Goal: Task Accomplishment & Management: Manage account settings

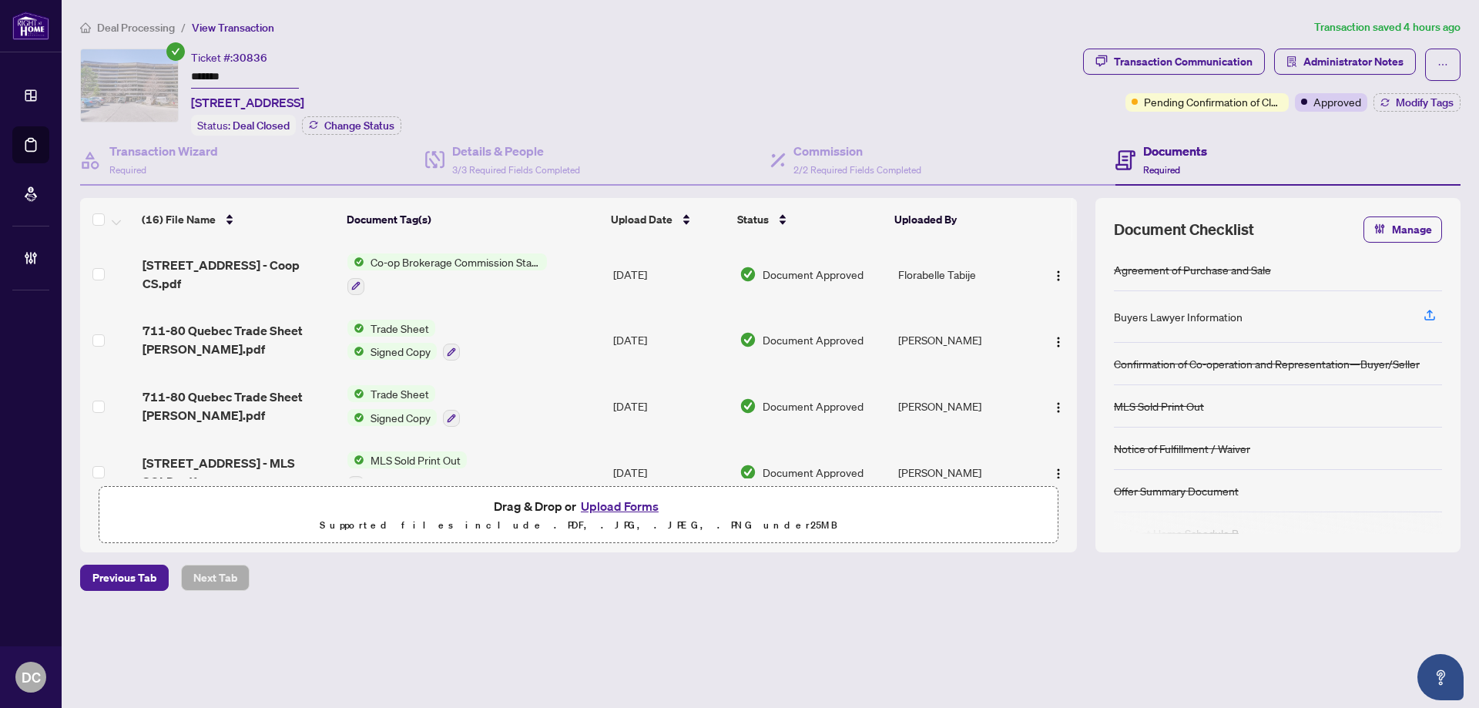
click at [168, 70] on div "Ticket #: 30836 ******* 711-80 Quebec Avenue, Toronto, ON M6P 4B7, Canada Statu…" at bounding box center [578, 92] width 997 height 87
click at [1353, 104] on span "Approved" at bounding box center [1338, 101] width 48 height 17
click at [1343, 65] on span "Administrator Notes" at bounding box center [1354, 61] width 100 height 25
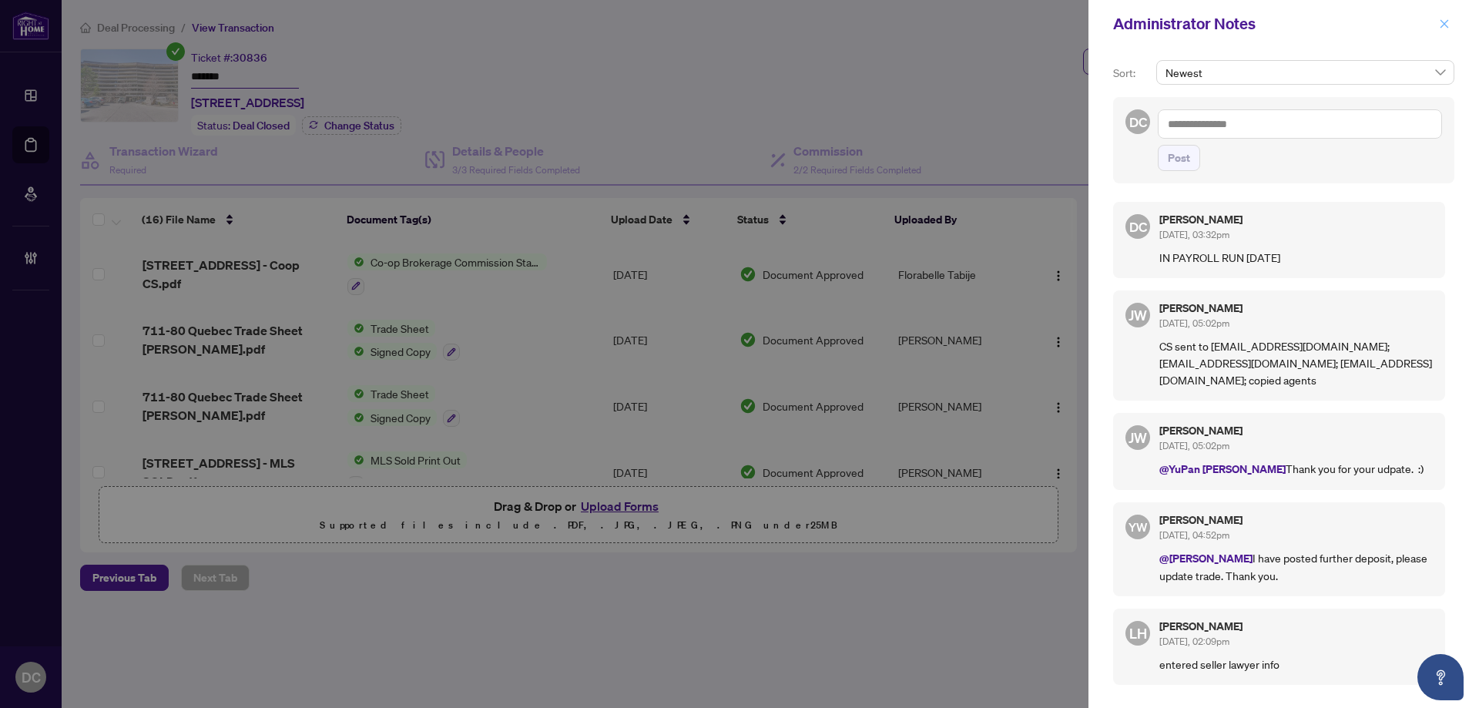
click at [1442, 27] on icon "close" at bounding box center [1445, 23] width 8 height 8
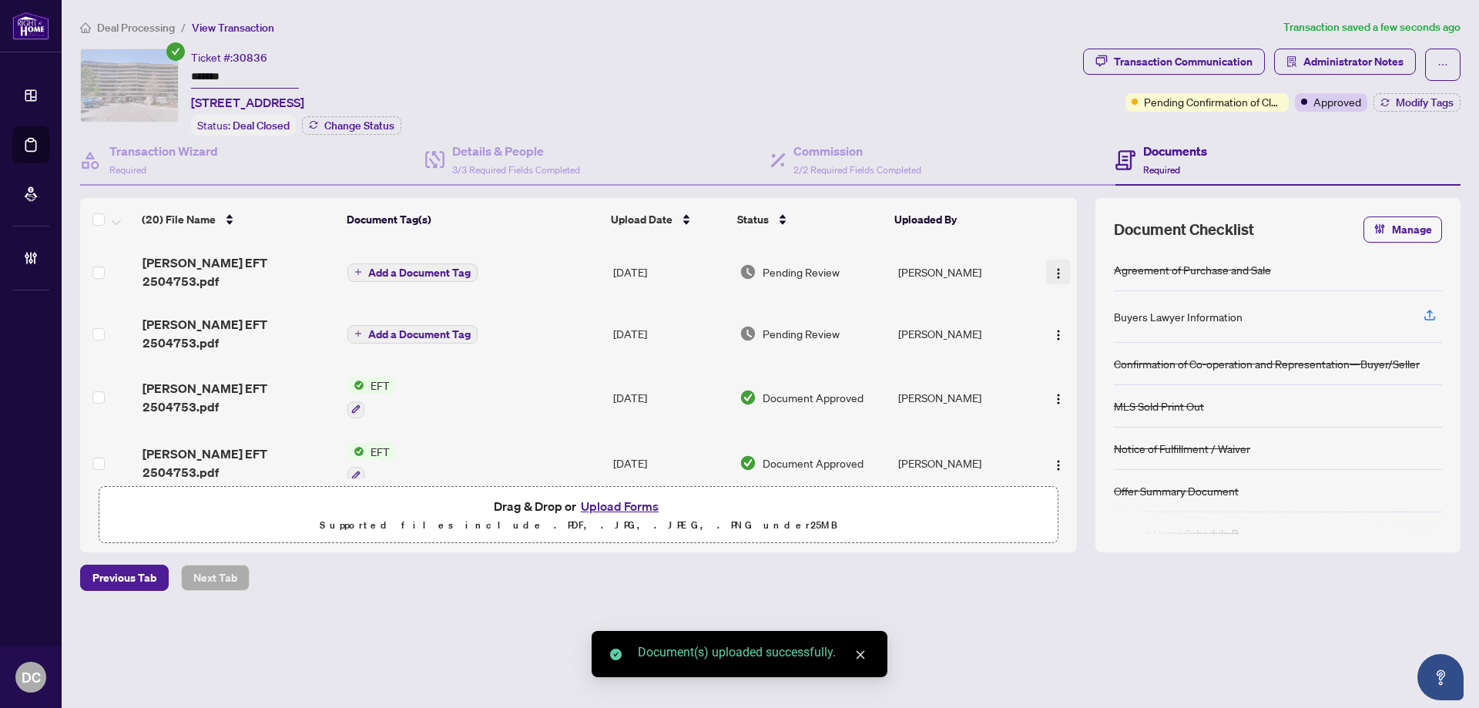
click at [1056, 267] on img "button" at bounding box center [1059, 273] width 12 height 12
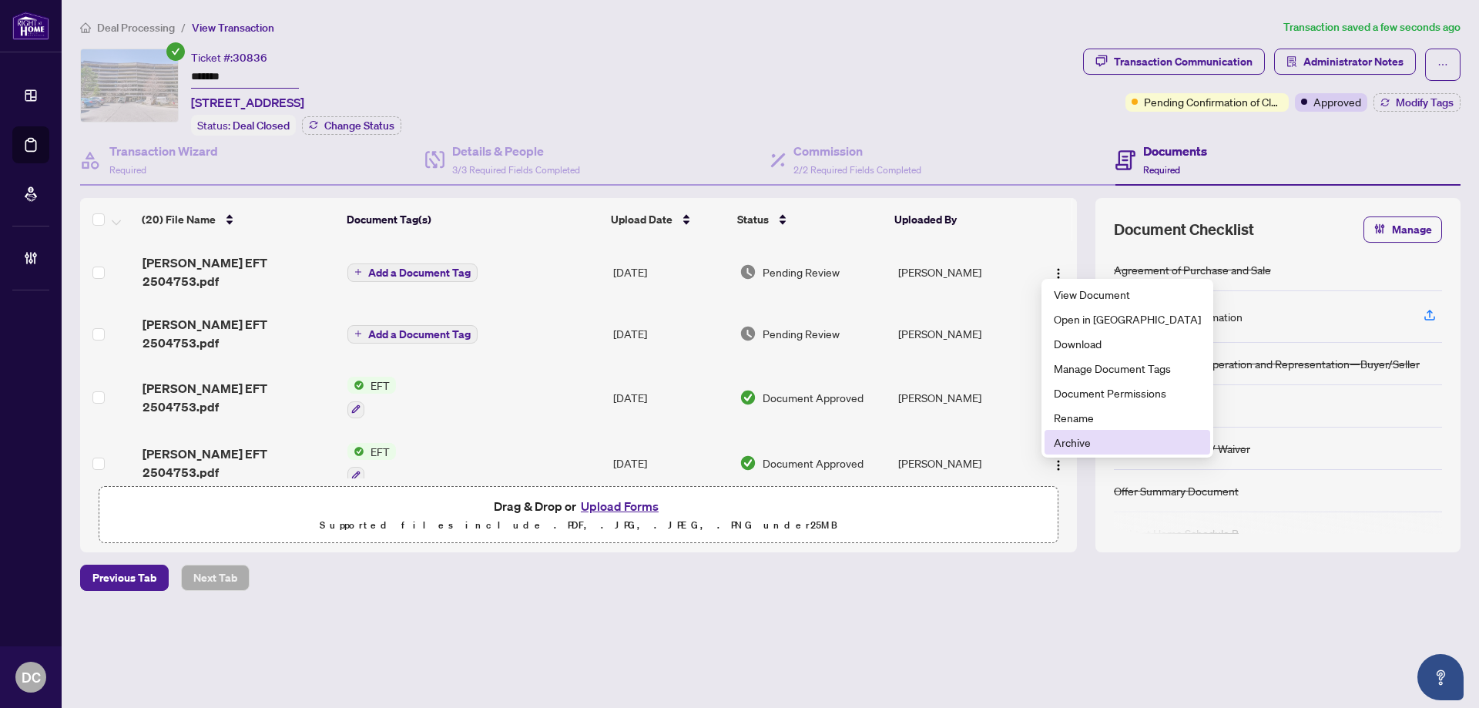
click at [1093, 442] on span "Archive" at bounding box center [1127, 442] width 147 height 17
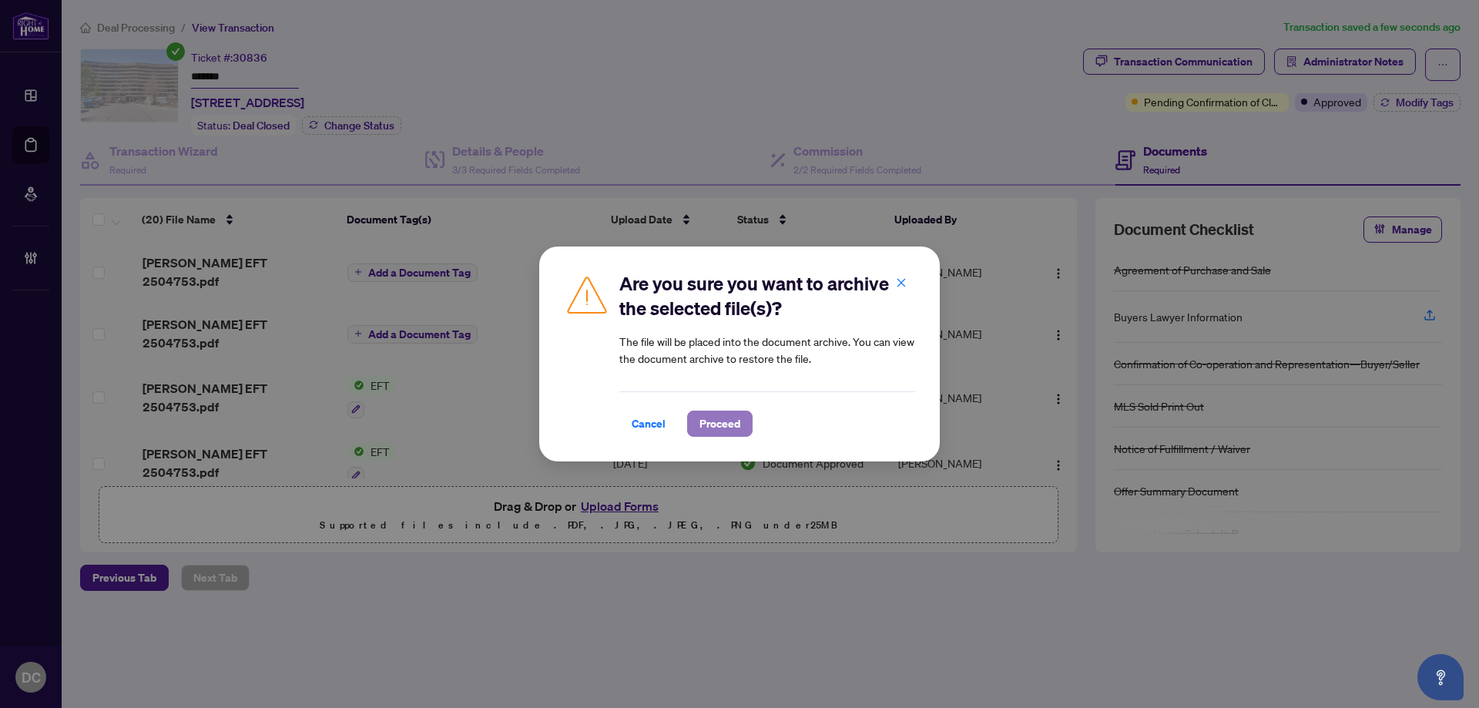
click at [720, 418] on span "Proceed" at bounding box center [720, 423] width 41 height 25
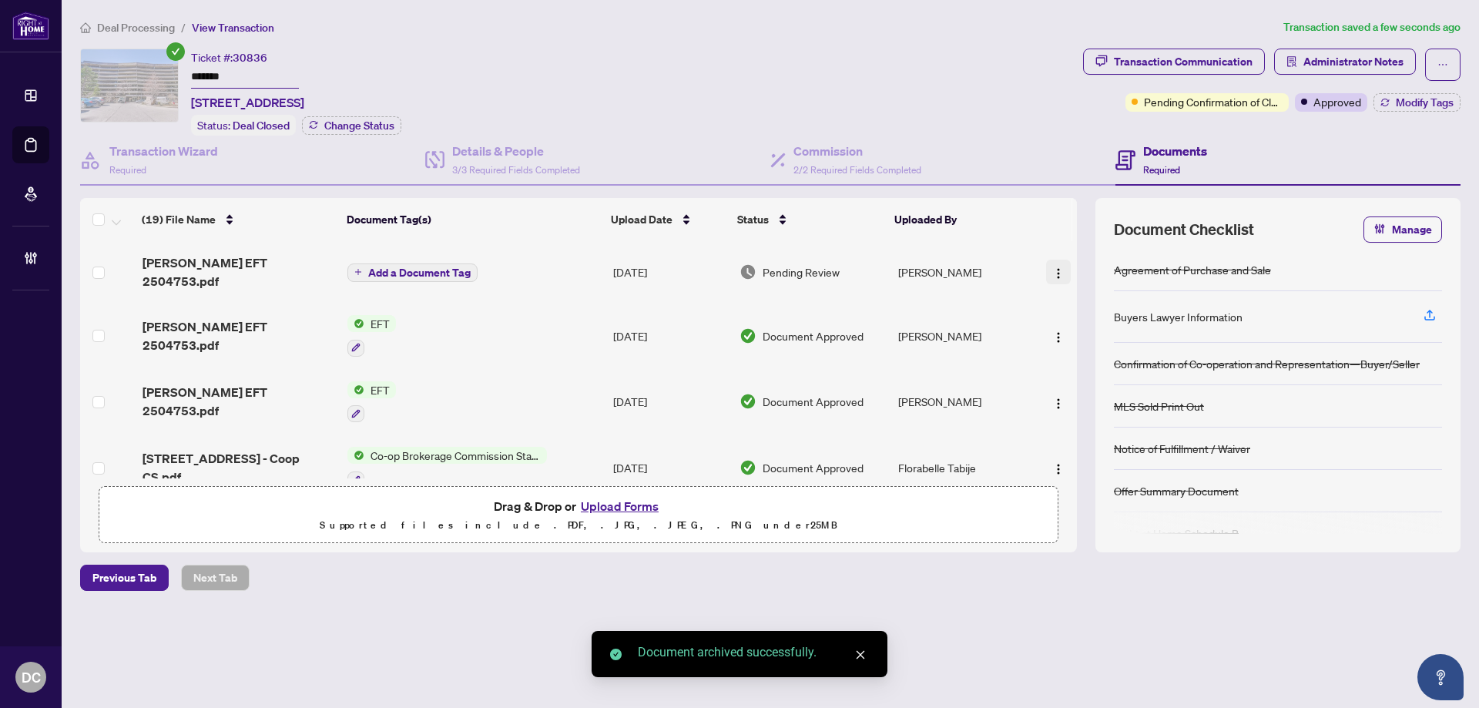
click at [1056, 267] on img "button" at bounding box center [1059, 273] width 12 height 12
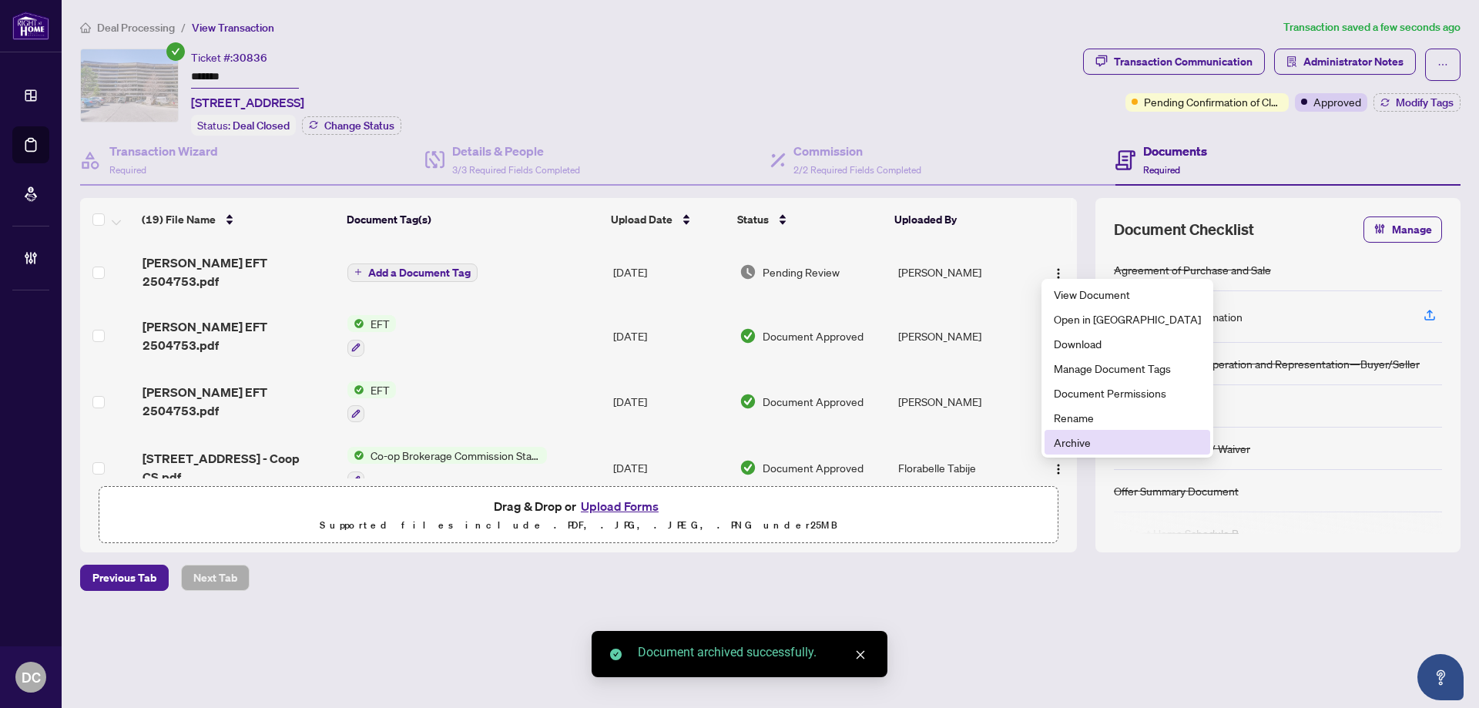
click at [1086, 435] on span "Archive" at bounding box center [1127, 442] width 147 height 17
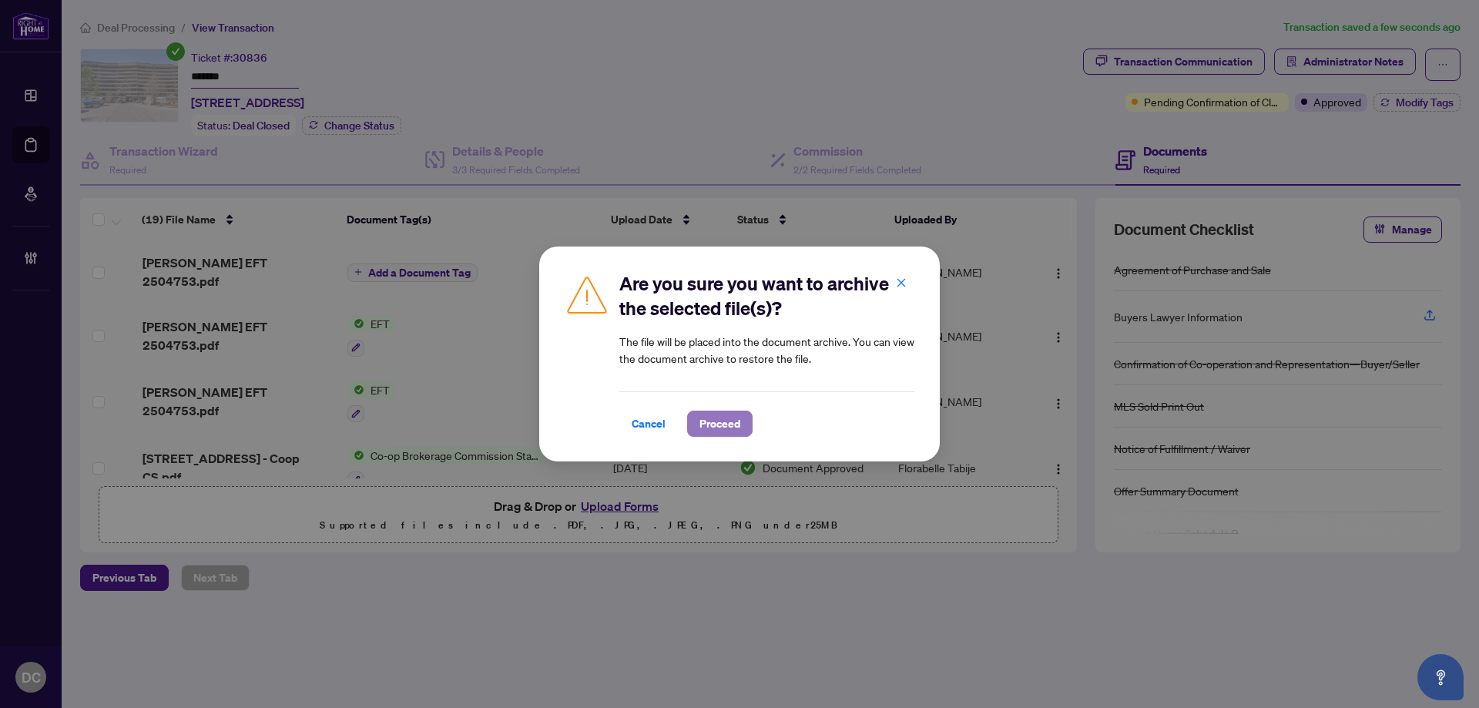
click at [744, 421] on button "Proceed" at bounding box center [719, 424] width 65 height 26
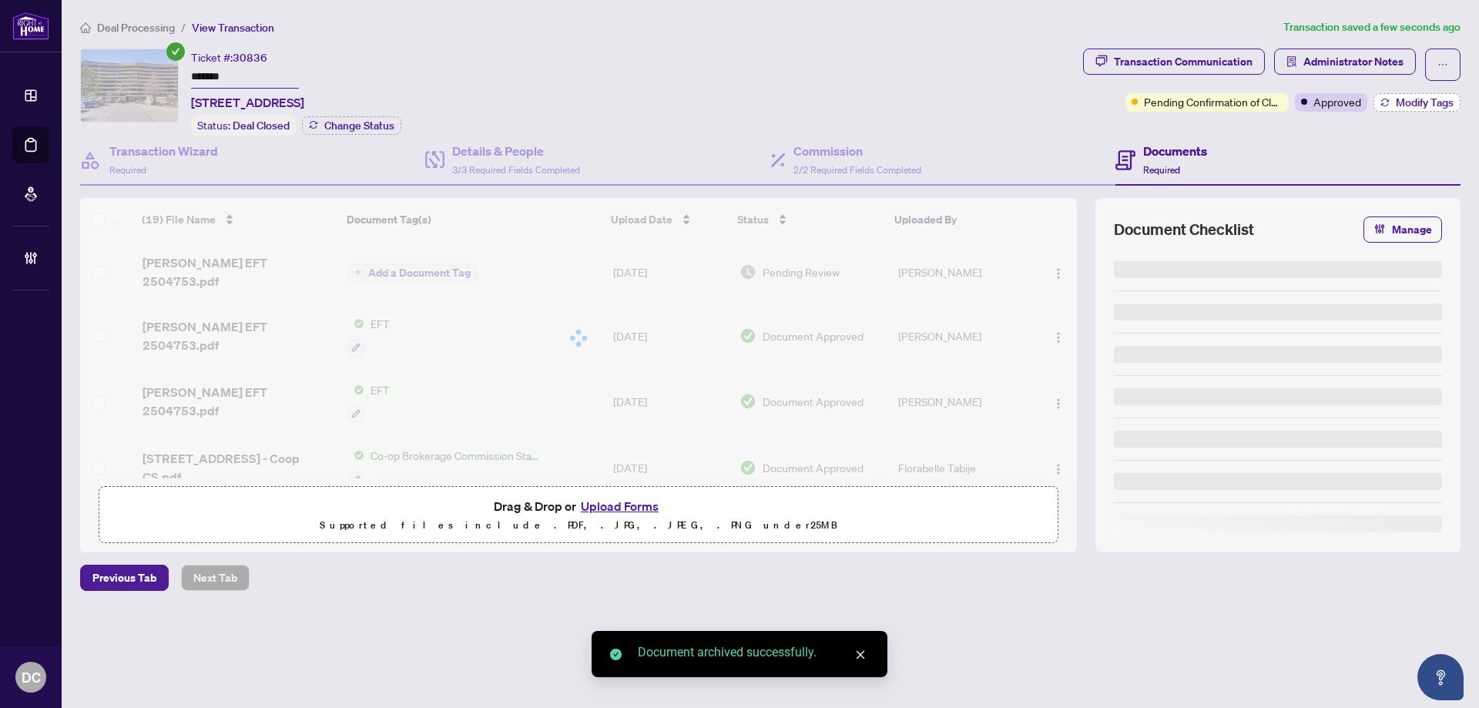
click at [1431, 106] on span "Modify Tags" at bounding box center [1425, 102] width 58 height 11
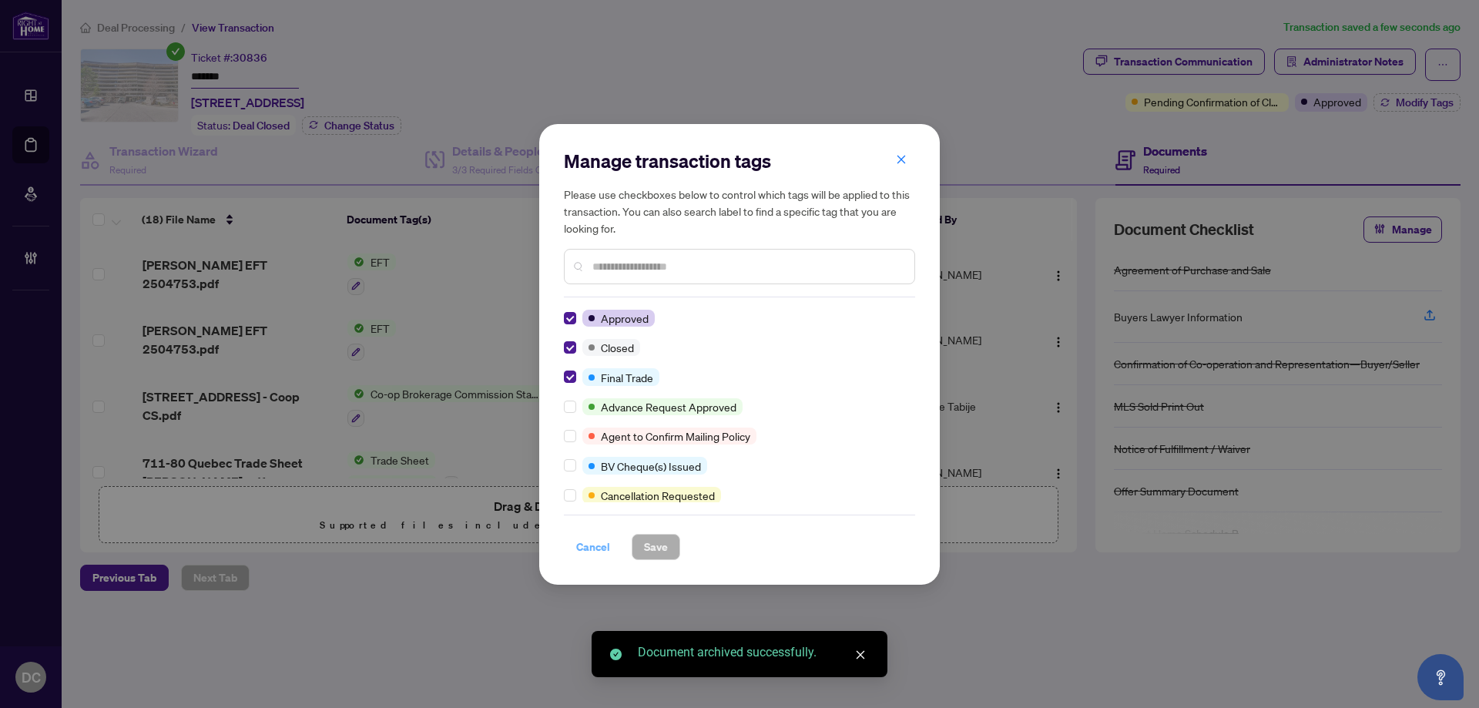
click at [582, 546] on span "Cancel" at bounding box center [593, 547] width 34 height 25
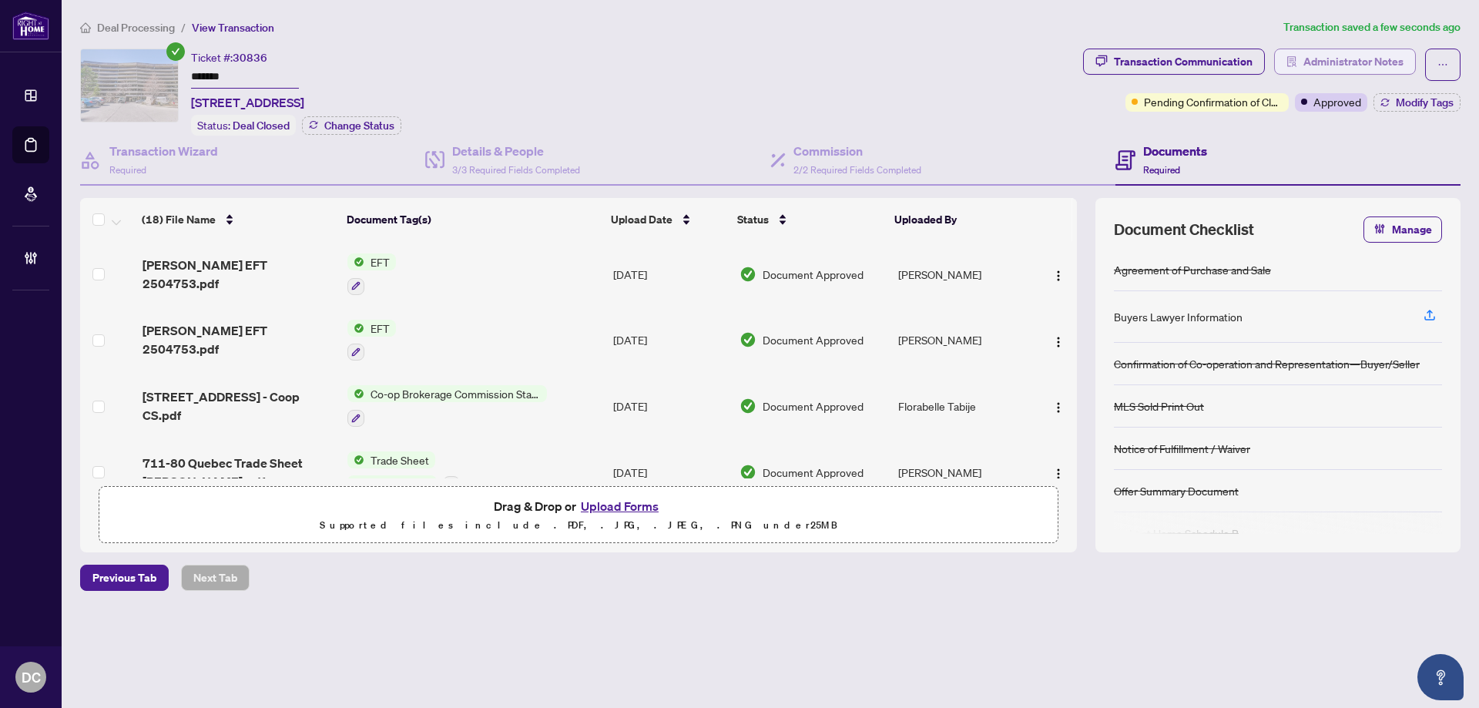
click at [1336, 68] on span "Administrator Notes" at bounding box center [1354, 61] width 100 height 25
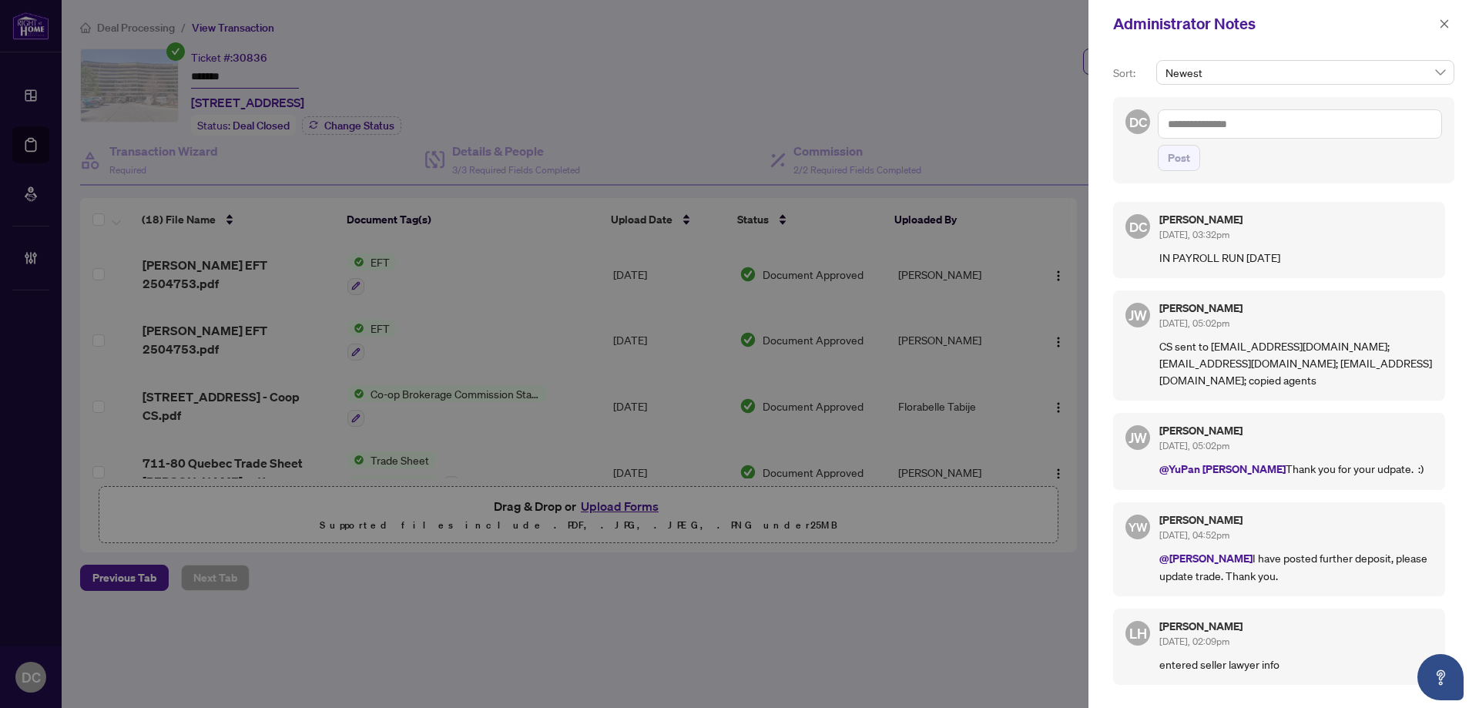
drag, startPoint x: 1448, startPoint y: 31, endPoint x: 1422, endPoint y: 124, distance: 96.8
click at [1422, 124] on div "Administrator Notes Sort: Newest DC Post DC Dawn Chan Aug/26/2025, 03:32pm IN P…" at bounding box center [1284, 354] width 391 height 708
click at [1309, 123] on textarea at bounding box center [1300, 123] width 284 height 29
paste textarea "**********"
type textarea "**********"
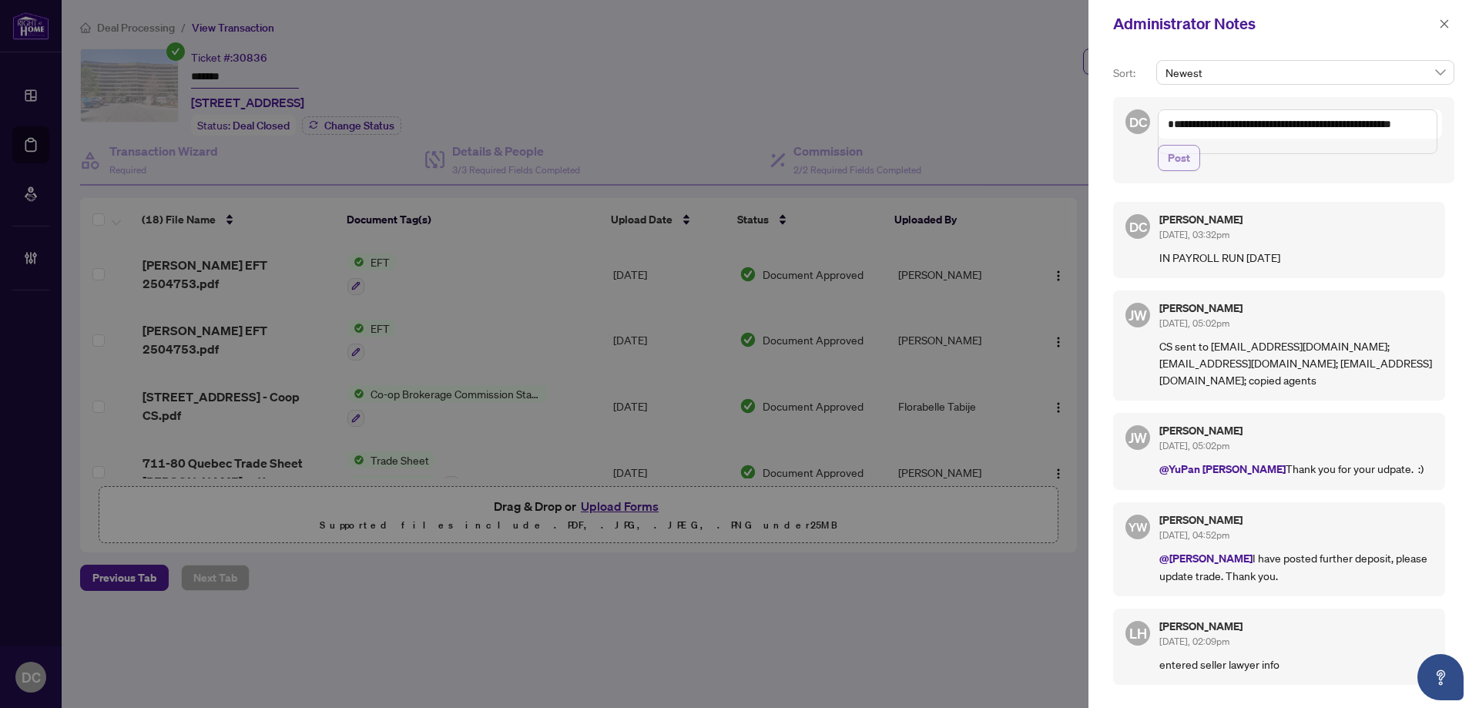
click at [1191, 171] on button "Post" at bounding box center [1179, 158] width 42 height 26
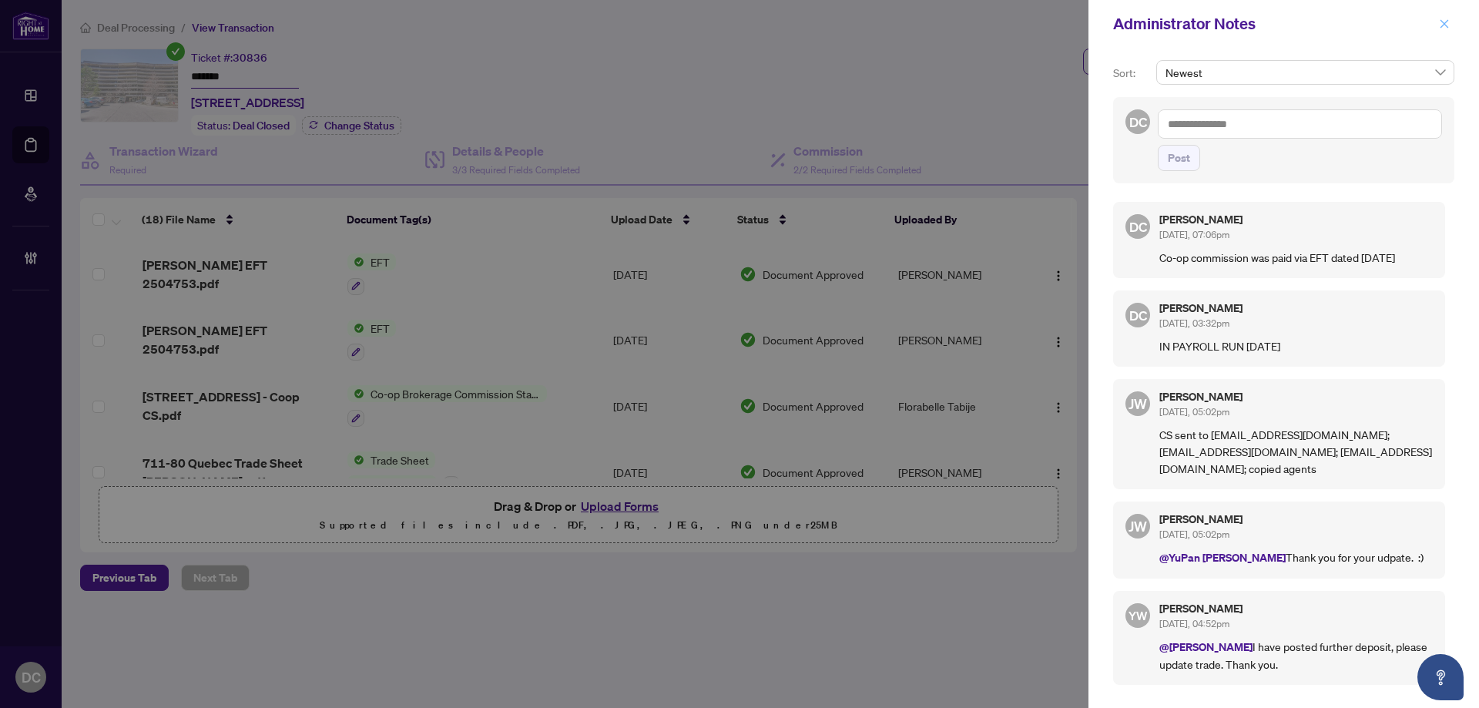
click at [1443, 29] on icon "close" at bounding box center [1444, 23] width 11 height 11
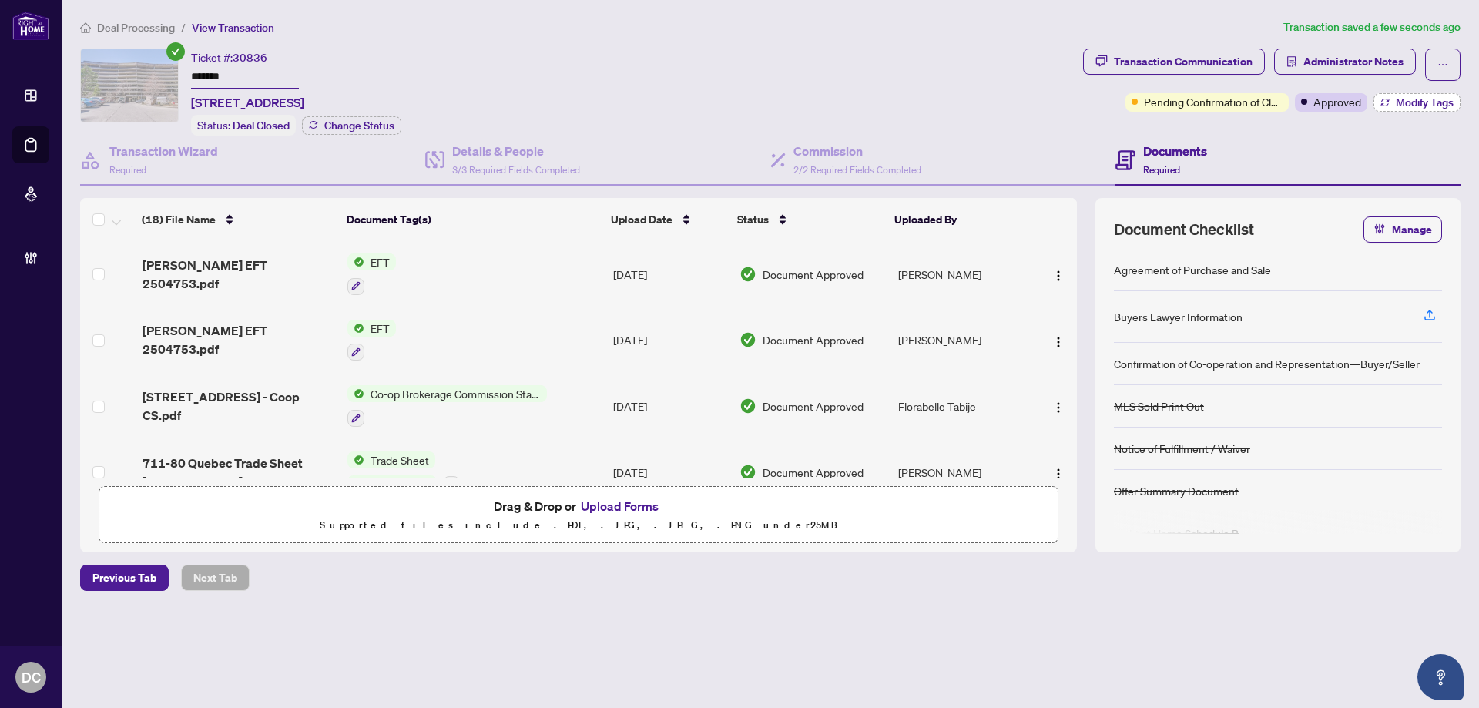
click at [1402, 99] on span "Modify Tags" at bounding box center [1425, 102] width 58 height 11
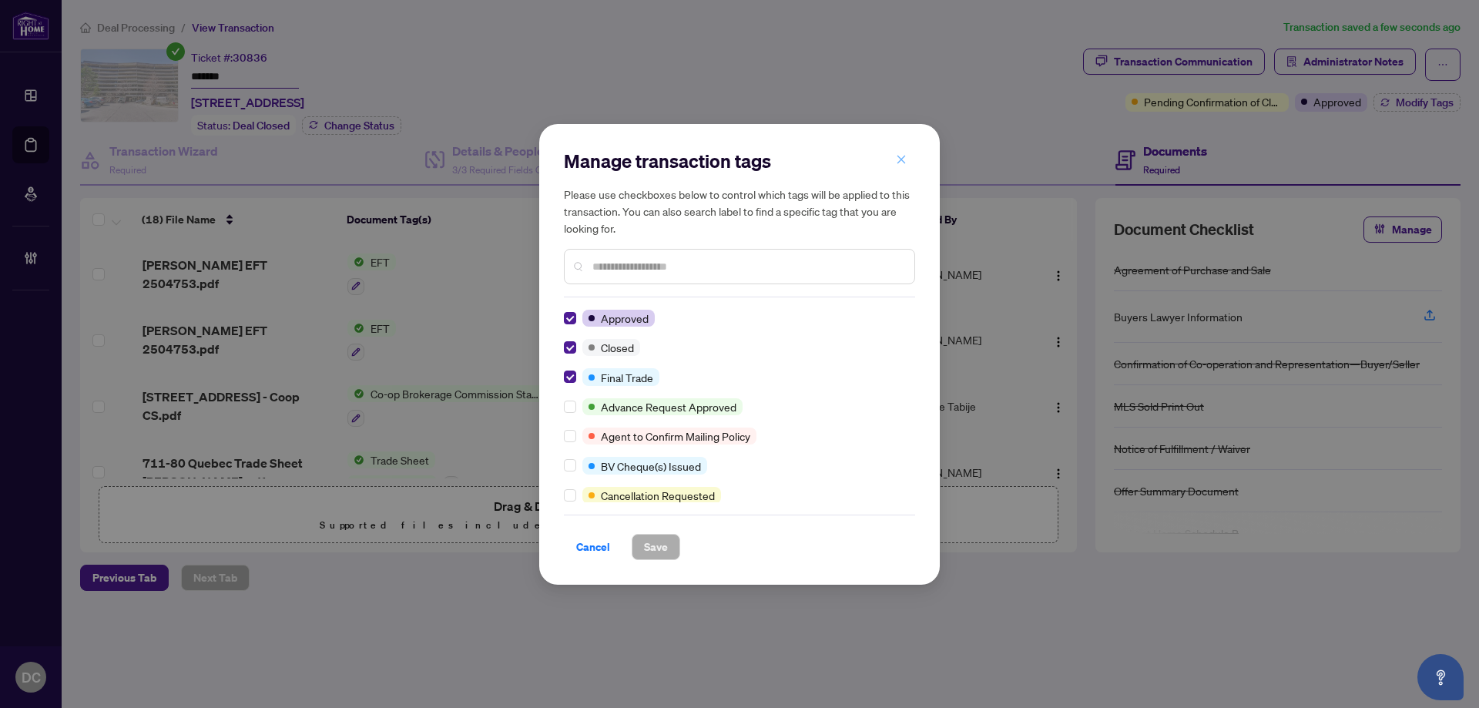
click at [892, 161] on button "button" at bounding box center [901, 160] width 31 height 26
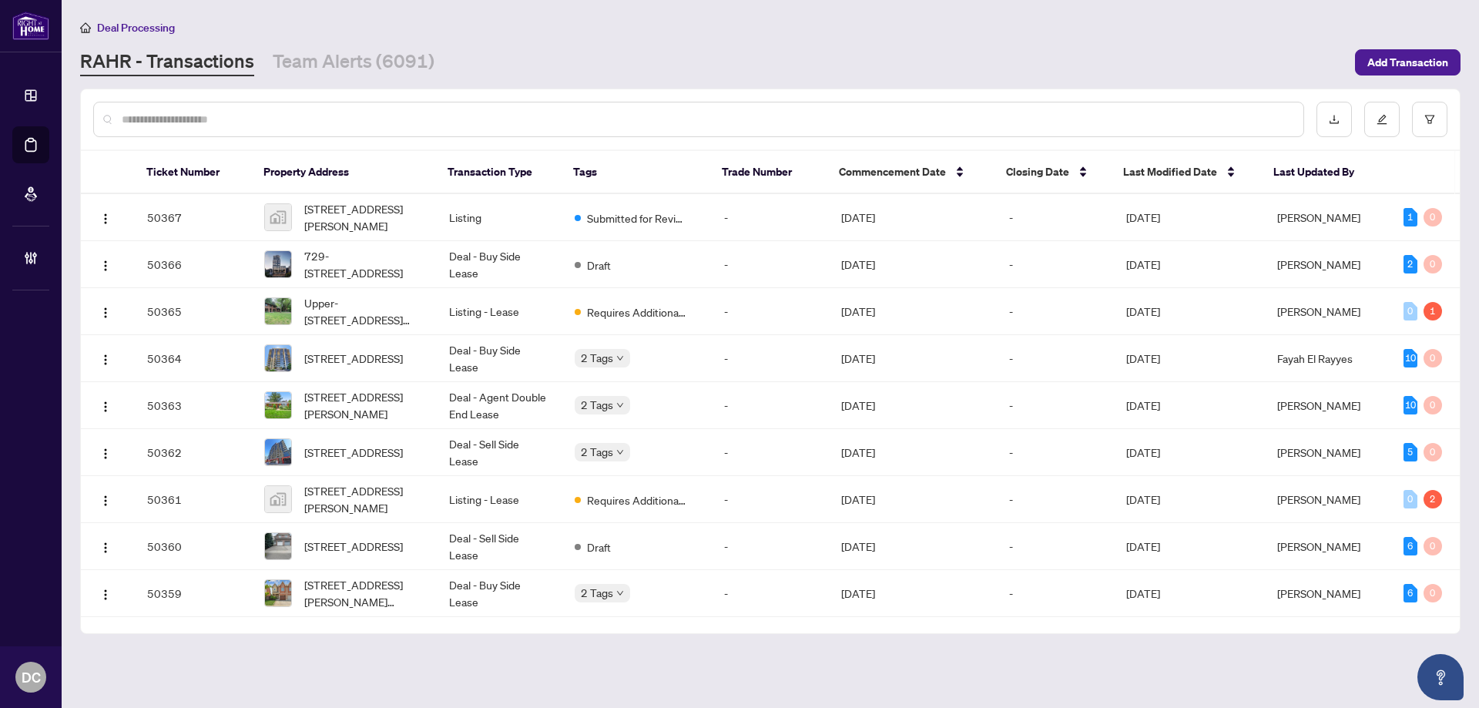
click at [367, 120] on input "text" at bounding box center [707, 119] width 1170 height 17
paste input "*******"
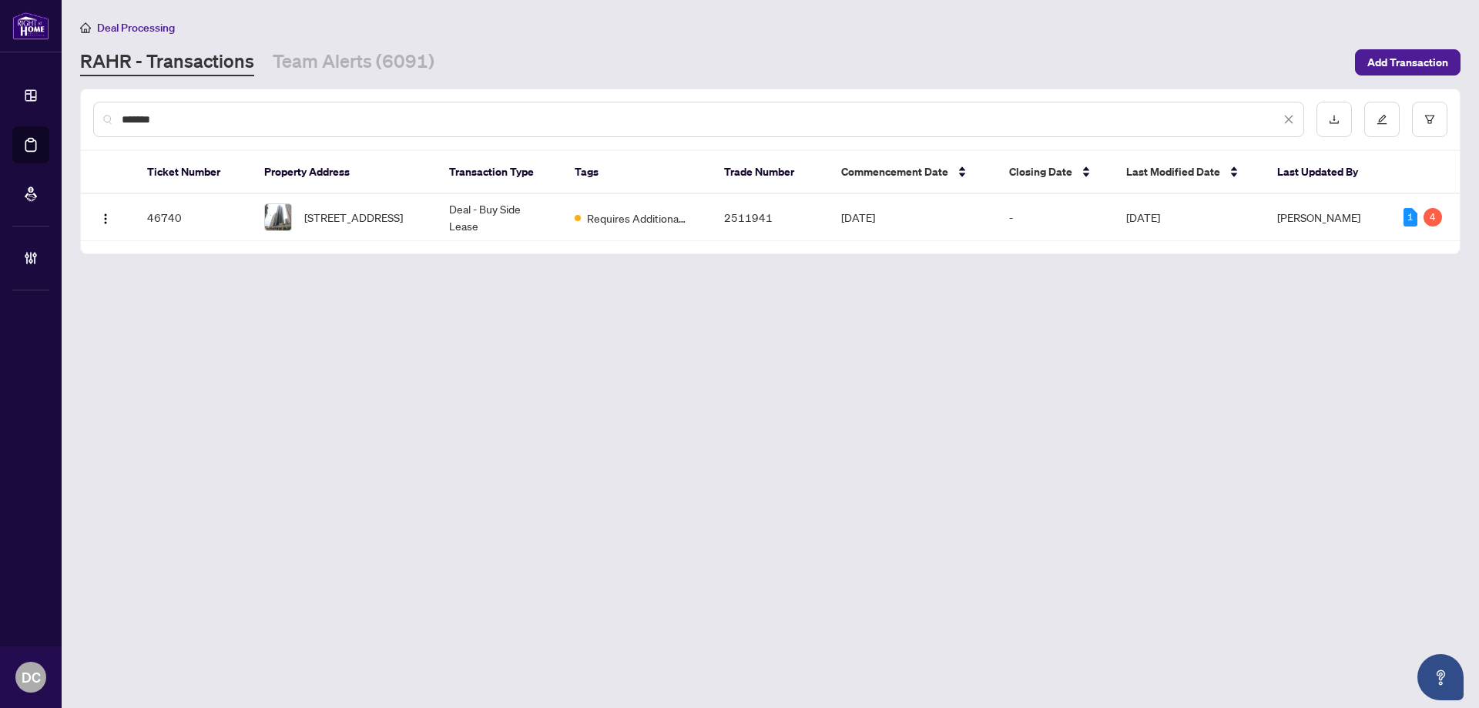
type input "*******"
click at [515, 222] on td "Deal - Buy Side Lease" at bounding box center [500, 217] width 126 height 47
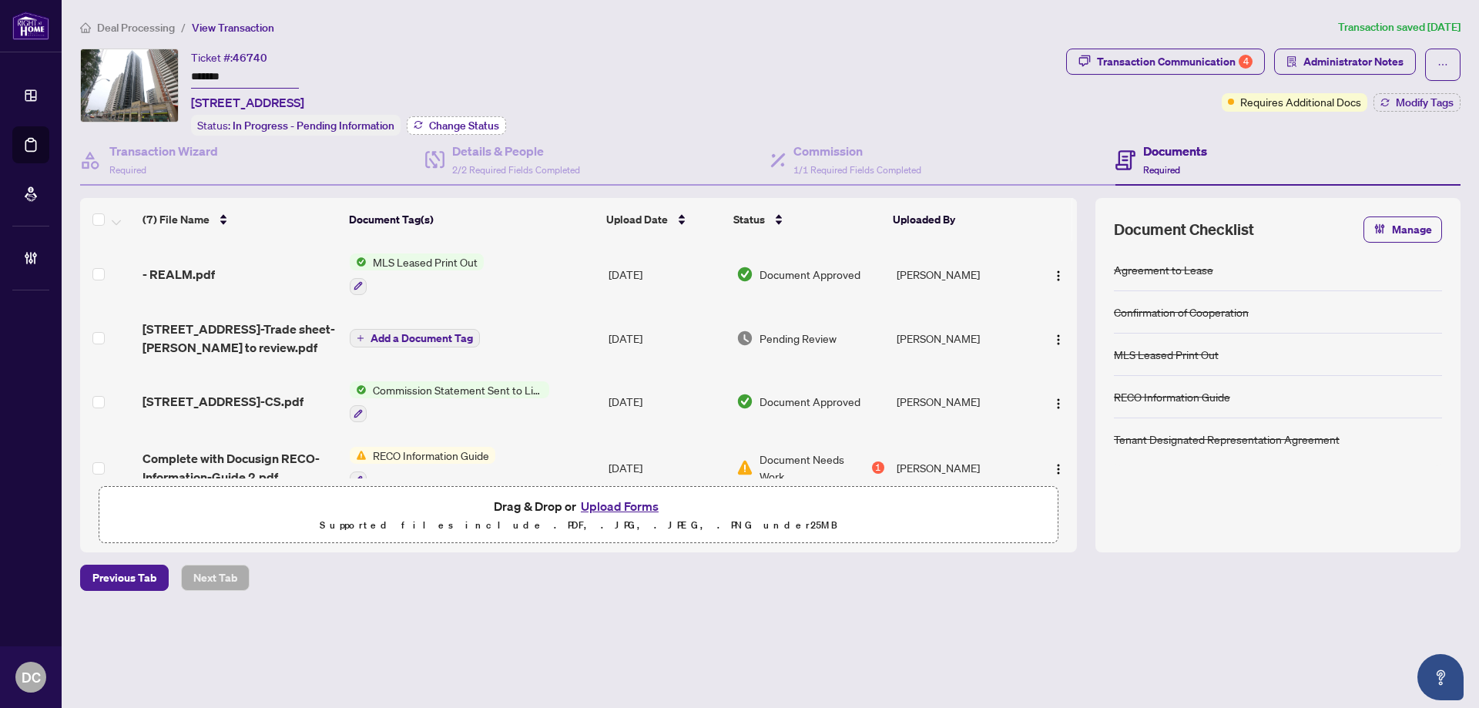
click at [485, 124] on span "Change Status" at bounding box center [464, 125] width 70 height 11
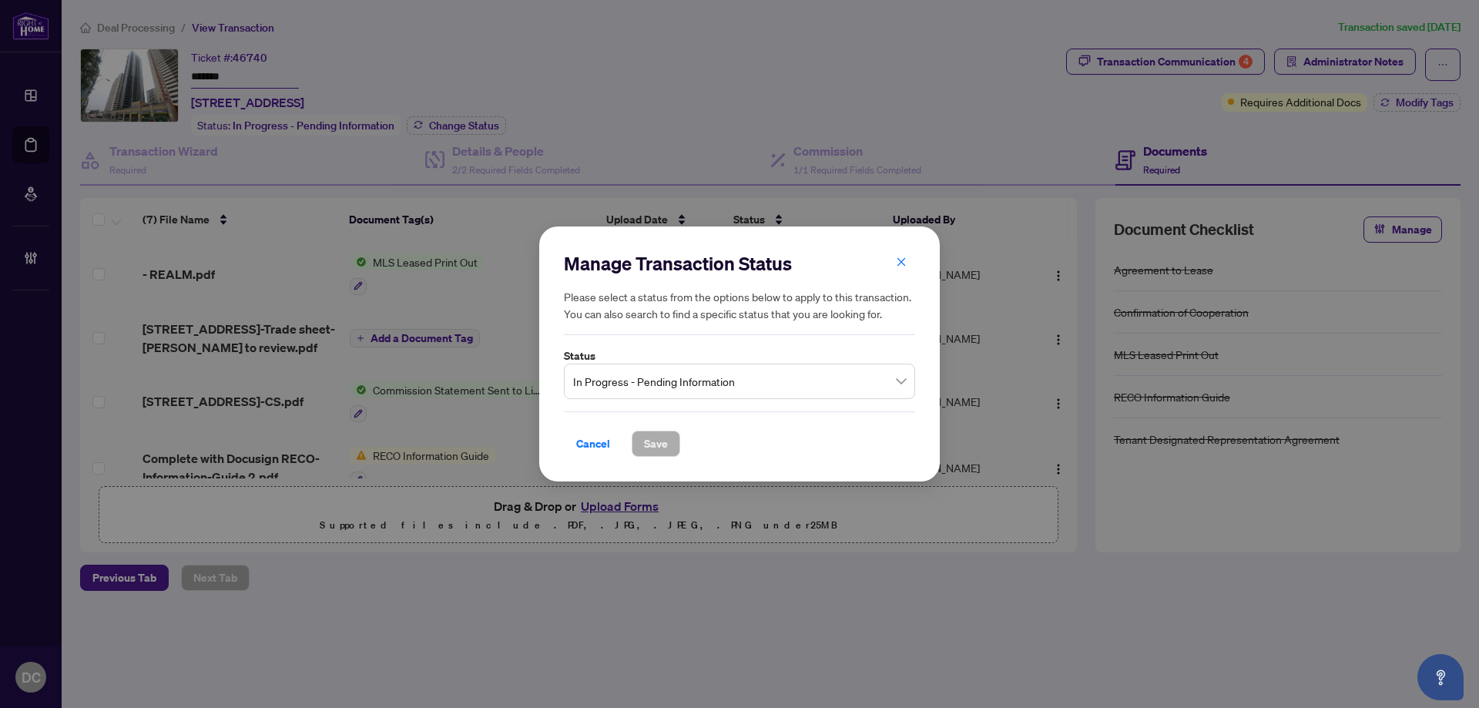
click at [669, 384] on span "In Progress - Pending Information" at bounding box center [739, 381] width 333 height 29
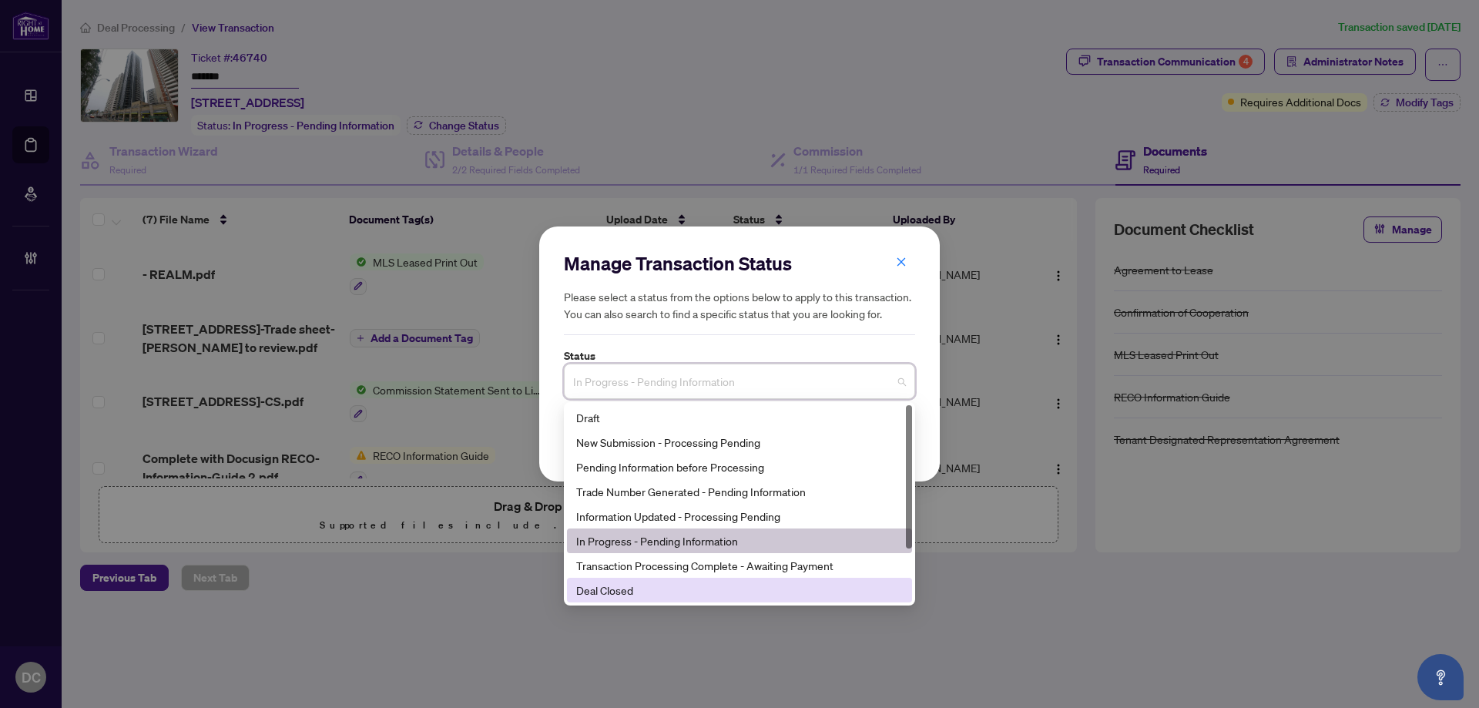
click at [624, 599] on div "Deal Closed" at bounding box center [739, 590] width 327 height 17
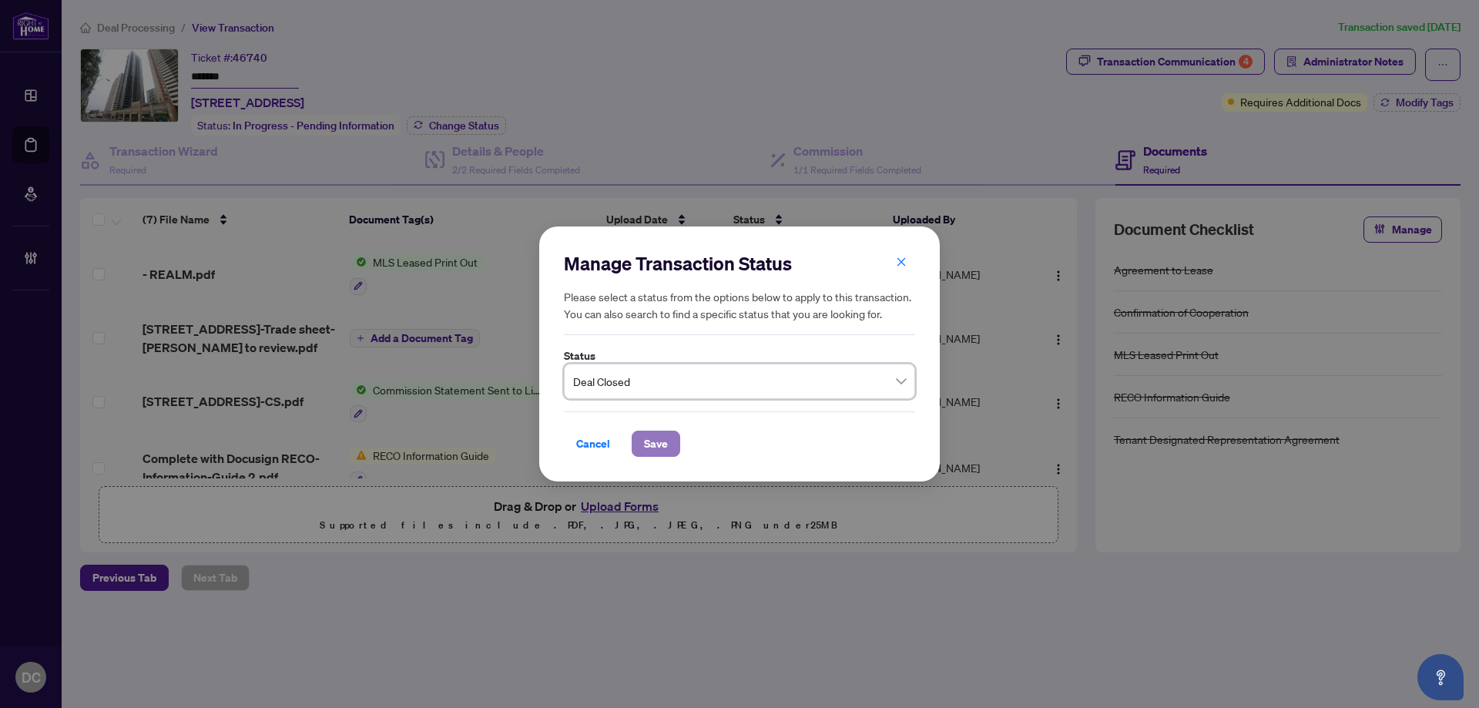
click at [668, 446] on button "Save" at bounding box center [656, 444] width 49 height 26
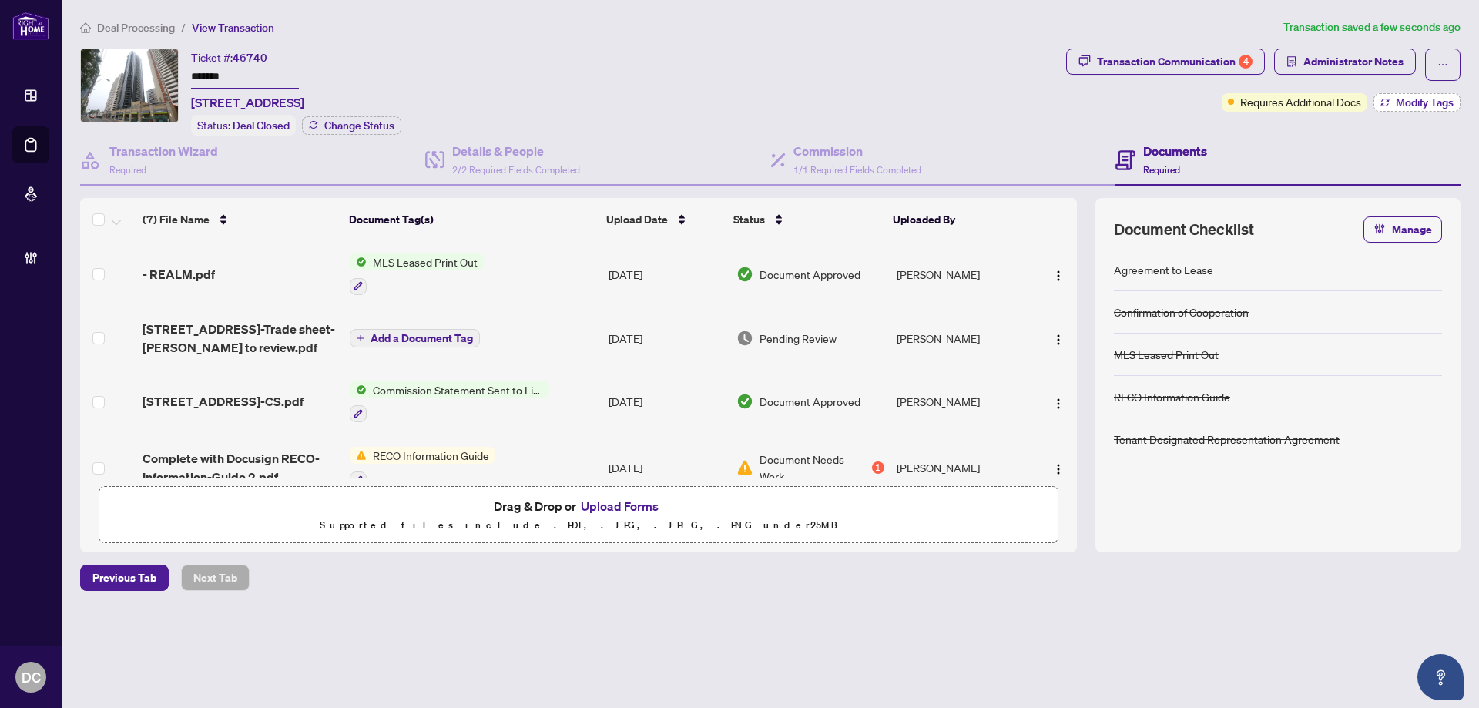
click at [1389, 102] on icon "button" at bounding box center [1385, 102] width 9 height 9
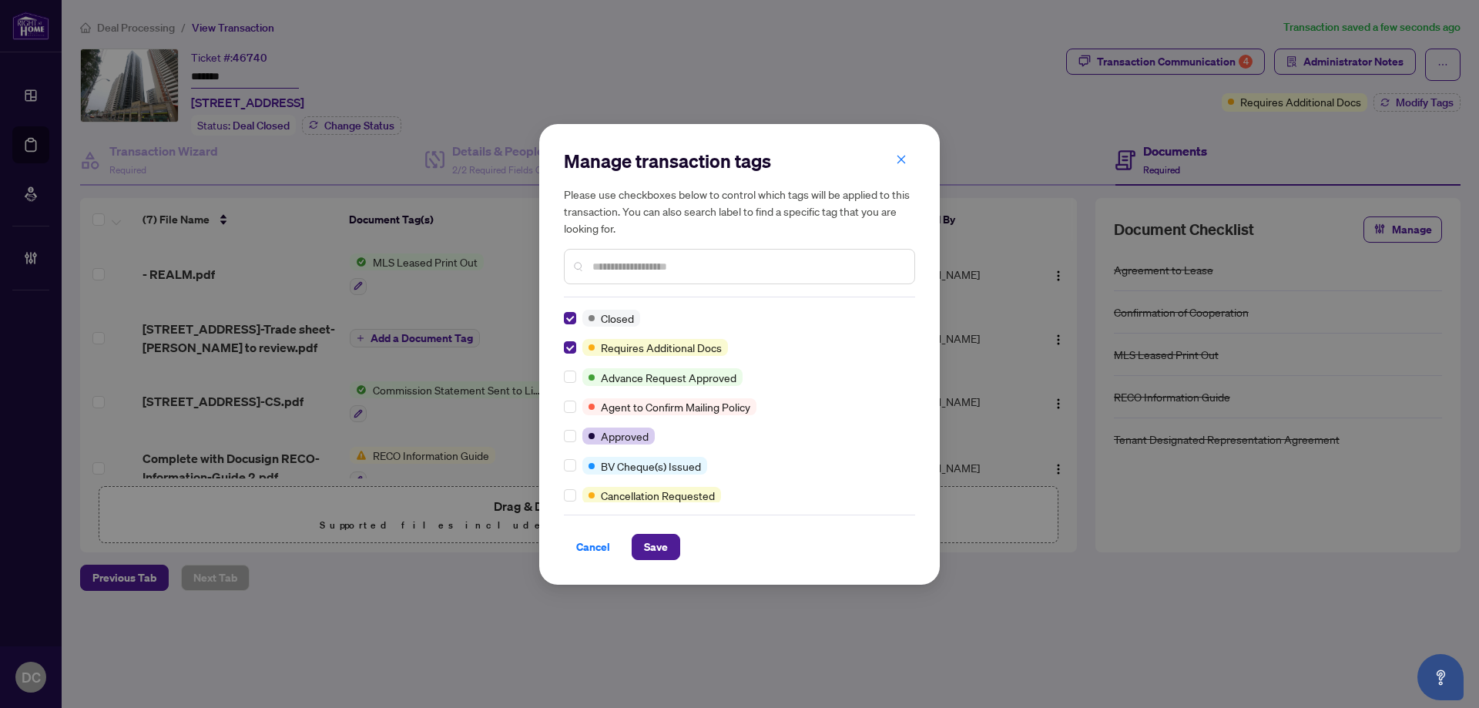
click at [662, 270] on input "text" at bounding box center [748, 266] width 310 height 17
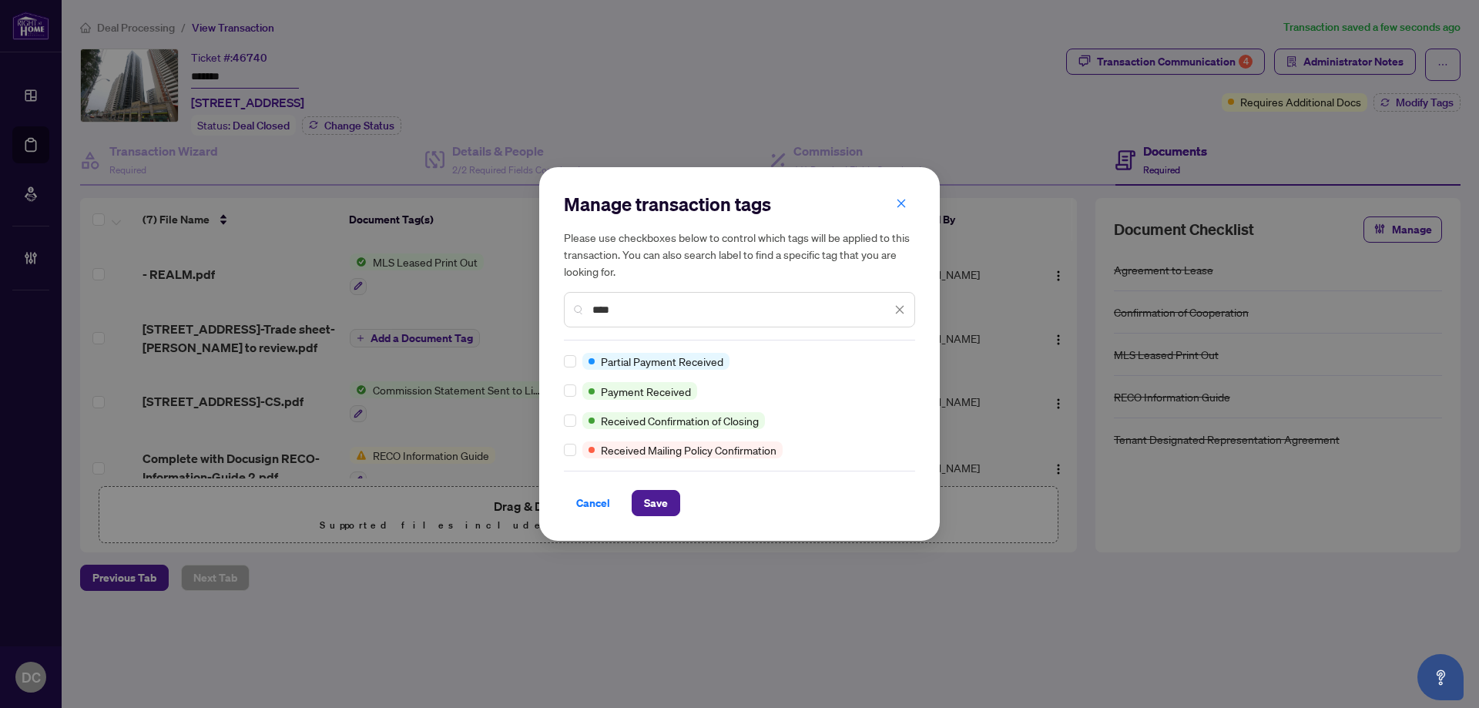
type input "****"
click at [657, 508] on span "Save" at bounding box center [656, 503] width 24 height 25
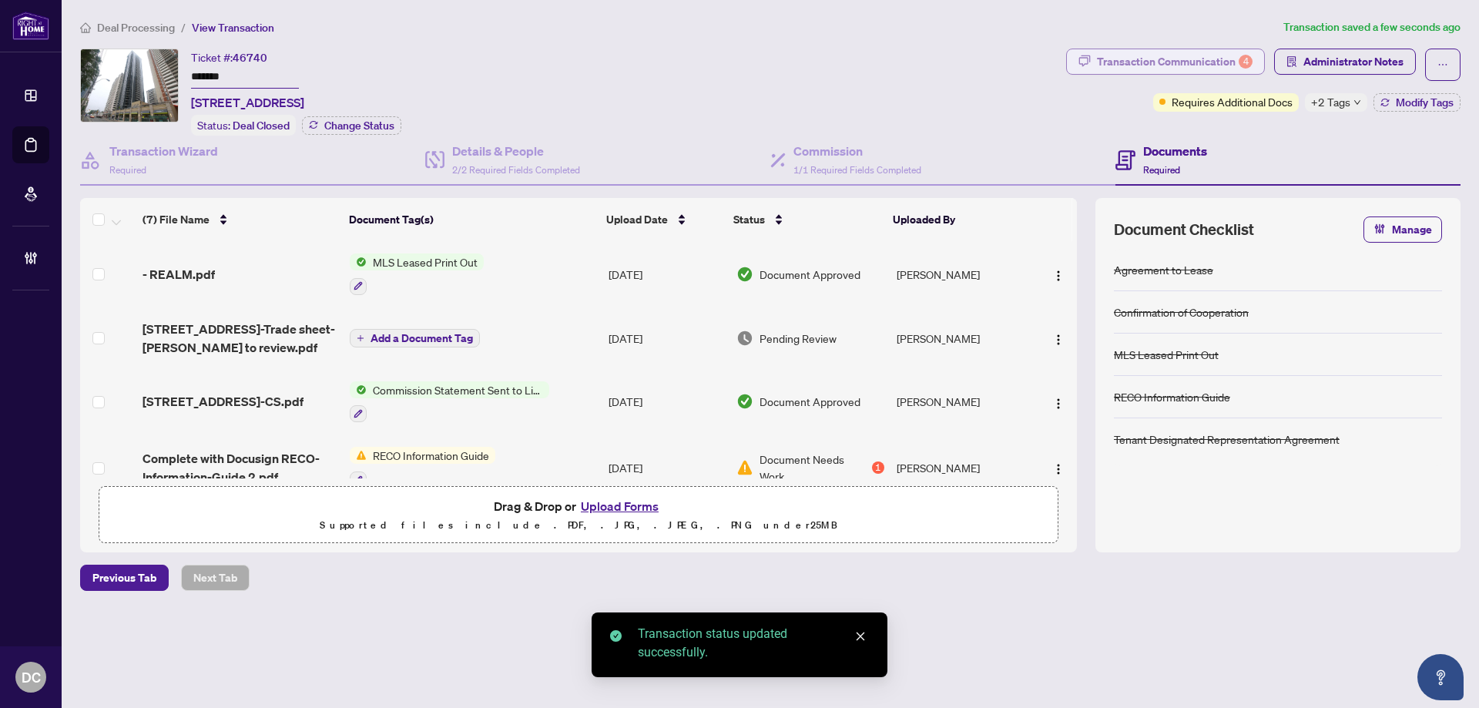
click at [1218, 65] on div "Transaction Communication 4" at bounding box center [1175, 61] width 156 height 25
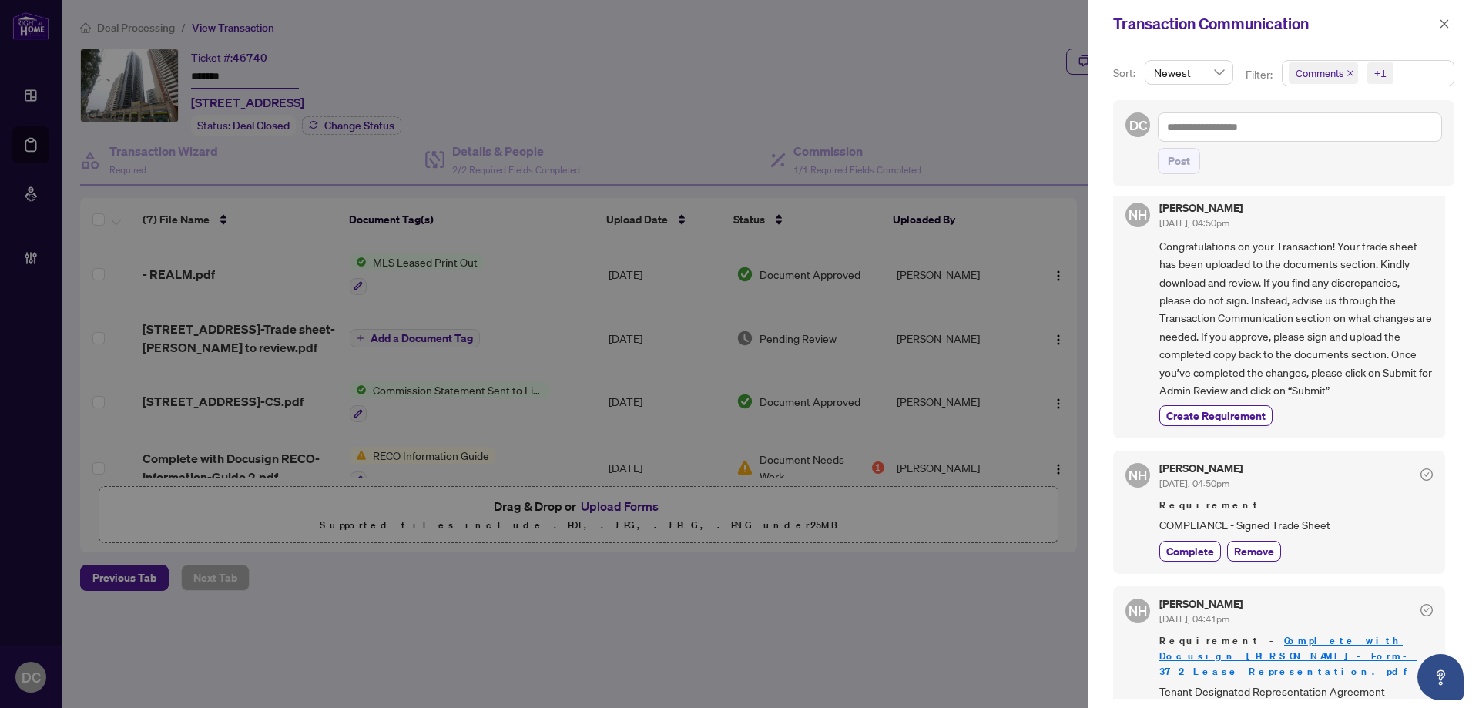
scroll to position [154, 0]
click at [1436, 22] on button "button" at bounding box center [1445, 24] width 20 height 18
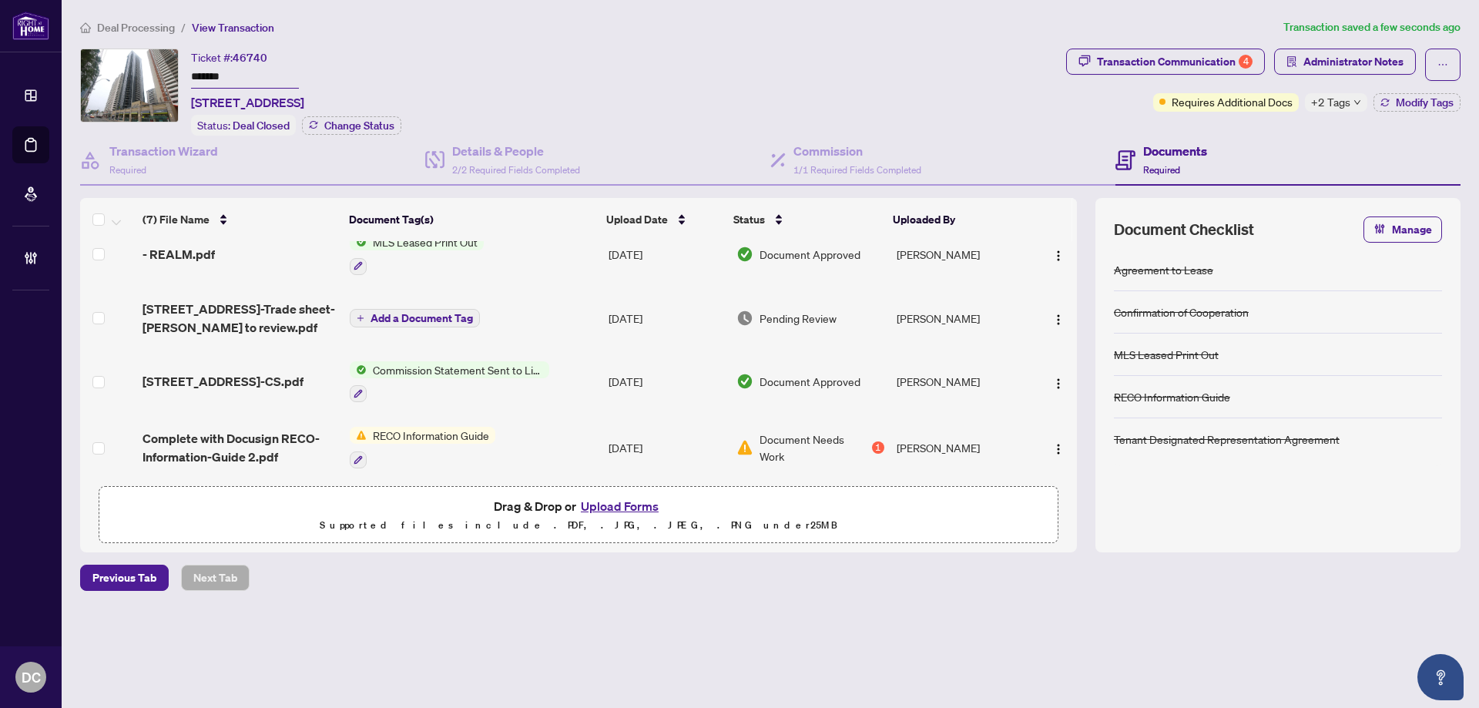
scroll to position [0, 0]
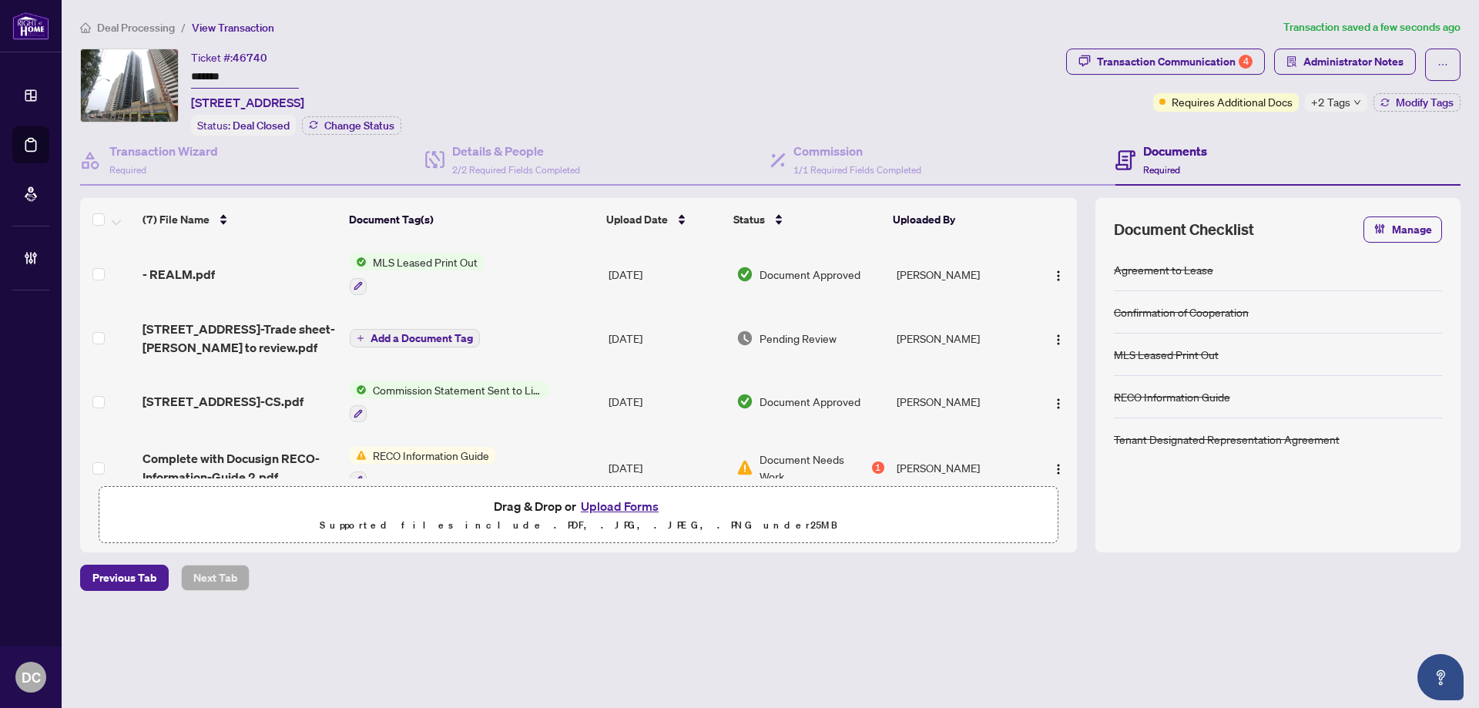
click at [1363, 99] on div "+2 Tags" at bounding box center [1336, 102] width 62 height 18
click at [1217, 141] on div "Documents Required" at bounding box center [1288, 161] width 345 height 50
click at [145, 26] on span "Deal Processing" at bounding box center [136, 28] width 78 height 14
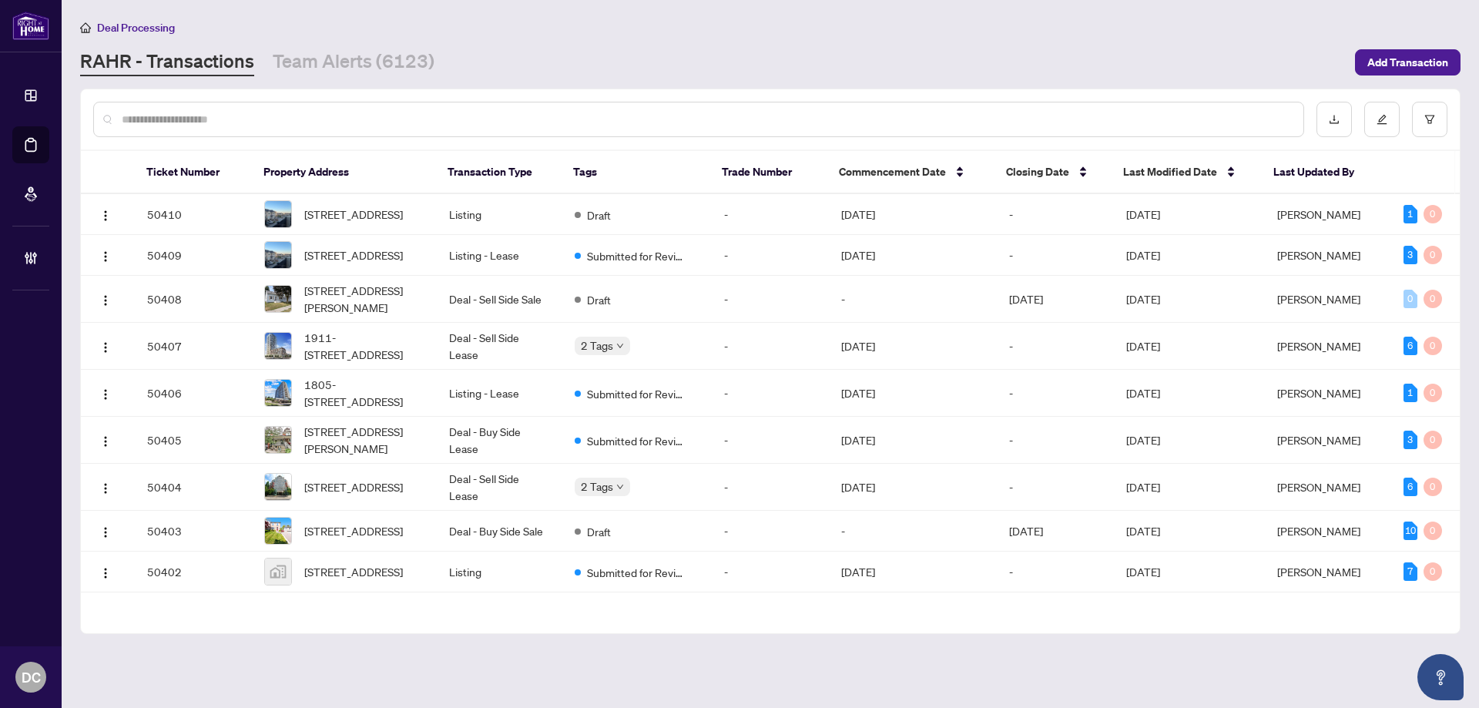
click at [331, 103] on div at bounding box center [698, 119] width 1211 height 35
click at [332, 120] on input "text" at bounding box center [707, 119] width 1170 height 17
click at [425, 123] on input "text" at bounding box center [707, 119] width 1170 height 17
click at [254, 124] on input "text" at bounding box center [707, 119] width 1170 height 17
paste input "*******"
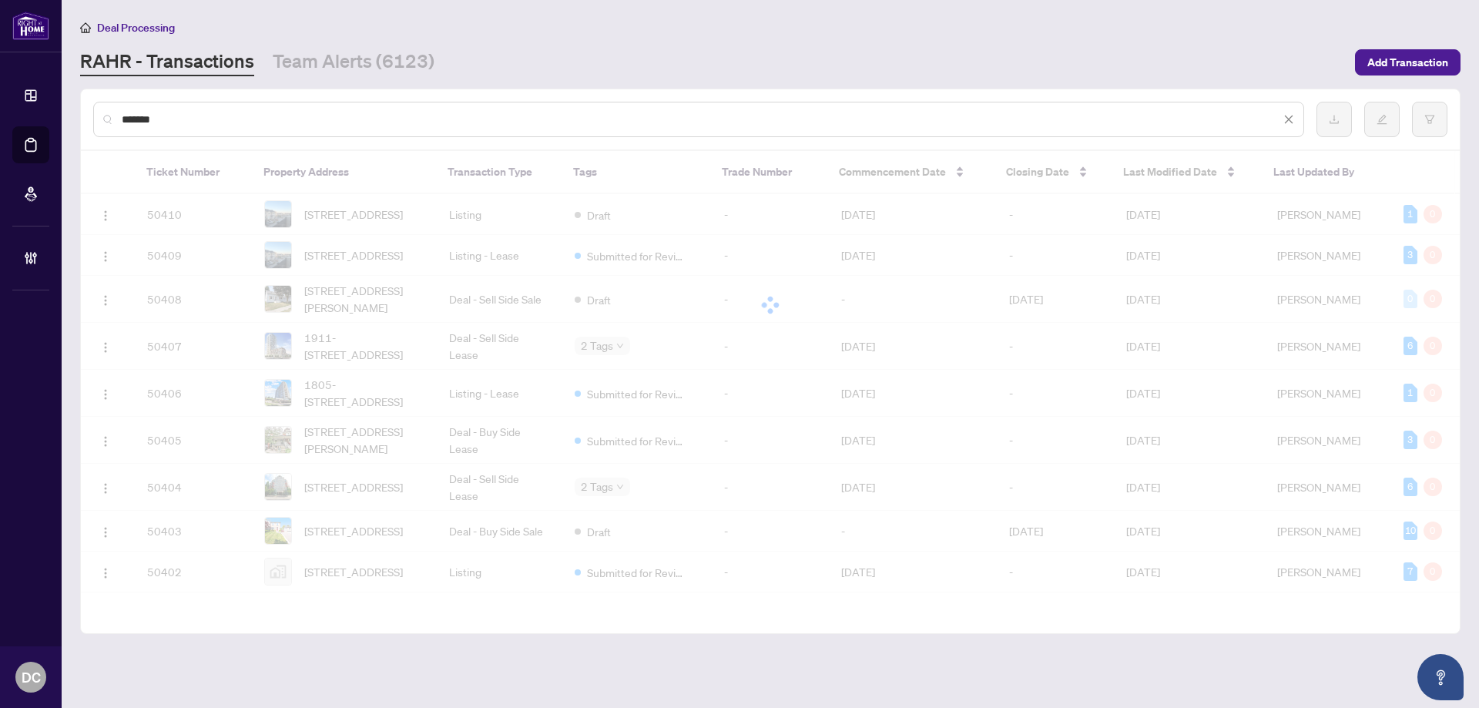
type input "*******"
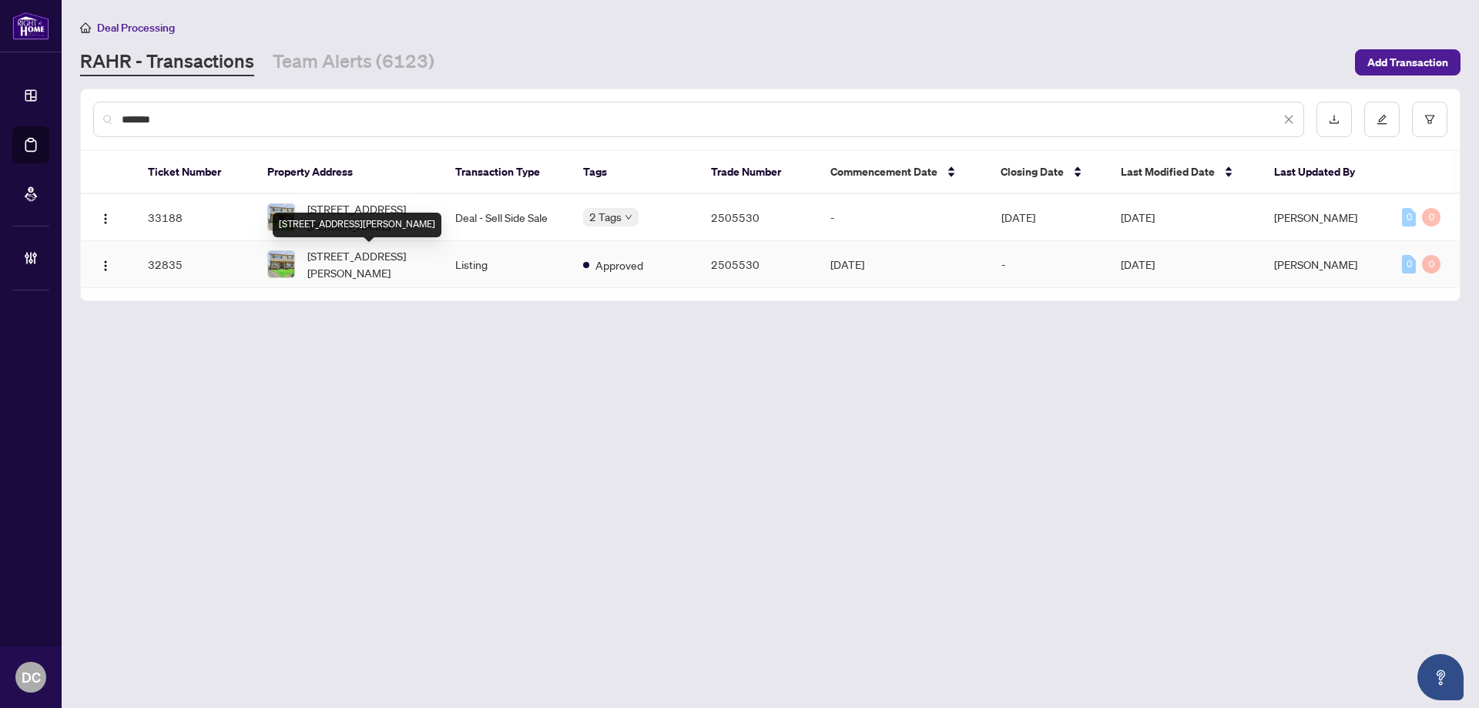
click at [397, 221] on div "[STREET_ADDRESS][PERSON_NAME]" at bounding box center [357, 225] width 169 height 25
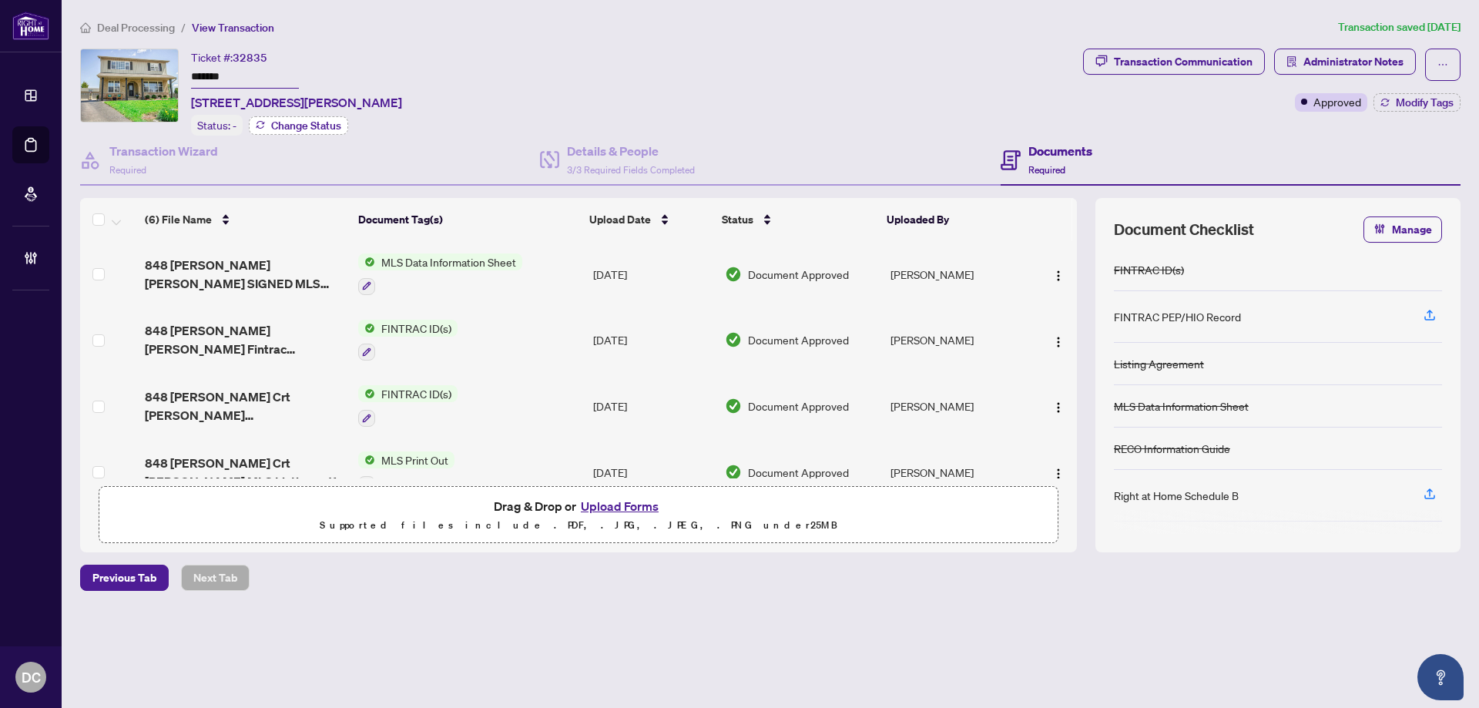
click at [329, 132] on button "Change Status" at bounding box center [298, 125] width 99 height 18
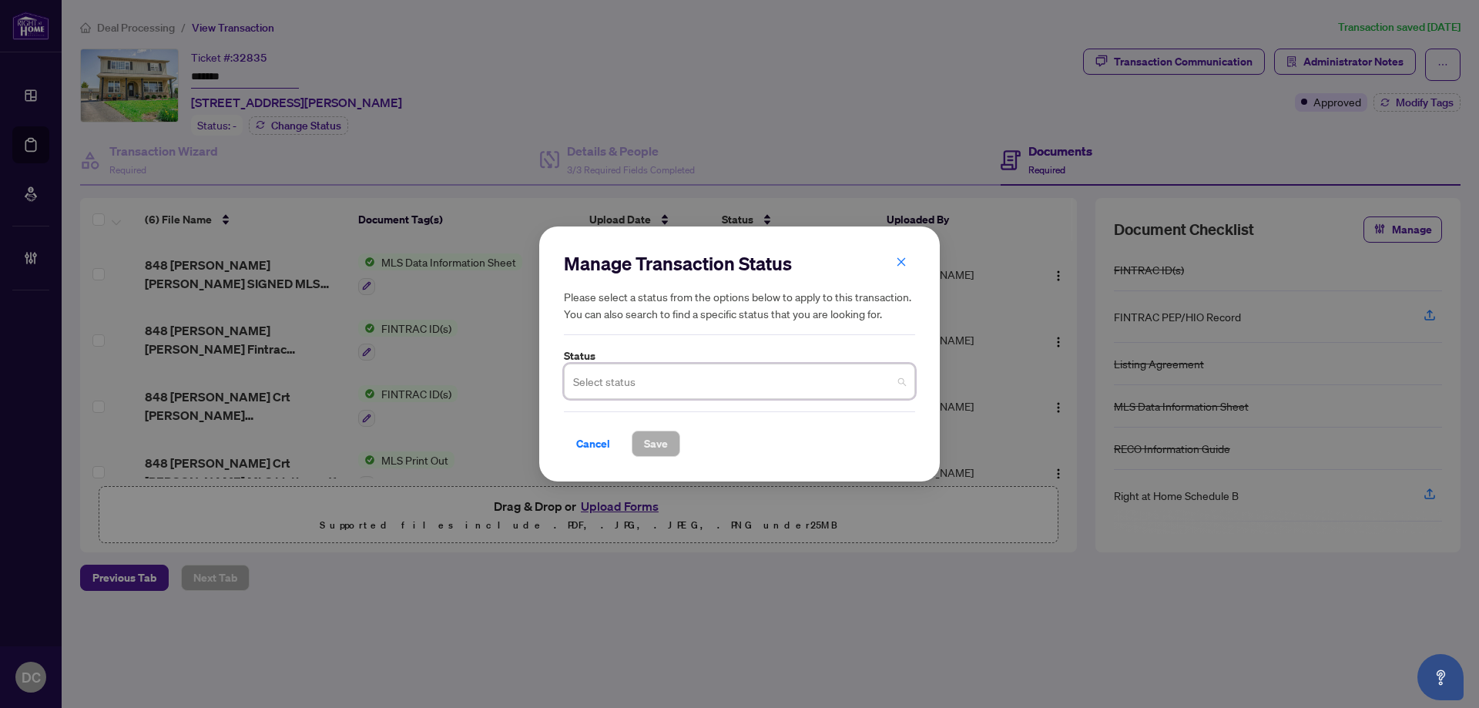
click at [681, 375] on input "search" at bounding box center [732, 384] width 319 height 34
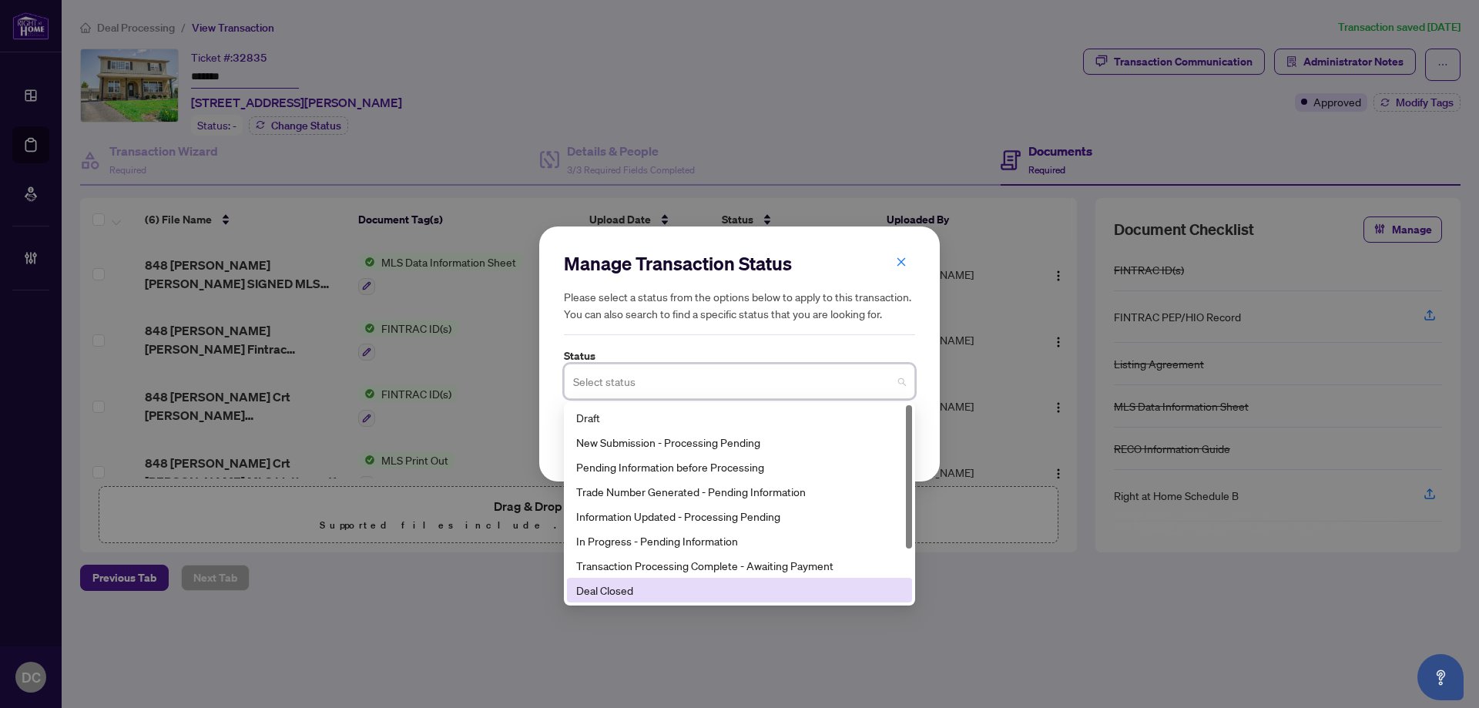
click at [626, 593] on div "Deal Closed" at bounding box center [739, 590] width 327 height 17
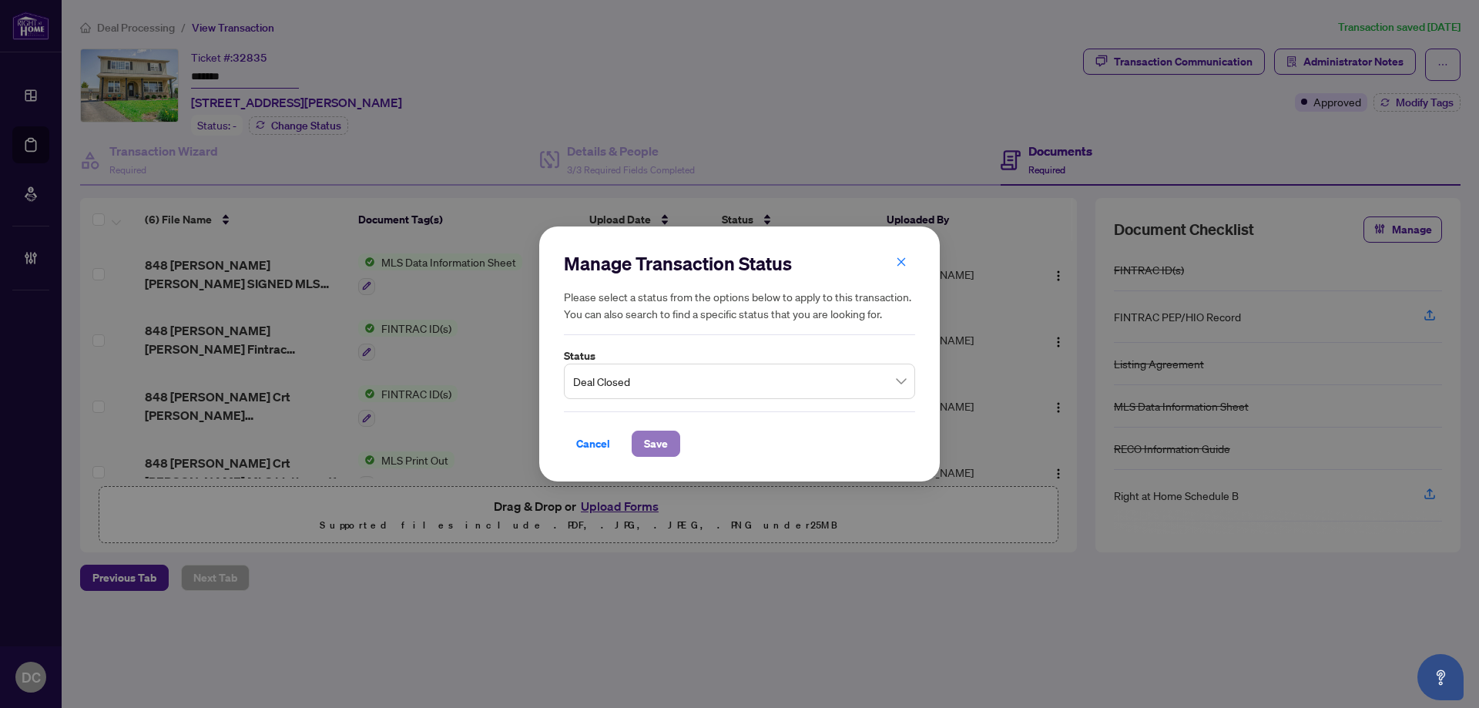
click at [660, 440] on span "Save" at bounding box center [656, 444] width 24 height 25
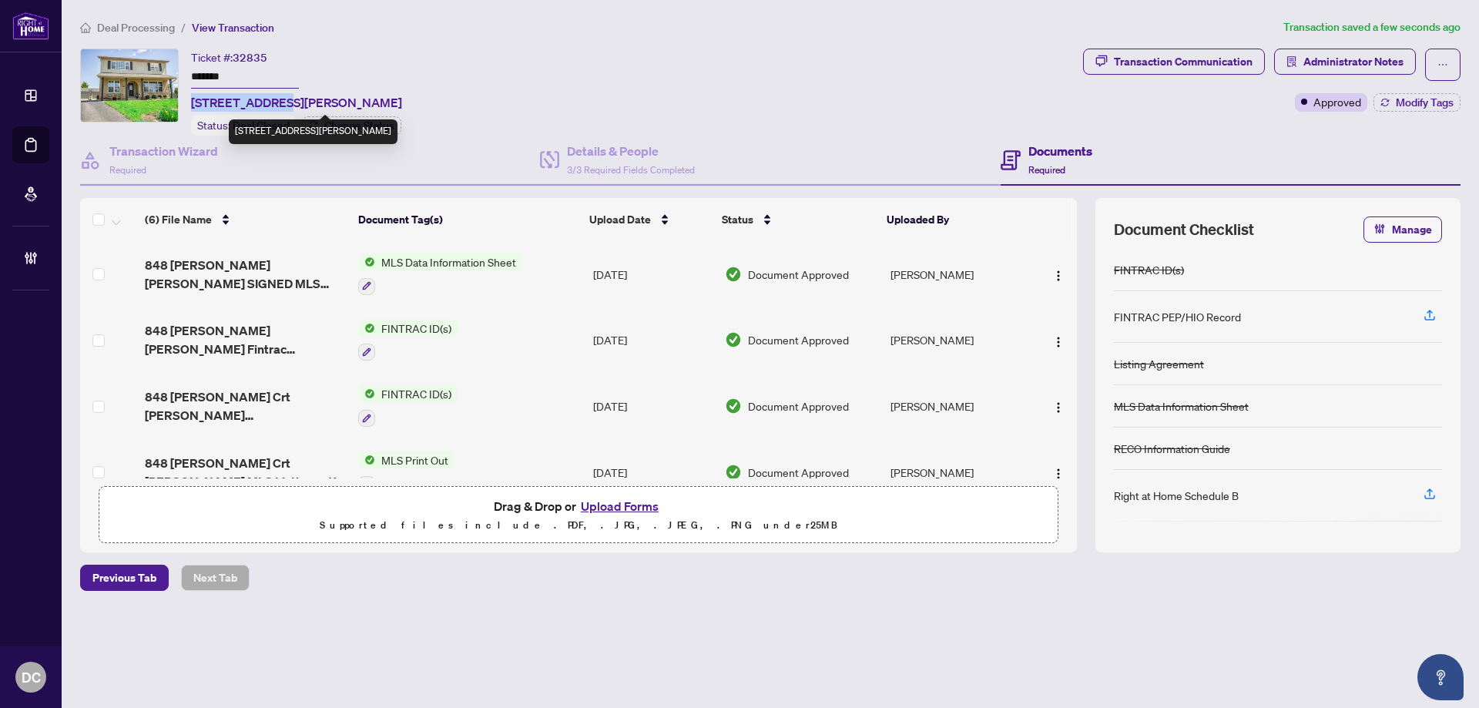
drag, startPoint x: 189, startPoint y: 100, endPoint x: 273, endPoint y: 99, distance: 84.0
click at [273, 99] on div "Ticket #: 32835 ******* [STREET_ADDRESS][PERSON_NAME][PERSON_NAME] Status: Deal…" at bounding box center [578, 92] width 997 height 87
copy span "848 [PERSON_NAME] Crt"
drag, startPoint x: 236, startPoint y: 69, endPoint x: 151, endPoint y: 69, distance: 84.8
click at [151, 69] on div "Ticket #: 32835 ******* [STREET_ADDRESS][PERSON_NAME][PERSON_NAME] Status: Deal…" at bounding box center [578, 92] width 997 height 87
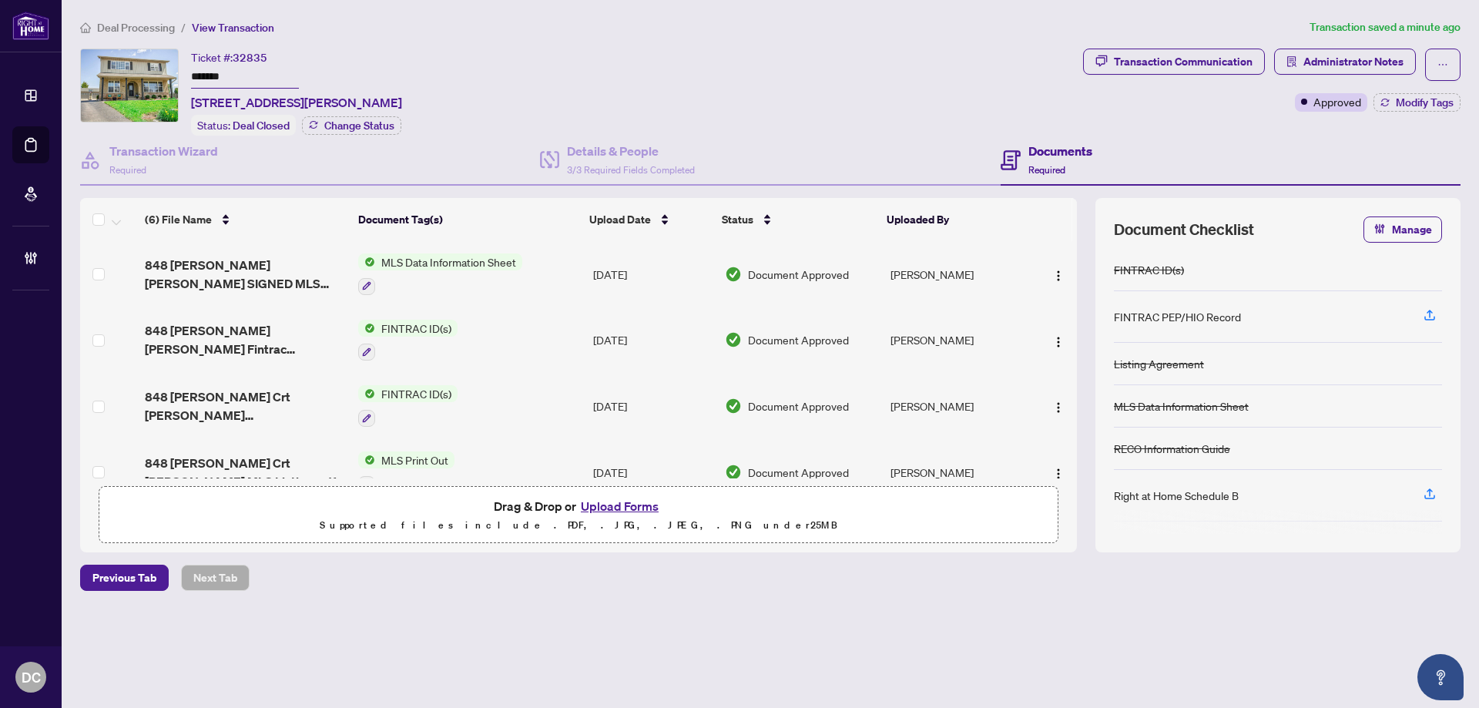
click at [102, 27] on span "Deal Processing" at bounding box center [136, 28] width 78 height 14
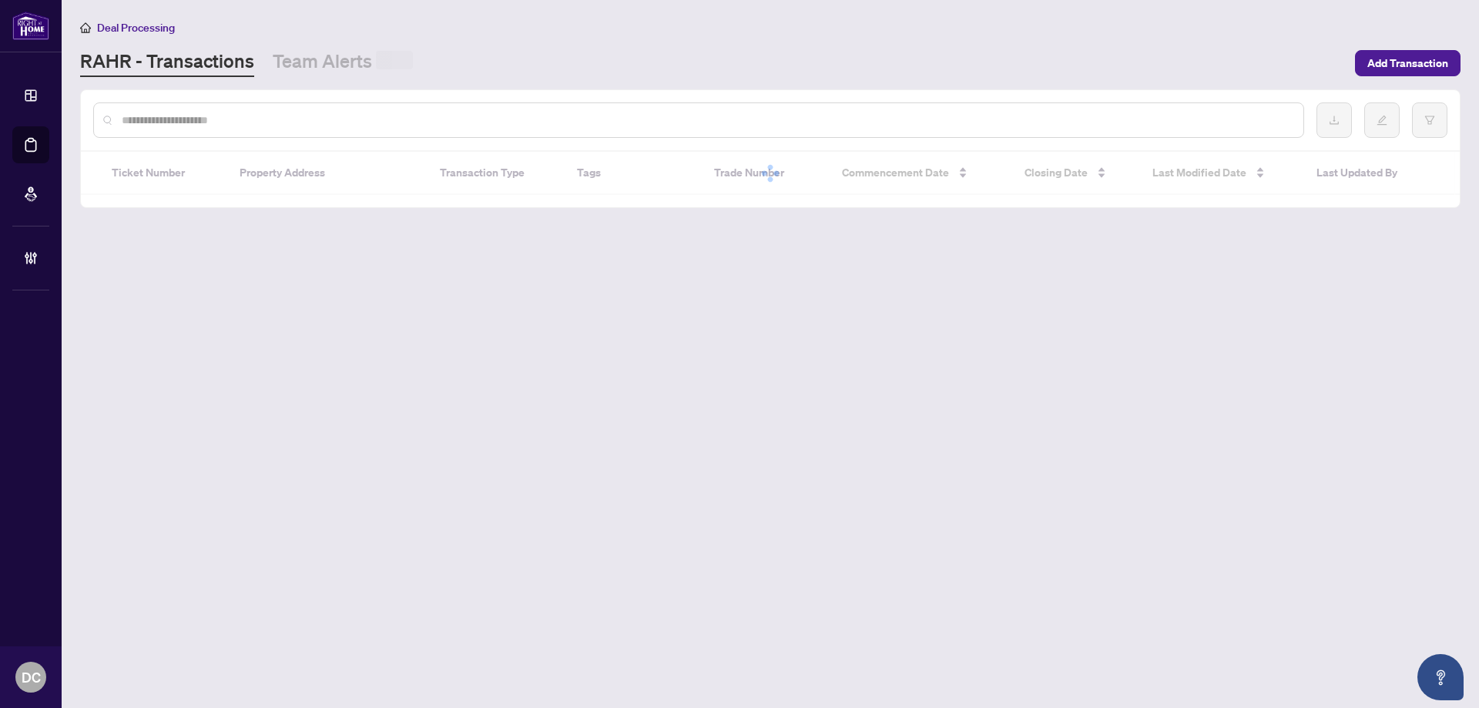
drag, startPoint x: 344, startPoint y: 107, endPoint x: 351, endPoint y: 128, distance: 21.9
click at [344, 108] on div at bounding box center [698, 119] width 1211 height 35
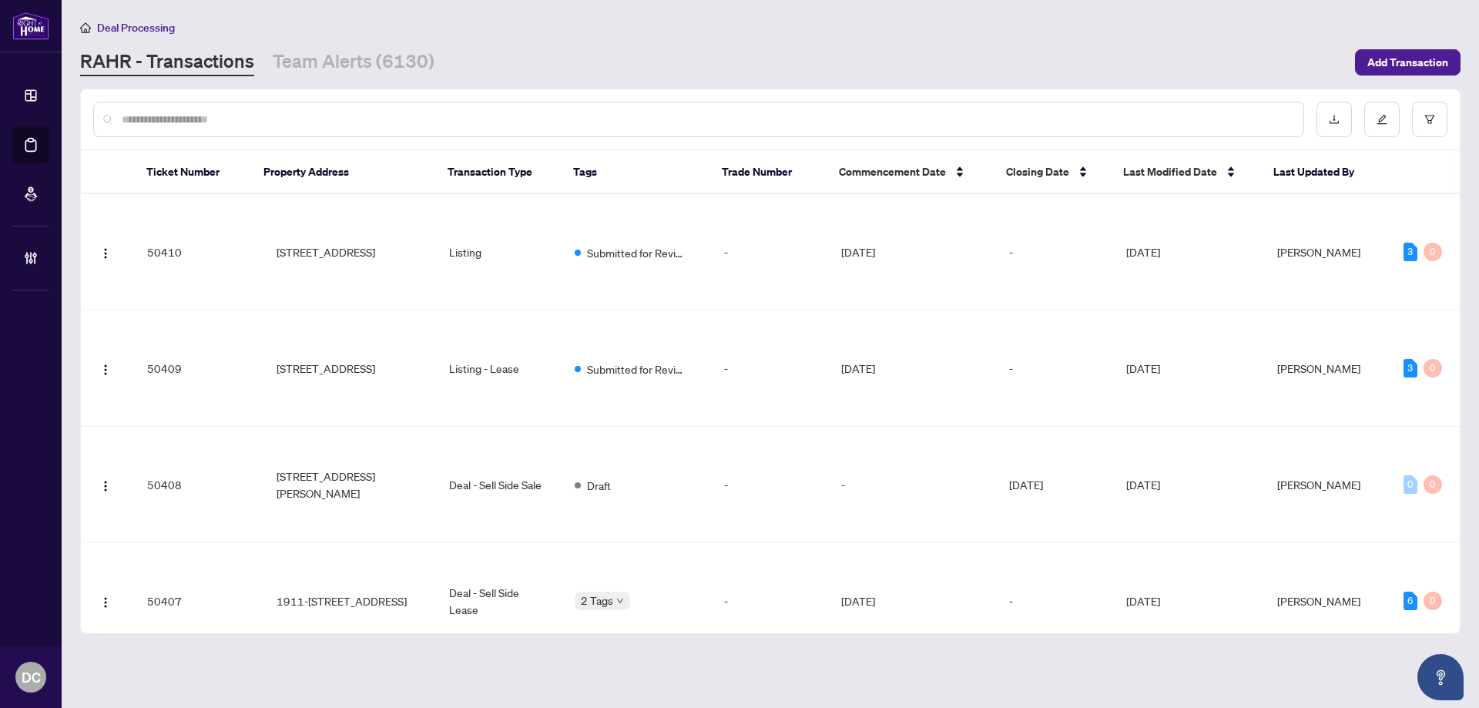
click at [351, 128] on div at bounding box center [698, 119] width 1211 height 35
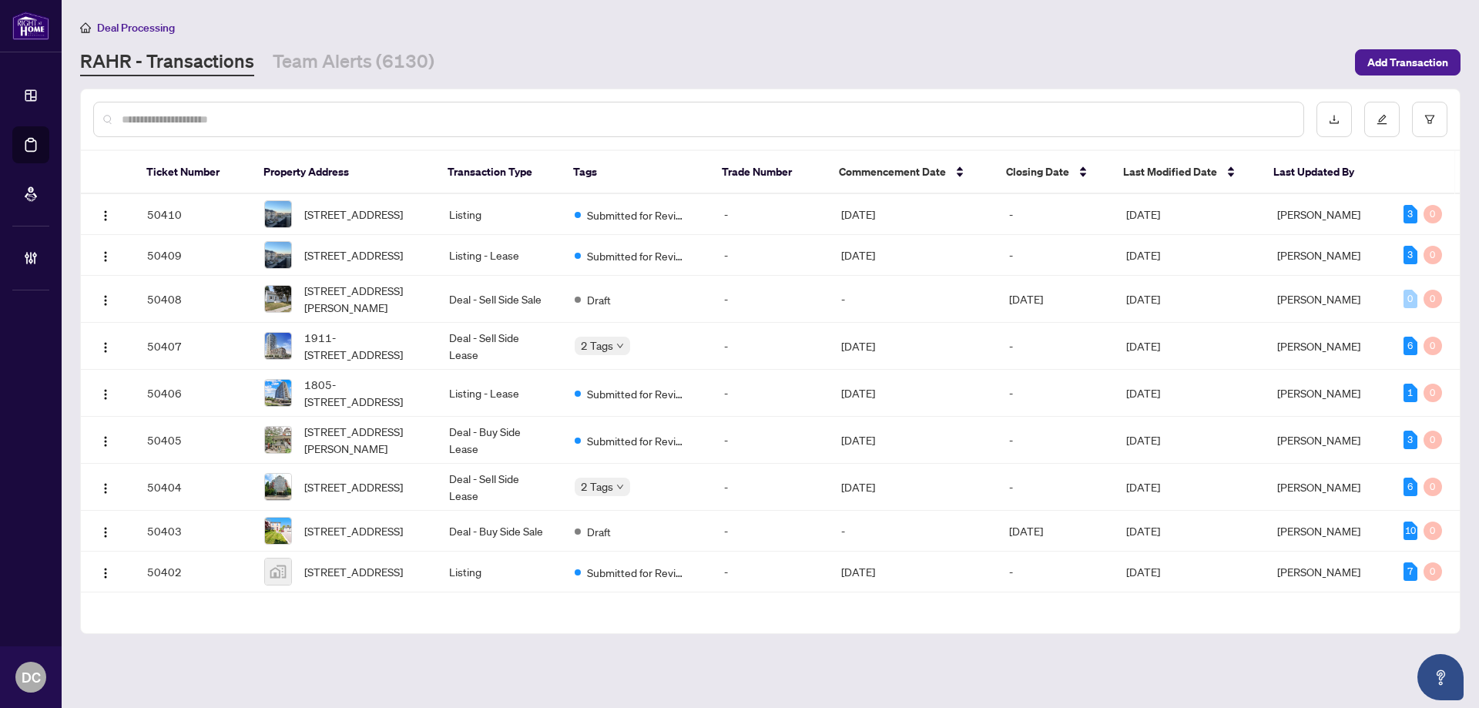
click at [358, 117] on input "text" at bounding box center [707, 119] width 1170 height 17
paste input "*******"
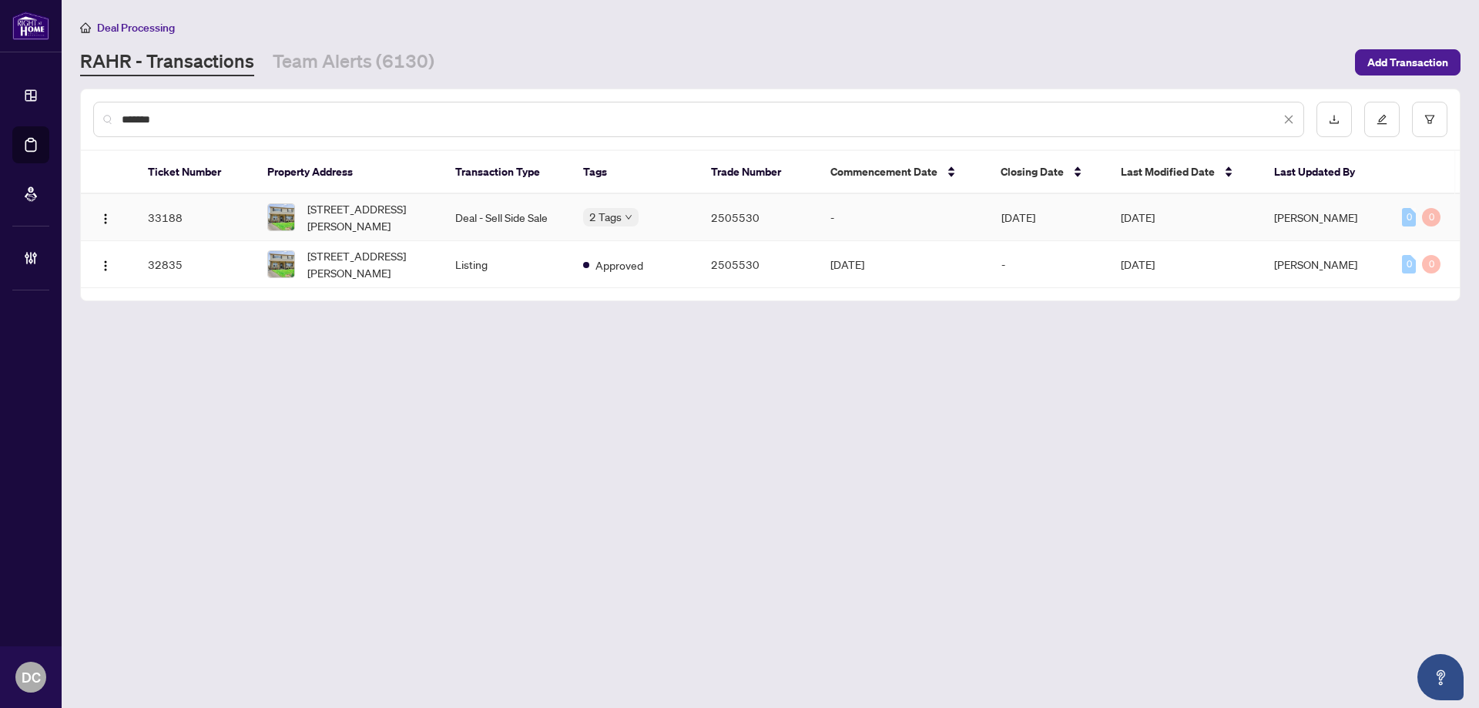
type input "*******"
click at [533, 217] on td "Deal - Sell Side Sale" at bounding box center [507, 217] width 128 height 47
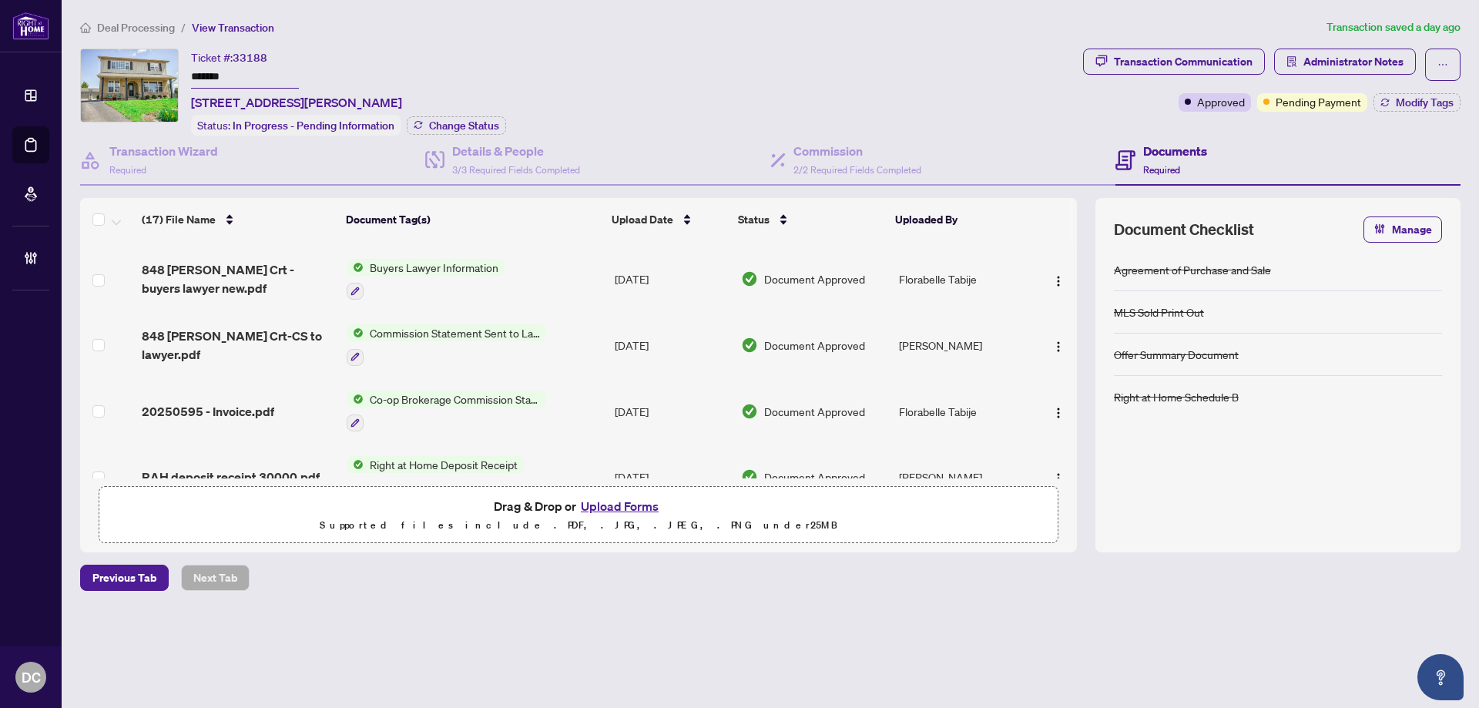
scroll to position [308, 0]
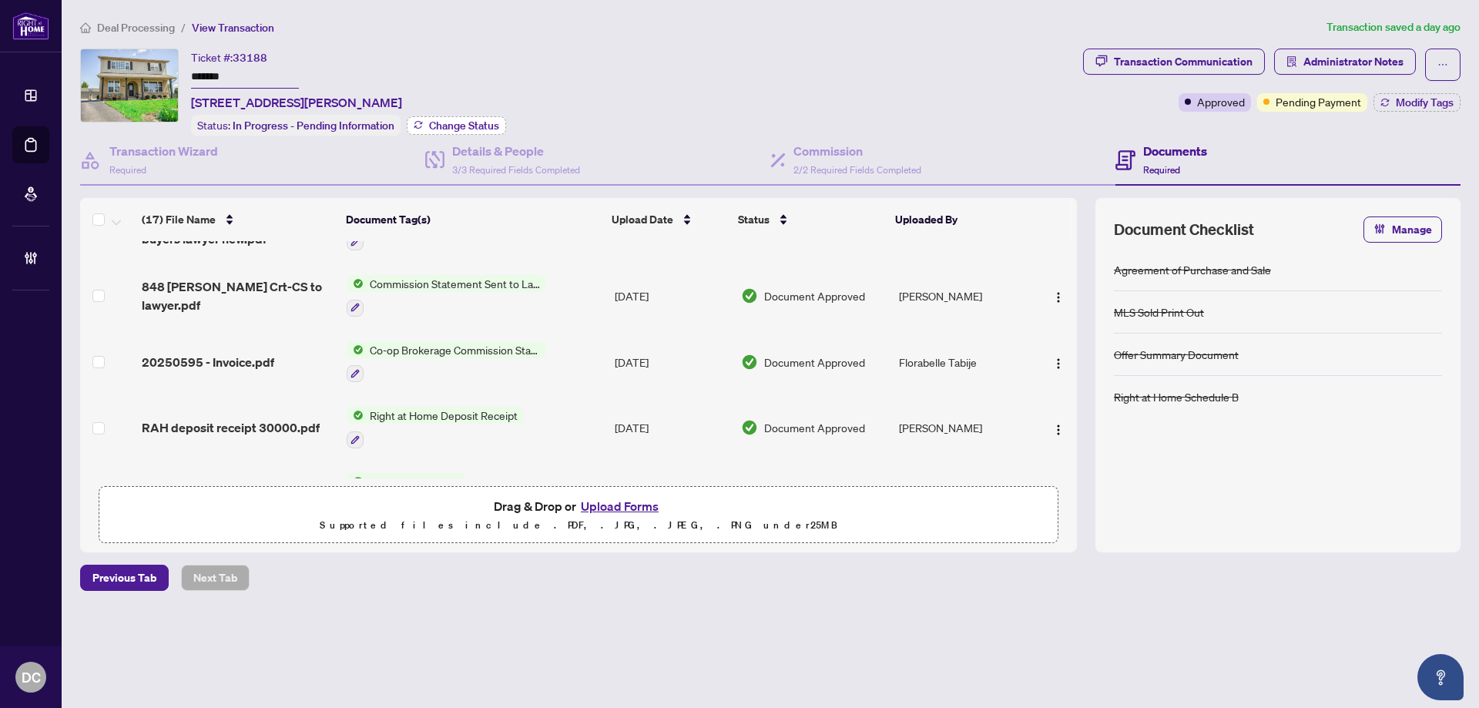
click at [471, 120] on span "Change Status" at bounding box center [464, 125] width 70 height 11
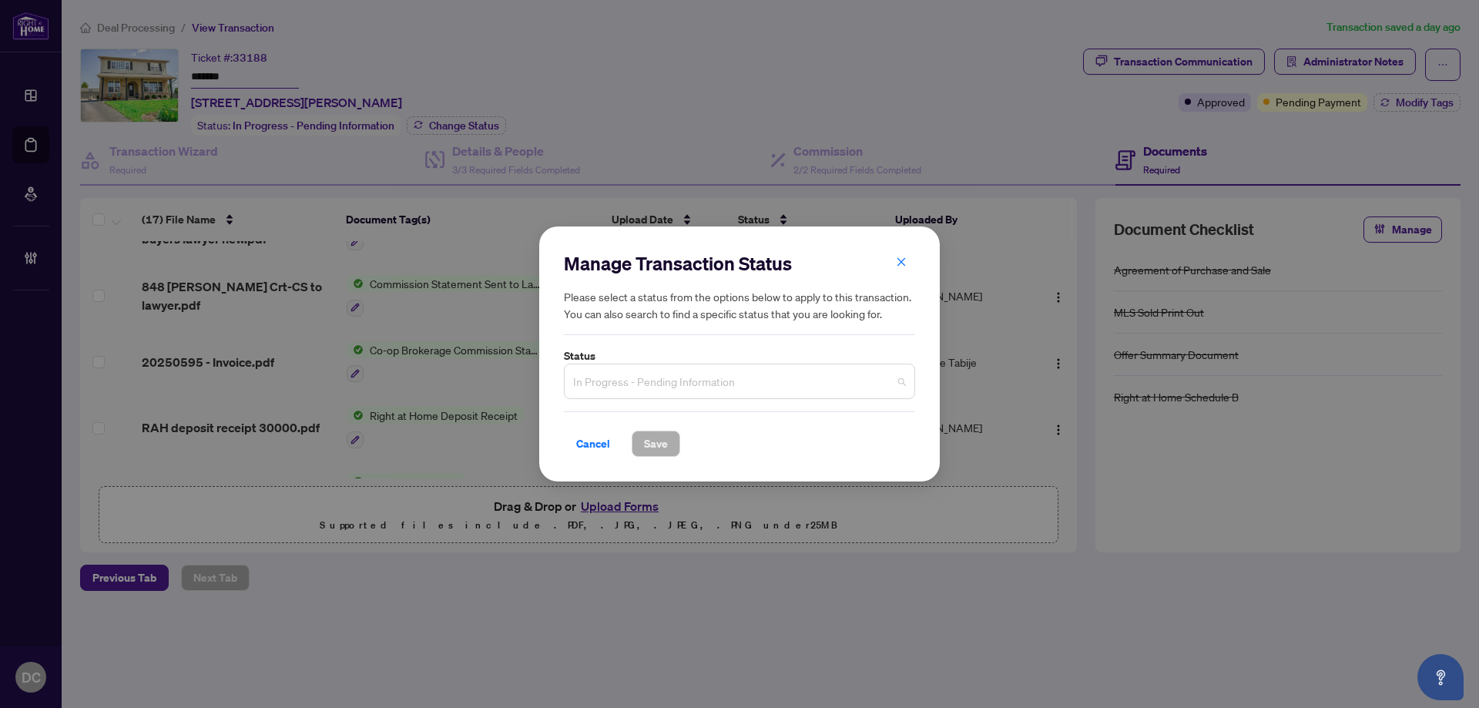
click at [740, 388] on span "In Progress - Pending Information" at bounding box center [739, 381] width 333 height 29
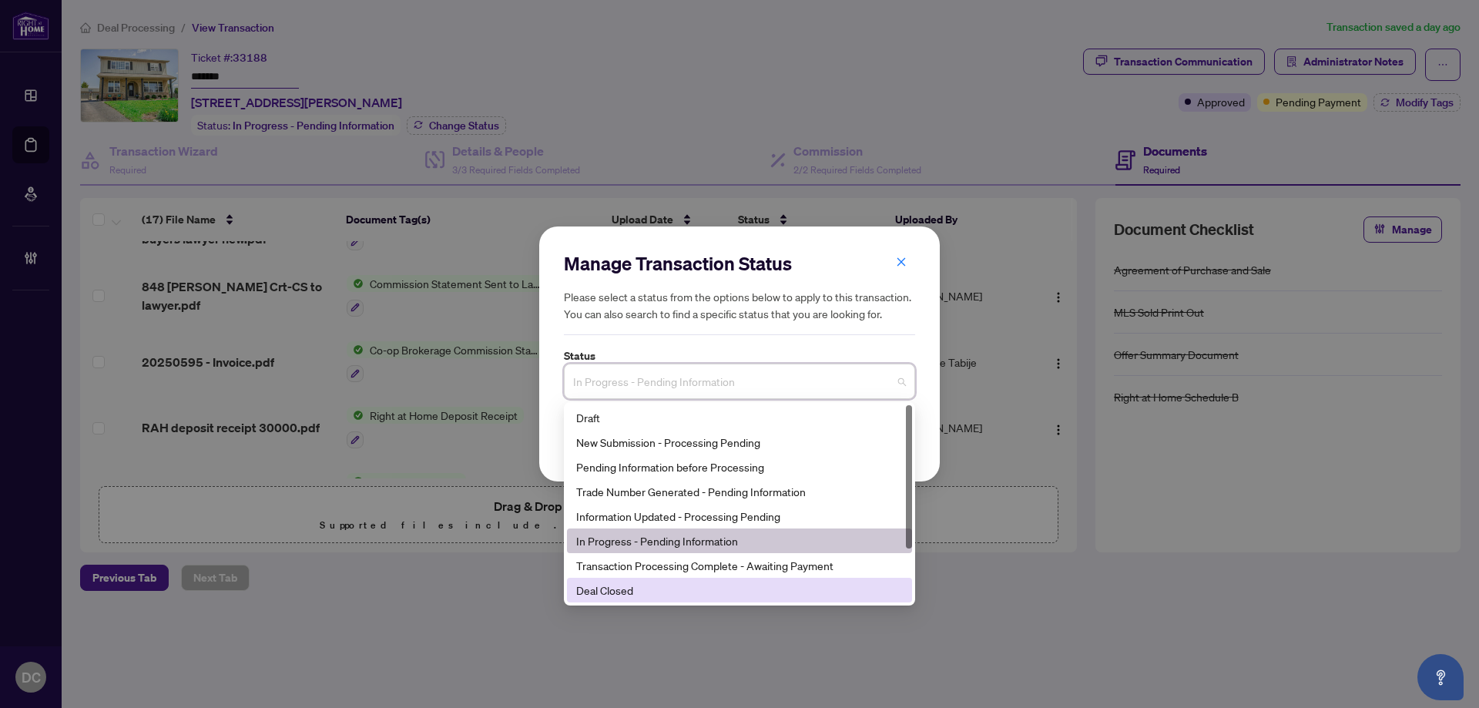
click at [649, 597] on div "Deal Closed" at bounding box center [739, 590] width 327 height 17
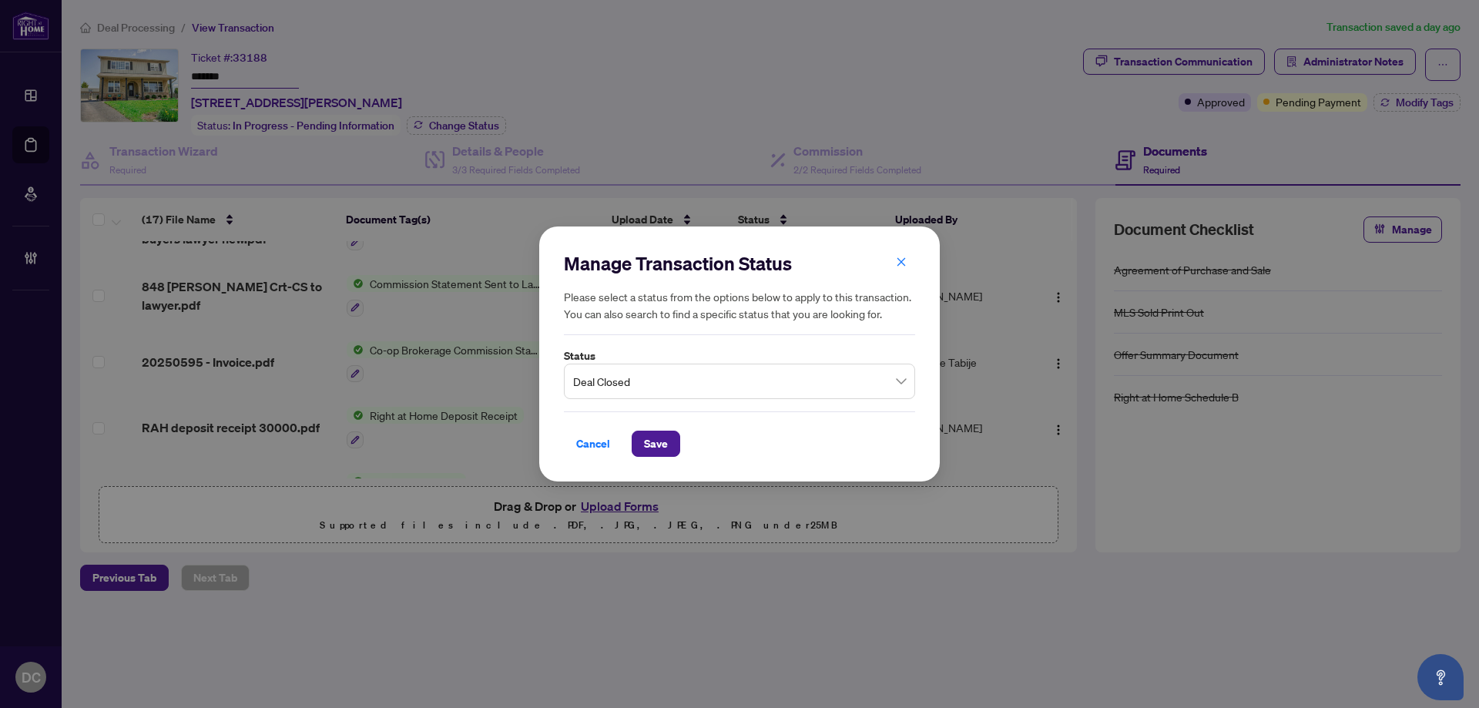
drag, startPoint x: 640, startPoint y: 441, endPoint x: 626, endPoint y: 432, distance: 16.3
click at [640, 440] on button "Save" at bounding box center [656, 444] width 49 height 26
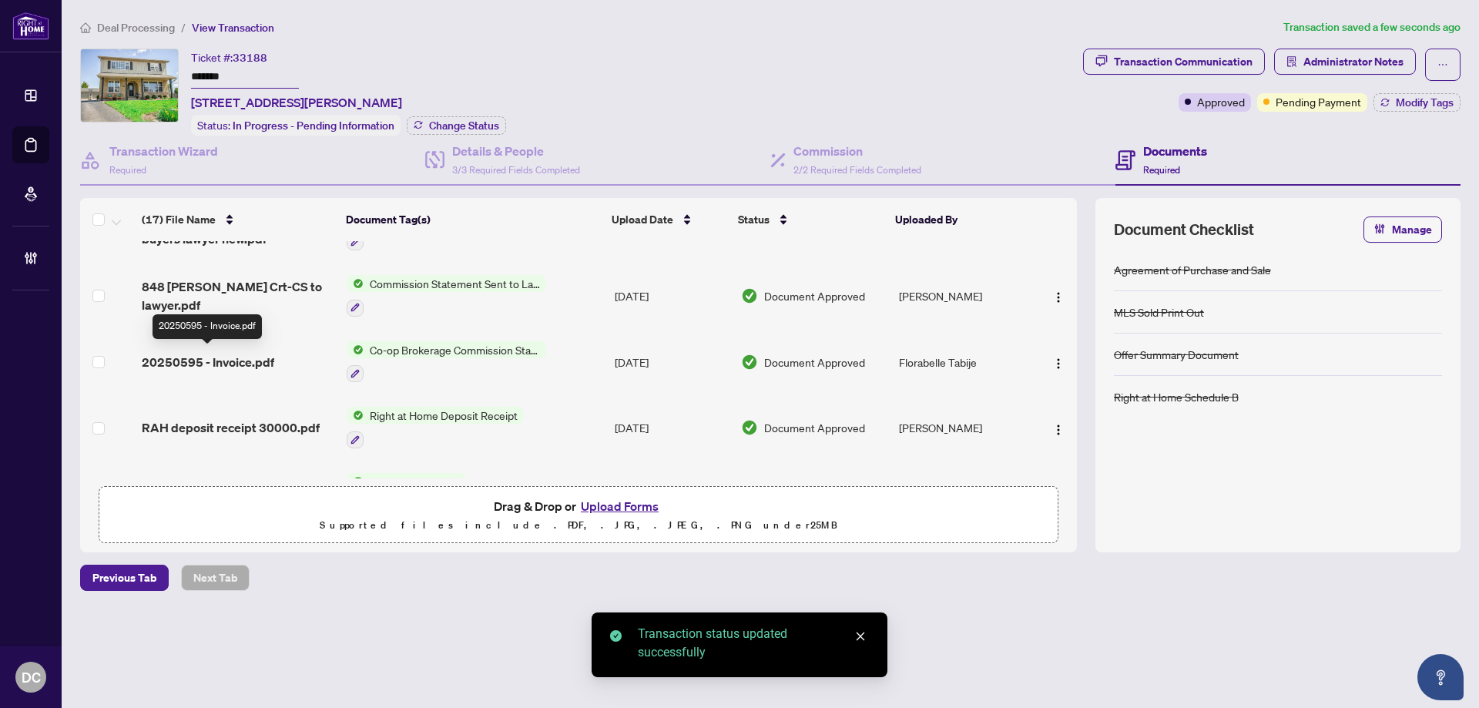
click at [272, 362] on span "20250595 - Invoice.pdf" at bounding box center [208, 362] width 133 height 18
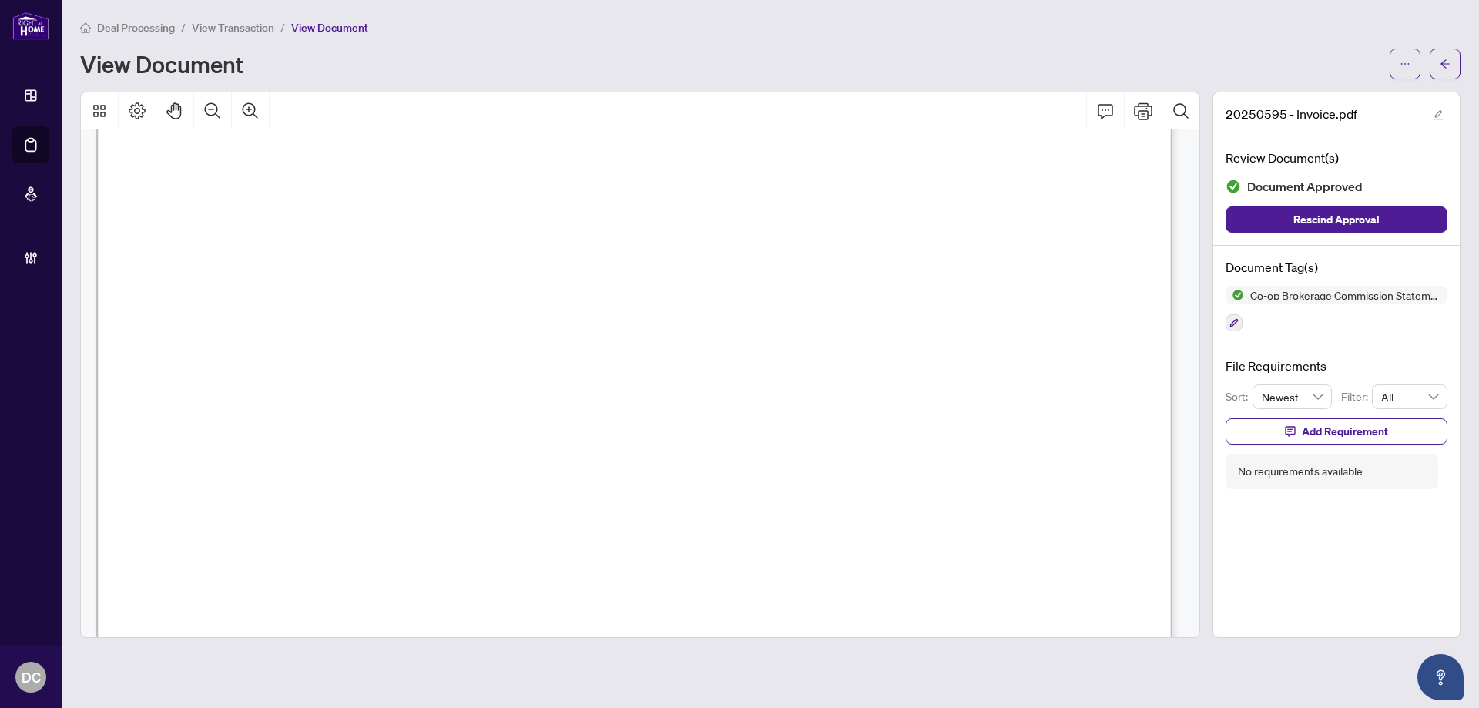
scroll to position [539, 0]
click at [1459, 75] on button "button" at bounding box center [1445, 64] width 31 height 31
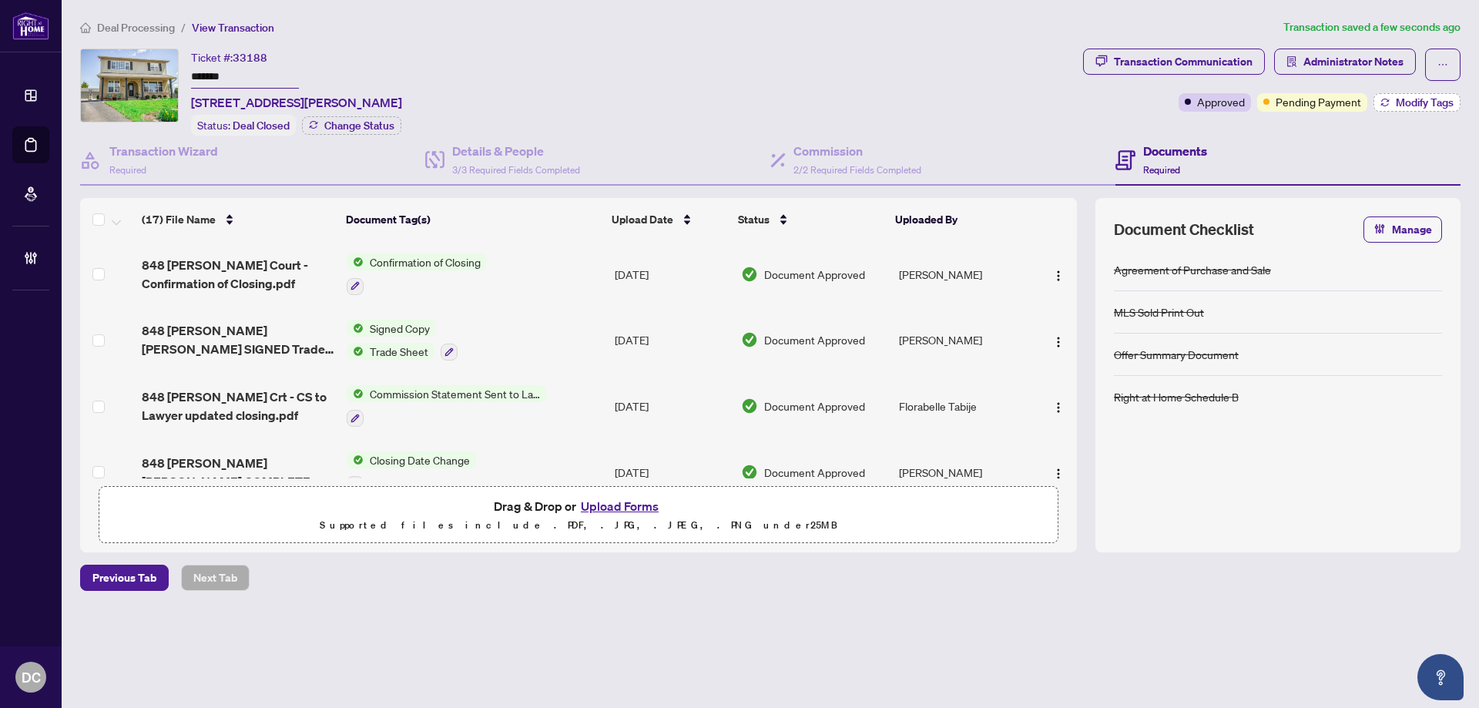
click at [1412, 97] on span "Modify Tags" at bounding box center [1425, 102] width 58 height 11
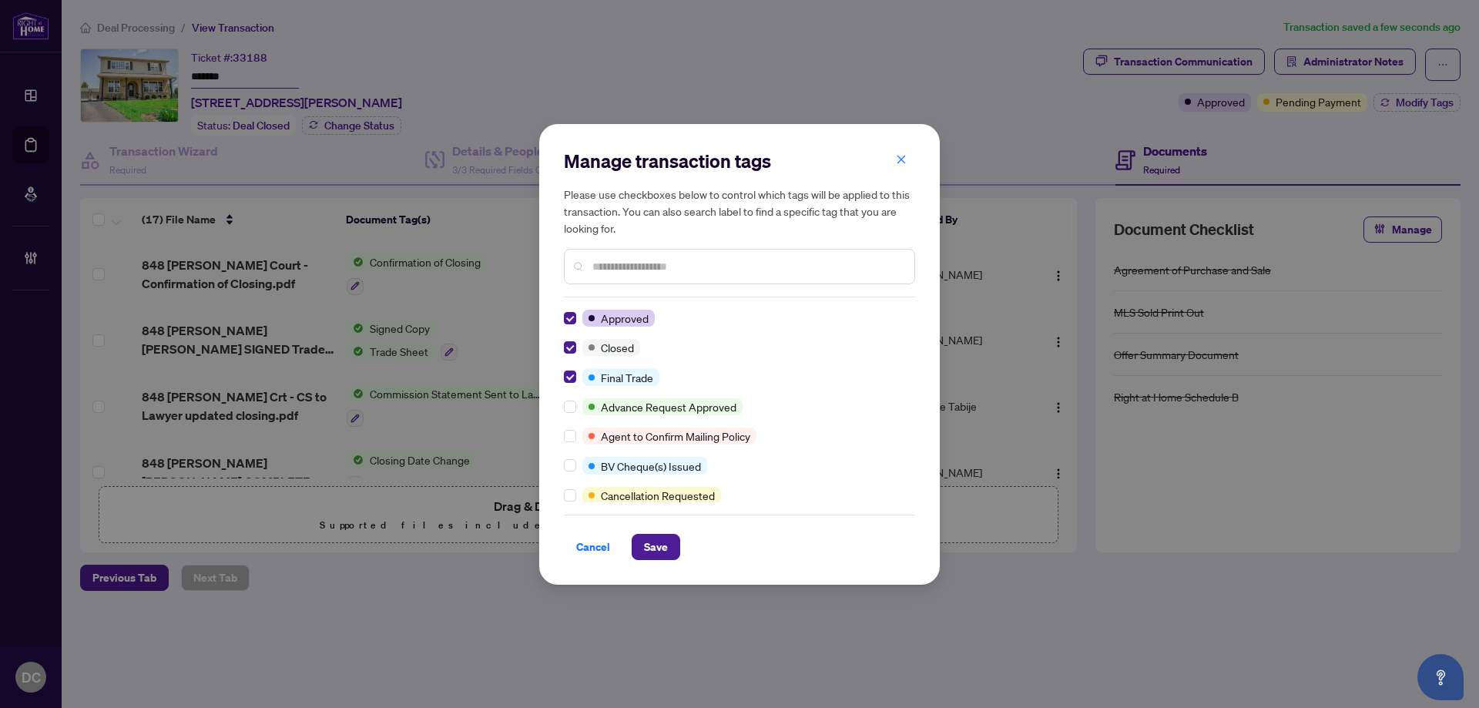
drag, startPoint x: 658, startPoint y: 551, endPoint x: 15, endPoint y: 369, distance: 667.9
click at [657, 551] on span "Save" at bounding box center [656, 547] width 24 height 25
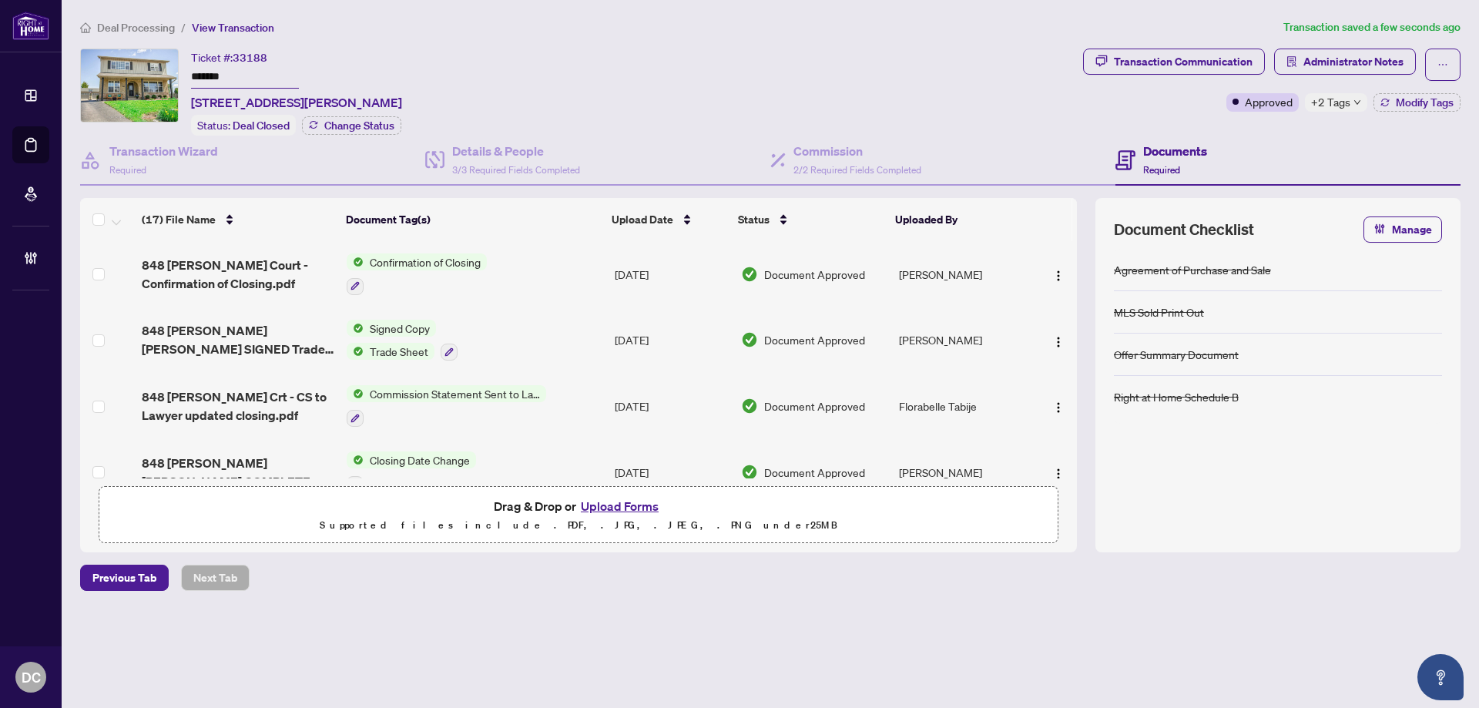
click at [1345, 106] on span "+2 Tags" at bounding box center [1330, 102] width 39 height 18
drag, startPoint x: 1285, startPoint y: 127, endPoint x: 1258, endPoint y: 125, distance: 27.8
click at [1283, 127] on div "Transaction Communication Administrator Notes Approved +2 Tags Modify Tags" at bounding box center [1272, 92] width 384 height 87
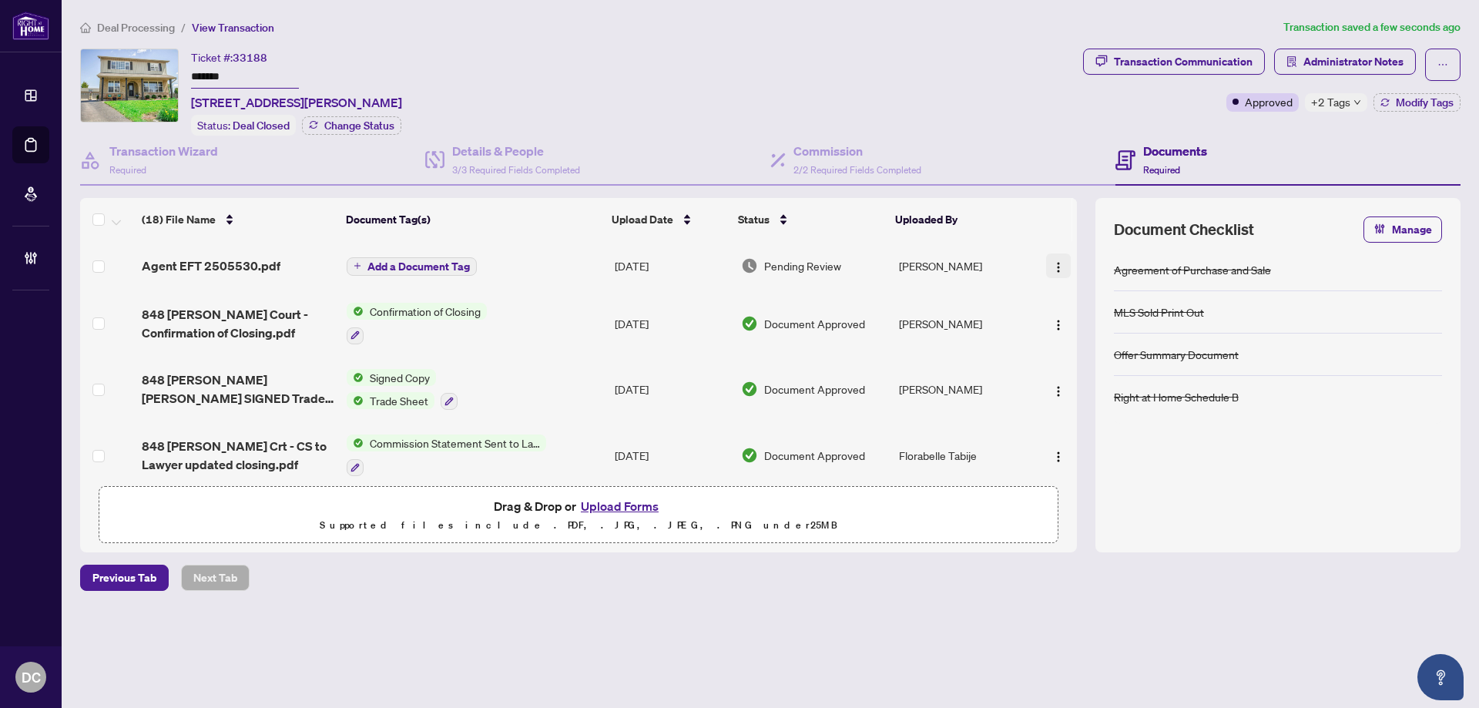
click at [1053, 264] on img "button" at bounding box center [1059, 267] width 12 height 12
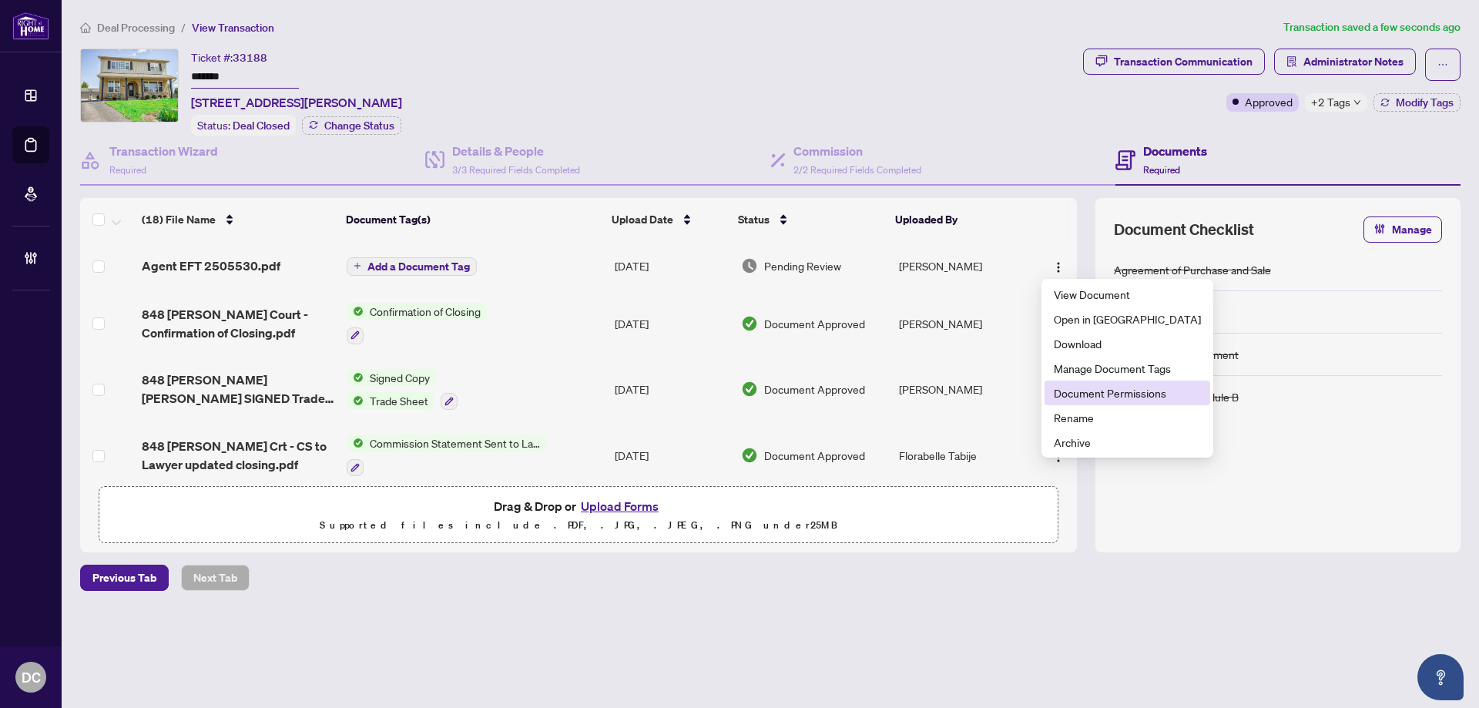
click at [1127, 398] on span "Document Permissions" at bounding box center [1127, 392] width 147 height 17
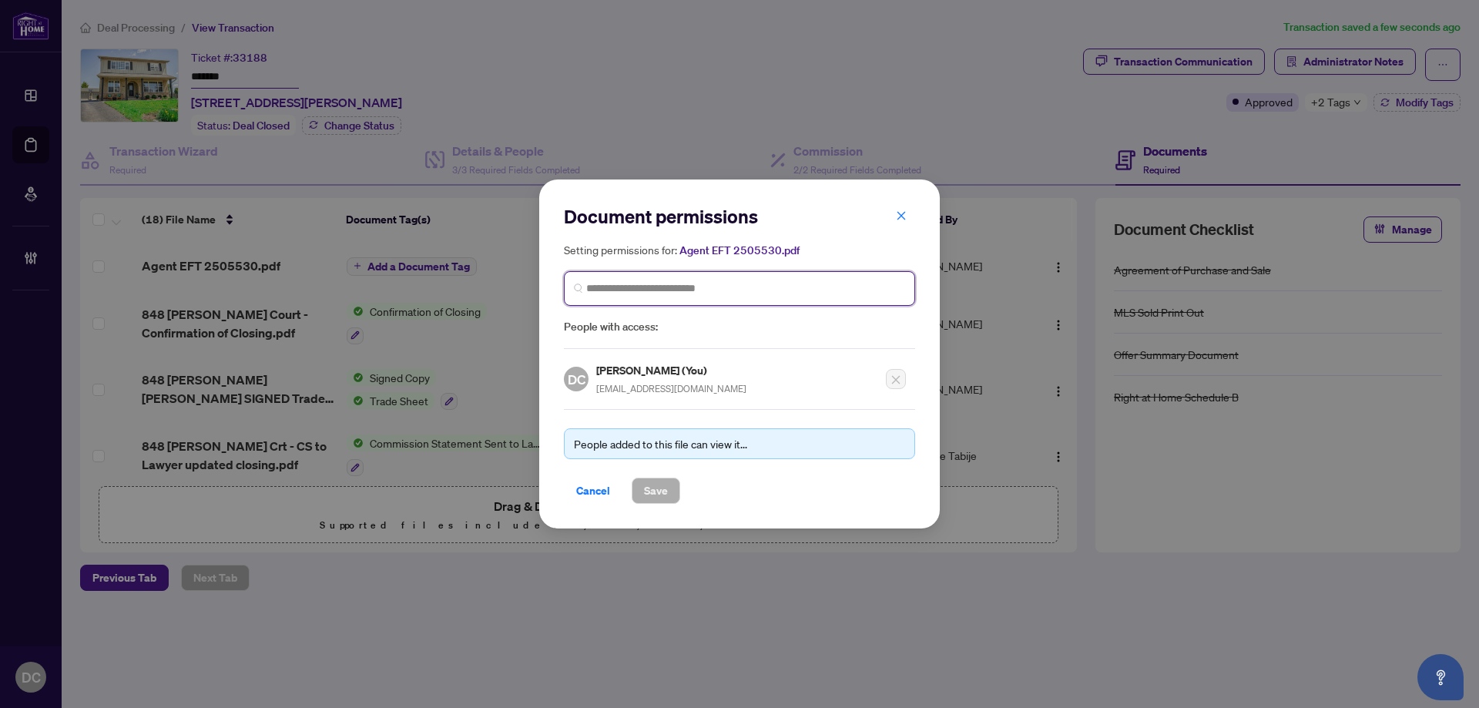
click at [680, 294] on input "search" at bounding box center [745, 288] width 319 height 16
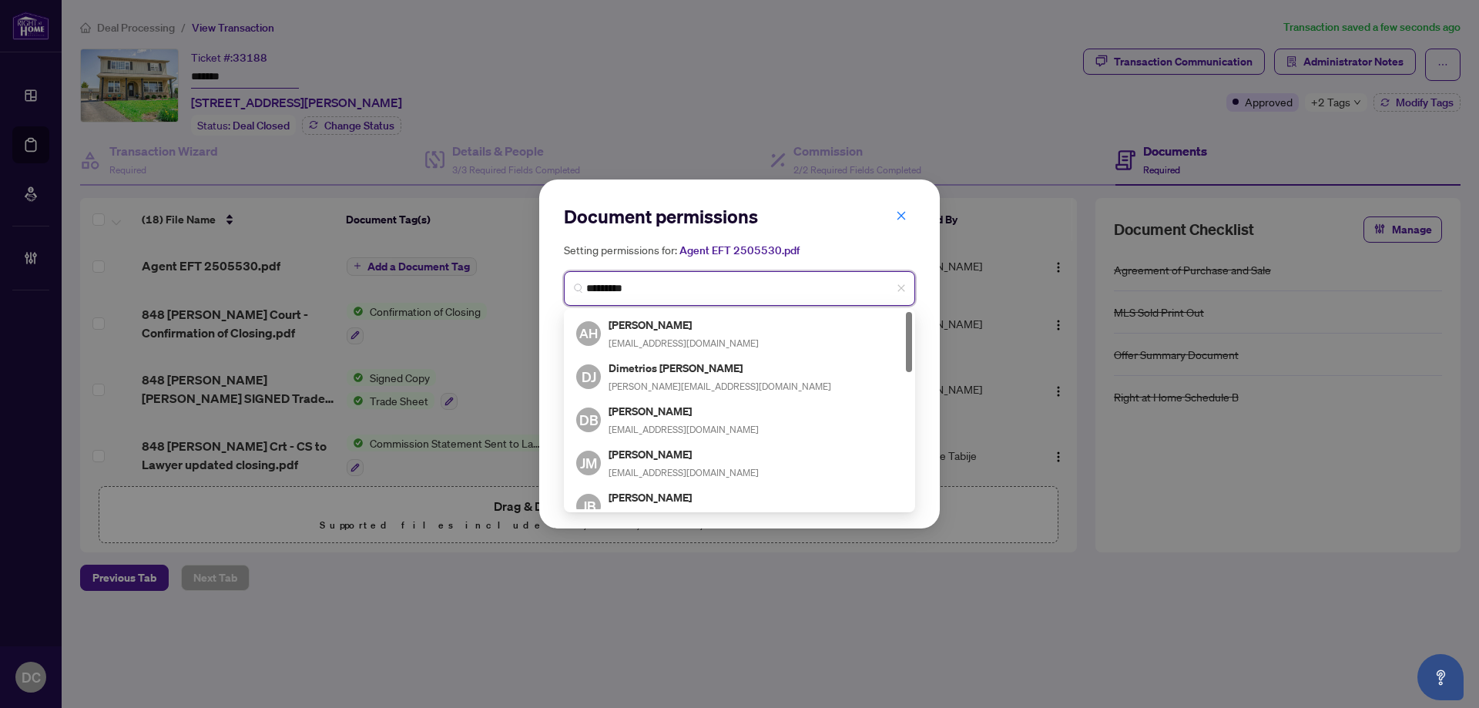
type input "**********"
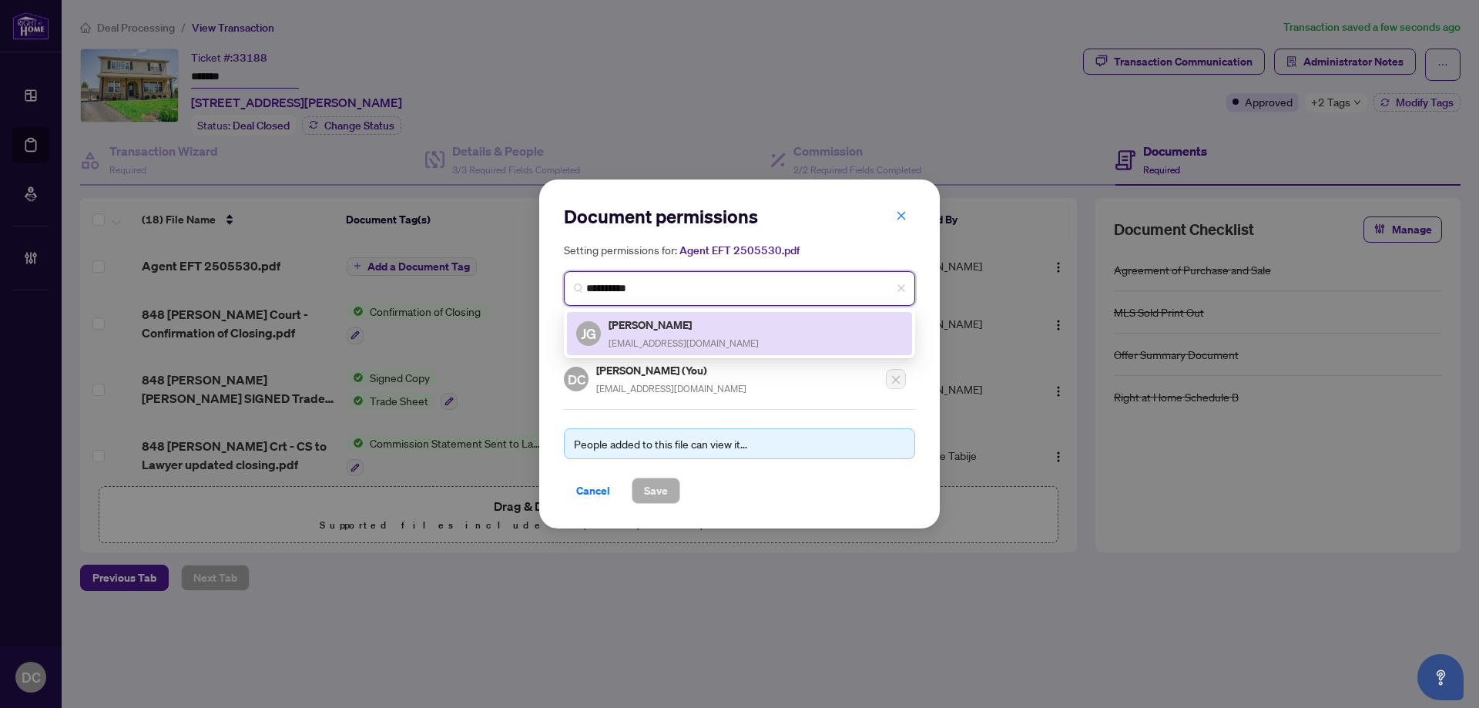
click at [678, 314] on div "JG [PERSON_NAME] [EMAIL_ADDRESS][DOMAIN_NAME]" at bounding box center [739, 333] width 345 height 43
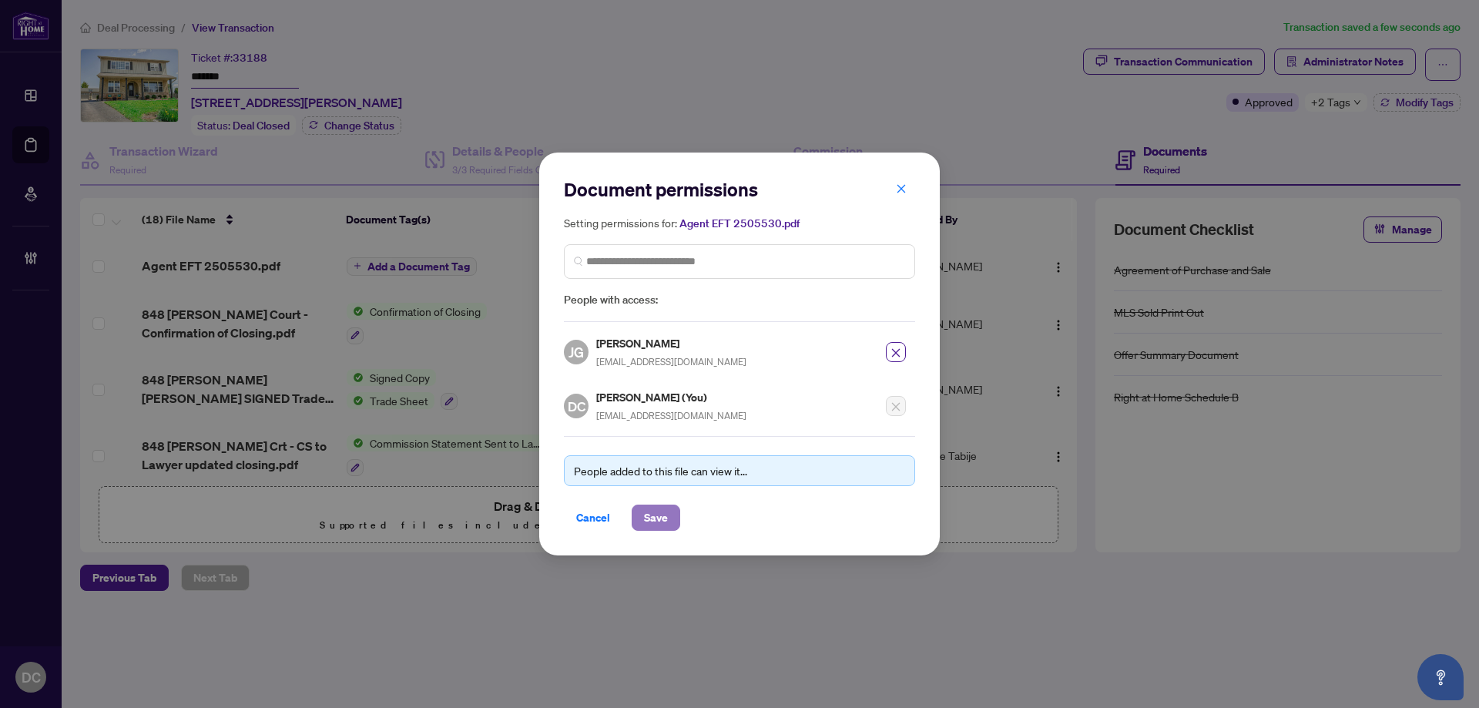
click at [663, 518] on span "Save" at bounding box center [656, 517] width 24 height 25
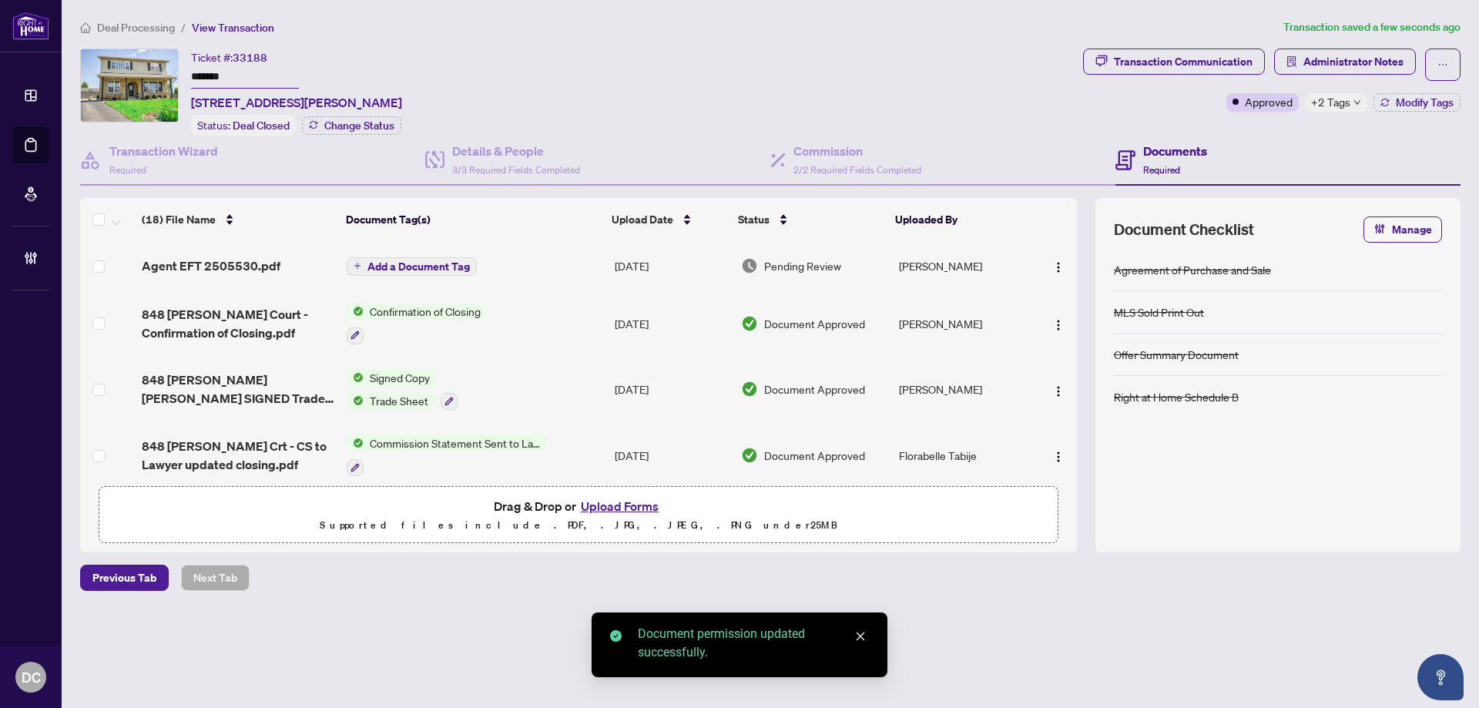
click at [442, 267] on span "Add a Document Tag" at bounding box center [419, 266] width 102 height 11
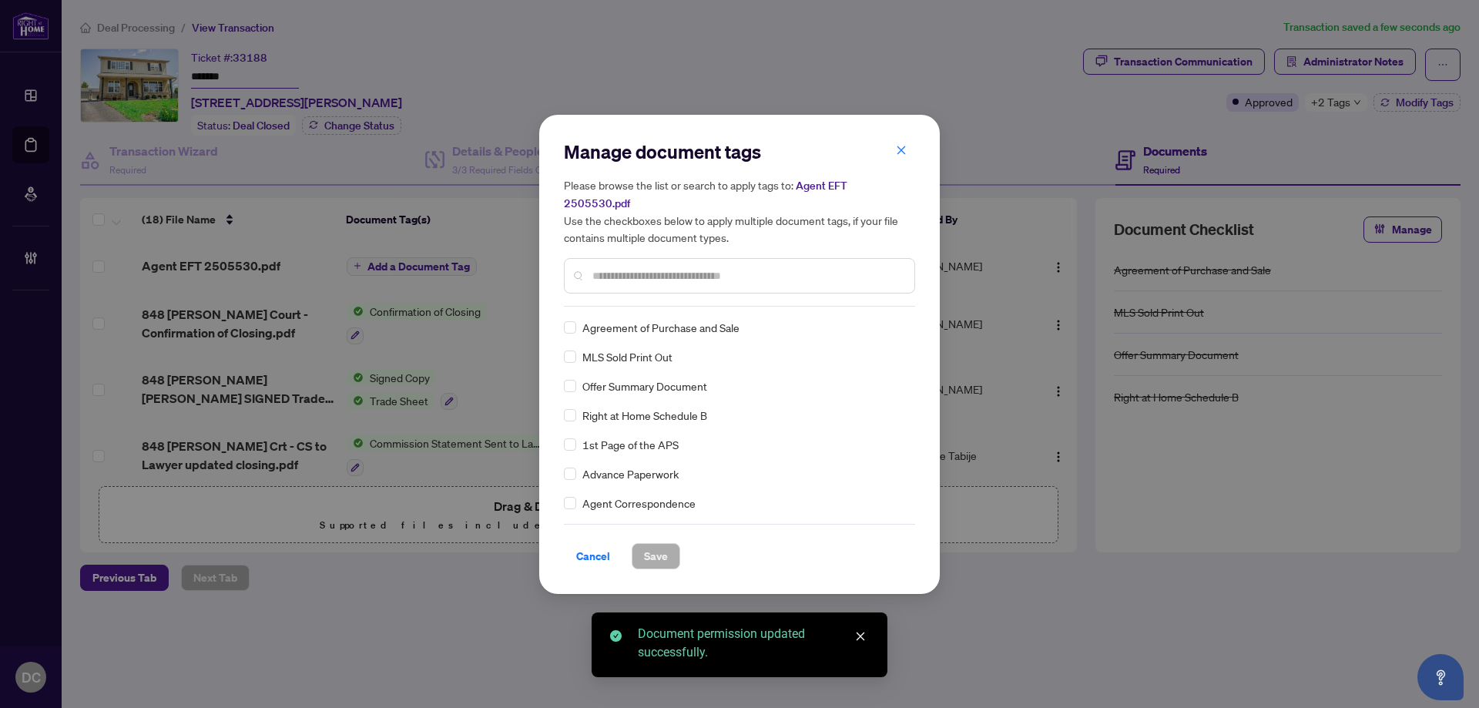
click at [776, 297] on div "Manage document tags Please browse the list or search to apply tags to: Agent E…" at bounding box center [739, 222] width 351 height 167
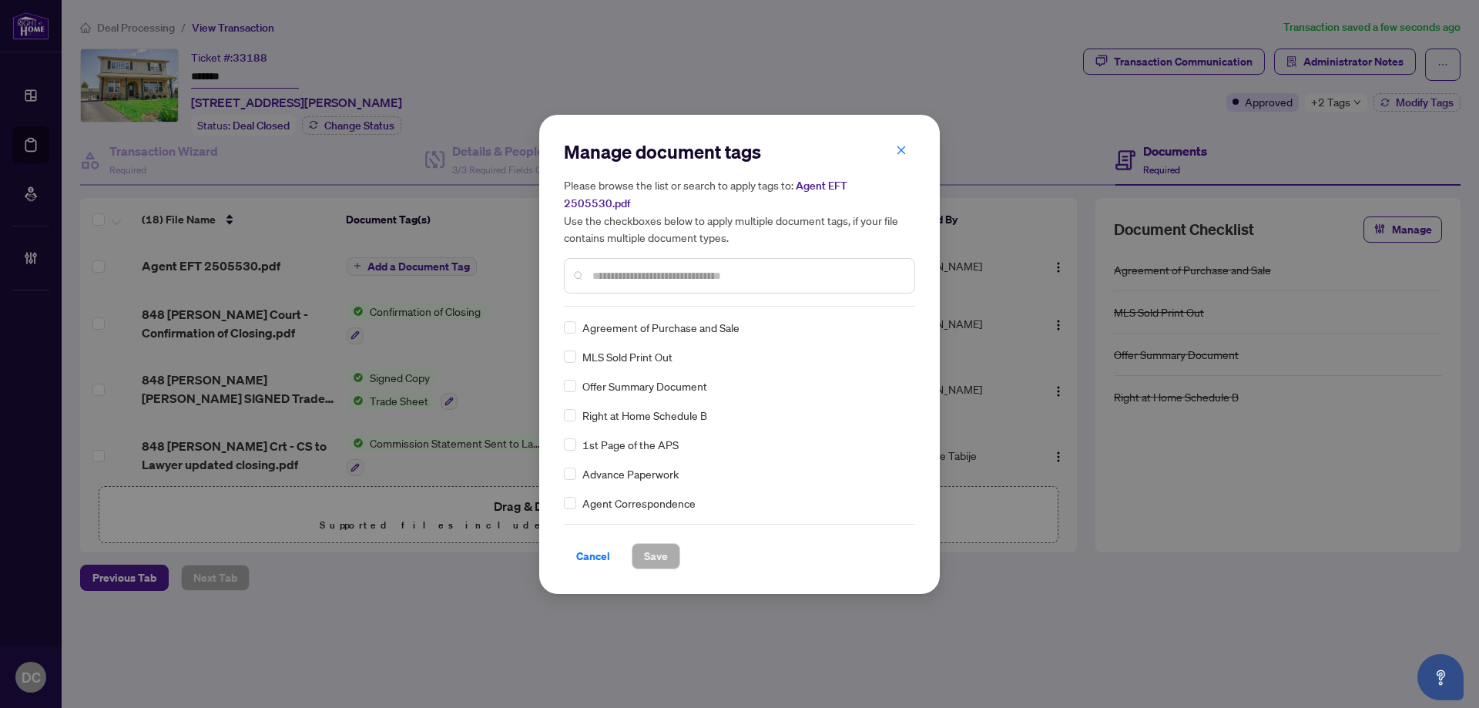
click at [785, 270] on input "text" at bounding box center [748, 275] width 310 height 17
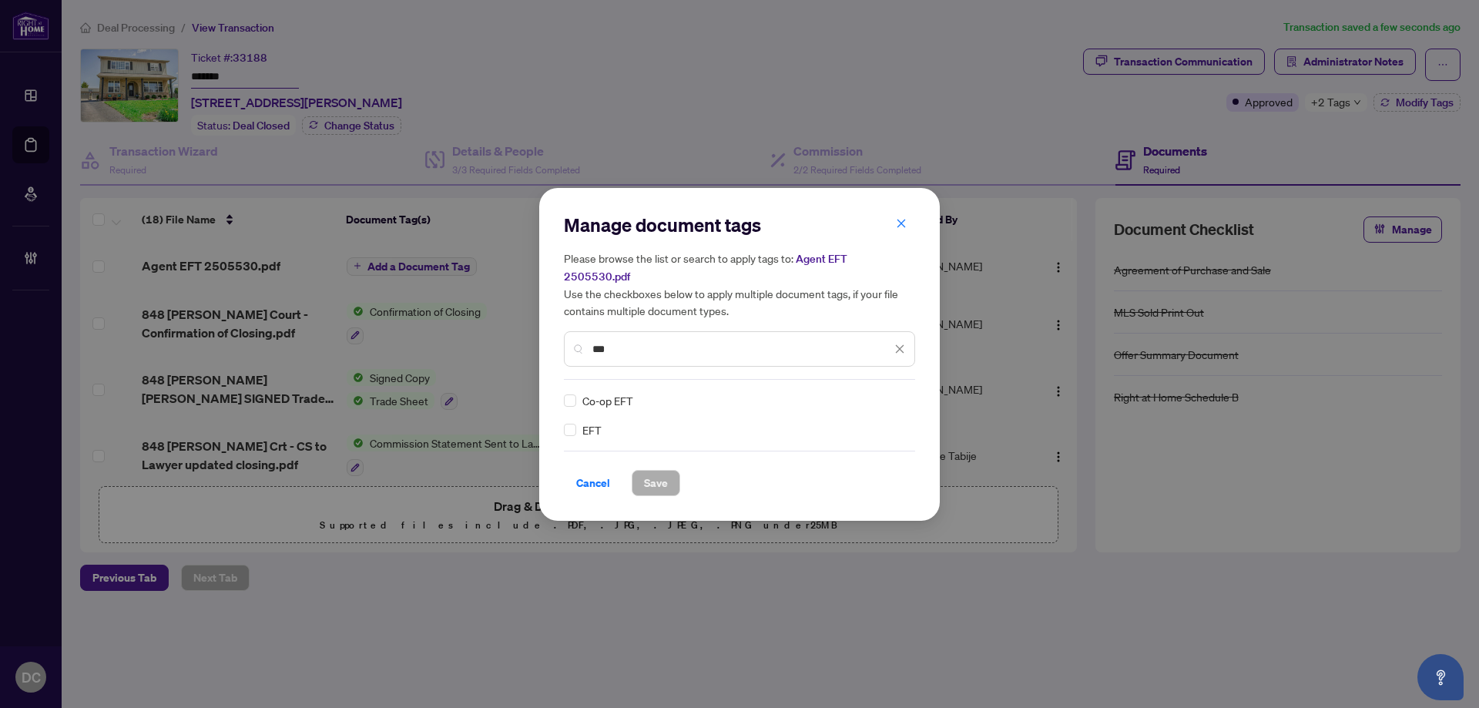
type input "***"
click at [892, 393] on div at bounding box center [890, 400] width 29 height 15
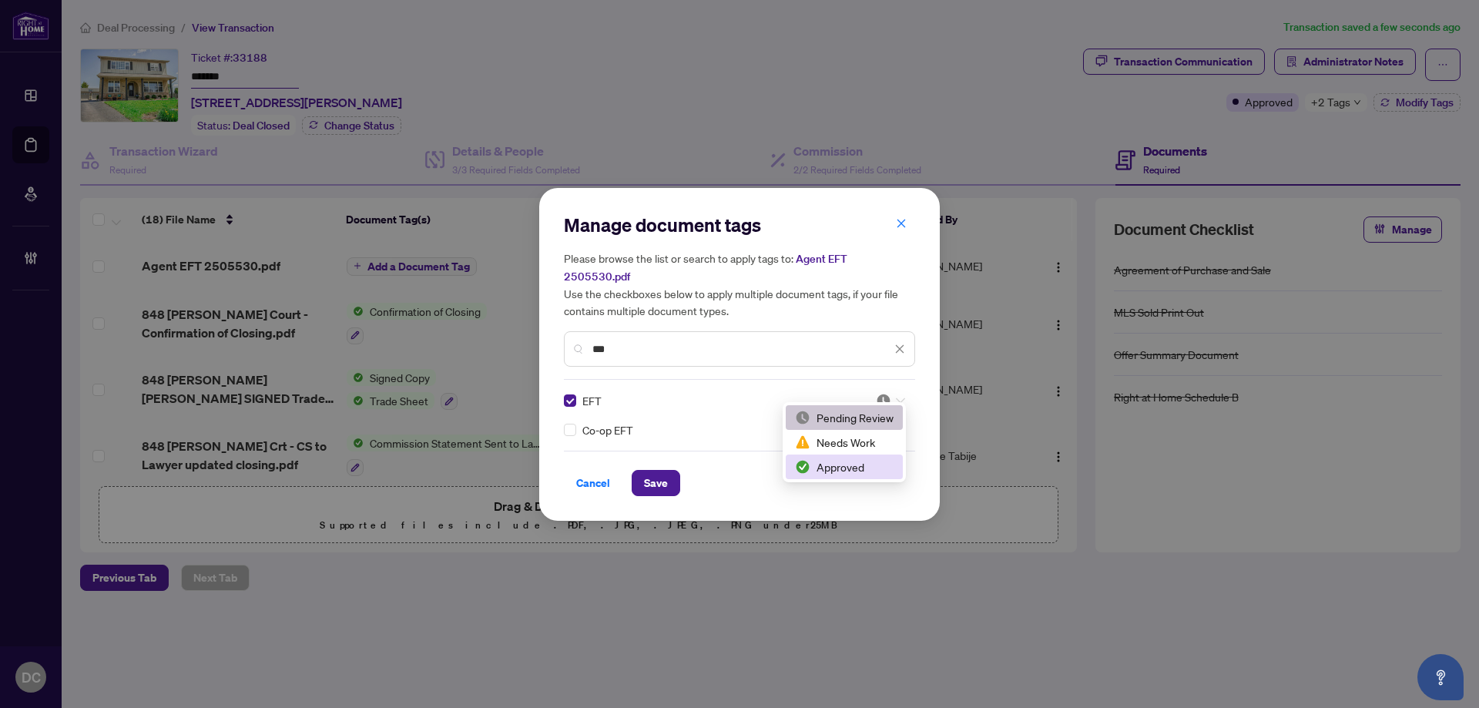
click at [859, 465] on div "Approved" at bounding box center [844, 466] width 99 height 17
click at [648, 484] on span "Save" at bounding box center [656, 483] width 24 height 25
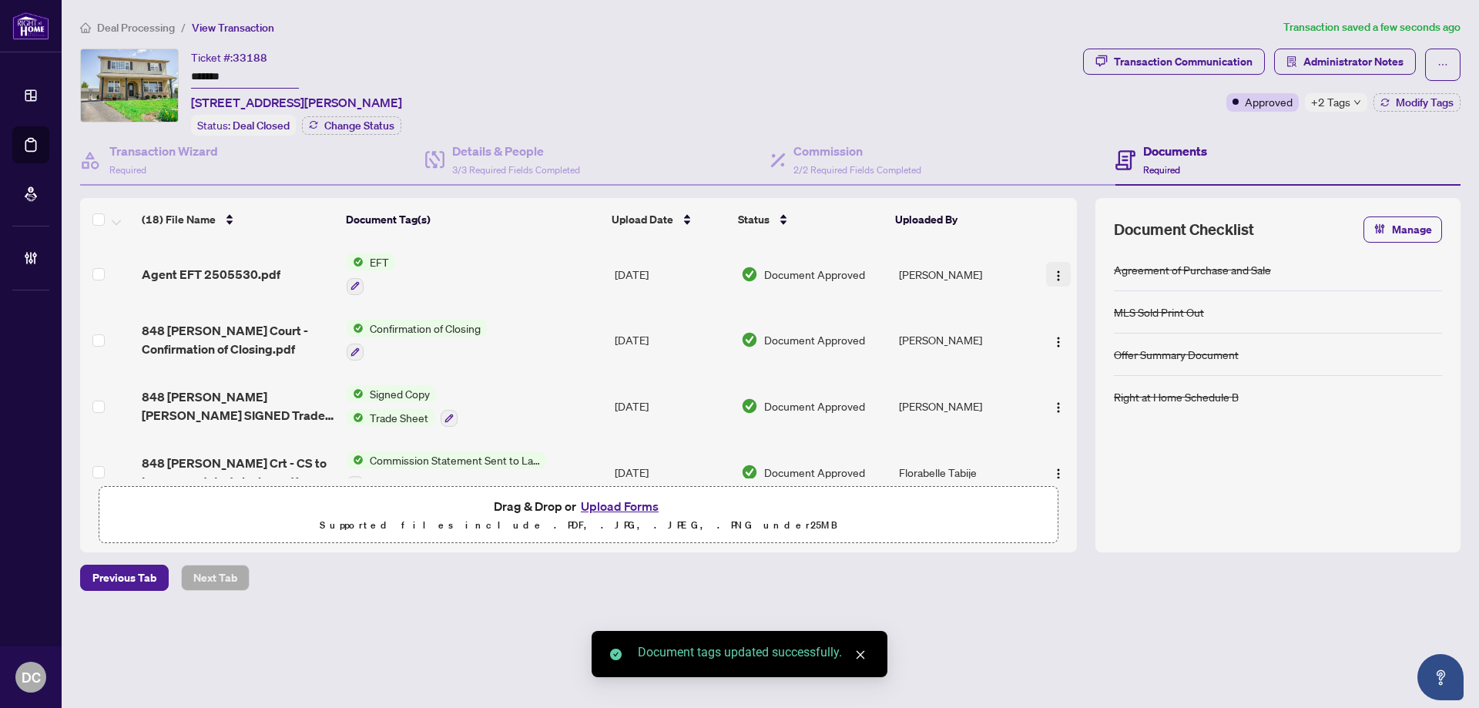
click at [1061, 275] on button "button" at bounding box center [1058, 274] width 25 height 25
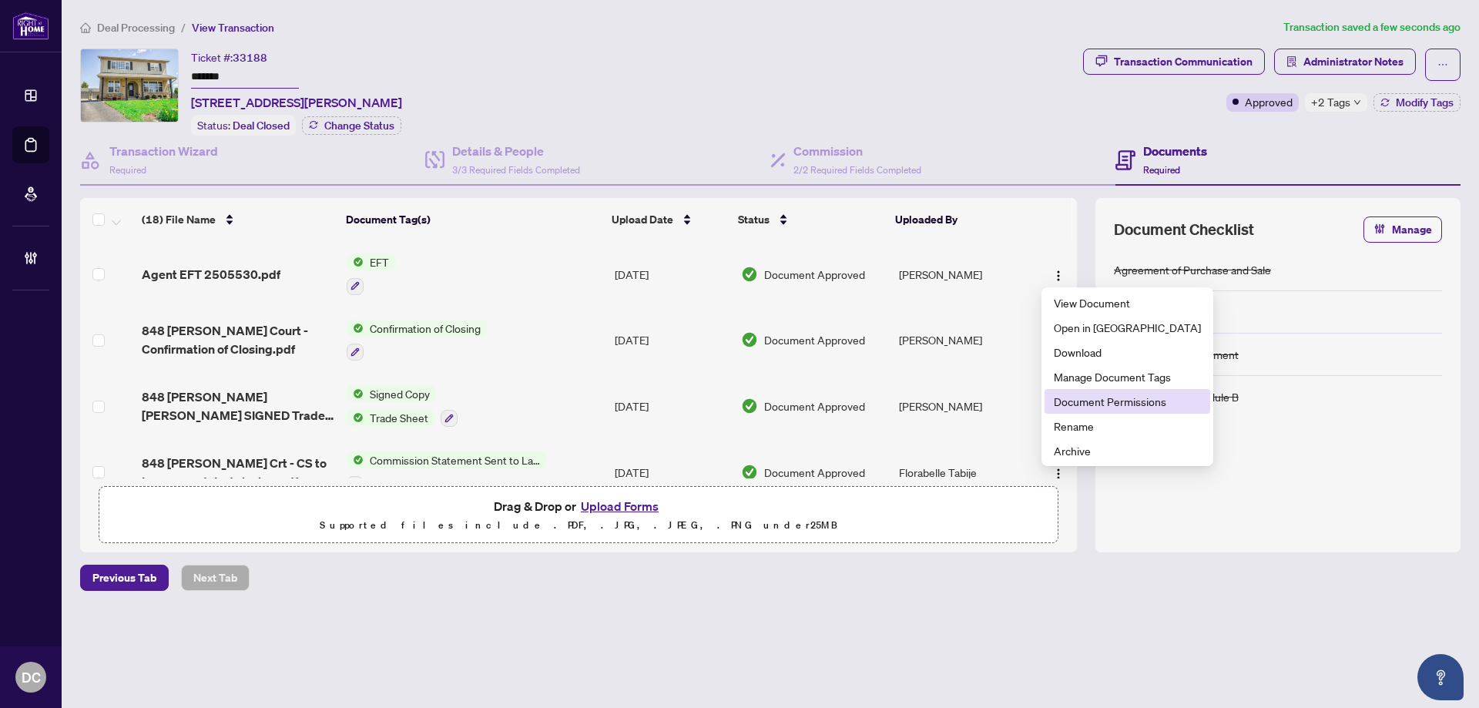
click at [1075, 401] on span "Document Permissions" at bounding box center [1127, 401] width 147 height 17
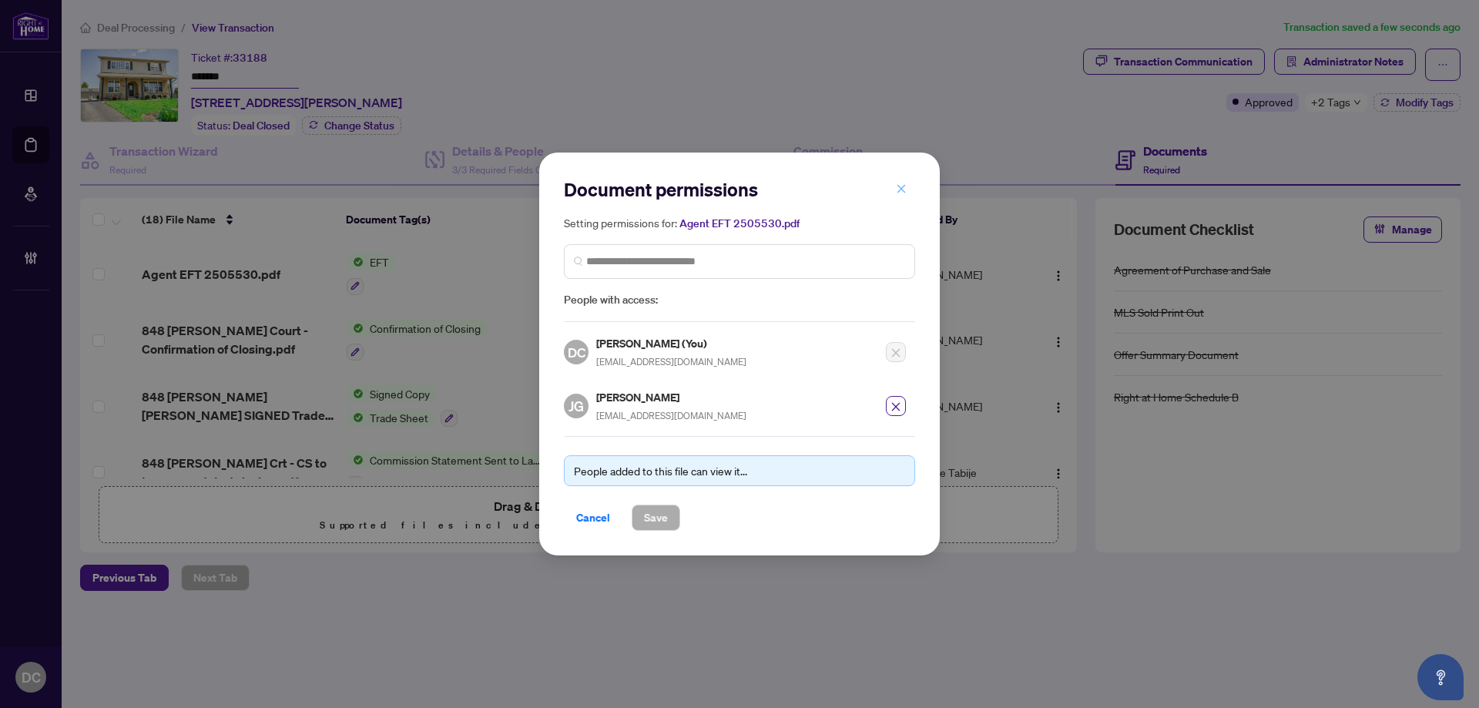
click at [903, 193] on icon "close" at bounding box center [901, 188] width 11 height 11
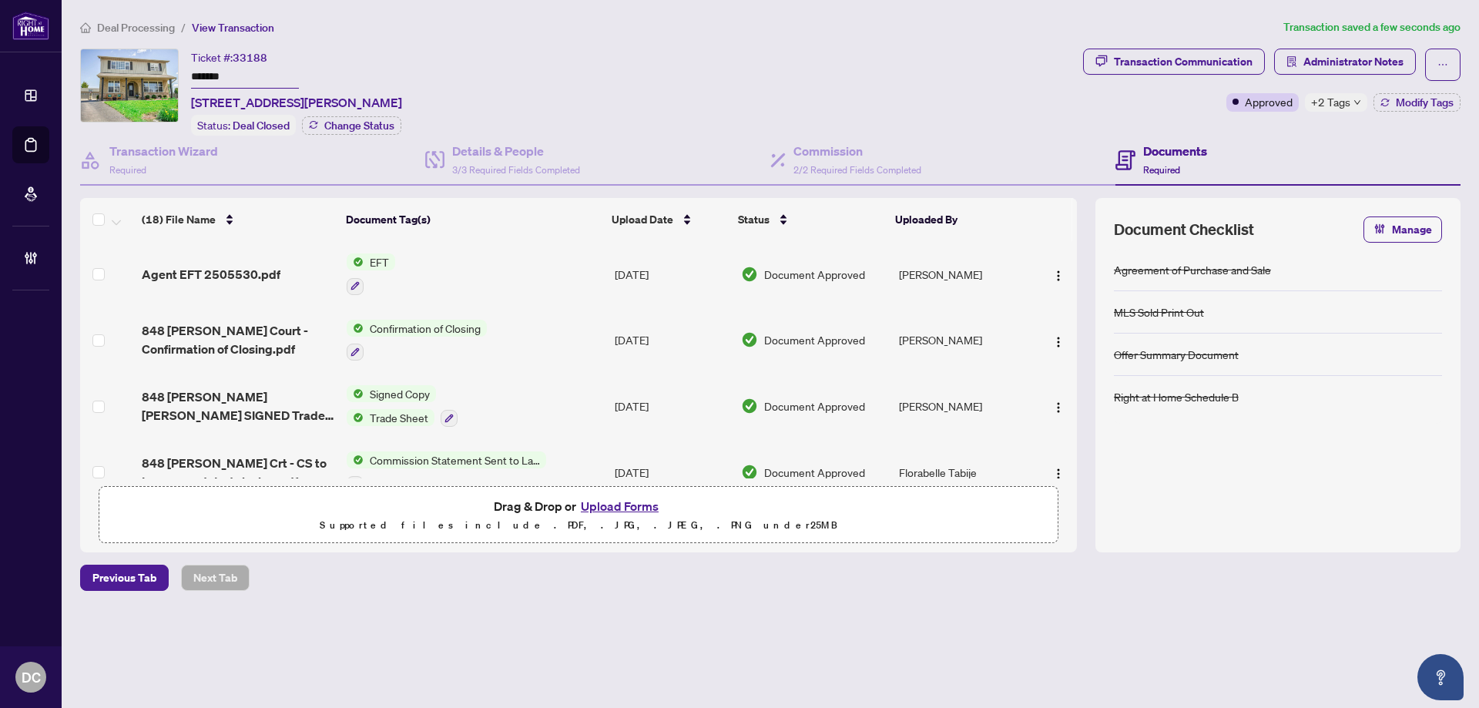
click at [1336, 97] on span "+2 Tags" at bounding box center [1330, 102] width 39 height 18
drag, startPoint x: 1306, startPoint y: 129, endPoint x: 1311, endPoint y: 120, distance: 10.3
click at [1306, 130] on div "Closed Final Trade" at bounding box center [1382, 122] width 154 height 62
click at [1343, 69] on span "Administrator Notes" at bounding box center [1354, 61] width 100 height 25
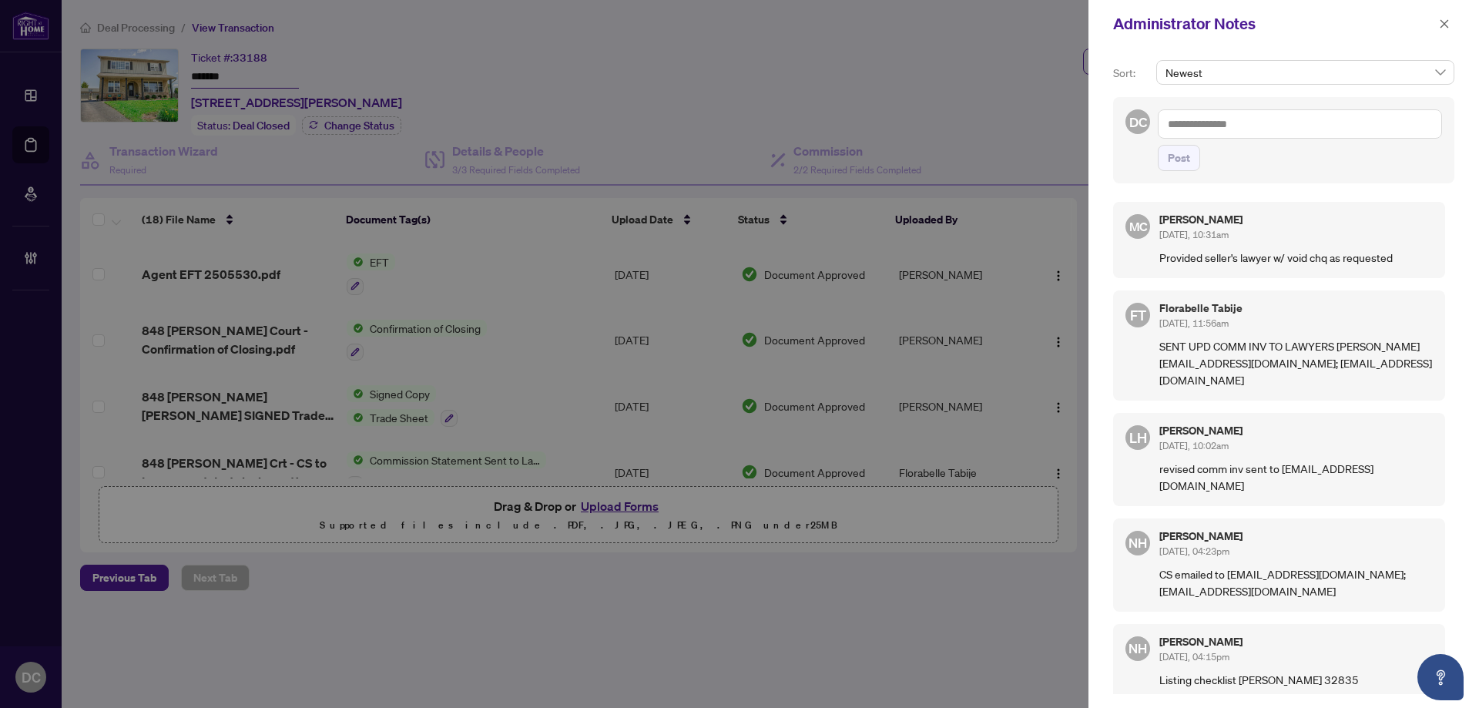
click at [1315, 126] on textarea at bounding box center [1300, 123] width 284 height 29
paste textarea "**********"
type textarea "**********"
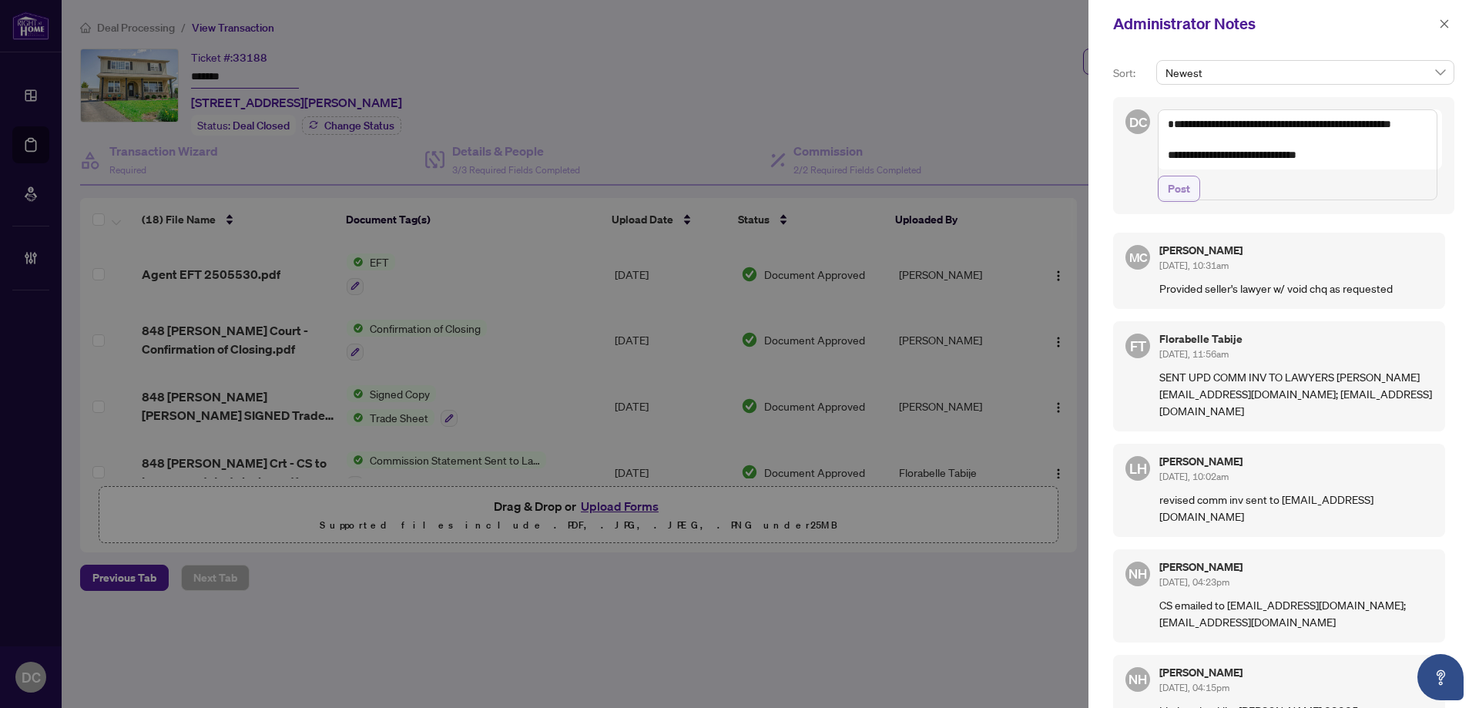
click at [1184, 201] on span "Post" at bounding box center [1179, 188] width 22 height 25
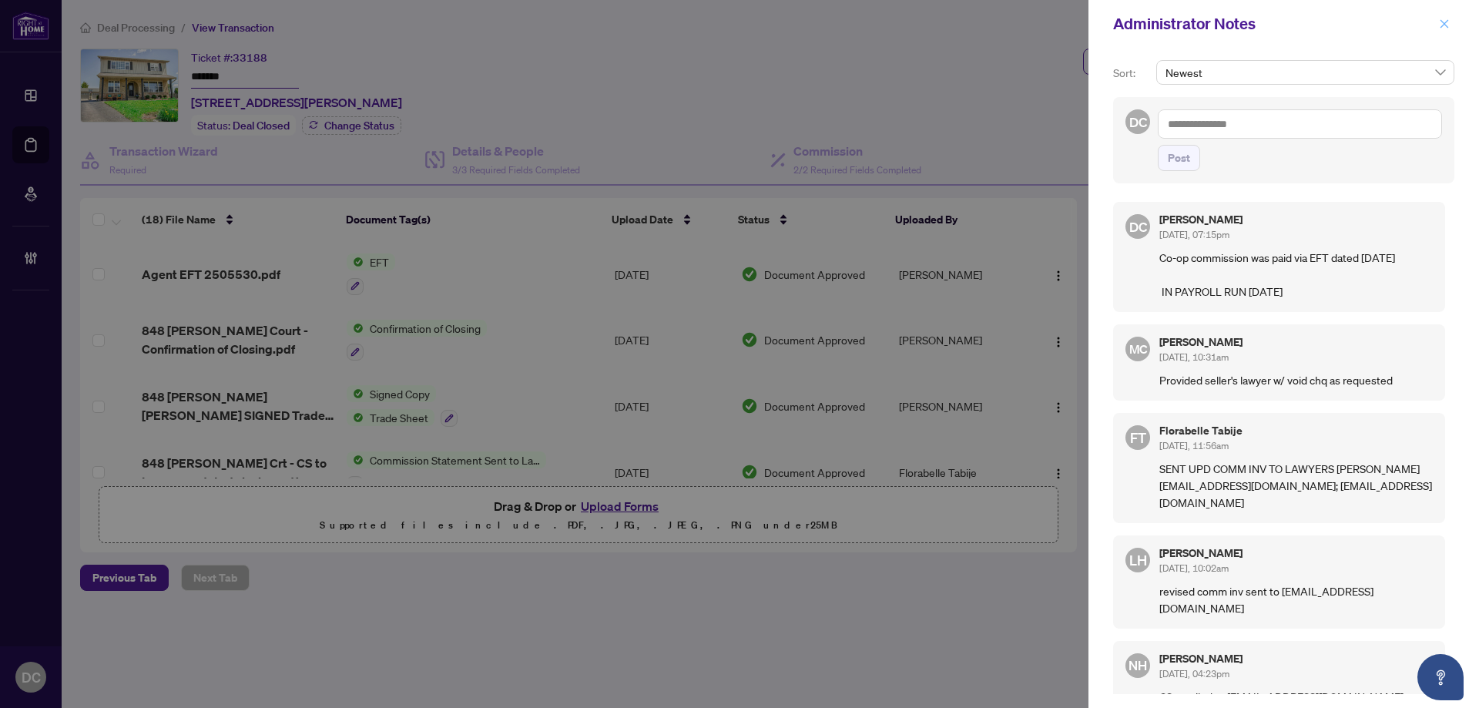
click at [1442, 22] on icon "close" at bounding box center [1444, 23] width 11 height 11
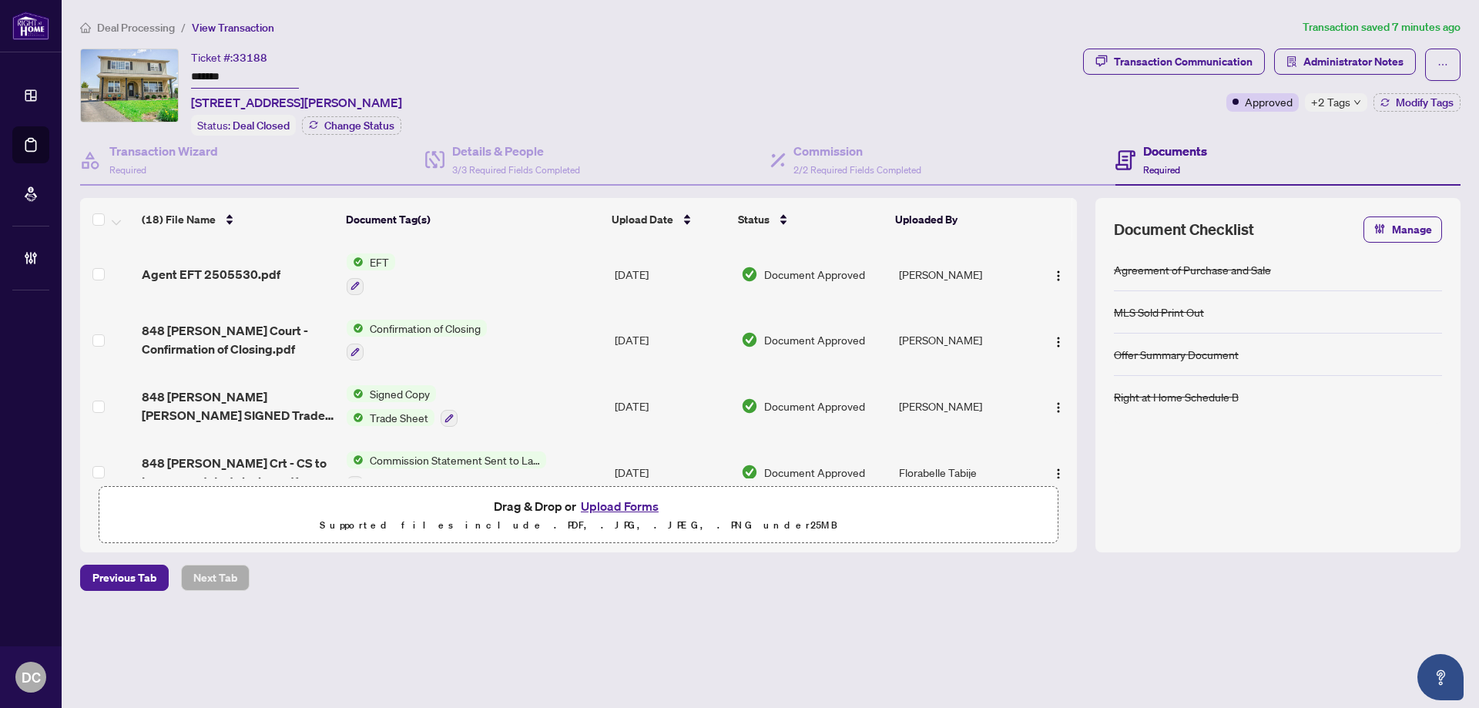
click at [93, 25] on span "Deal Processing" at bounding box center [127, 28] width 95 height 14
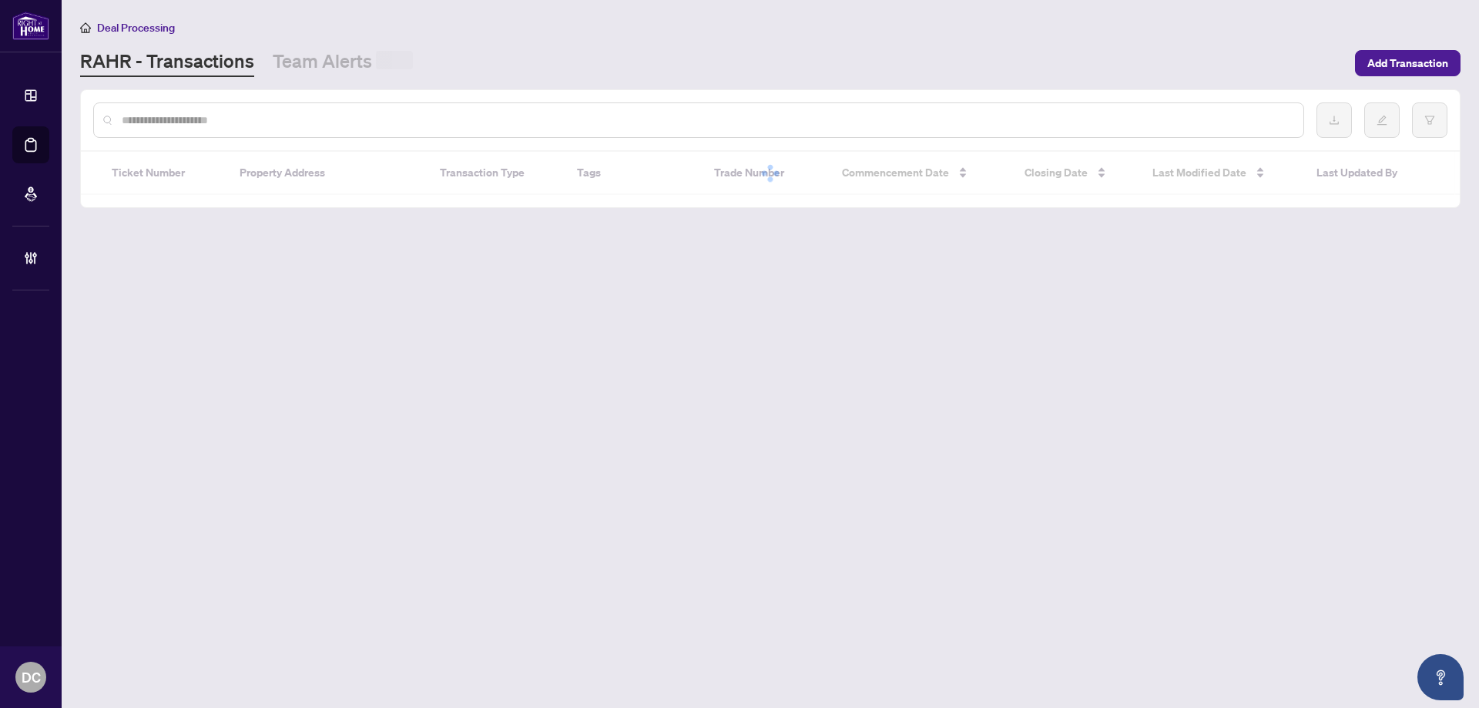
click at [204, 108] on div at bounding box center [698, 119] width 1211 height 35
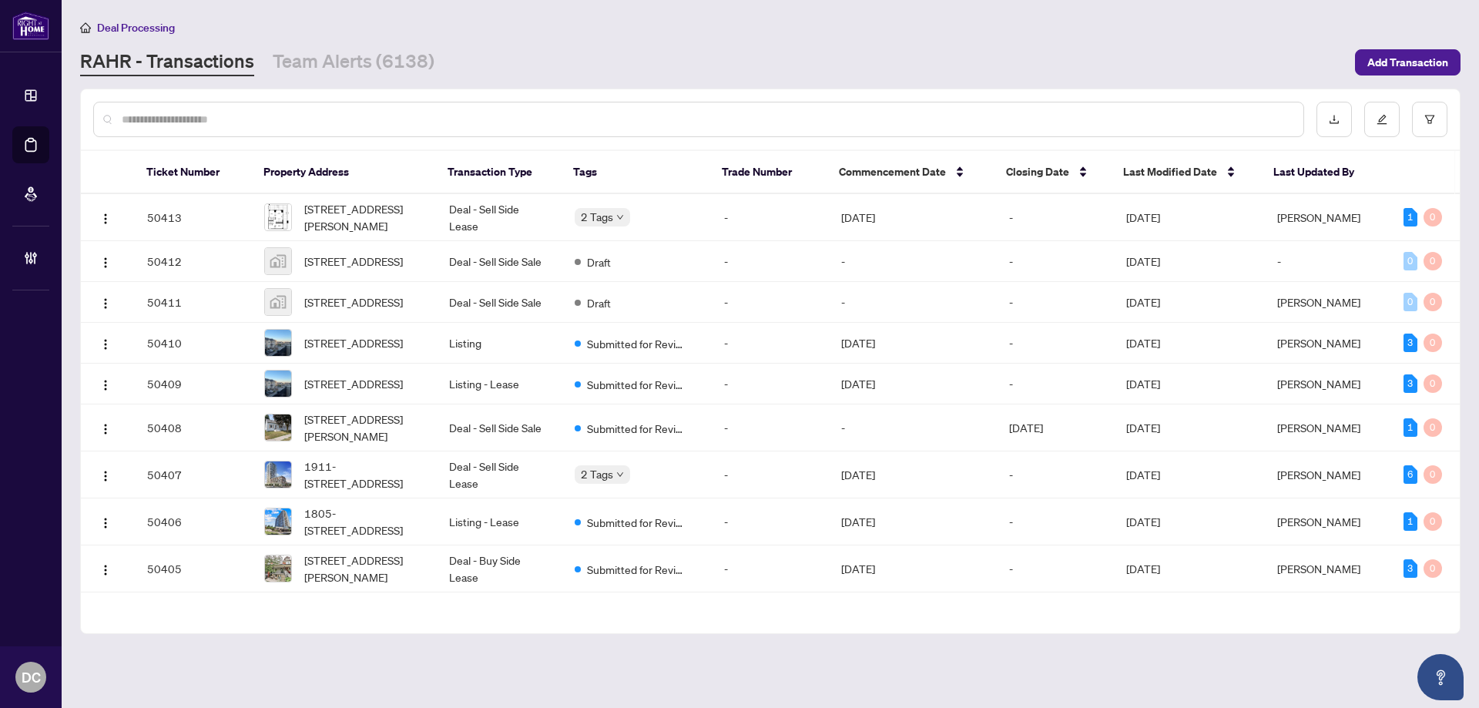
click at [210, 116] on input "text" at bounding box center [707, 119] width 1170 height 17
click at [313, 123] on input "text" at bounding box center [707, 119] width 1170 height 17
paste input "*******"
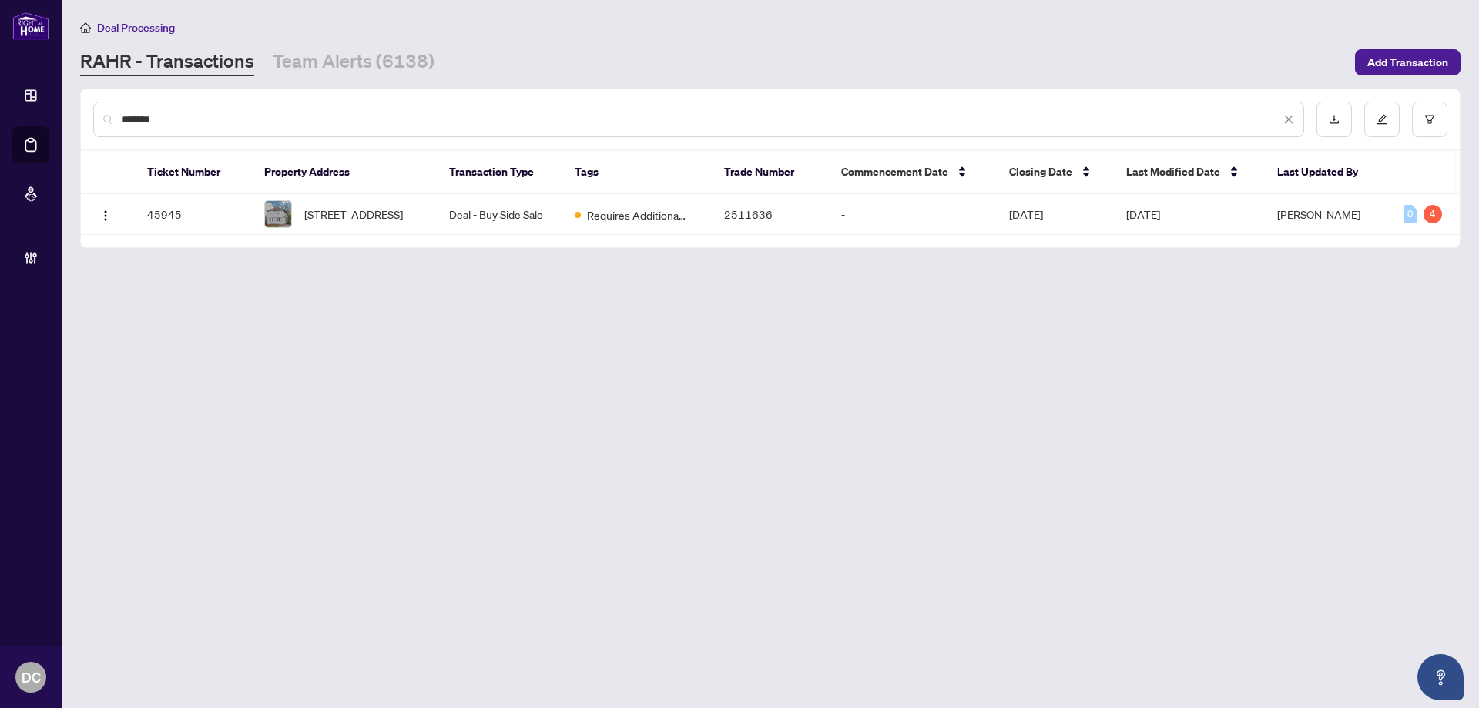
type input "*******"
click at [331, 208] on span "[STREET_ADDRESS]" at bounding box center [353, 214] width 99 height 17
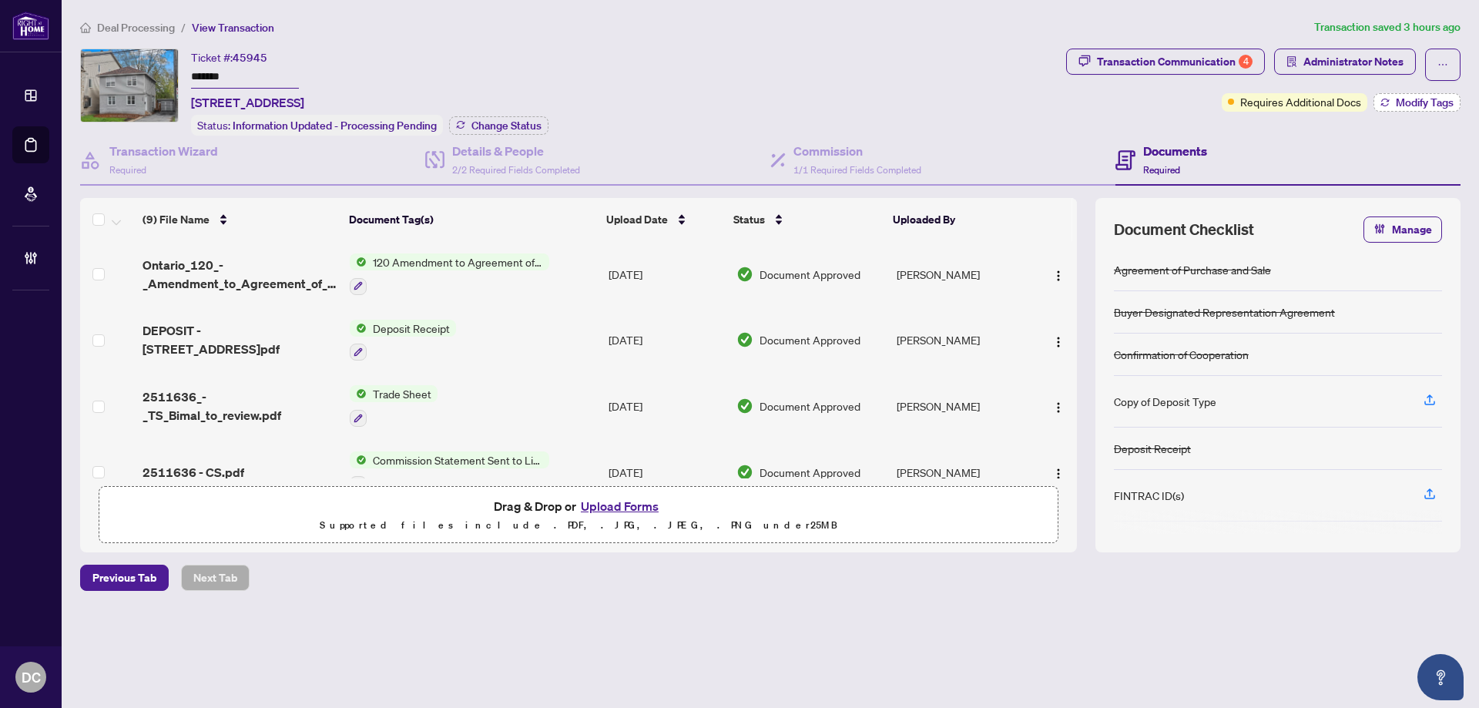
click at [1405, 102] on span "Modify Tags" at bounding box center [1425, 102] width 58 height 11
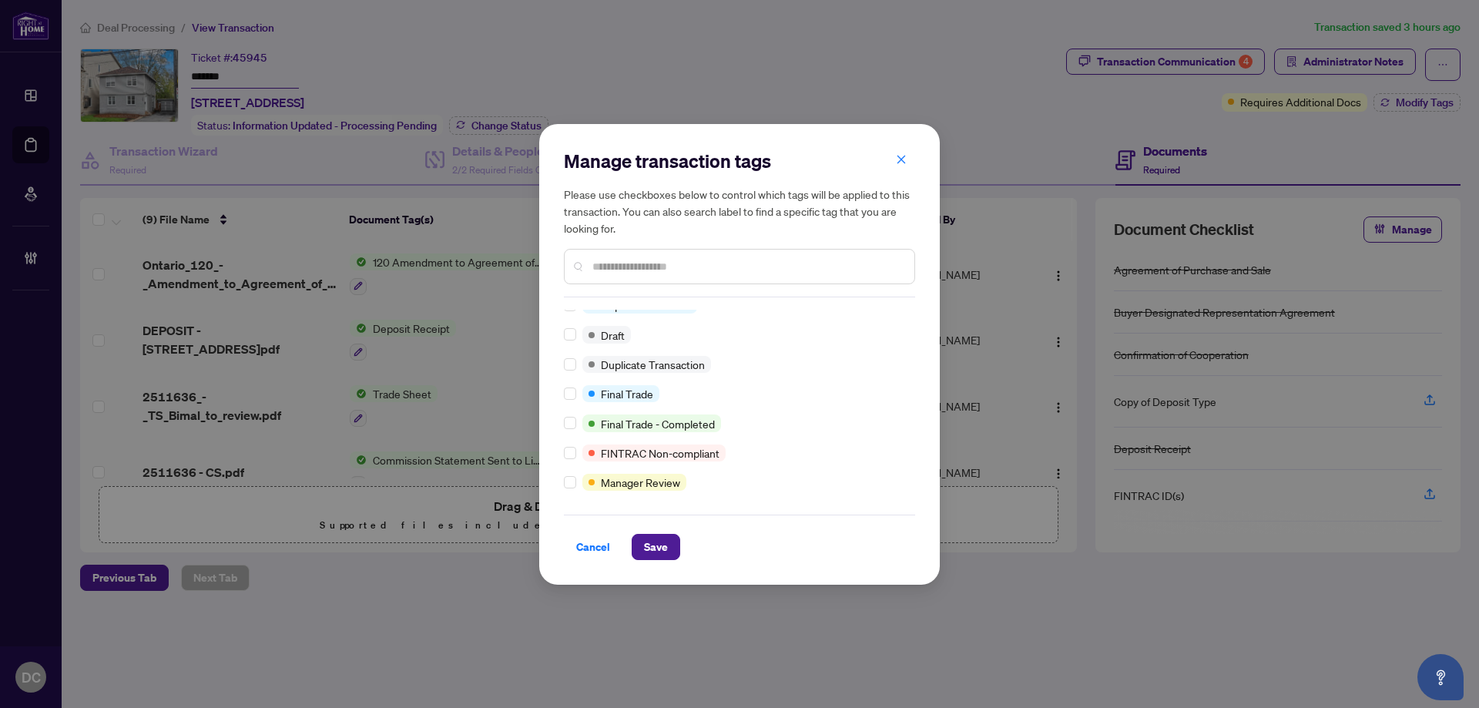
scroll to position [154, 0]
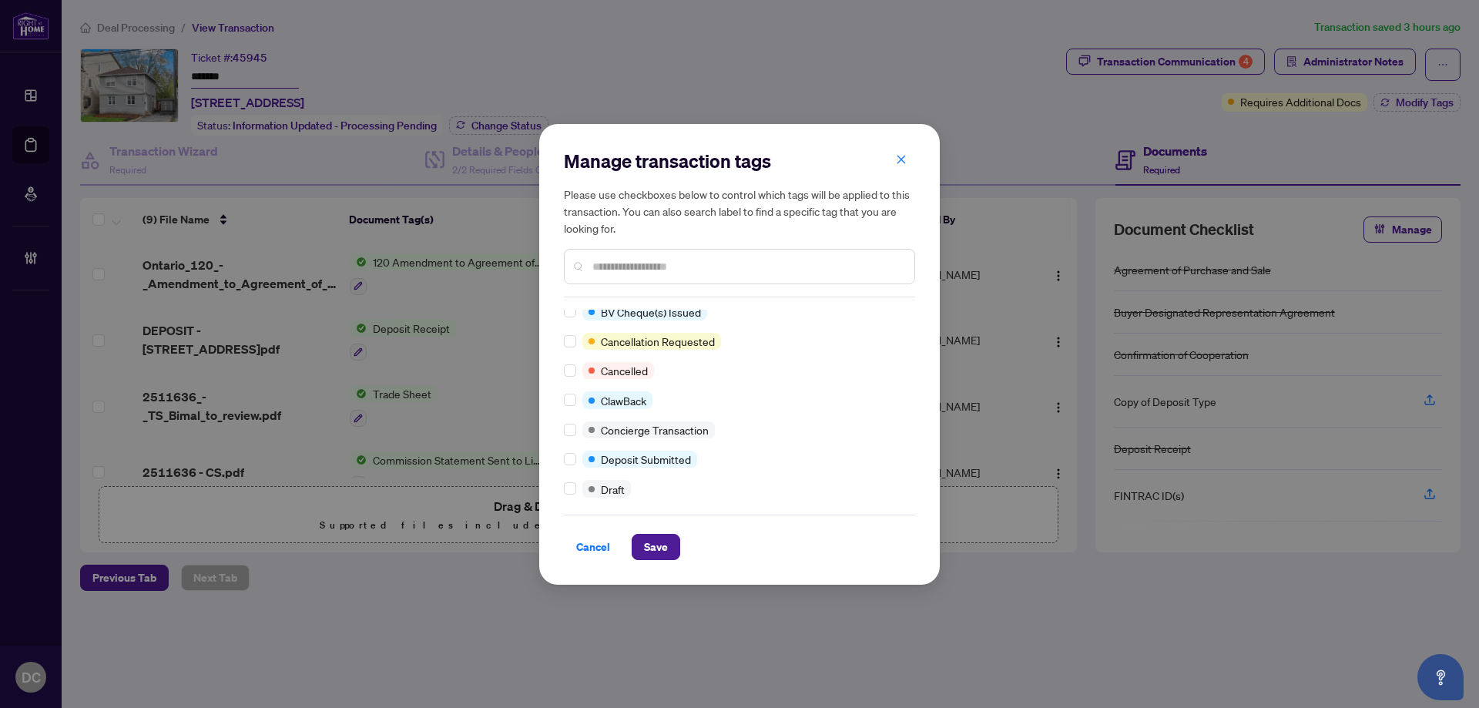
click at [625, 270] on input "text" at bounding box center [748, 266] width 310 height 17
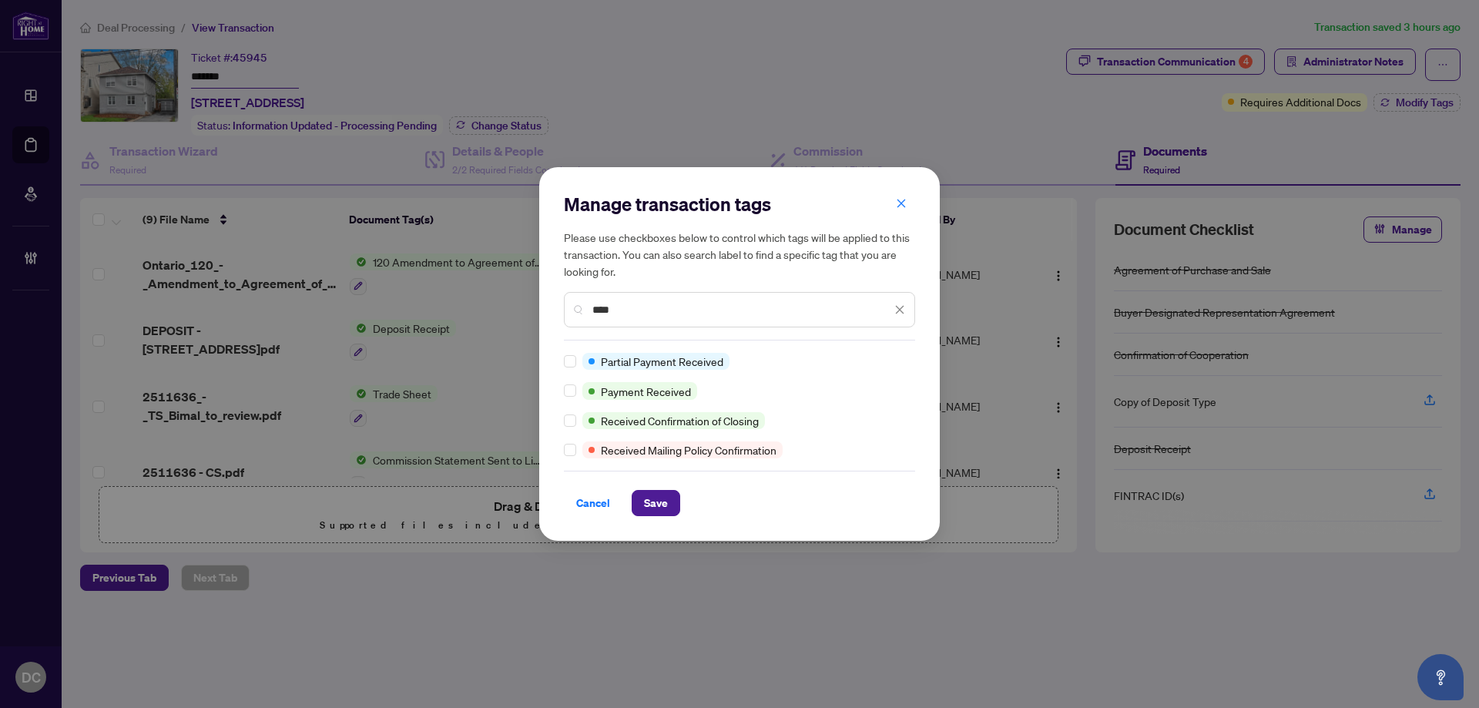
scroll to position [0, 0]
type input "****"
click at [648, 498] on span "Save" at bounding box center [656, 503] width 24 height 25
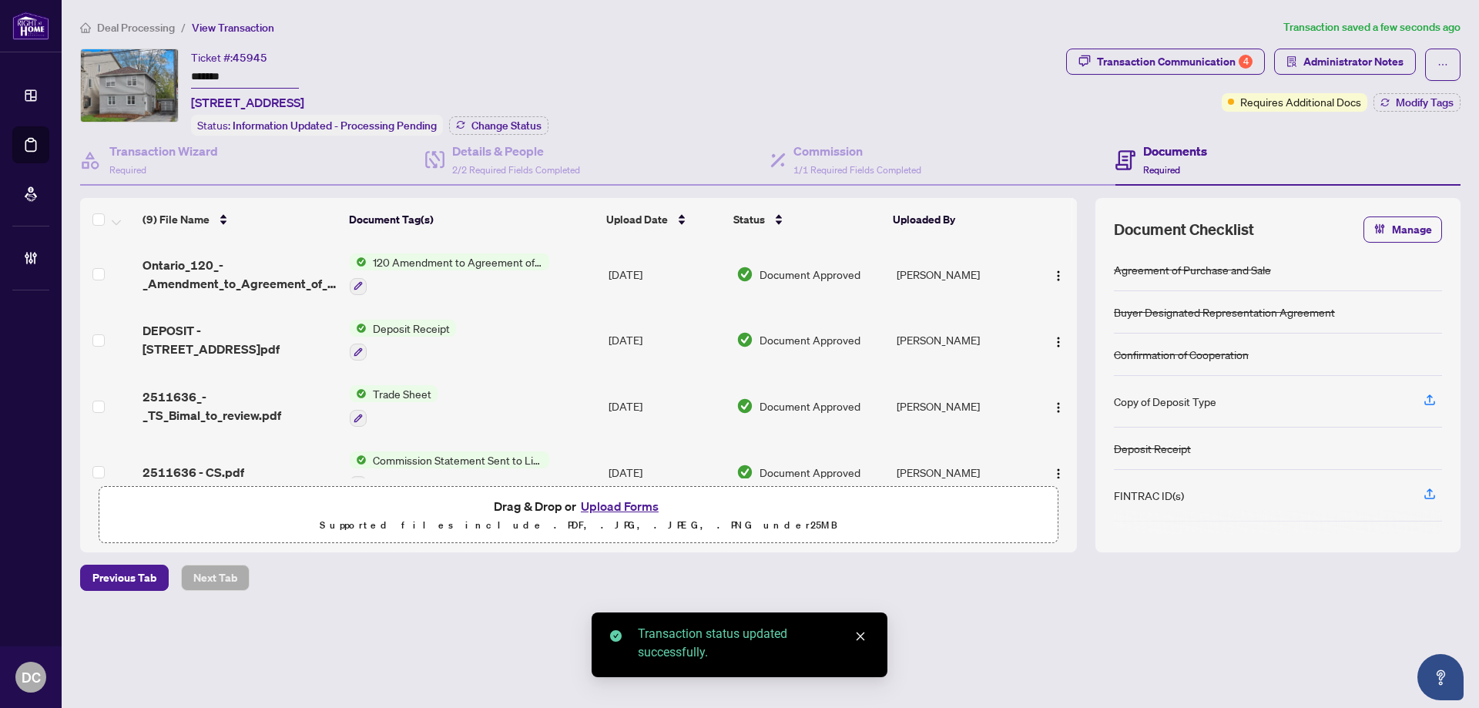
click at [1392, 60] on div "Manage transaction tags Please use checkboxes below to control which tags will …" at bounding box center [739, 354] width 1479 height 708
click at [1375, 60] on span "Administrator Notes" at bounding box center [1354, 61] width 100 height 25
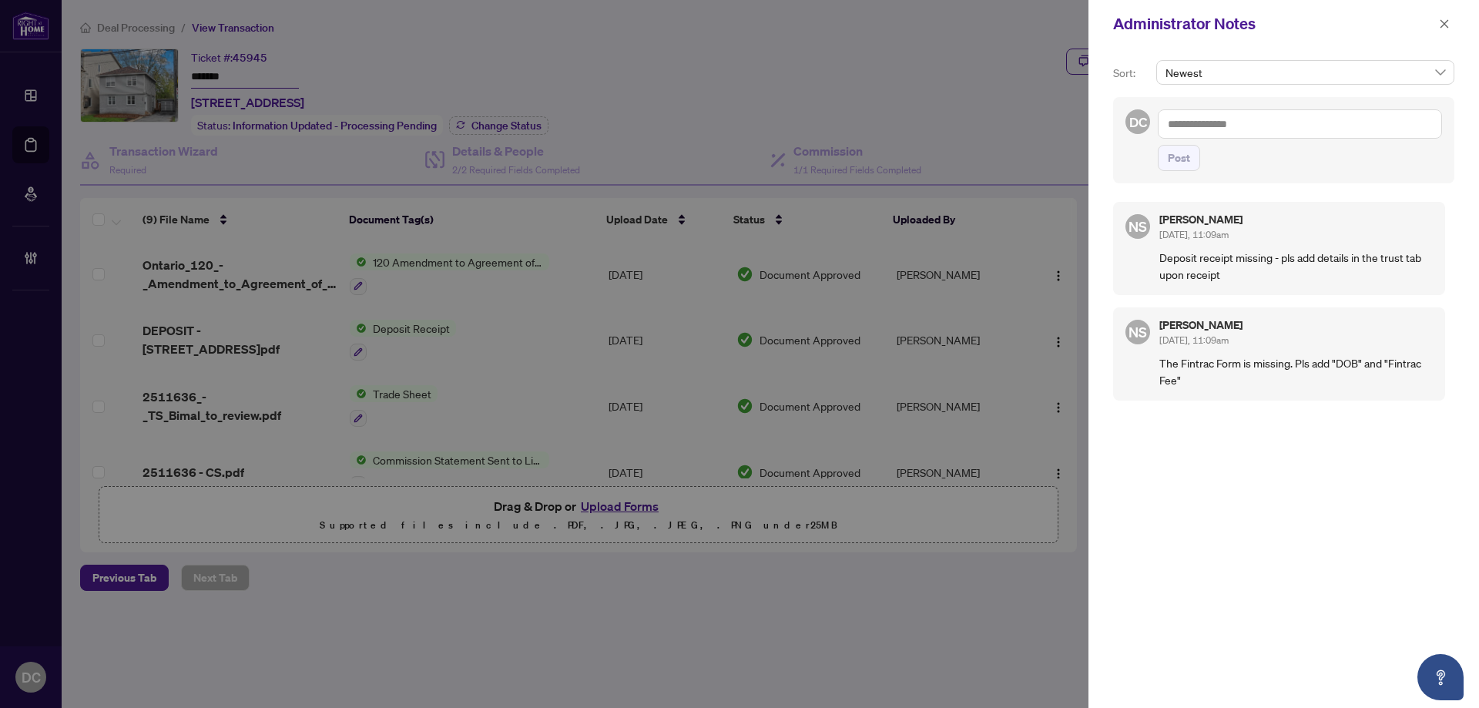
click at [1360, 126] on textarea at bounding box center [1300, 123] width 284 height 29
paste textarea "**********"
type textarea "**********"
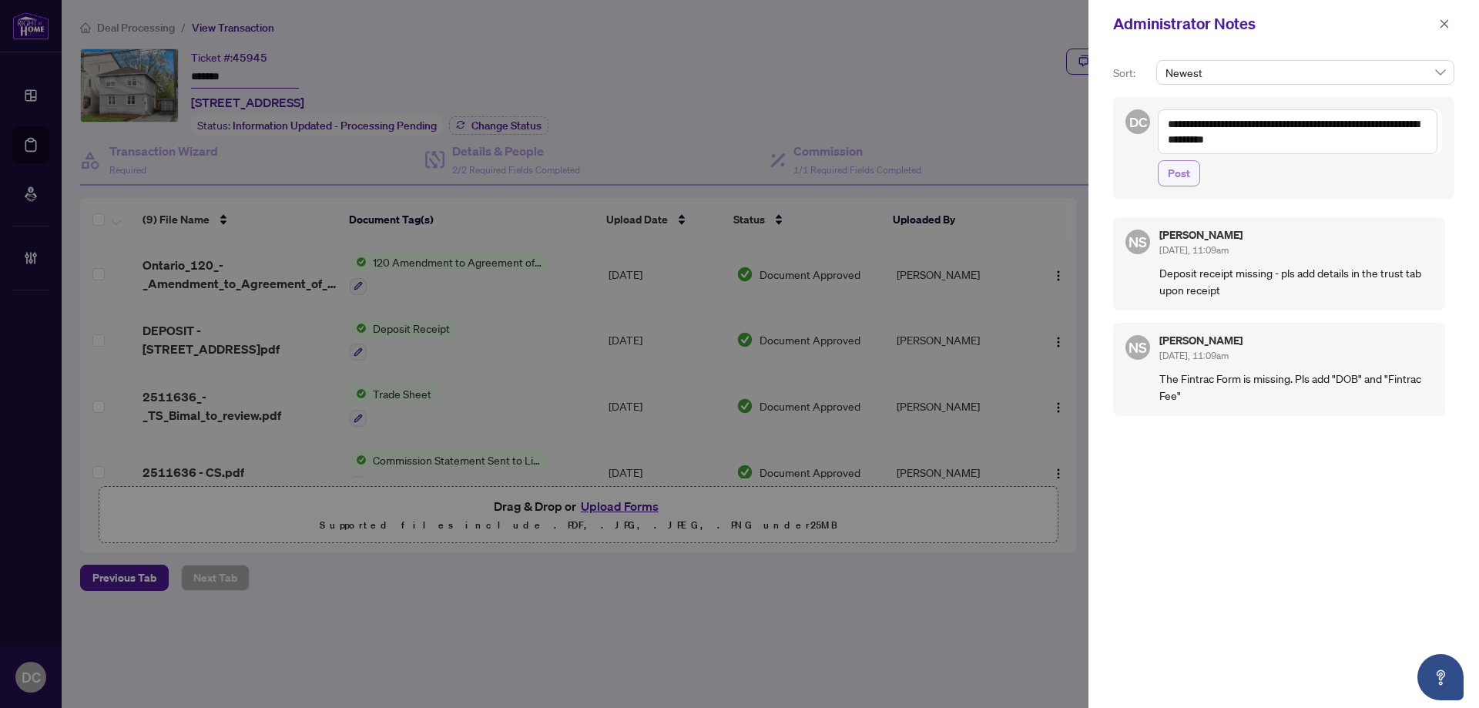
click at [1187, 180] on span "Post" at bounding box center [1179, 173] width 22 height 25
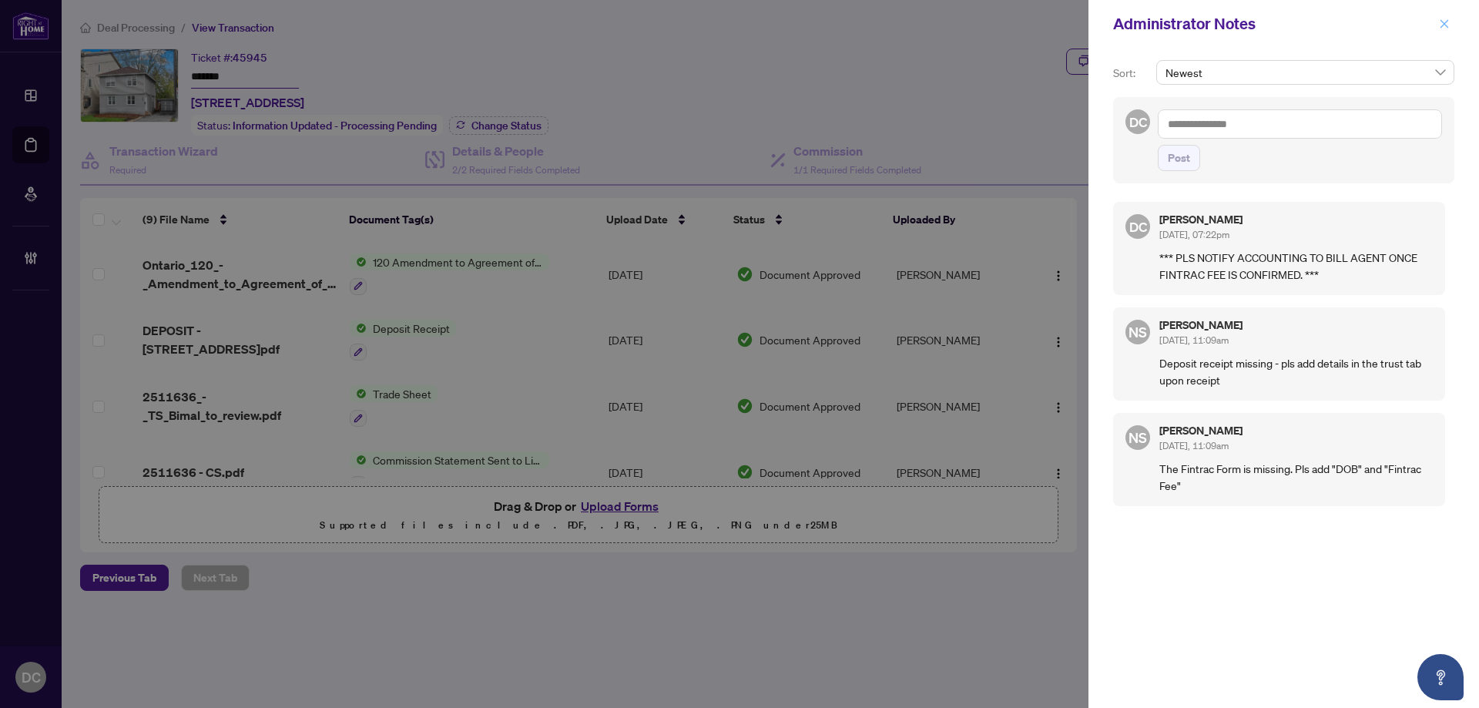
click at [1449, 25] on icon "close" at bounding box center [1444, 23] width 11 height 11
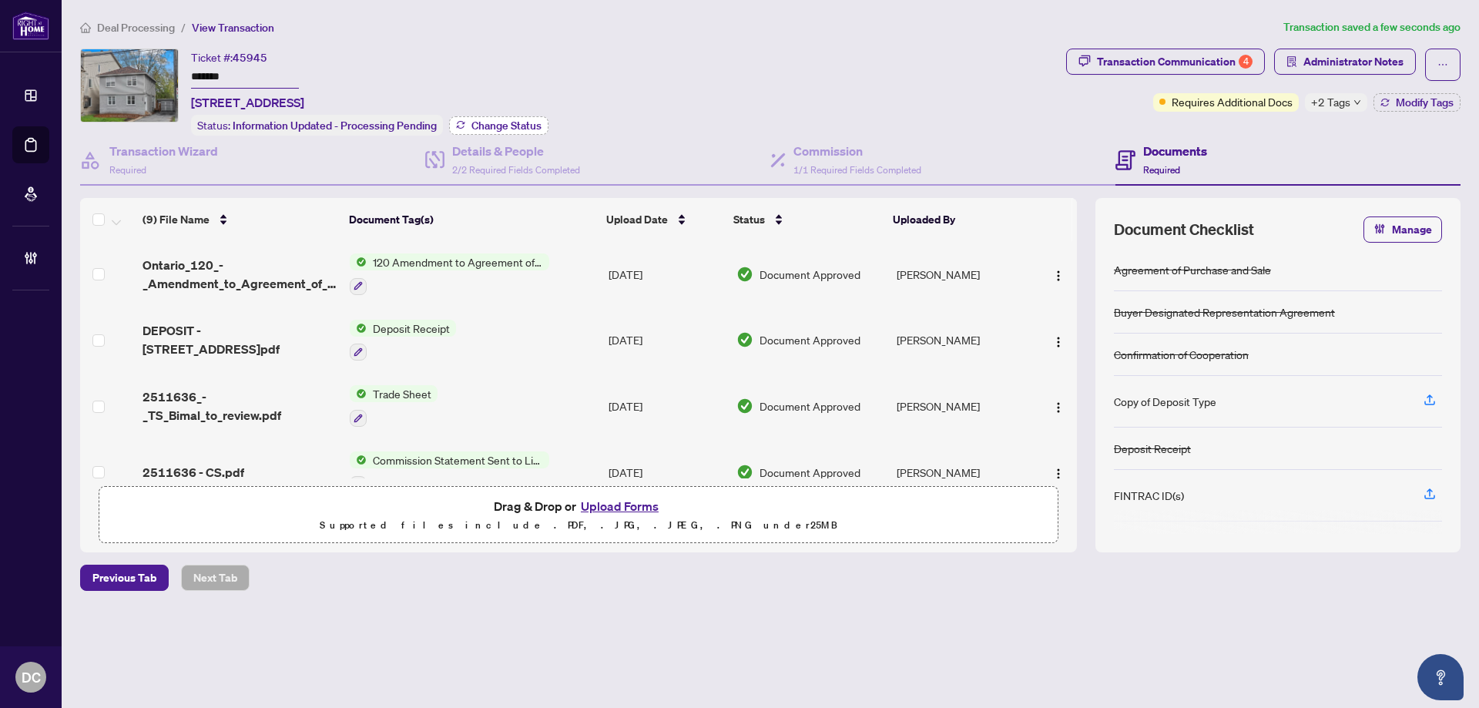
click at [536, 124] on span "Change Status" at bounding box center [507, 125] width 70 height 11
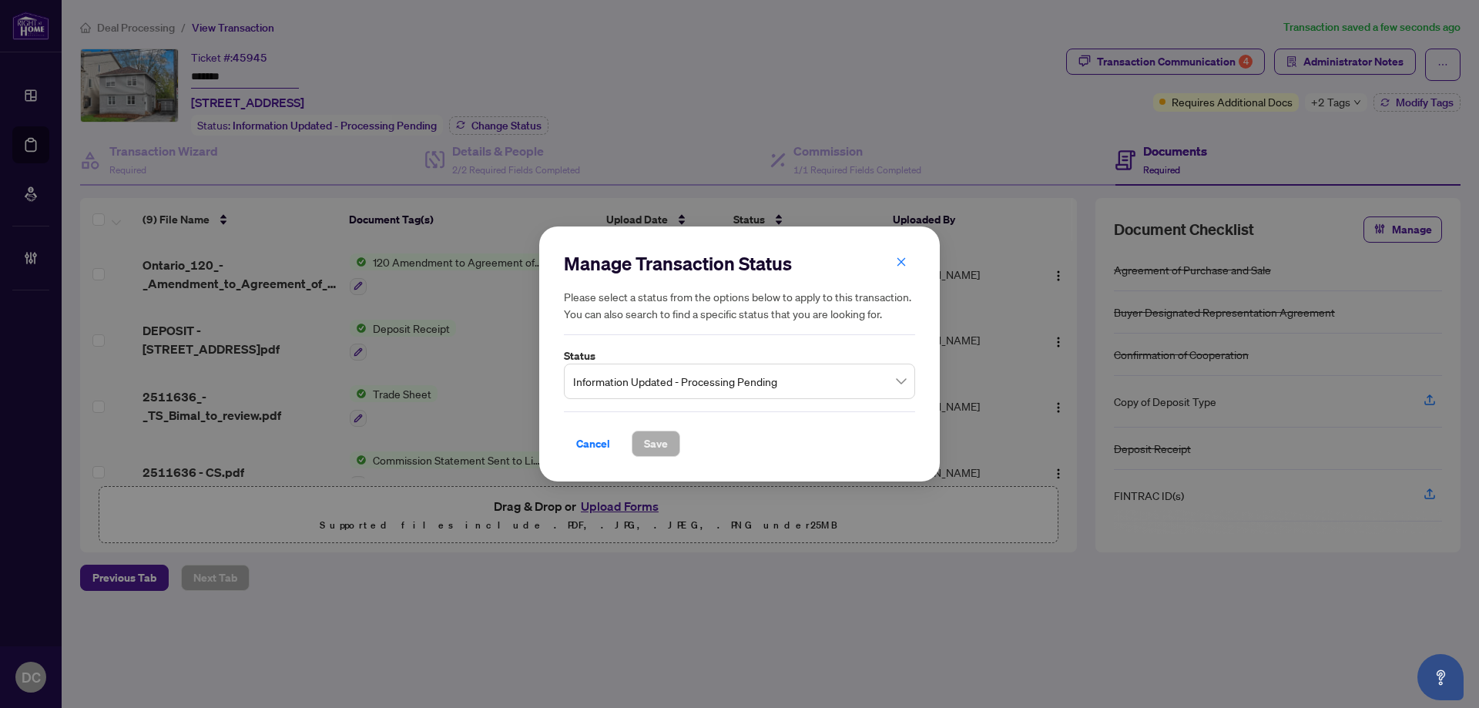
click at [744, 390] on span "Information Updated - Processing Pending" at bounding box center [739, 381] width 333 height 29
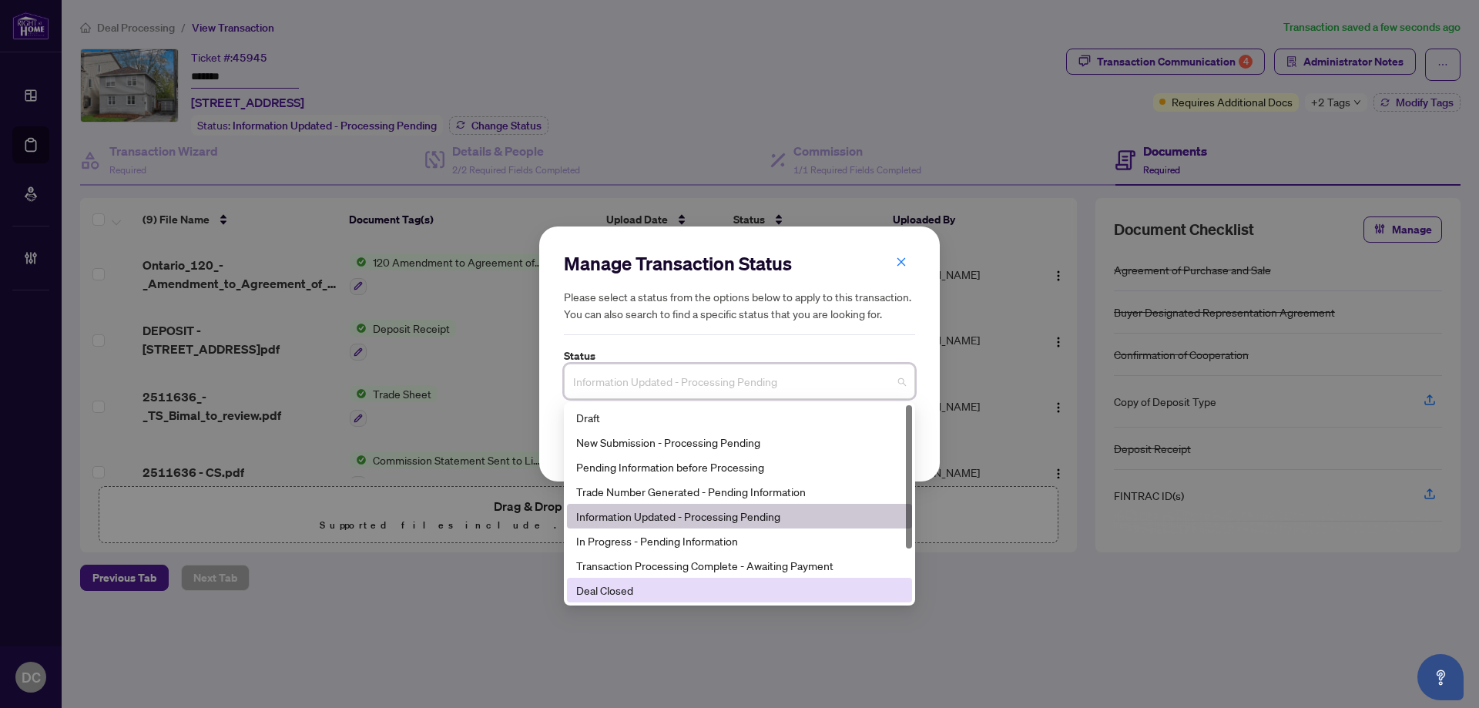
click at [691, 603] on div "8 3 11 Draft New Submission - Processing Pending Pending Information before Pro…" at bounding box center [739, 503] width 351 height 203
click at [678, 589] on div "Deal Closed" at bounding box center [739, 590] width 327 height 17
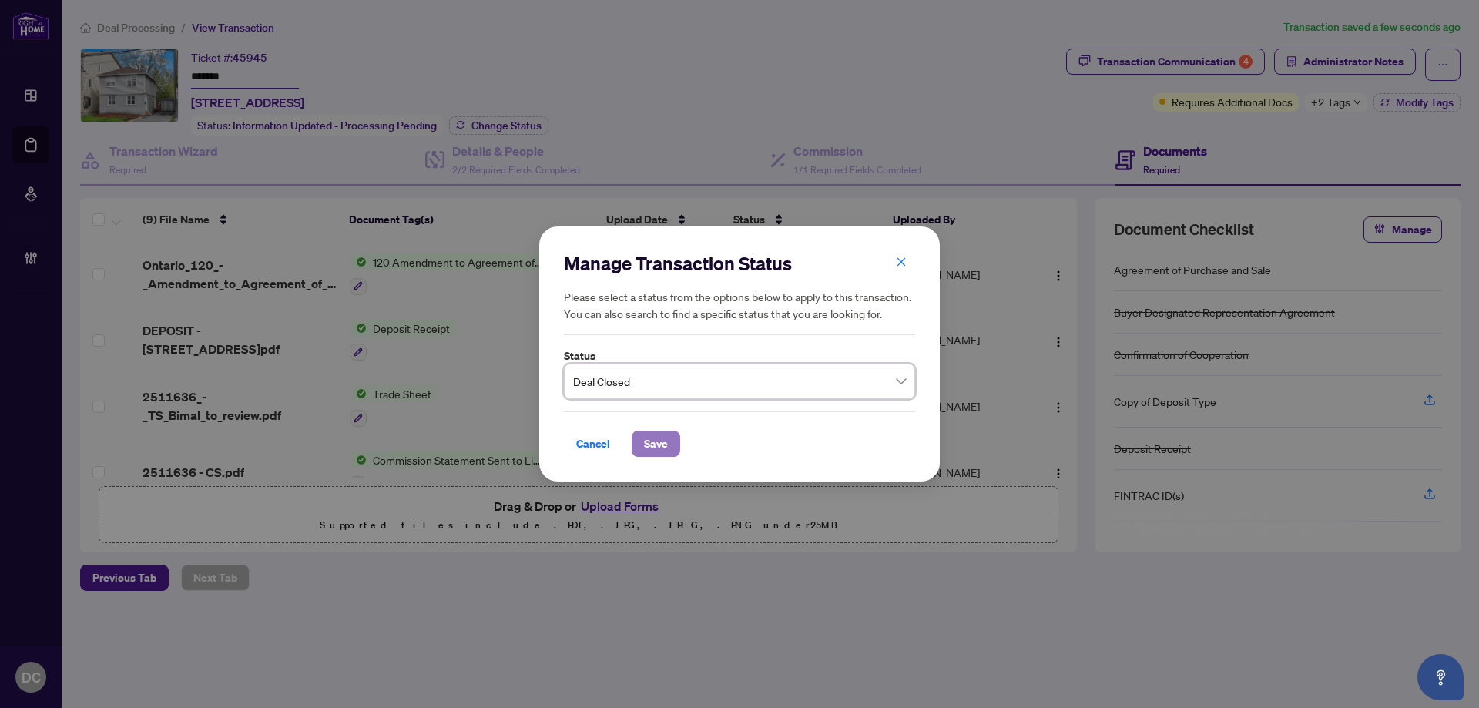
click at [663, 440] on span "Save" at bounding box center [656, 444] width 24 height 25
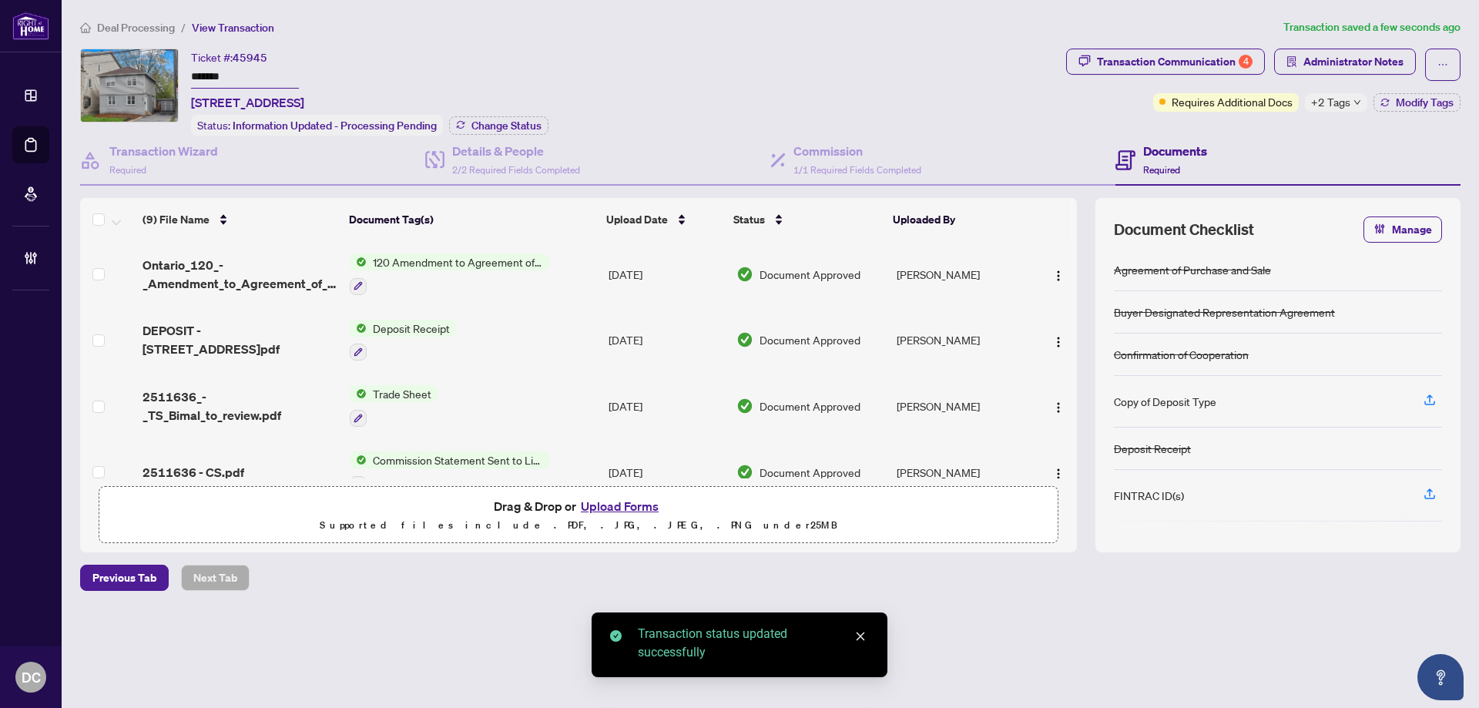
click at [1344, 99] on span "+2 Tags" at bounding box center [1330, 102] width 39 height 18
click at [1271, 127] on div "Transaction Communication 4 Administrator Notes Requires Additional Docs +2 Tag…" at bounding box center [1263, 92] width 401 height 87
click at [1237, 62] on div "Transaction Communication 4" at bounding box center [1175, 61] width 156 height 25
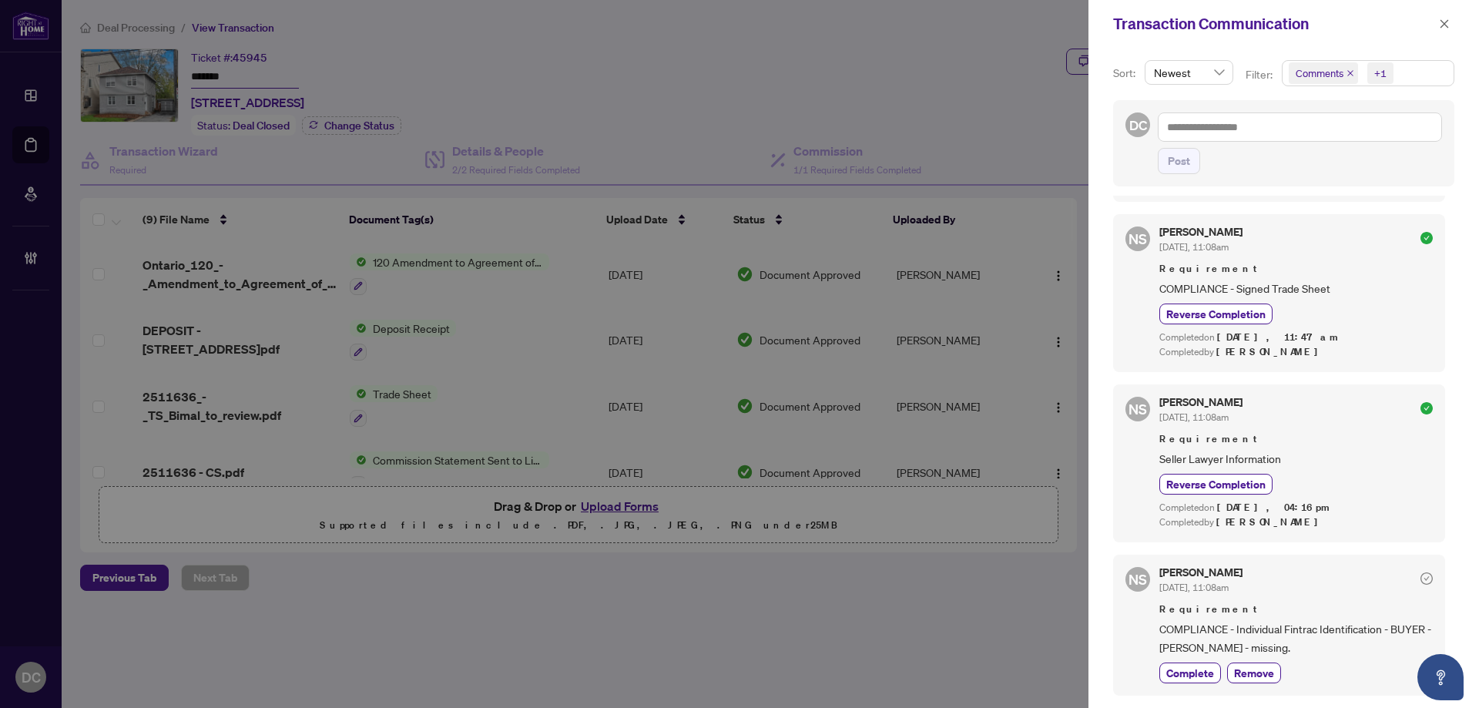
scroll to position [462, 0]
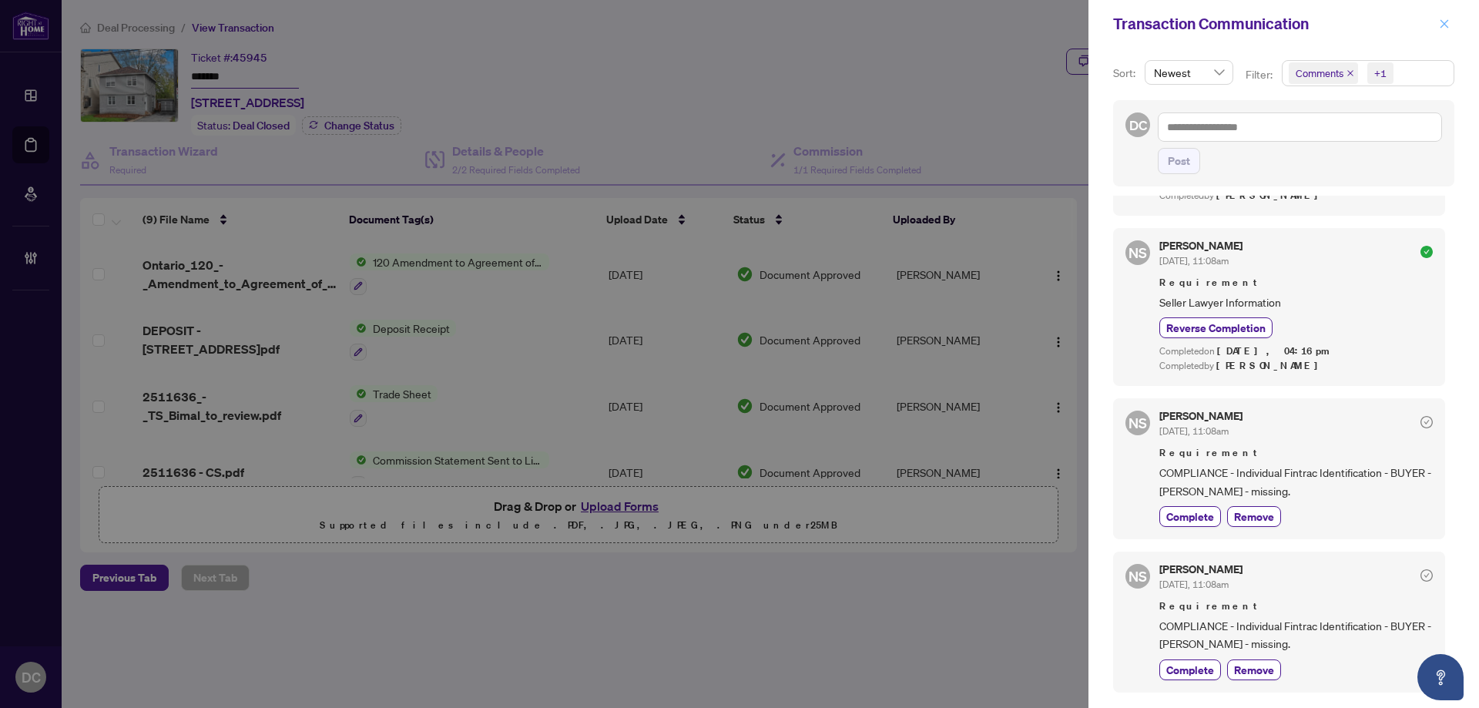
click at [1450, 23] on button "button" at bounding box center [1445, 24] width 20 height 18
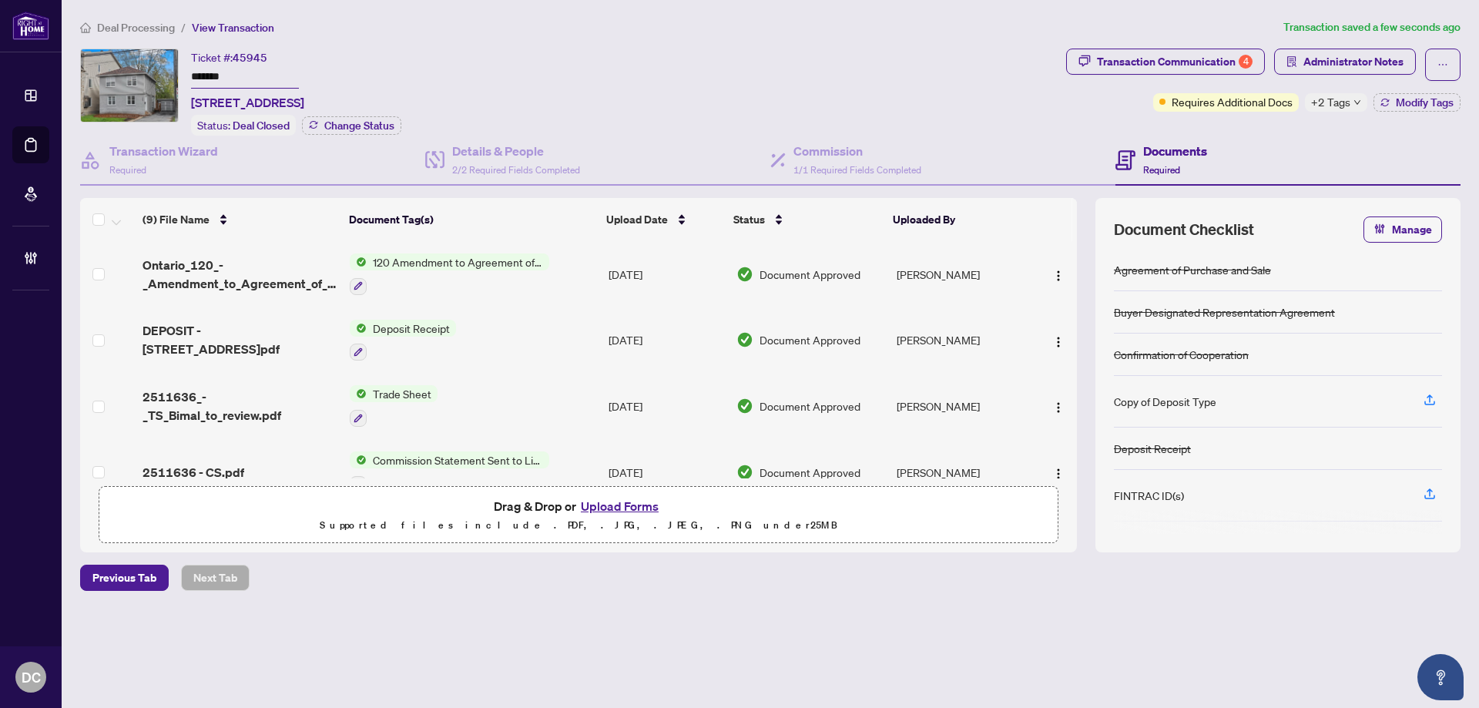
click at [150, 25] on span "Deal Processing" at bounding box center [136, 28] width 78 height 14
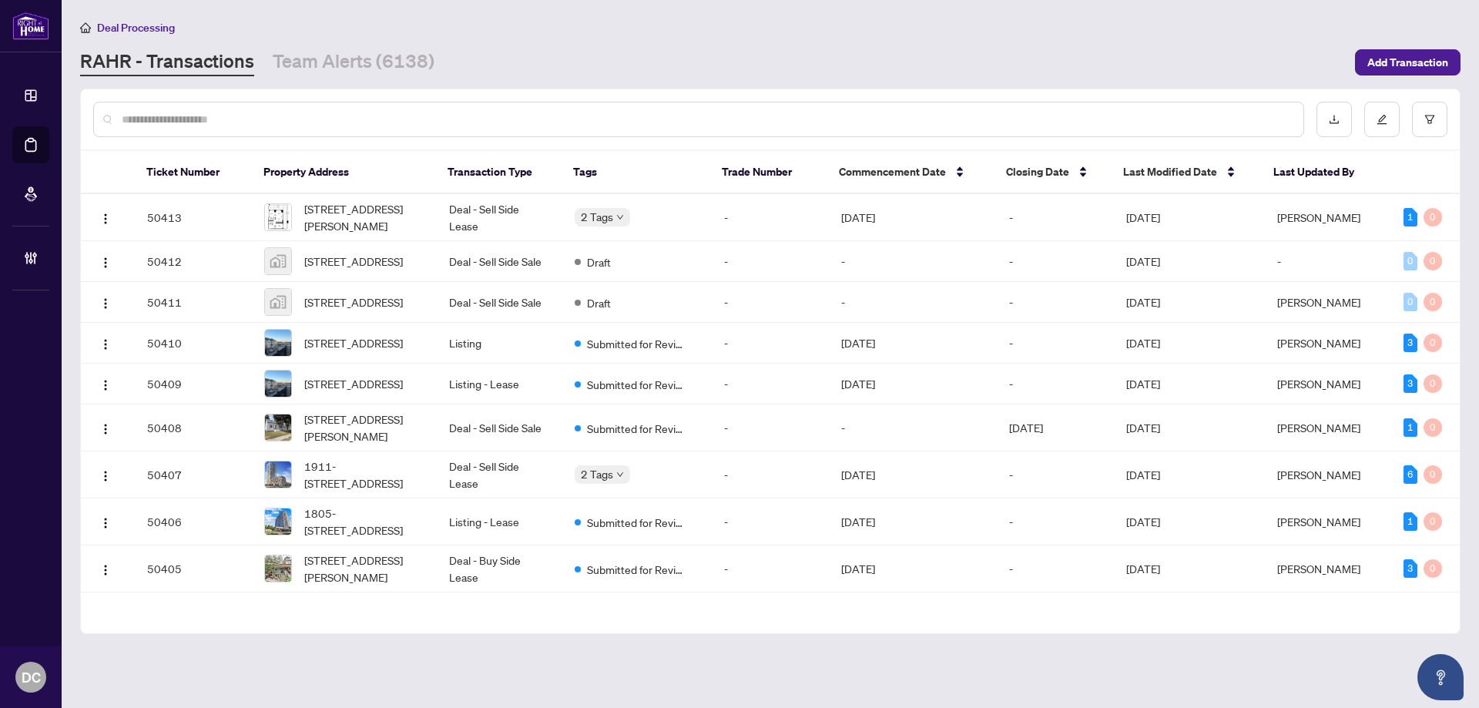
click at [403, 109] on div at bounding box center [698, 119] width 1211 height 35
click at [408, 115] on input "text" at bounding box center [707, 119] width 1170 height 17
paste input "**********"
type input "**********"
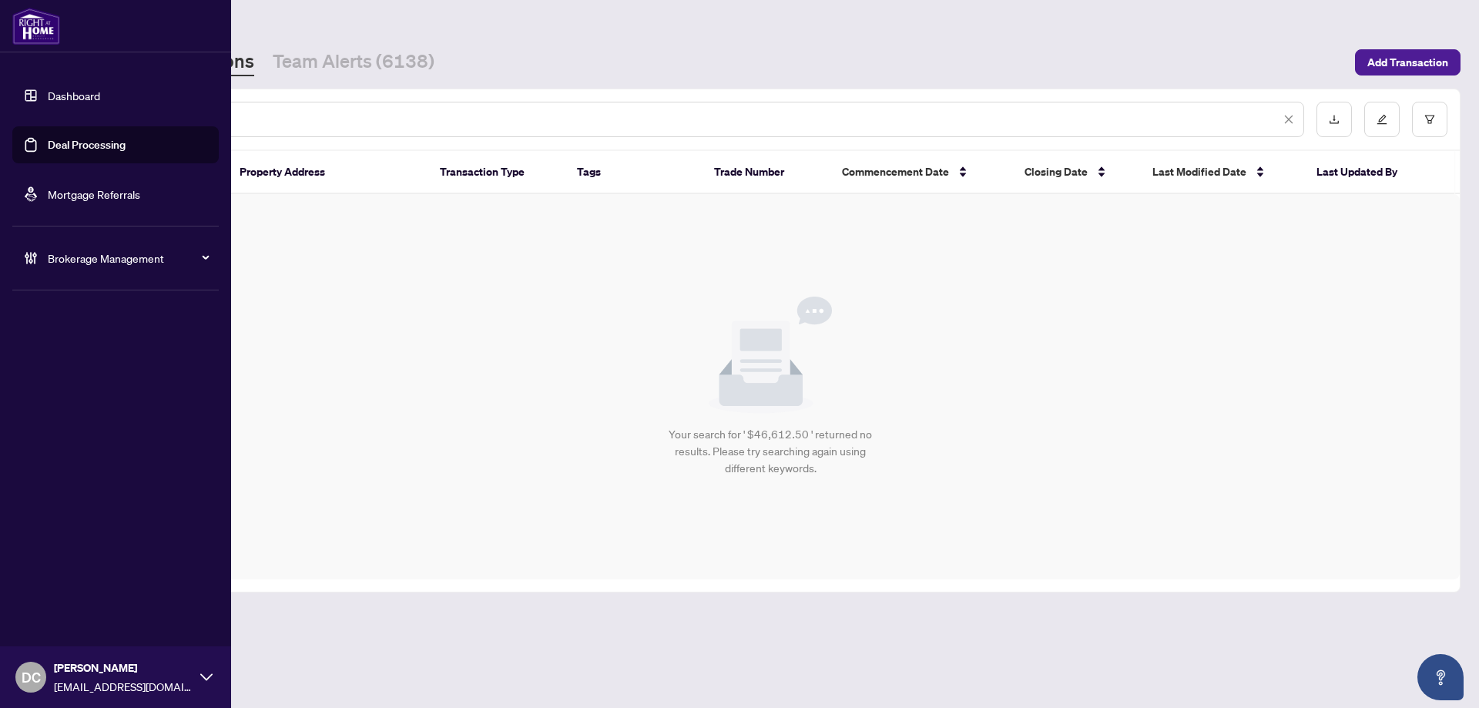
drag, startPoint x: 187, startPoint y: 118, endPoint x: 20, endPoint y: 114, distance: 167.3
click at [20, 114] on div "**********" at bounding box center [739, 354] width 1479 height 708
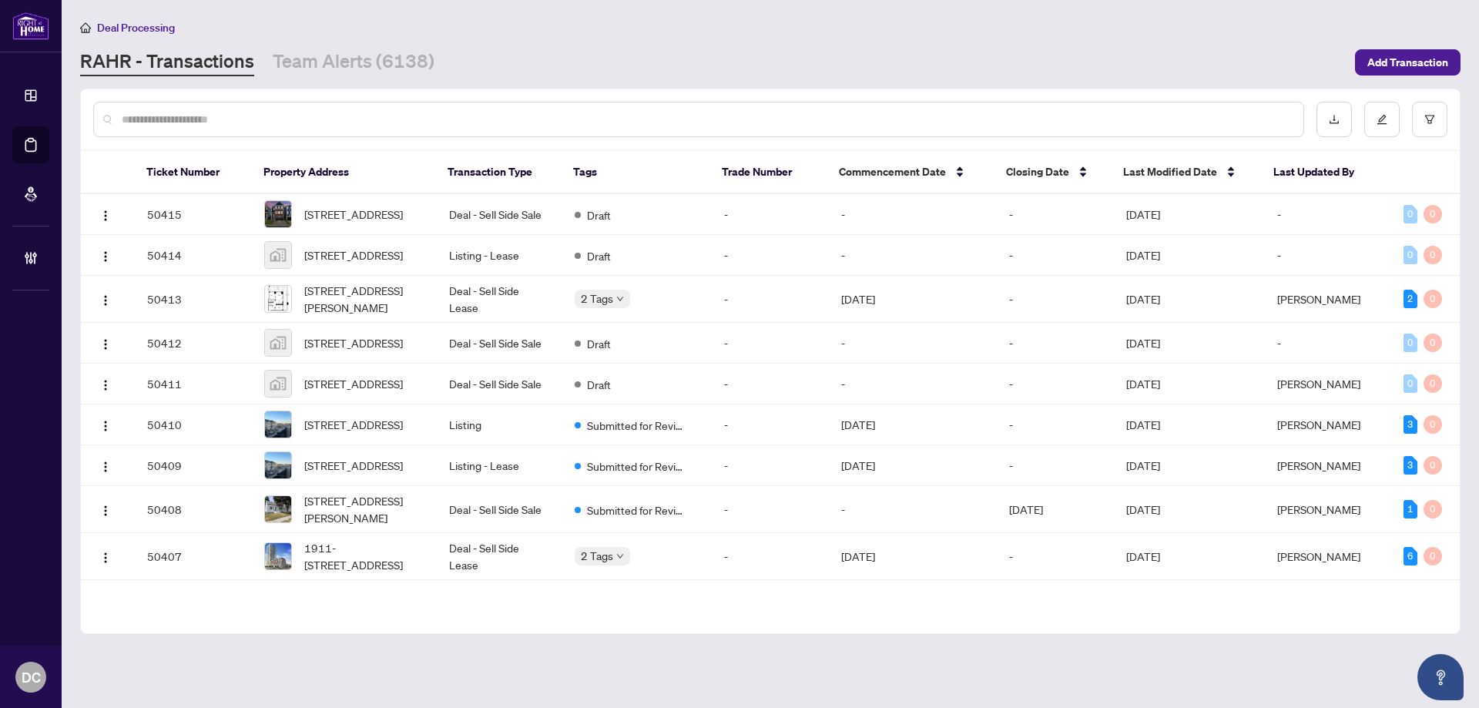
click at [562, 125] on input "text" at bounding box center [707, 119] width 1170 height 17
click at [409, 111] on input "text" at bounding box center [707, 119] width 1170 height 17
click at [332, 119] on input "text" at bounding box center [707, 119] width 1170 height 17
click at [250, 117] on input "text" at bounding box center [707, 119] width 1170 height 17
paste input "*******"
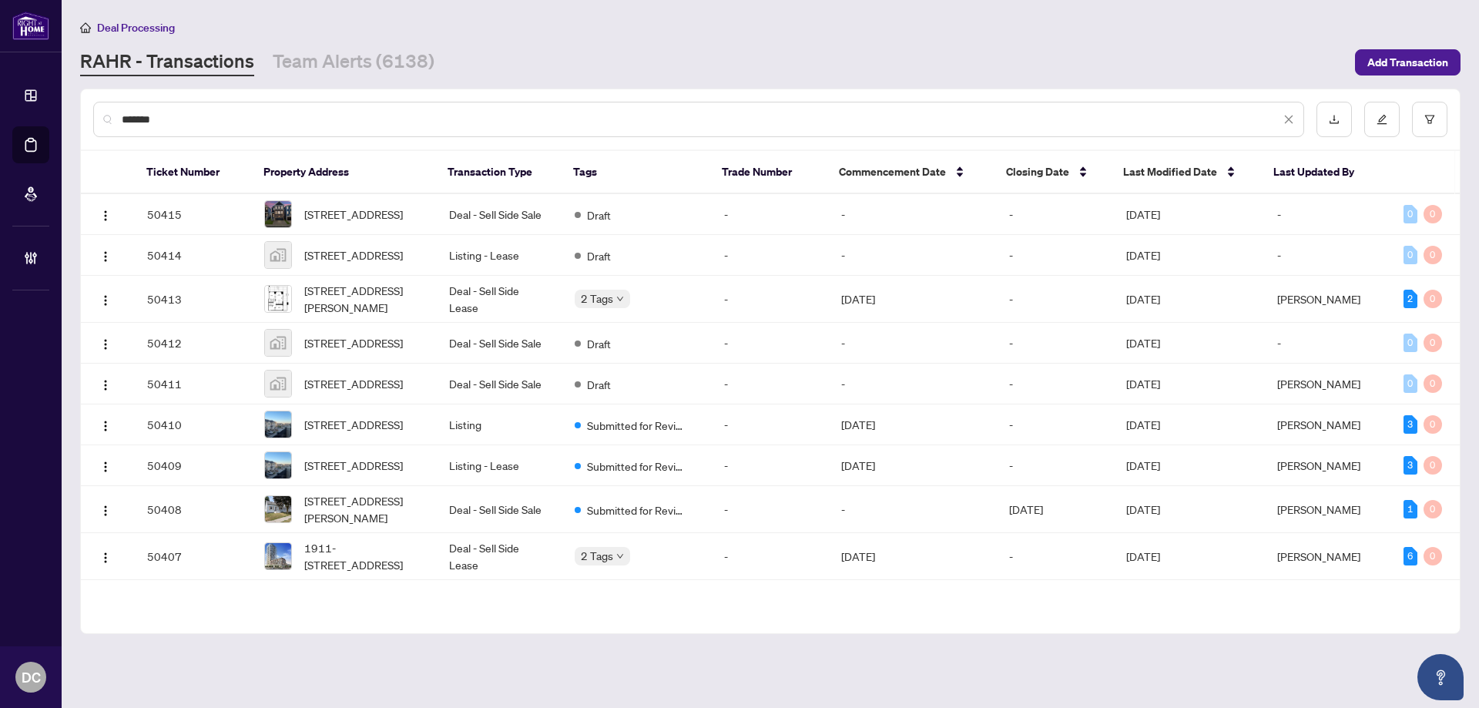
type input "*******"
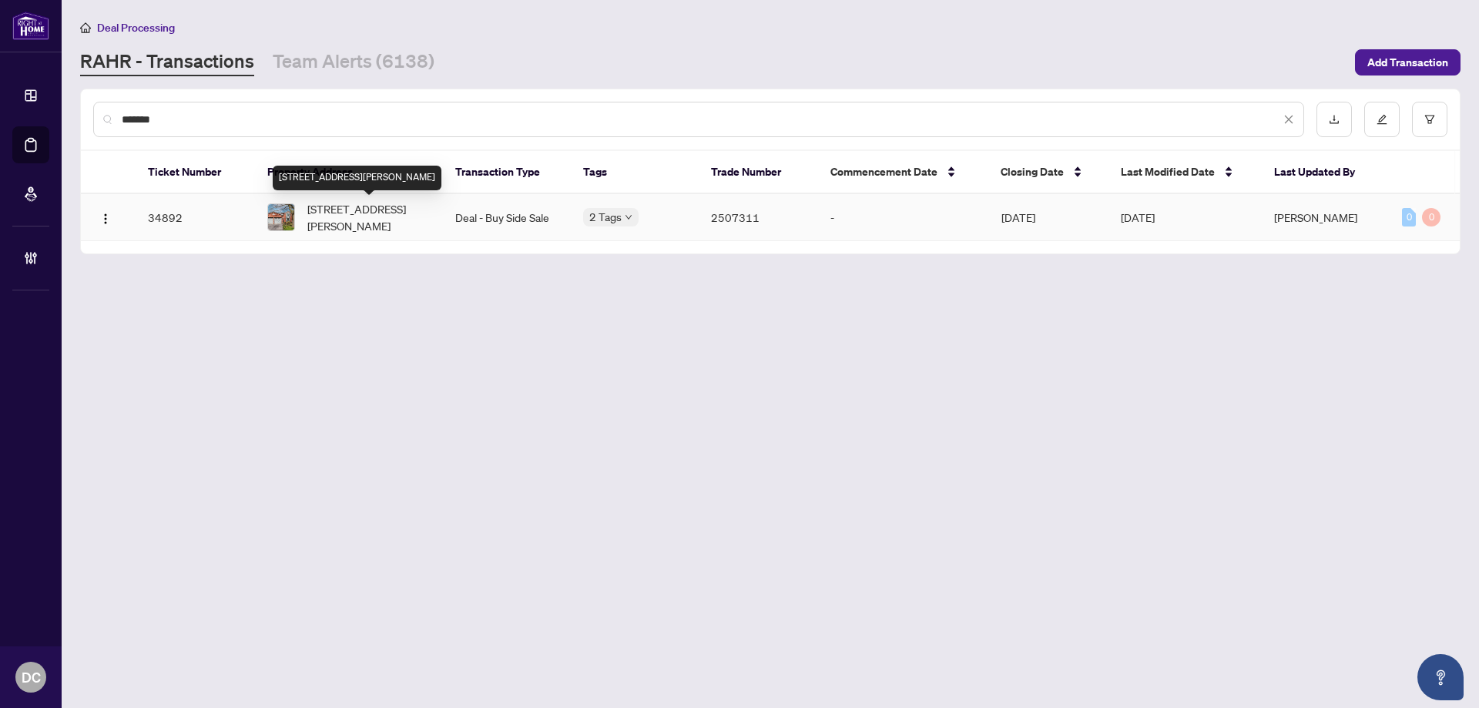
click at [415, 201] on span "[STREET_ADDRESS][PERSON_NAME]" at bounding box center [368, 217] width 123 height 34
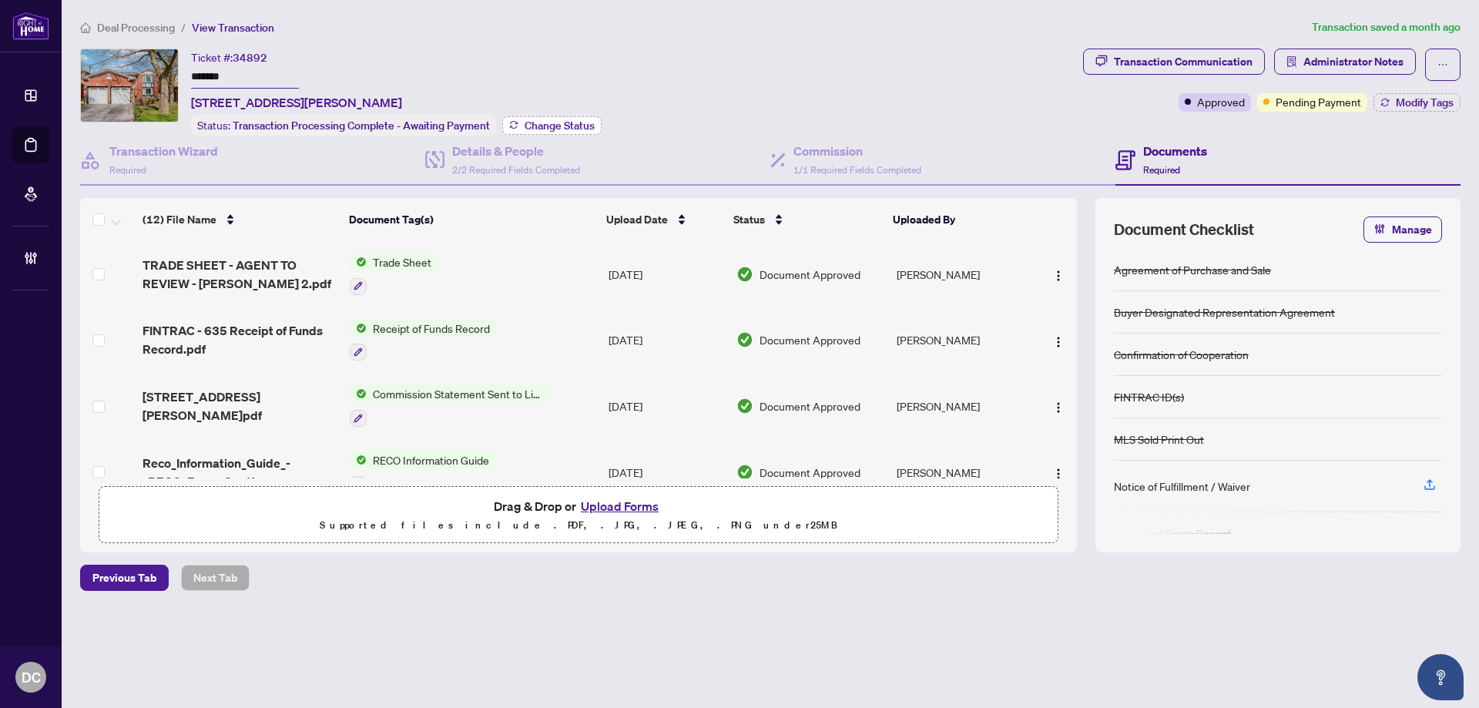
click at [583, 122] on span "Change Status" at bounding box center [560, 125] width 70 height 11
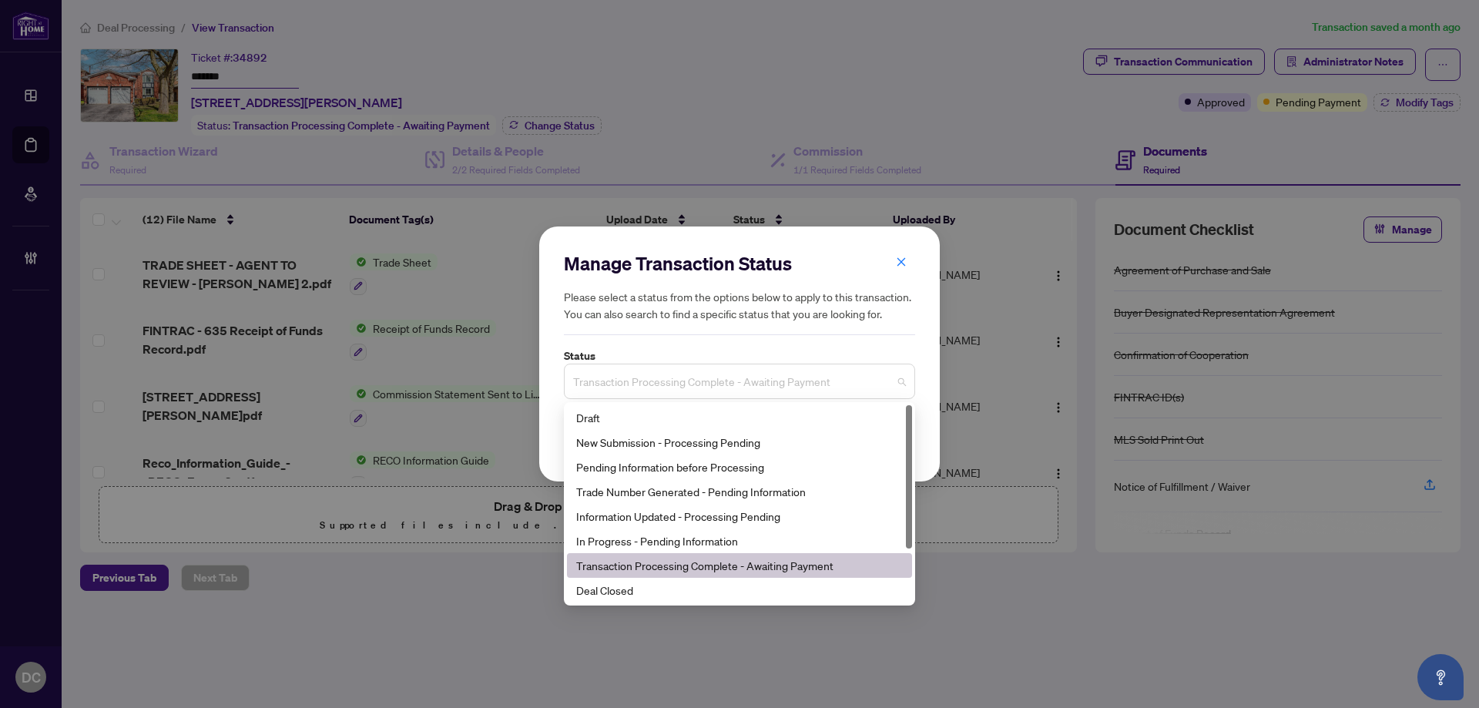
click at [680, 384] on span "Transaction Processing Complete - Awaiting Payment" at bounding box center [739, 381] width 333 height 29
click at [672, 588] on div "Deal Closed" at bounding box center [739, 590] width 327 height 17
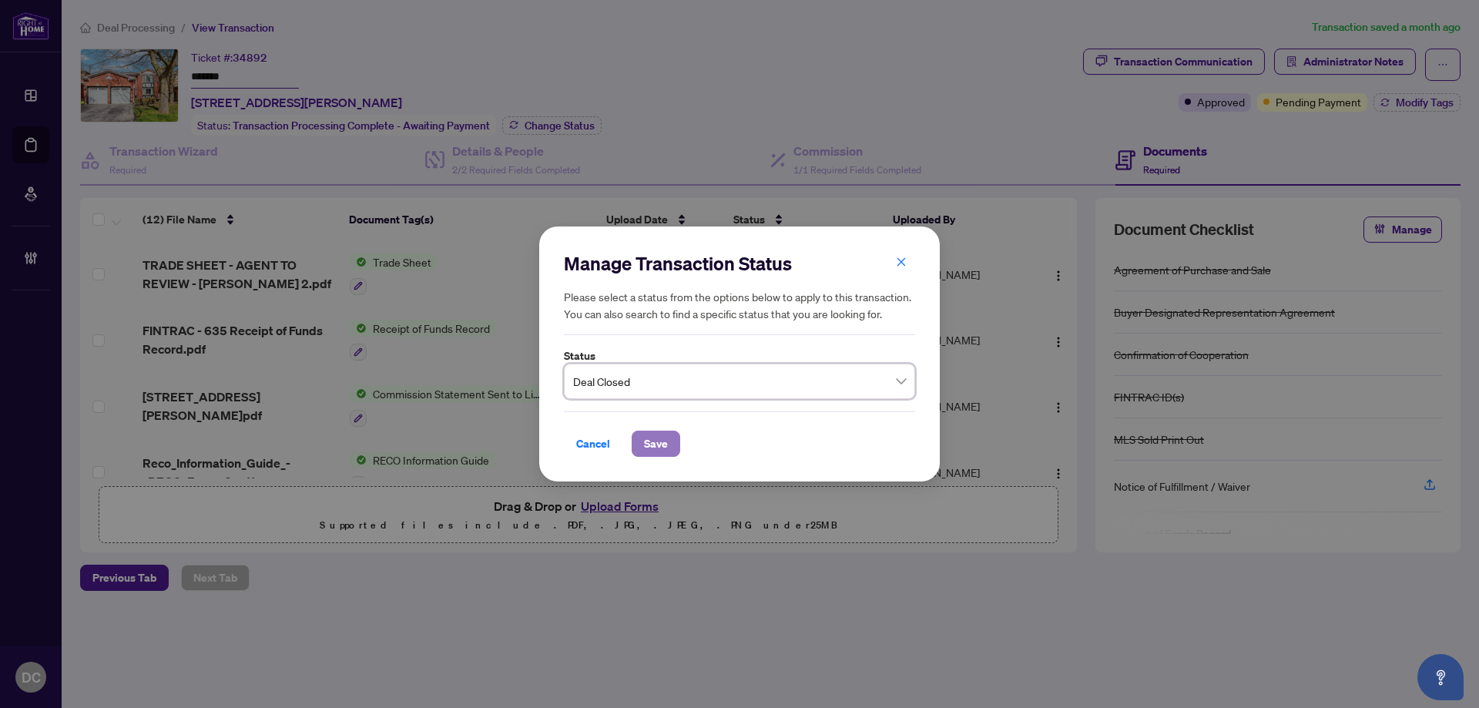
click at [647, 438] on span "Save" at bounding box center [656, 444] width 24 height 25
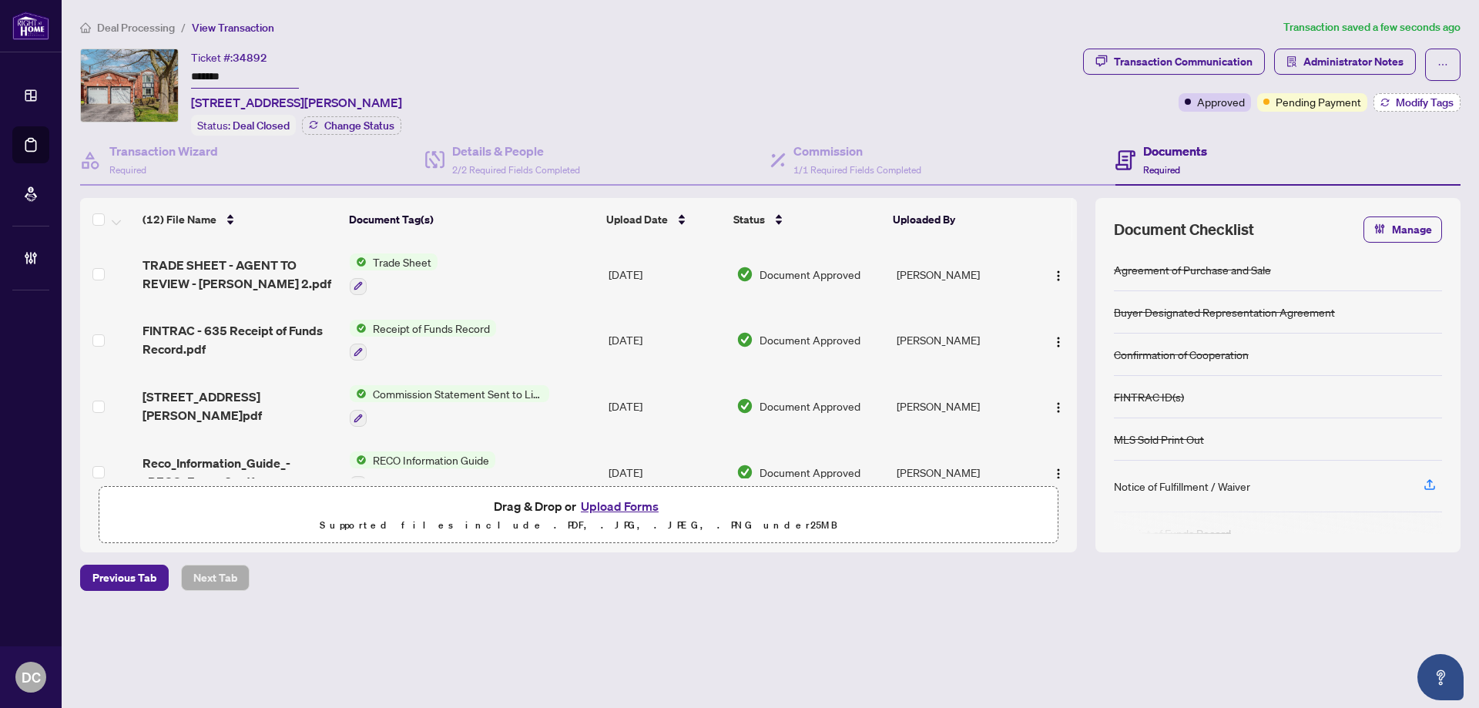
click at [1415, 106] on span "Modify Tags" at bounding box center [1425, 102] width 58 height 11
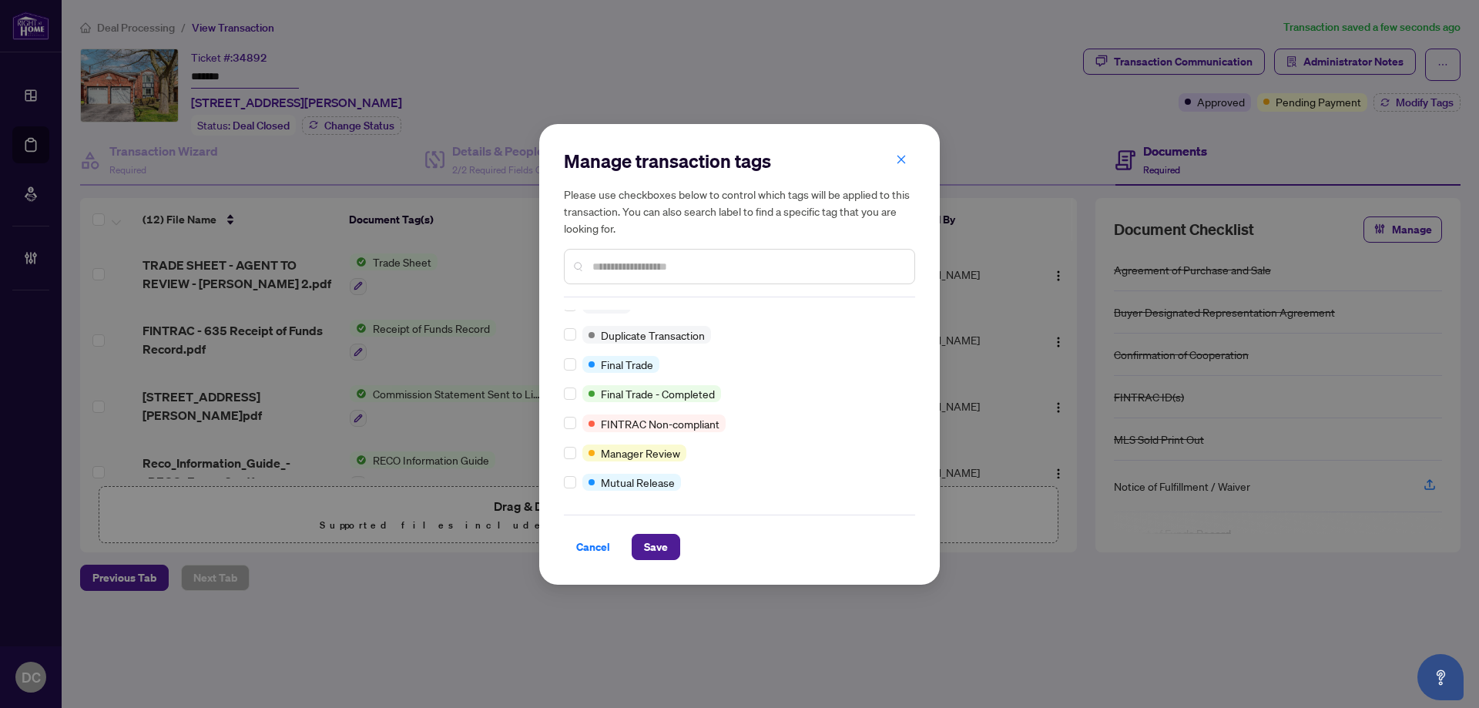
scroll to position [13, 0]
click at [670, 559] on button "Save" at bounding box center [656, 547] width 49 height 26
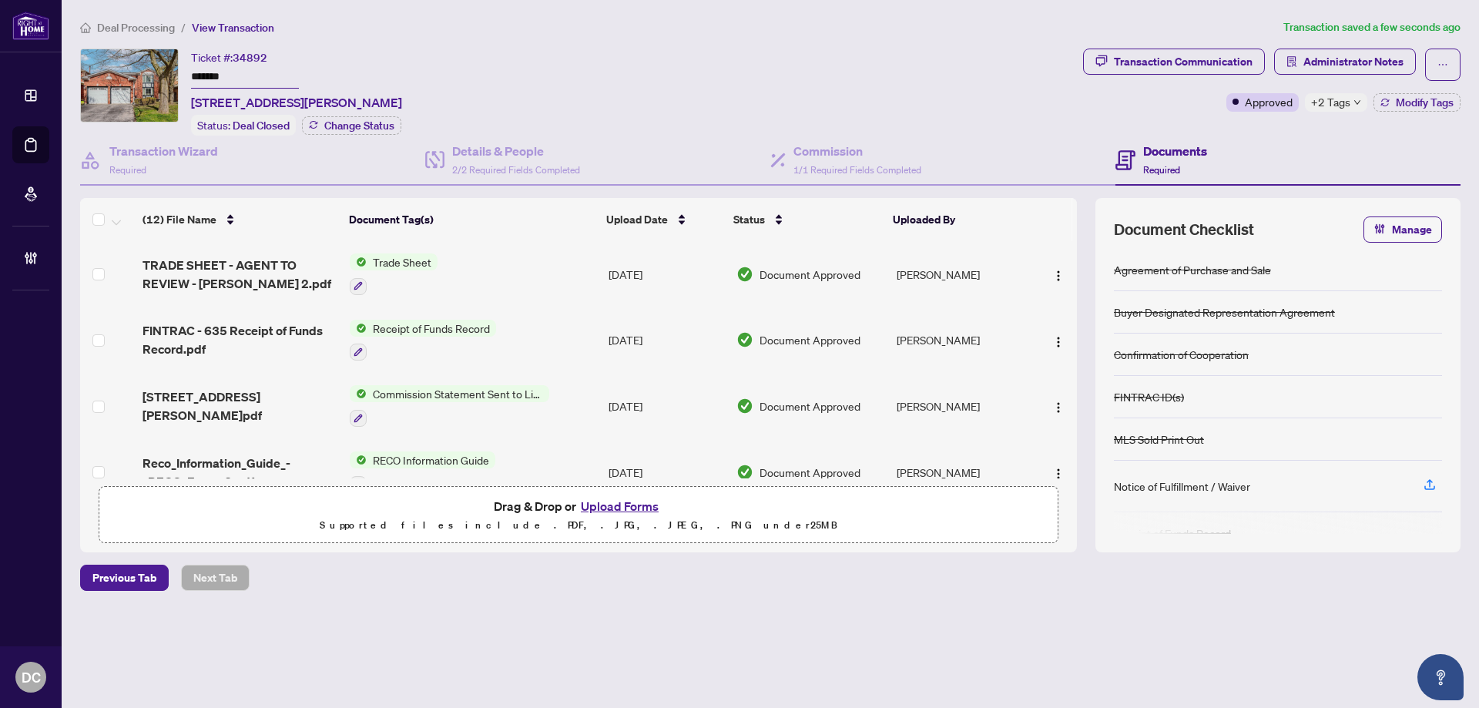
click at [1342, 99] on span "+2 Tags" at bounding box center [1330, 102] width 39 height 18
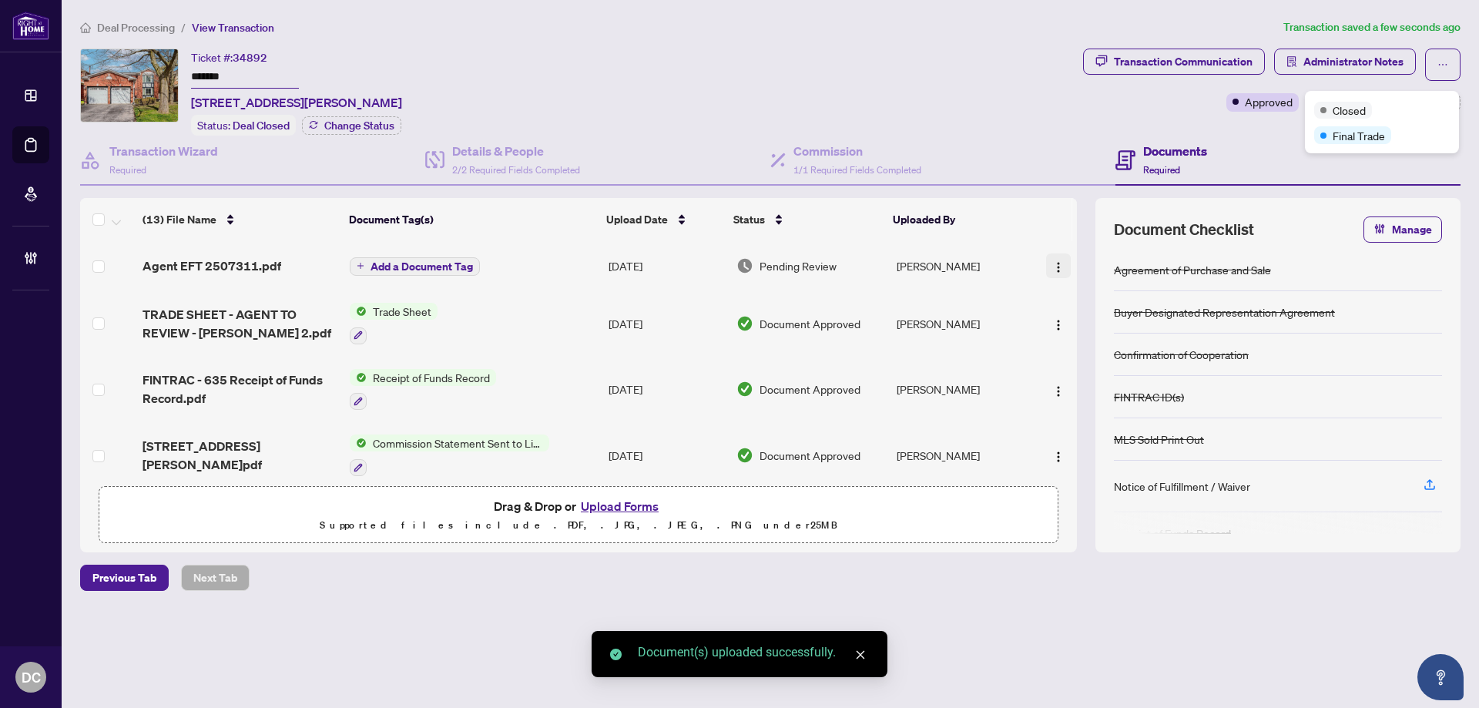
click at [1053, 264] on img "button" at bounding box center [1059, 267] width 12 height 12
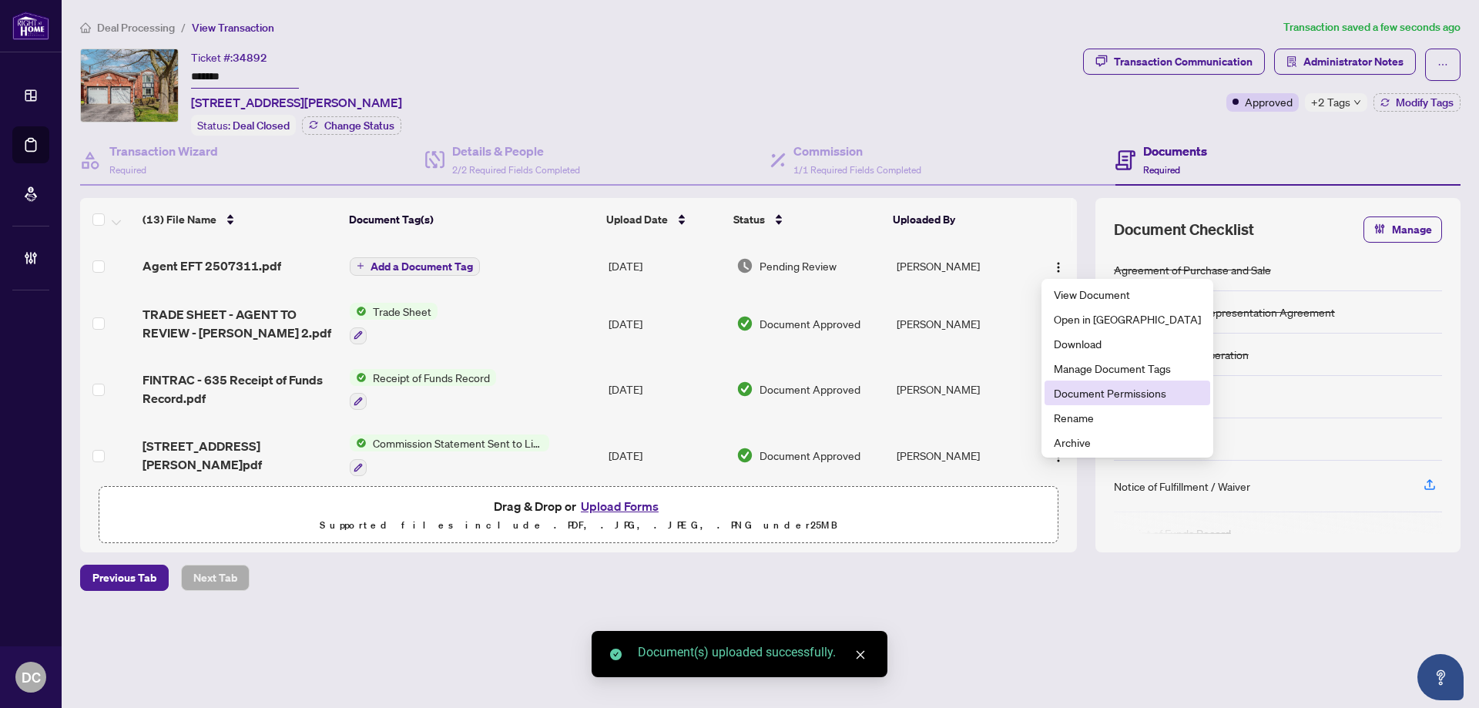
click at [1071, 393] on span "Document Permissions" at bounding box center [1127, 392] width 147 height 17
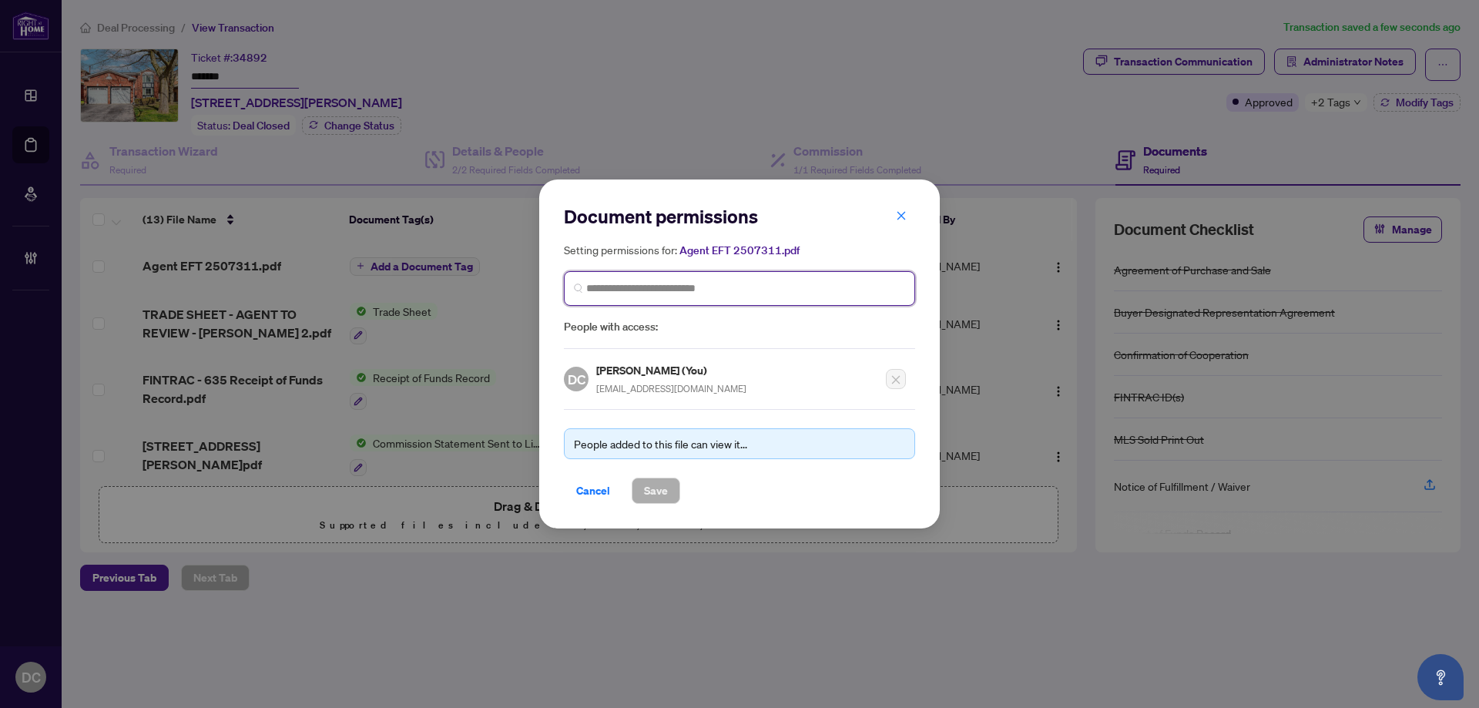
click at [767, 290] on input "search" at bounding box center [745, 288] width 319 height 16
click at [734, 287] on input "search" at bounding box center [745, 288] width 319 height 16
type input "**********"
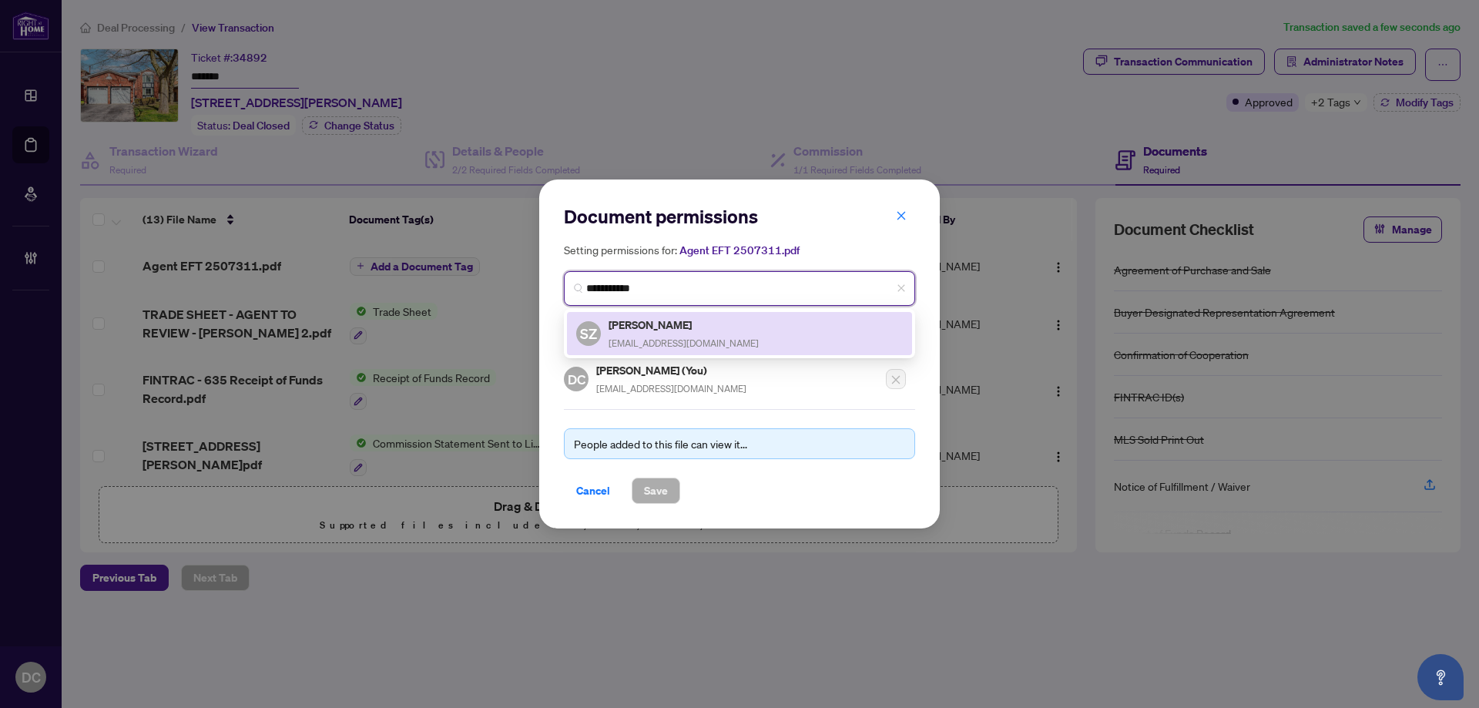
click at [677, 320] on h5 "[PERSON_NAME]" at bounding box center [684, 325] width 150 height 18
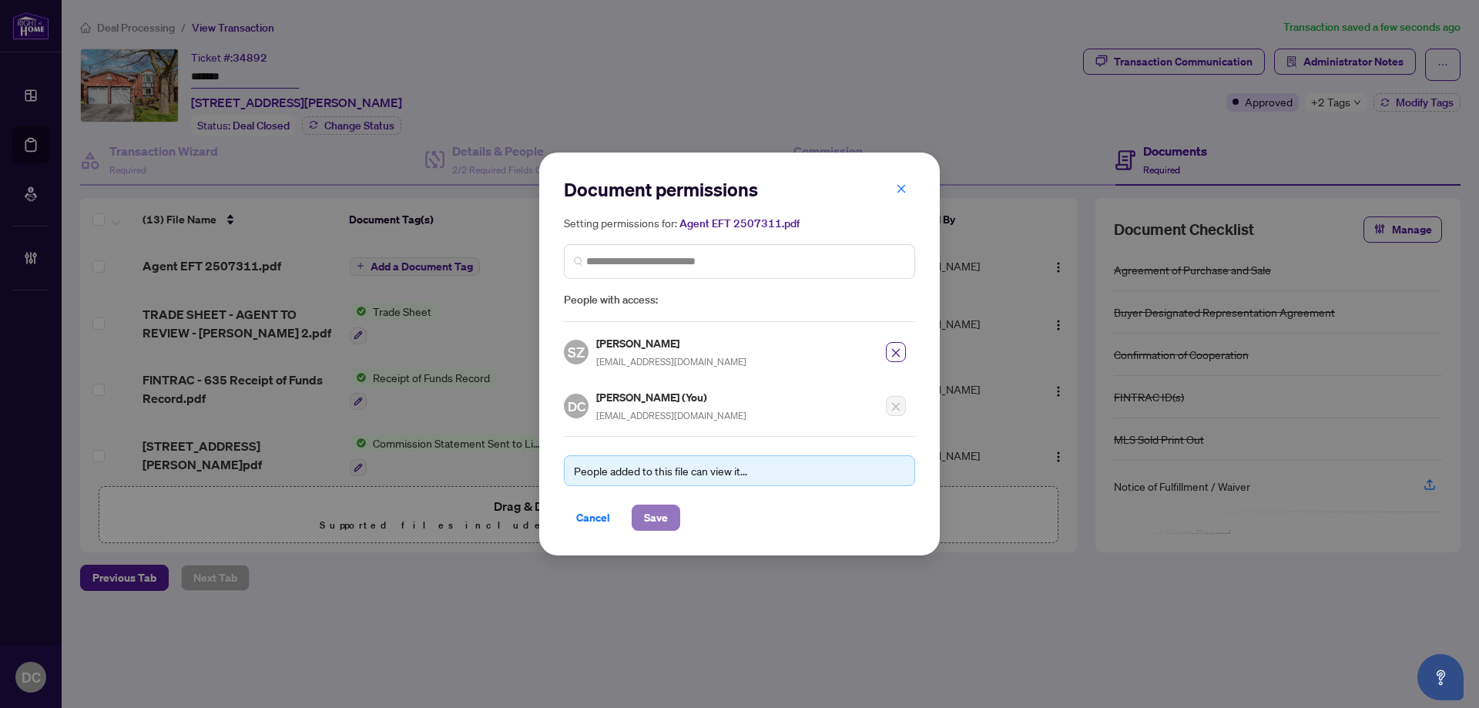
click at [666, 521] on span "Save" at bounding box center [656, 517] width 24 height 25
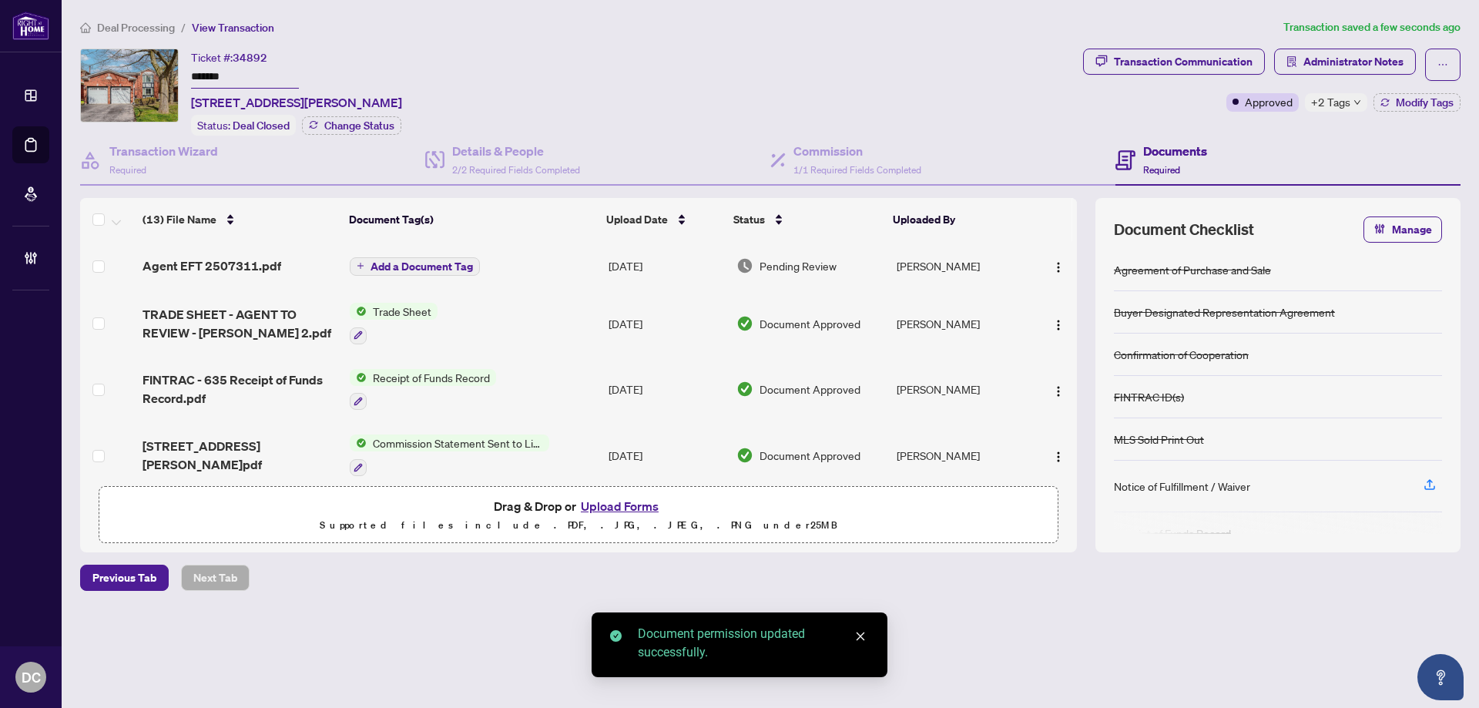
click at [428, 267] on span "Add a Document Tag" at bounding box center [422, 266] width 102 height 11
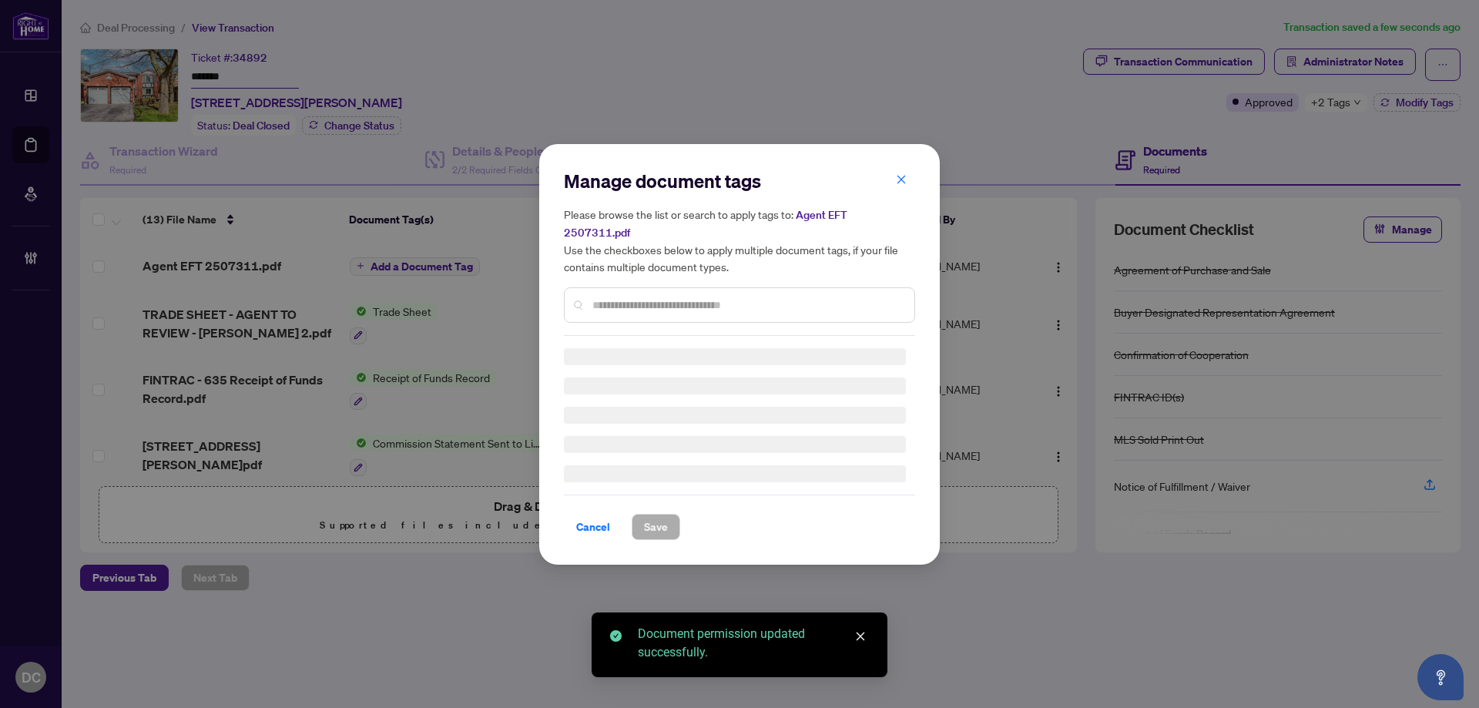
click at [765, 298] on div "Manage document tags Please browse the list or search to apply tags to: Agent E…" at bounding box center [739, 354] width 351 height 371
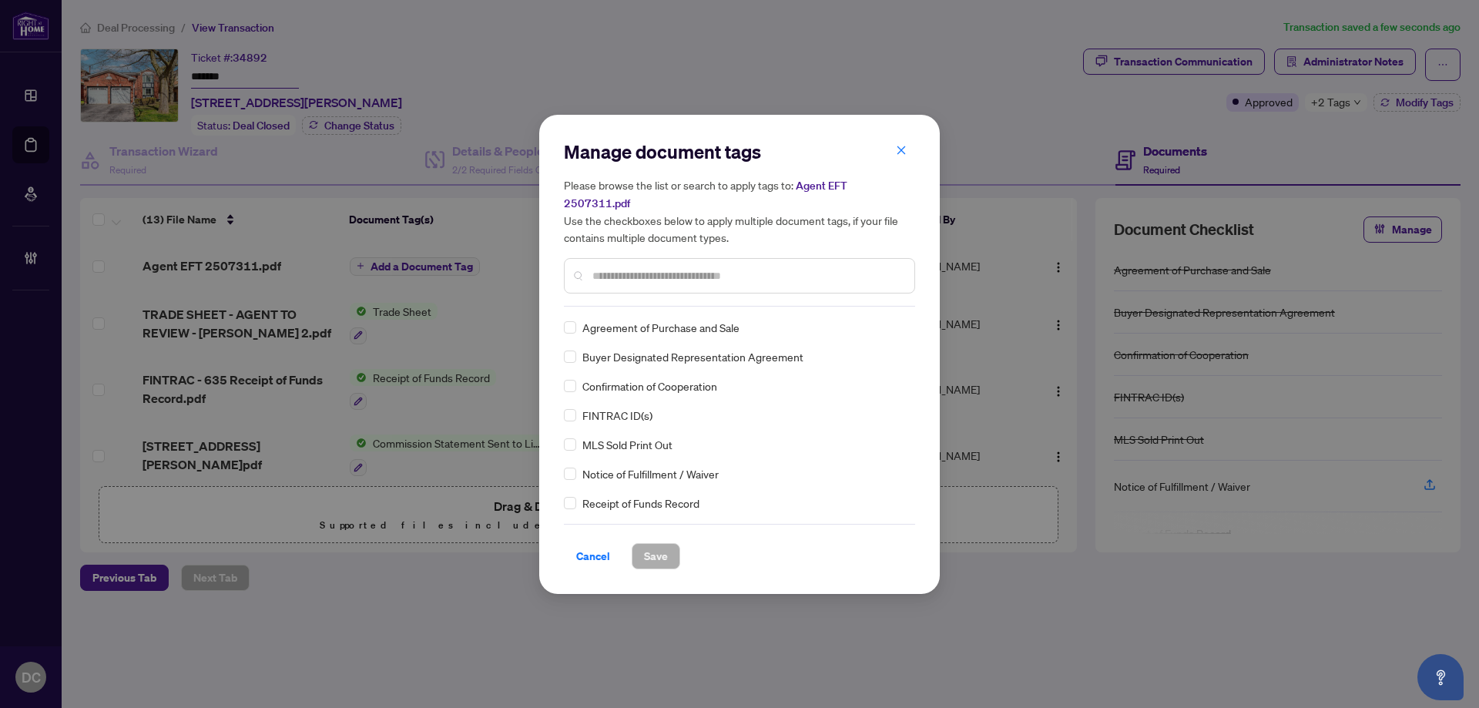
click at [777, 271] on input "text" at bounding box center [748, 275] width 310 height 17
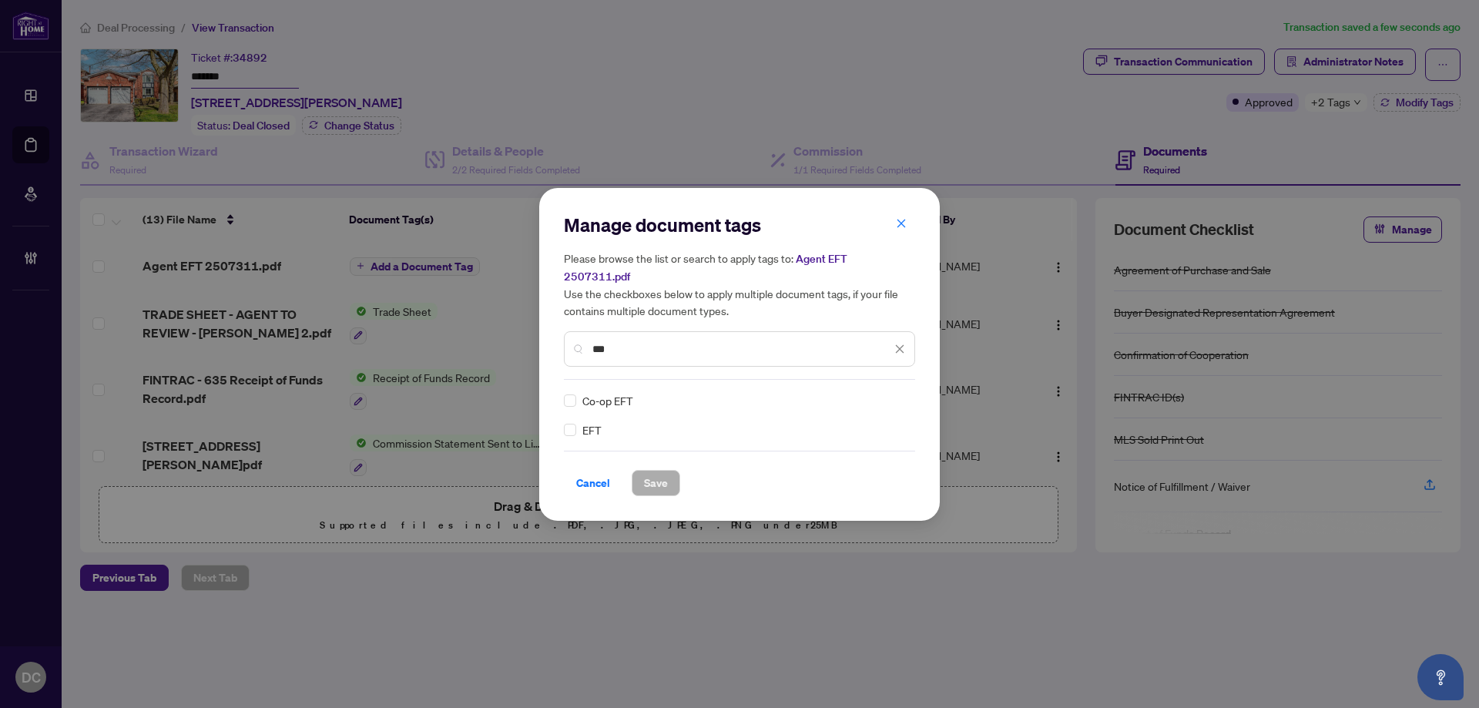
type input "***"
click at [892, 393] on div at bounding box center [890, 400] width 29 height 15
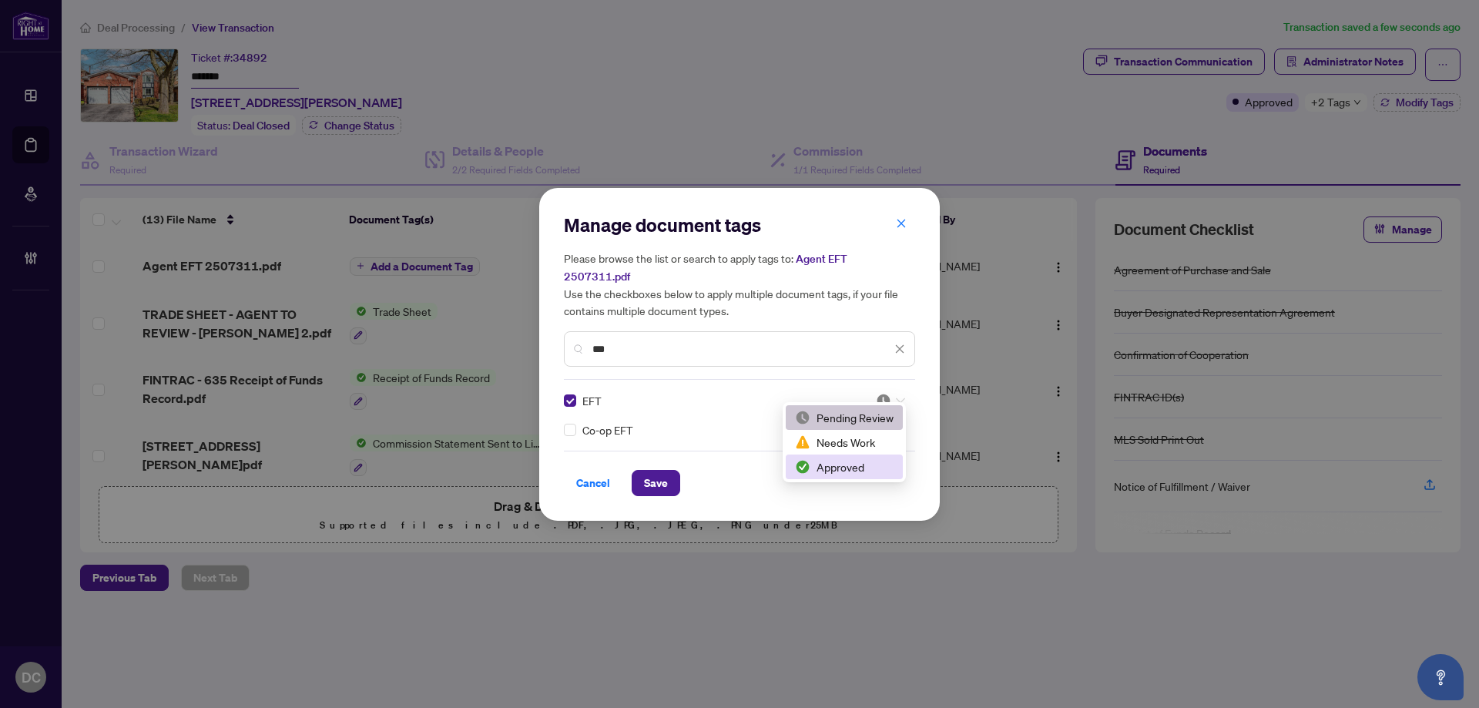
click at [831, 465] on div "Approved" at bounding box center [844, 466] width 99 height 17
click at [656, 473] on span "Save" at bounding box center [656, 483] width 24 height 25
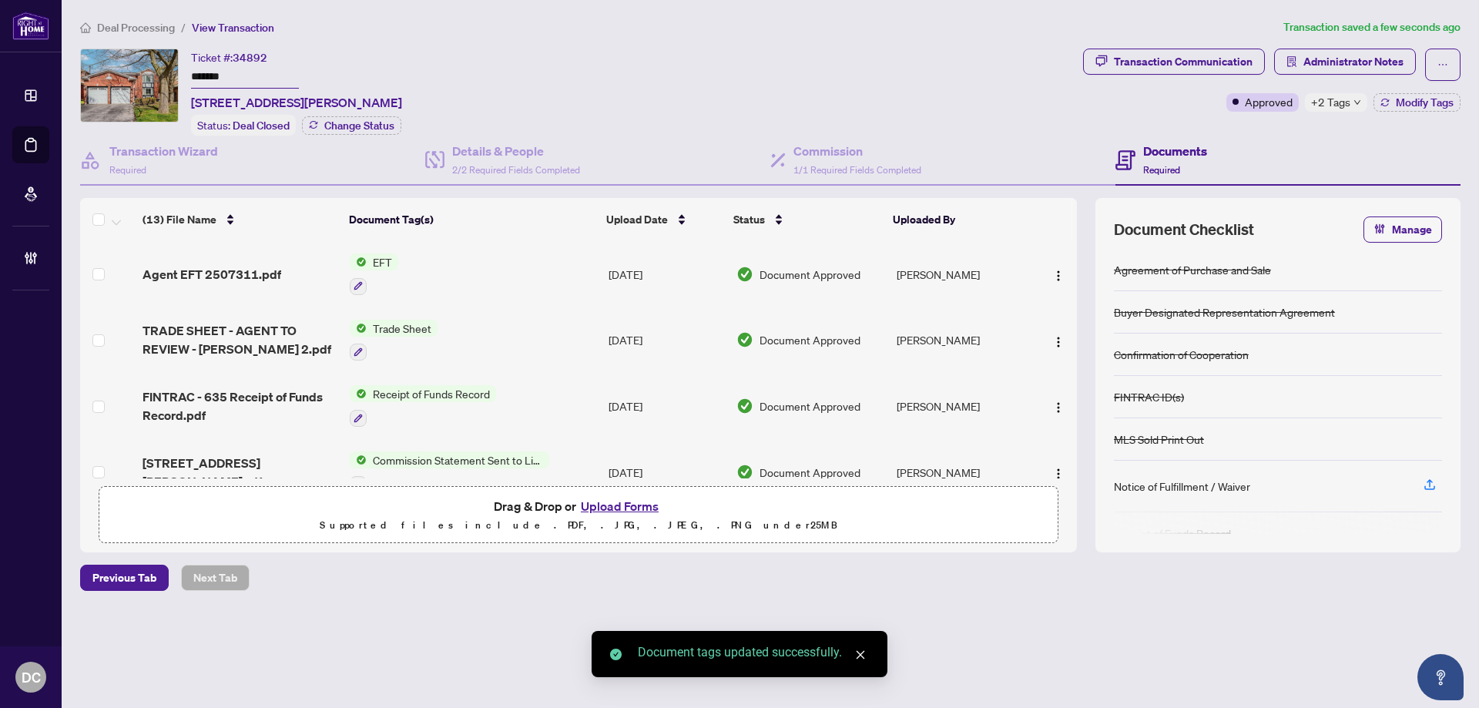
click at [1352, 106] on div "+2 Tags" at bounding box center [1336, 102] width 62 height 18
click at [1348, 60] on span "Administrator Notes" at bounding box center [1354, 61] width 100 height 25
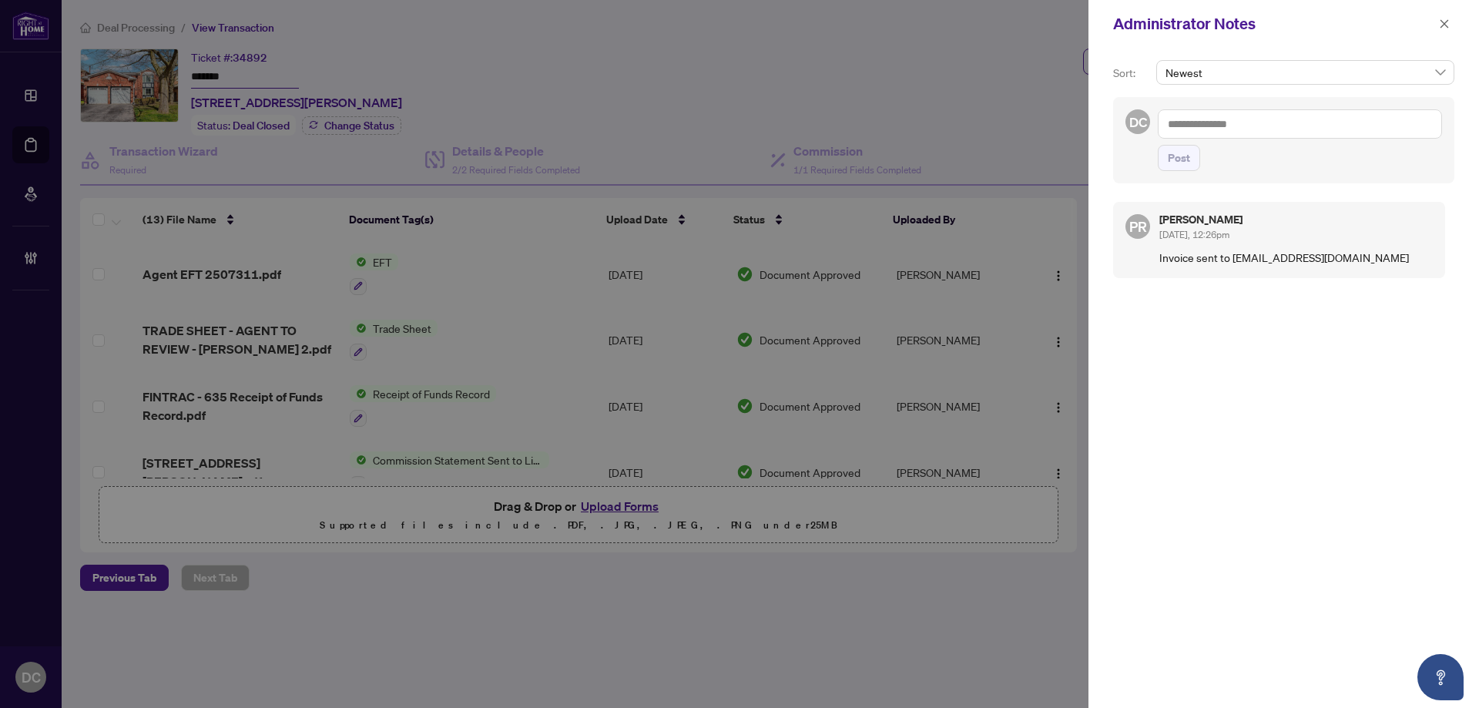
click at [1197, 121] on textarea at bounding box center [1300, 123] width 284 height 29
paste textarea "**********"
type textarea "**********"
click at [1180, 157] on span "Post" at bounding box center [1179, 158] width 22 height 25
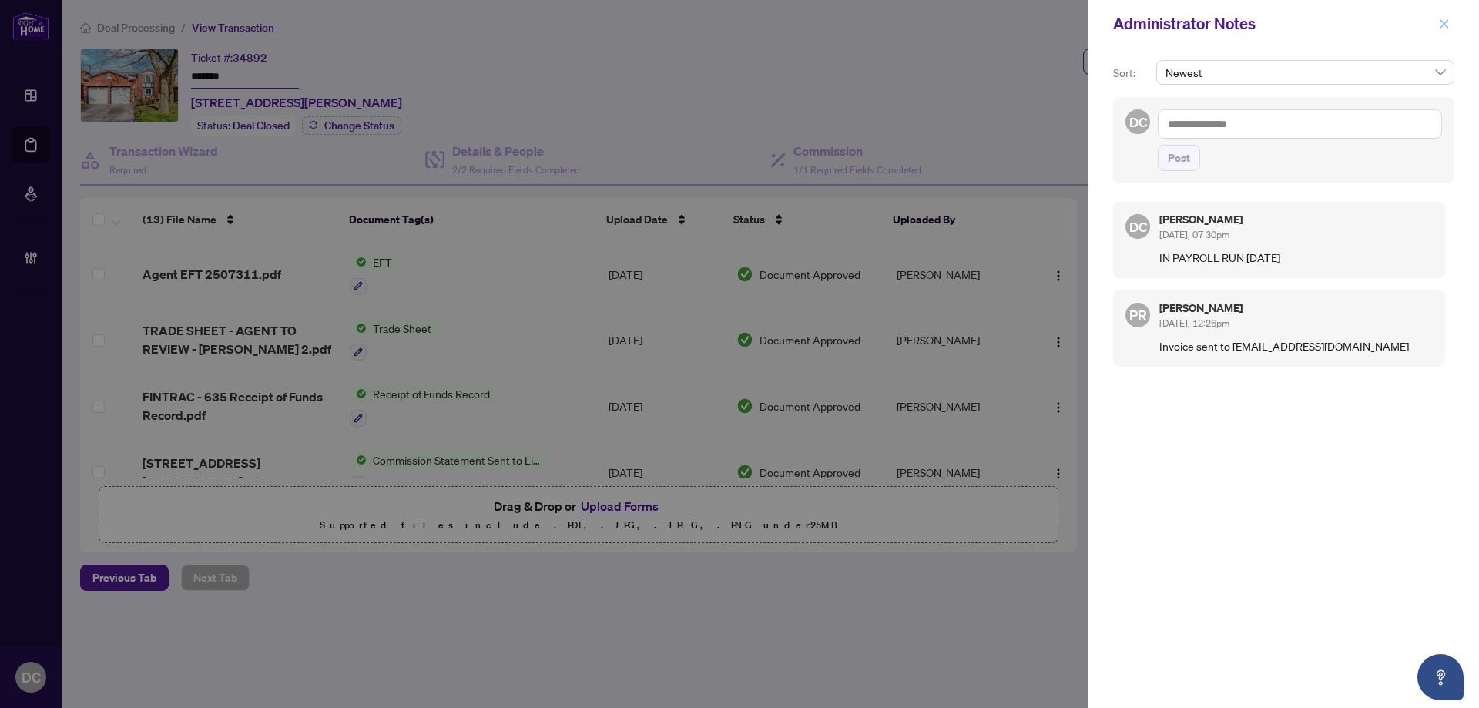
click at [1445, 19] on icon "close" at bounding box center [1444, 23] width 11 height 11
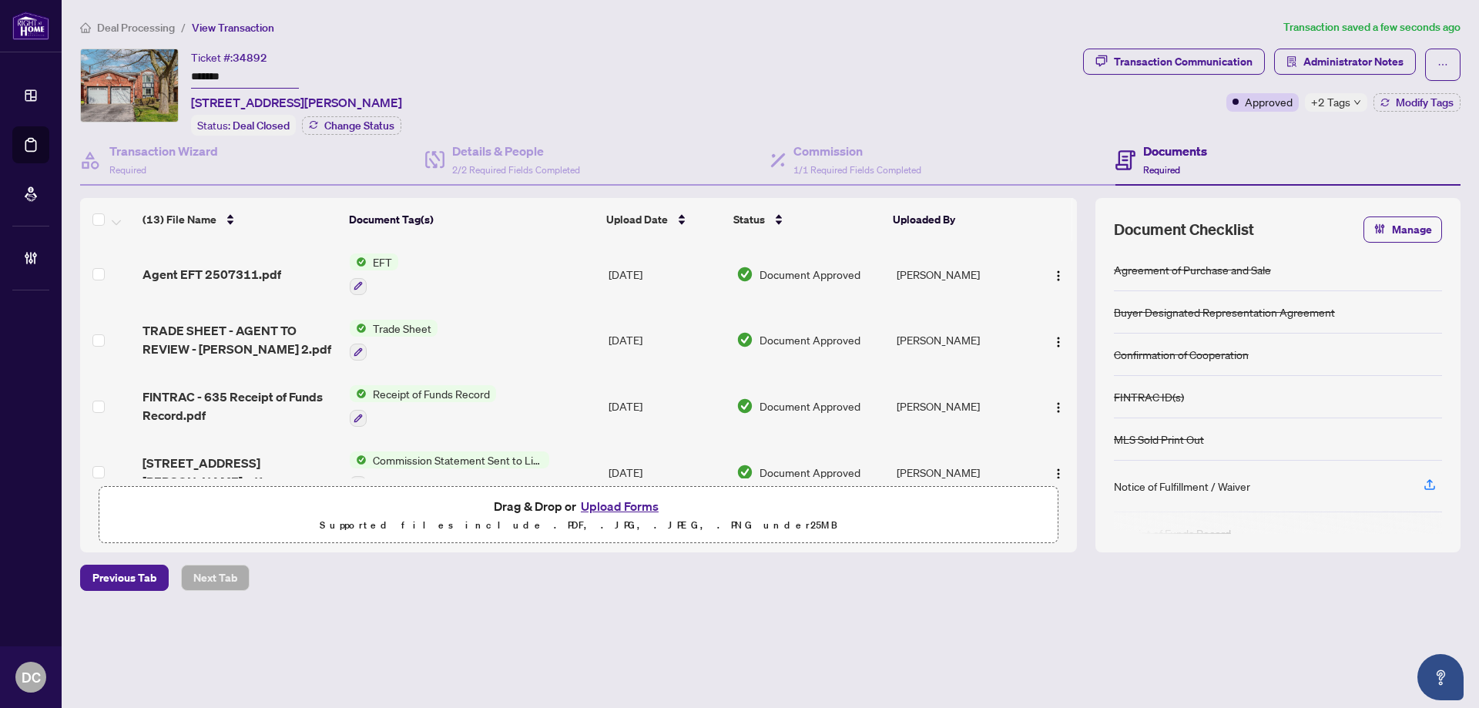
click at [1354, 105] on icon "down" at bounding box center [1358, 103] width 8 height 8
click at [158, 29] on span "Deal Processing" at bounding box center [136, 28] width 78 height 14
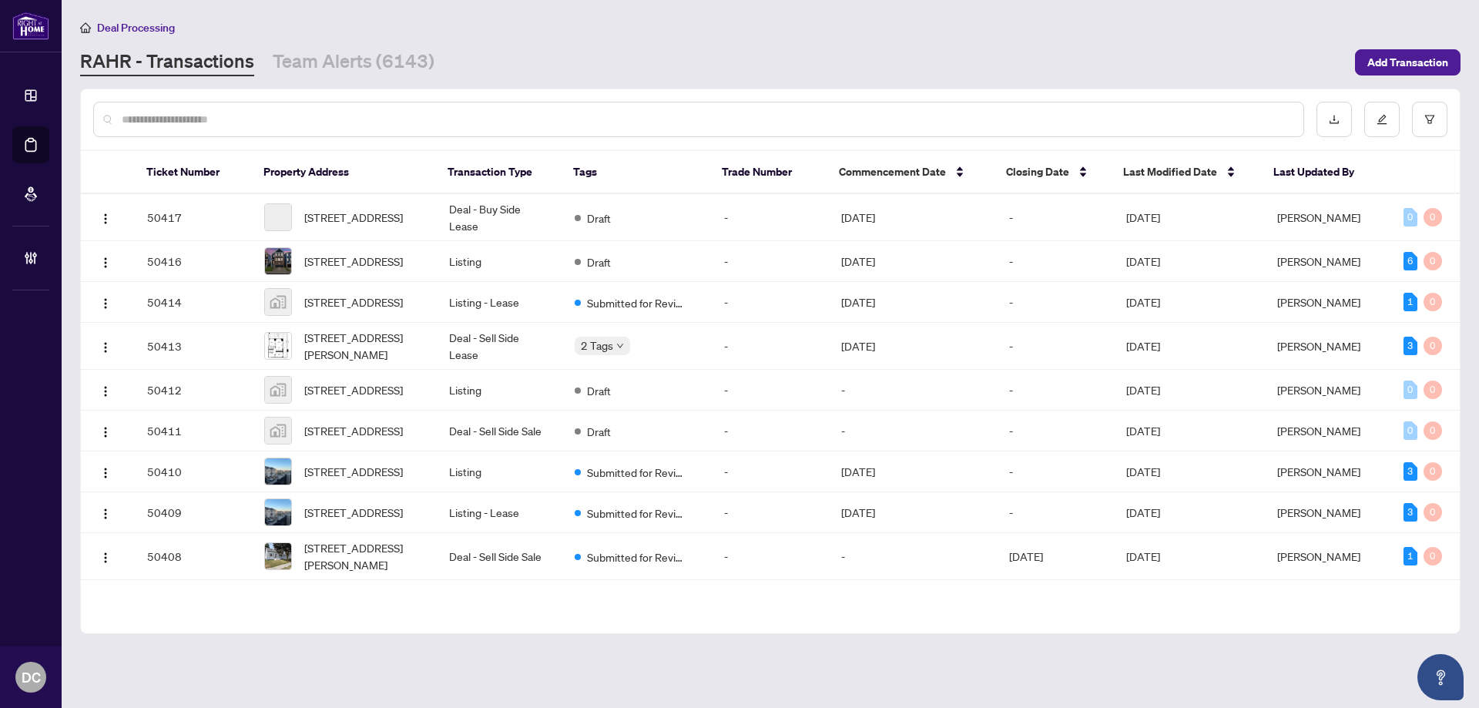
click at [291, 123] on input "text" at bounding box center [707, 119] width 1170 height 17
paste input "*******"
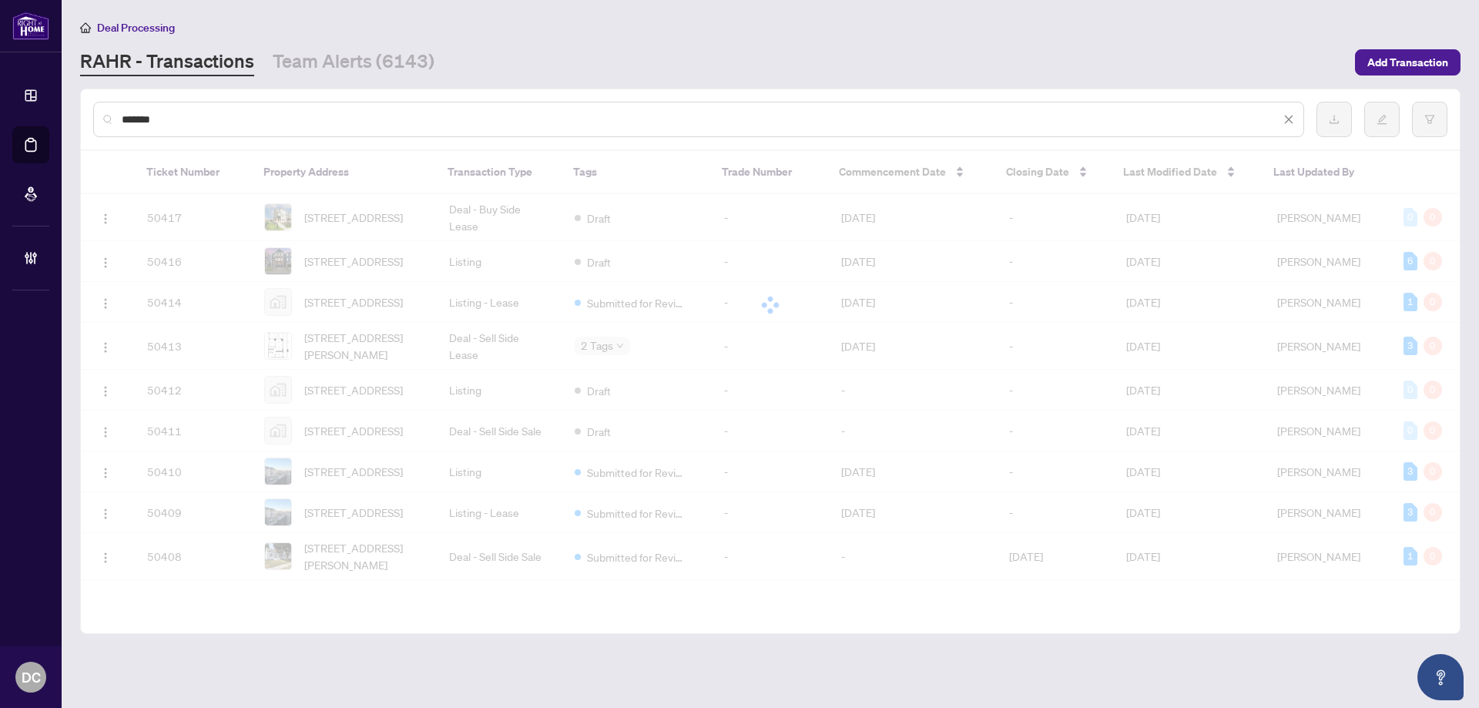
type input "*******"
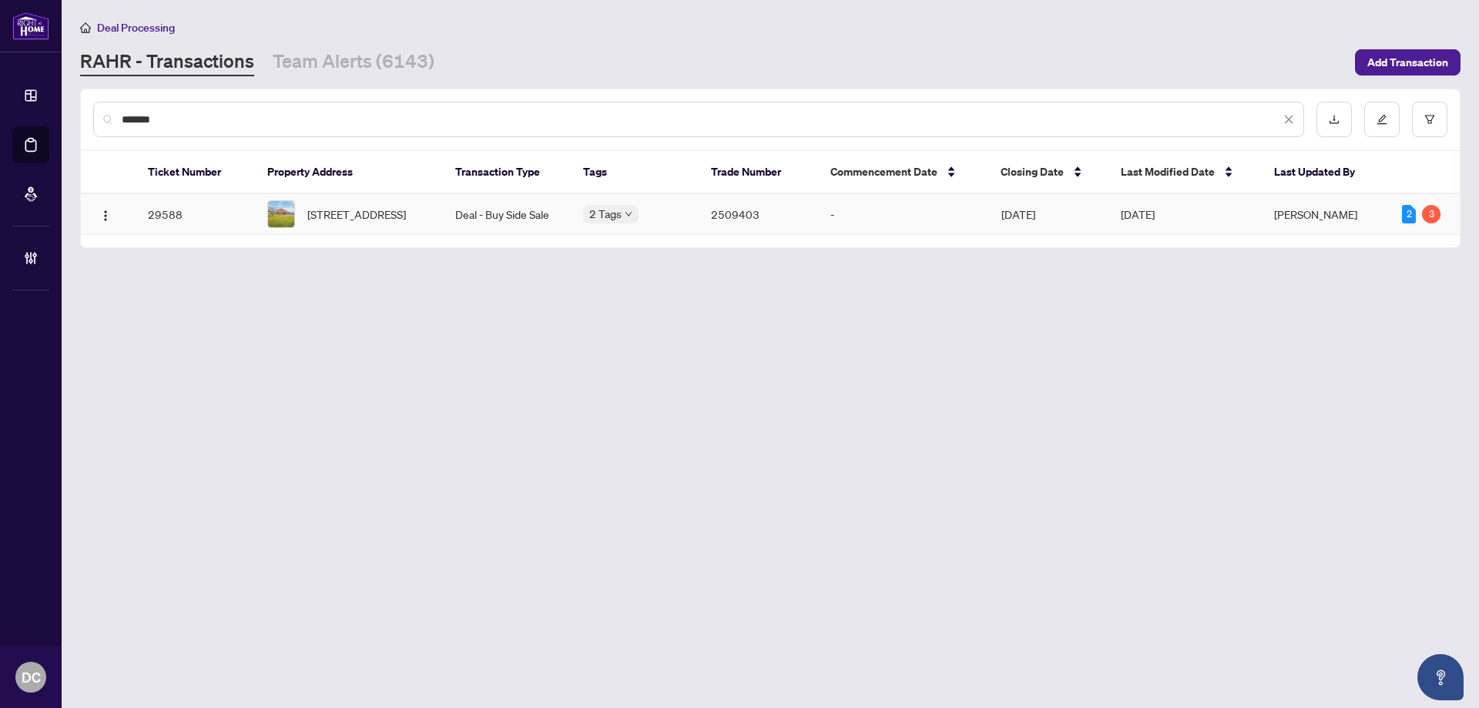
click at [327, 217] on span "[STREET_ADDRESS]" at bounding box center [356, 214] width 99 height 17
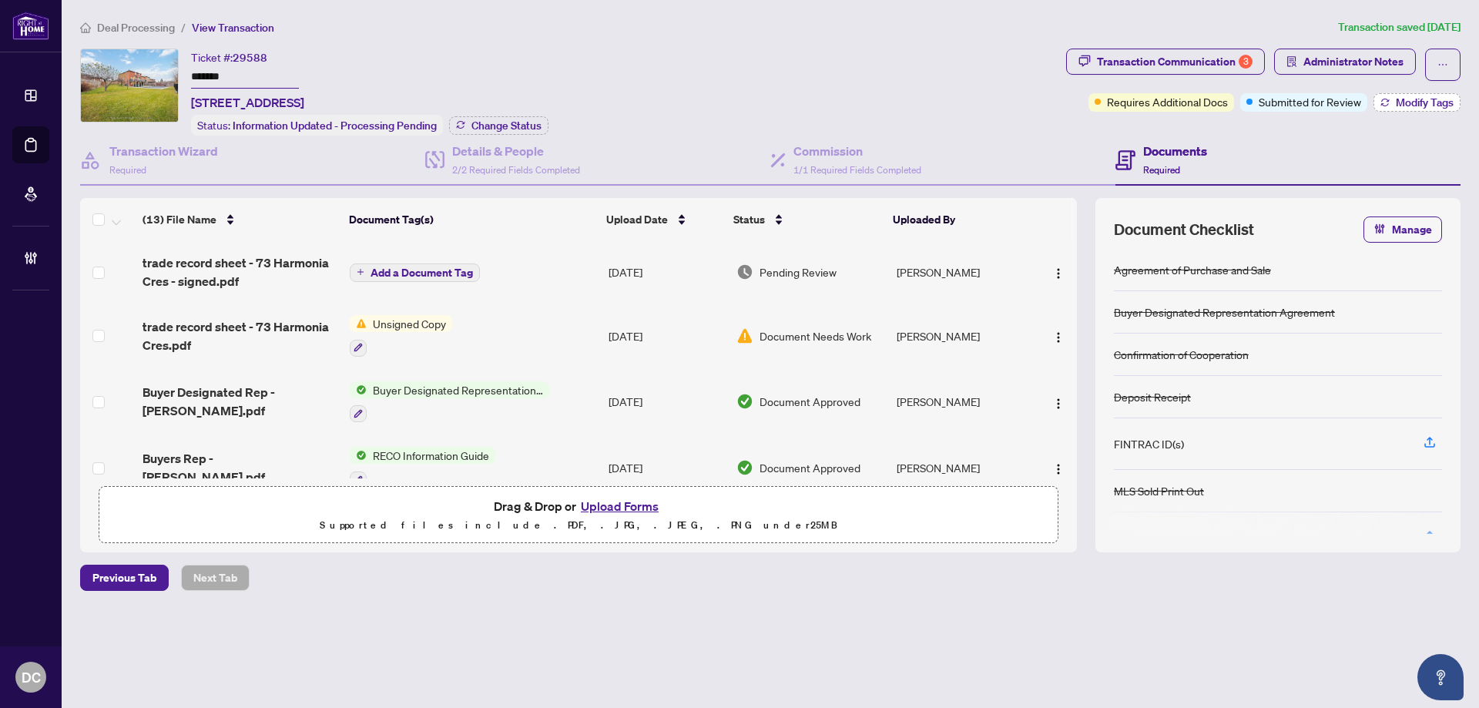
click at [1419, 107] on span "Modify Tags" at bounding box center [1425, 102] width 58 height 11
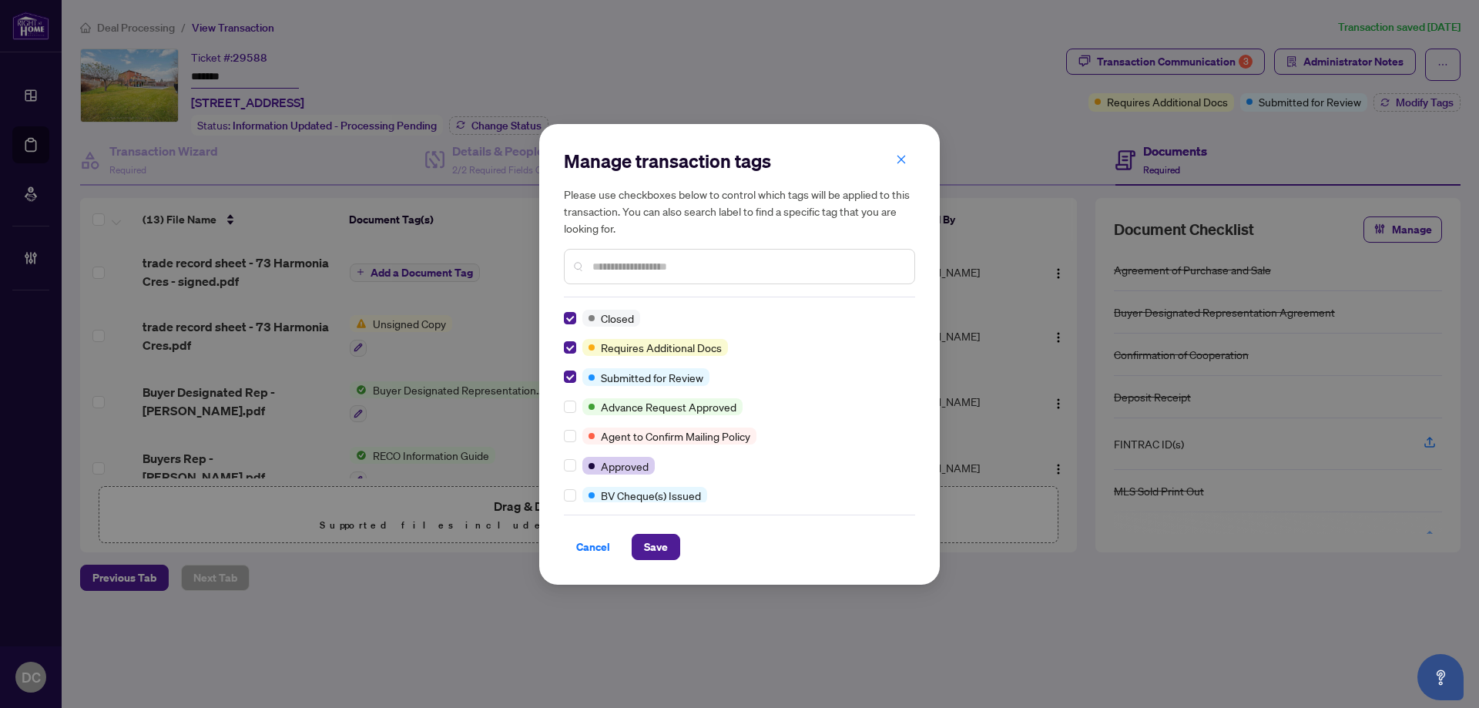
click at [644, 270] on input "text" at bounding box center [748, 266] width 310 height 17
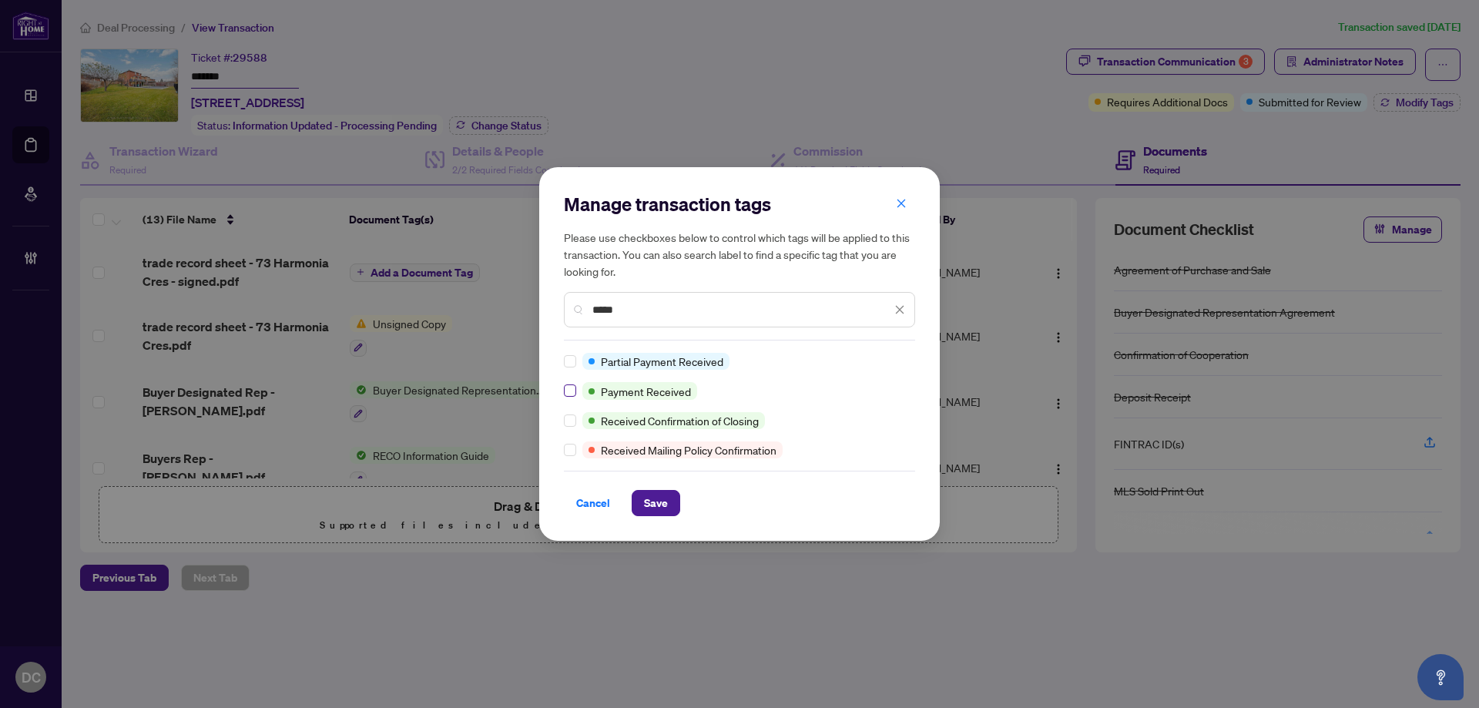
type input "*****"
click at [663, 511] on span "Save" at bounding box center [656, 503] width 24 height 25
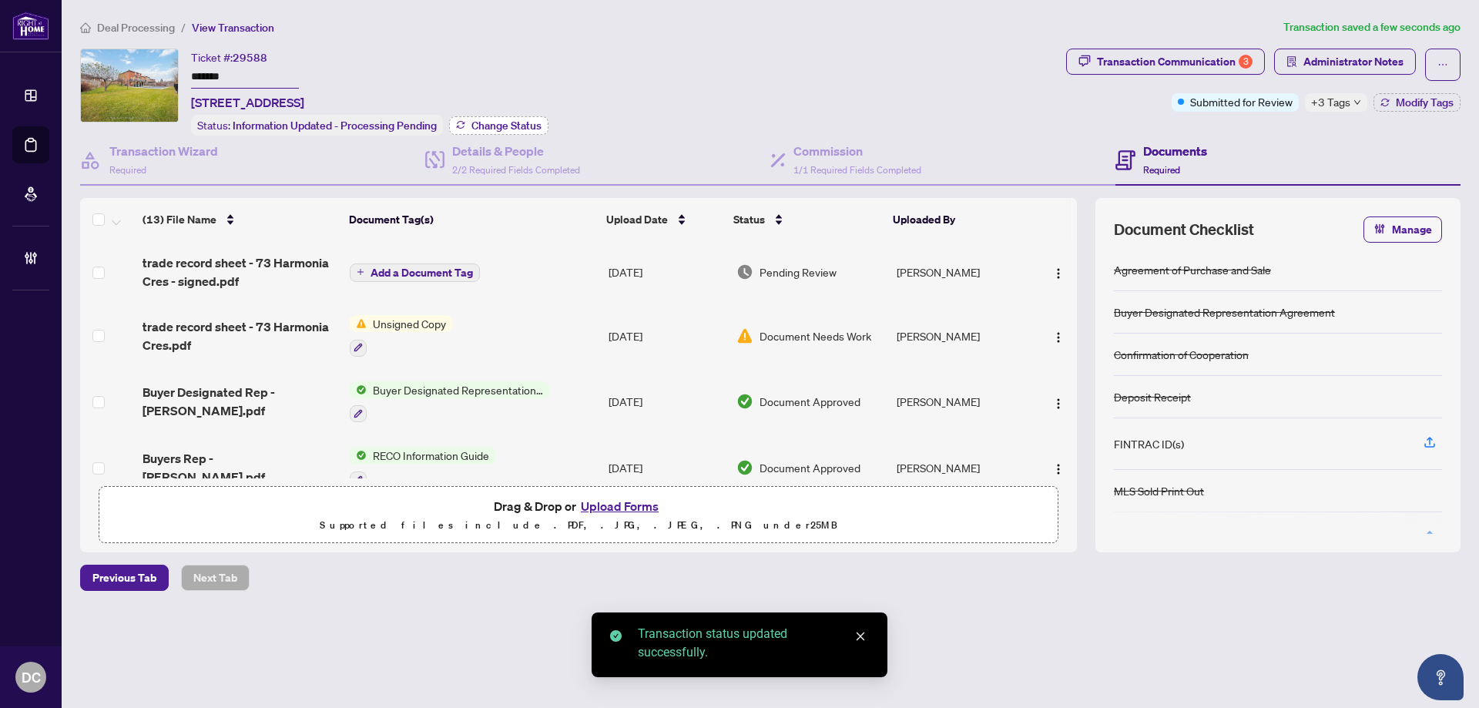
click at [505, 125] on span "Change Status" at bounding box center [507, 125] width 70 height 11
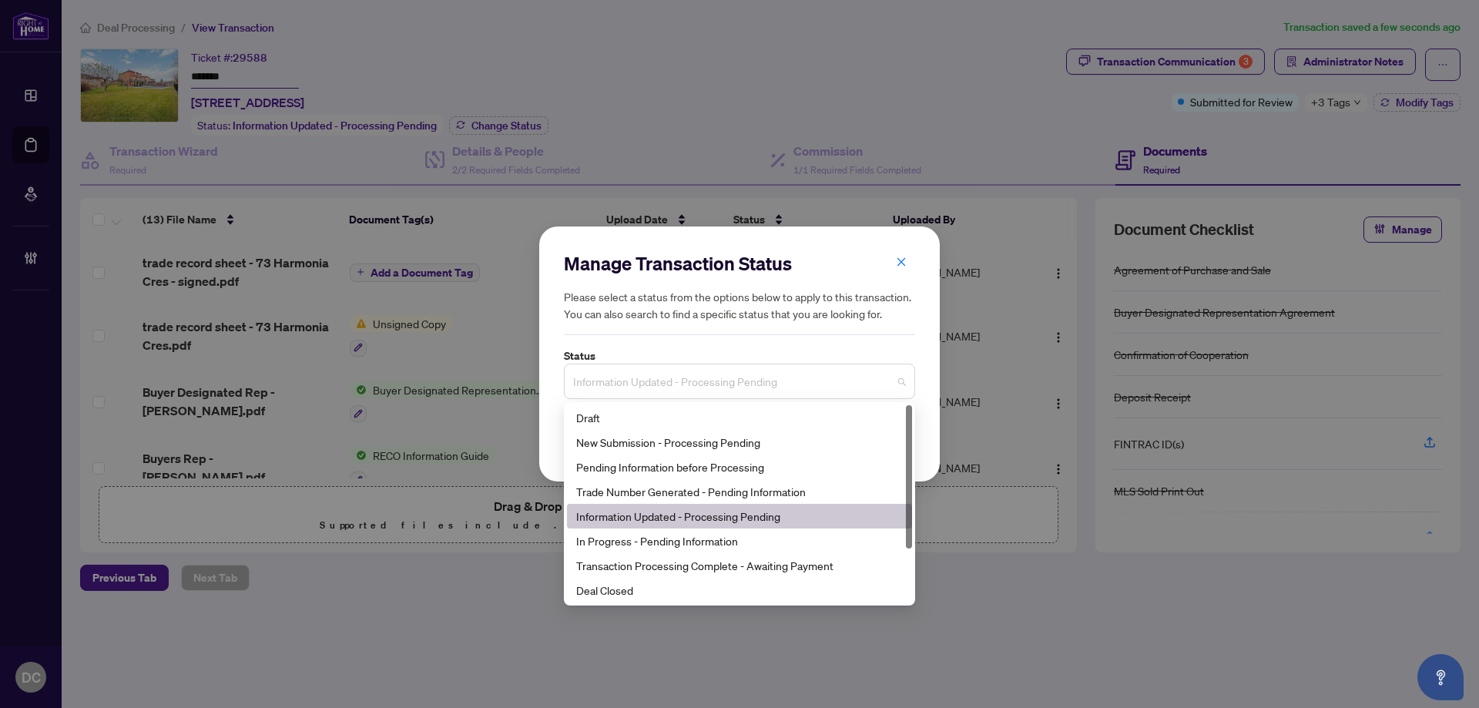
click at [761, 378] on span "Information Updated - Processing Pending" at bounding box center [739, 381] width 333 height 29
click at [645, 593] on div "Deal Closed" at bounding box center [739, 590] width 327 height 17
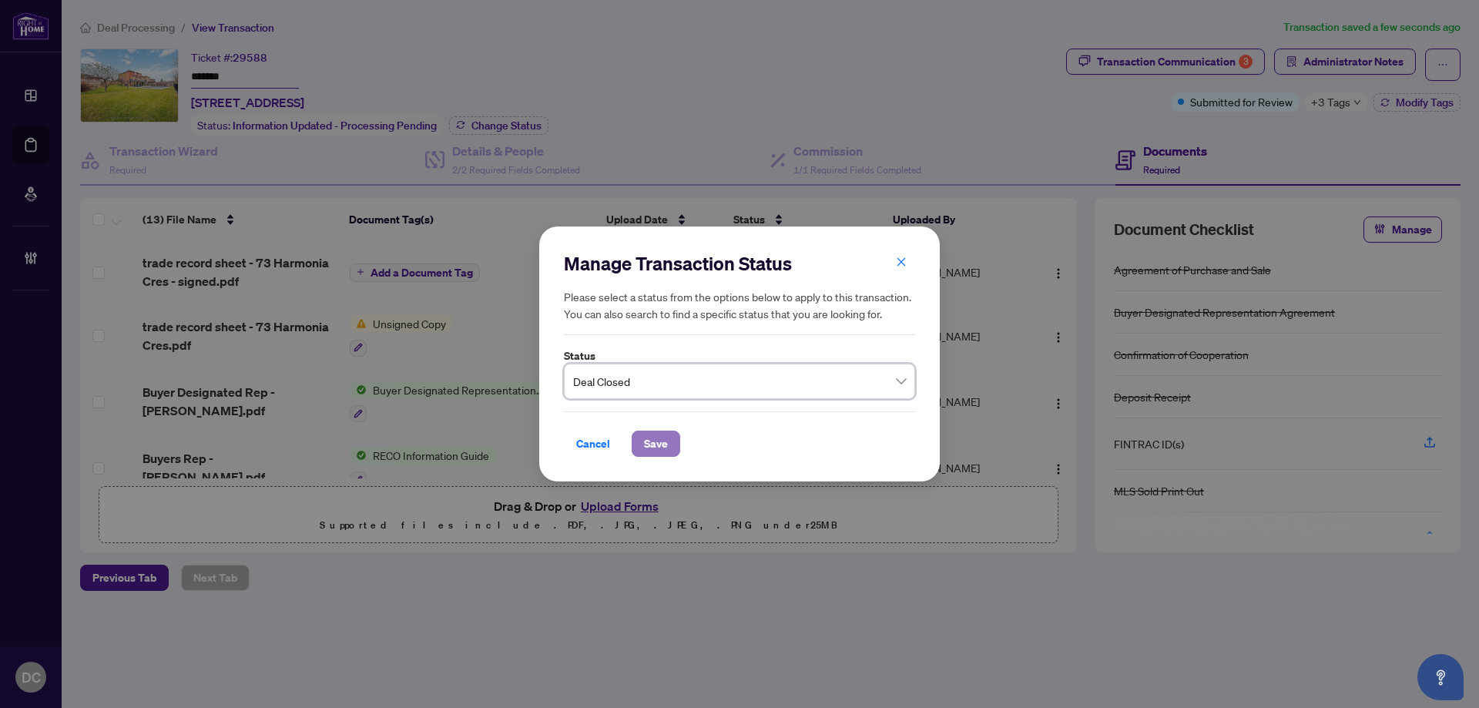
click at [663, 442] on span "Save" at bounding box center [656, 444] width 24 height 25
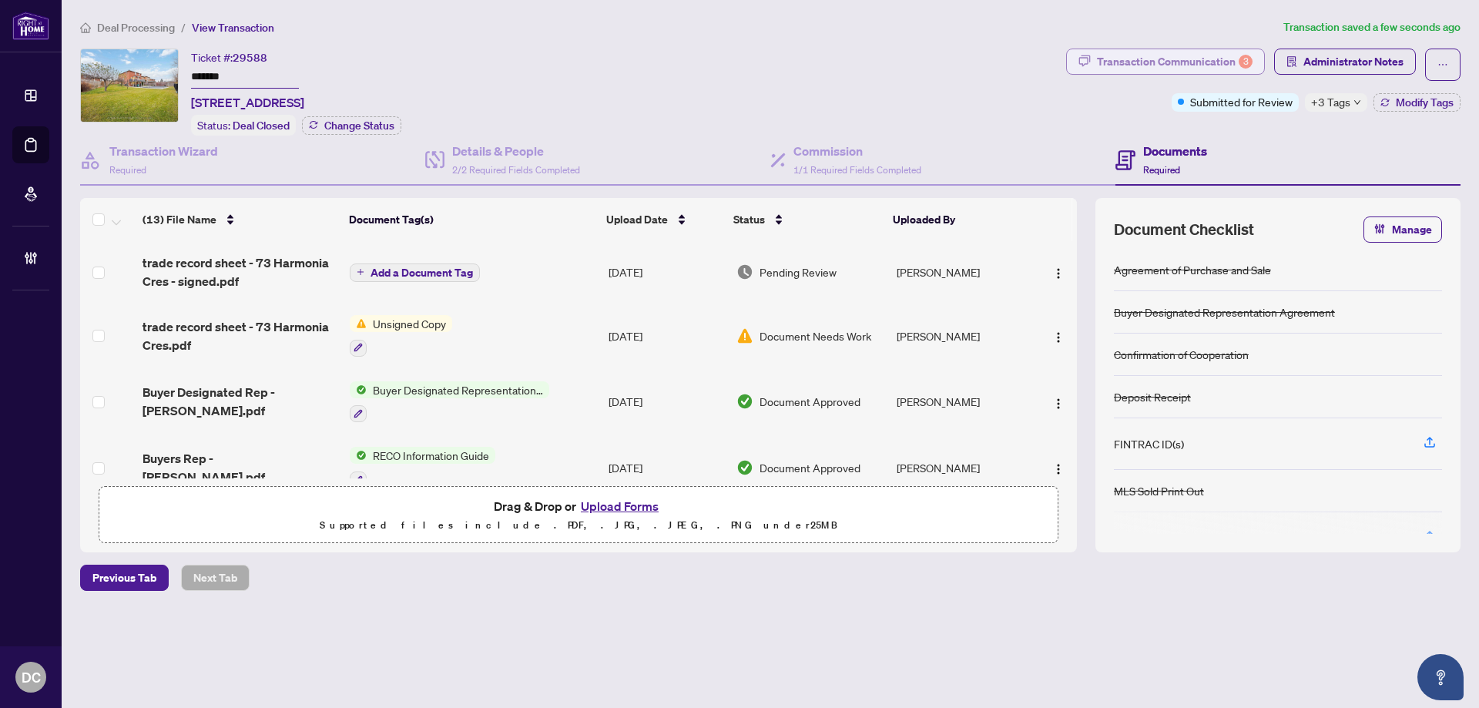
click at [1217, 62] on div "Transaction Communication 3" at bounding box center [1175, 61] width 156 height 25
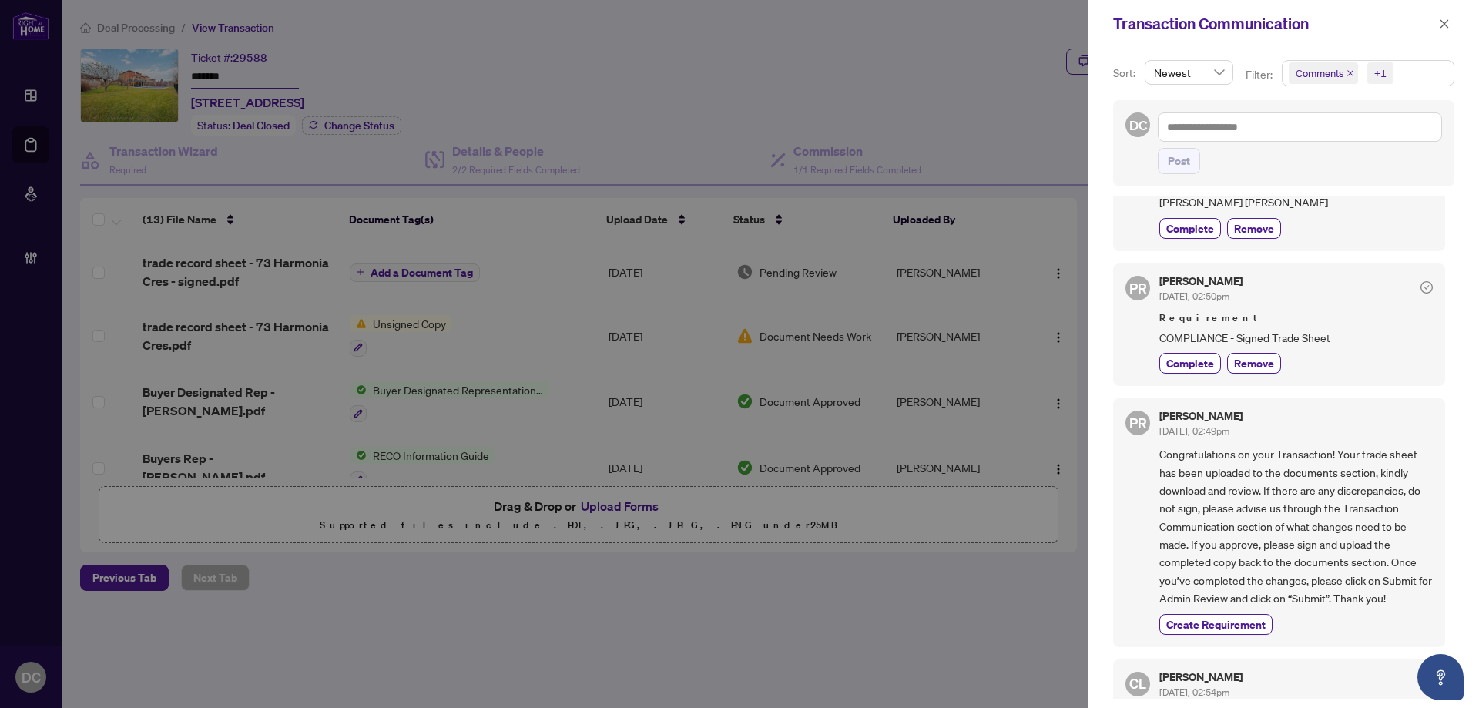
scroll to position [1360, 0]
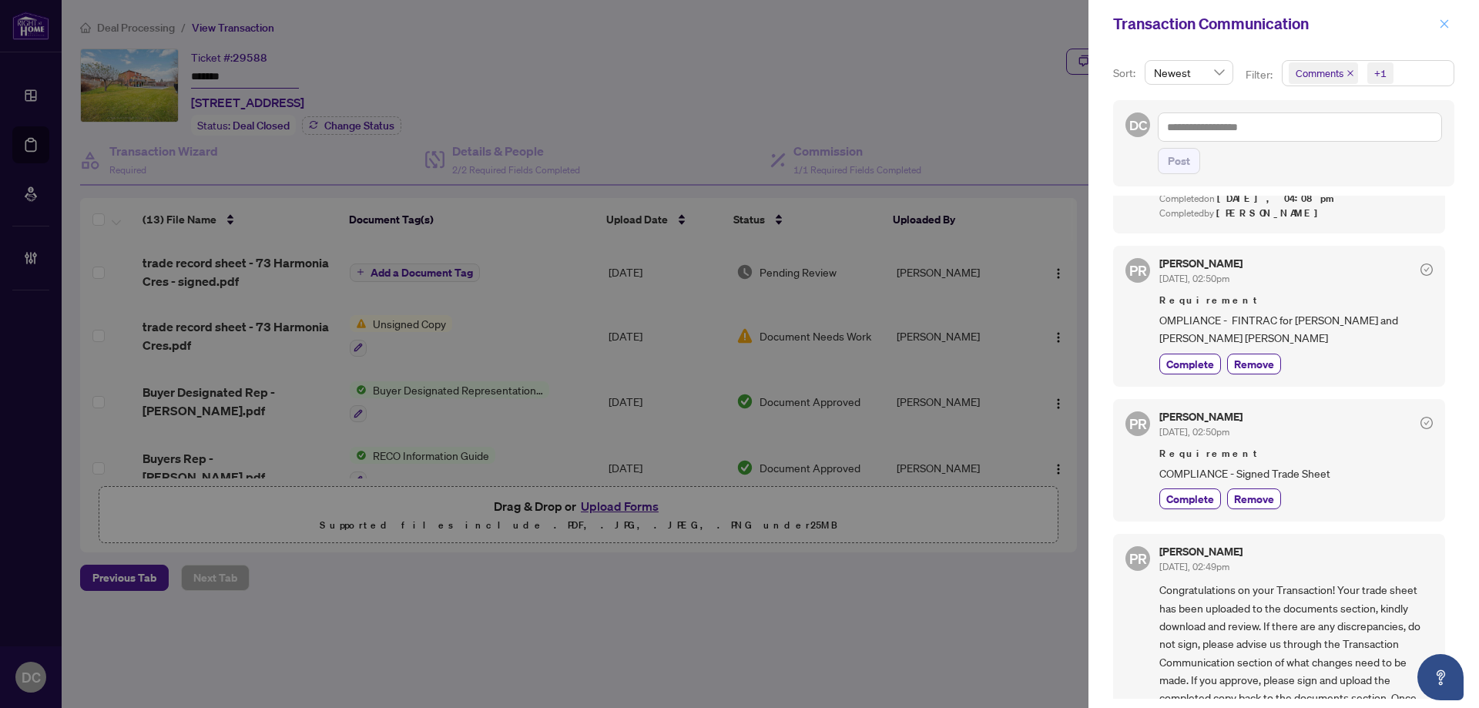
click at [1444, 18] on icon "close" at bounding box center [1444, 23] width 11 height 11
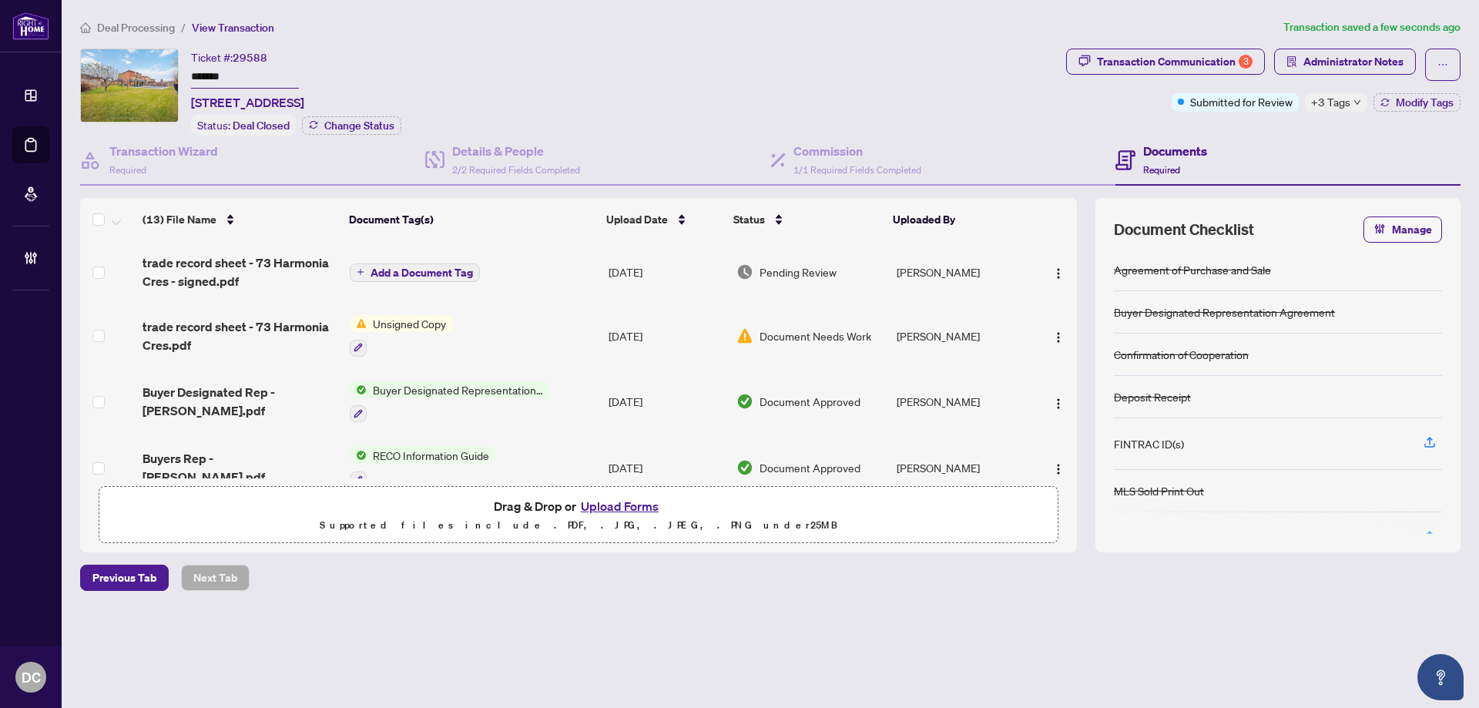
click at [1350, 100] on div "+3 Tags" at bounding box center [1336, 102] width 62 height 18
click at [144, 28] on span "Deal Processing" at bounding box center [136, 28] width 78 height 14
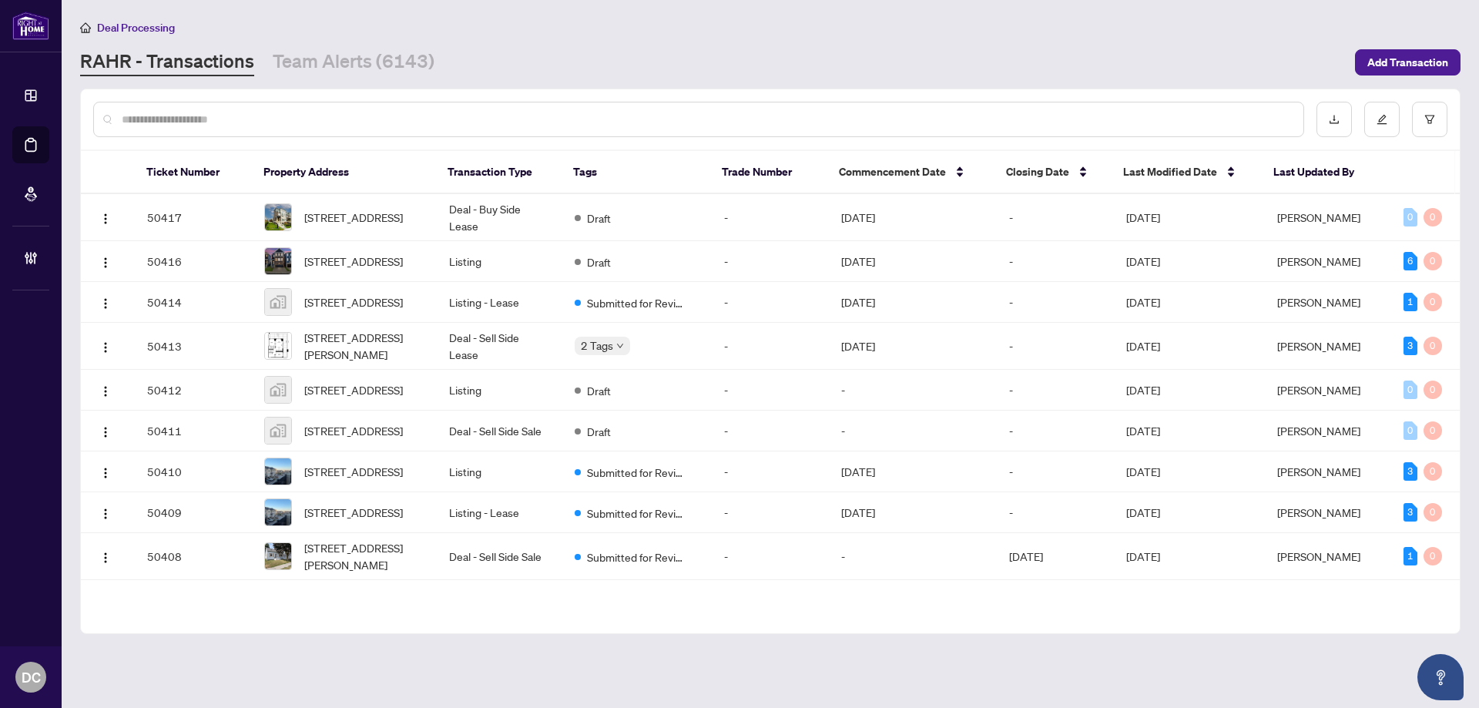
click at [405, 117] on input "text" at bounding box center [707, 119] width 1170 height 17
paste input "*******"
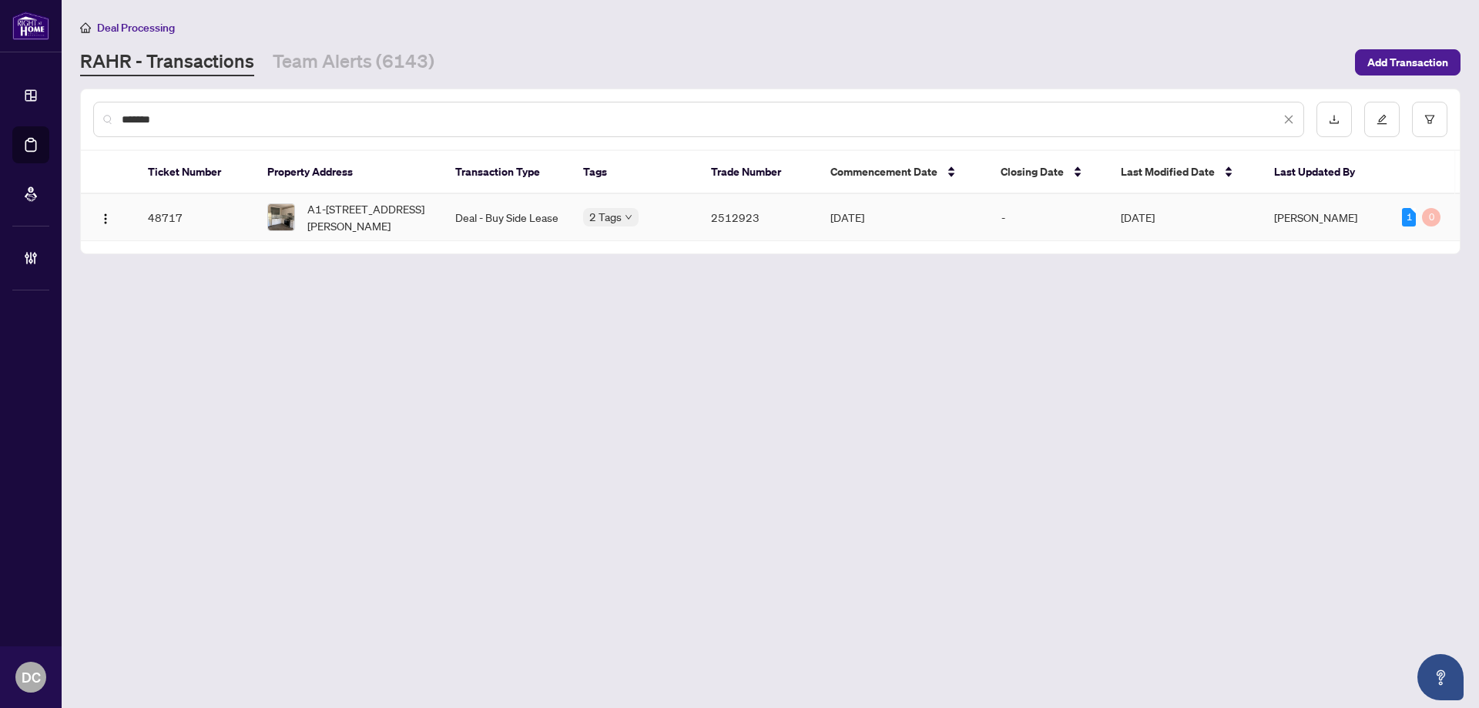
type input "*******"
click at [518, 227] on td "Deal - Buy Side Lease" at bounding box center [507, 217] width 128 height 47
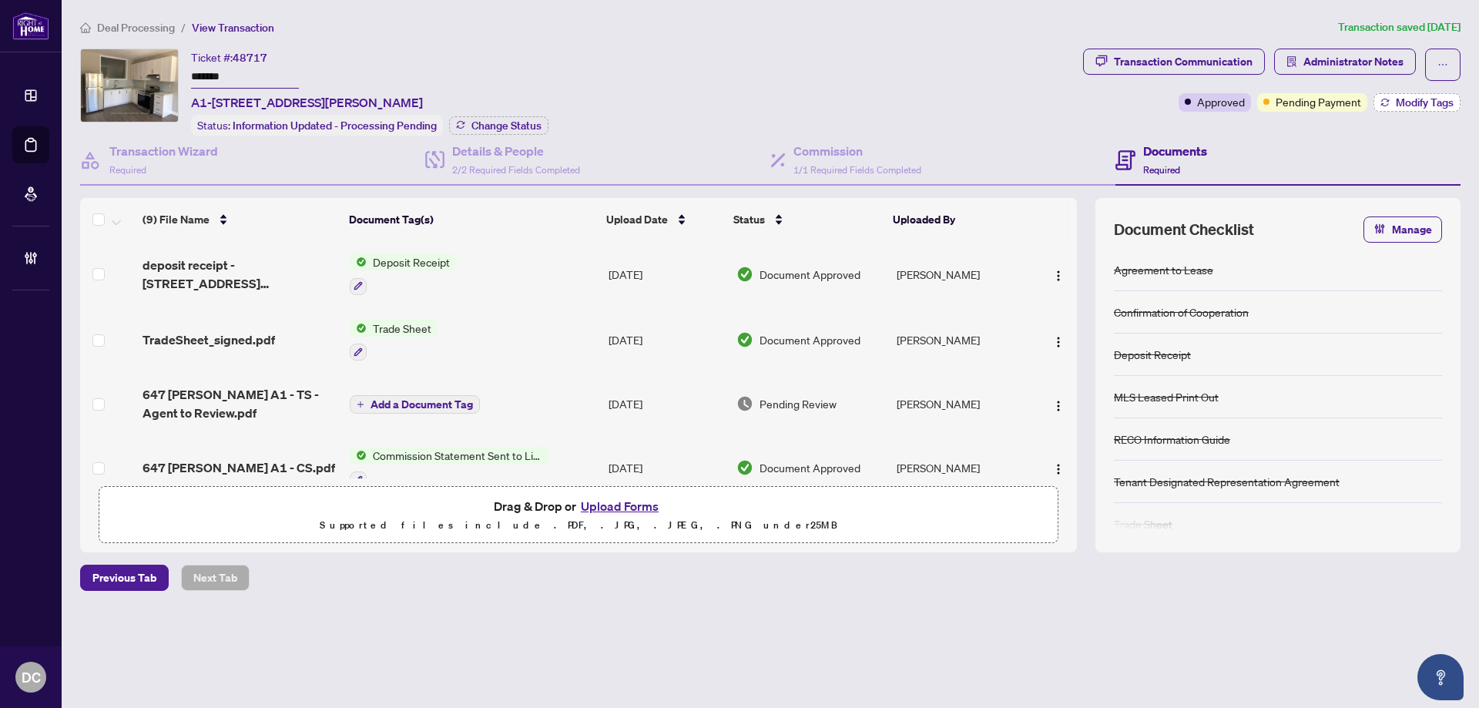
click at [1418, 99] on span "Modify Tags" at bounding box center [1425, 102] width 58 height 11
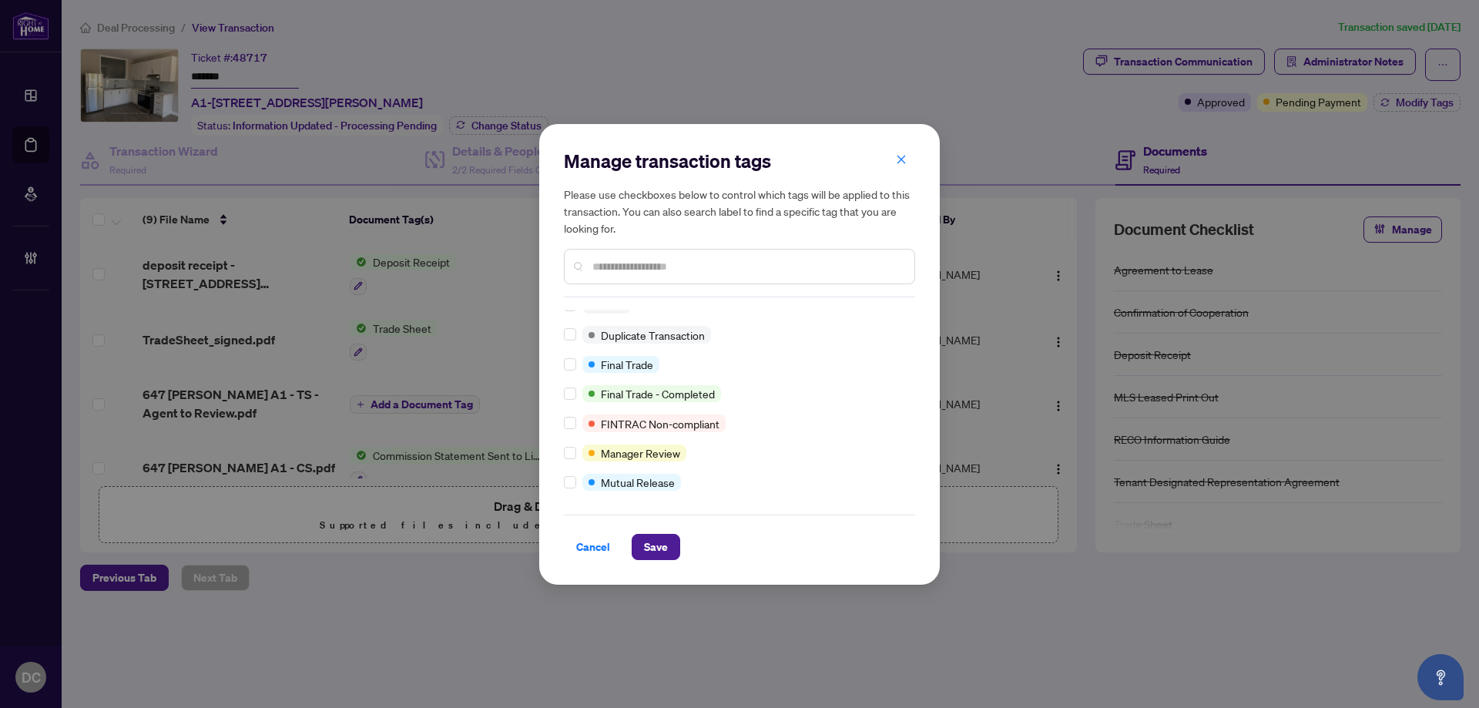
scroll to position [13, 0]
click at [658, 547] on span "Save" at bounding box center [656, 547] width 24 height 25
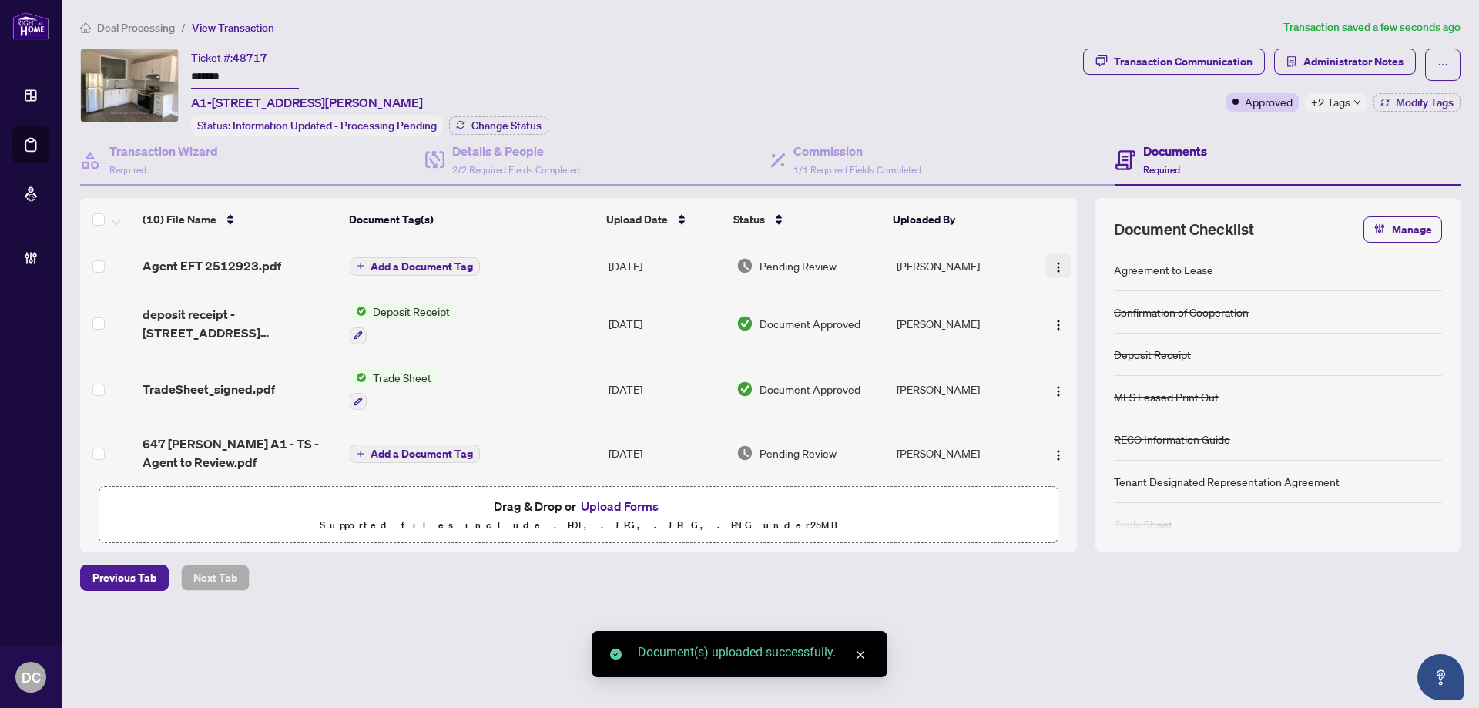
click at [1055, 265] on img "button" at bounding box center [1059, 267] width 12 height 12
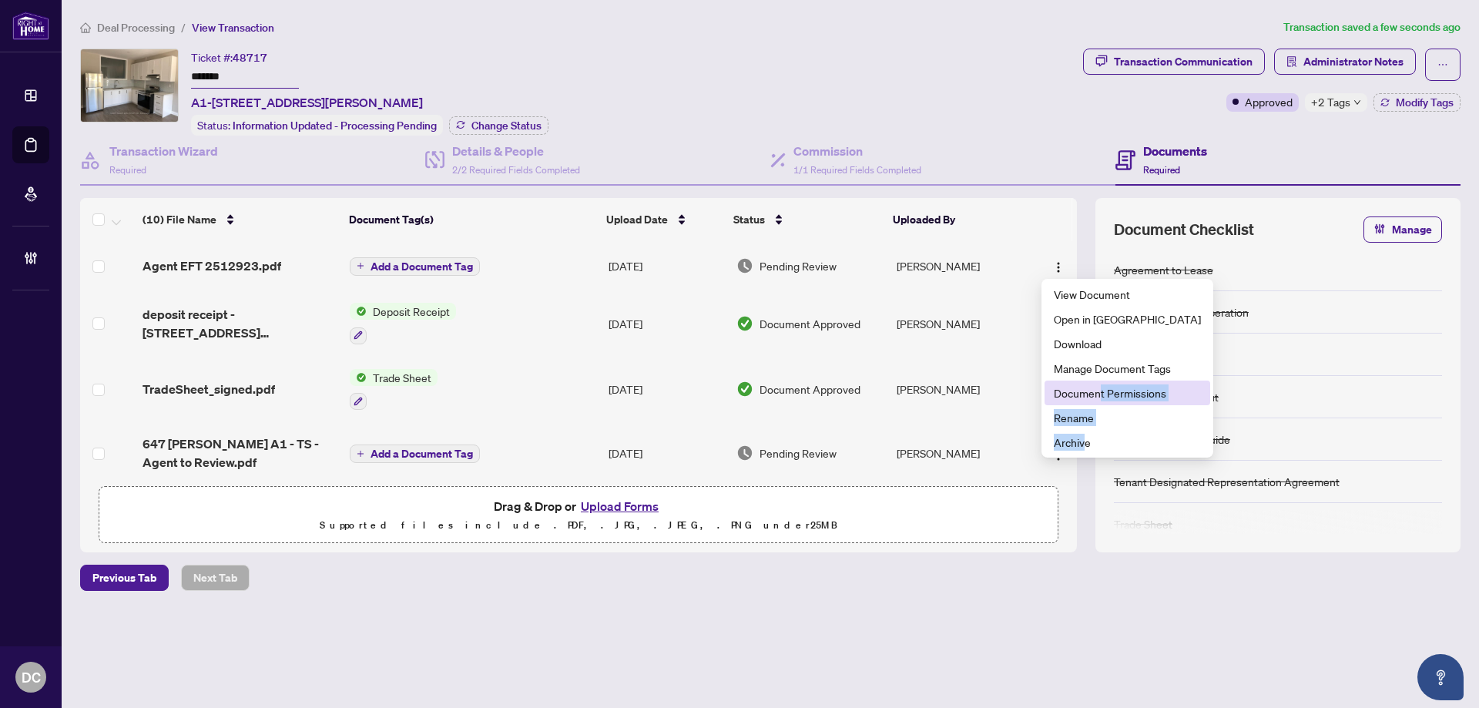
drag, startPoint x: 1086, startPoint y: 431, endPoint x: 1100, endPoint y: 401, distance: 33.4
click at [1100, 401] on ul "View Document Open in [GEOGRAPHIC_DATA] Download Manage Document Tags Document …" at bounding box center [1128, 368] width 172 height 179
click at [1124, 395] on span "Document Permissions" at bounding box center [1127, 392] width 147 height 17
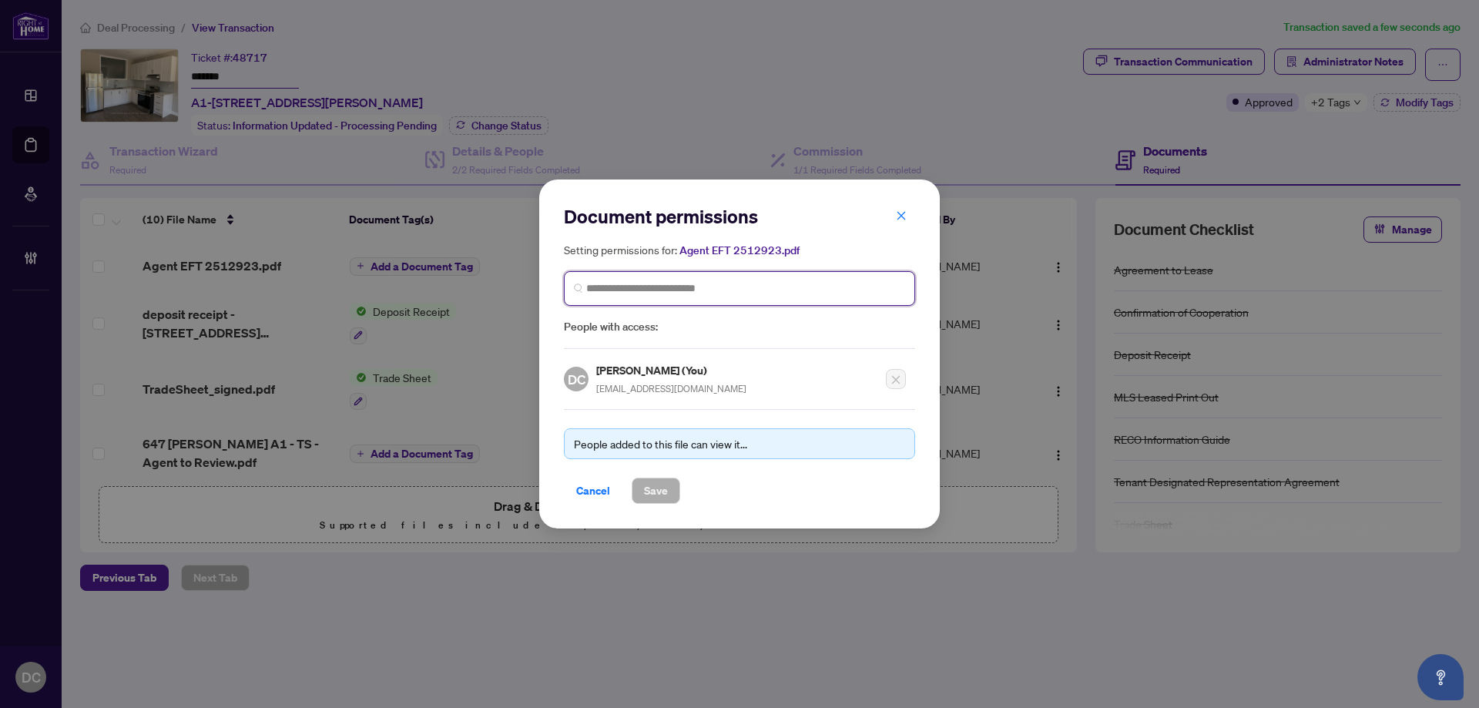
click at [760, 284] on input "search" at bounding box center [745, 288] width 319 height 16
type input "*******"
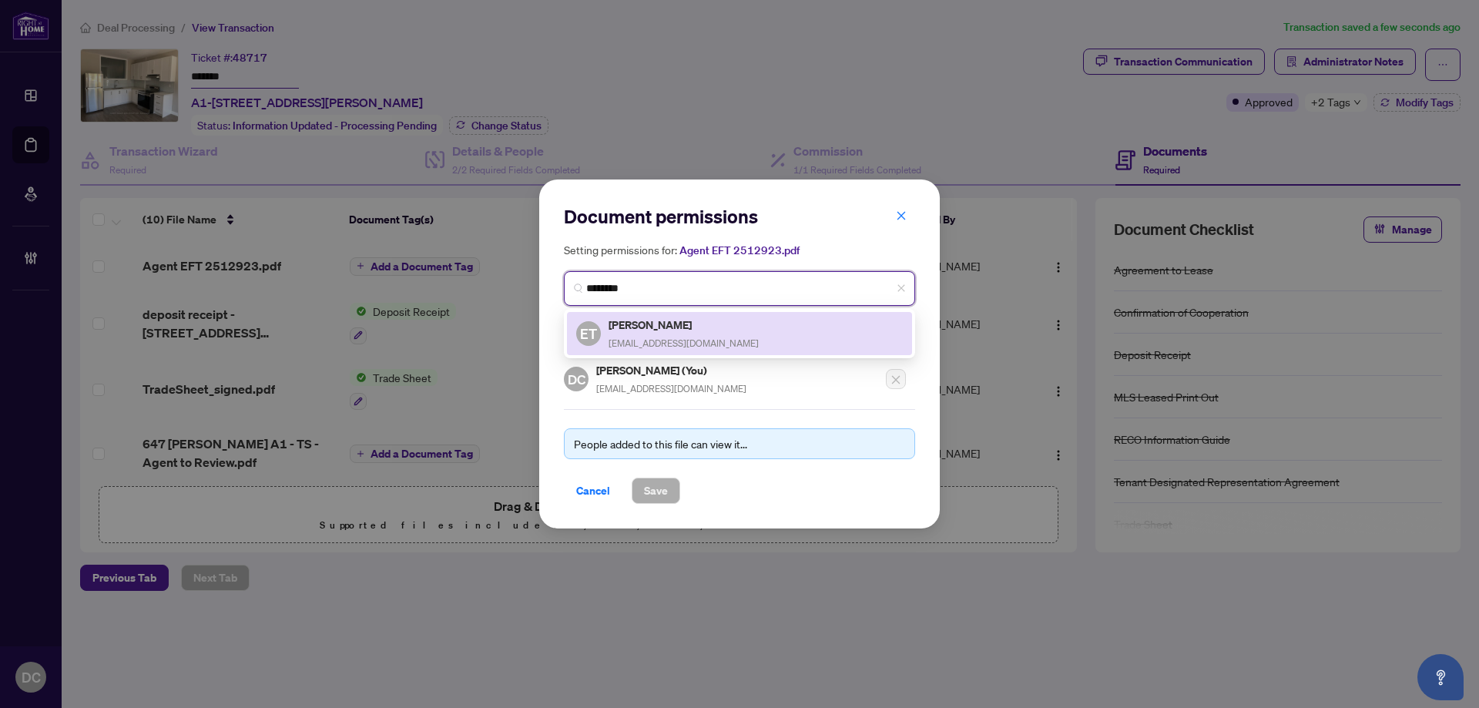
click at [731, 327] on div "ET [PERSON_NAME] [EMAIL_ADDRESS][DOMAIN_NAME]" at bounding box center [739, 333] width 327 height 35
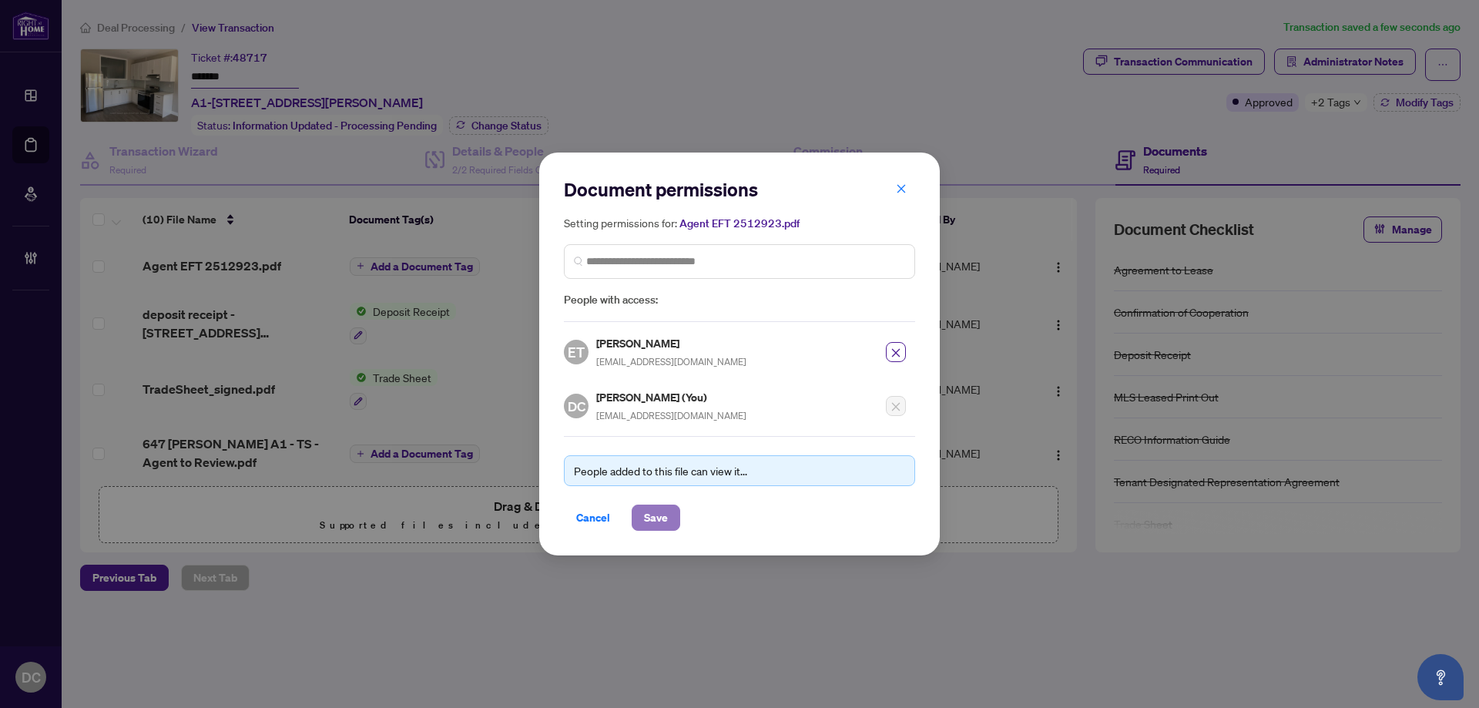
click at [656, 512] on span "Save" at bounding box center [656, 517] width 24 height 25
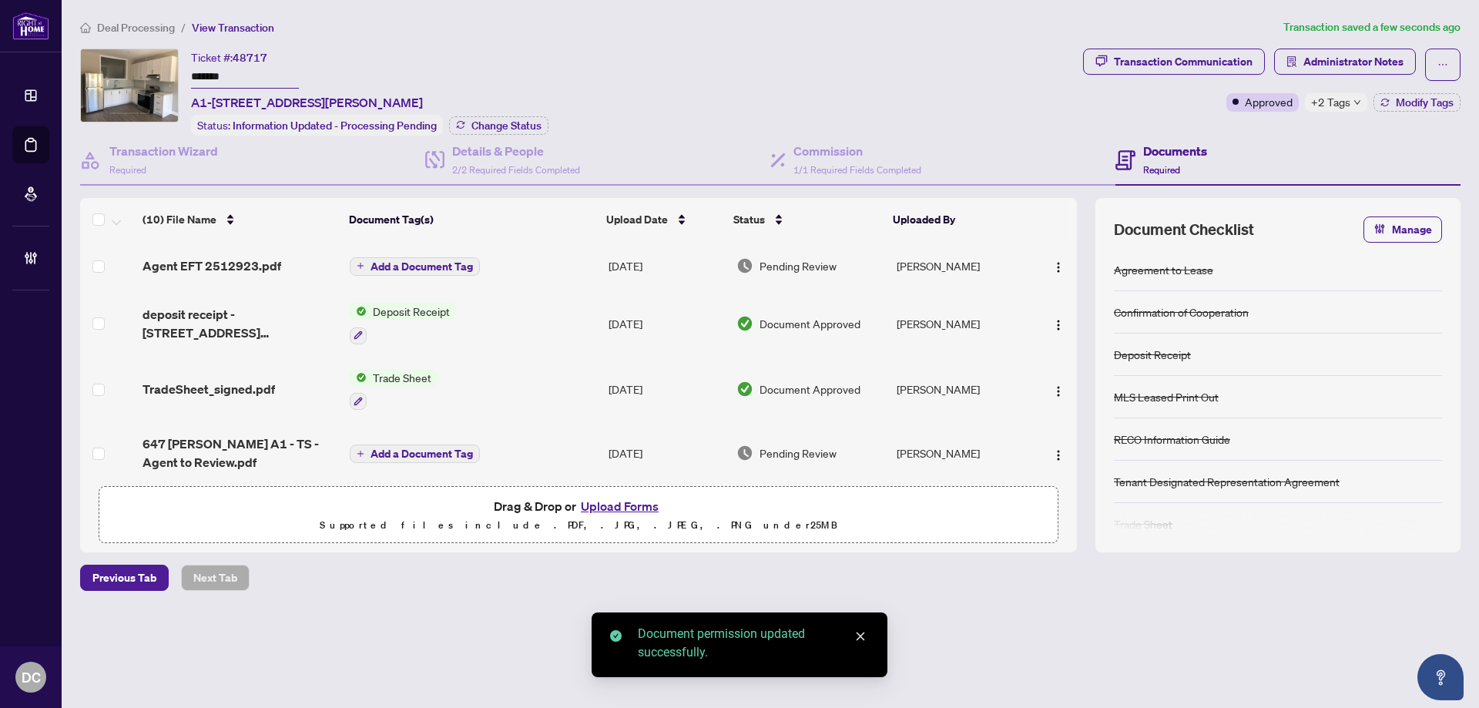
click at [438, 262] on span "Add a Document Tag" at bounding box center [422, 266] width 102 height 11
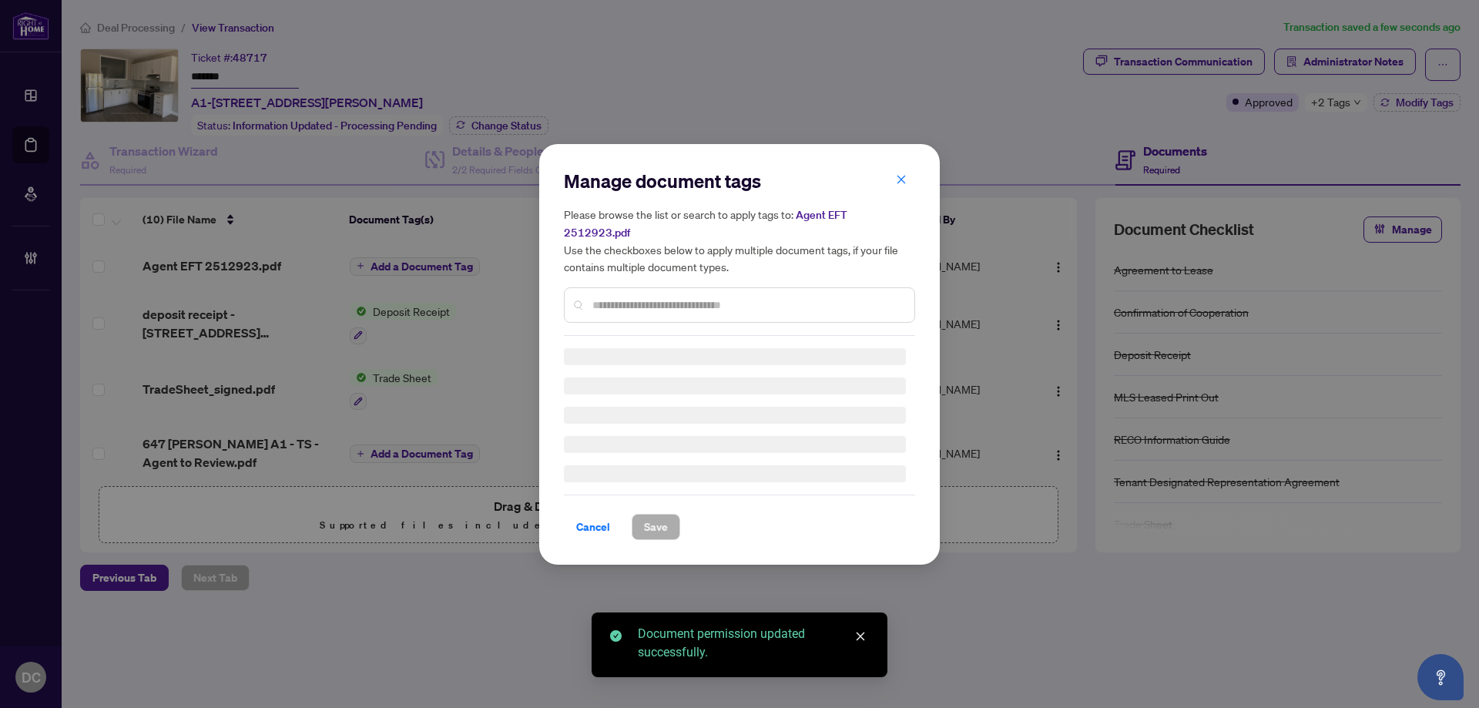
click at [749, 292] on div "Manage document tags Please browse the list or search to apply tags to: Agent E…" at bounding box center [739, 252] width 351 height 167
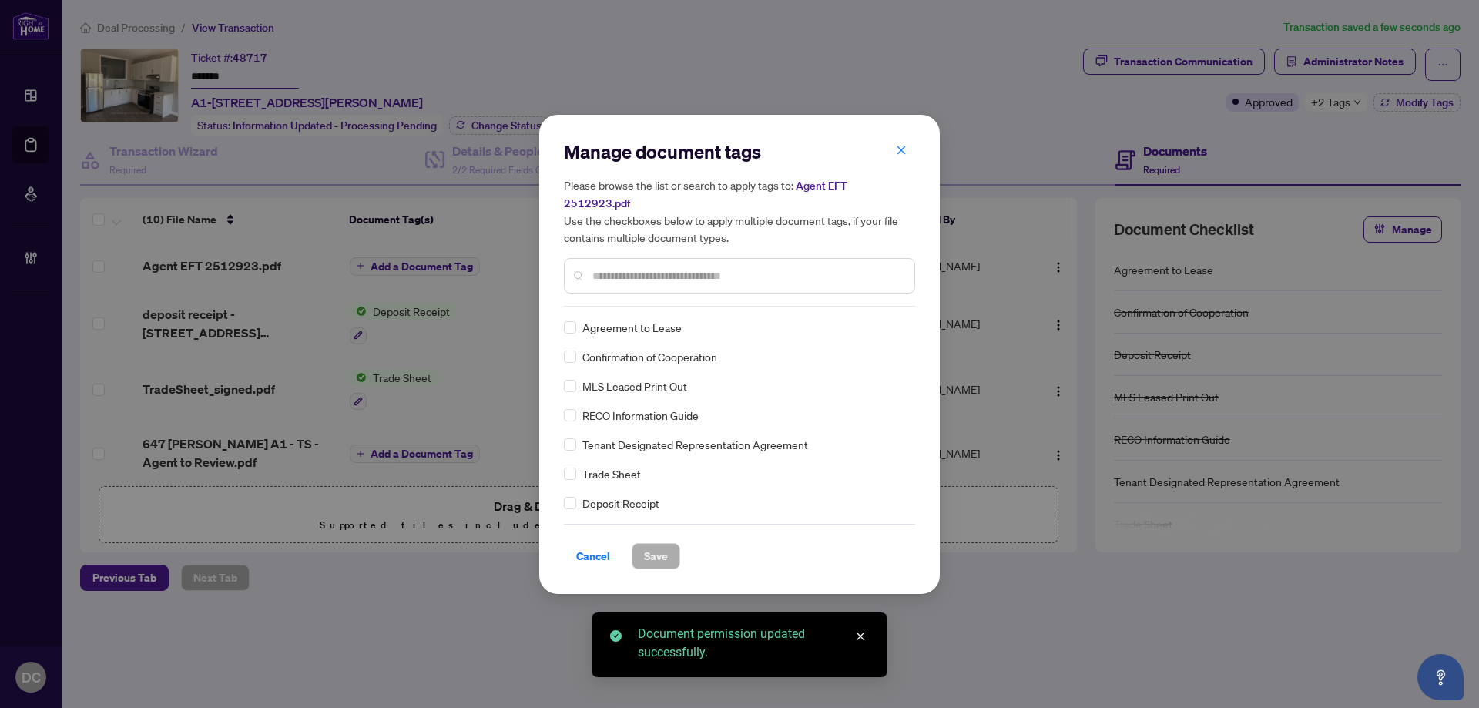
click at [752, 267] on input "text" at bounding box center [748, 275] width 310 height 17
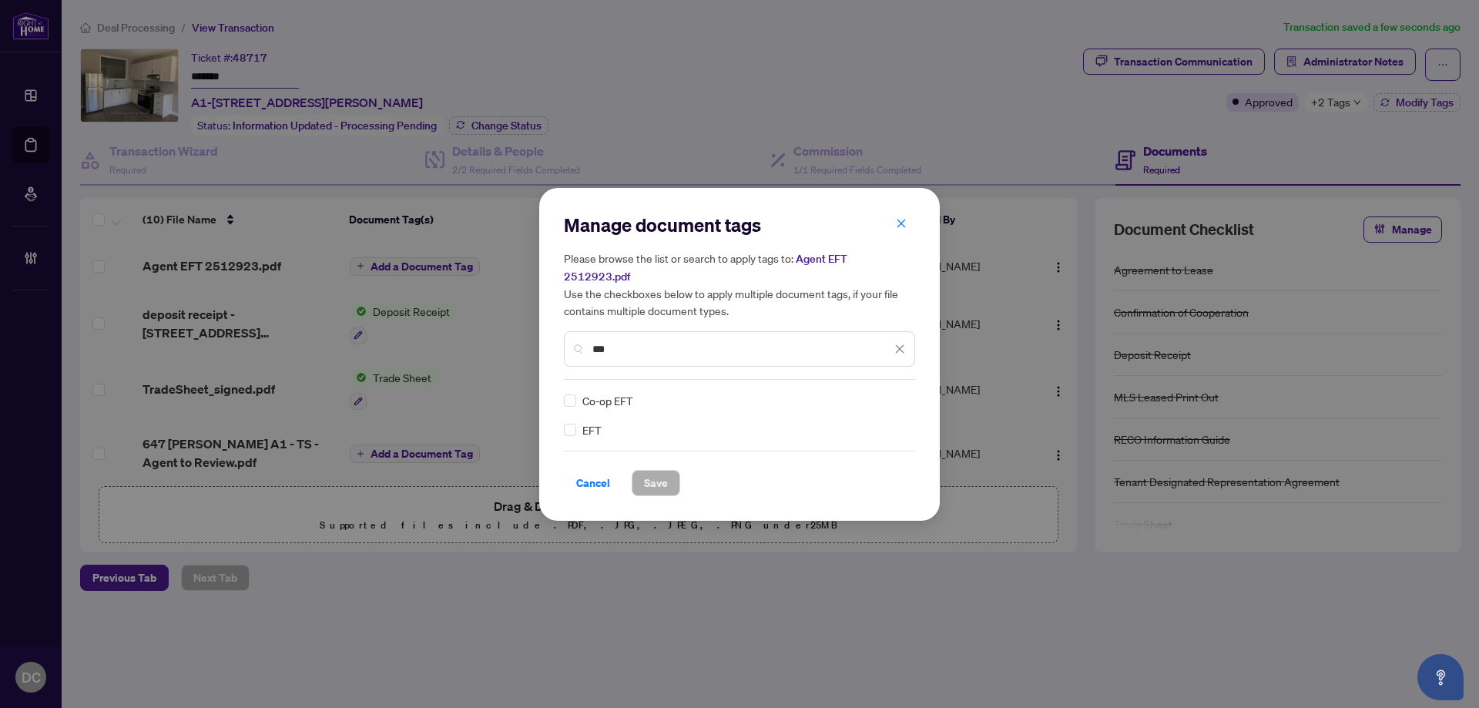
type input "***"
click at [892, 393] on div at bounding box center [890, 400] width 29 height 15
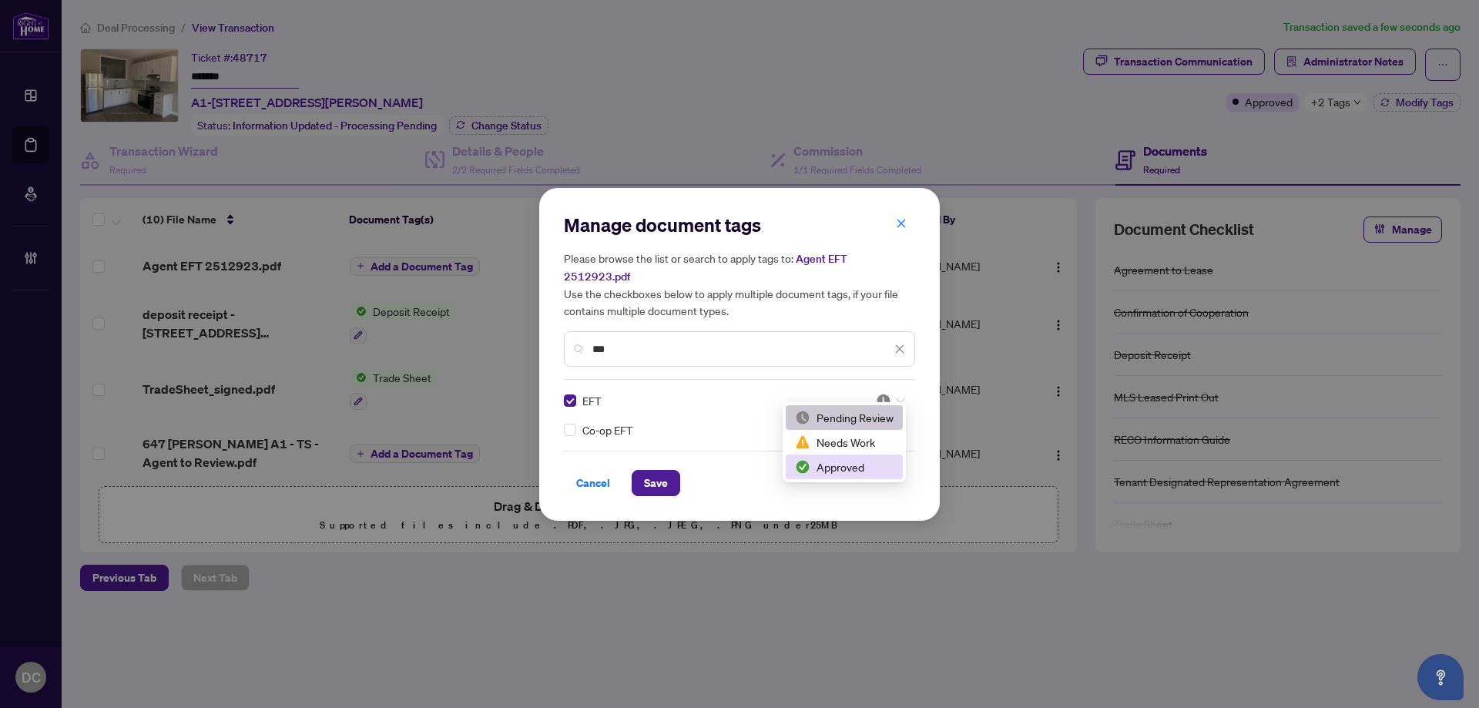
click at [849, 465] on div "Approved" at bounding box center [844, 466] width 99 height 17
click at [668, 476] on button "Save" at bounding box center [656, 483] width 49 height 26
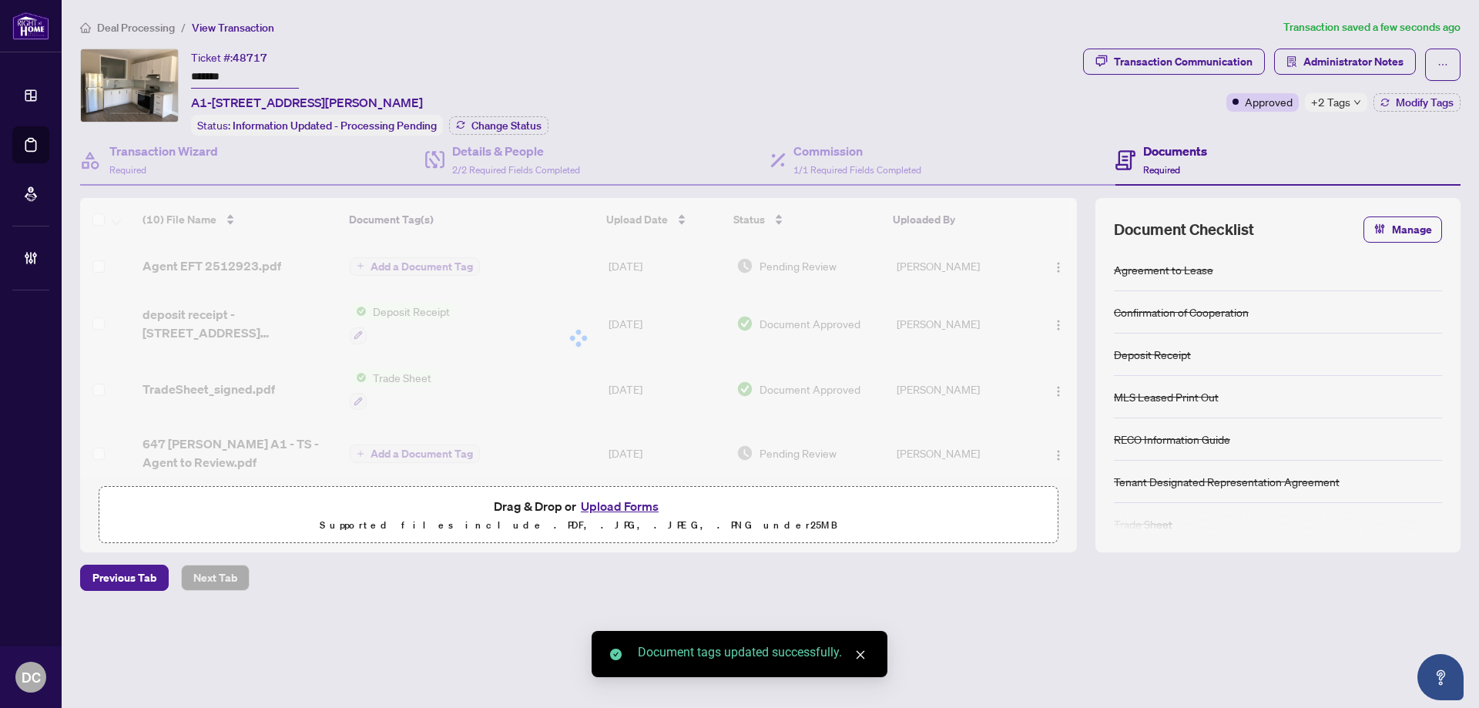
click at [1358, 107] on div "+2 Tags" at bounding box center [1336, 102] width 62 height 18
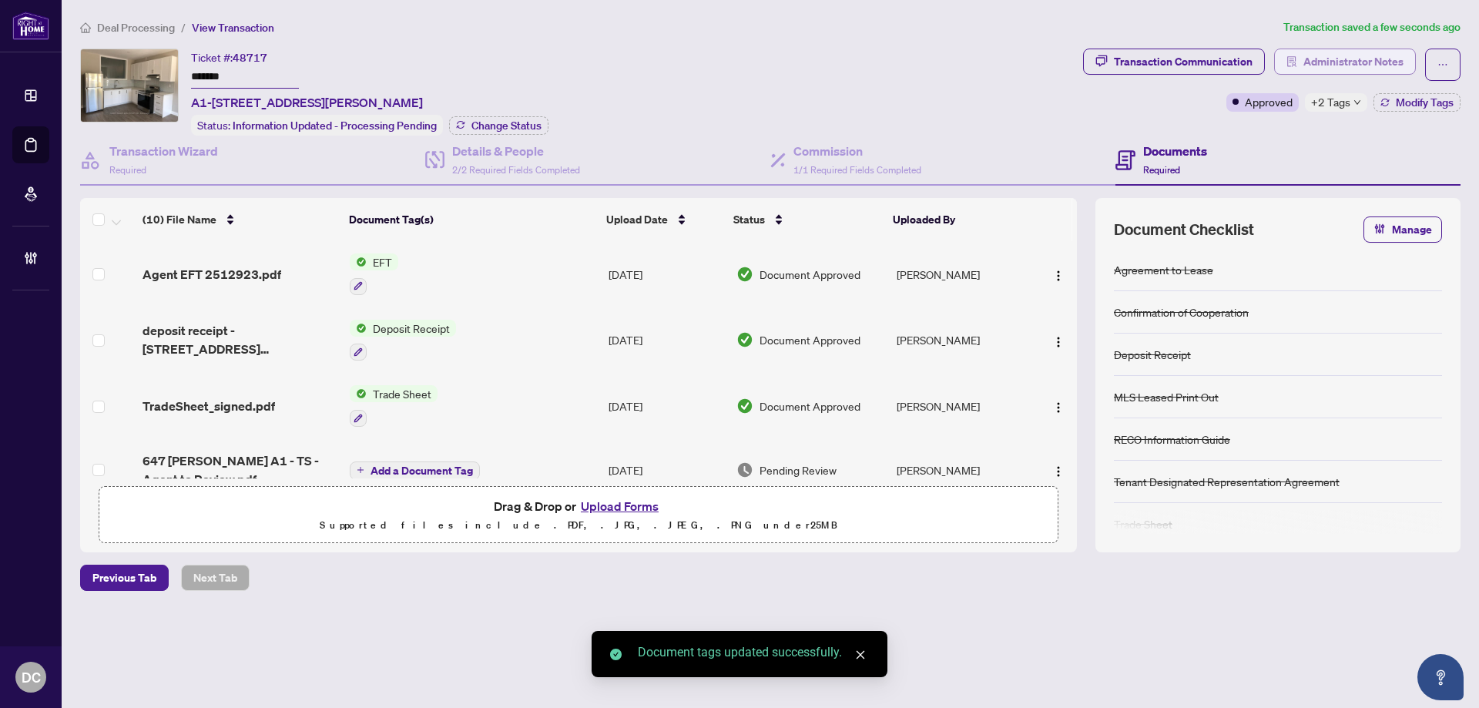
click at [1371, 64] on span "Administrator Notes" at bounding box center [1354, 61] width 100 height 25
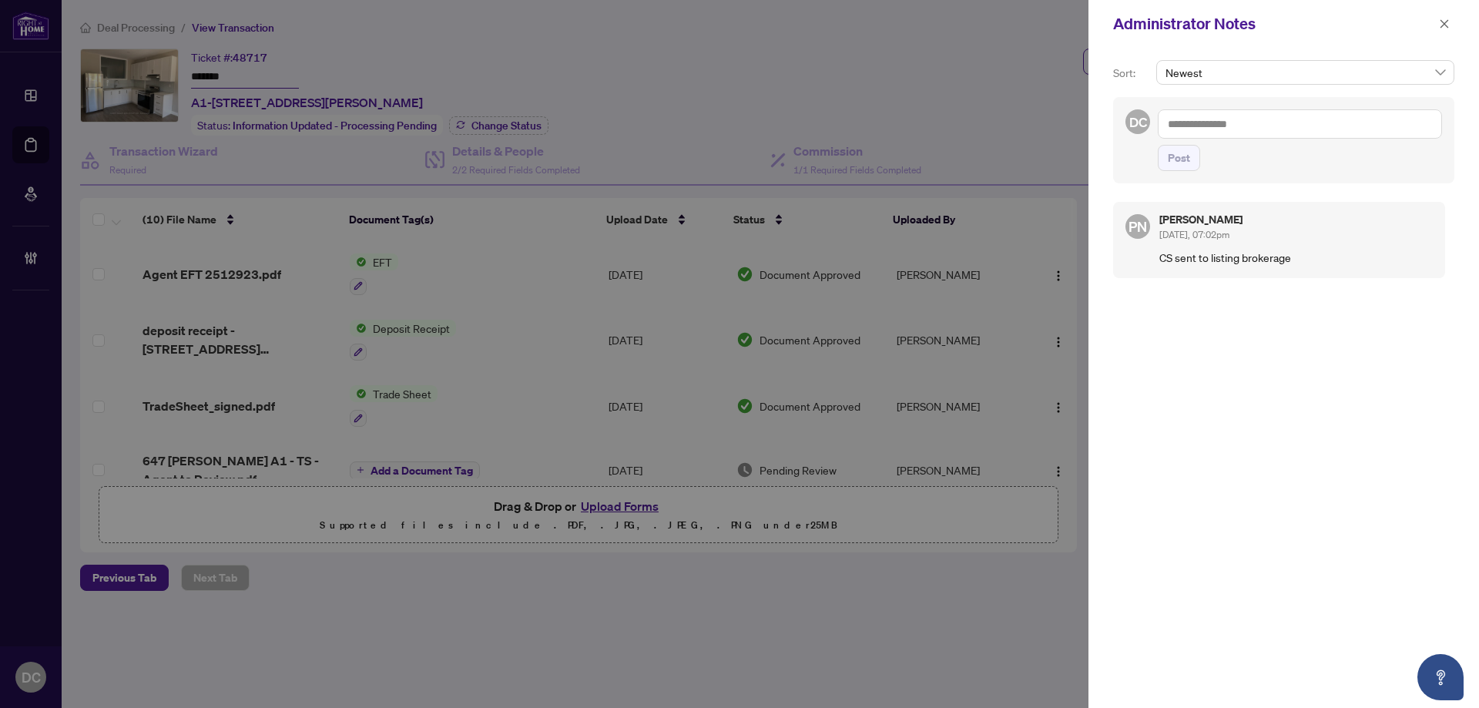
click at [1260, 118] on textarea at bounding box center [1300, 123] width 284 height 29
paste textarea "**********"
type textarea "**********"
click at [1184, 166] on span "Post" at bounding box center [1179, 158] width 22 height 25
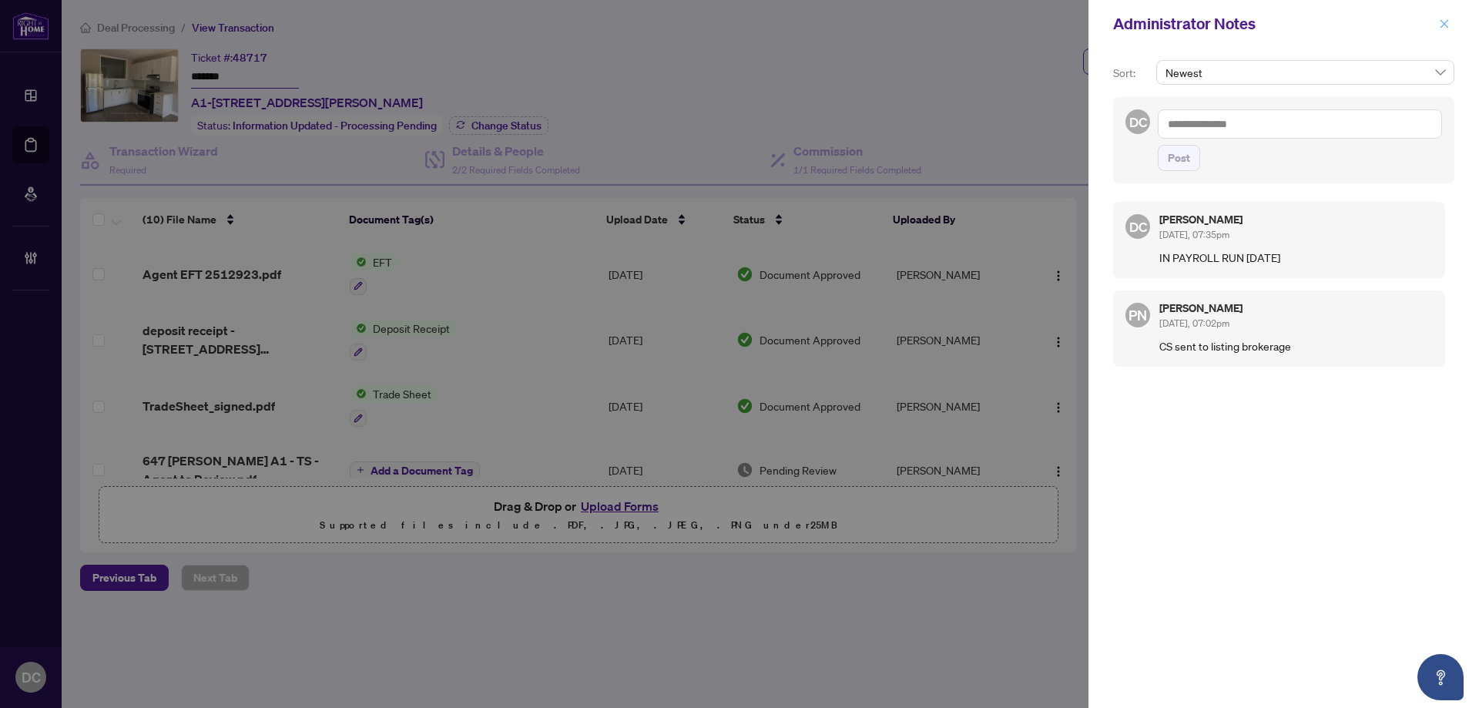
click at [1453, 21] on button "button" at bounding box center [1445, 24] width 20 height 18
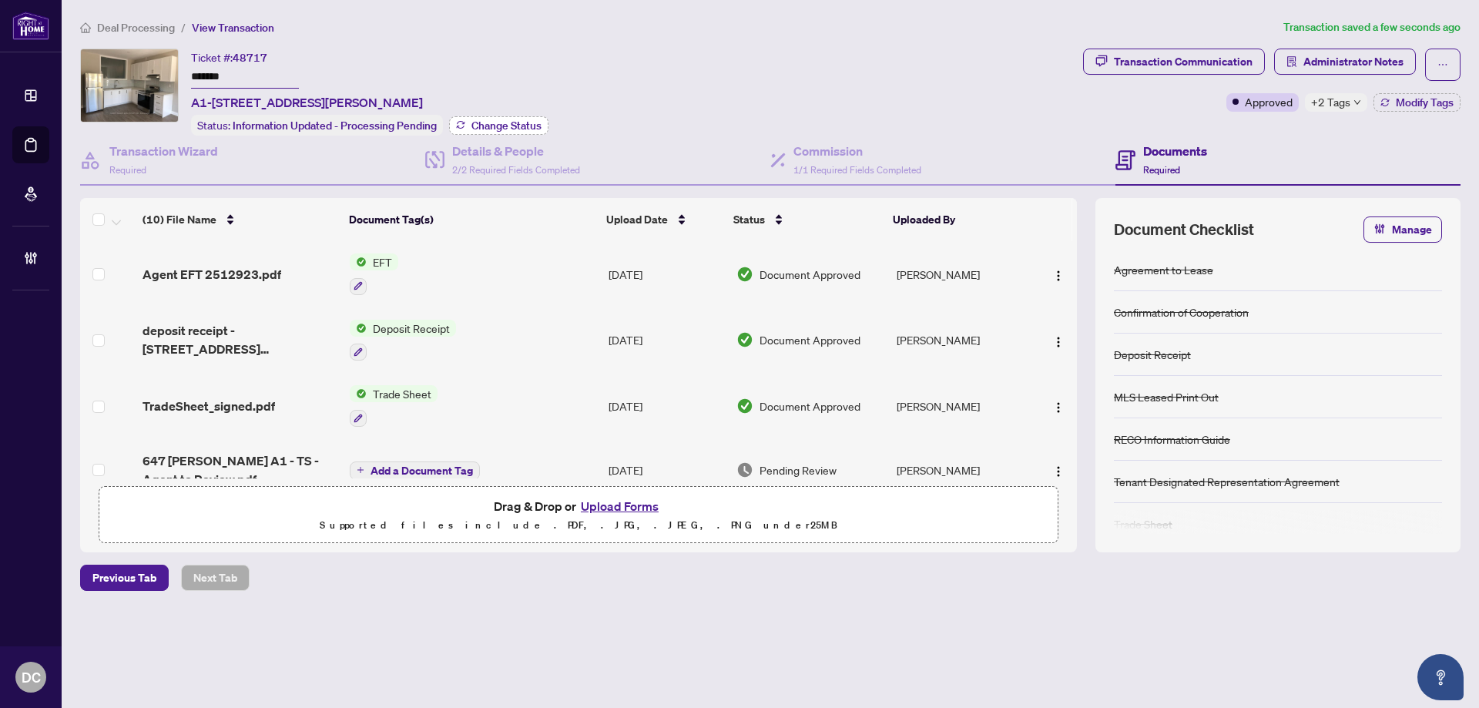
click at [511, 120] on span "Change Status" at bounding box center [507, 125] width 70 height 11
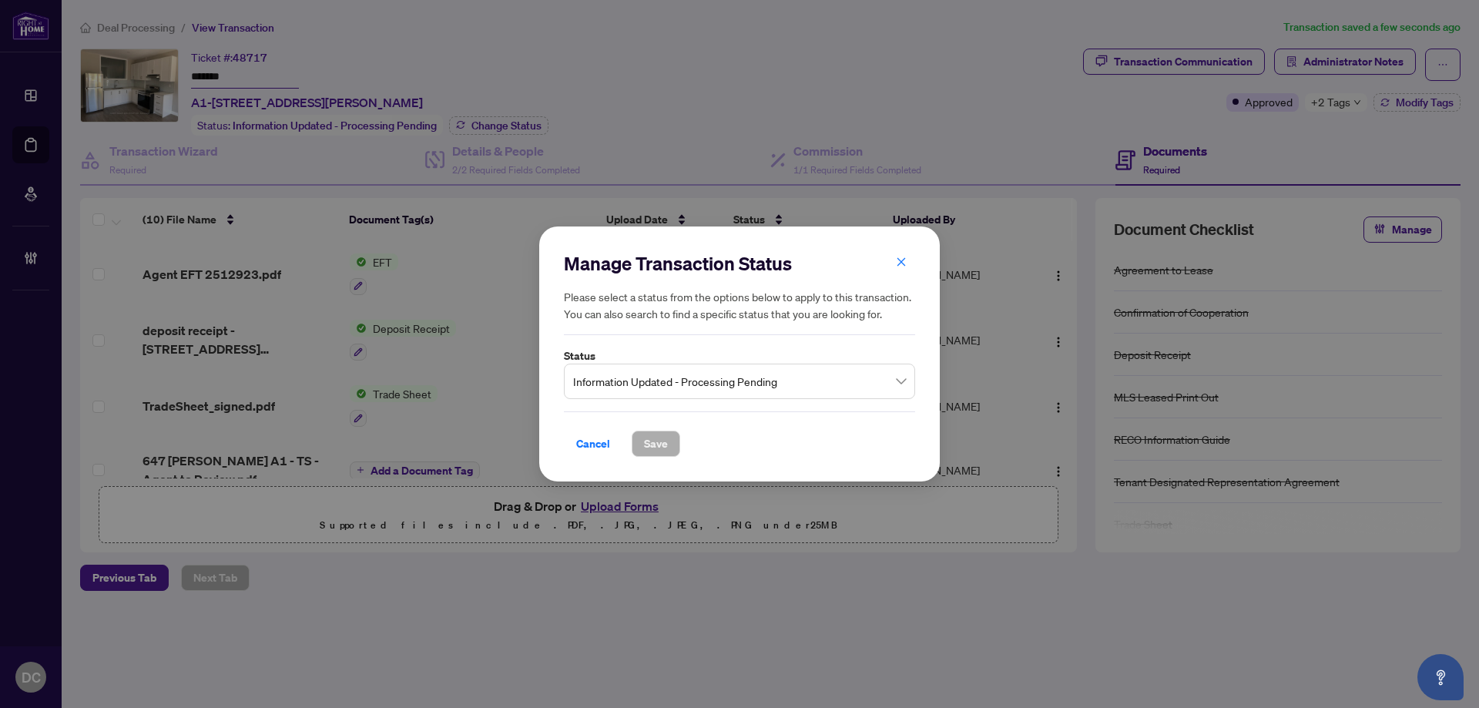
click at [761, 391] on span "Information Updated - Processing Pending" at bounding box center [739, 381] width 333 height 29
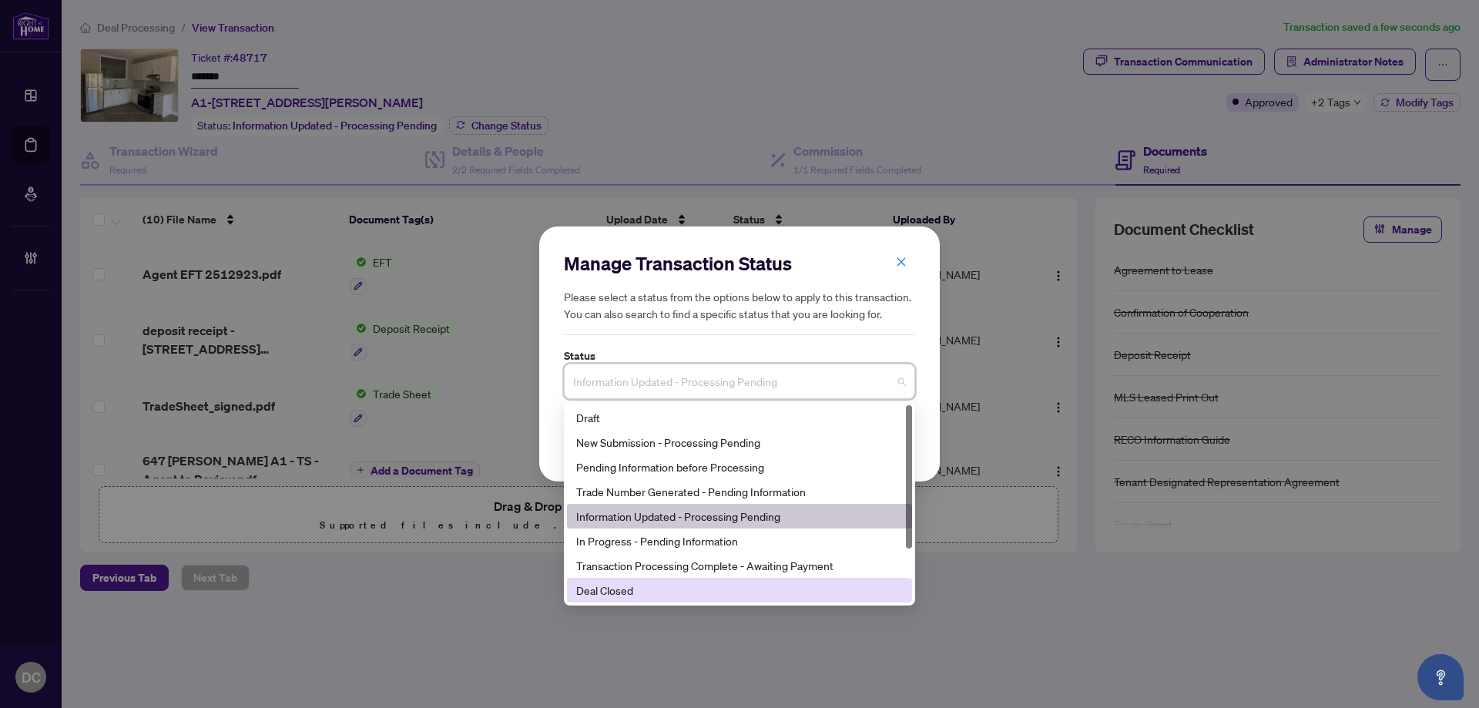
click at [680, 581] on div "Deal Closed" at bounding box center [739, 590] width 345 height 25
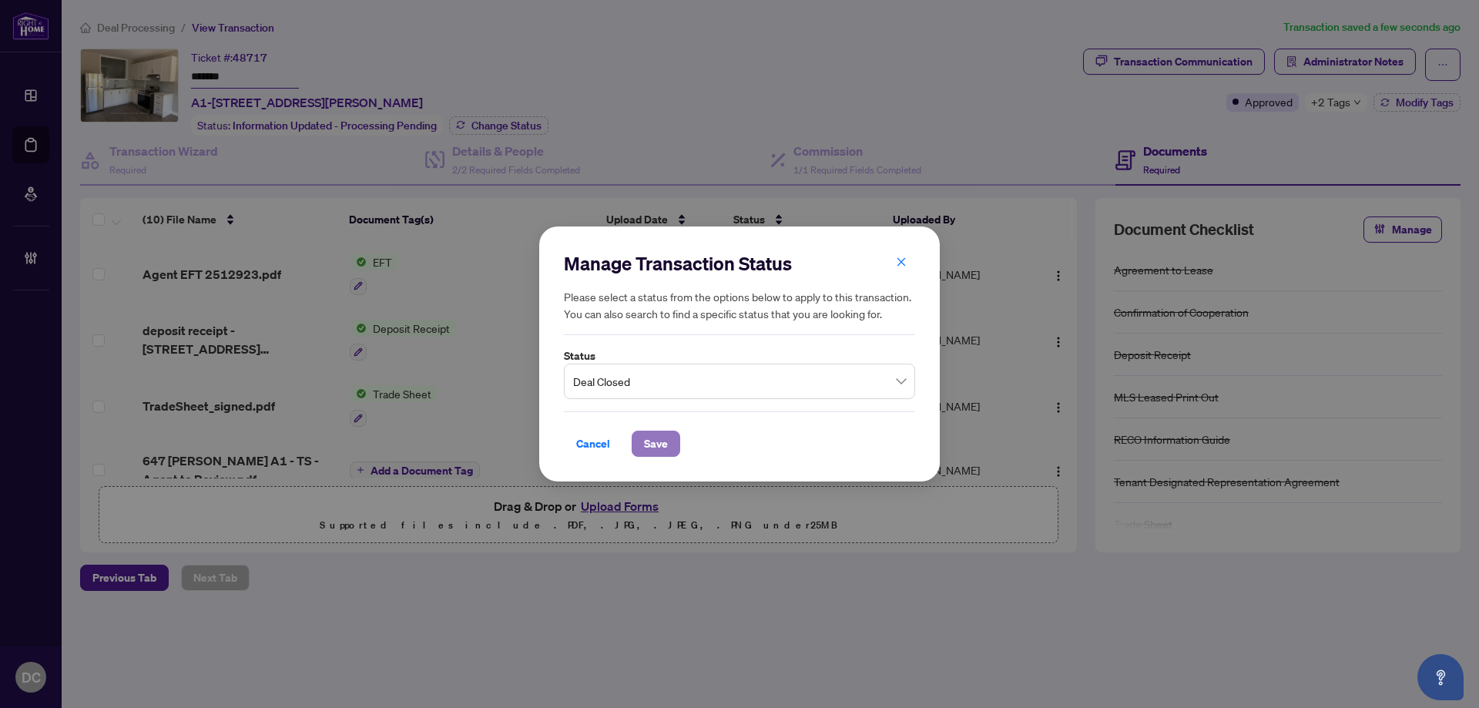
click at [669, 443] on button "Save" at bounding box center [656, 444] width 49 height 26
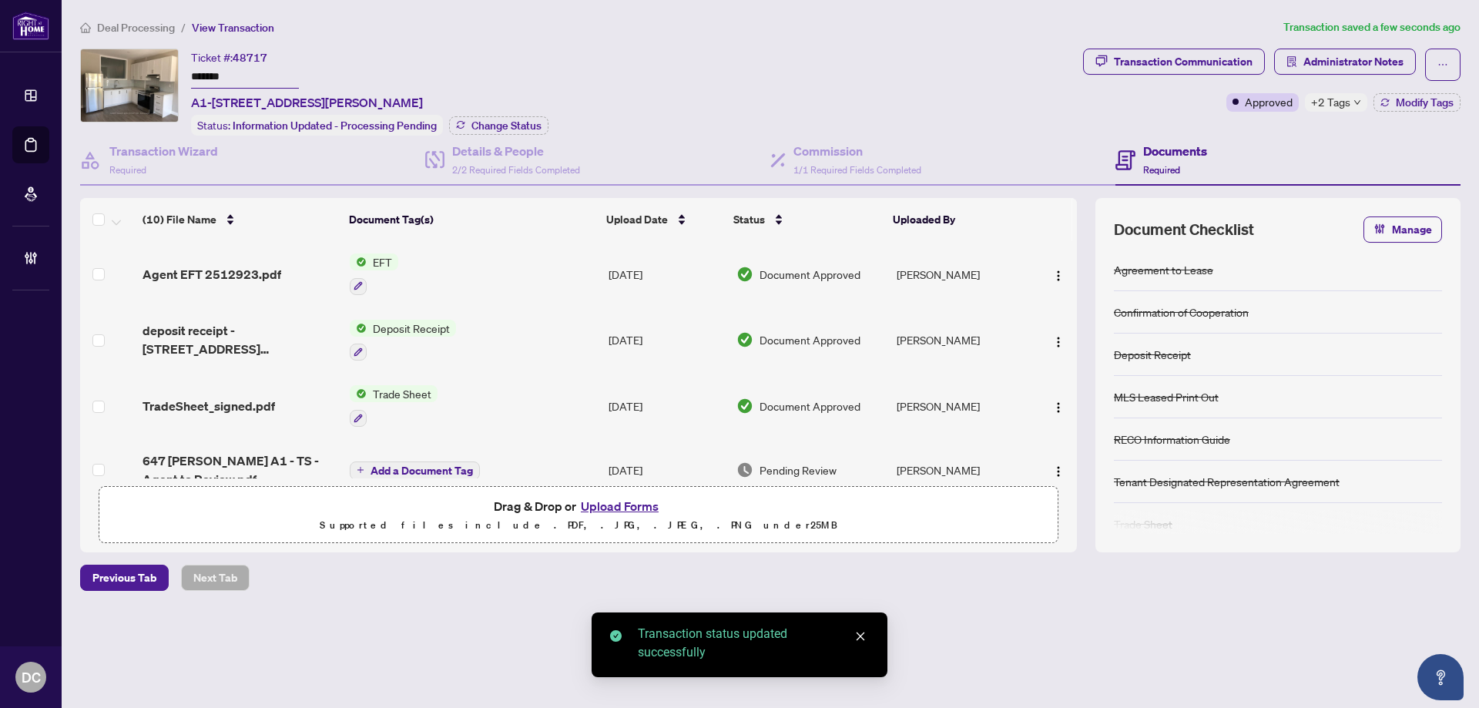
click at [155, 26] on span "Deal Processing" at bounding box center [136, 28] width 78 height 14
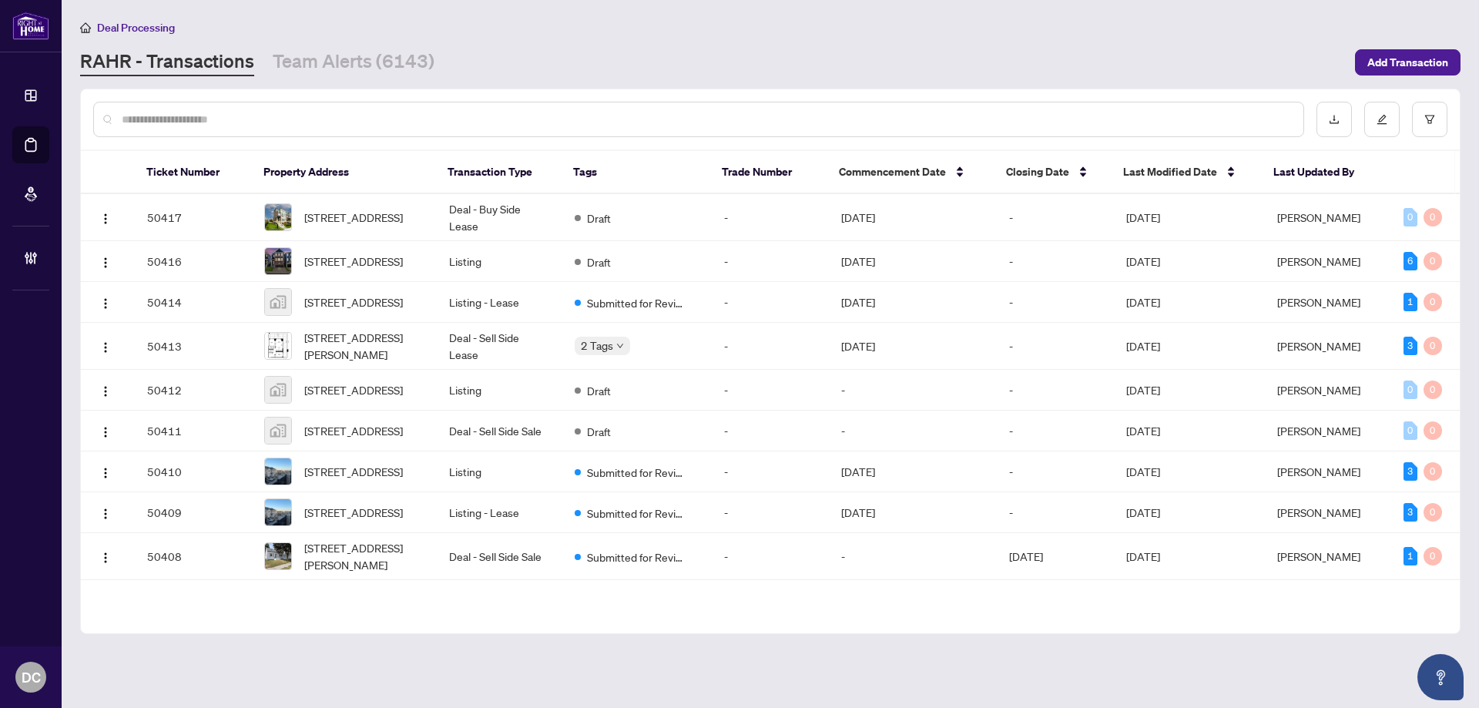
click at [283, 116] on input "text" at bounding box center [707, 119] width 1170 height 17
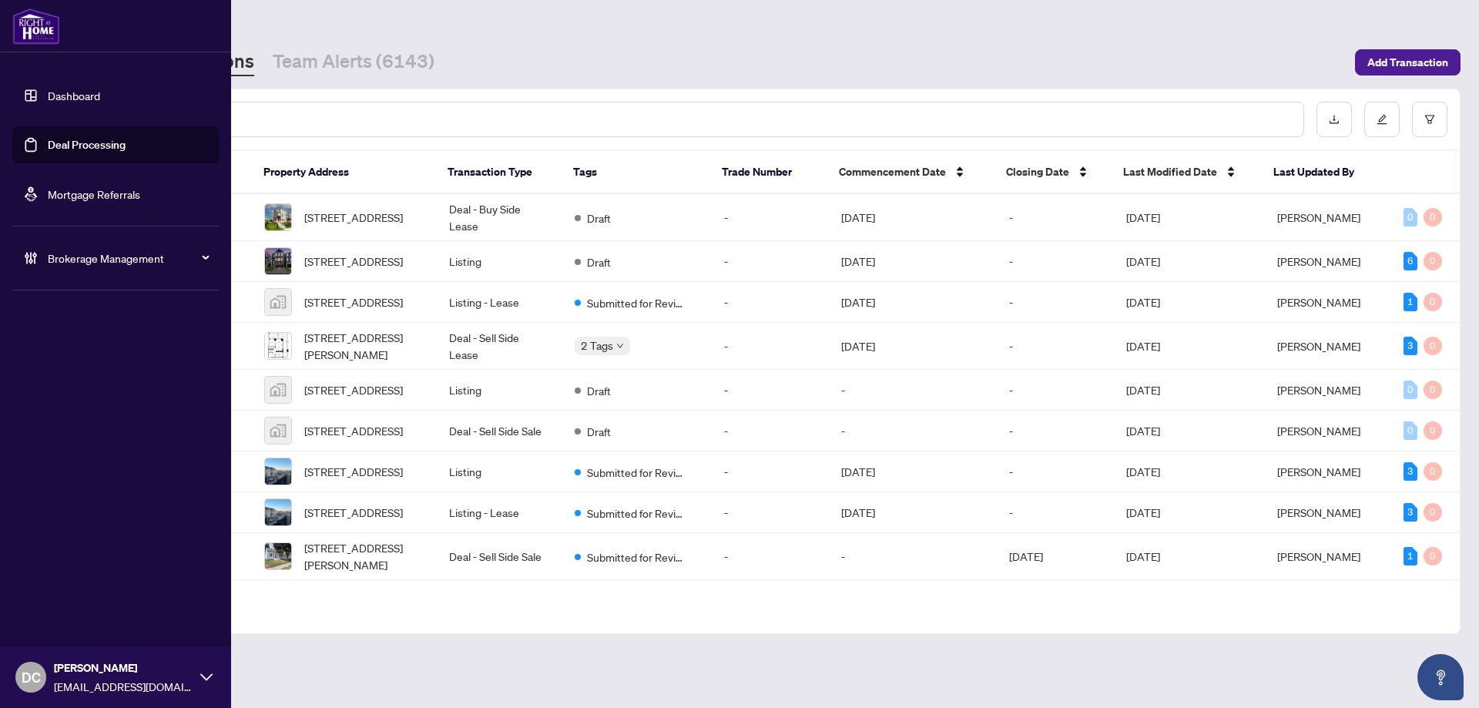
paste input "*******"
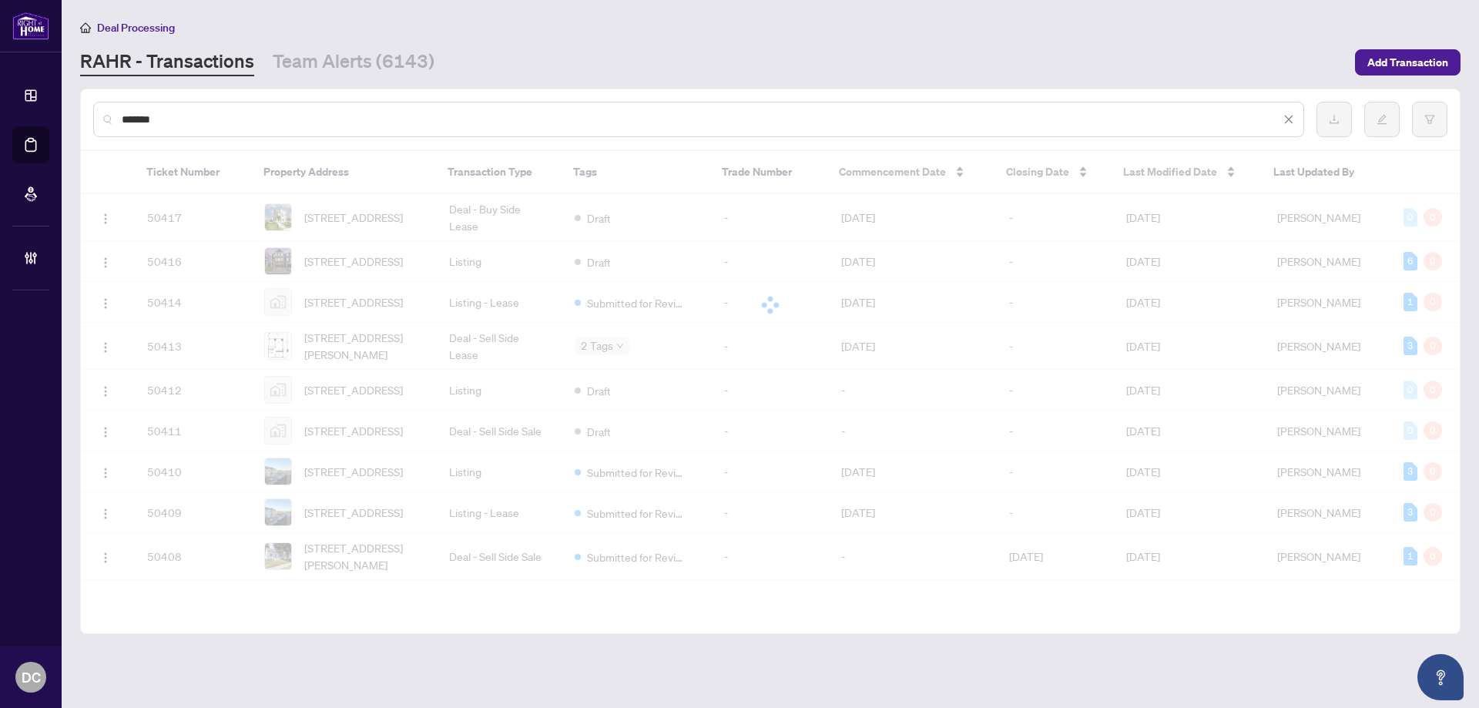
type input "*******"
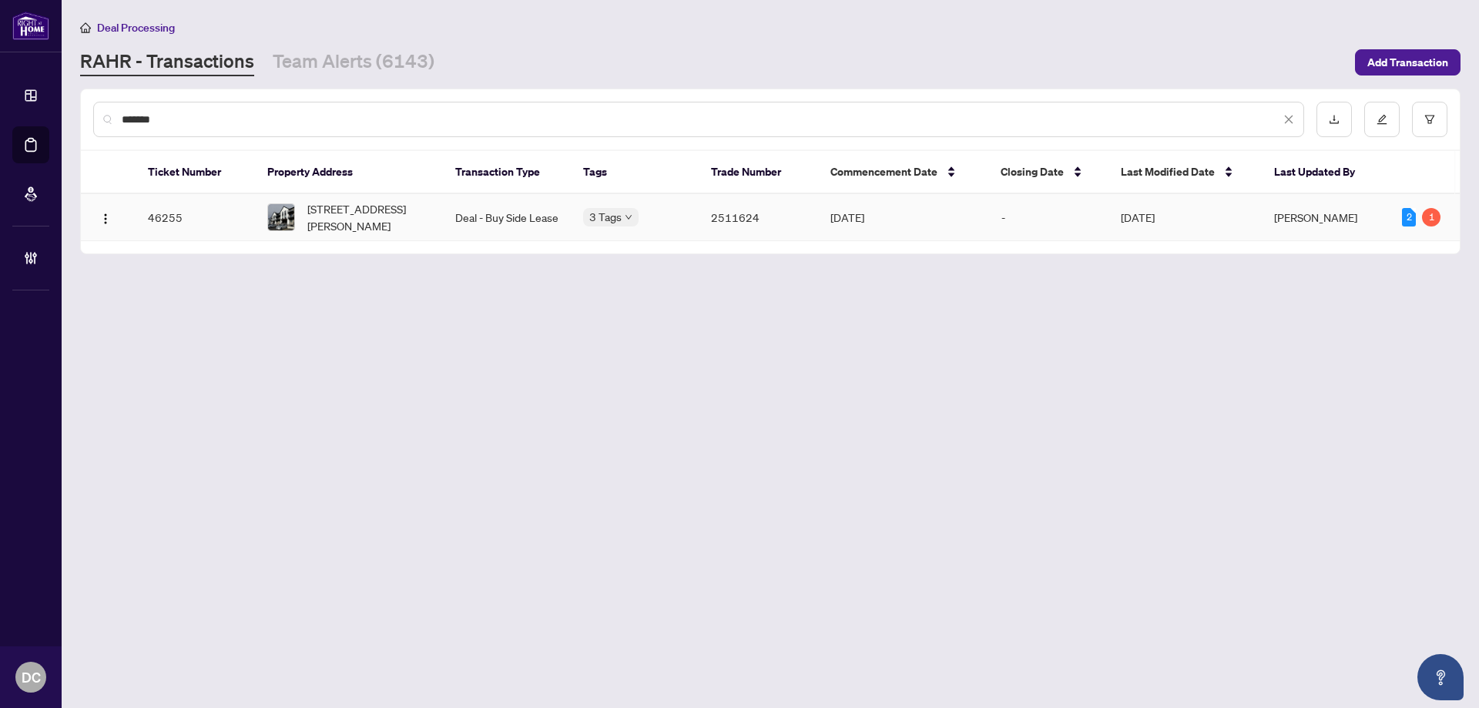
click at [364, 217] on span "[STREET_ADDRESS][PERSON_NAME]" at bounding box center [368, 217] width 123 height 34
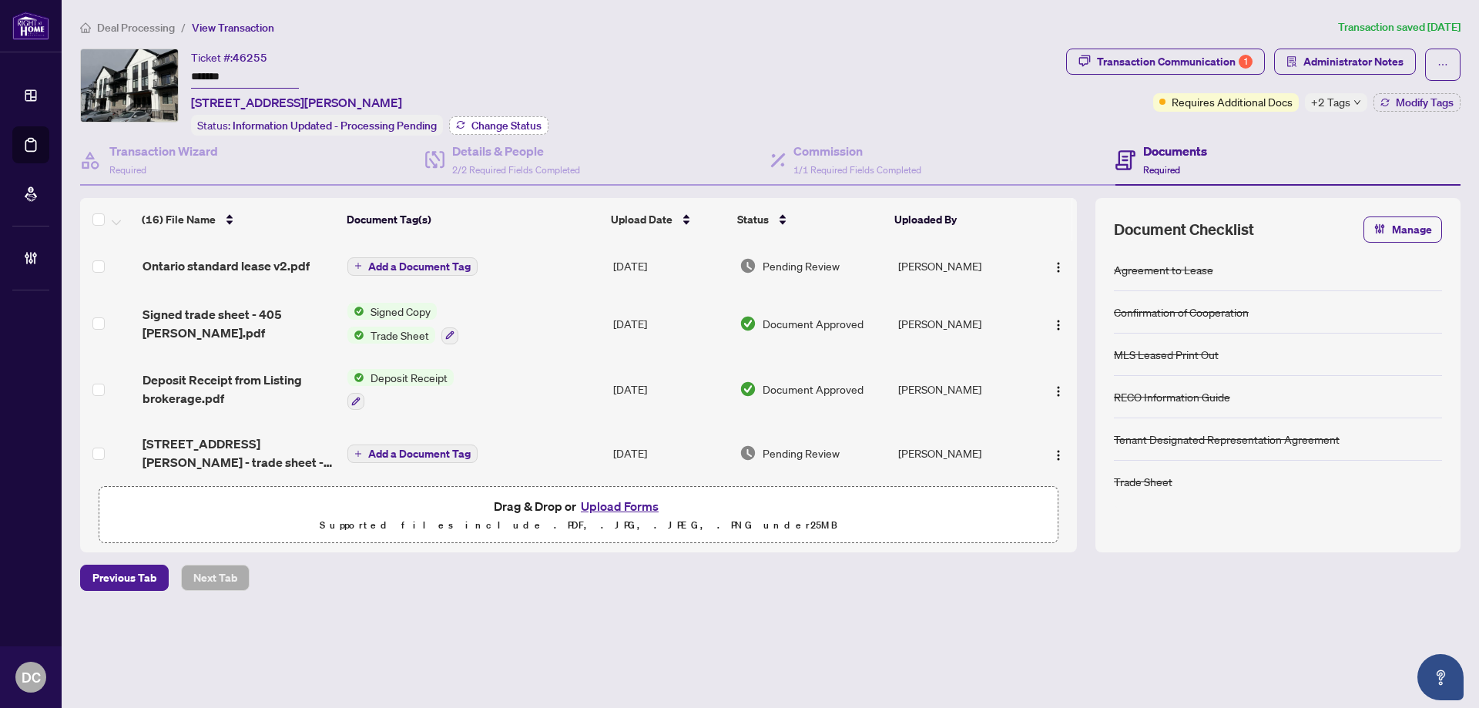
click at [523, 116] on button "Change Status" at bounding box center [498, 125] width 99 height 18
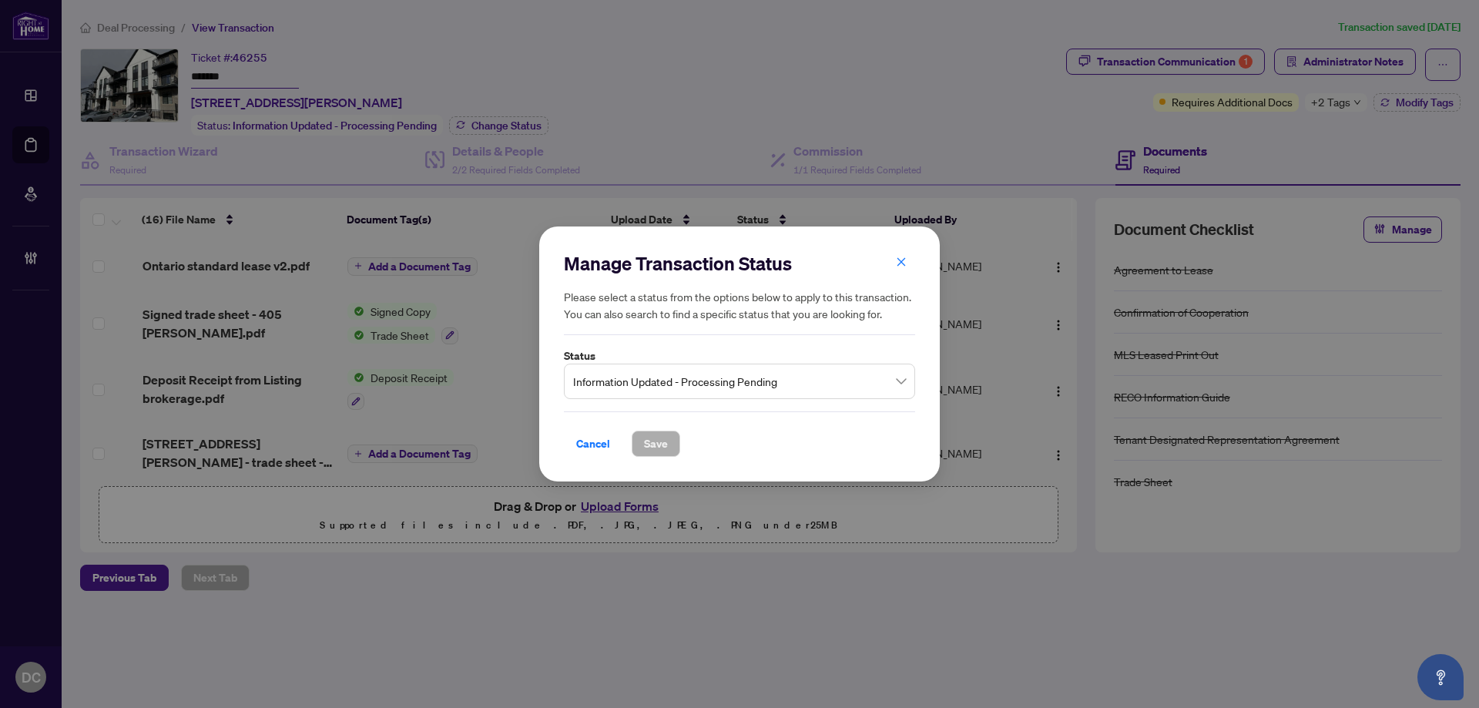
click at [798, 378] on span "Information Updated - Processing Pending" at bounding box center [739, 381] width 333 height 29
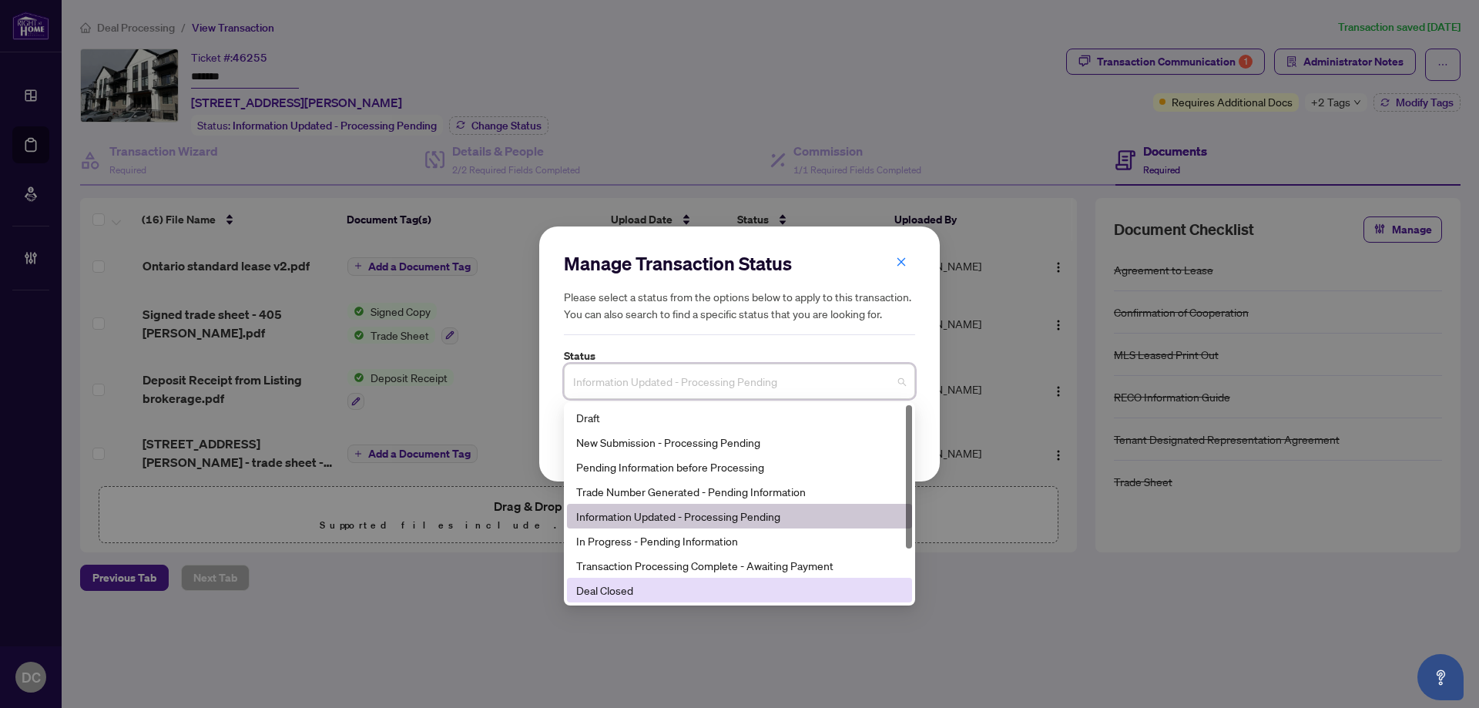
click at [634, 596] on div "Deal Closed" at bounding box center [739, 590] width 327 height 17
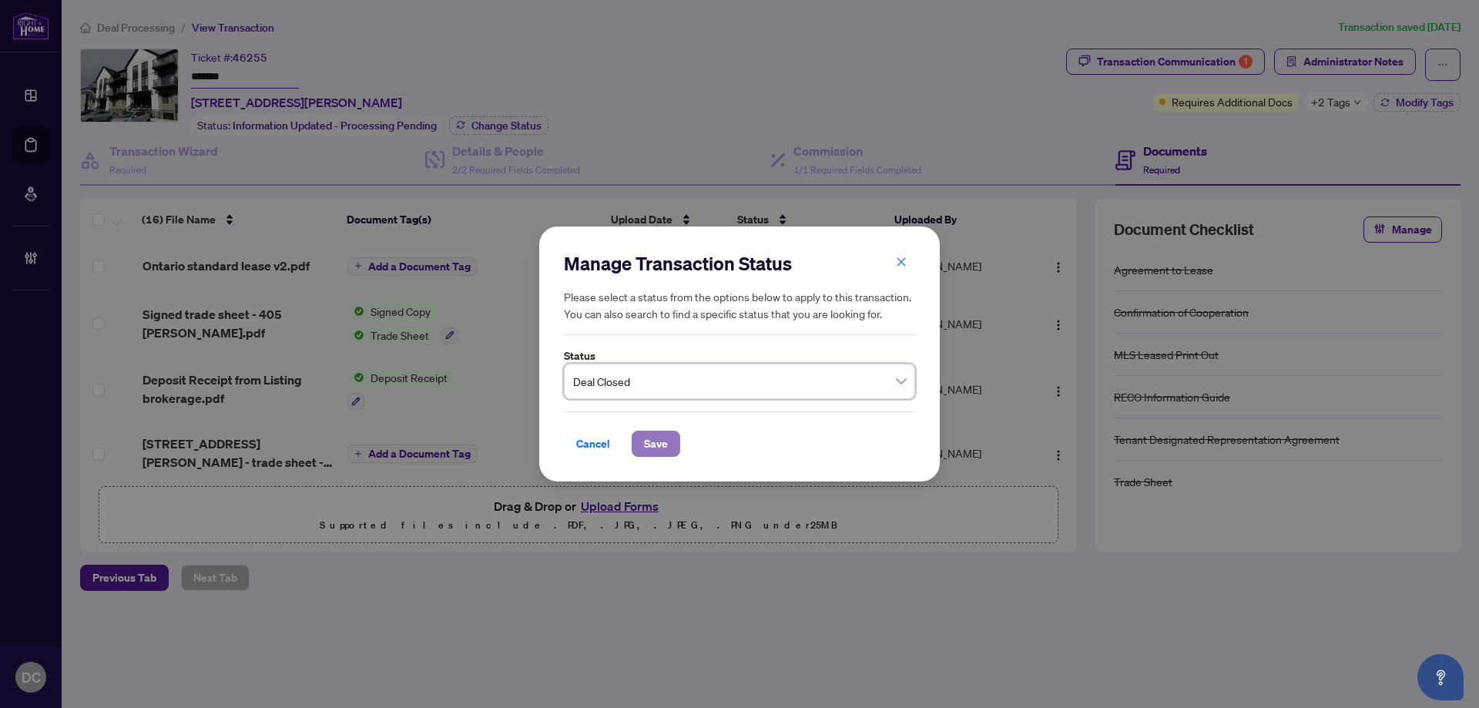
click at [656, 436] on span "Save" at bounding box center [656, 444] width 24 height 25
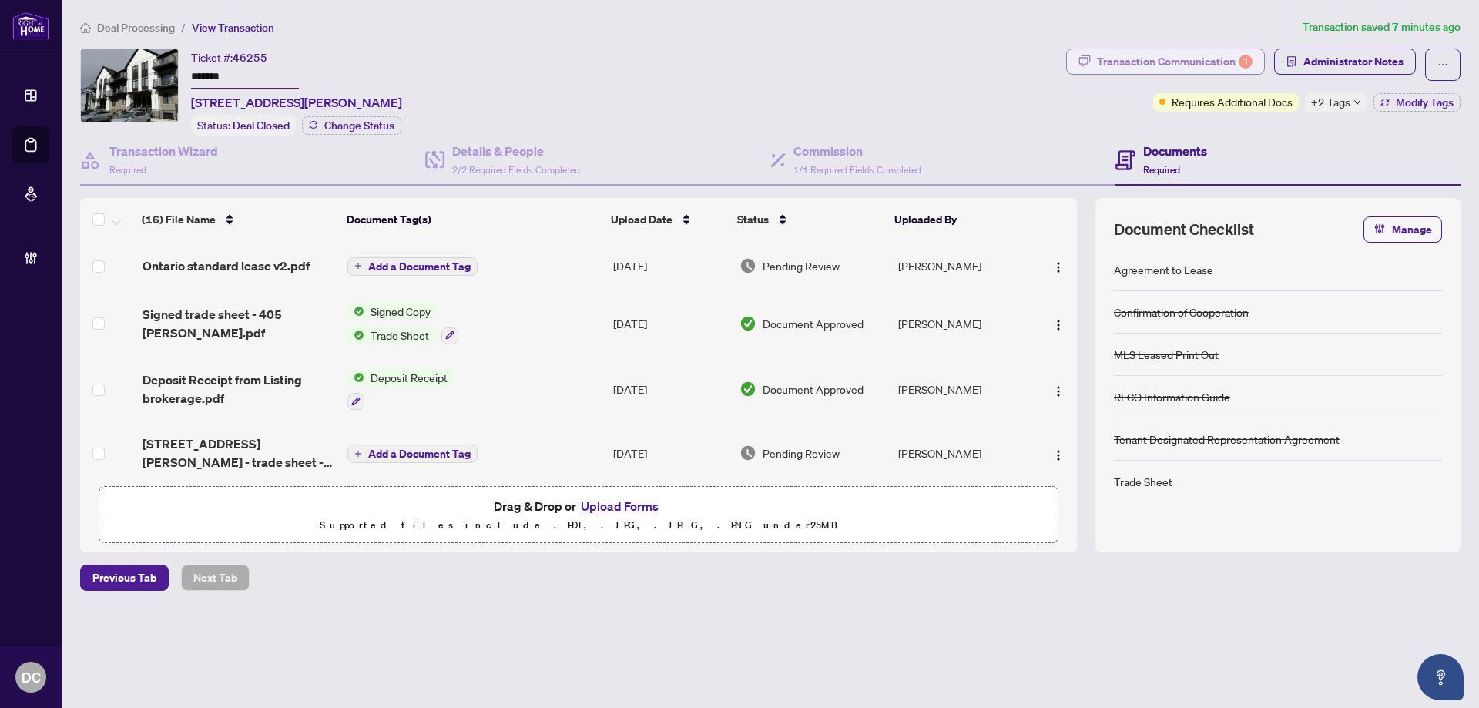
click at [1133, 59] on div "Transaction Communication 1" at bounding box center [1175, 61] width 156 height 25
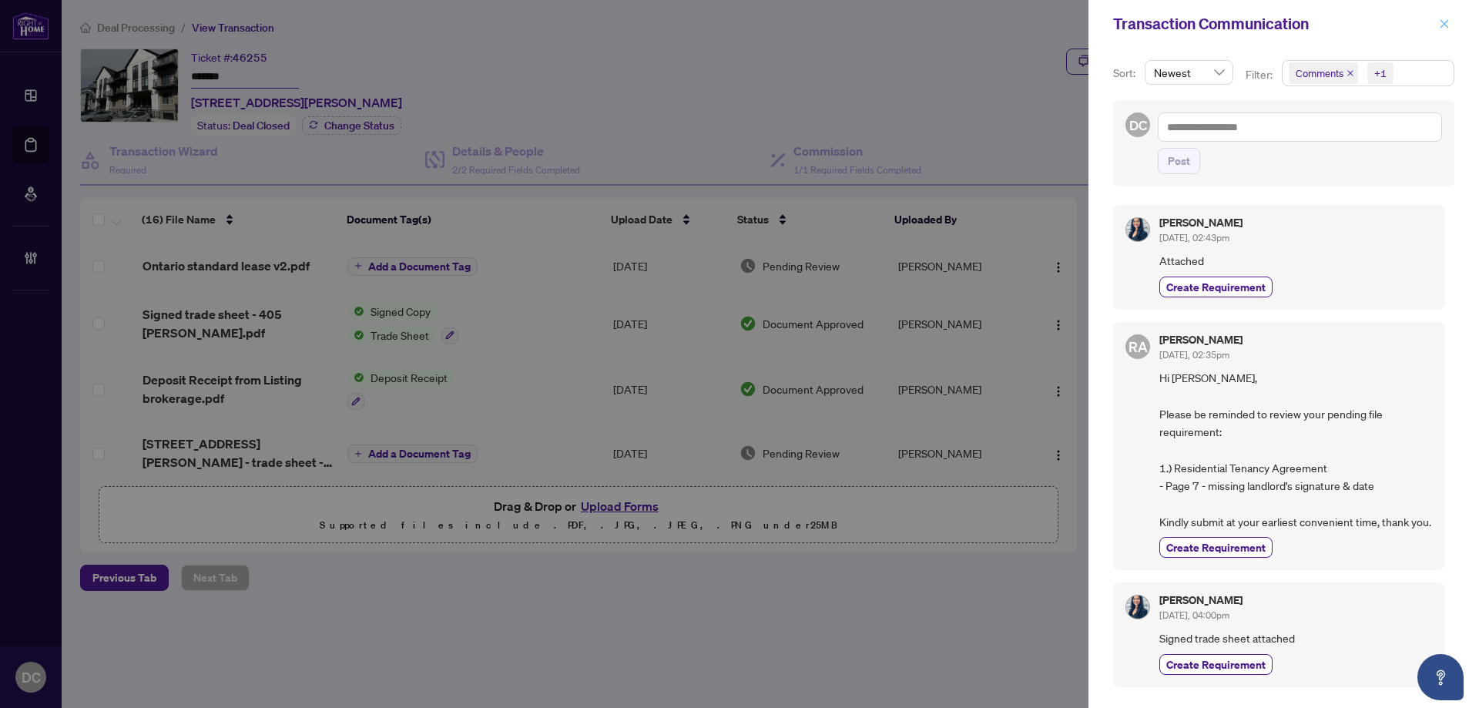
click at [1448, 34] on span "button" at bounding box center [1444, 24] width 11 height 25
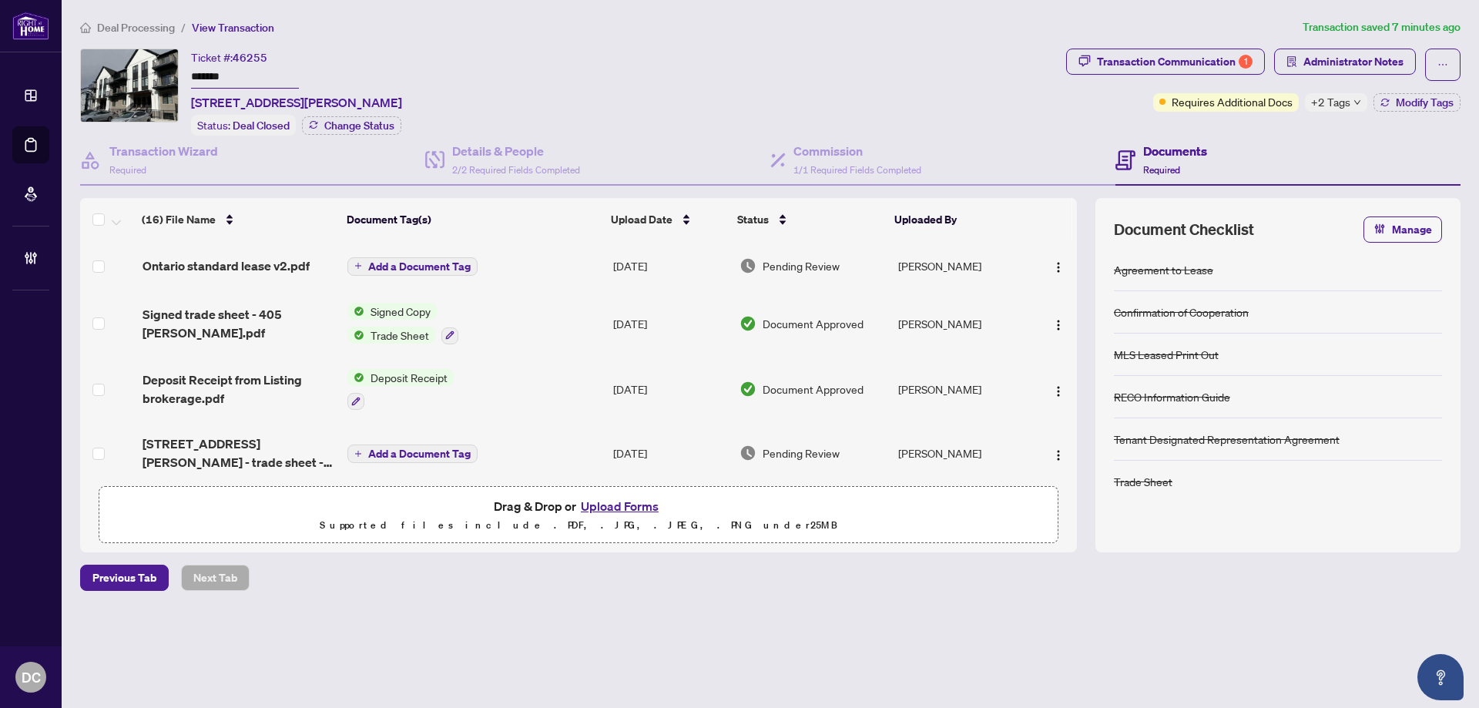
click at [1349, 99] on span "+2 Tags" at bounding box center [1330, 102] width 39 height 18
click at [1274, 123] on div "Transaction Communication 1 Administrator Notes Requires Additional Docs +2 Tag…" at bounding box center [1263, 92] width 401 height 87
click at [1419, 101] on span "Modify Tags" at bounding box center [1425, 102] width 58 height 11
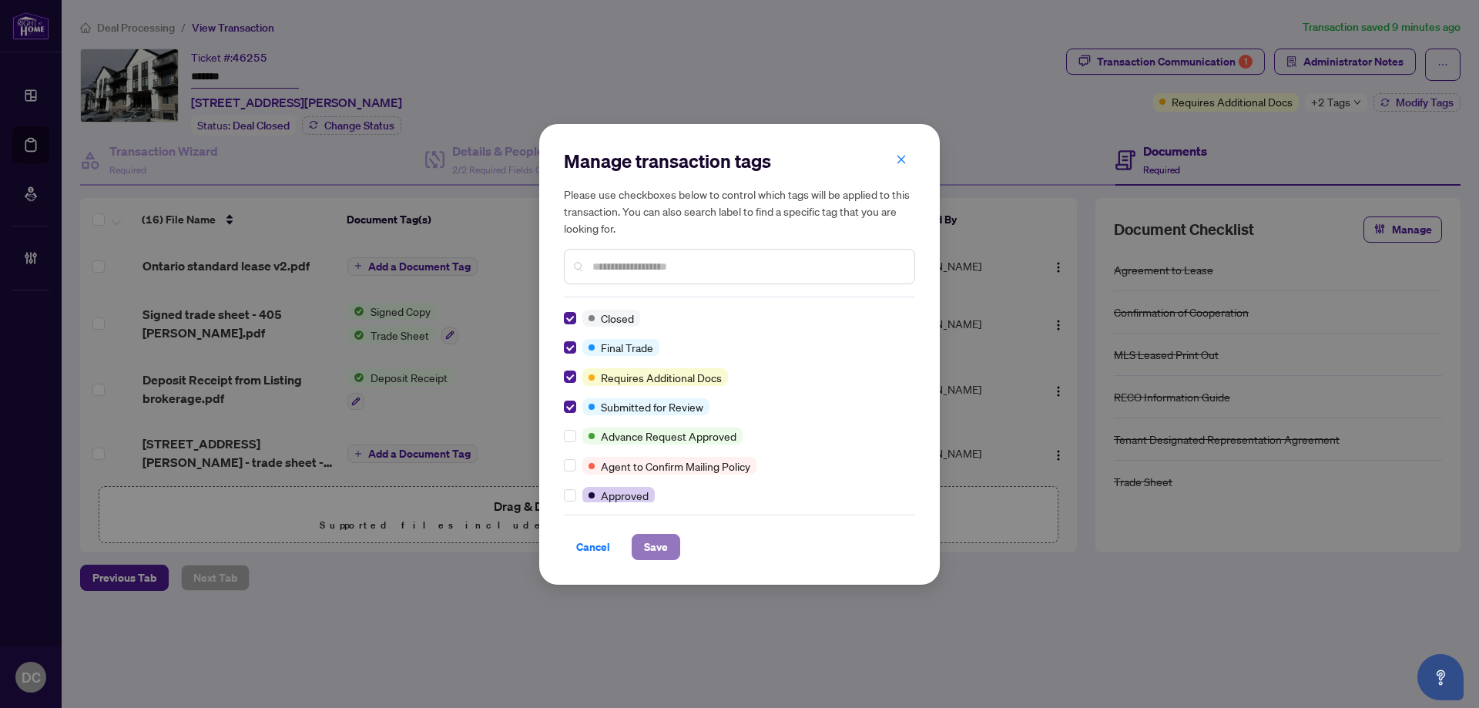
click at [667, 551] on span "Save" at bounding box center [656, 547] width 24 height 25
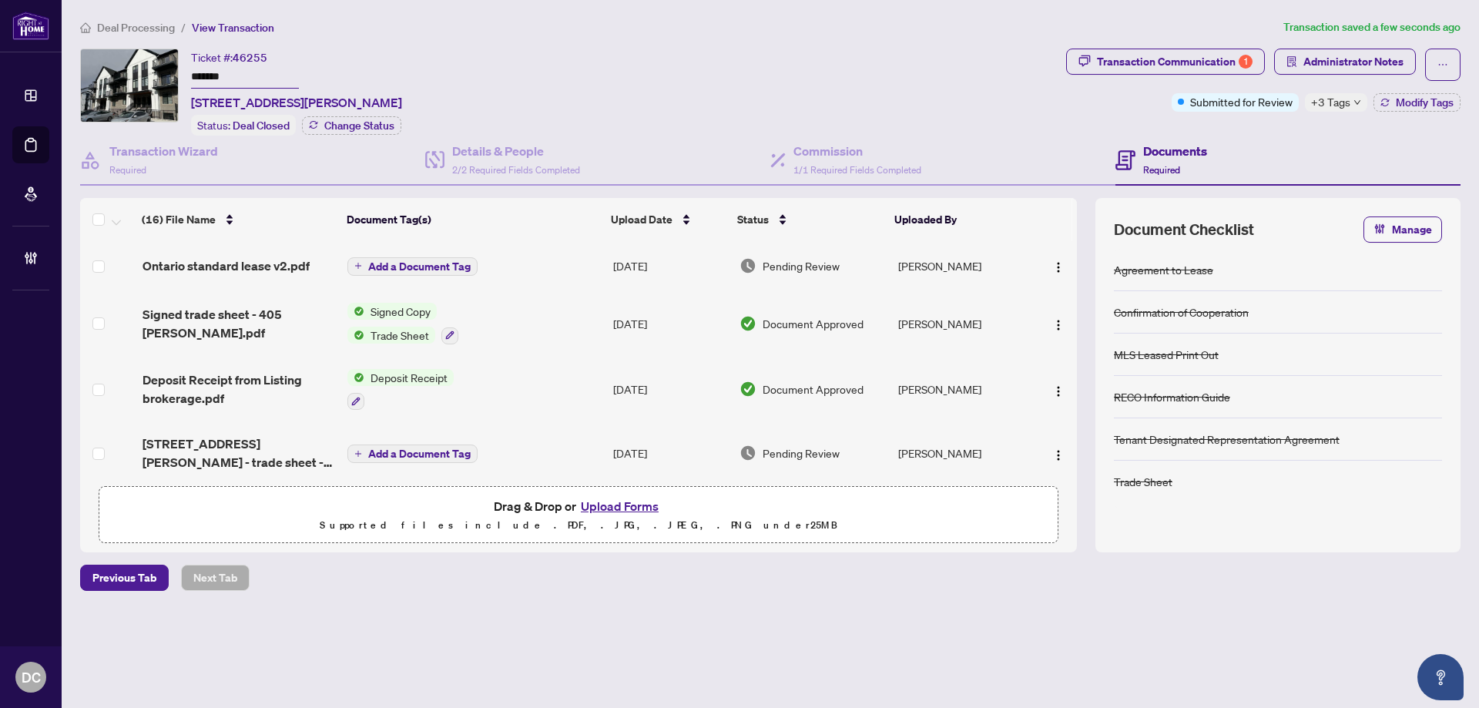
click at [1343, 102] on span "+3 Tags" at bounding box center [1330, 102] width 39 height 18
drag, startPoint x: 247, startPoint y: 82, endPoint x: 163, endPoint y: 79, distance: 84.0
click at [163, 79] on div "Ticket #: 46255 ******* [STREET_ADDRESS][PERSON_NAME] Status: Deal Closed Chang…" at bounding box center [570, 92] width 980 height 87
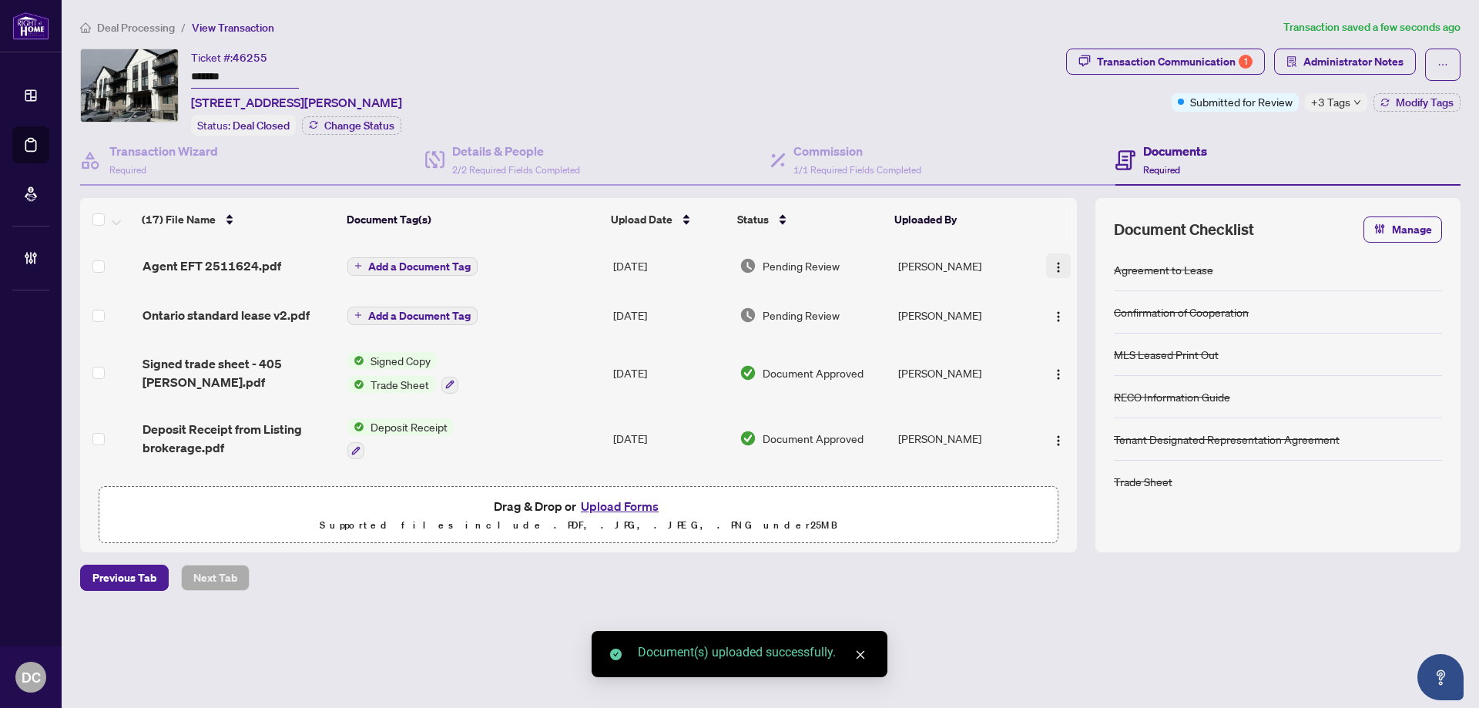
click at [1056, 265] on img "button" at bounding box center [1059, 267] width 12 height 12
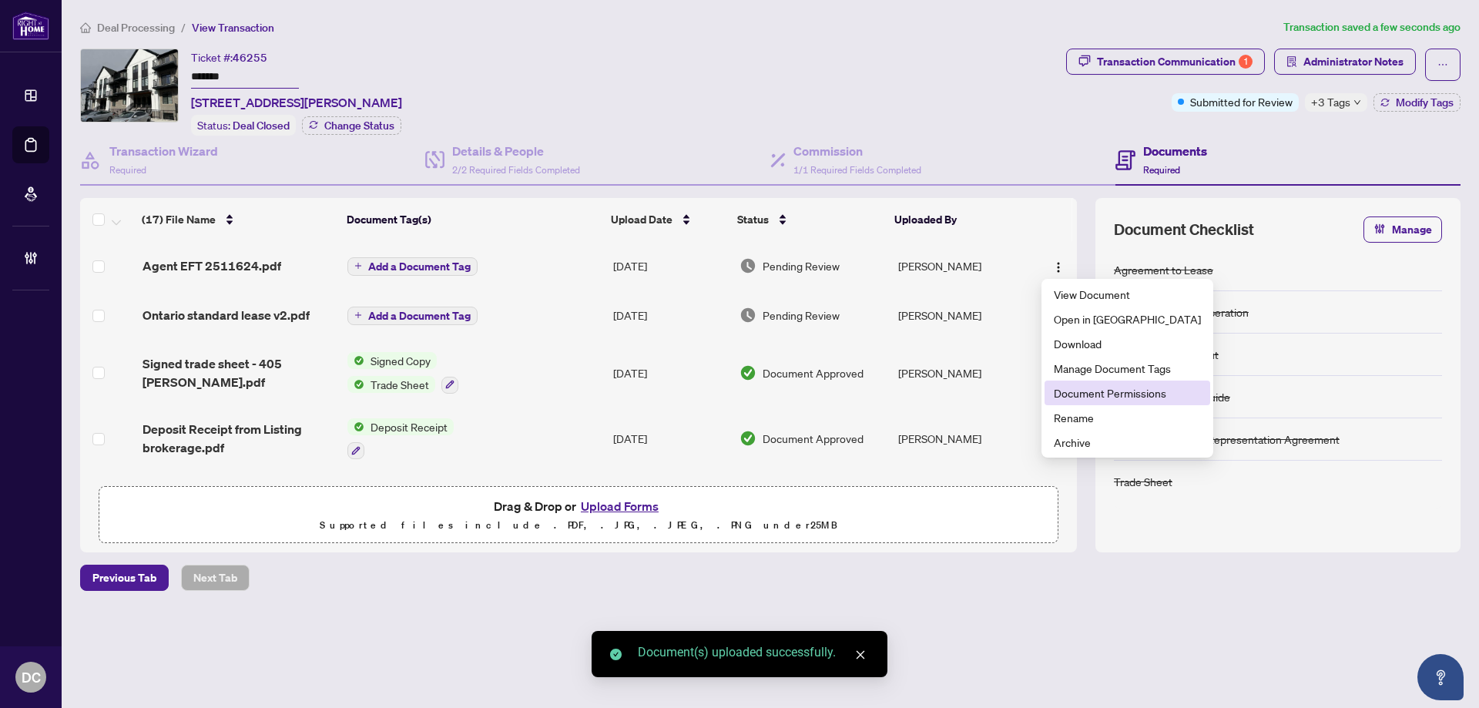
click at [1101, 391] on span "Document Permissions" at bounding box center [1127, 392] width 147 height 17
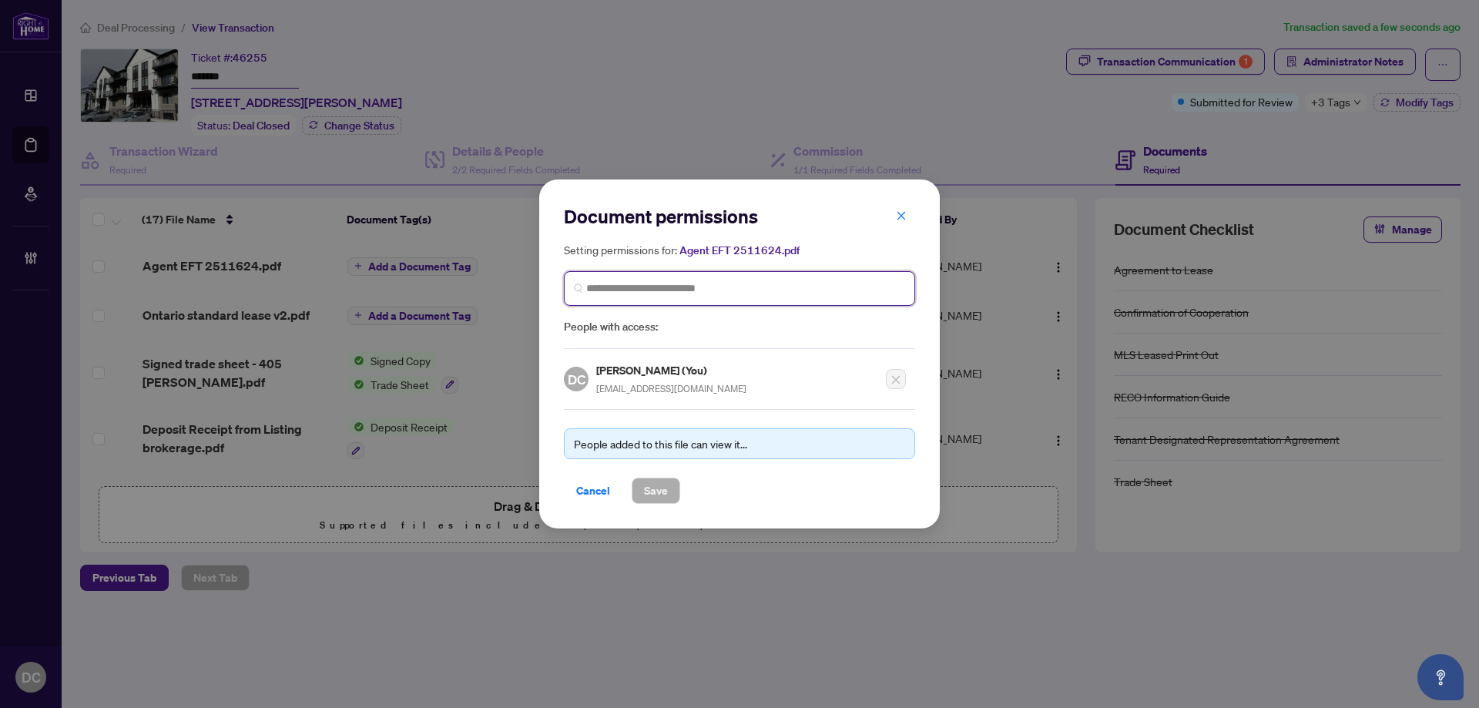
click at [658, 294] on input "search" at bounding box center [745, 288] width 319 height 16
type input "*****"
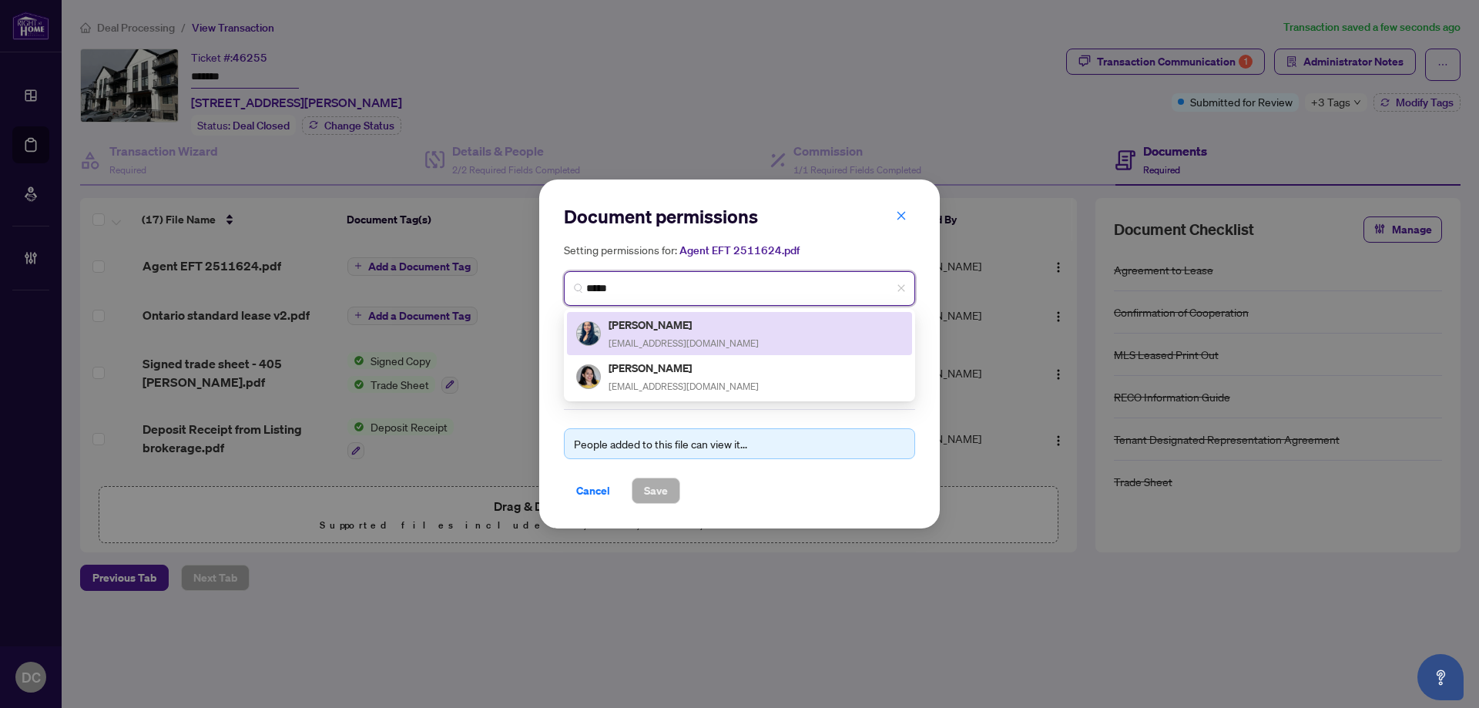
click at [656, 323] on h5 "[PERSON_NAME]" at bounding box center [684, 325] width 150 height 18
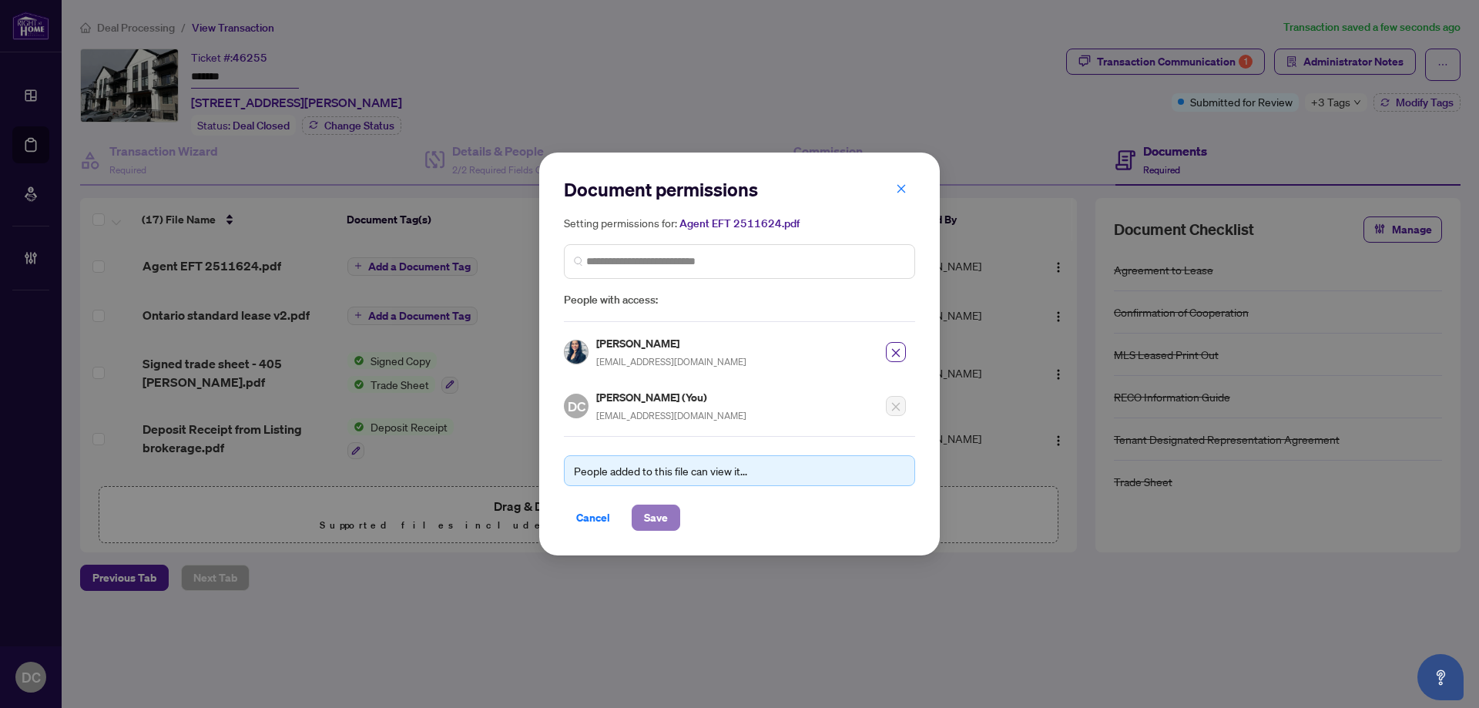
click at [673, 512] on button "Save" at bounding box center [656, 518] width 49 height 26
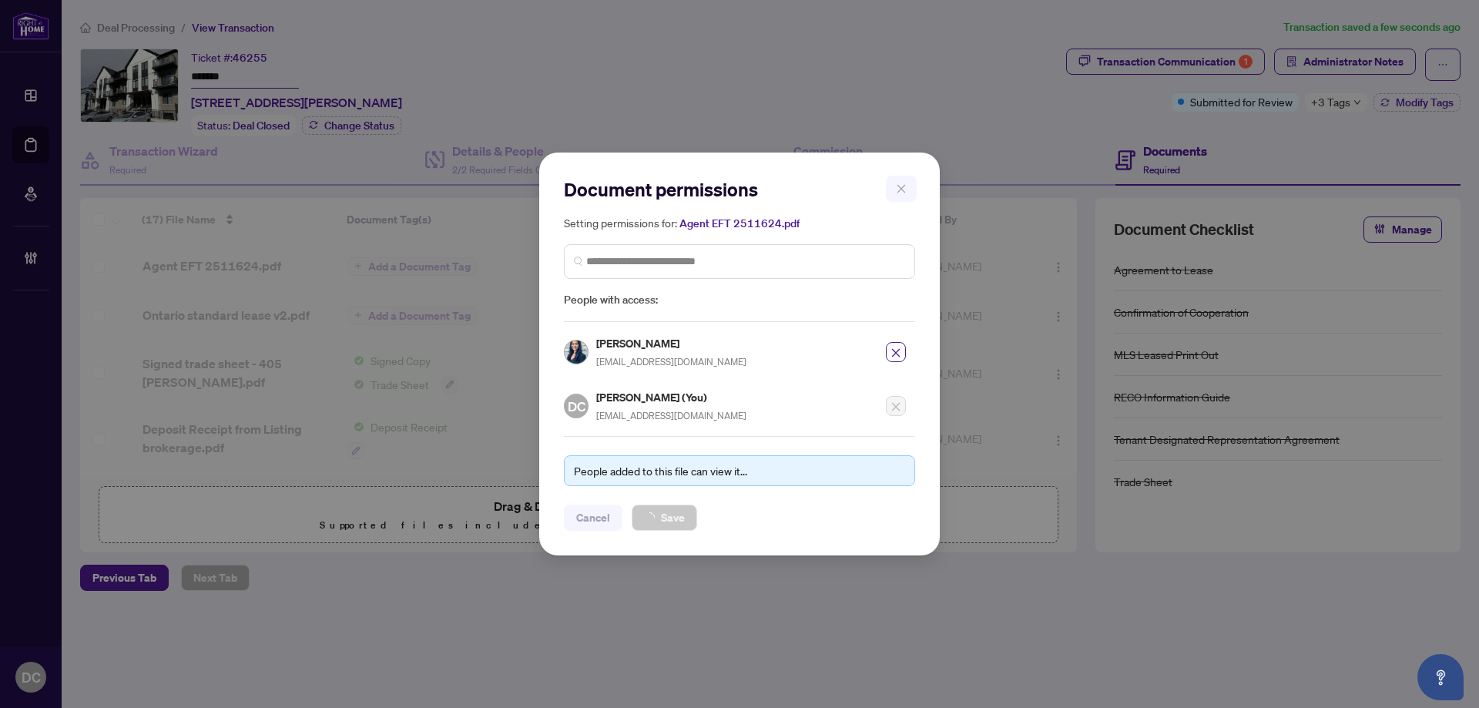
click at [1344, 108] on div "Document permissions Setting permissions for: Agent EFT 2511624.pdf 2885 [PERSO…" at bounding box center [739, 354] width 1479 height 708
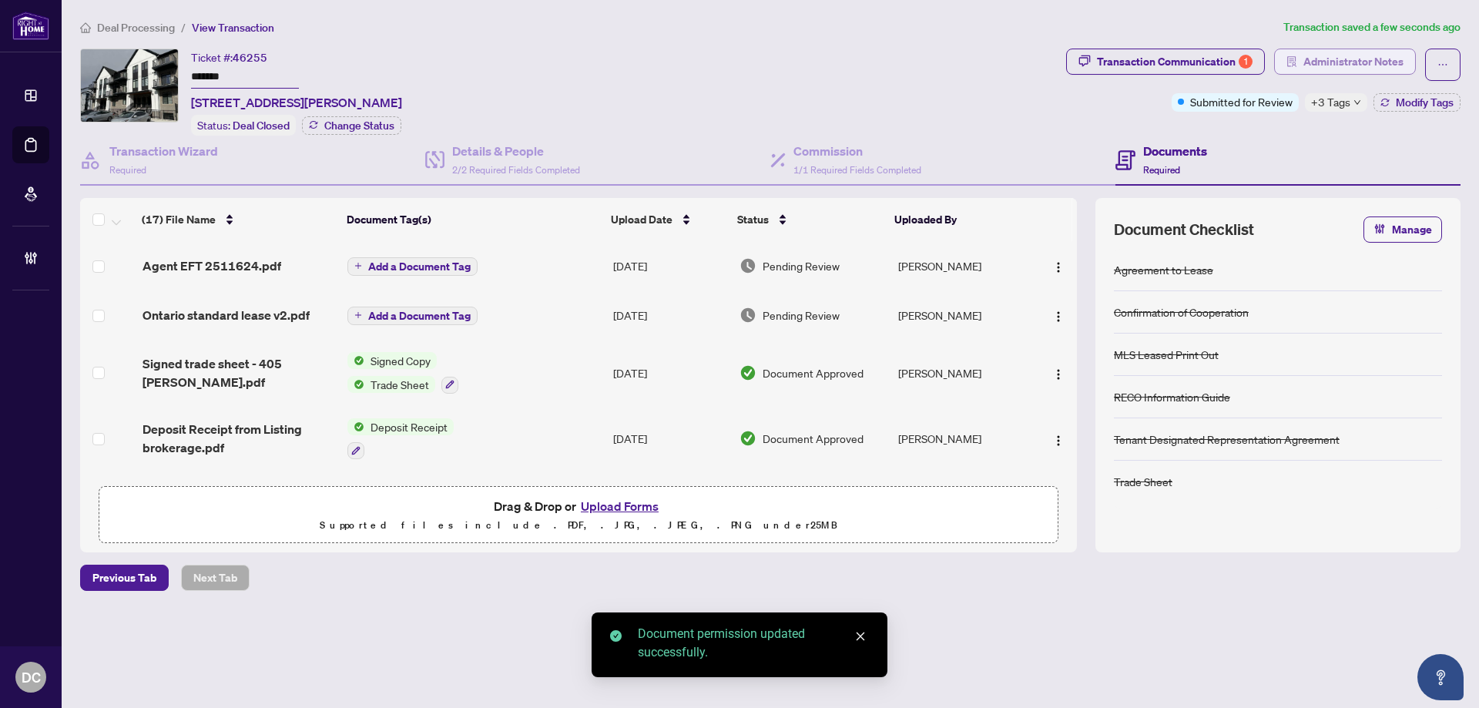
click at [1358, 71] on span "Administrator Notes" at bounding box center [1354, 61] width 100 height 25
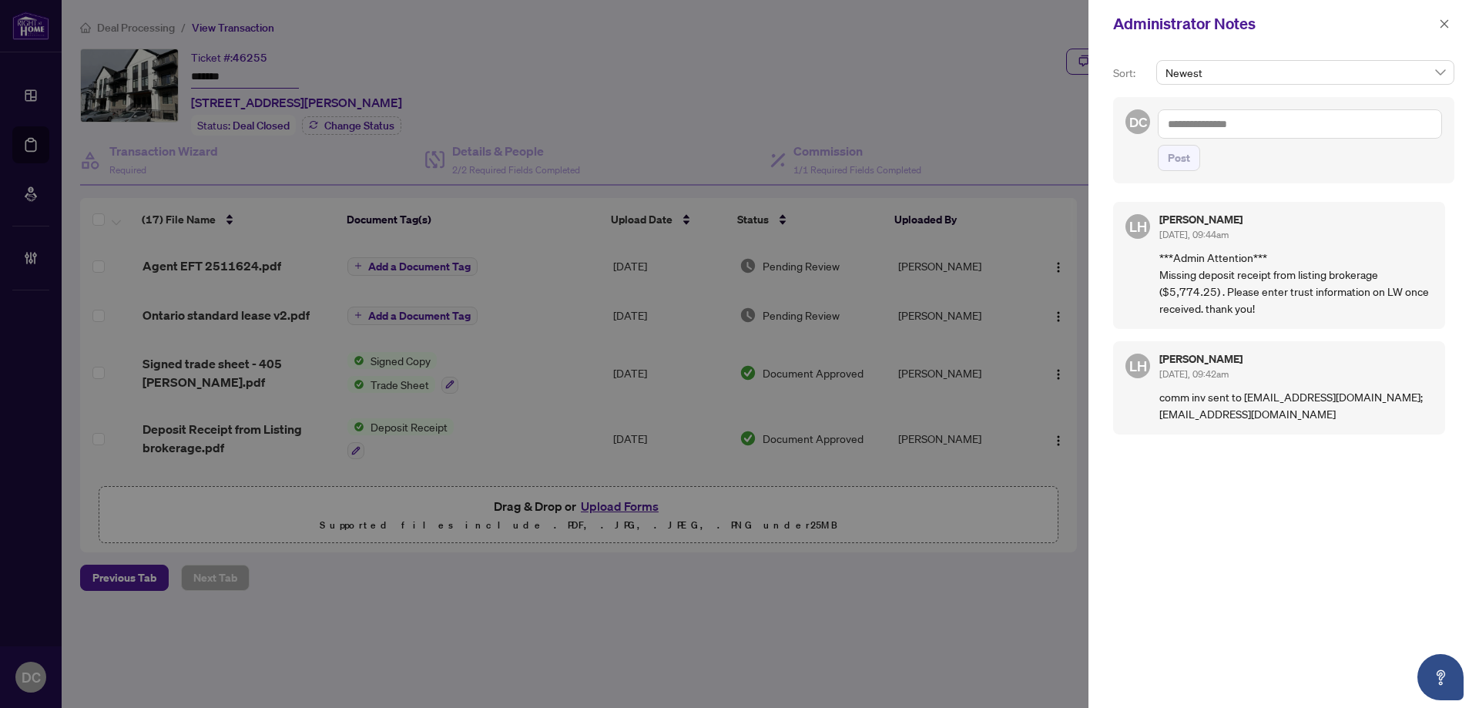
click at [1301, 116] on textarea at bounding box center [1300, 123] width 284 height 29
paste textarea "**********"
type textarea "**********"
click at [1194, 156] on button "Post" at bounding box center [1179, 158] width 42 height 26
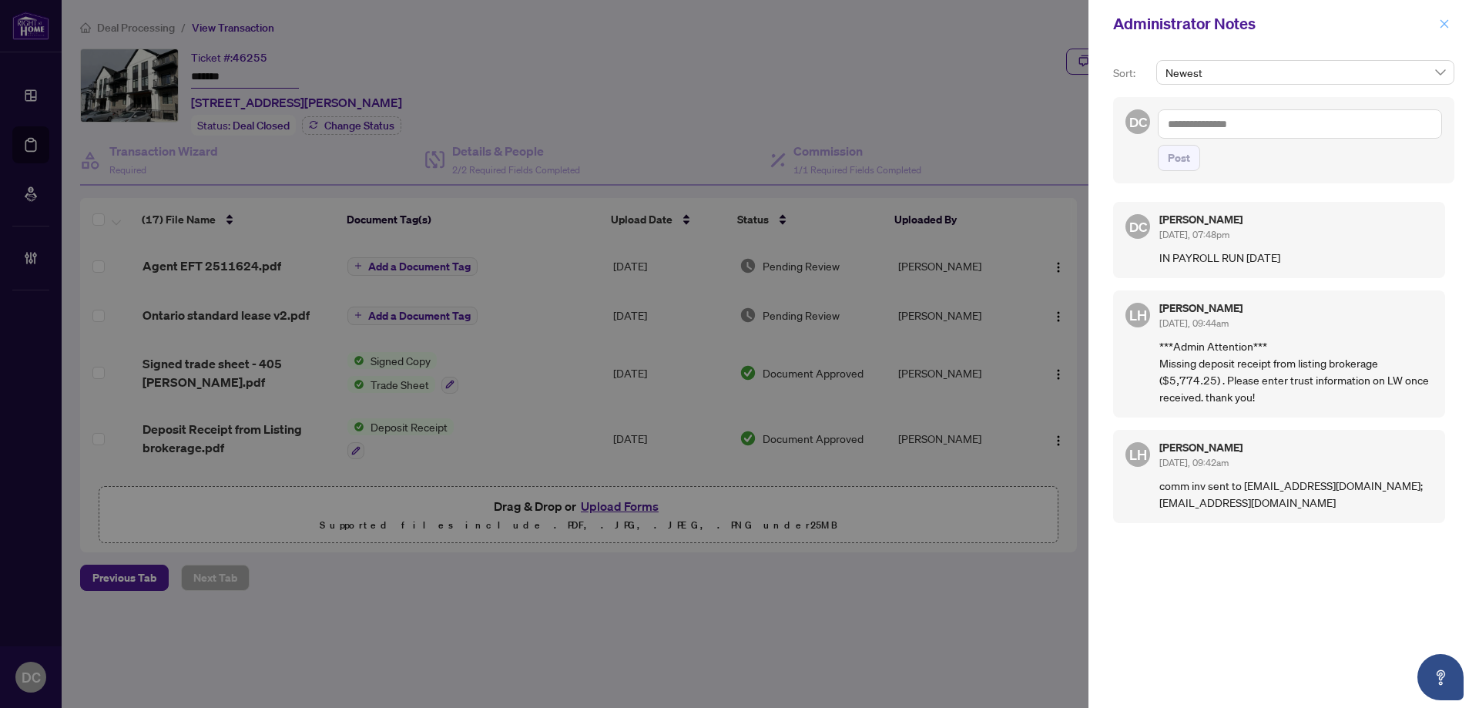
click at [1452, 20] on button "button" at bounding box center [1445, 24] width 20 height 18
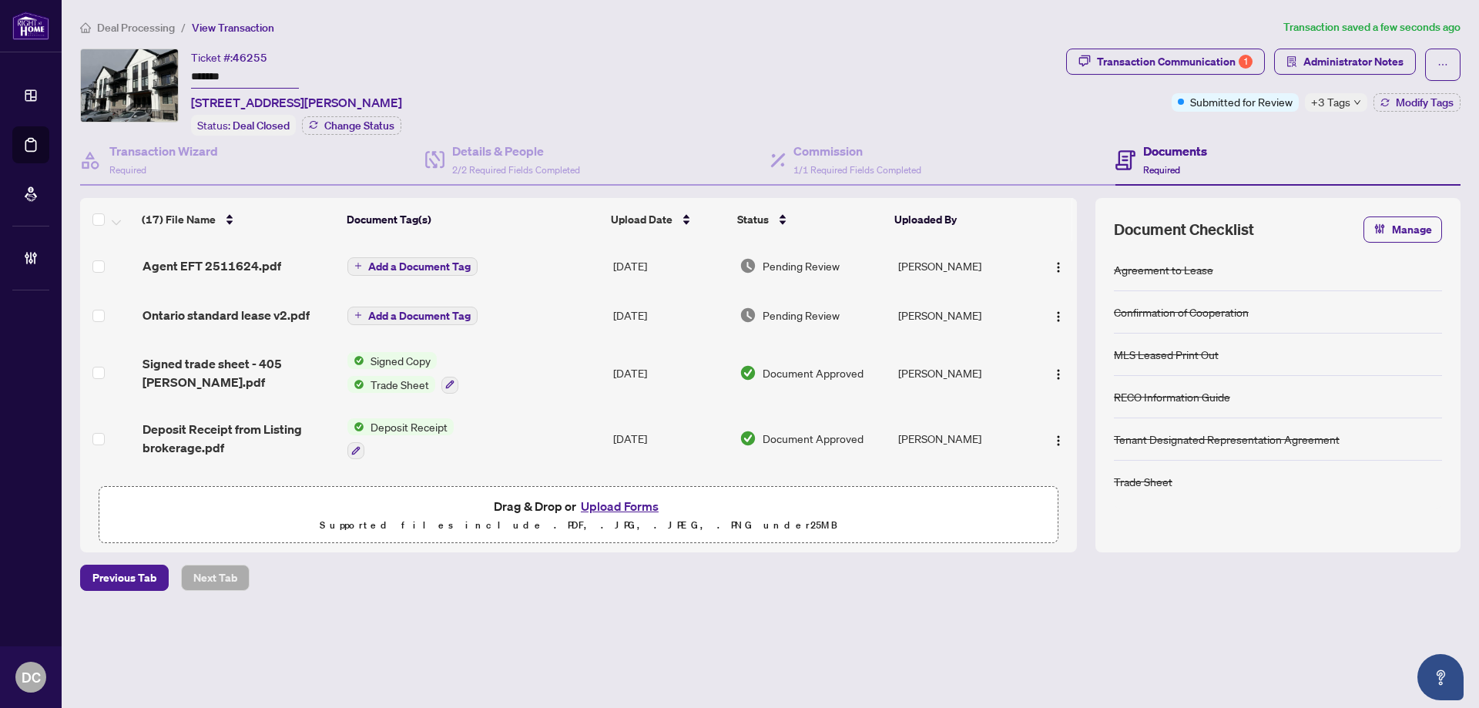
click at [432, 270] on span "Add a Document Tag" at bounding box center [419, 266] width 102 height 11
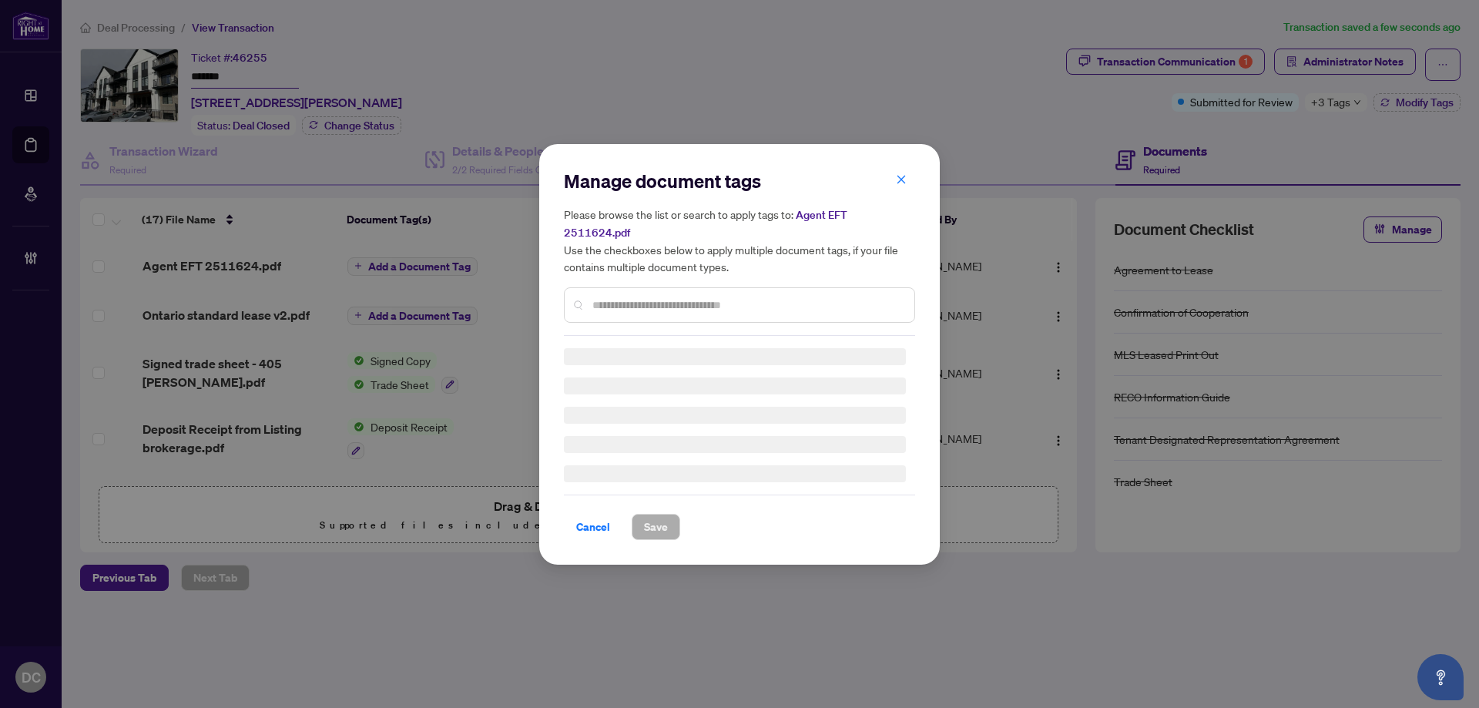
click at [798, 295] on div "Manage document tags Please browse the list or search to apply tags to: Agent E…" at bounding box center [739, 252] width 351 height 167
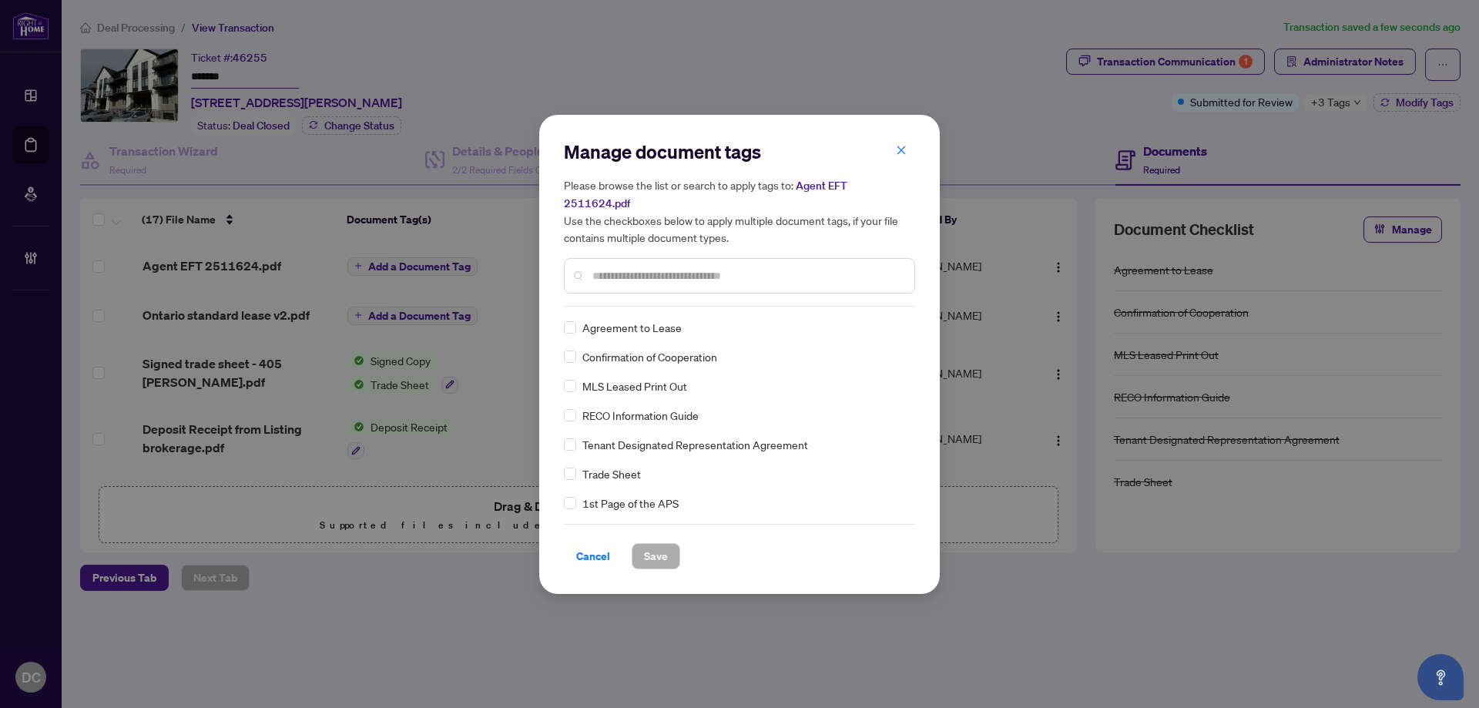
click at [842, 270] on input "text" at bounding box center [748, 275] width 310 height 17
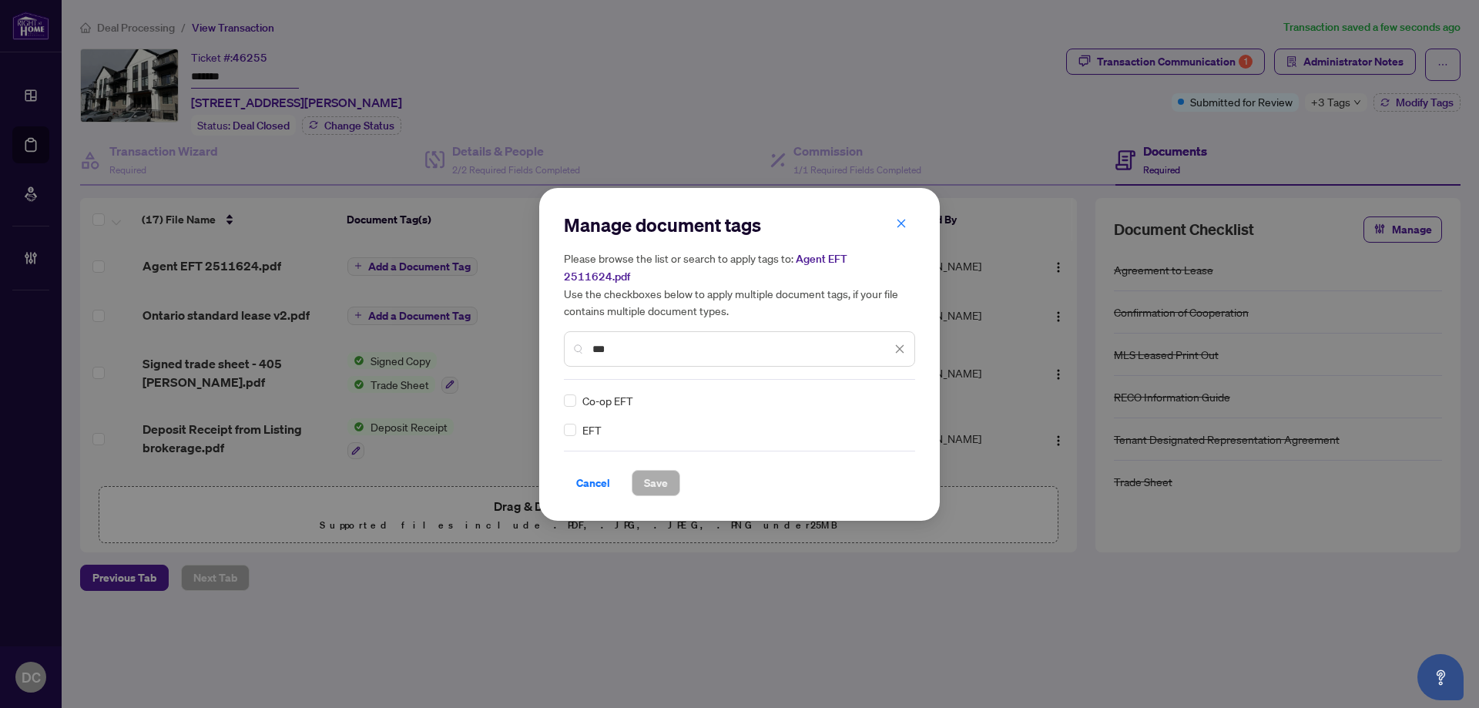
type input "***"
click at [885, 395] on img at bounding box center [883, 400] width 15 height 15
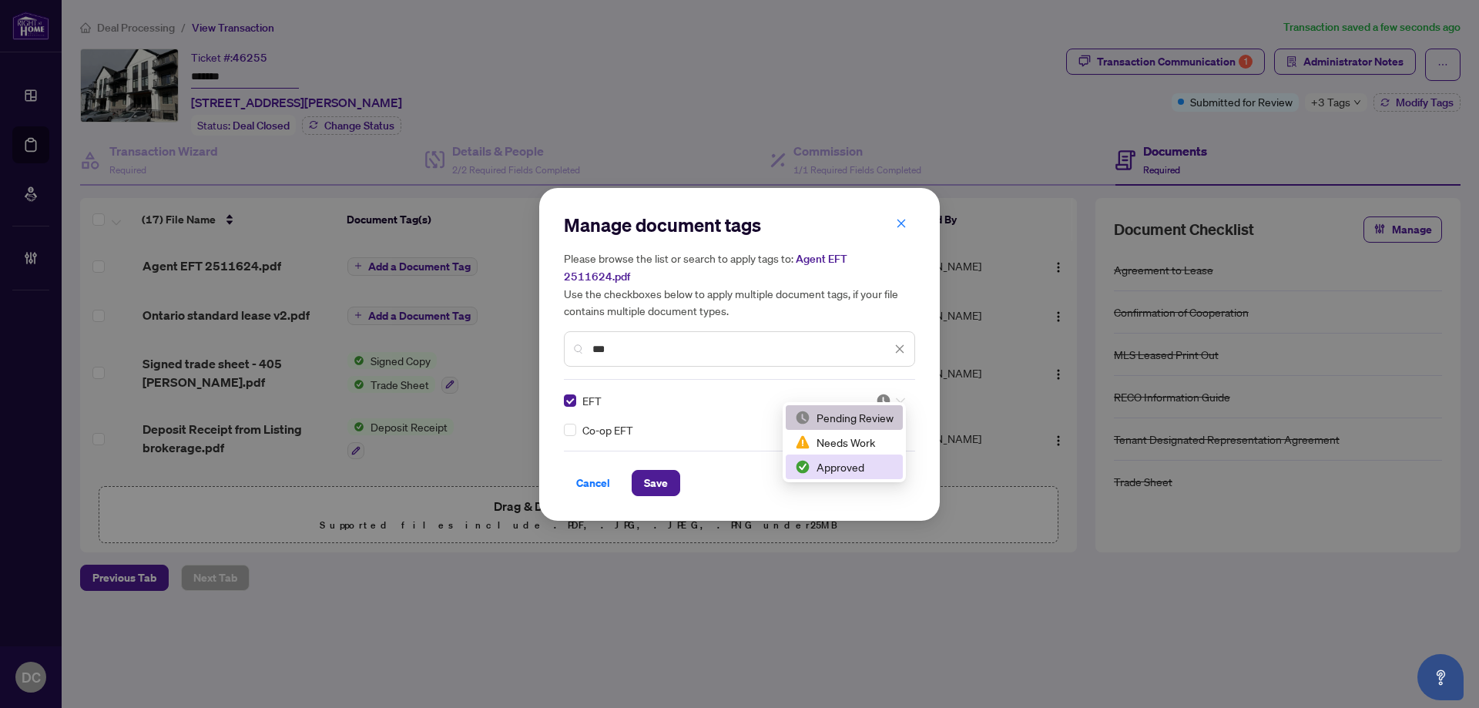
click at [860, 472] on div "Approved" at bounding box center [844, 466] width 99 height 17
click at [650, 474] on span "Save" at bounding box center [656, 483] width 24 height 25
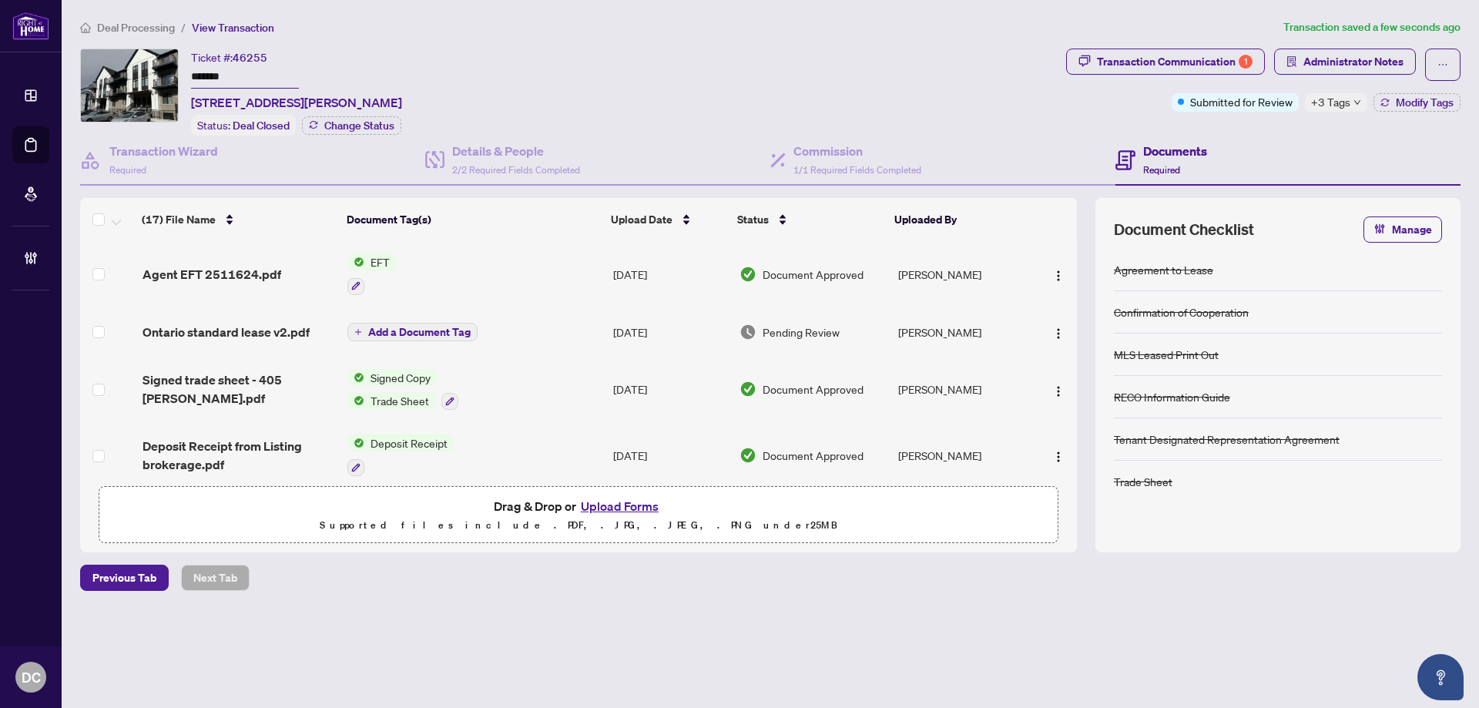
drag, startPoint x: 270, startPoint y: 75, endPoint x: 153, endPoint y: 109, distance: 122.1
click at [141, 69] on div "Ticket #: 46255 ******* [STREET_ADDRESS][PERSON_NAME] Status: Deal Closed Chang…" at bounding box center [570, 92] width 980 height 87
click at [160, 25] on span "Deal Processing" at bounding box center [136, 28] width 78 height 14
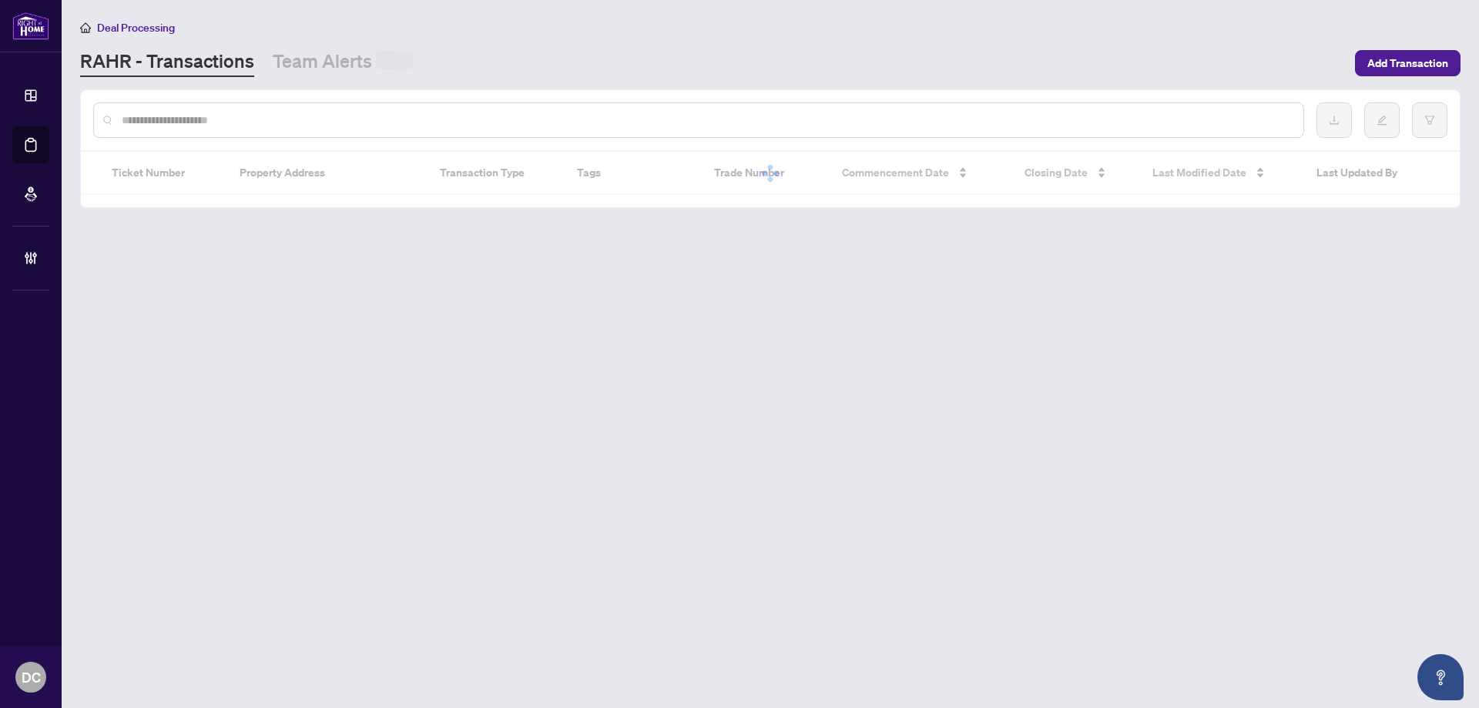
click at [320, 128] on div at bounding box center [698, 119] width 1211 height 35
click at [322, 119] on input "text" at bounding box center [707, 120] width 1170 height 17
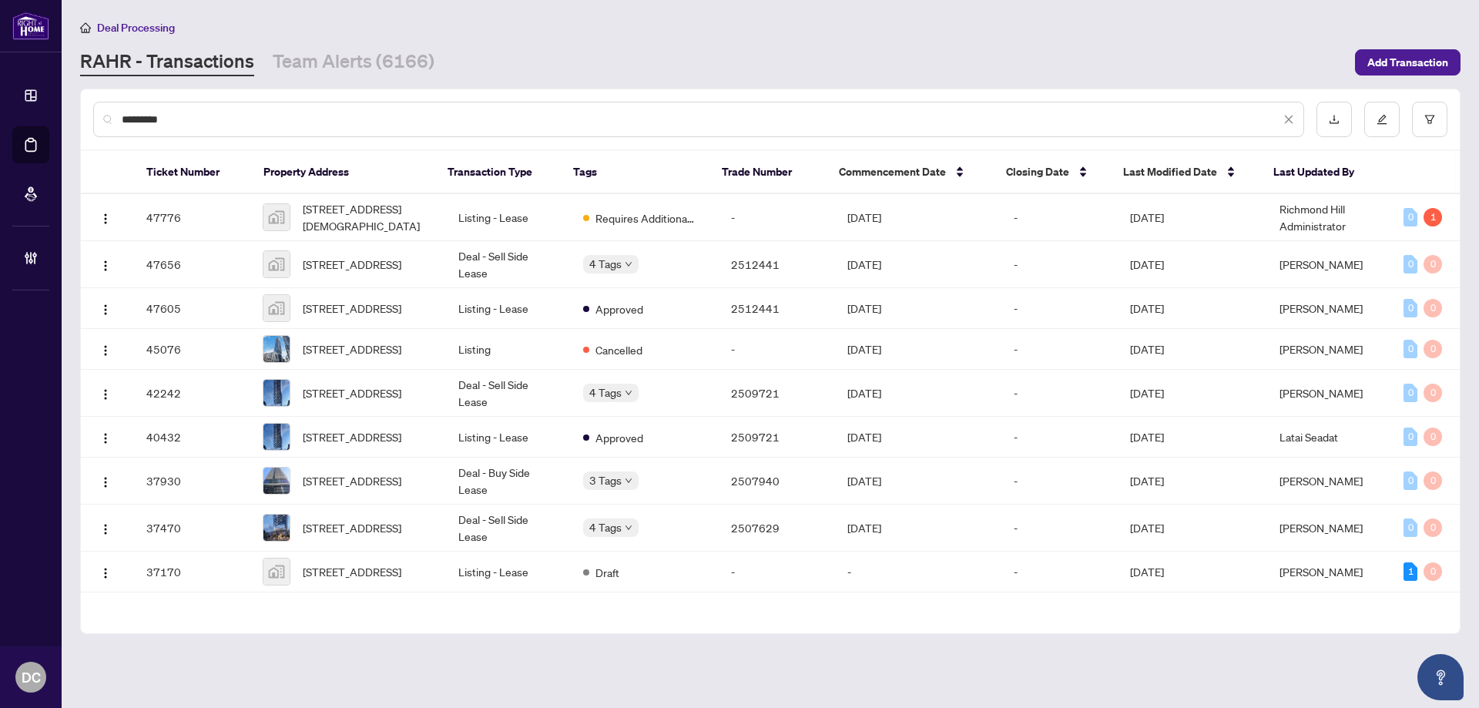
click at [319, 115] on input "*********" at bounding box center [701, 119] width 1159 height 17
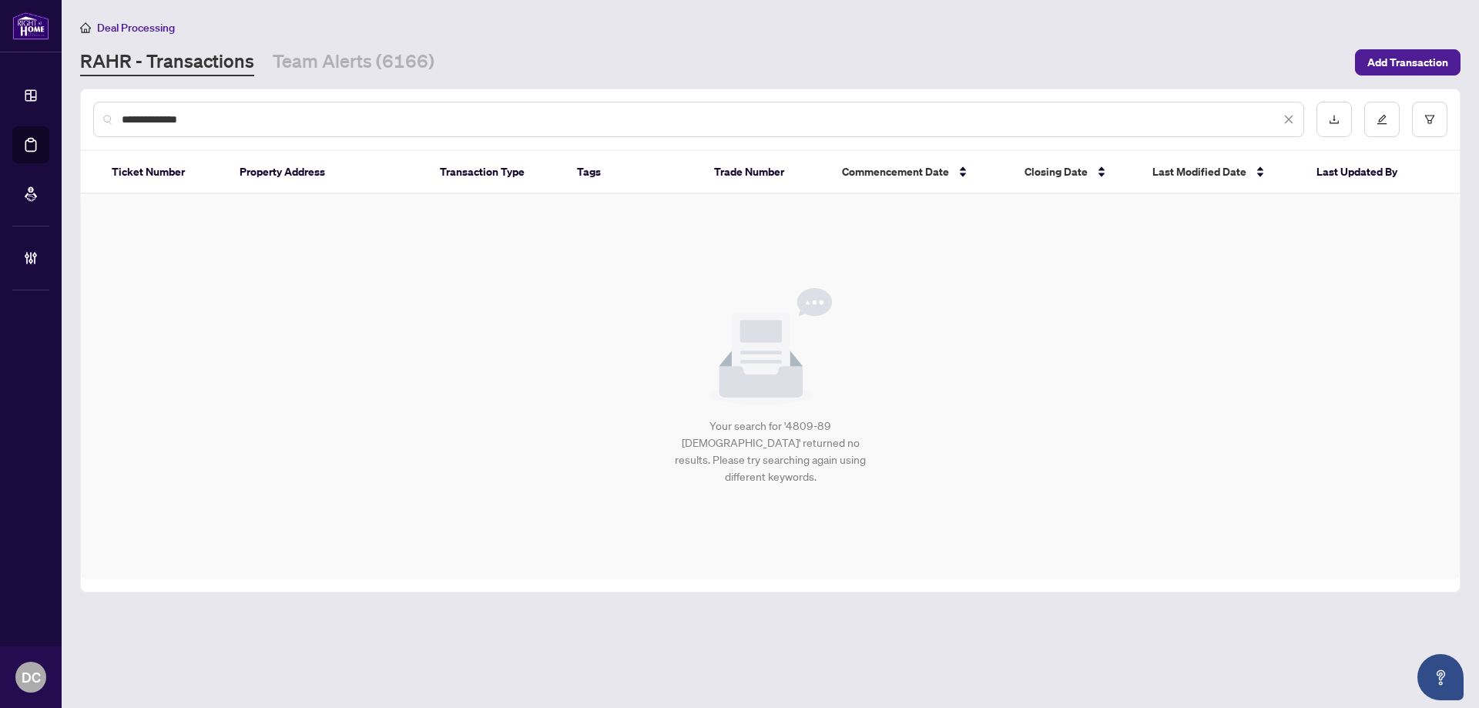
type input "**********"
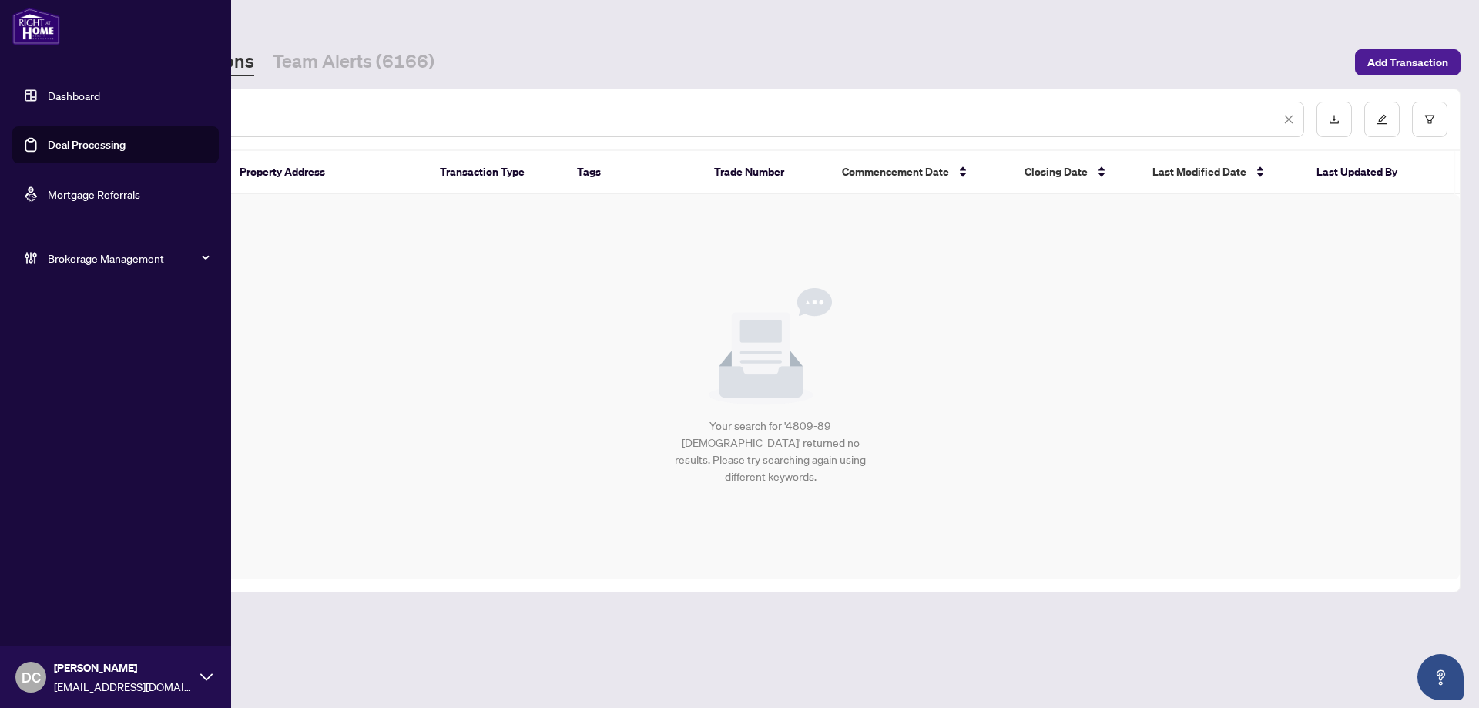
drag, startPoint x: 250, startPoint y: 123, endPoint x: 8, endPoint y: 115, distance: 242.1
click at [8, 115] on div "**********" at bounding box center [739, 354] width 1479 height 708
paste input "text"
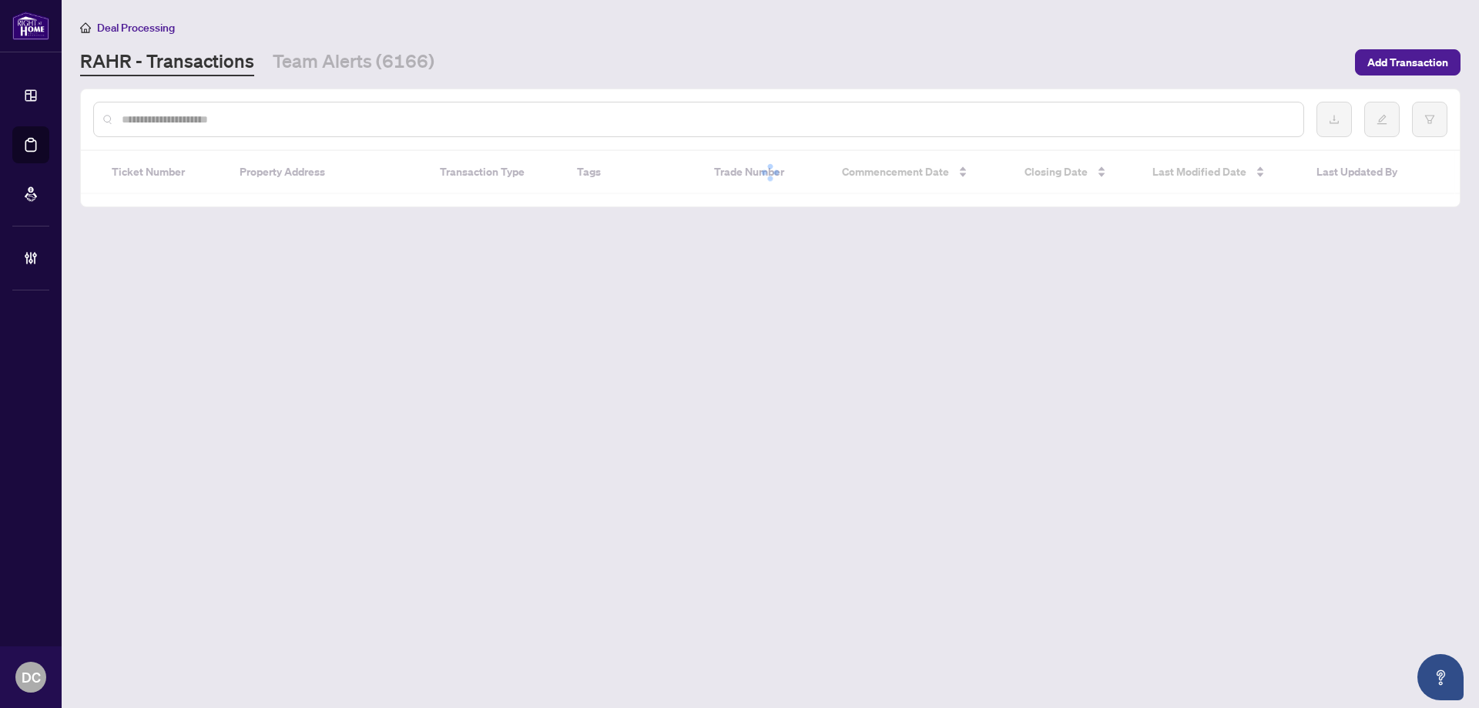
paste input "text"
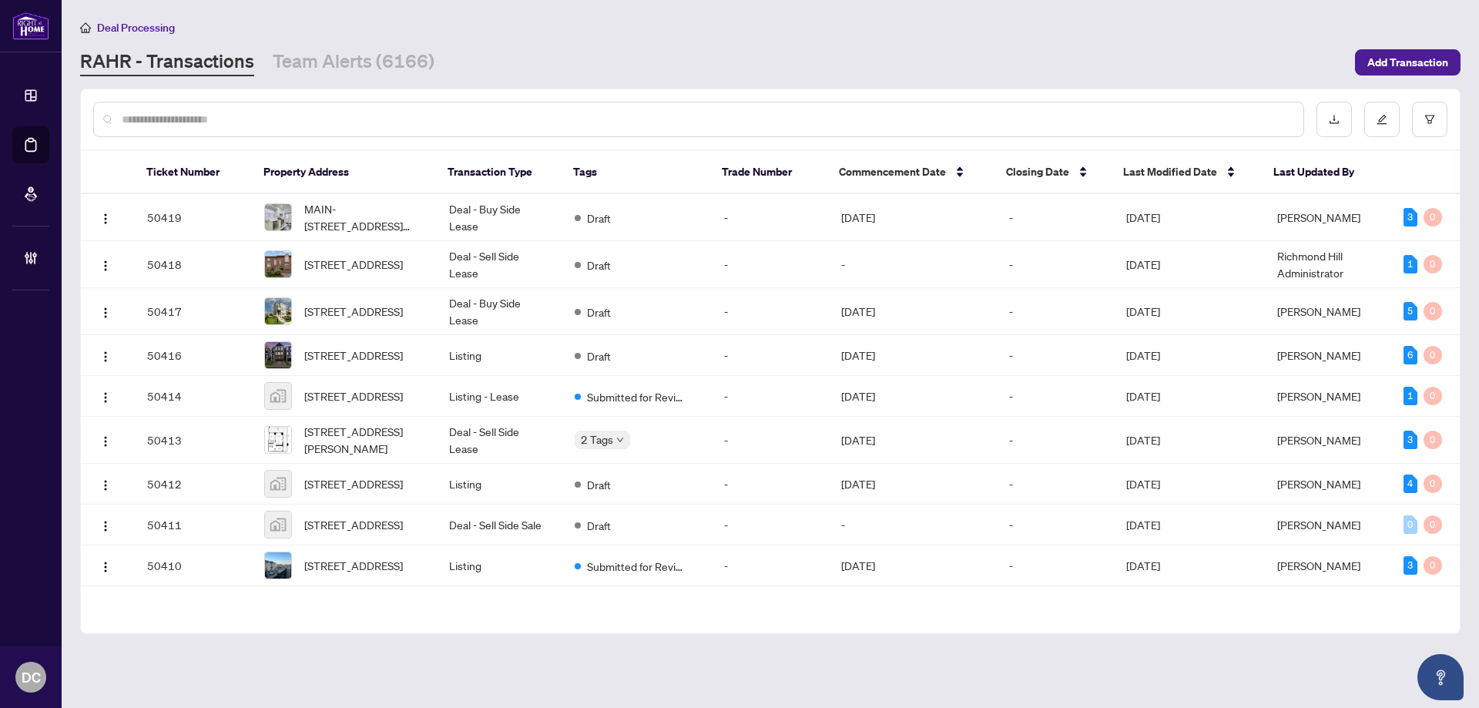
click at [249, 120] on input "text" at bounding box center [707, 119] width 1170 height 17
paste input "*******"
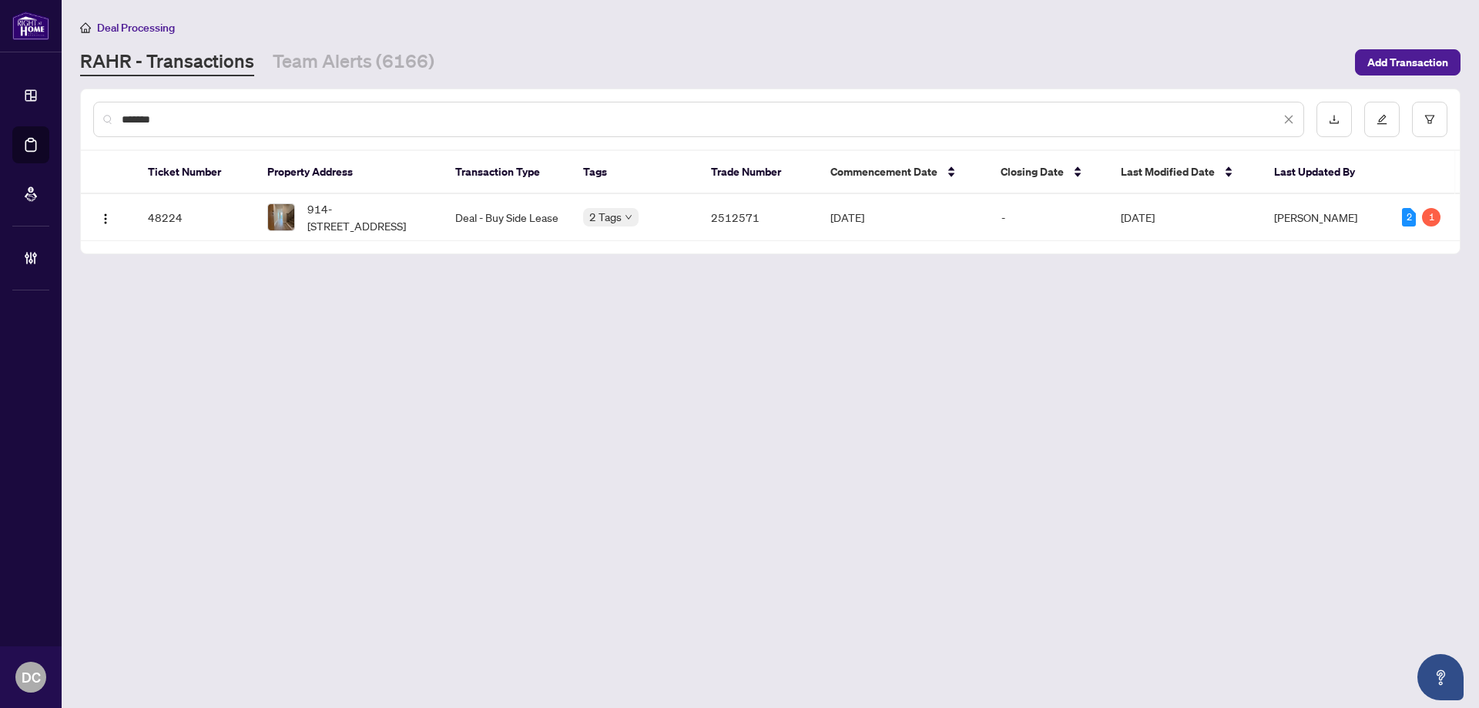
type input "*******"
click at [414, 217] on span "914-[STREET_ADDRESS]" at bounding box center [368, 217] width 123 height 34
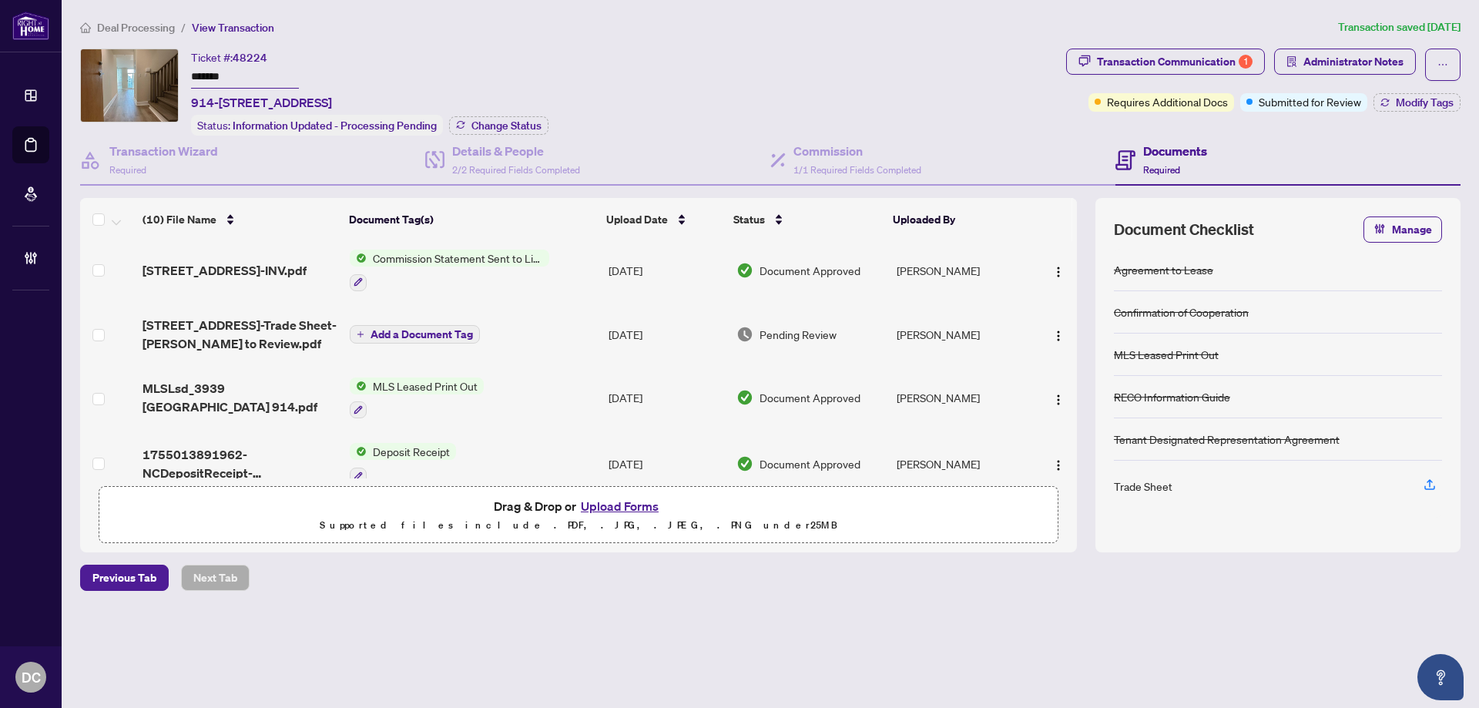
scroll to position [231, 0]
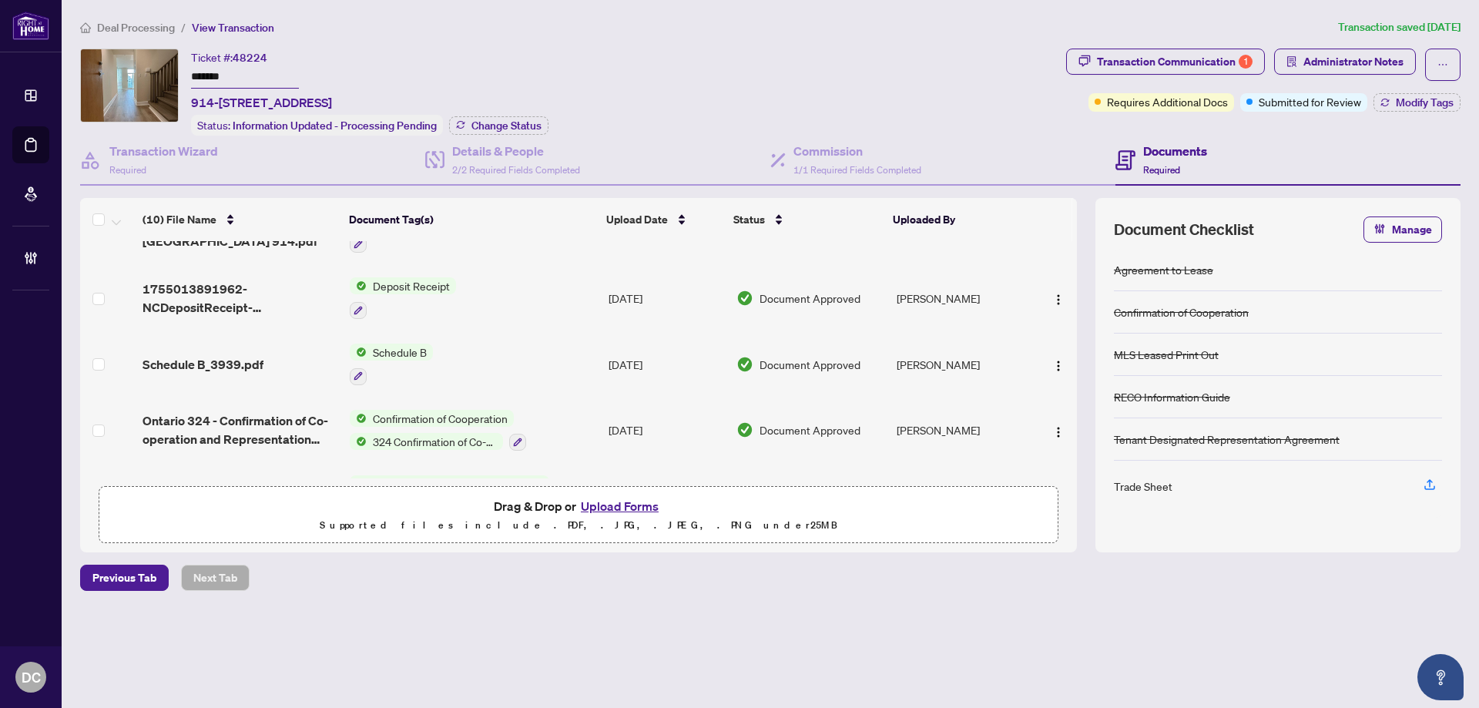
click at [590, 430] on td "Confirmation of Cooperation 324 Confirmation of Co-operation and Representation…" at bounding box center [473, 431] width 259 height 66
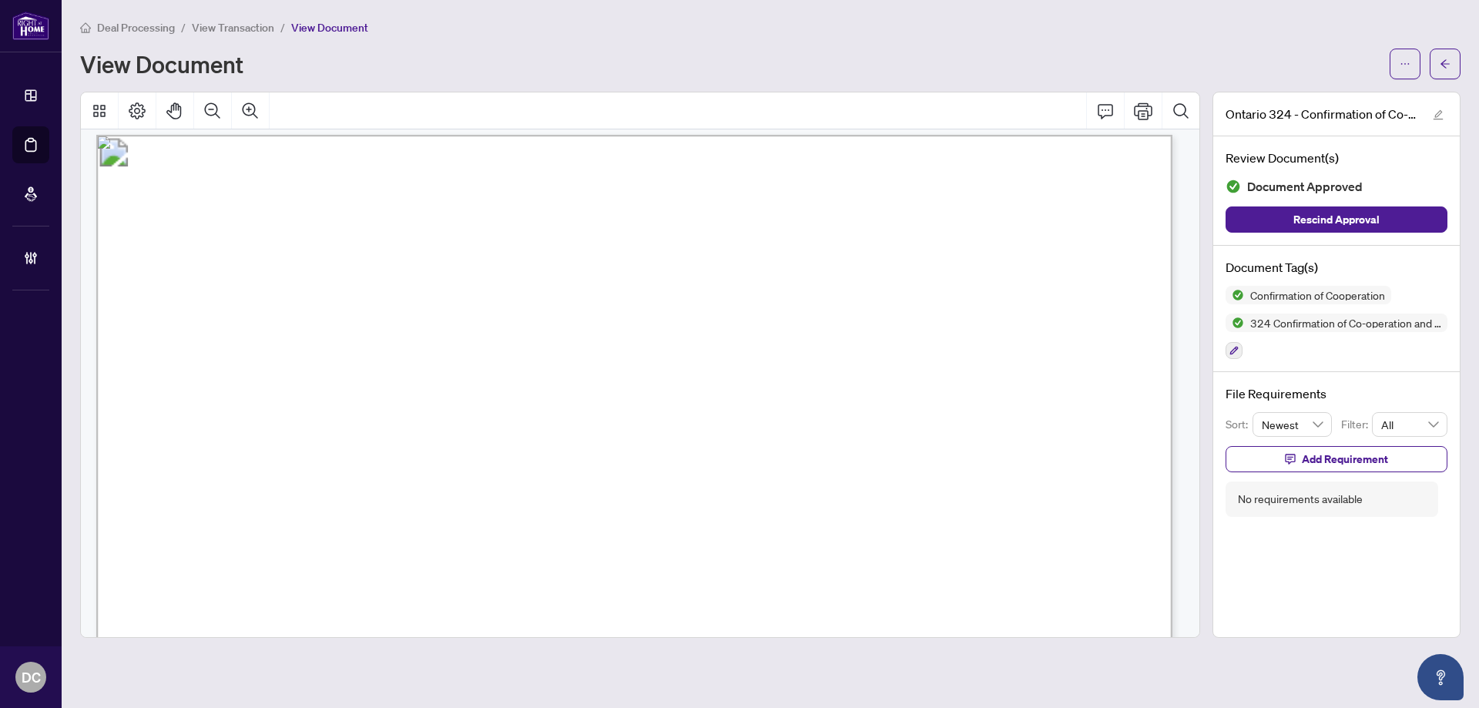
scroll to position [1464, 0]
click at [1446, 55] on span "button" at bounding box center [1445, 64] width 11 height 25
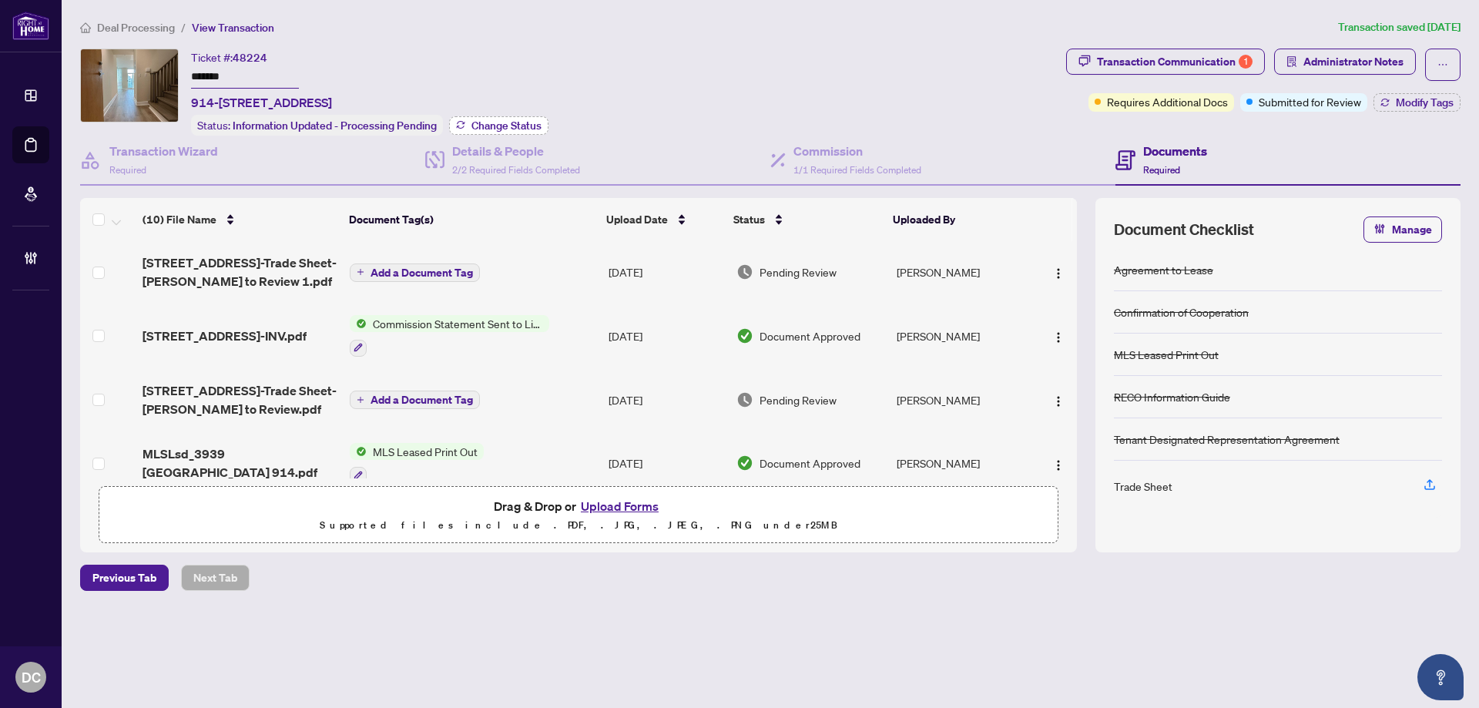
click at [515, 123] on span "Change Status" at bounding box center [507, 125] width 70 height 11
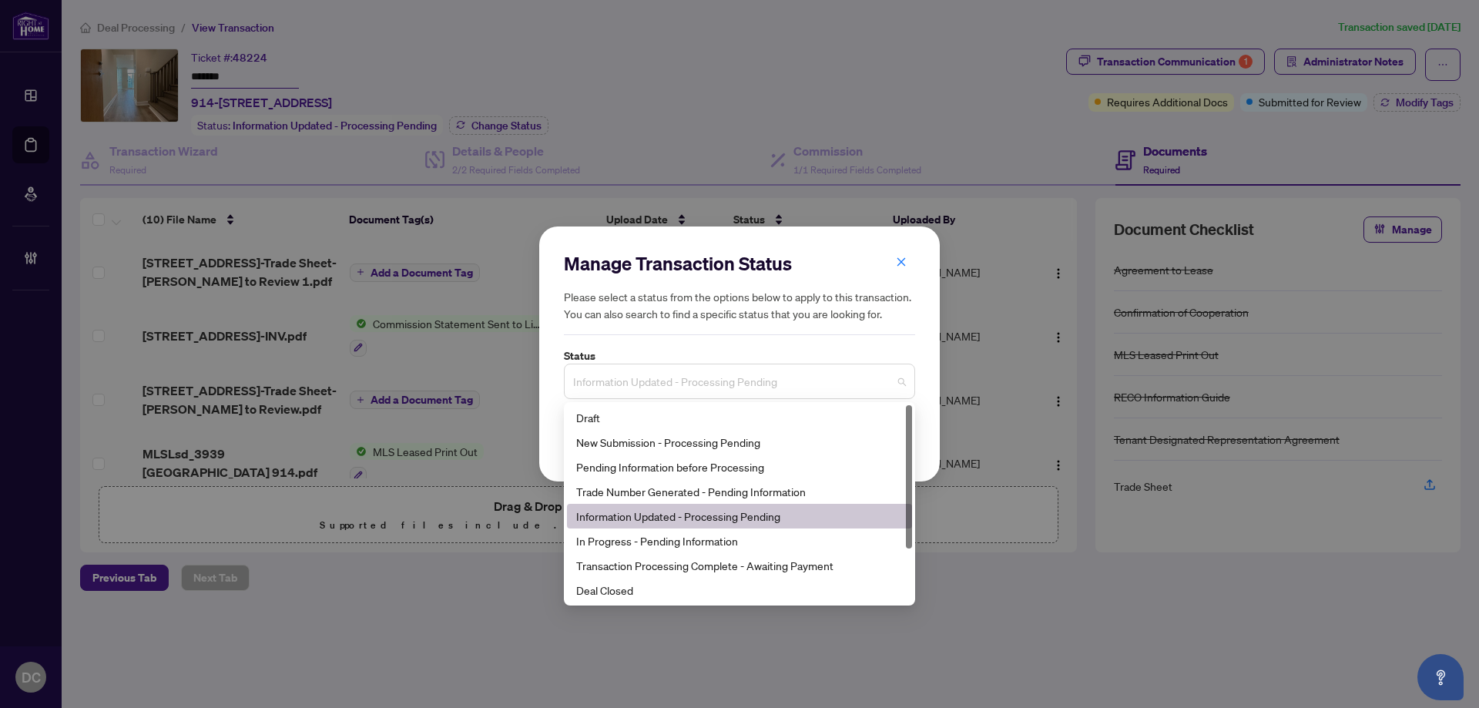
click at [770, 384] on span "Information Updated - Processing Pending" at bounding box center [739, 381] width 333 height 29
click at [640, 592] on div "Deal Closed" at bounding box center [739, 590] width 327 height 17
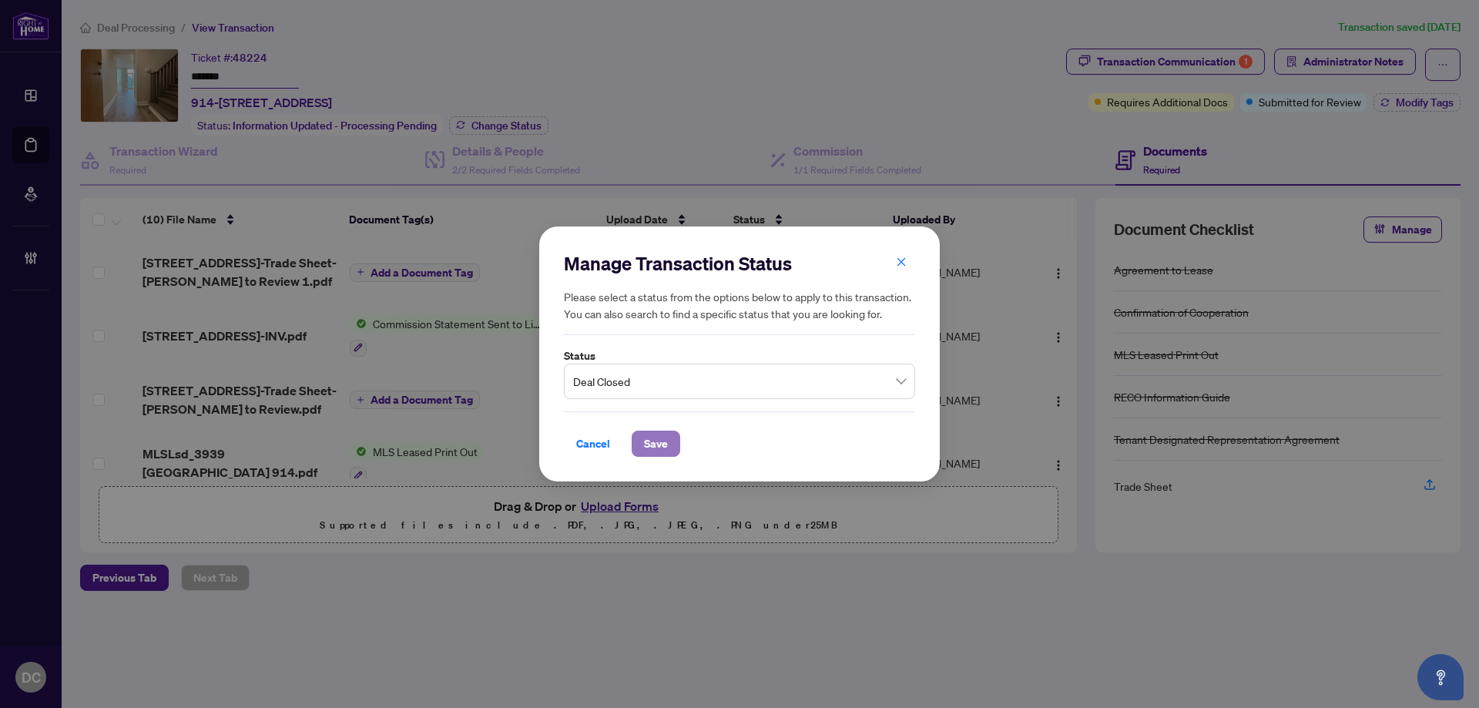
click at [660, 439] on span "Save" at bounding box center [656, 444] width 24 height 25
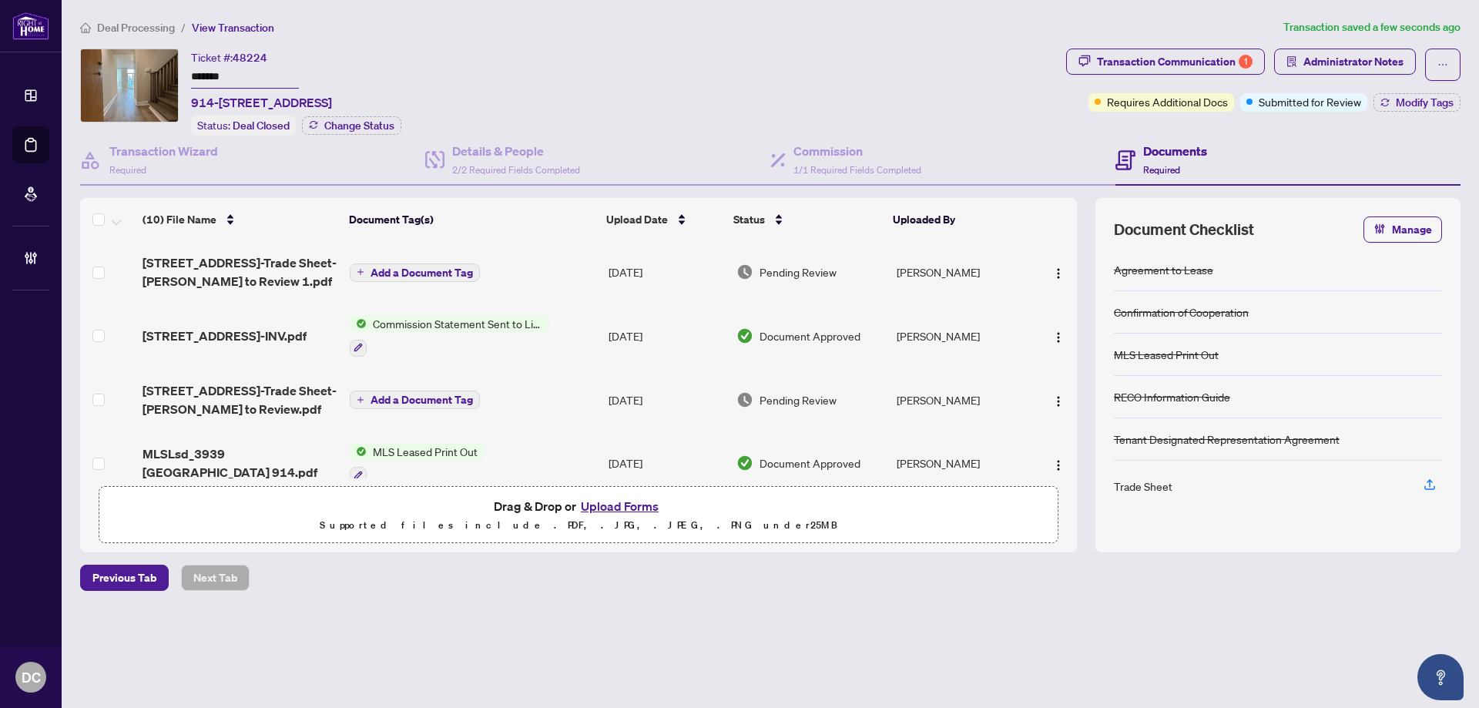
click at [243, 259] on span "[STREET_ADDRESS]-Trade Sheet-[PERSON_NAME] to Review 1.pdf" at bounding box center [240, 272] width 195 height 37
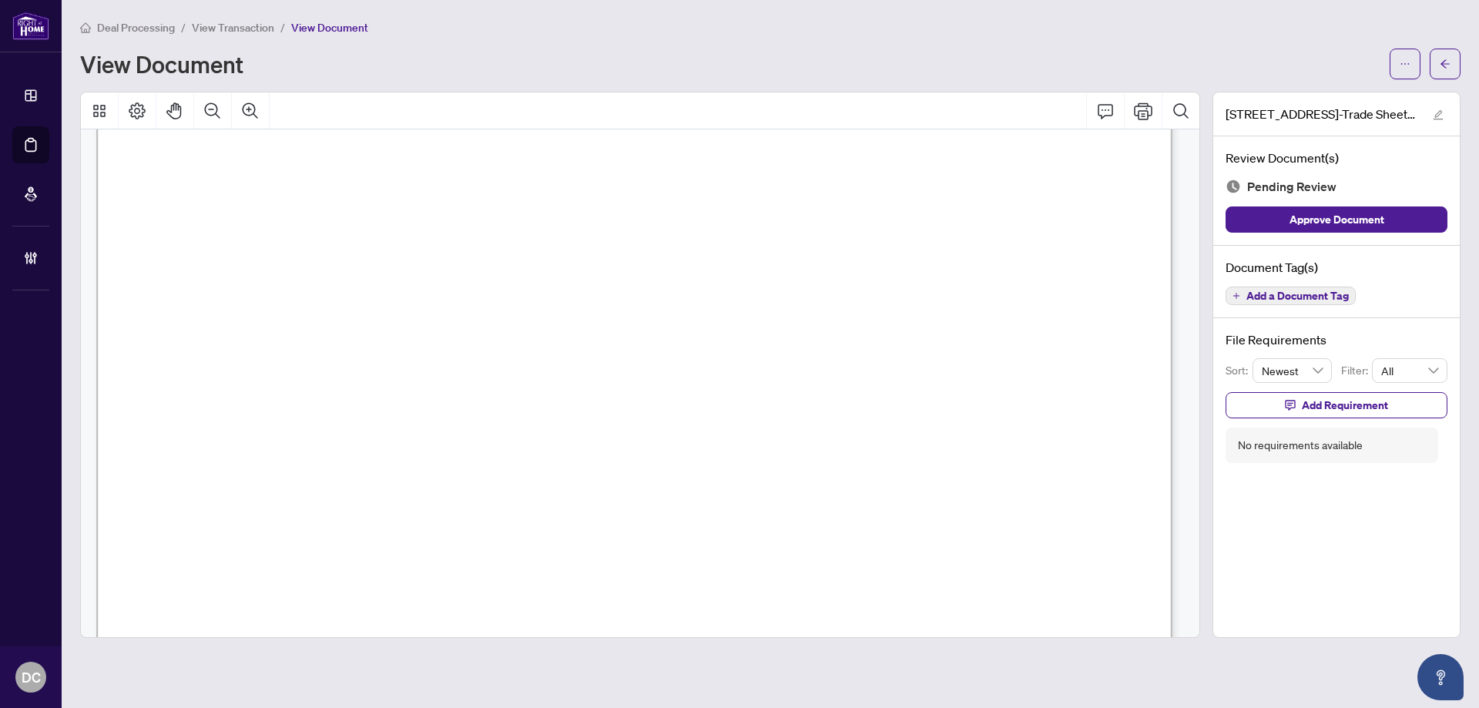
scroll to position [693, 0]
click at [1454, 53] on button "button" at bounding box center [1445, 64] width 31 height 31
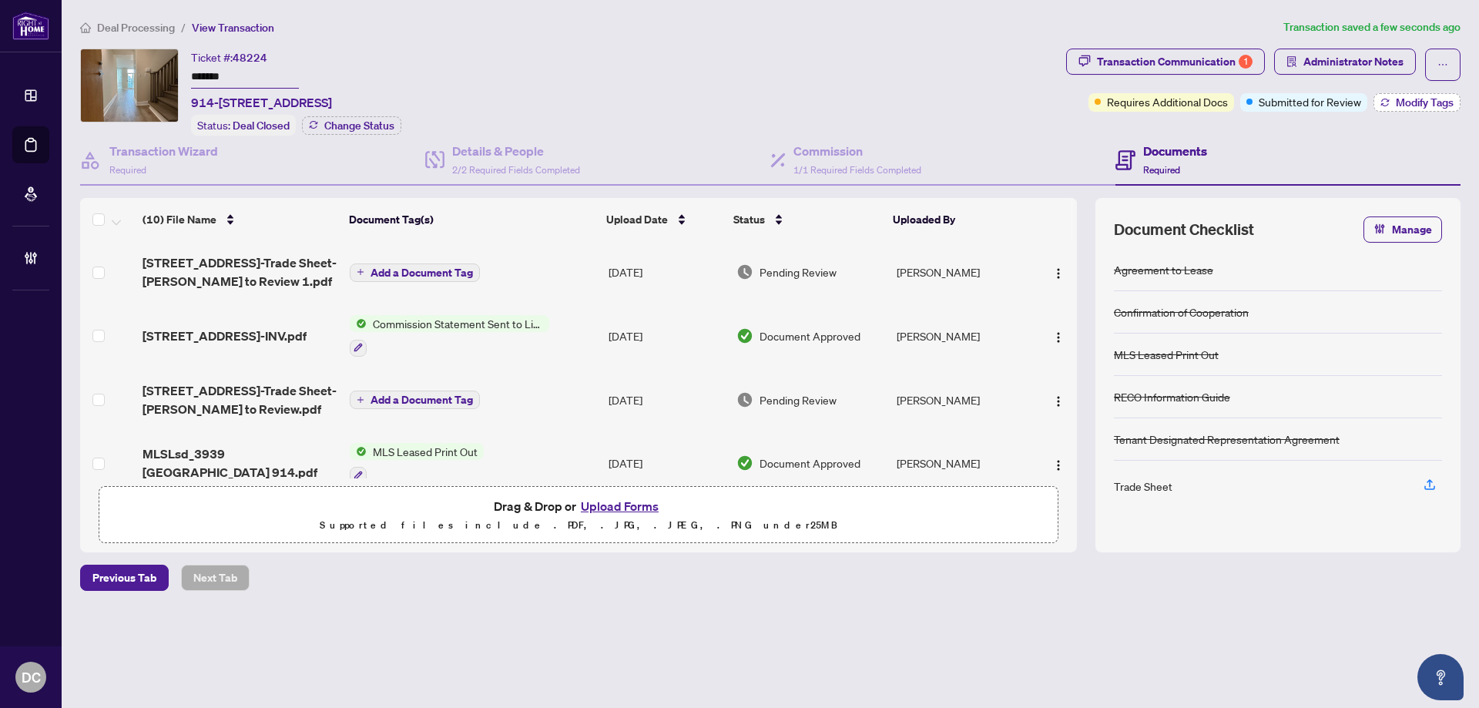
click at [1390, 99] on button "Modify Tags" at bounding box center [1417, 102] width 87 height 18
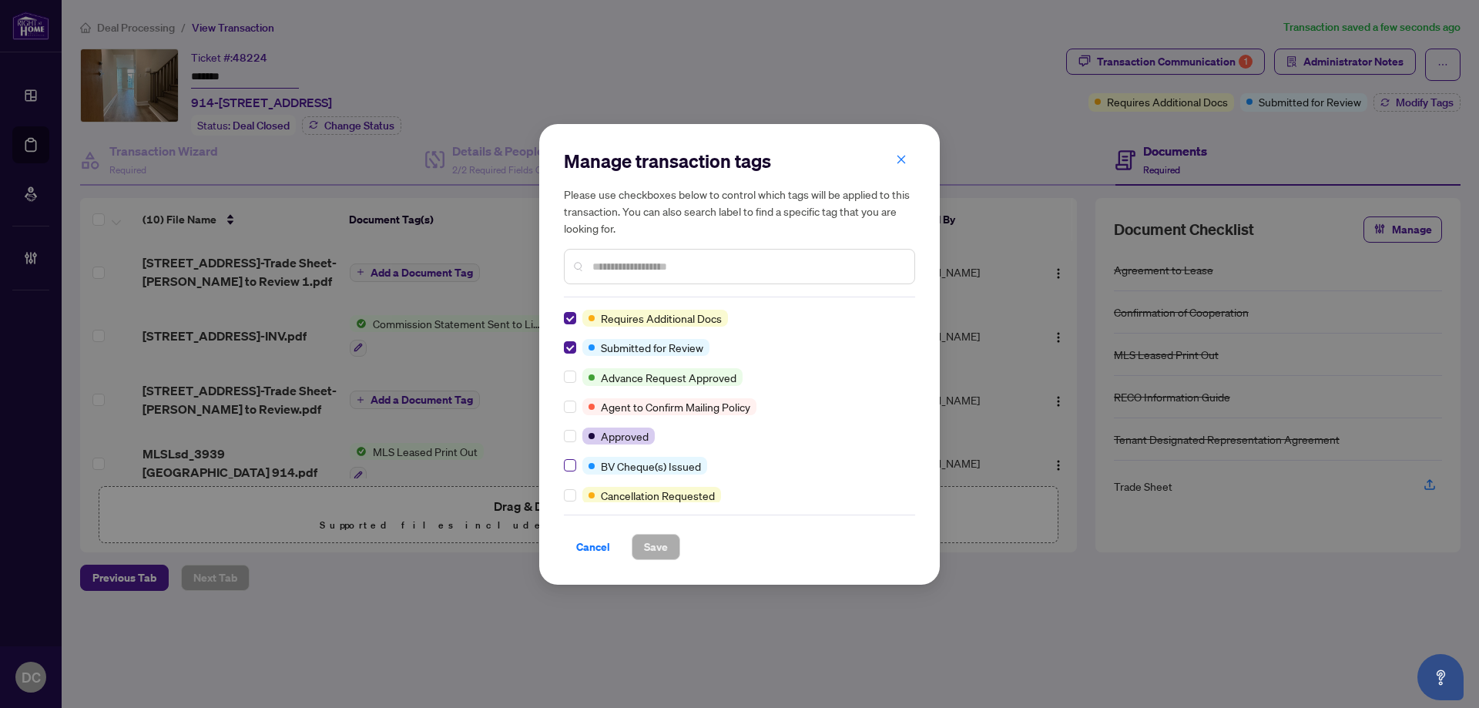
scroll to position [154, 0]
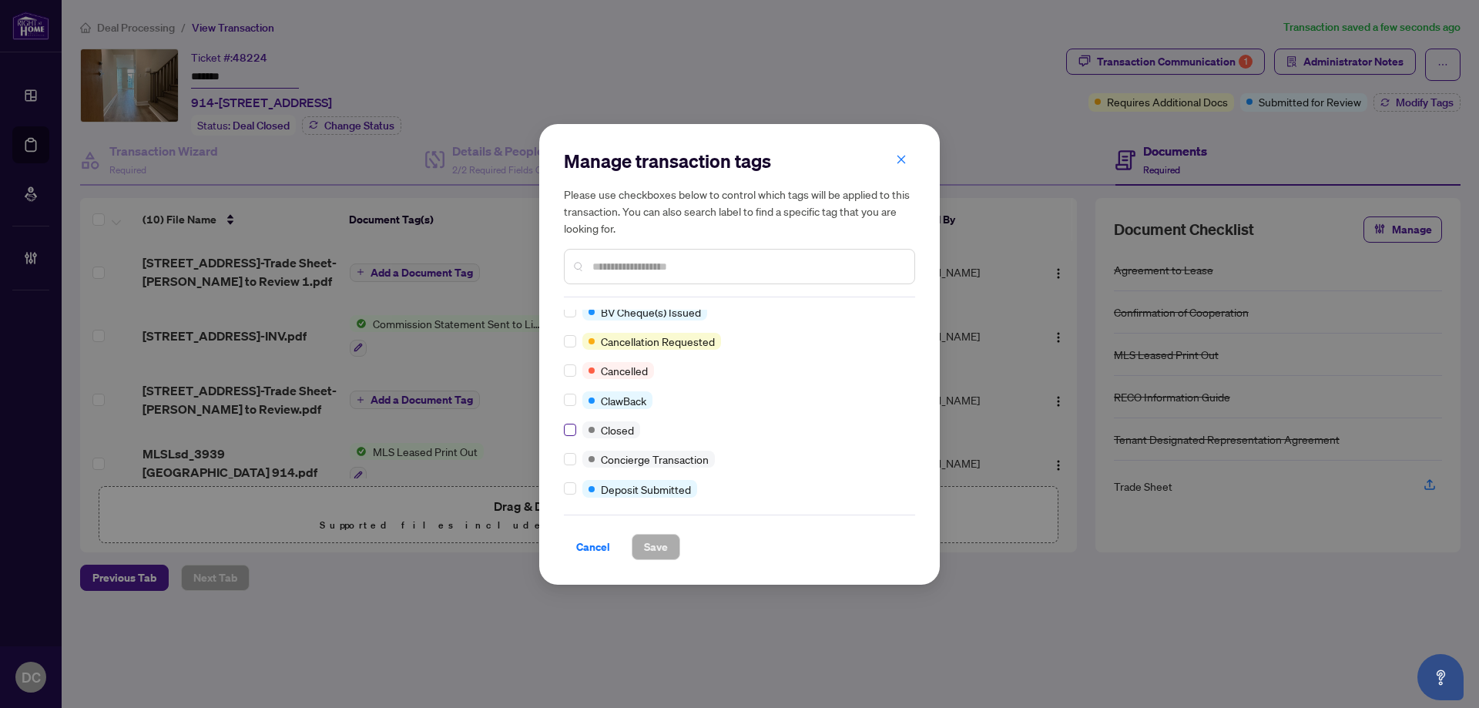
click at [572, 421] on label at bounding box center [570, 429] width 12 height 17
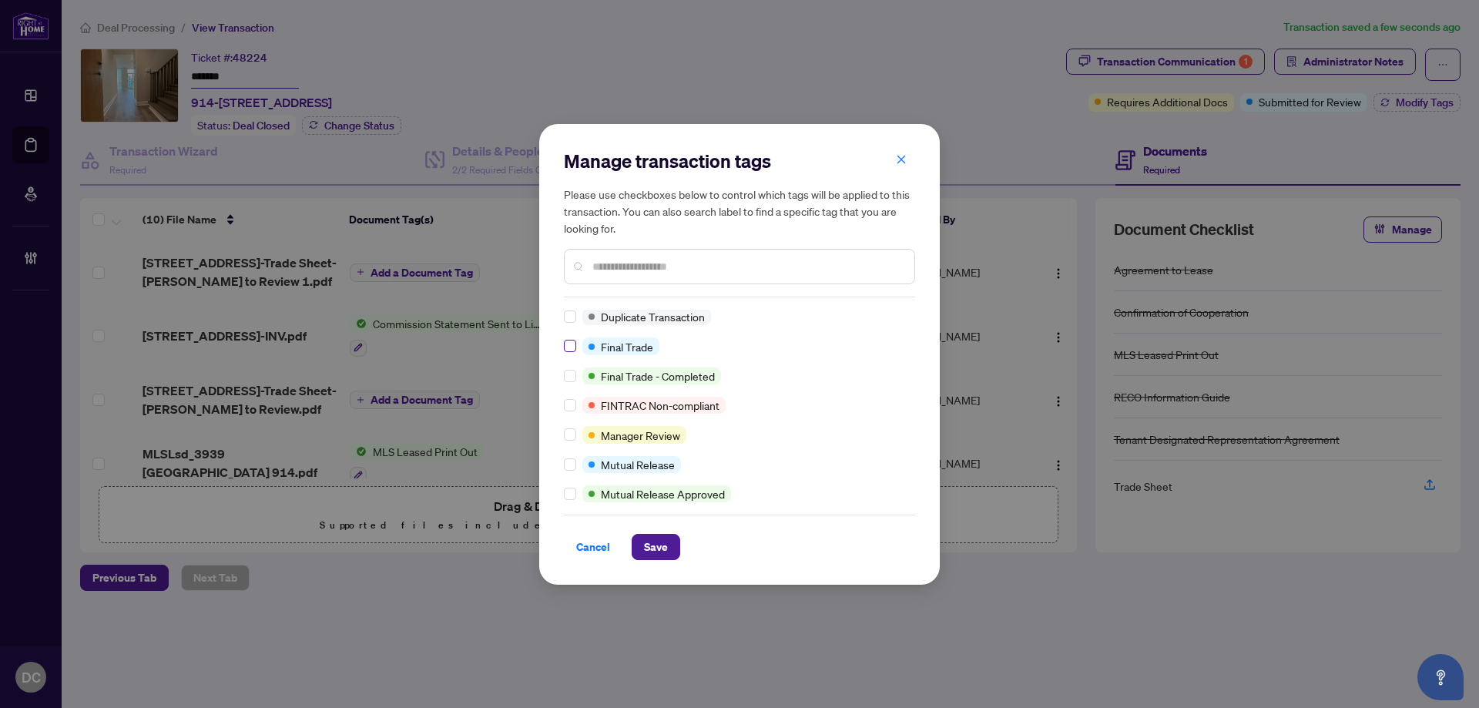
scroll to position [1, 0]
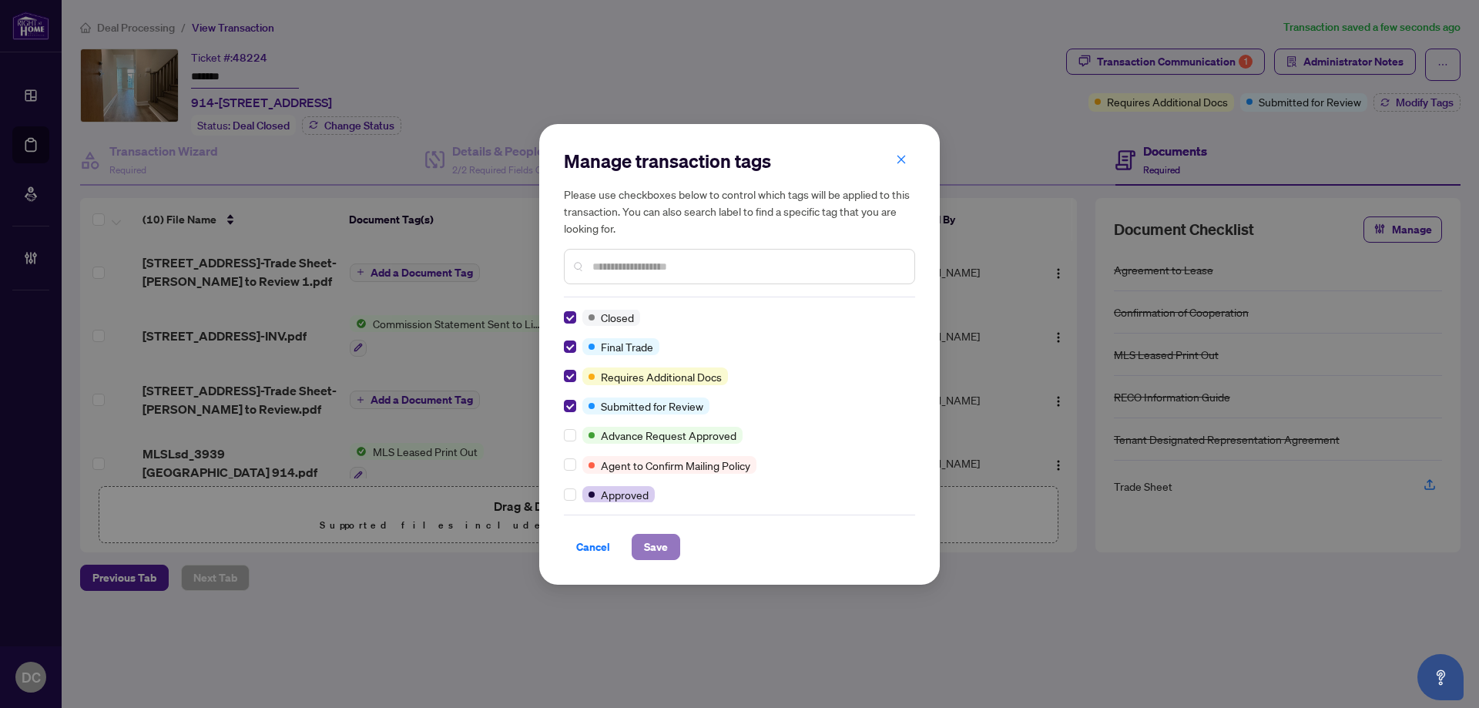
click at [660, 543] on span "Save" at bounding box center [656, 547] width 24 height 25
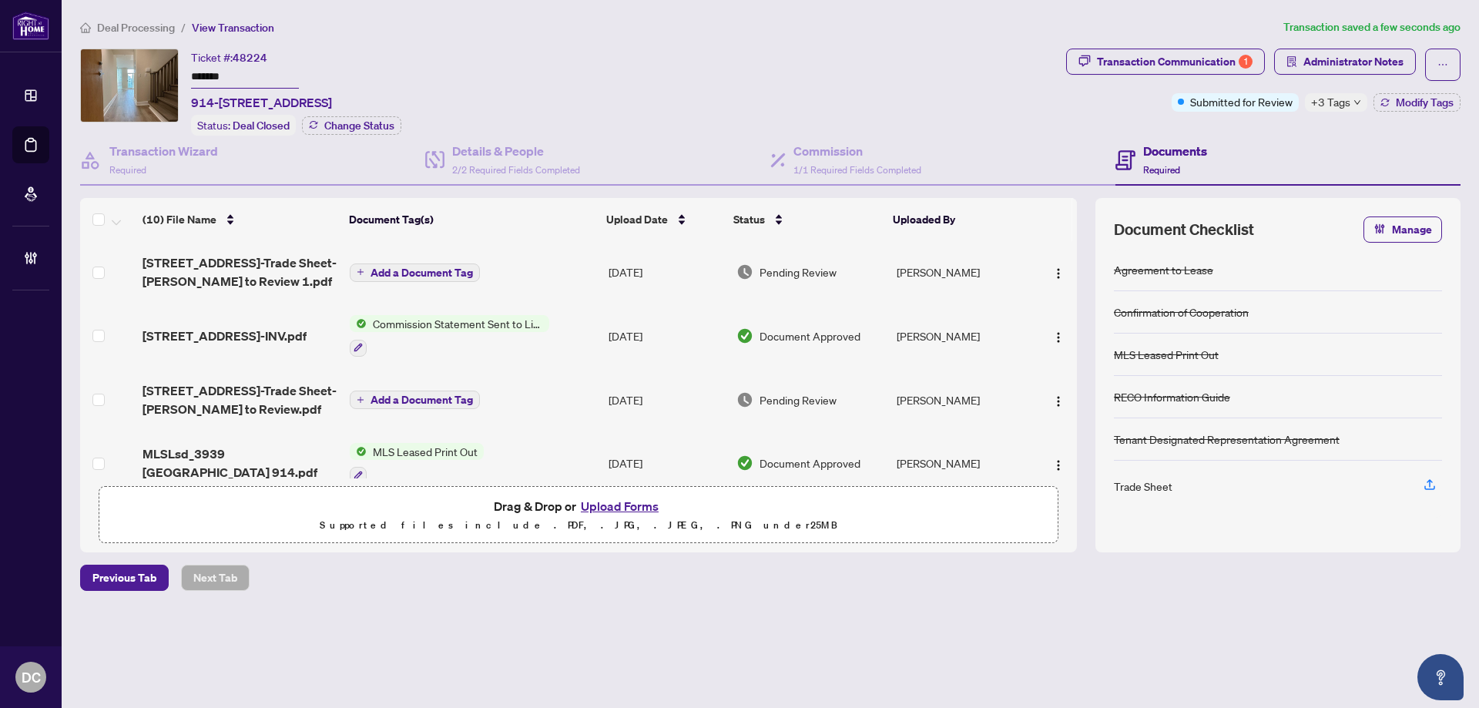
drag, startPoint x: 248, startPoint y: 72, endPoint x: 127, endPoint y: 71, distance: 121.0
click at [126, 69] on div "Ticket #: 48224 ******* 914-3939 [STREET_ADDRESS] Status: Deal Closed Change St…" at bounding box center [570, 92] width 980 height 87
click at [596, 267] on td "Add a Document Tag" at bounding box center [473, 272] width 259 height 62
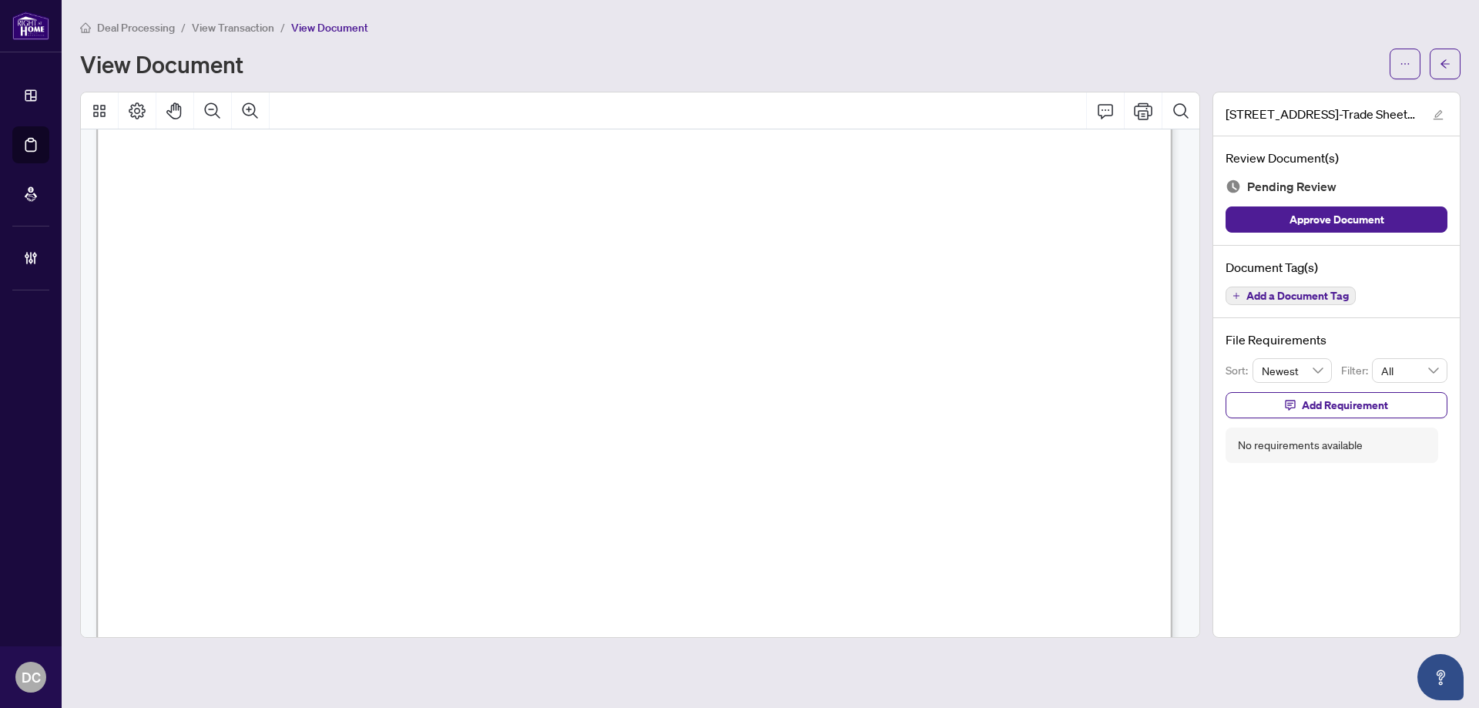
scroll to position [308, 0]
click at [1454, 63] on button "button" at bounding box center [1445, 64] width 31 height 31
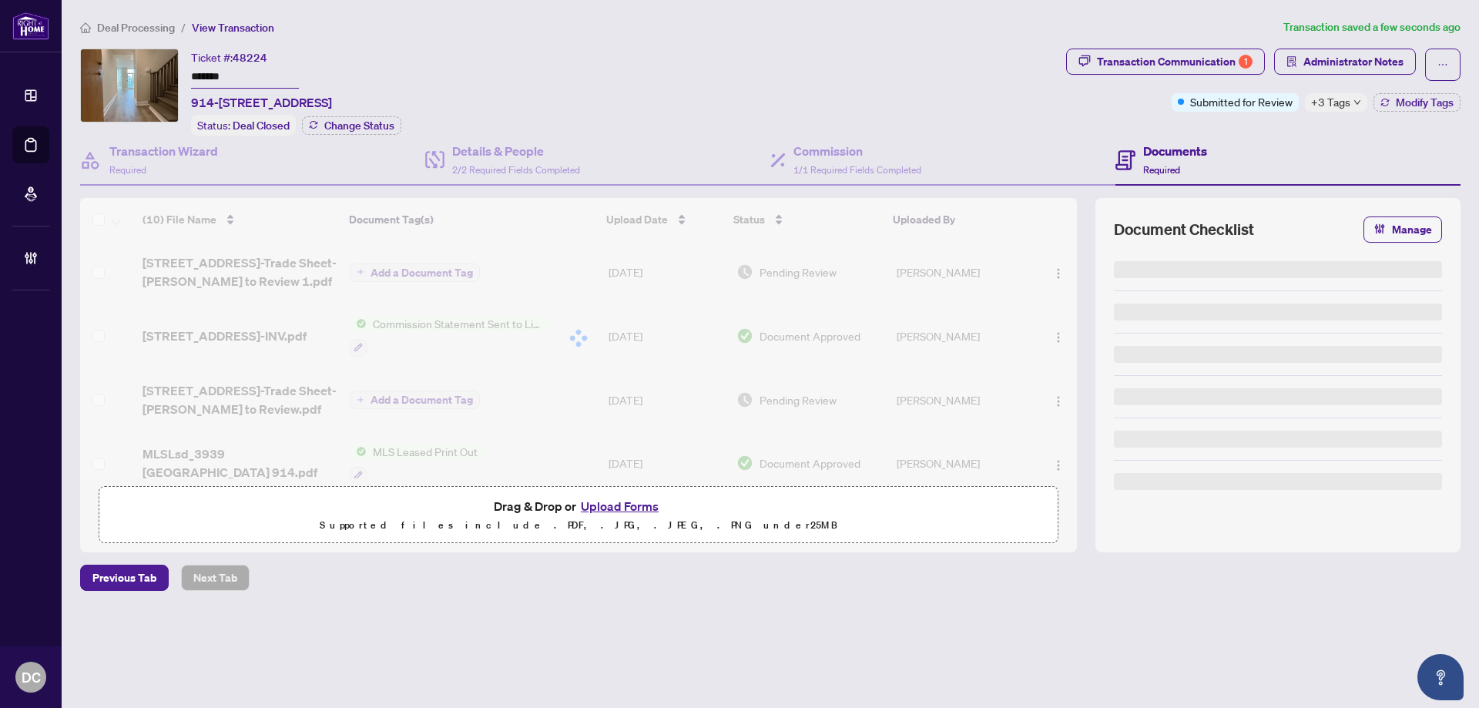
click at [1322, 96] on span "+3 Tags" at bounding box center [1330, 102] width 39 height 18
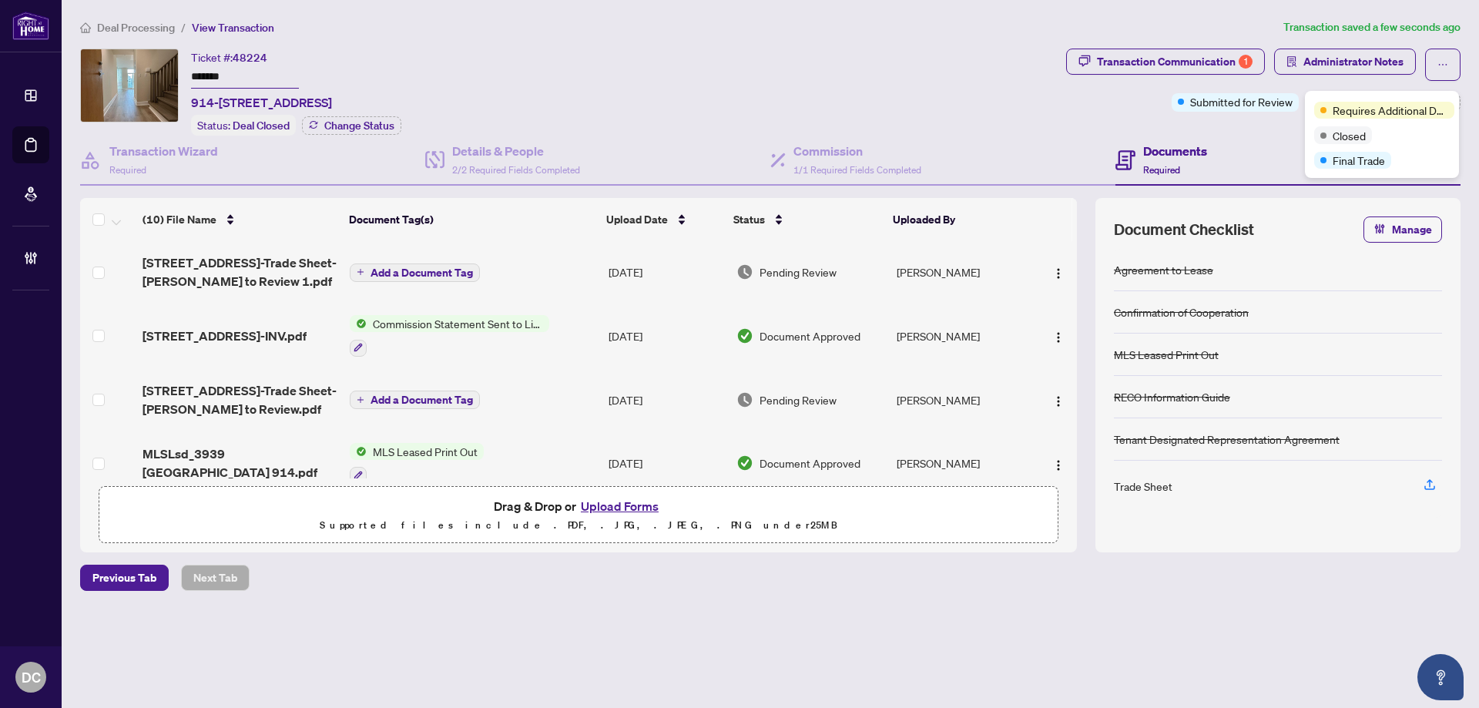
click at [1261, 125] on div "Transaction Communication 1 Administrator Notes Submitted for Review +3 Tags Mo…" at bounding box center [1263, 92] width 401 height 87
click at [1327, 75] on span "Administrator Notes" at bounding box center [1345, 65] width 142 height 32
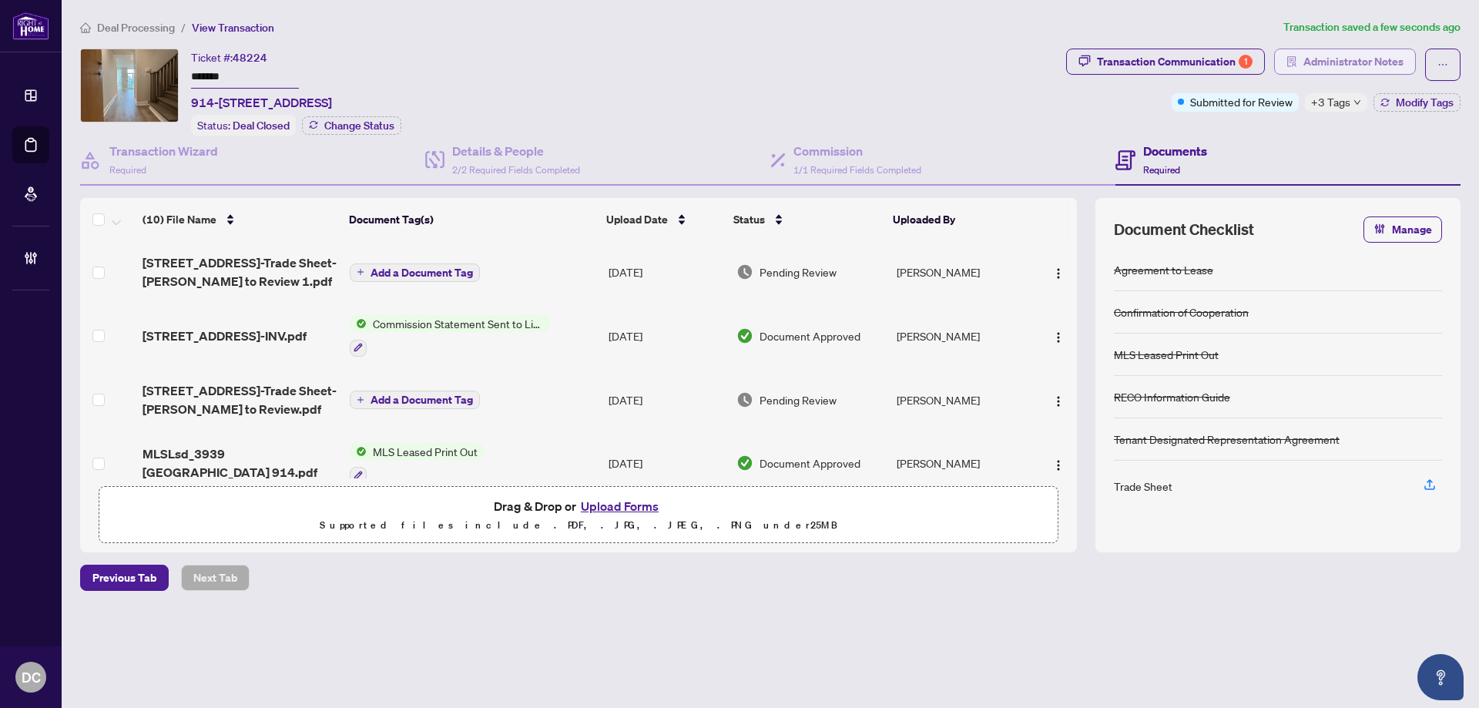
click at [1331, 67] on span "Administrator Notes" at bounding box center [1354, 61] width 100 height 25
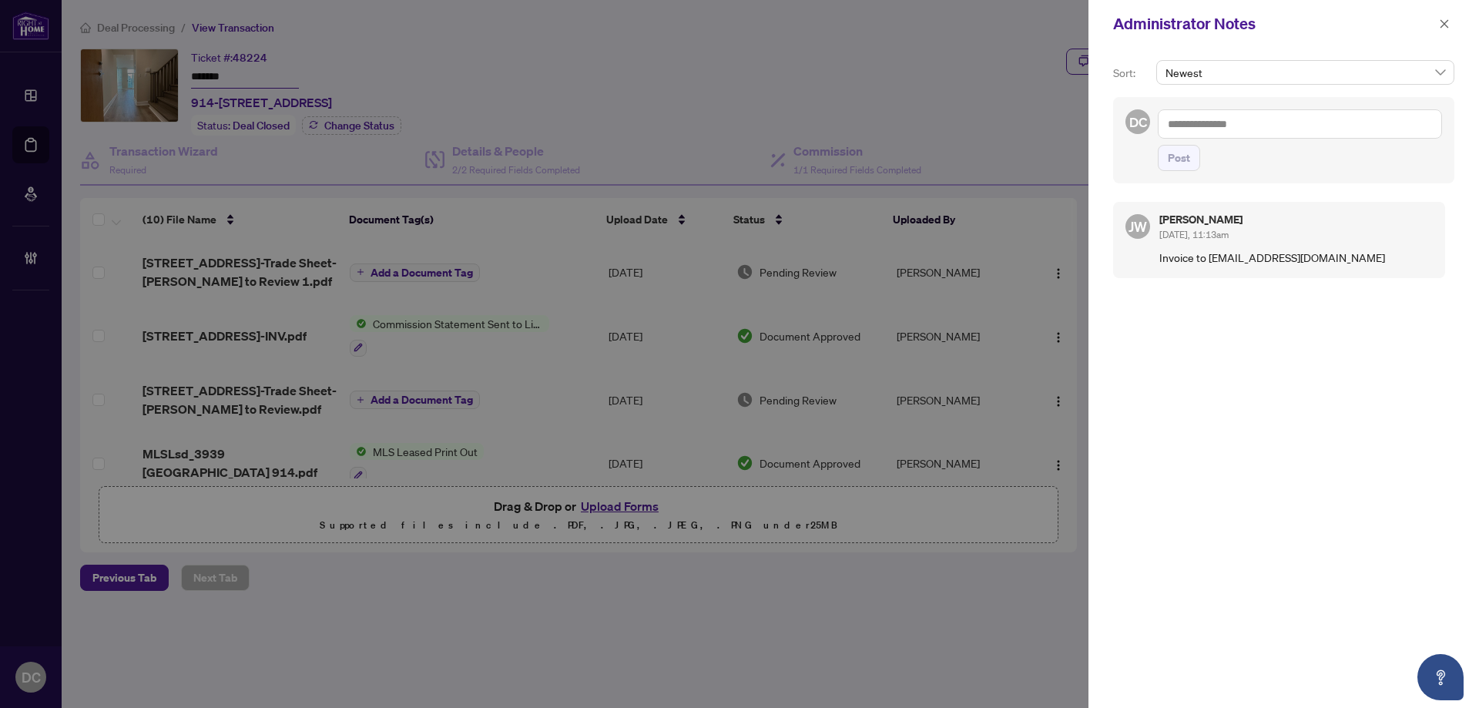
click at [1214, 128] on textarea at bounding box center [1300, 123] width 284 height 29
paste textarea "**********"
type textarea "**********"
click at [1193, 152] on button "Post" at bounding box center [1179, 158] width 42 height 26
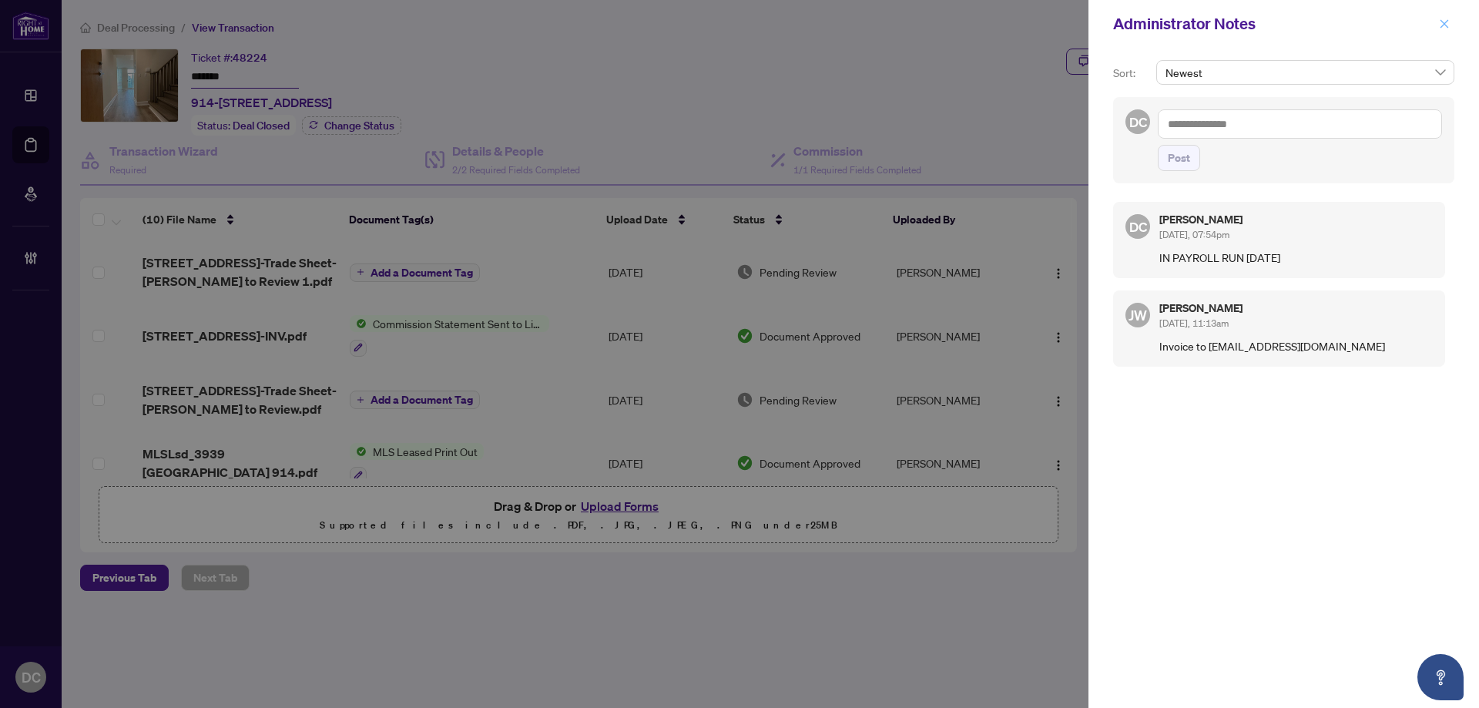
click at [1449, 29] on icon "close" at bounding box center [1444, 23] width 11 height 11
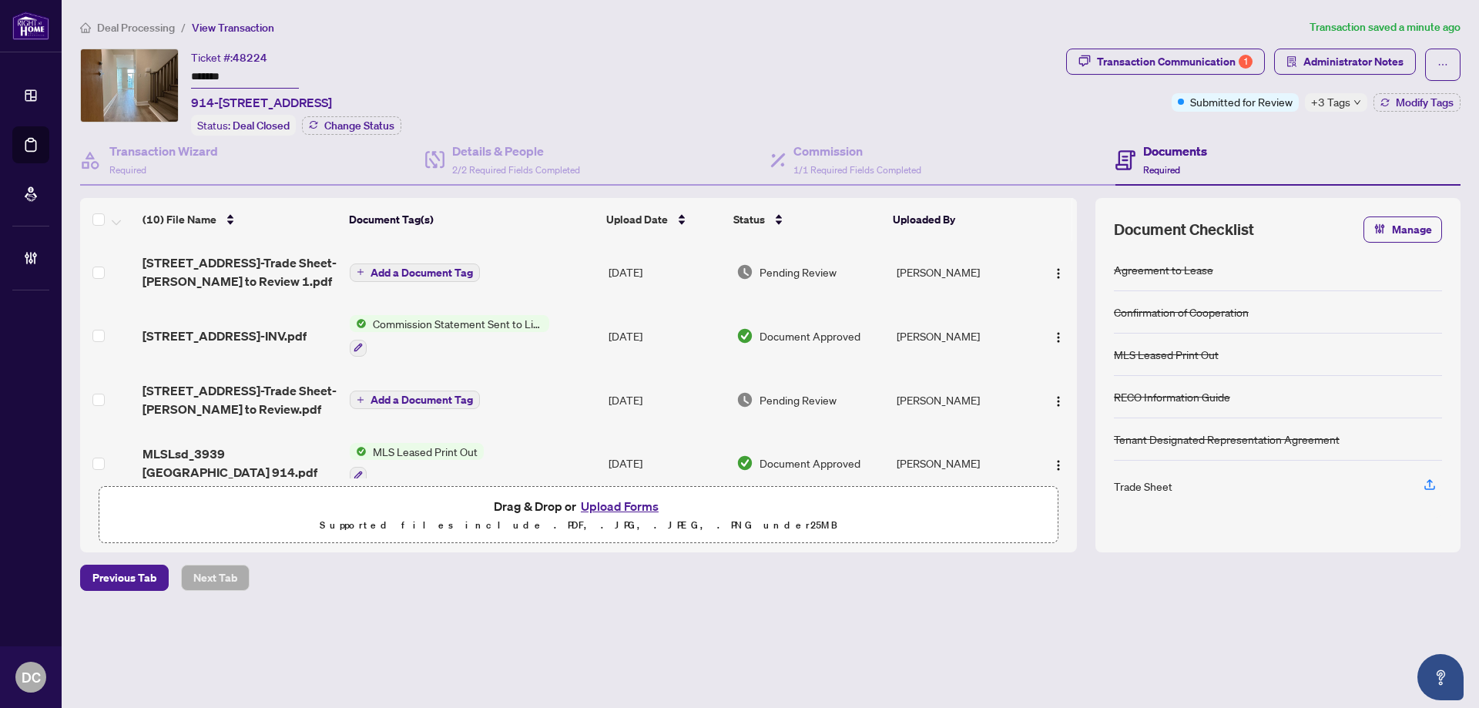
click at [1354, 104] on icon "down" at bounding box center [1358, 103] width 8 height 8
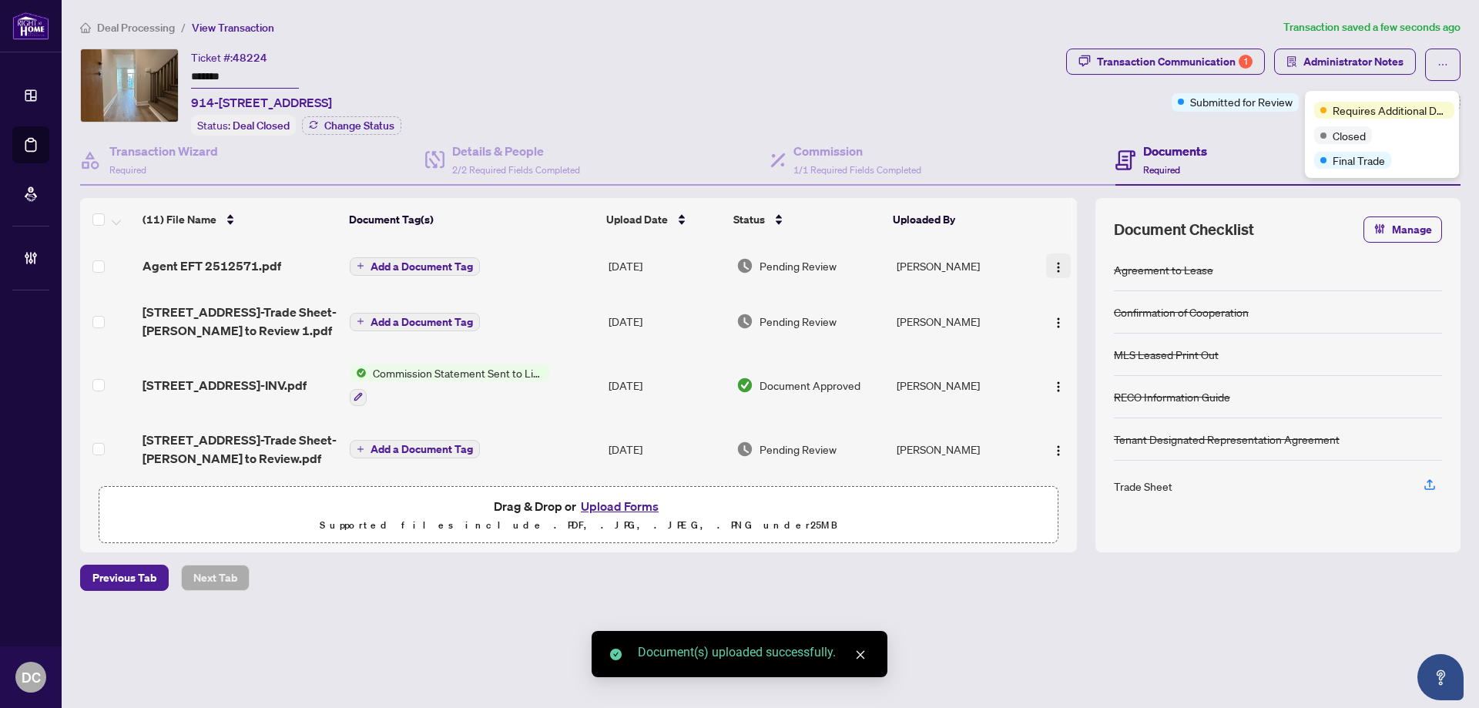
click at [1054, 261] on img "button" at bounding box center [1059, 267] width 12 height 12
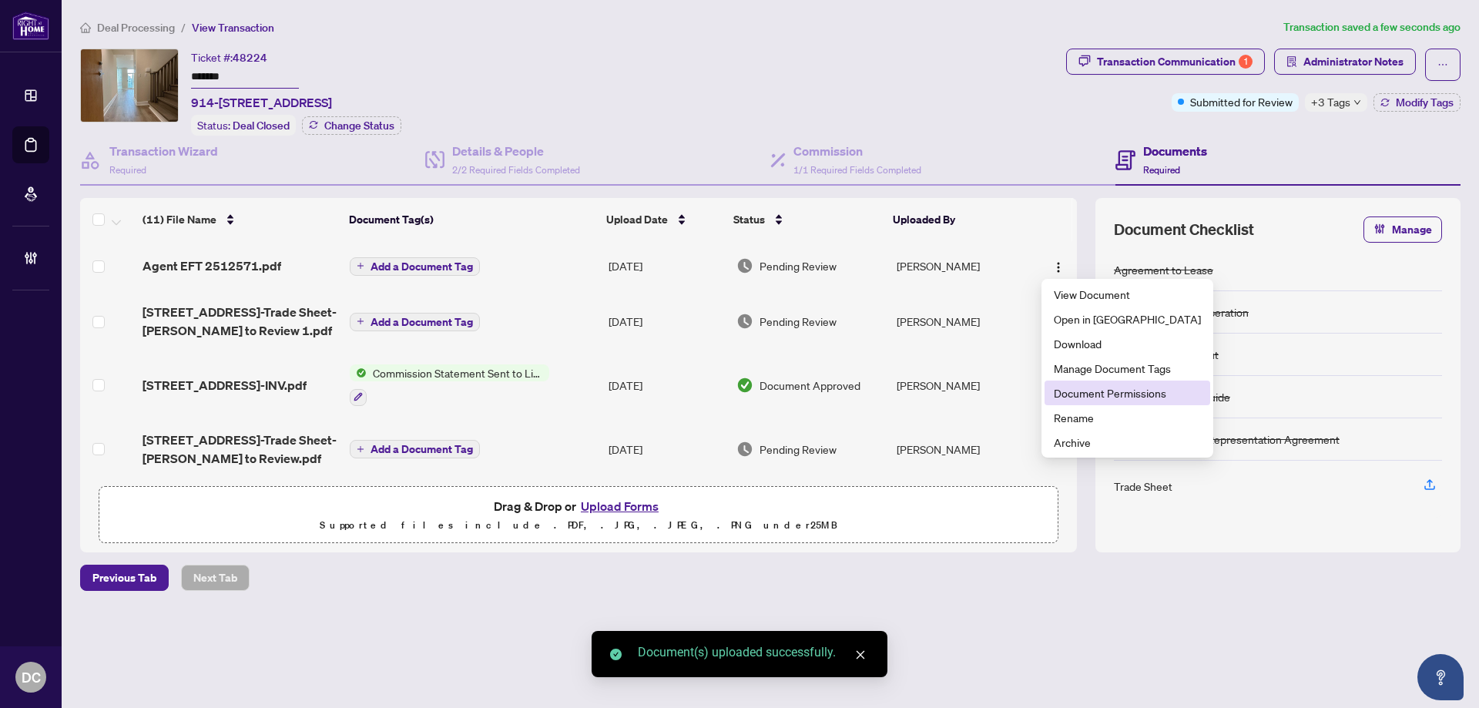
click at [1090, 388] on span "Document Permissions" at bounding box center [1127, 392] width 147 height 17
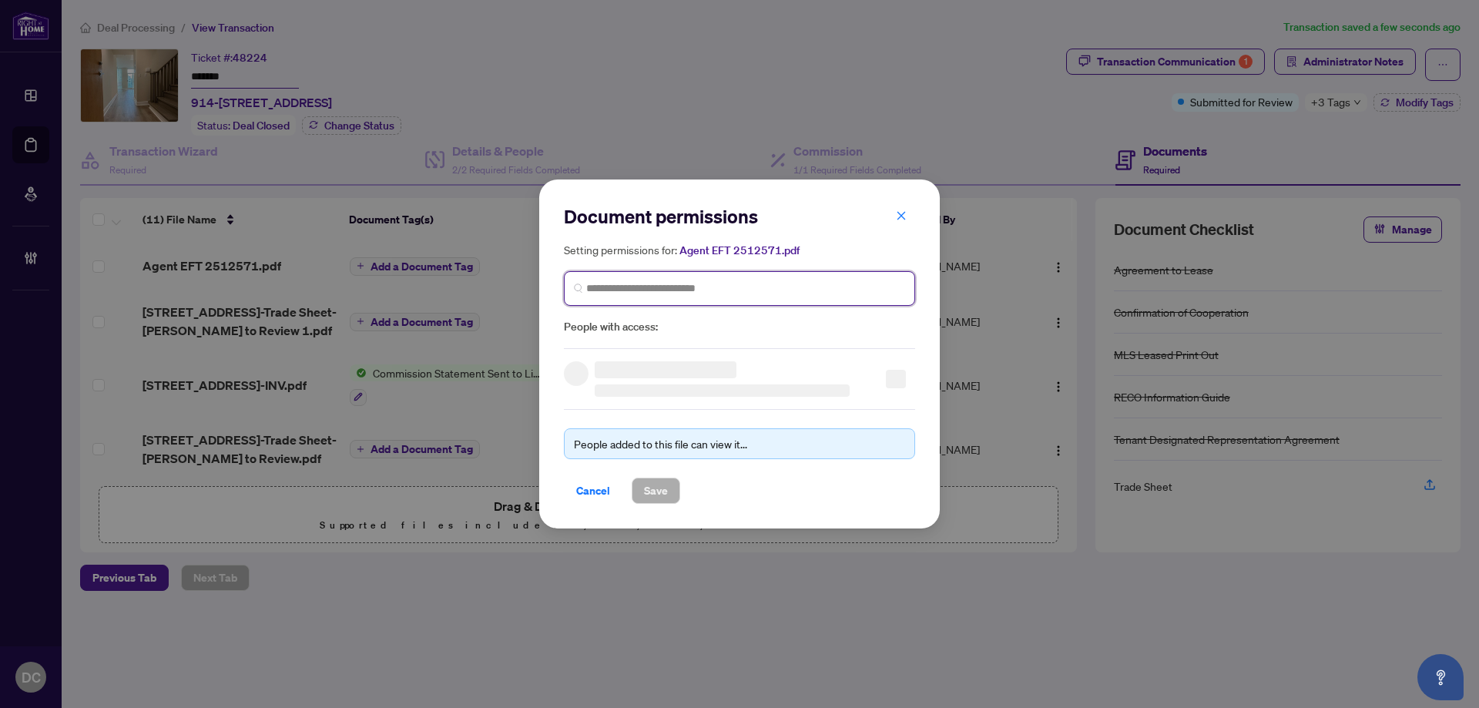
click at [776, 290] on input "search" at bounding box center [745, 288] width 319 height 16
type input "**********"
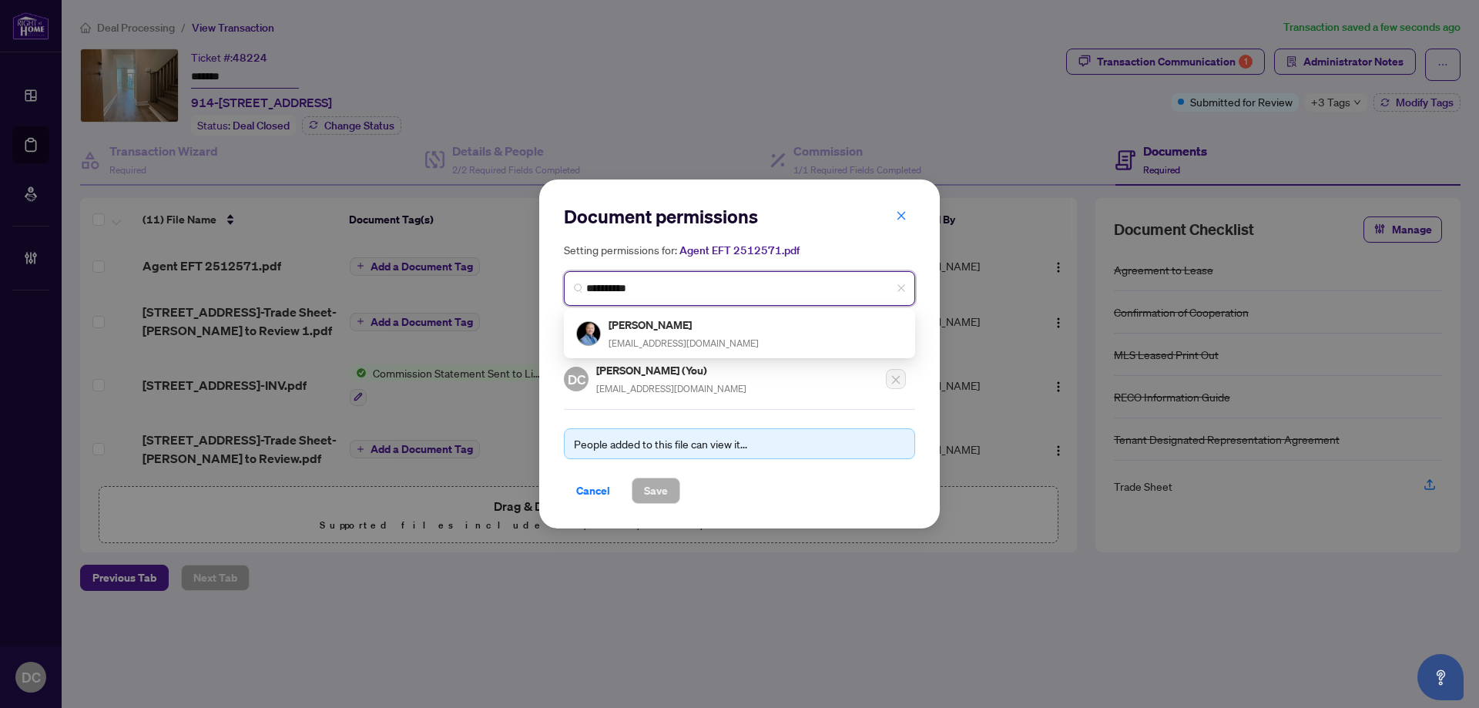
click at [717, 327] on div "[PERSON_NAME] [EMAIL_ADDRESS][DOMAIN_NAME]" at bounding box center [739, 333] width 327 height 35
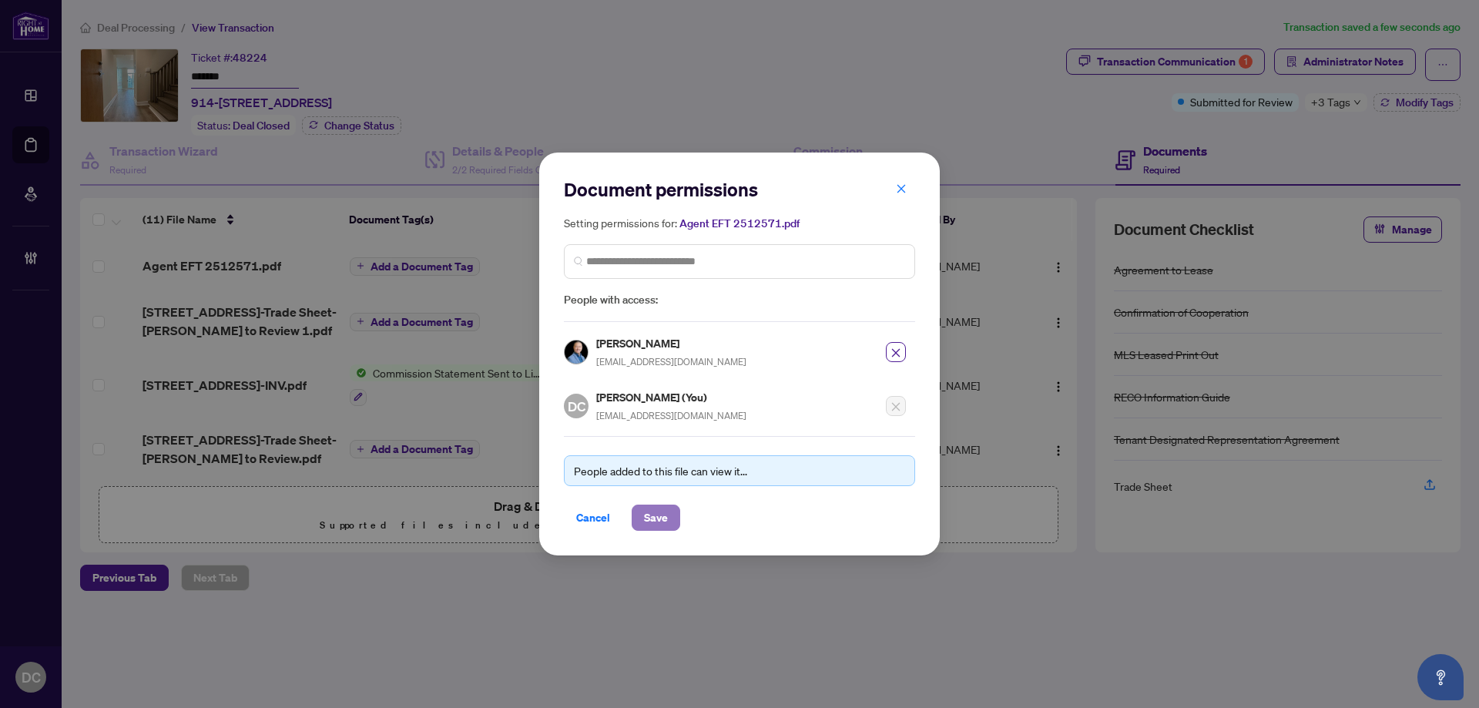
click at [654, 517] on span "Save" at bounding box center [656, 517] width 24 height 25
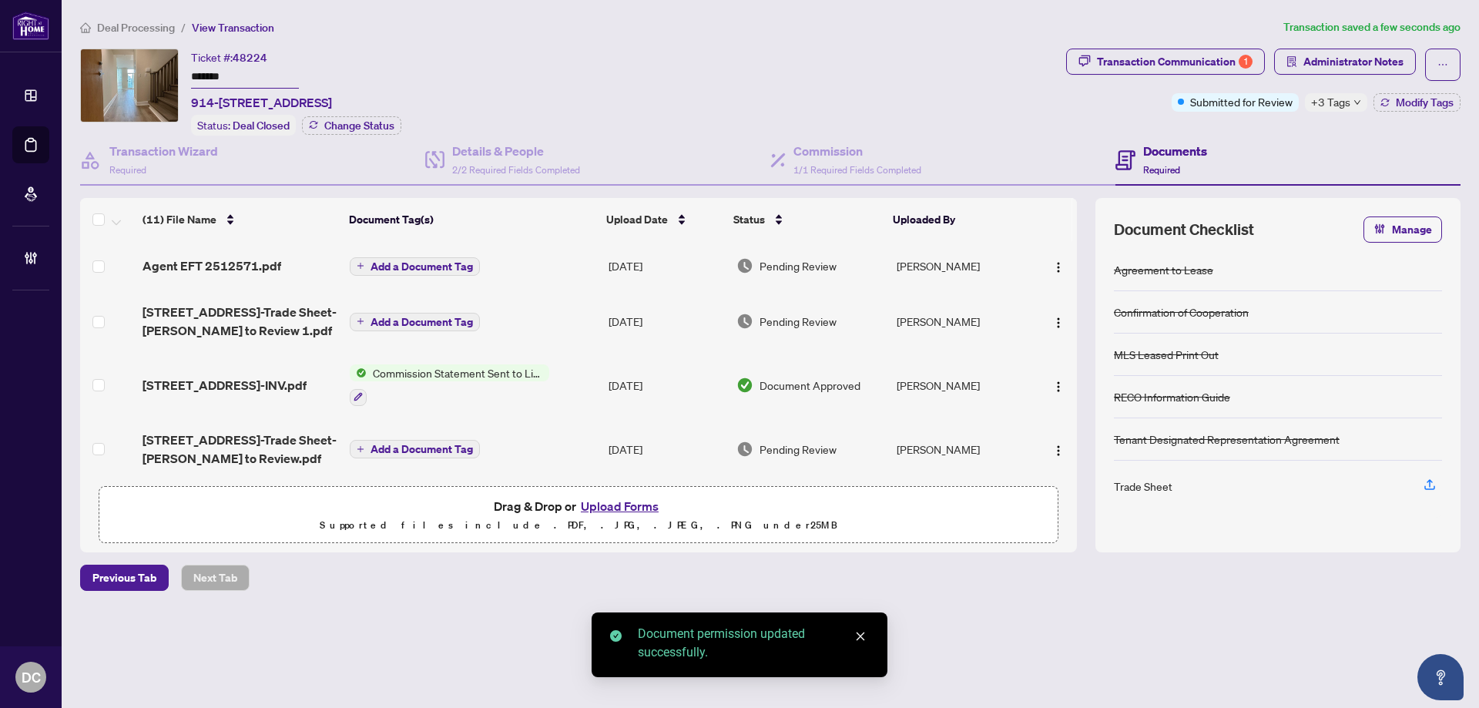
click at [443, 261] on span "Add a Document Tag" at bounding box center [422, 266] width 102 height 11
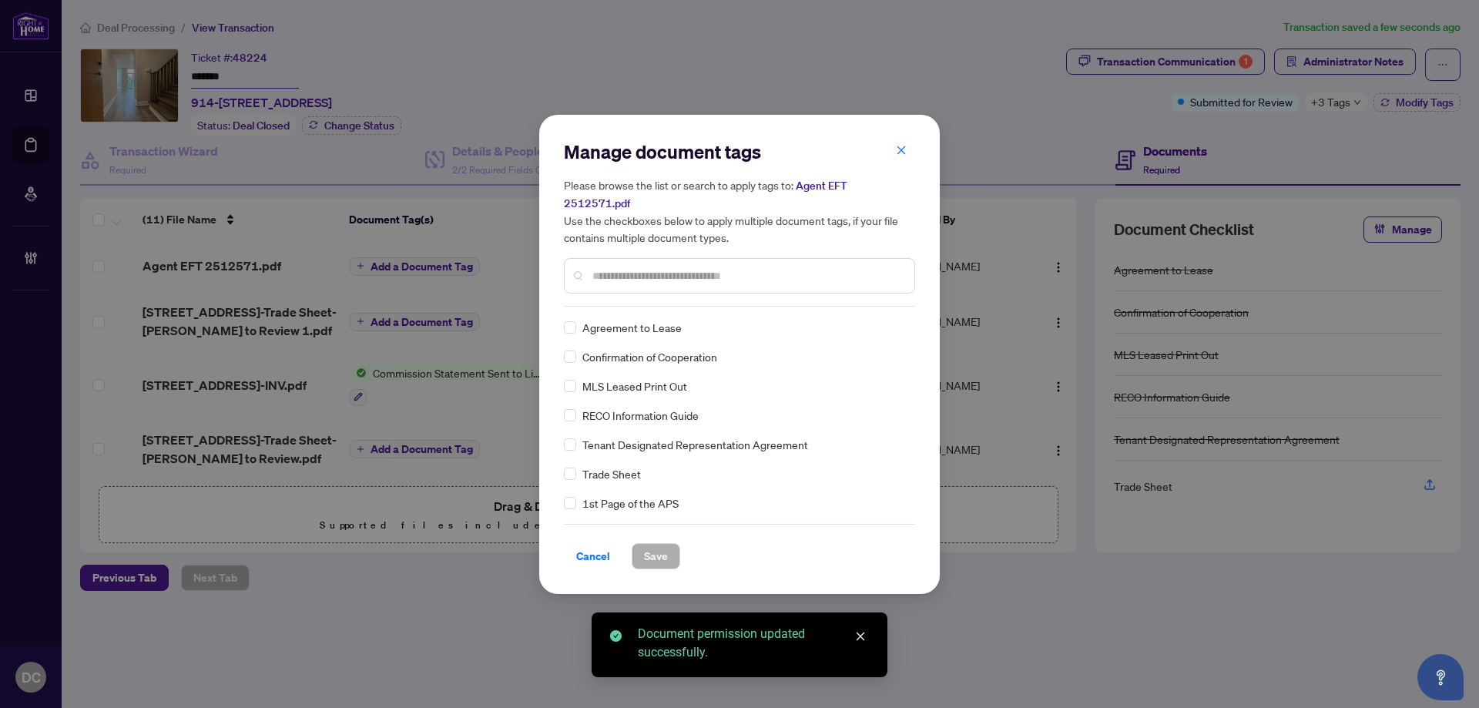
click at [804, 287] on div "Manage document tags Please browse the list or search to apply tags to: Agent E…" at bounding box center [739, 222] width 351 height 167
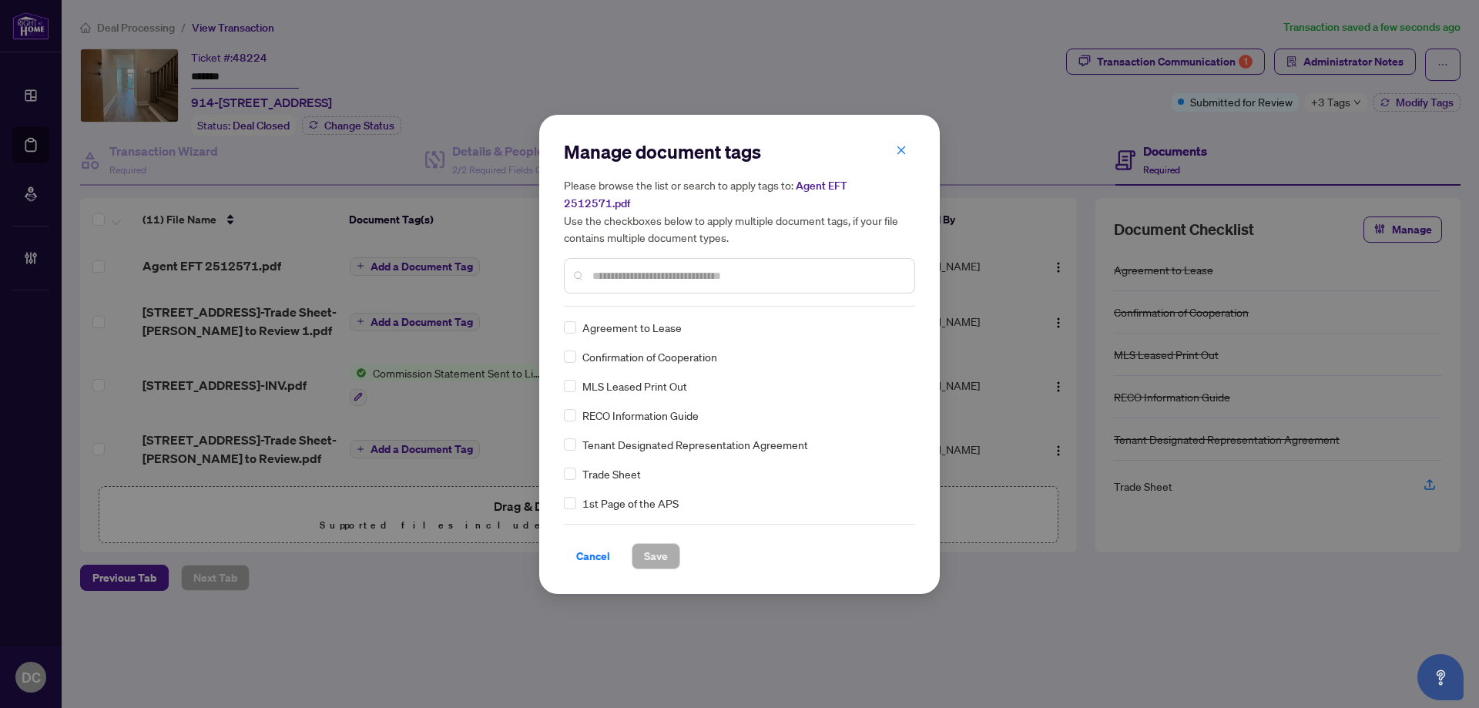
click at [804, 268] on input "text" at bounding box center [748, 275] width 310 height 17
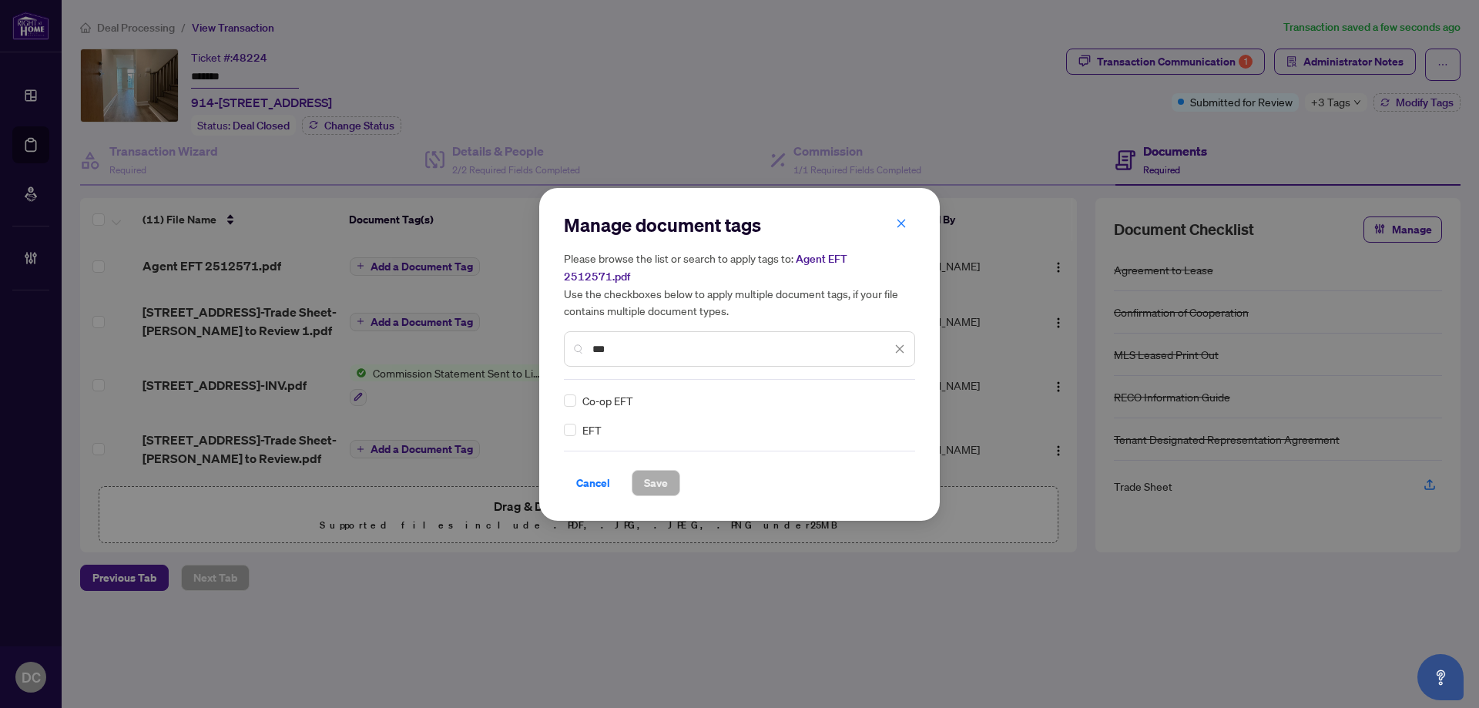
type input "***"
click at [898, 398] on icon at bounding box center [900, 401] width 9 height 6
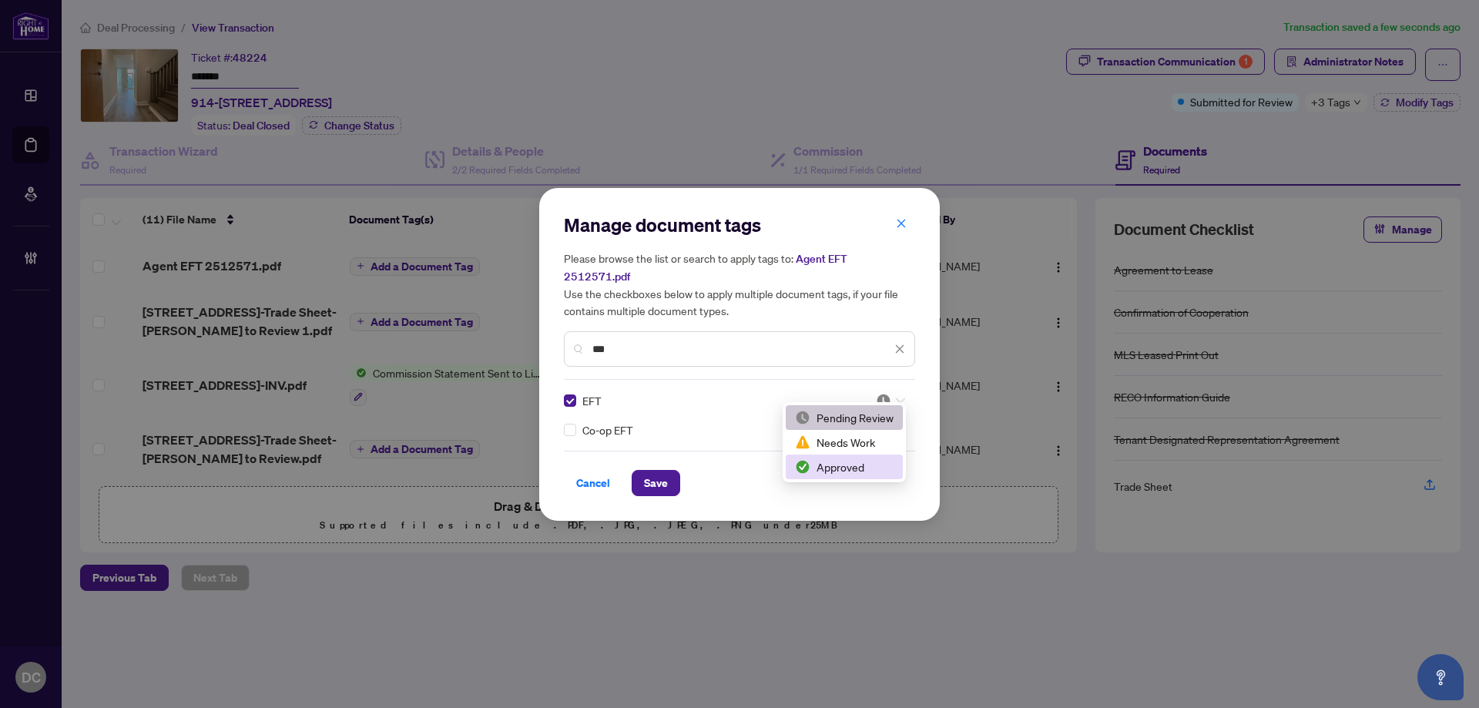
click at [851, 467] on div "Approved" at bounding box center [844, 466] width 99 height 17
click at [663, 475] on span "Save" at bounding box center [656, 483] width 24 height 25
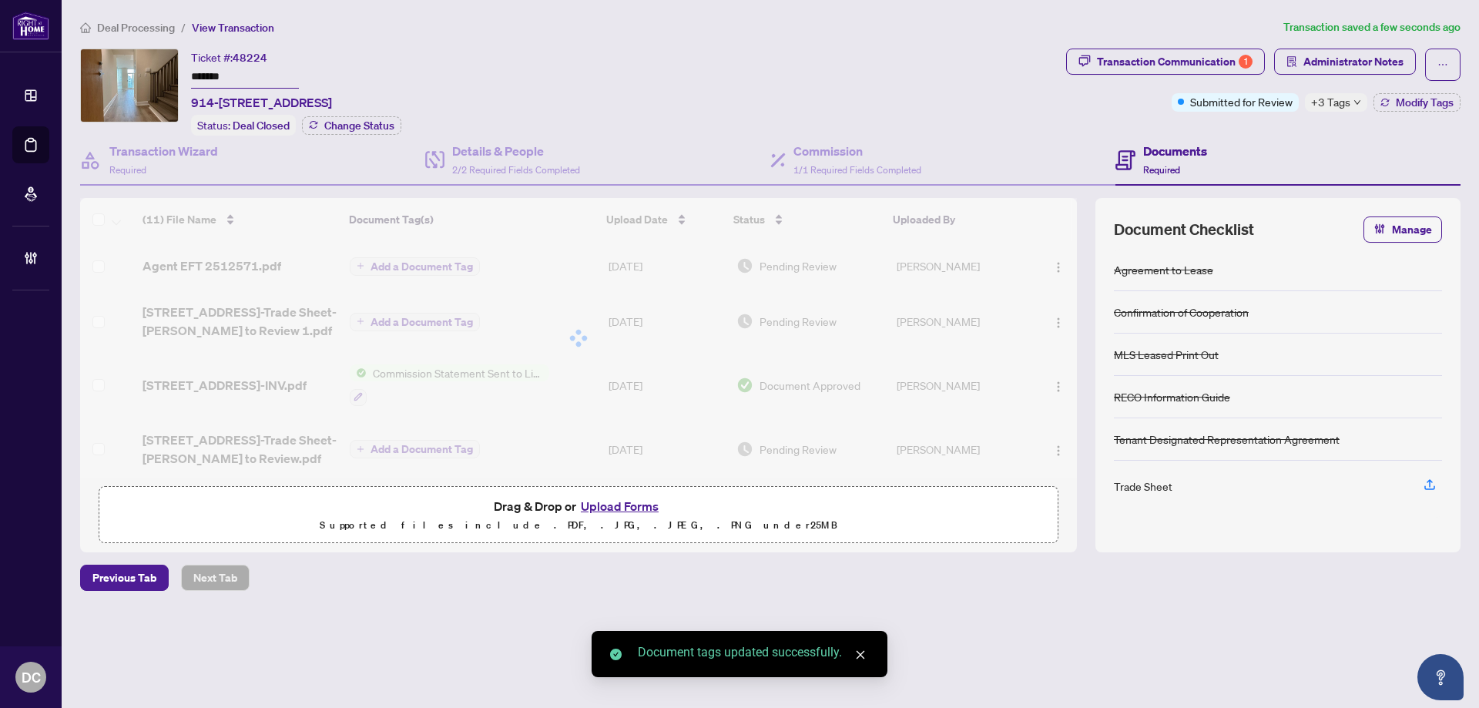
click at [1342, 102] on span "+3 Tags" at bounding box center [1330, 102] width 39 height 18
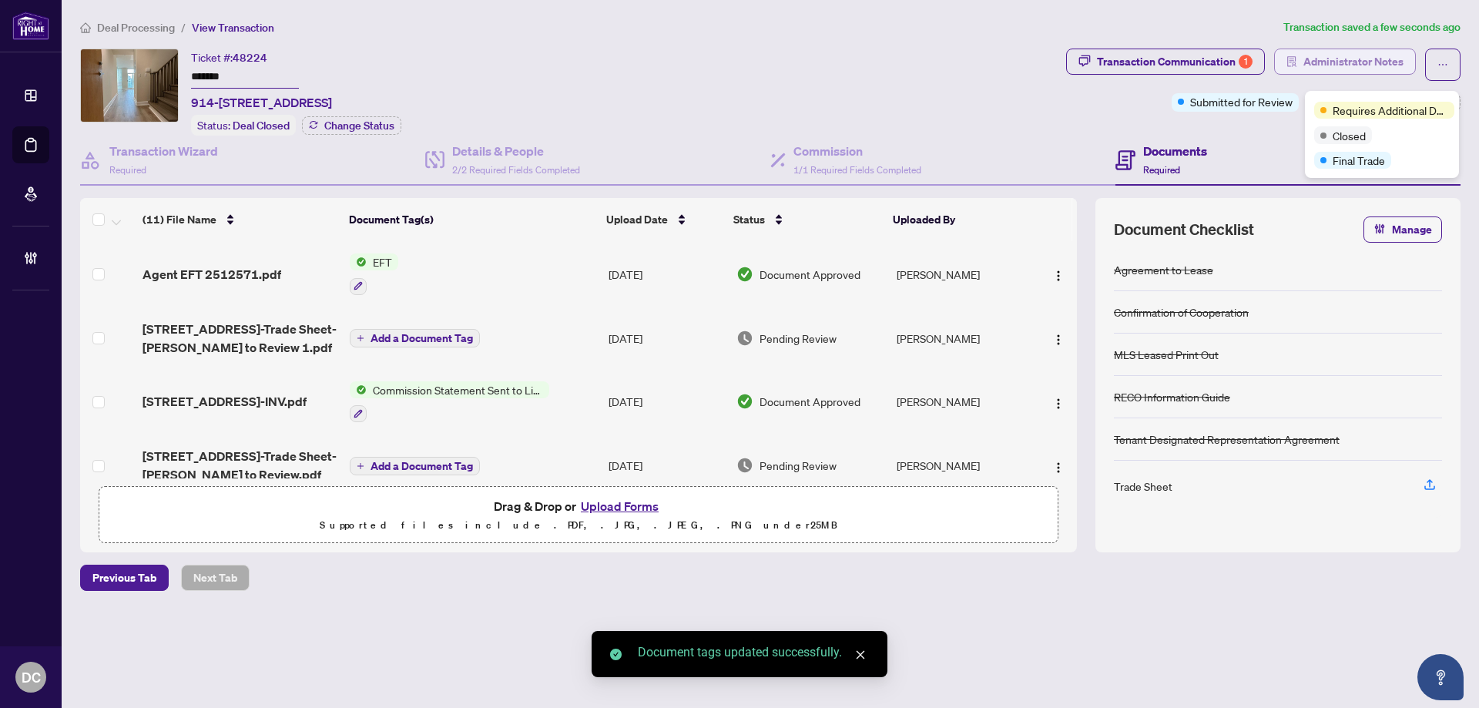
click at [1377, 64] on span "Administrator Notes" at bounding box center [1354, 61] width 100 height 25
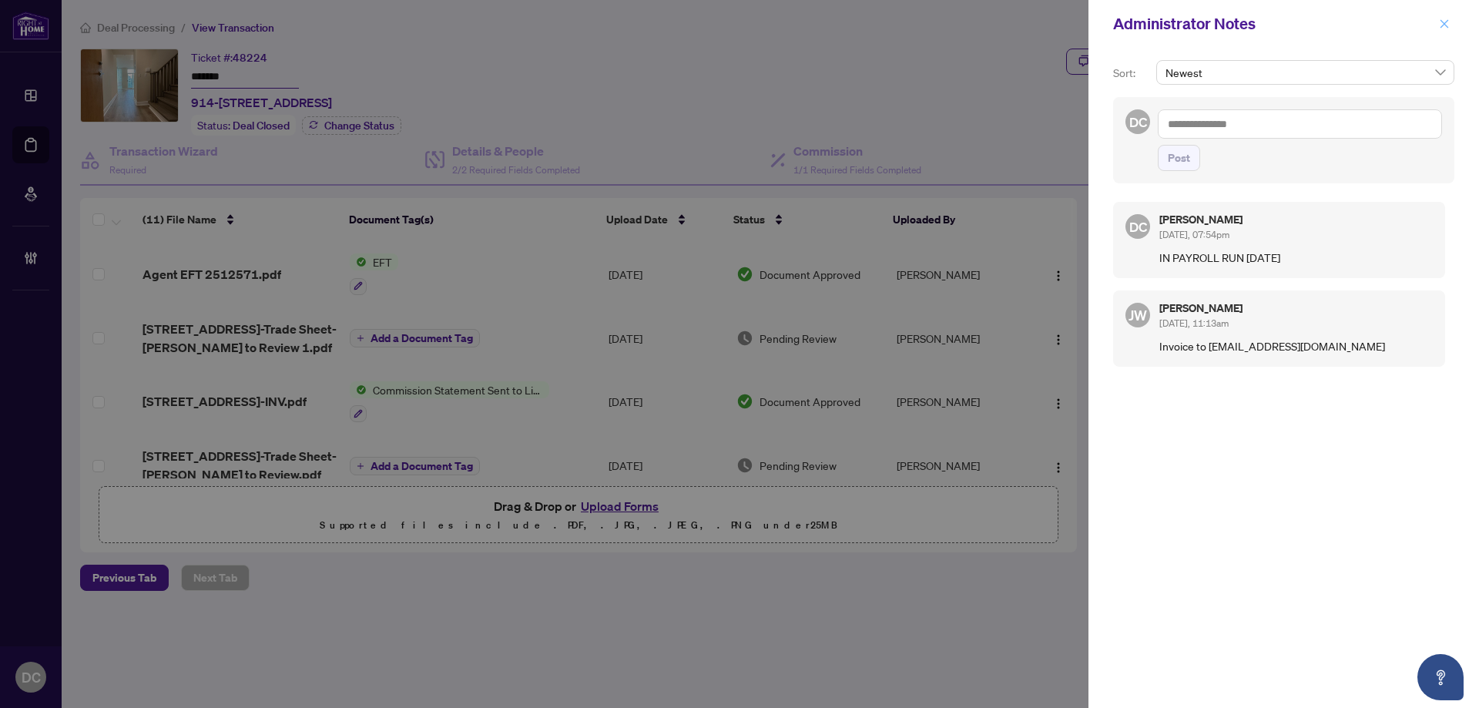
click at [1451, 22] on button "button" at bounding box center [1445, 24] width 20 height 18
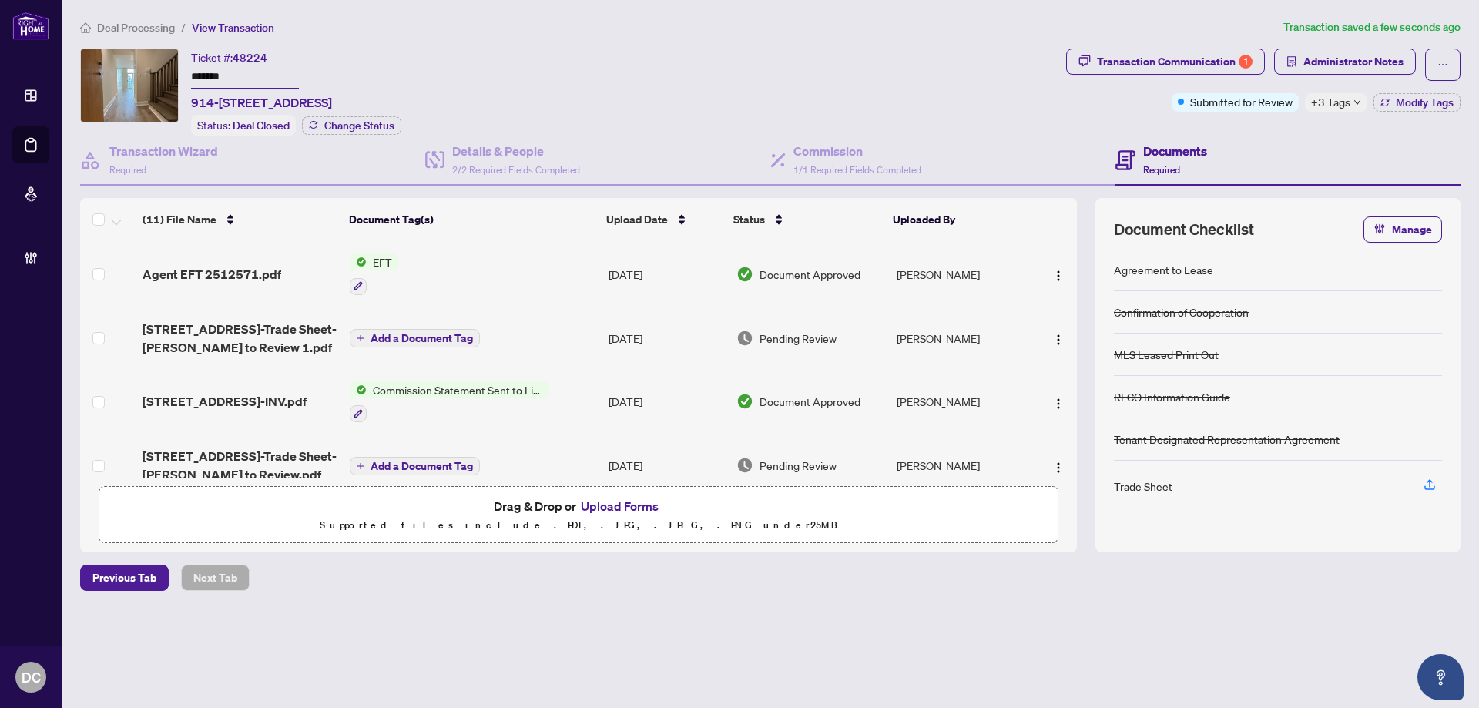
click at [157, 25] on span "Deal Processing" at bounding box center [136, 28] width 78 height 14
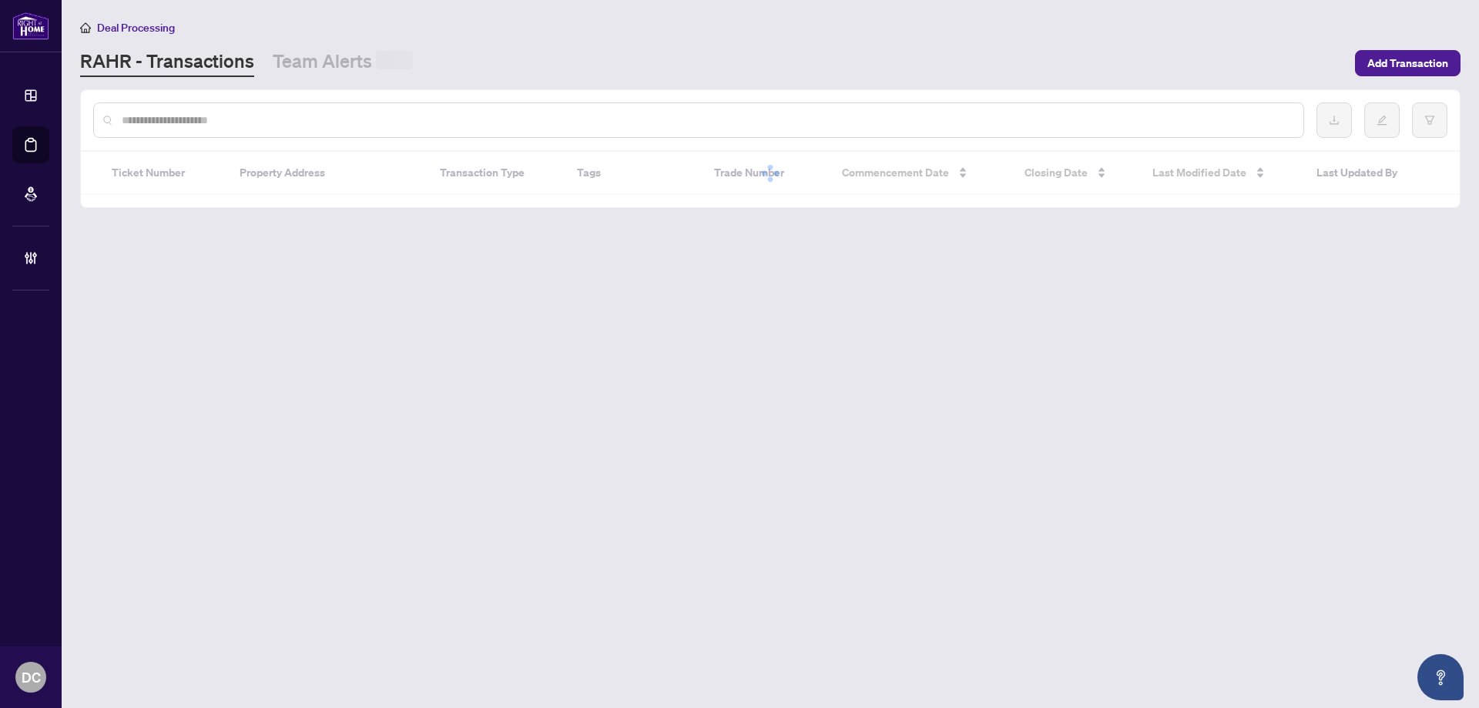
click at [234, 112] on input "text" at bounding box center [707, 120] width 1170 height 17
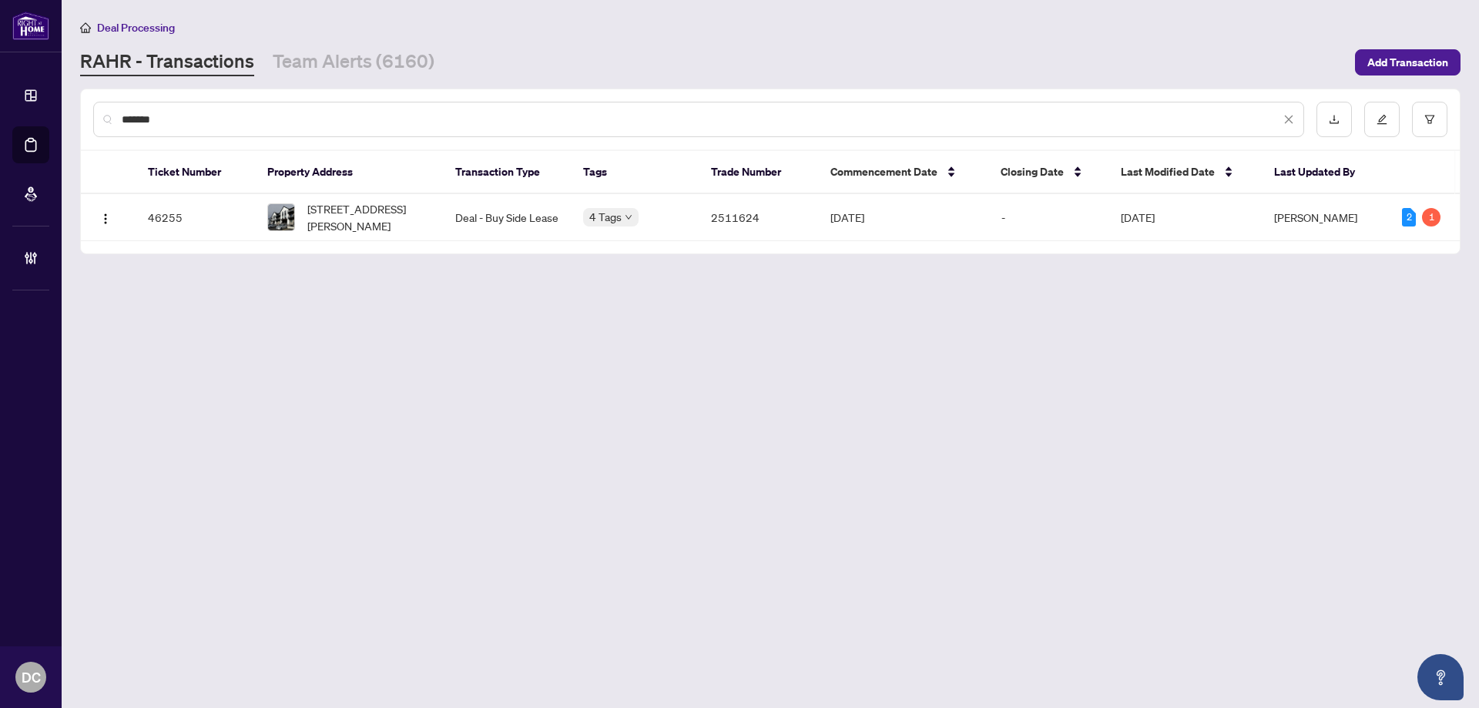
type input "*******"
click at [359, 221] on span "[STREET_ADDRESS][PERSON_NAME]" at bounding box center [368, 217] width 123 height 34
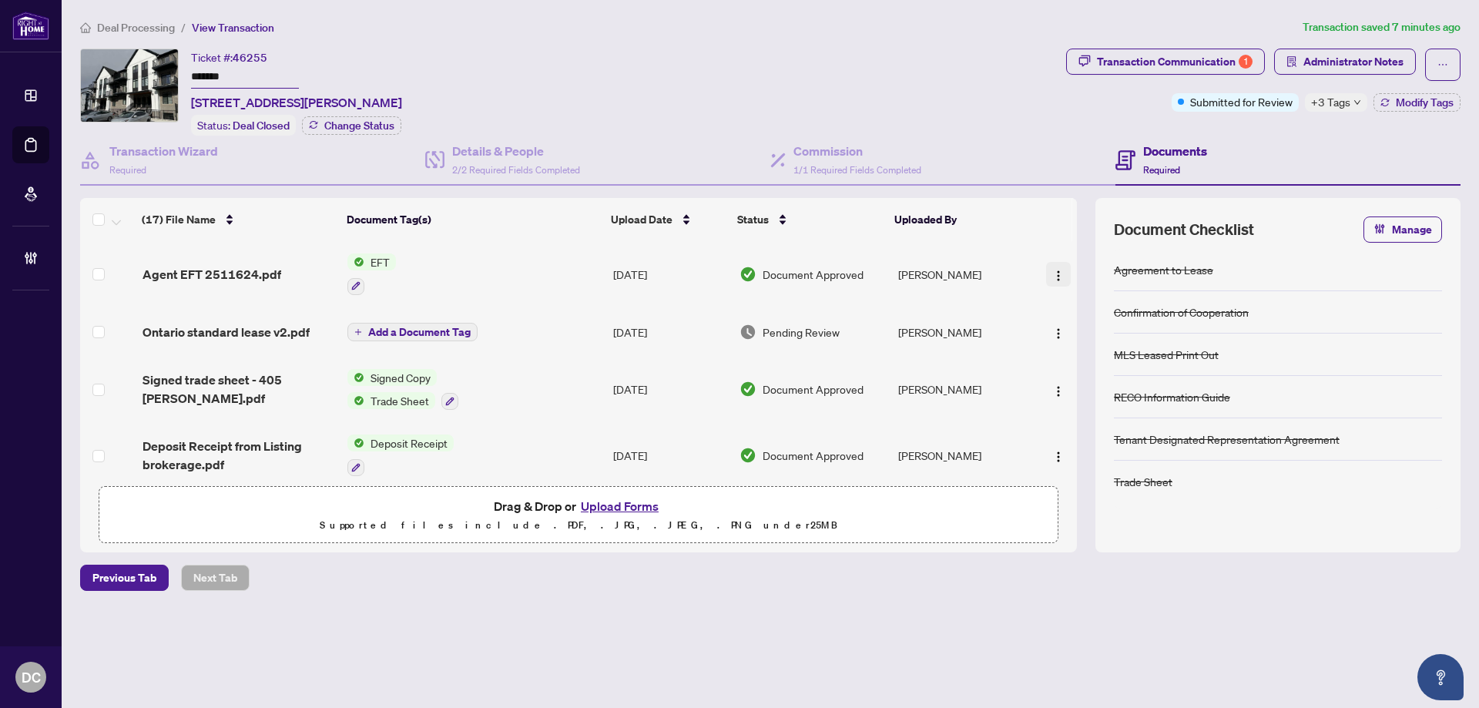
click at [1057, 277] on img "button" at bounding box center [1059, 276] width 12 height 12
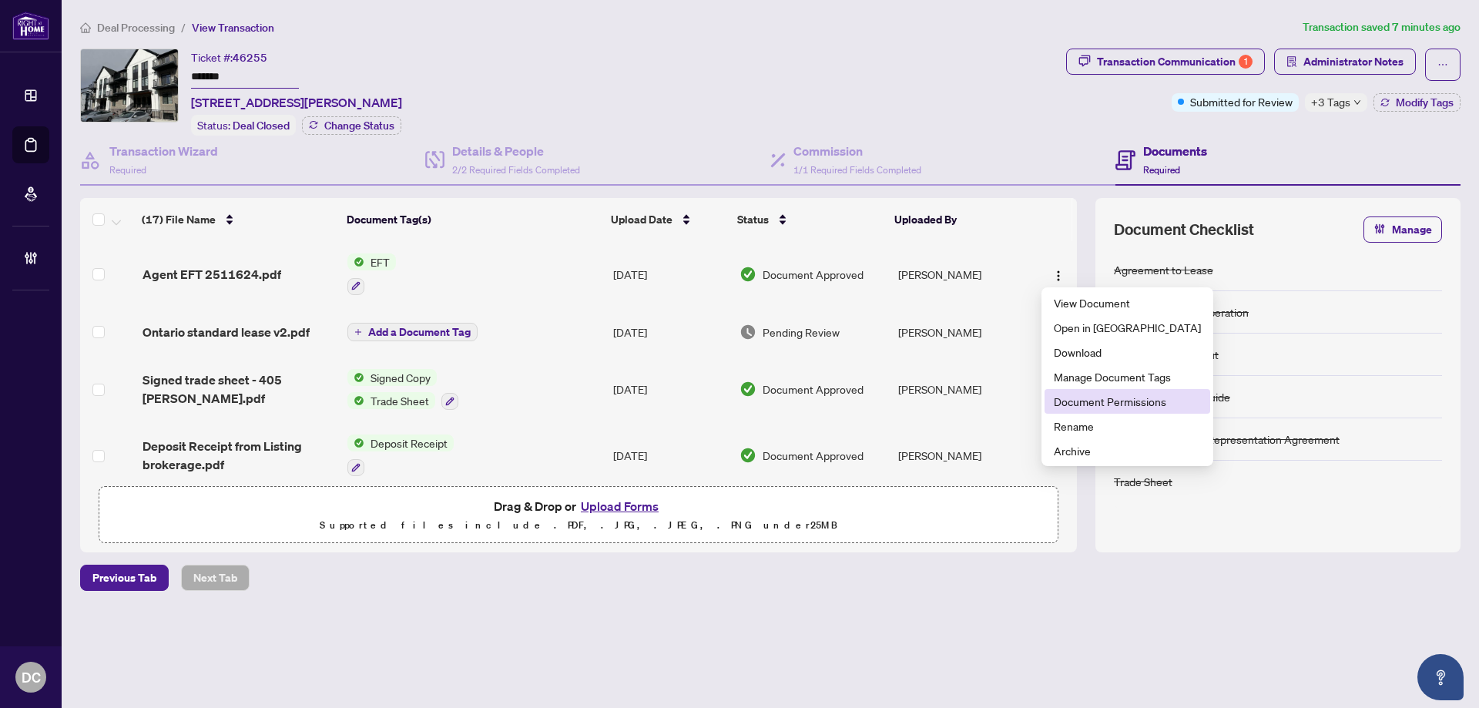
click at [1082, 399] on span "Document Permissions" at bounding box center [1127, 401] width 147 height 17
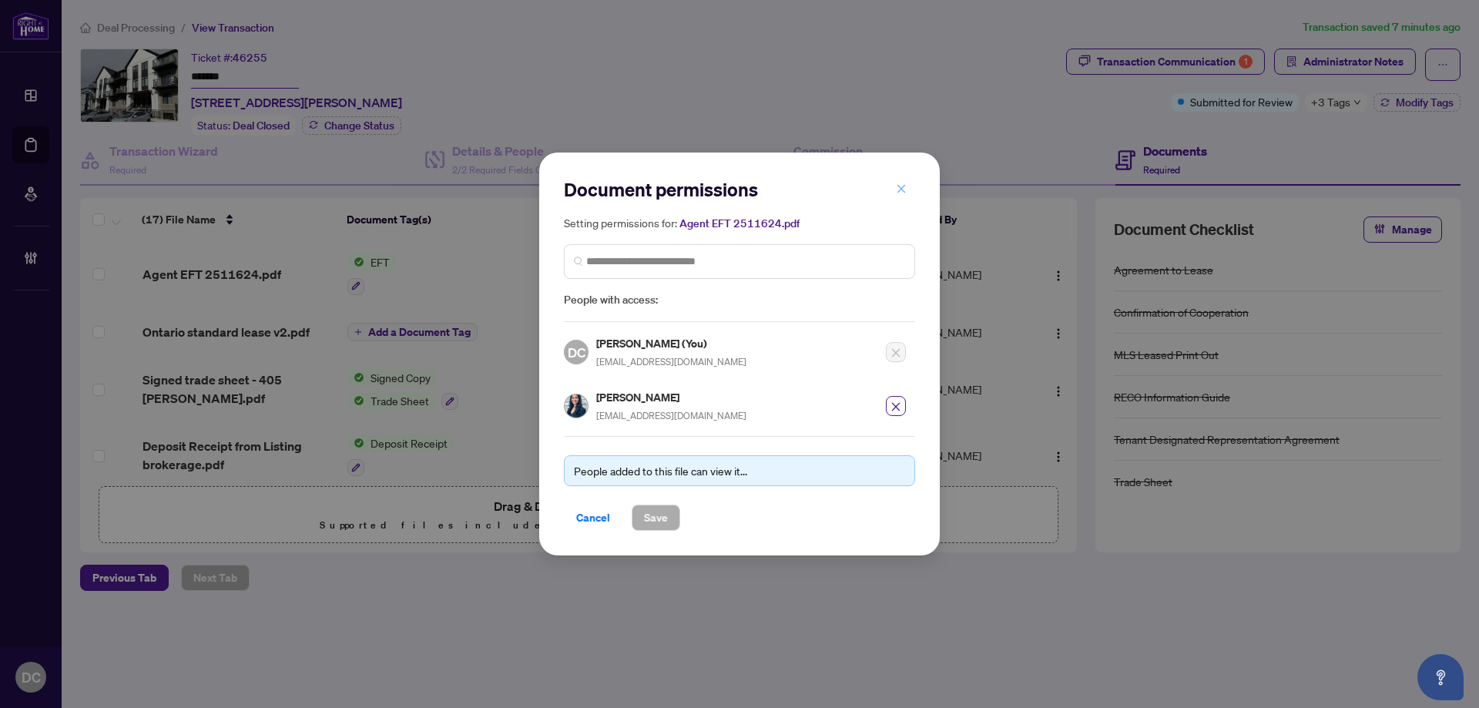
click at [899, 189] on icon "close" at bounding box center [901, 188] width 11 height 11
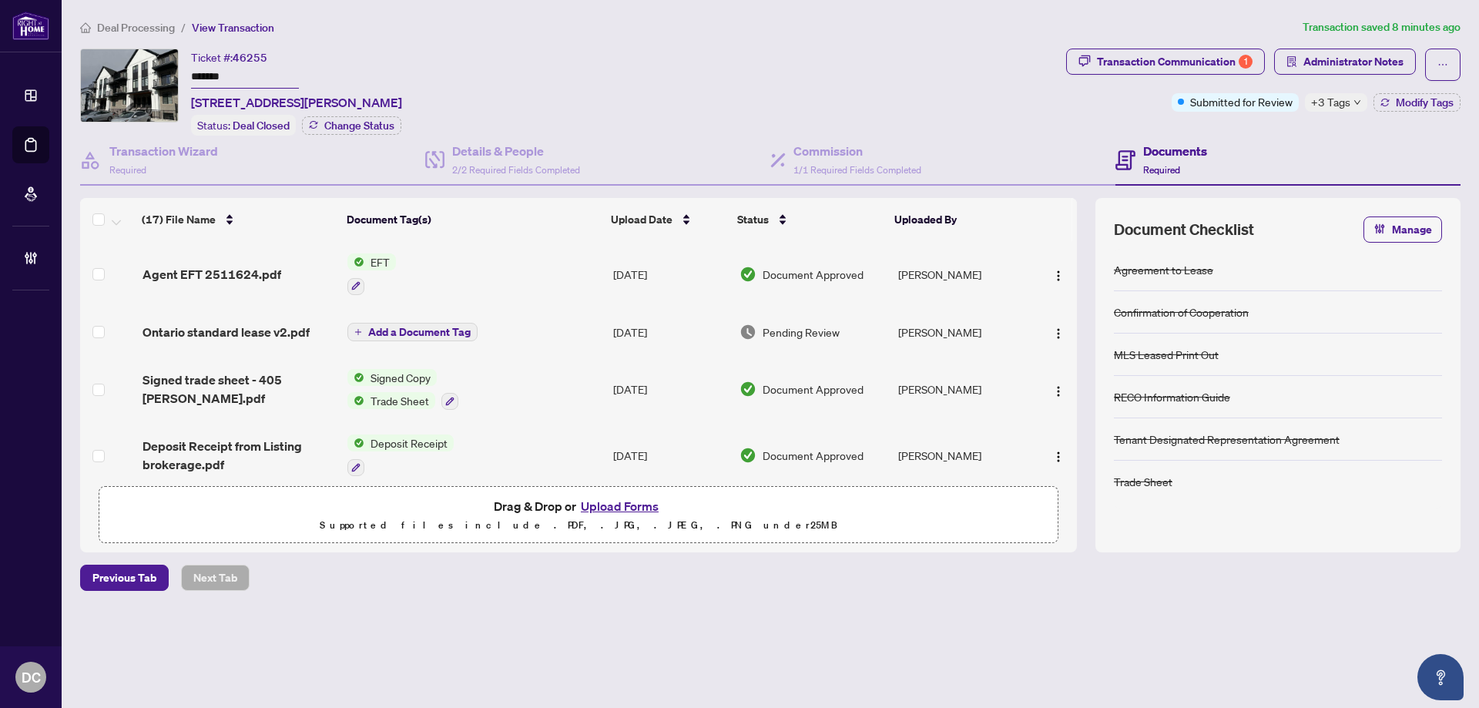
click at [153, 26] on span "Deal Processing" at bounding box center [136, 28] width 78 height 14
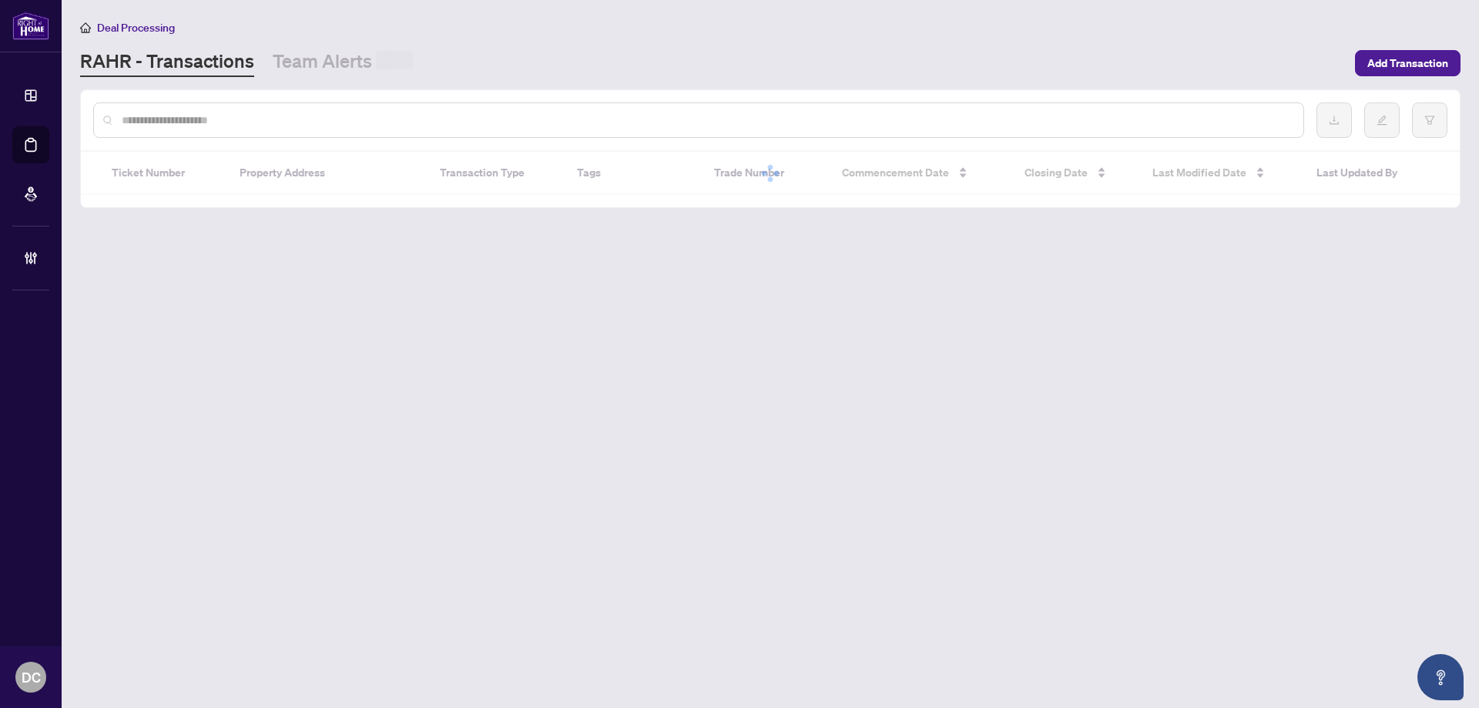
click at [153, 120] on input "text" at bounding box center [707, 120] width 1170 height 17
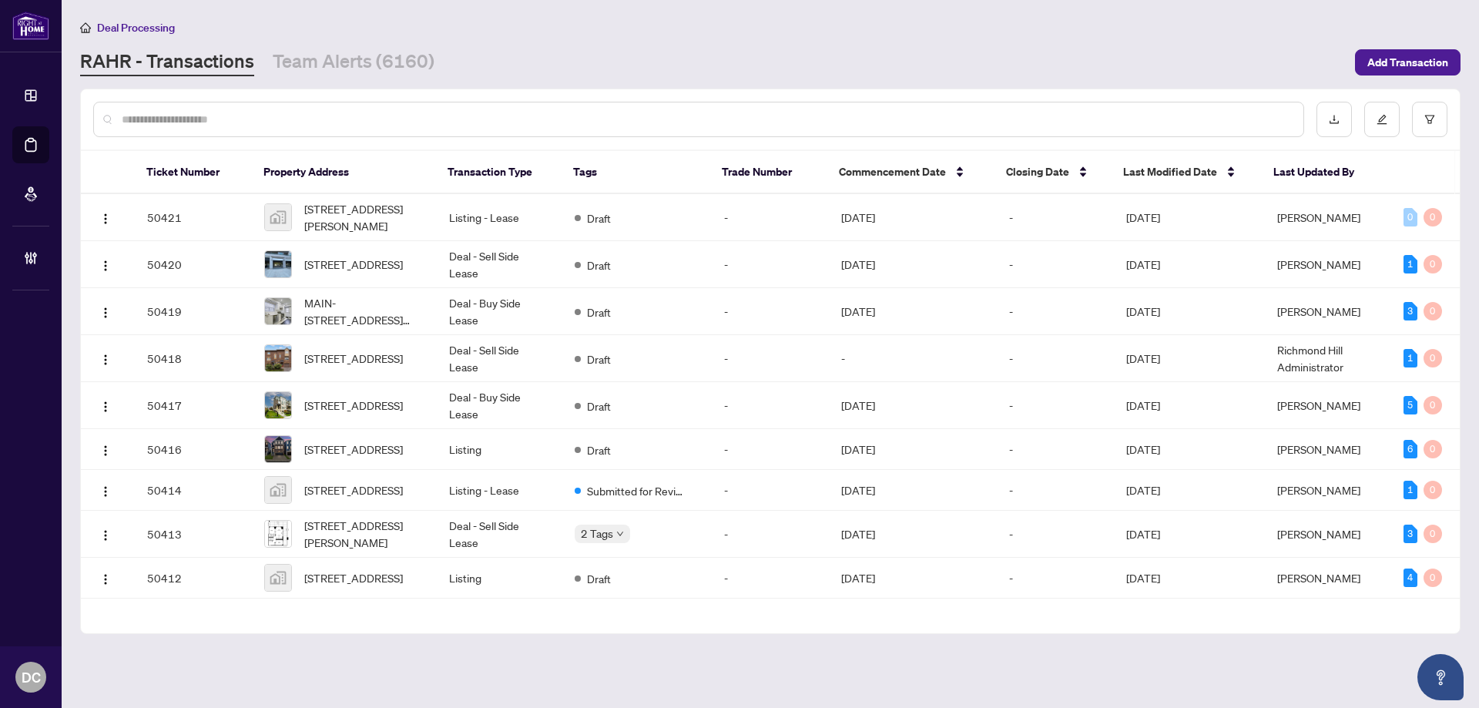
paste input "*******"
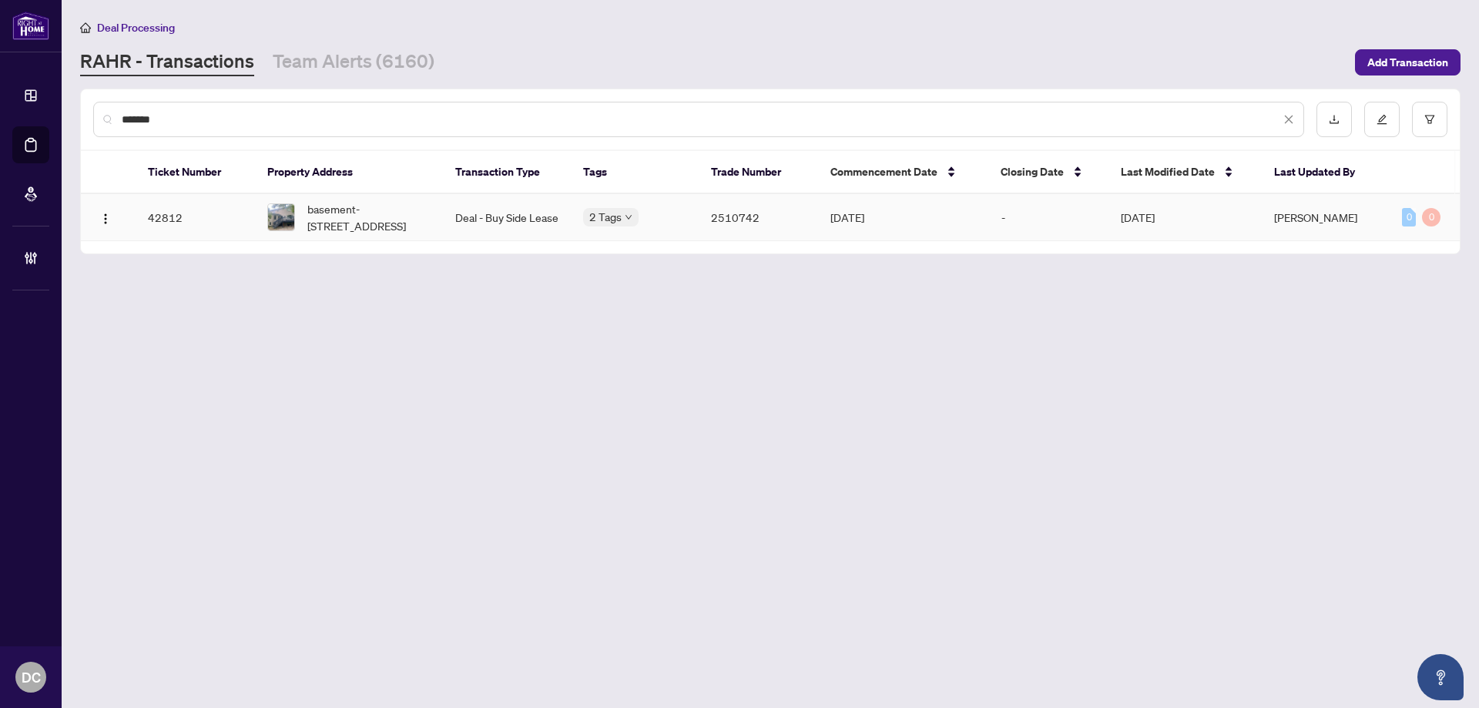
type input "*******"
click at [344, 227] on span "basement-[STREET_ADDRESS]" at bounding box center [368, 217] width 123 height 34
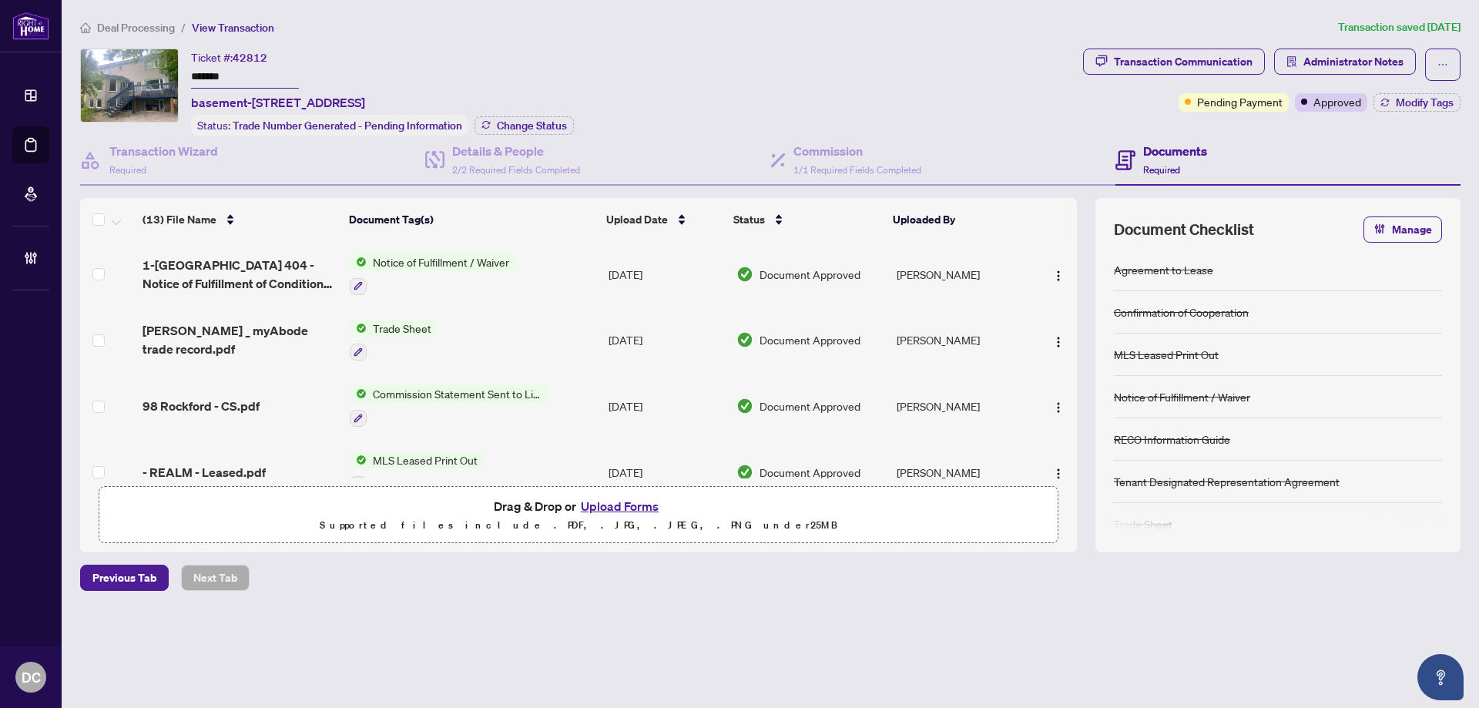
click at [510, 115] on div "Status: Trade Number Generated - Pending Information Change Status" at bounding box center [382, 125] width 383 height 21
click at [512, 122] on span "Change Status" at bounding box center [532, 125] width 70 height 11
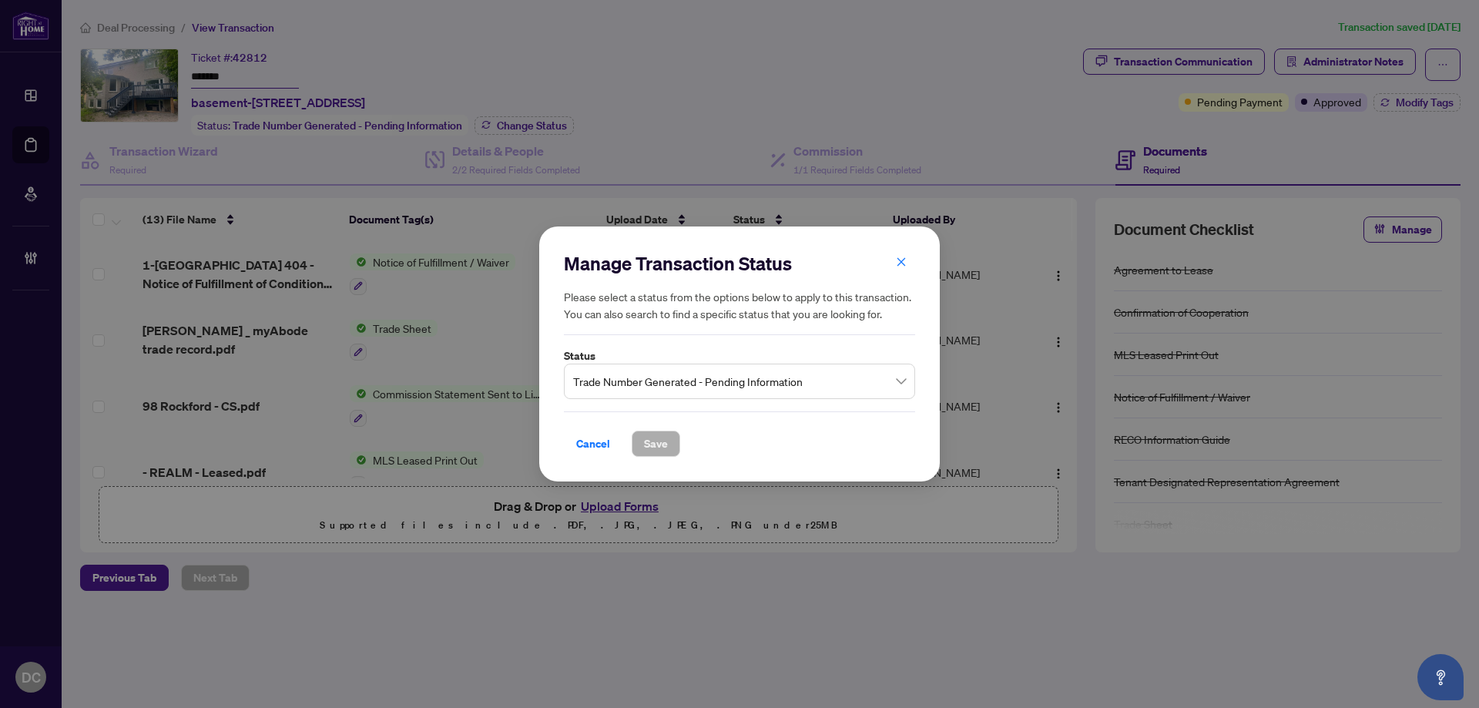
click at [717, 380] on span "Trade Number Generated - Pending Information" at bounding box center [739, 381] width 333 height 29
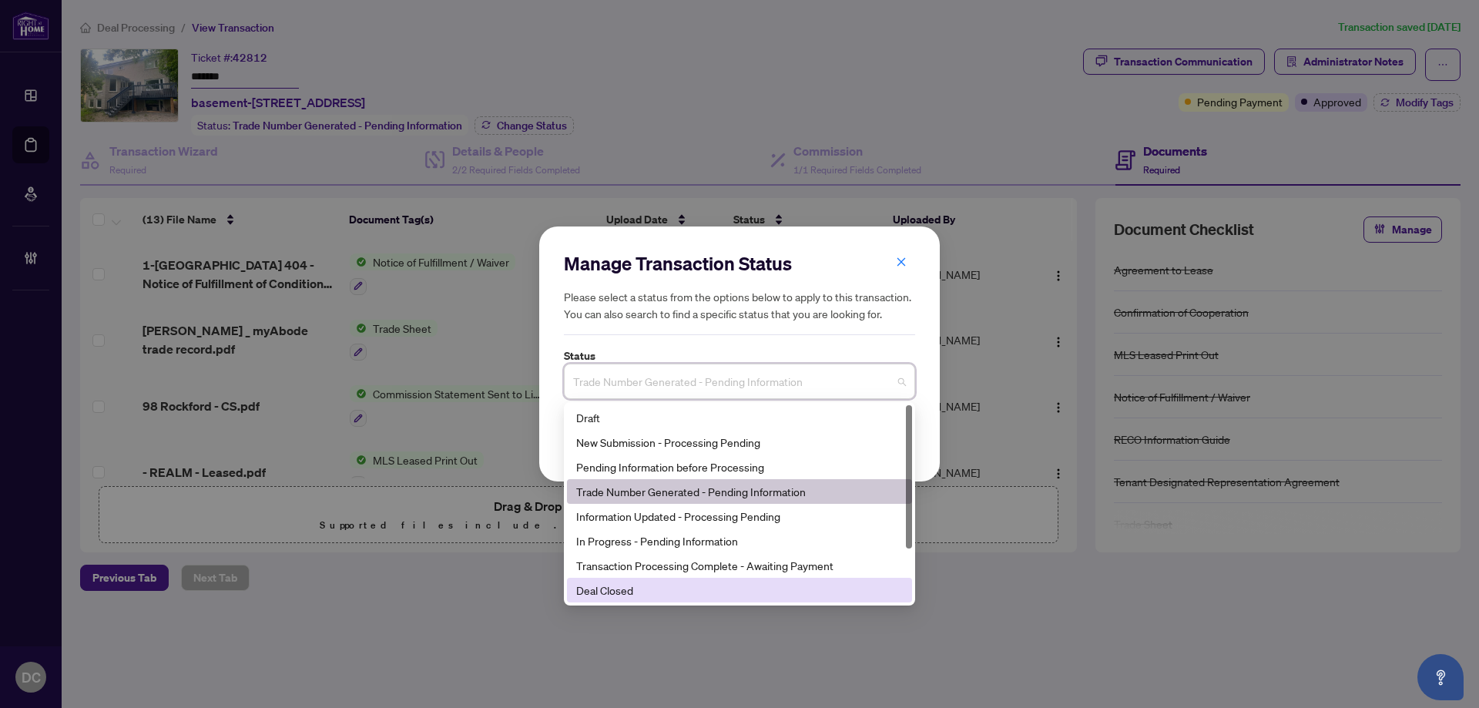
click at [679, 587] on div "Deal Closed" at bounding box center [739, 590] width 327 height 17
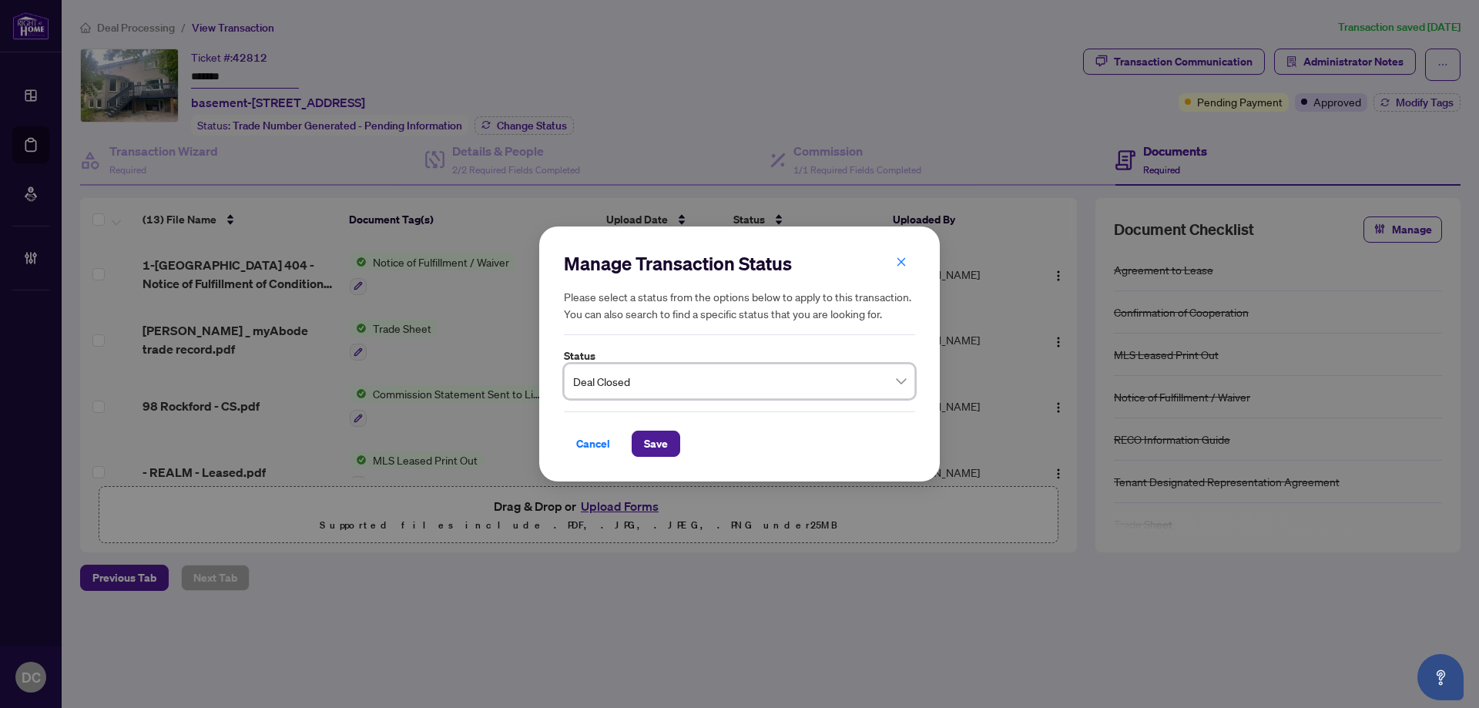
click at [654, 463] on div "Manage Transaction Status Please select a status from the options below to appl…" at bounding box center [739, 355] width 401 height 256
click at [656, 450] on span "Save" at bounding box center [656, 444] width 24 height 25
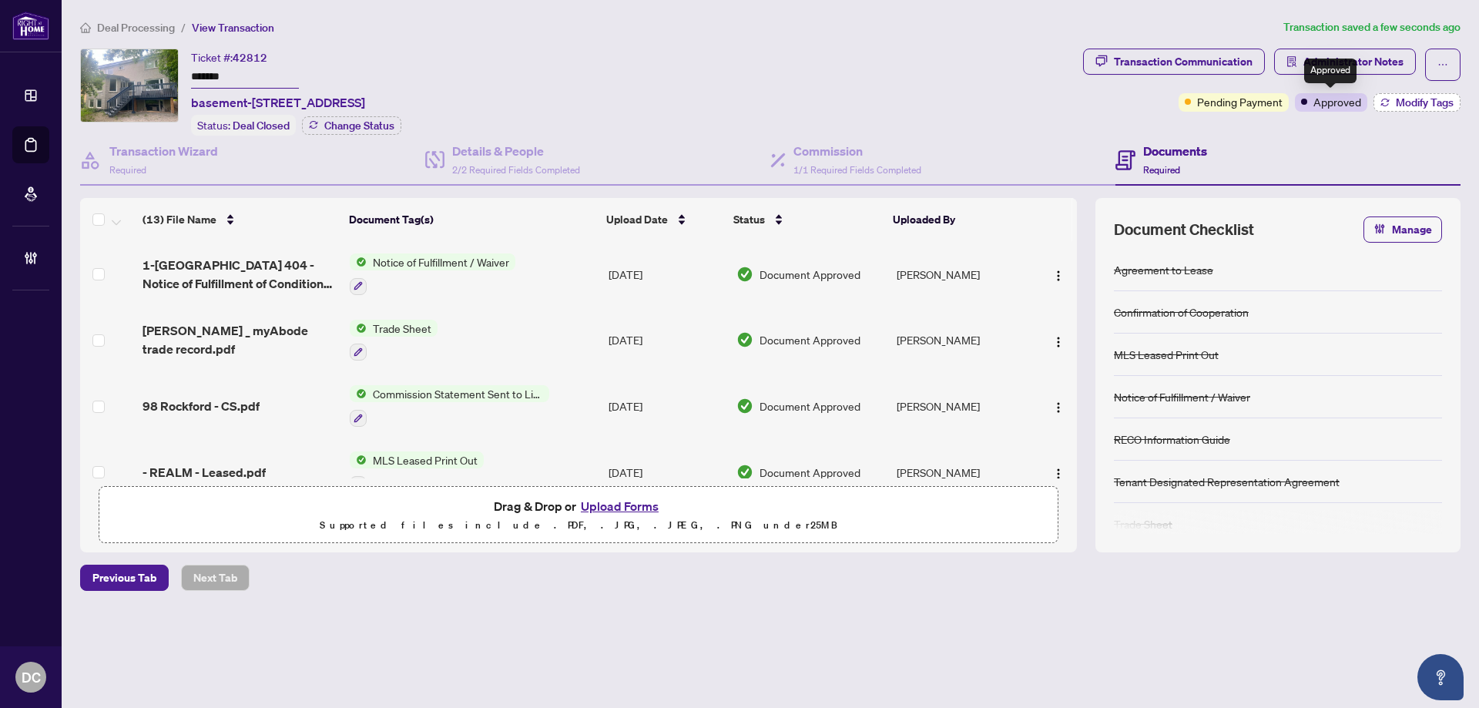
click at [1396, 97] on span "Modify Tags" at bounding box center [1425, 102] width 58 height 11
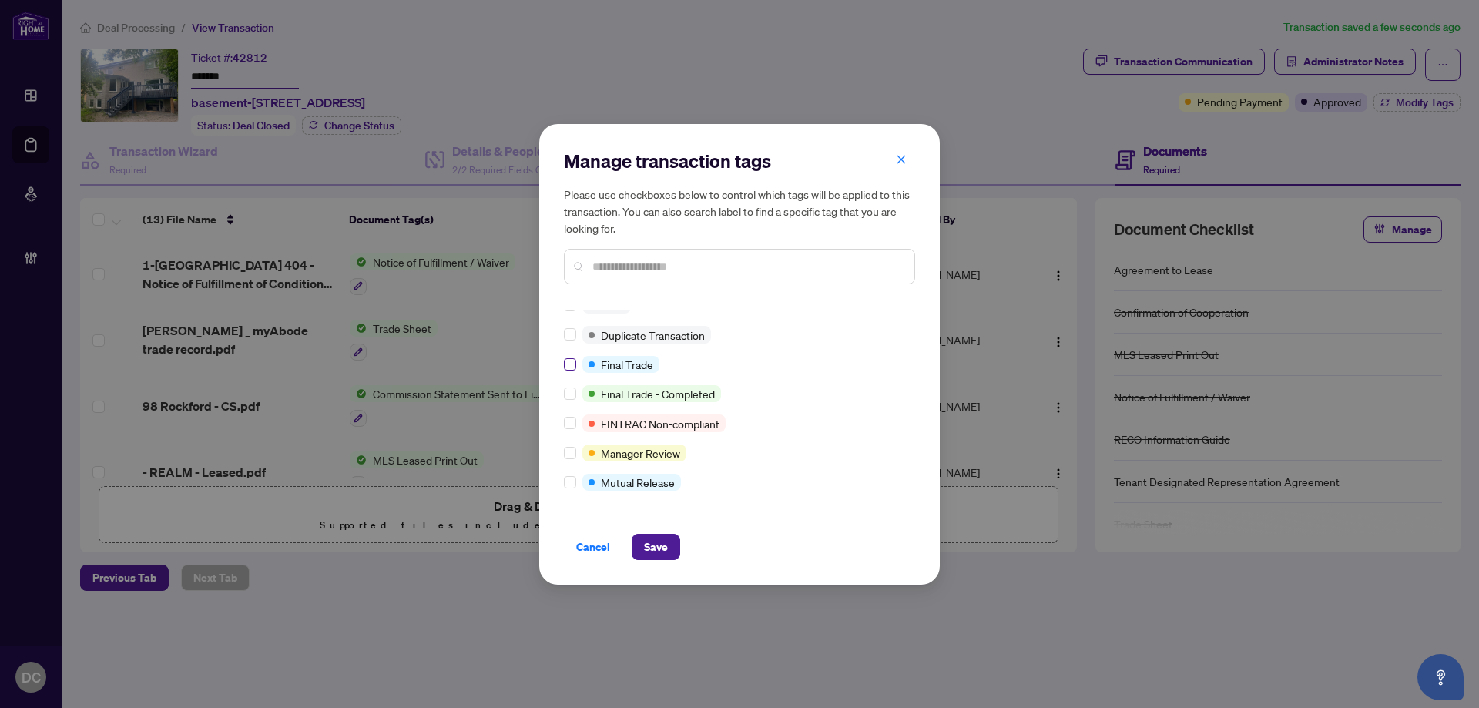
scroll to position [13, 0]
click at [667, 556] on span "Save" at bounding box center [656, 547] width 24 height 25
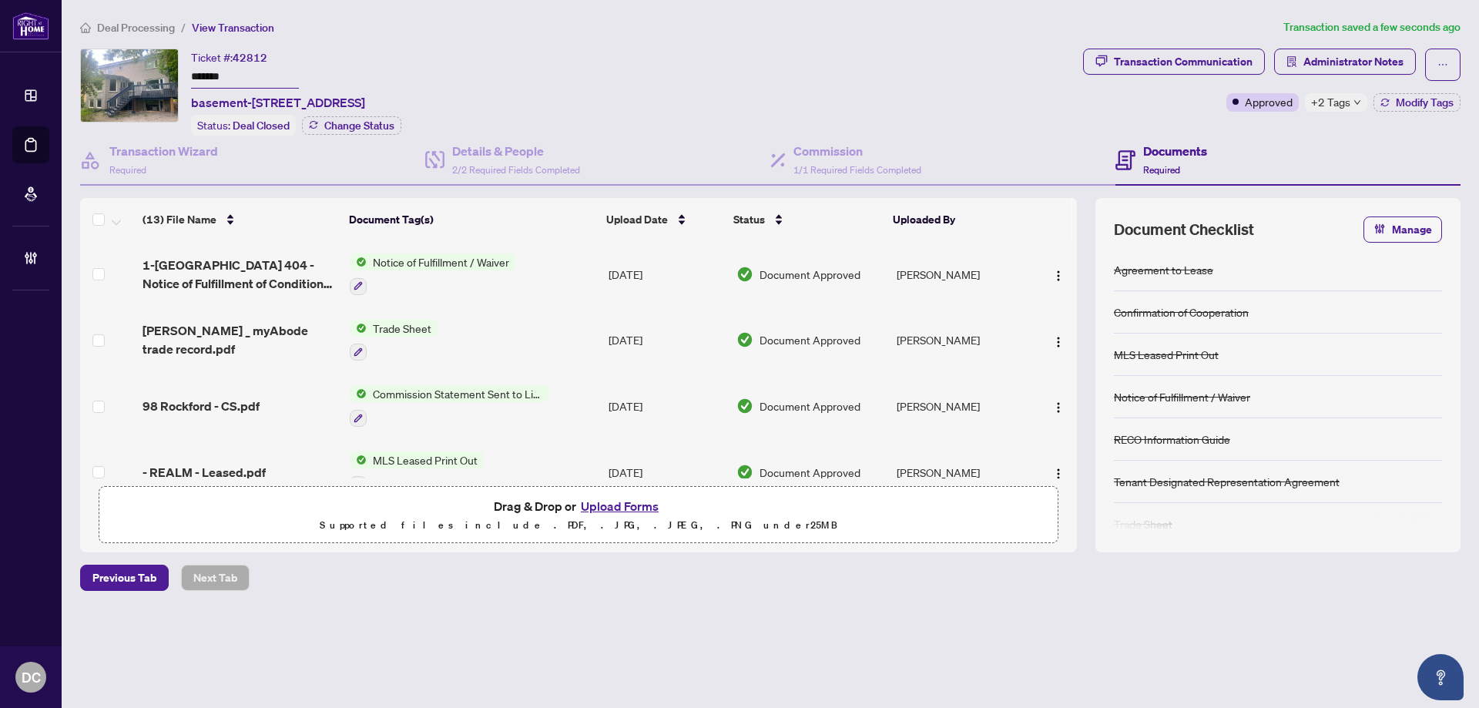
click at [1332, 104] on span "+2 Tags" at bounding box center [1330, 102] width 39 height 18
click at [1352, 62] on span "Administrator Notes" at bounding box center [1354, 61] width 100 height 25
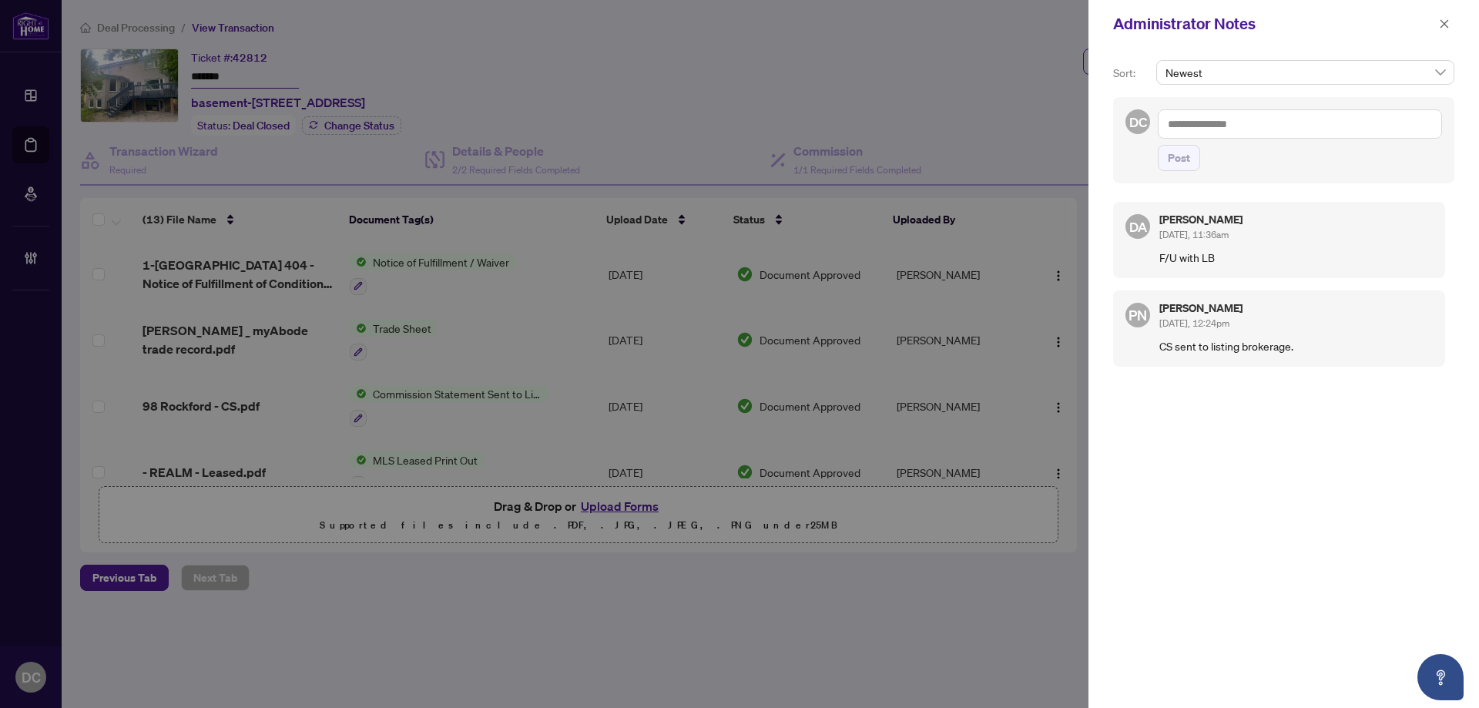
click at [1218, 130] on textarea at bounding box center [1300, 123] width 284 height 29
paste textarea "**********"
type textarea "**********"
drag, startPoint x: 1187, startPoint y: 161, endPoint x: 1080, endPoint y: 126, distance: 112.6
click at [1187, 161] on span "Post" at bounding box center [1179, 158] width 22 height 25
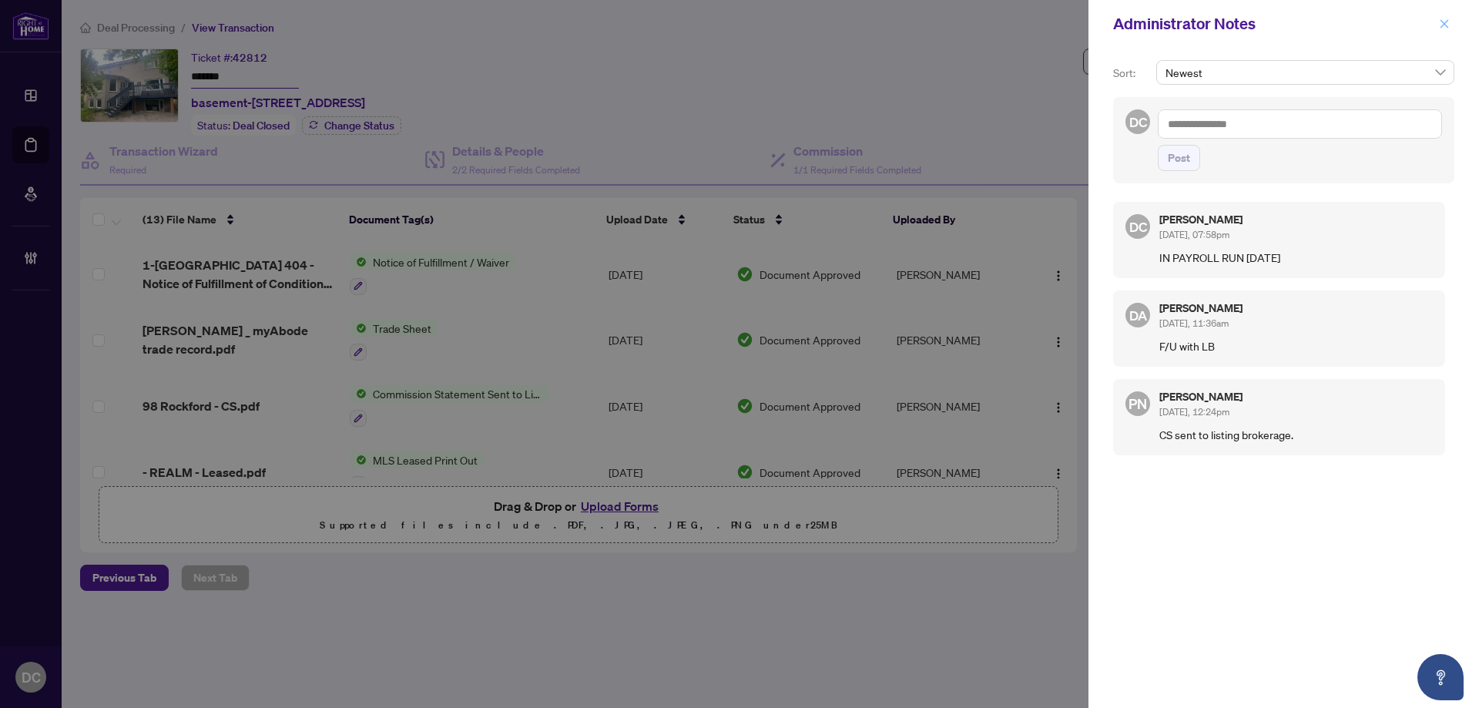
click at [1444, 29] on icon "close" at bounding box center [1444, 23] width 11 height 11
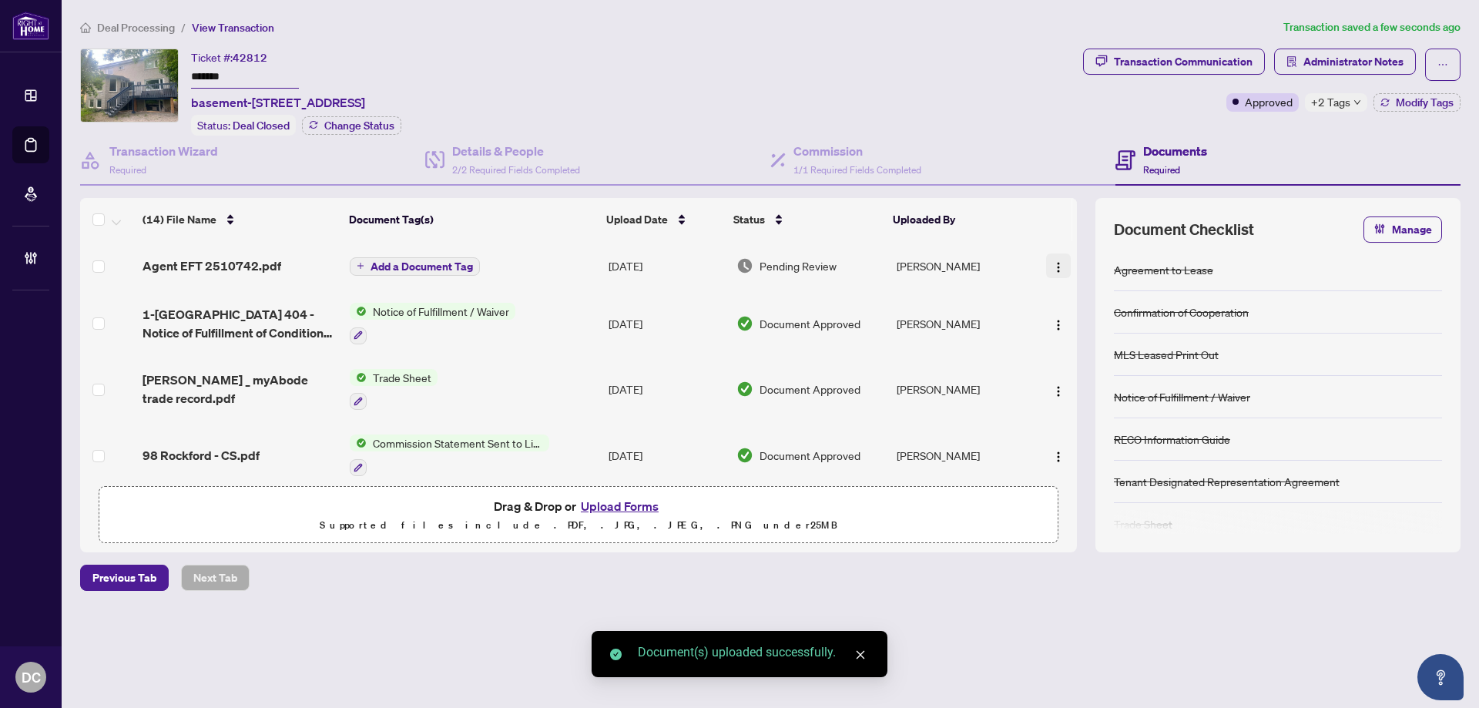
click at [1055, 266] on img "button" at bounding box center [1059, 267] width 12 height 12
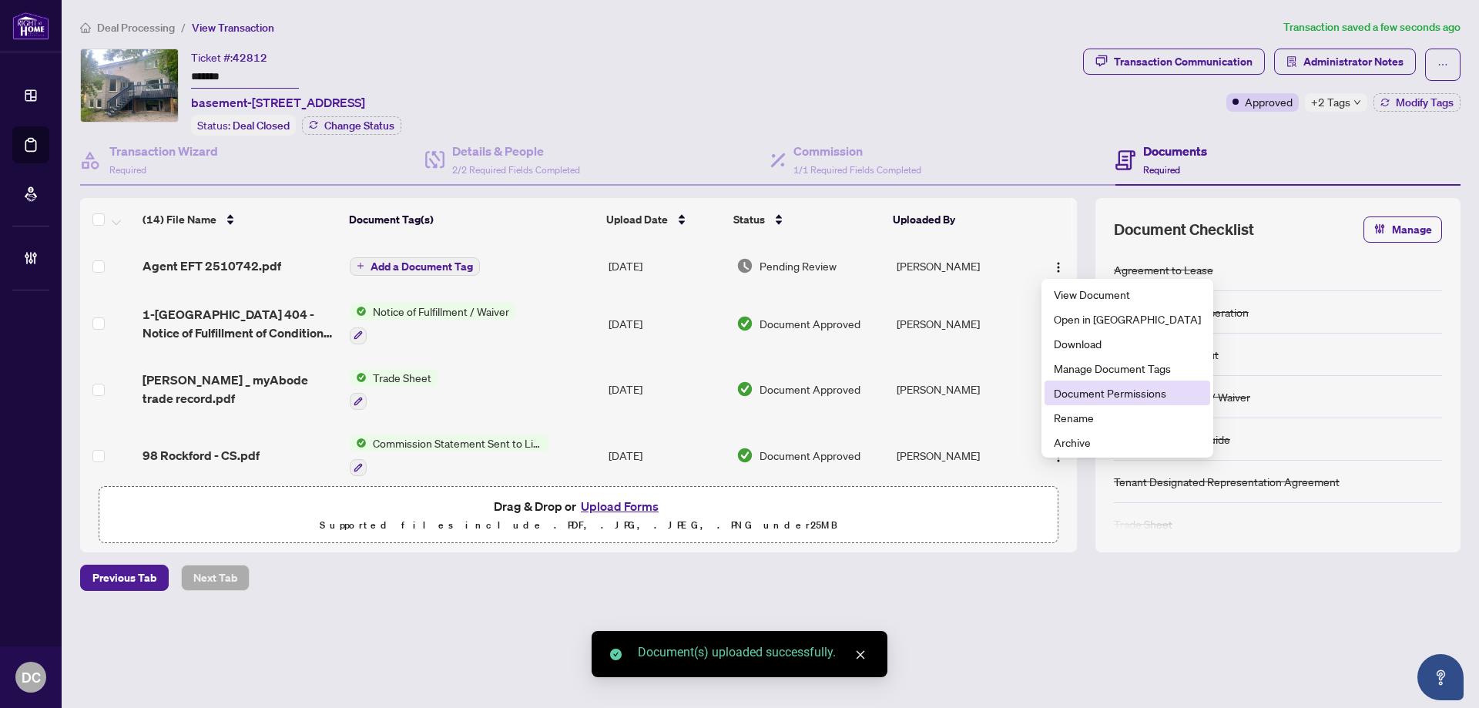
click at [1099, 392] on span "Document Permissions" at bounding box center [1127, 392] width 147 height 17
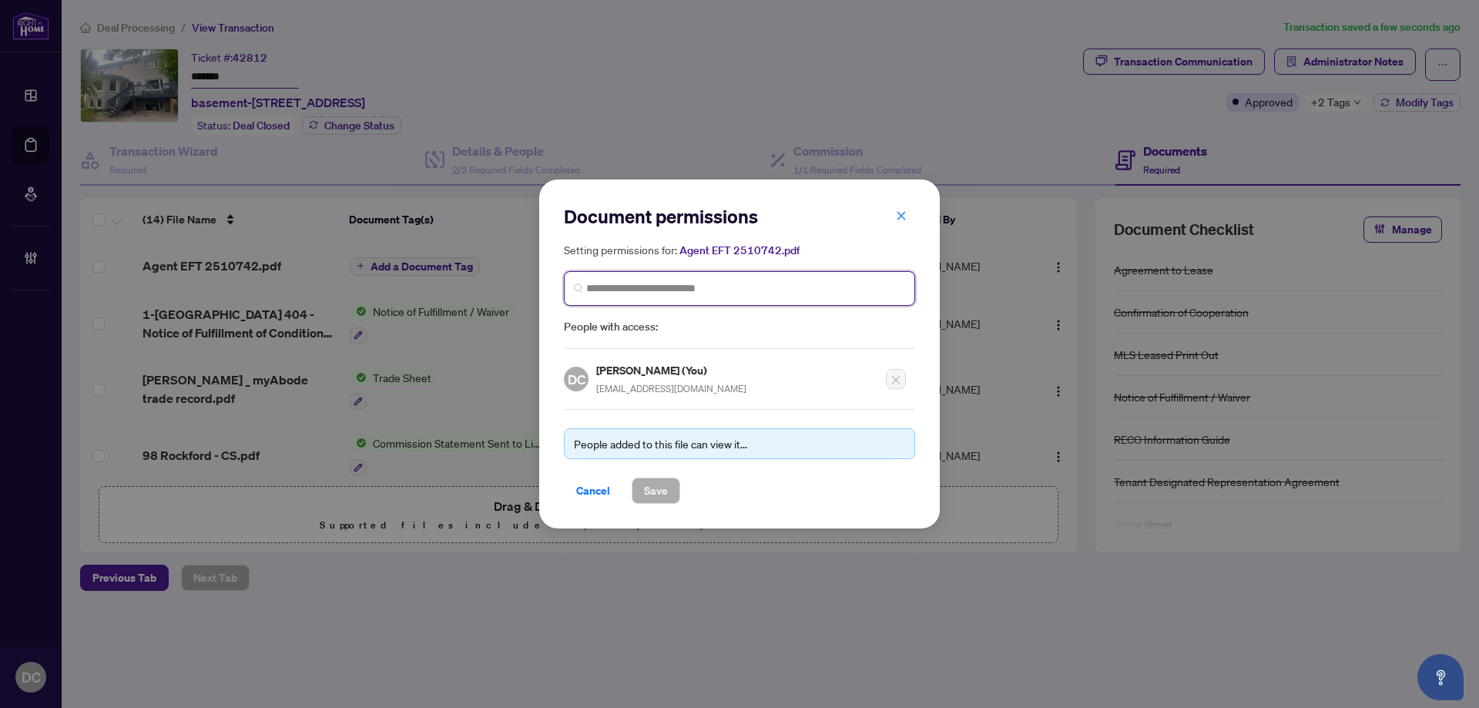
click at [720, 284] on input "search" at bounding box center [745, 288] width 319 height 16
type input "**********"
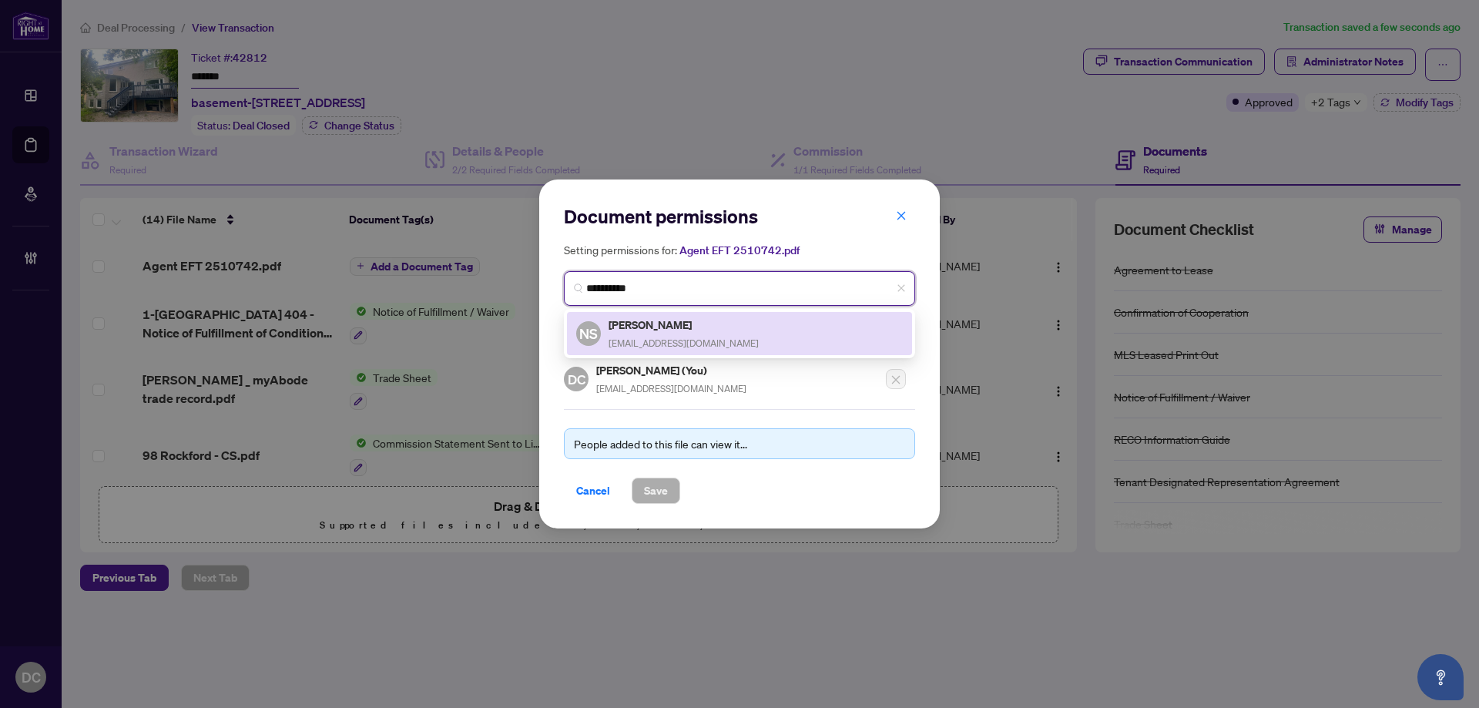
click at [702, 338] on span "[EMAIL_ADDRESS][DOMAIN_NAME]" at bounding box center [684, 343] width 150 height 12
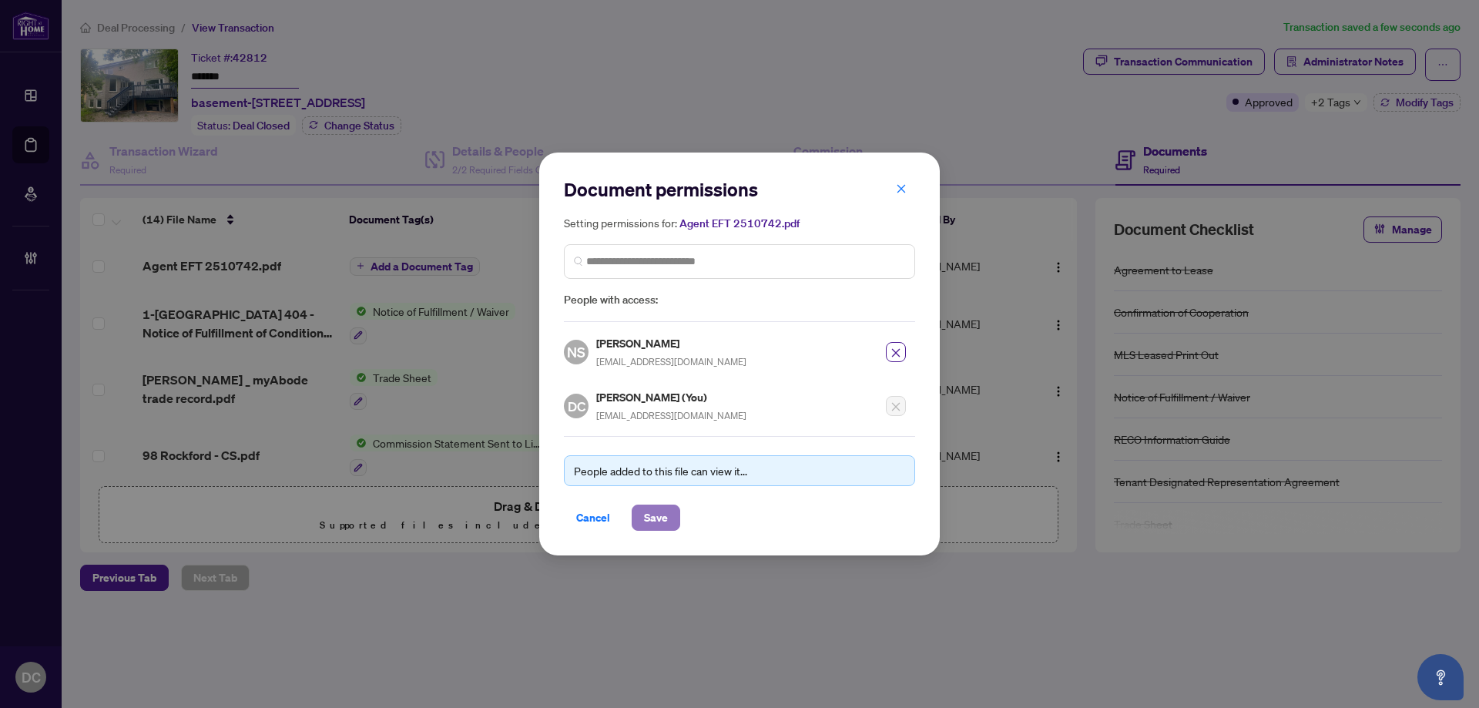
click at [663, 515] on span "Save" at bounding box center [656, 517] width 24 height 25
click at [453, 267] on div "Document permissions Setting permissions for: Agent EFT 2510742.pdf 4479 NS [PE…" at bounding box center [739, 354] width 1479 height 708
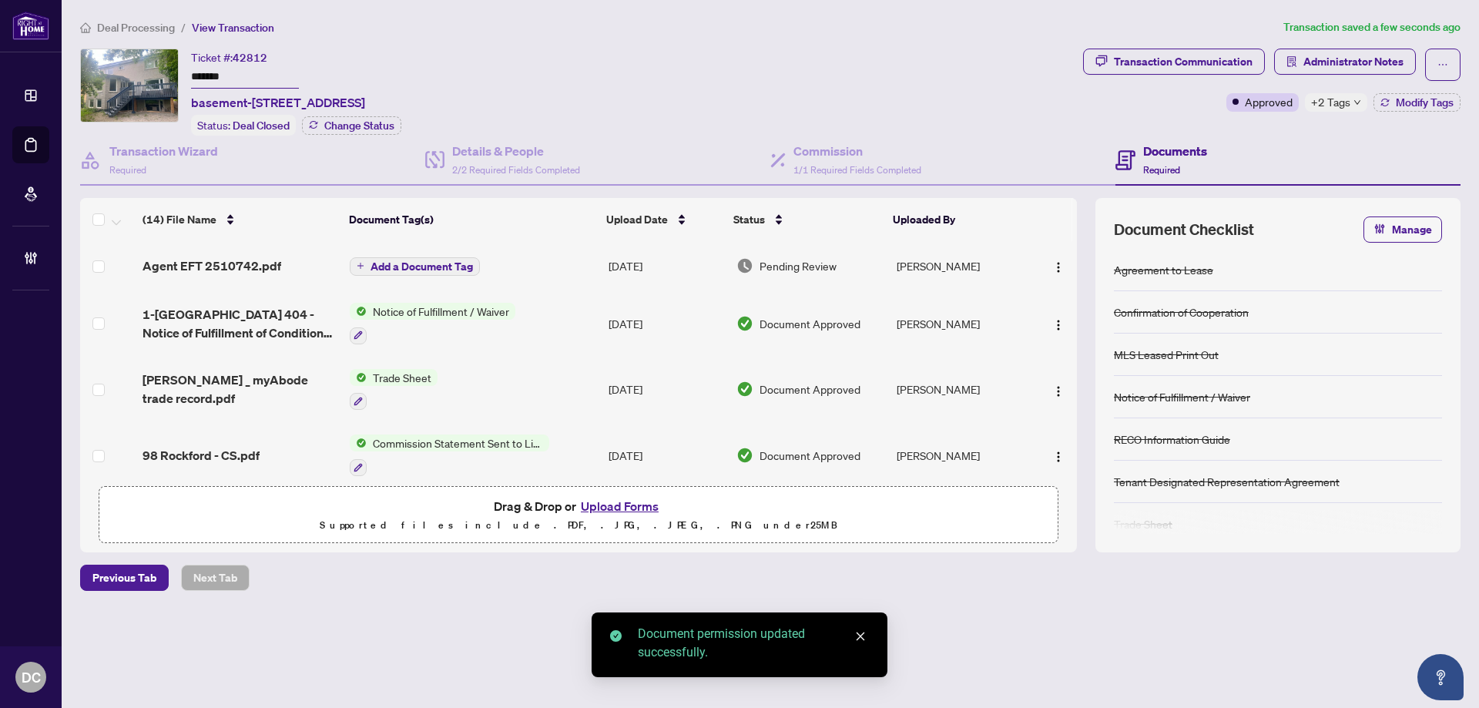
click at [435, 270] on span "Add a Document Tag" at bounding box center [422, 266] width 102 height 11
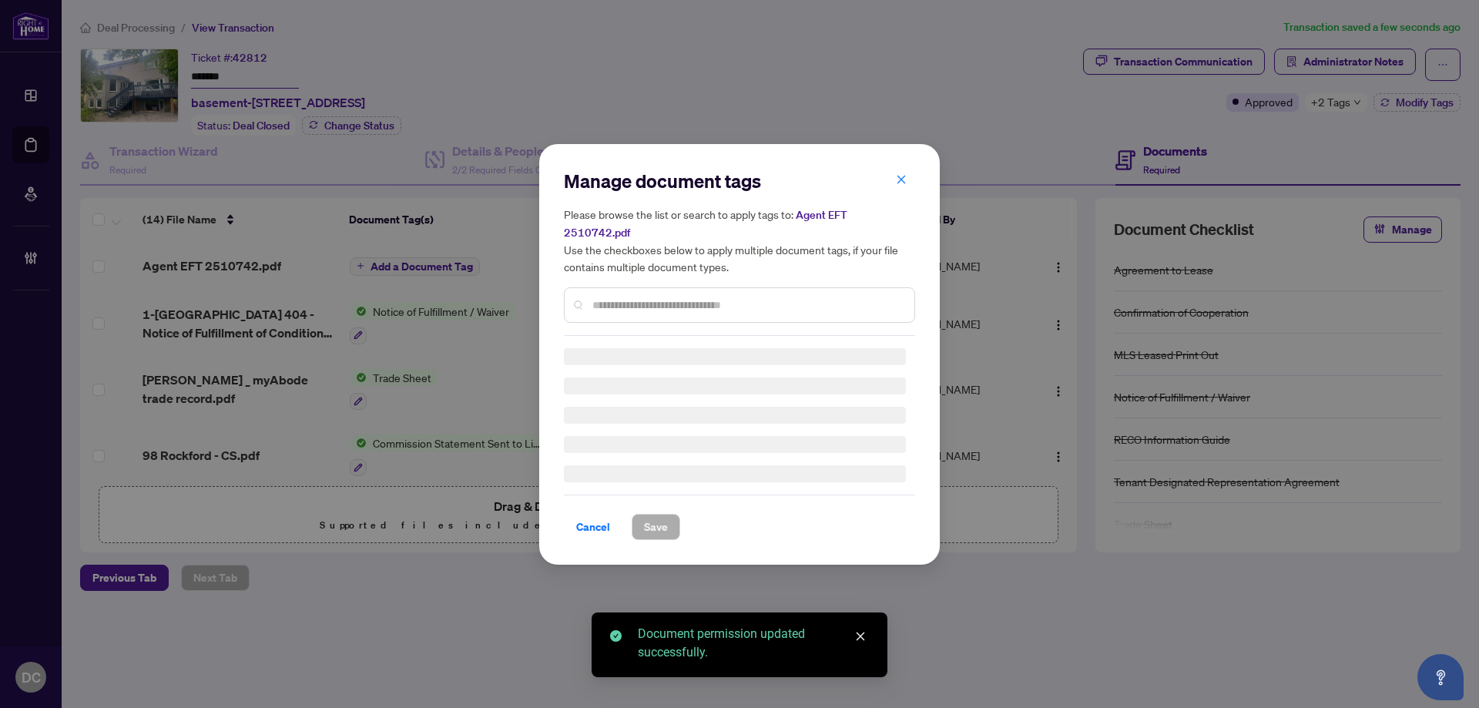
click at [729, 296] on div "Manage document tags Please browse the list or search to apply tags to: Agent E…" at bounding box center [739, 252] width 351 height 167
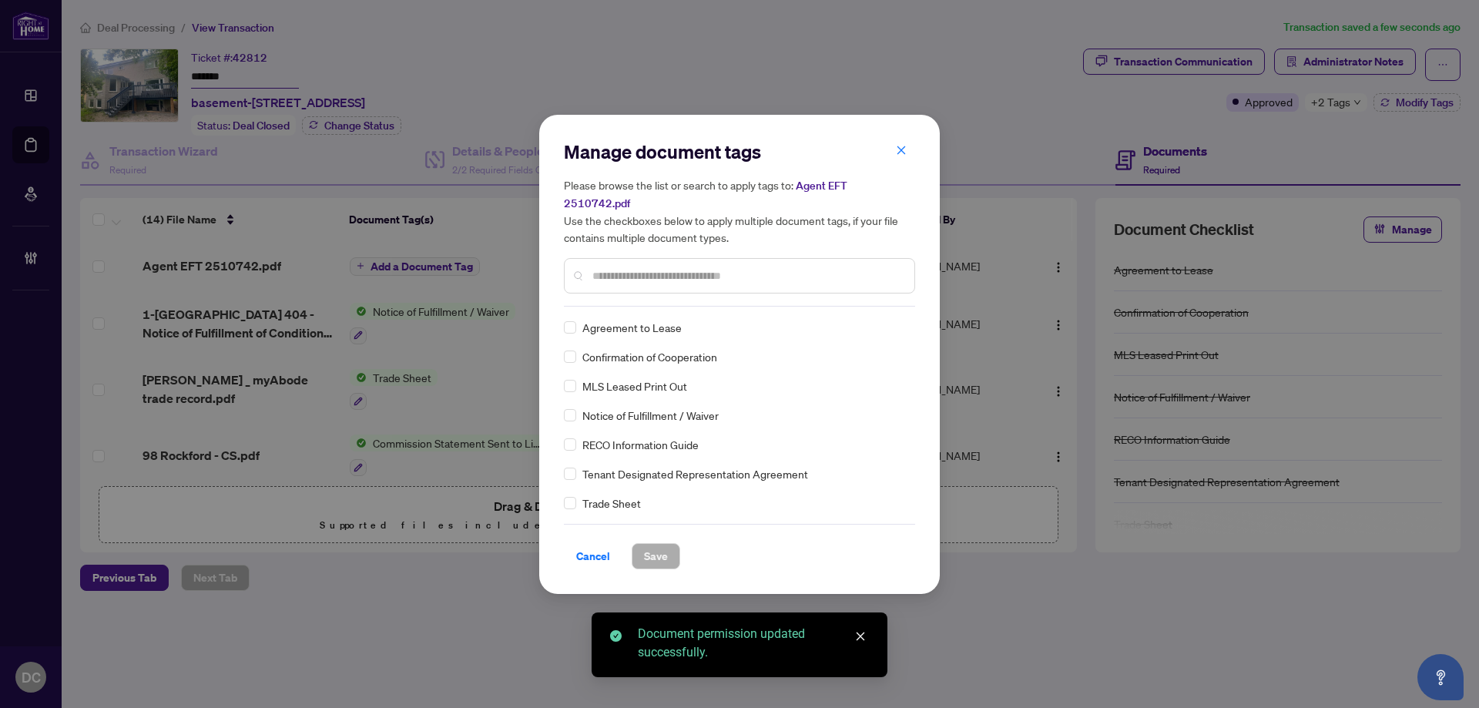
click at [780, 268] on input "text" at bounding box center [748, 275] width 310 height 17
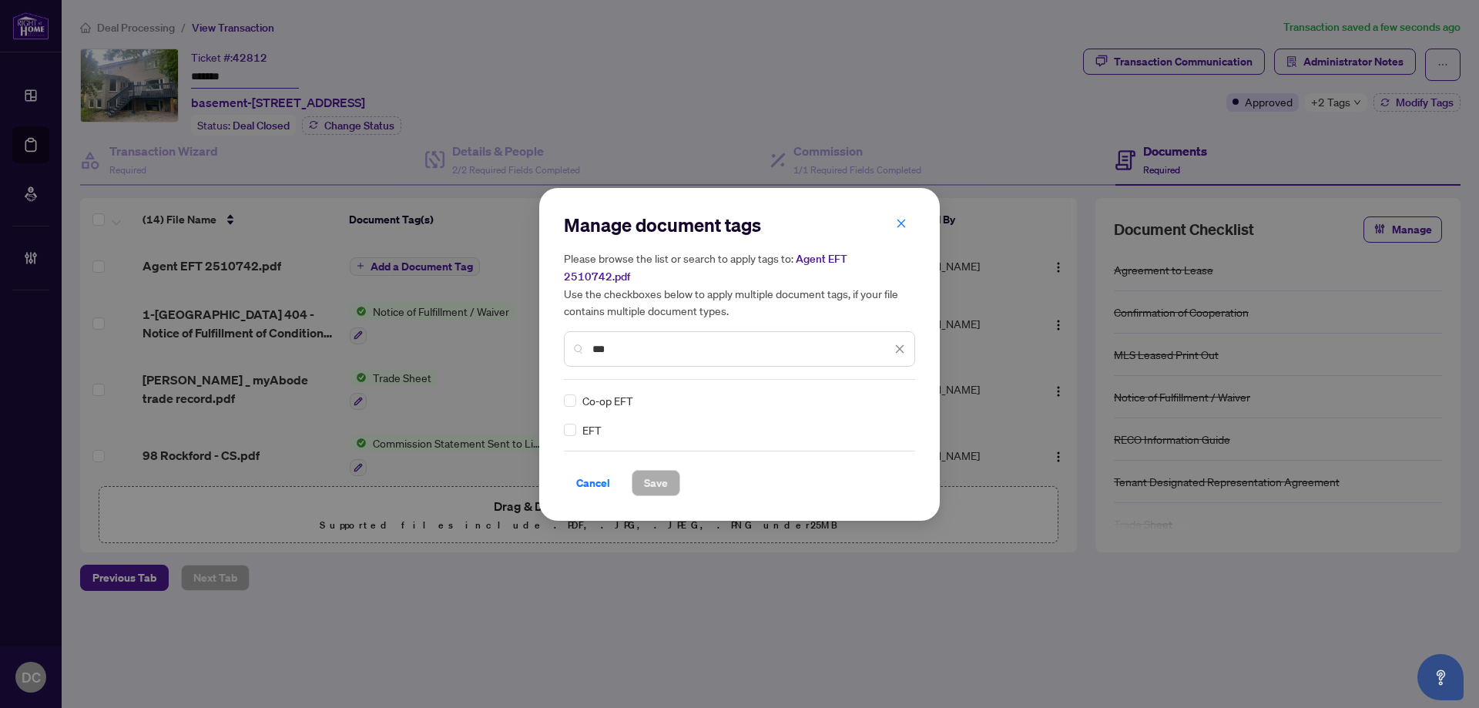
type input "***"
click at [579, 421] on div "EFT" at bounding box center [735, 429] width 342 height 17
click at [902, 398] on icon at bounding box center [900, 401] width 9 height 6
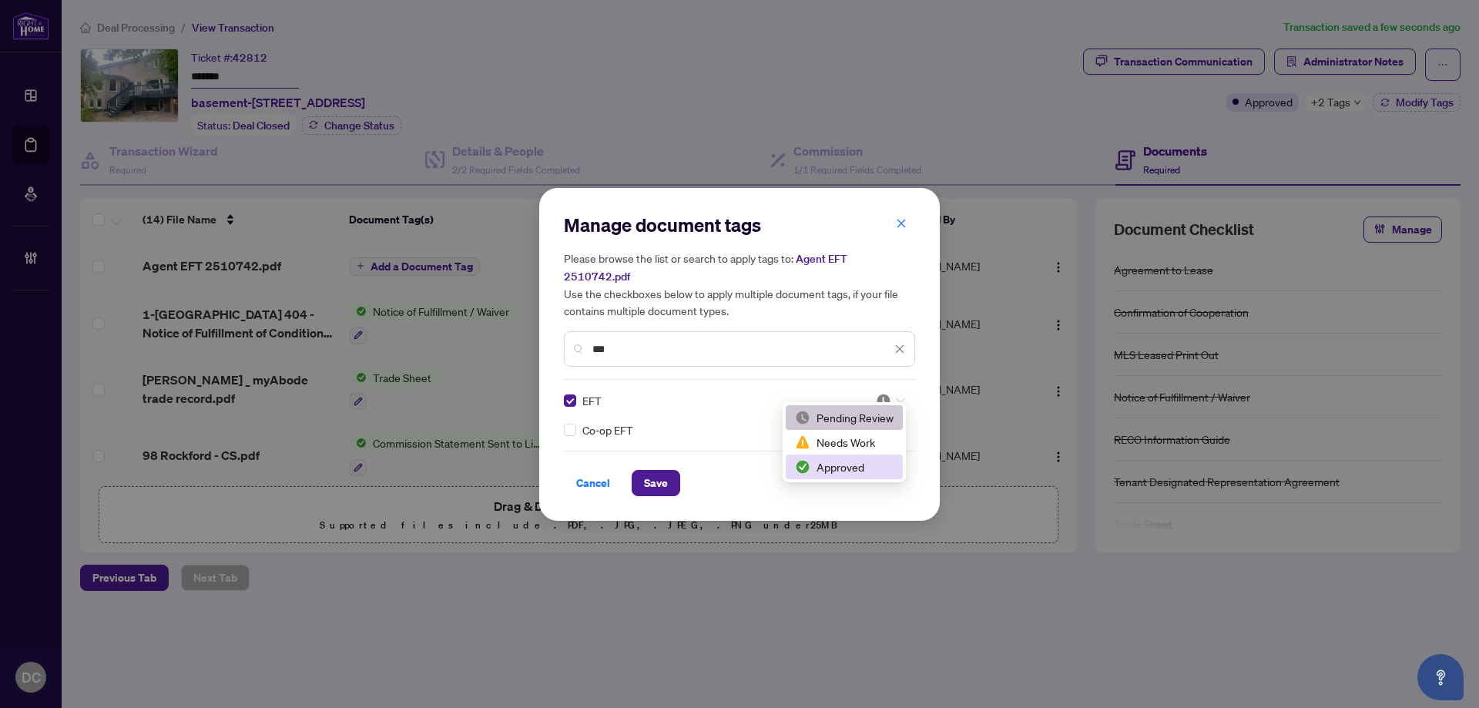
click at [860, 462] on div "Approved" at bounding box center [844, 466] width 99 height 17
click at [636, 470] on button "Save" at bounding box center [656, 483] width 49 height 26
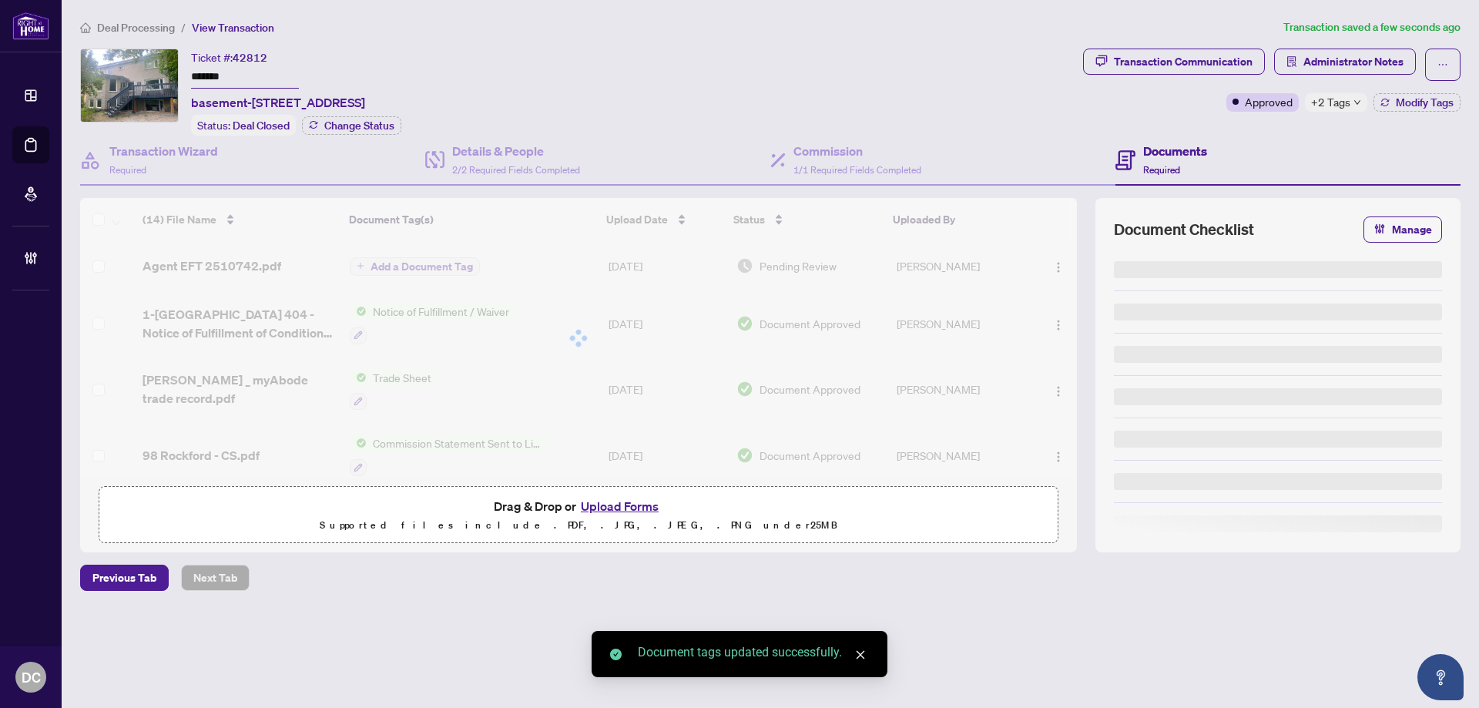
click at [1345, 106] on div "Manage document tags Please browse the list or search to apply tags to: Agent E…" at bounding box center [739, 354] width 1479 height 708
click at [1363, 105] on div "+2 Tags" at bounding box center [1336, 102] width 62 height 18
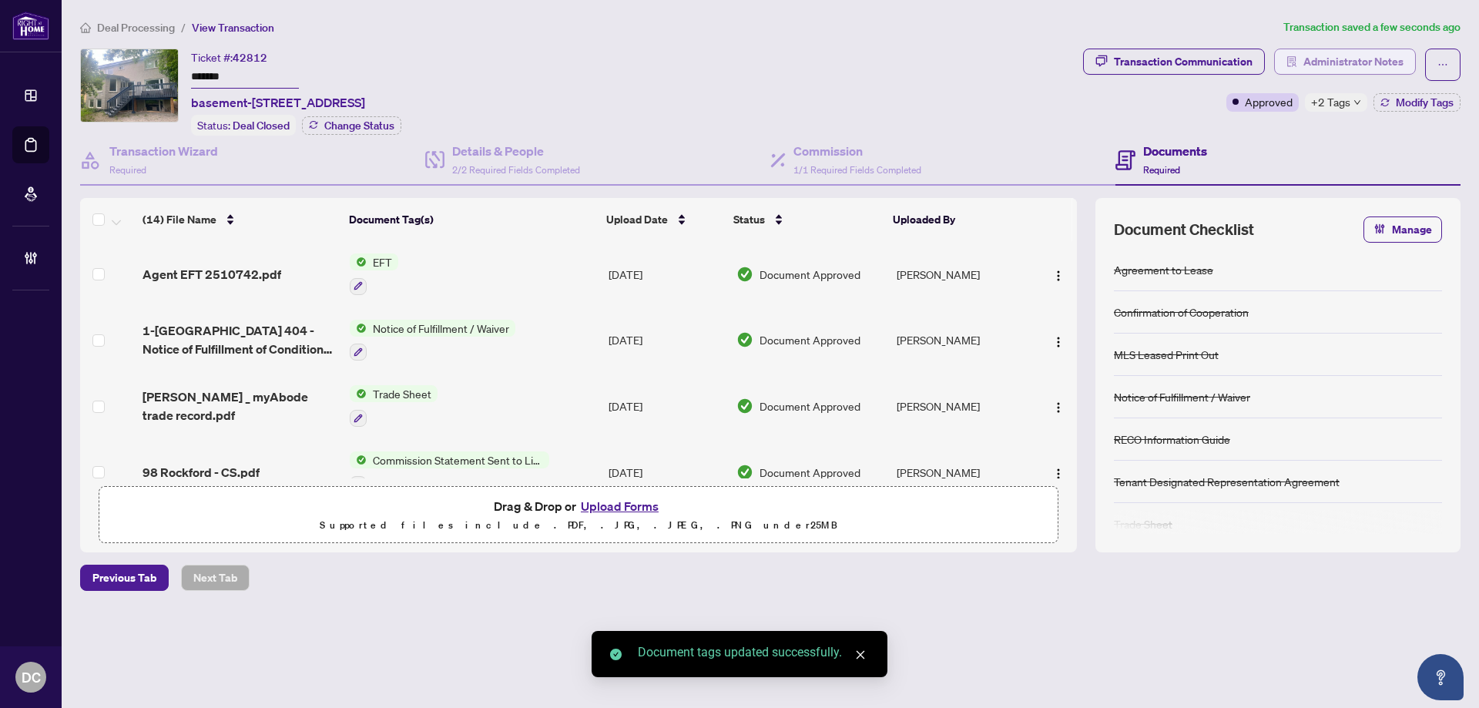
click at [1392, 51] on span "Administrator Notes" at bounding box center [1354, 61] width 100 height 25
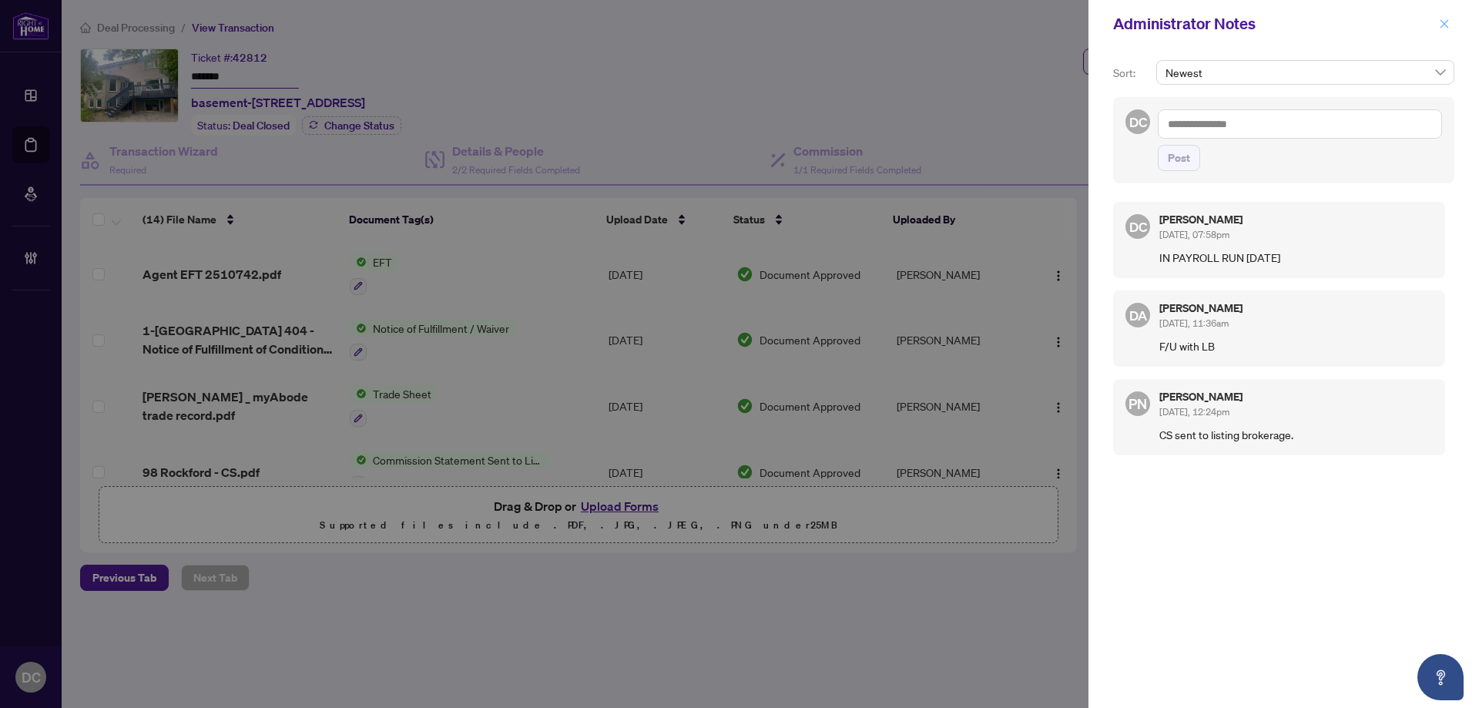
click at [1443, 25] on icon "close" at bounding box center [1444, 23] width 11 height 11
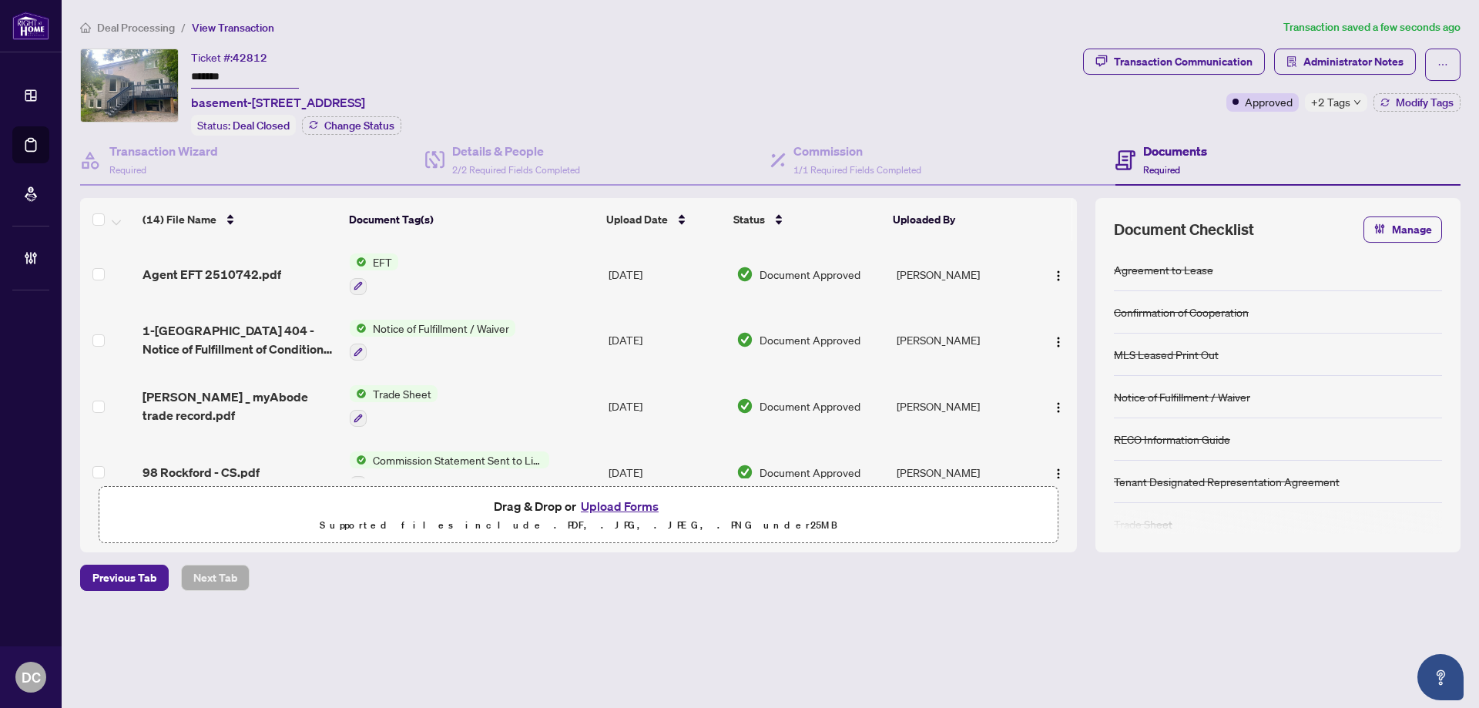
click at [147, 35] on div "Deal Processing / View Transaction Transaction saved a few seconds ago Ticket #…" at bounding box center [770, 331] width 1393 height 626
click at [143, 31] on span "Deal Processing" at bounding box center [136, 28] width 78 height 14
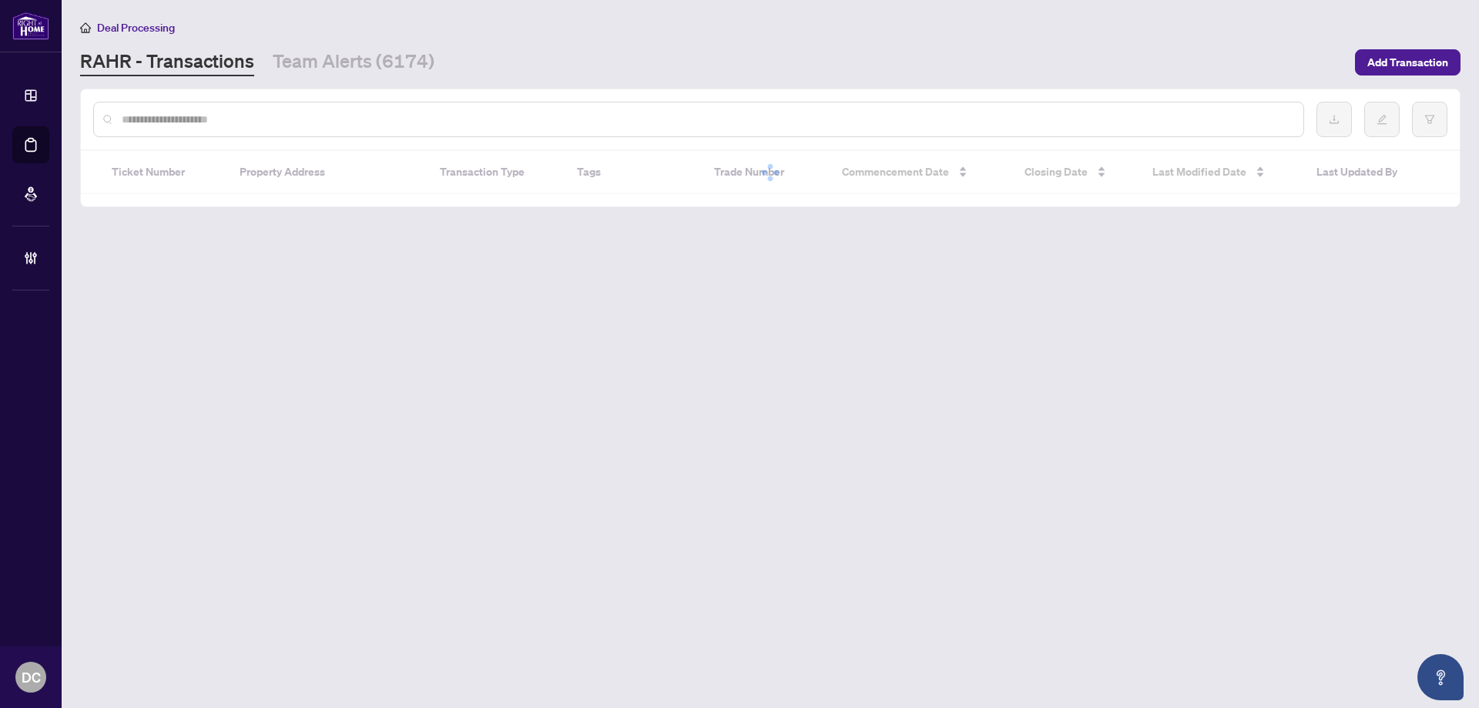
click at [285, 119] on input "text" at bounding box center [707, 119] width 1170 height 17
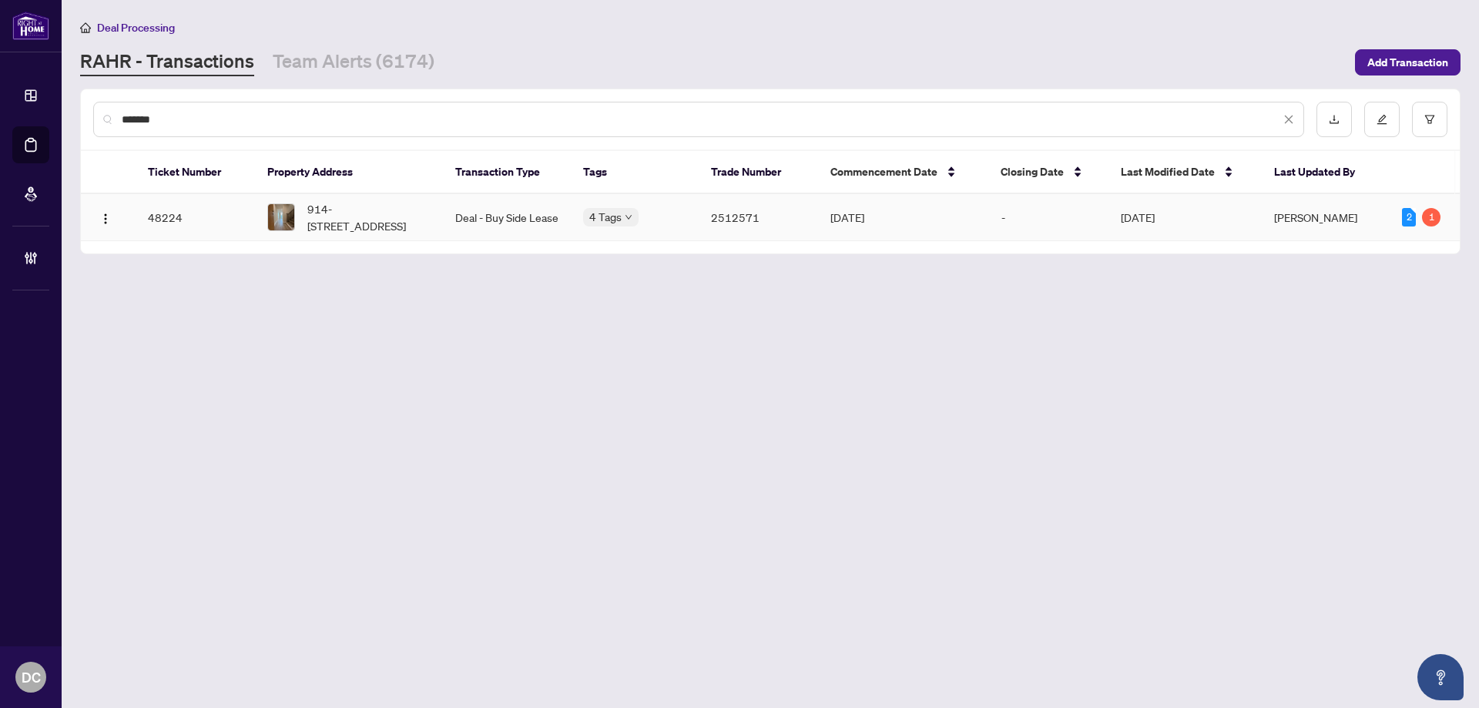
type input "*******"
click at [368, 223] on span "914-[STREET_ADDRESS]" at bounding box center [368, 217] width 123 height 34
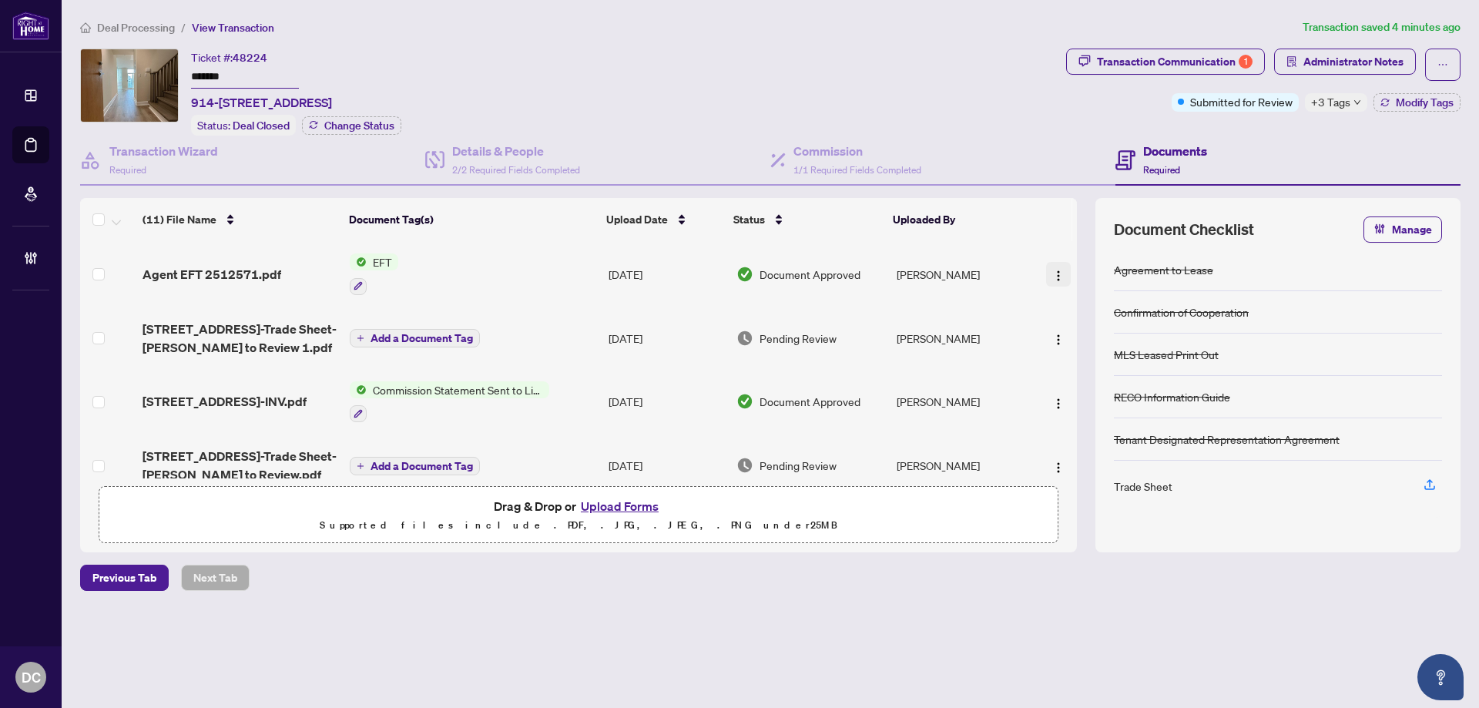
click at [1056, 275] on img "button" at bounding box center [1059, 276] width 12 height 12
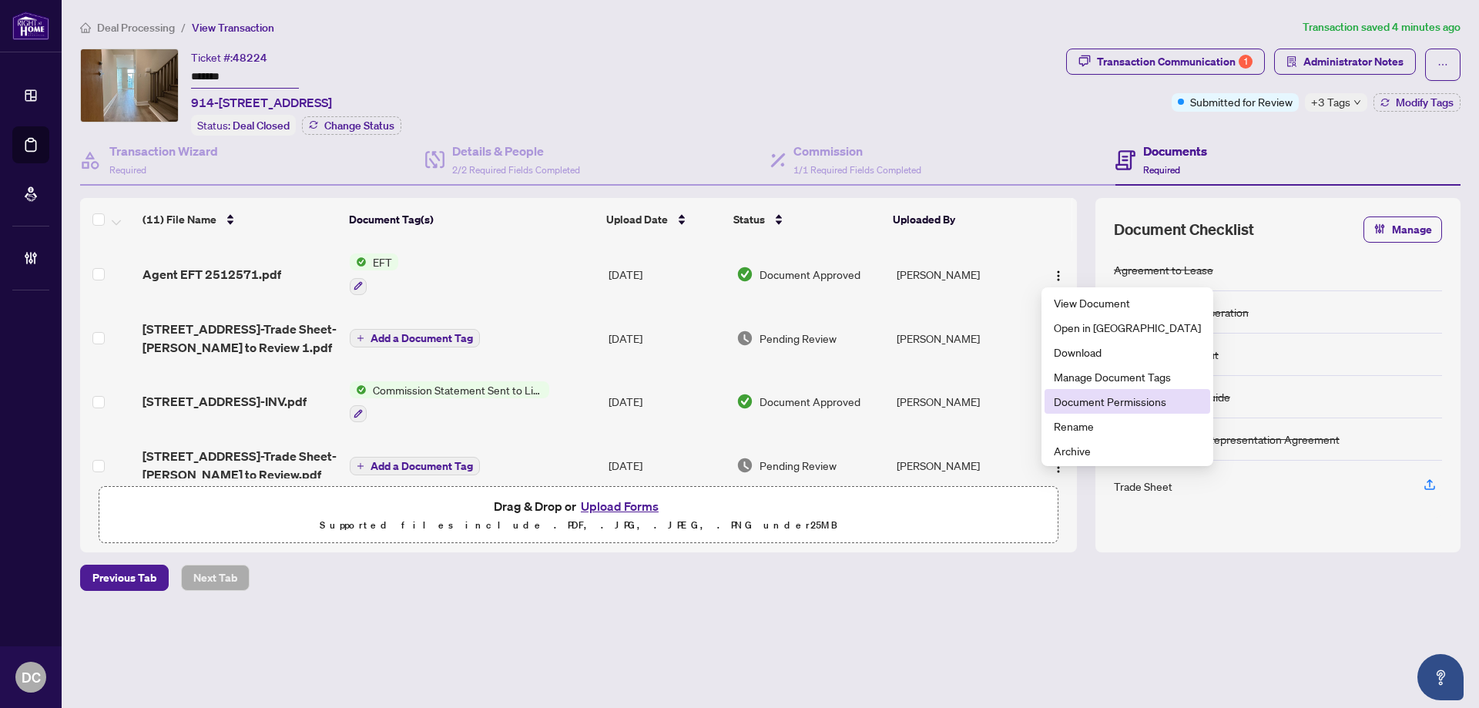
click at [1086, 397] on span "Document Permissions" at bounding box center [1127, 401] width 147 height 17
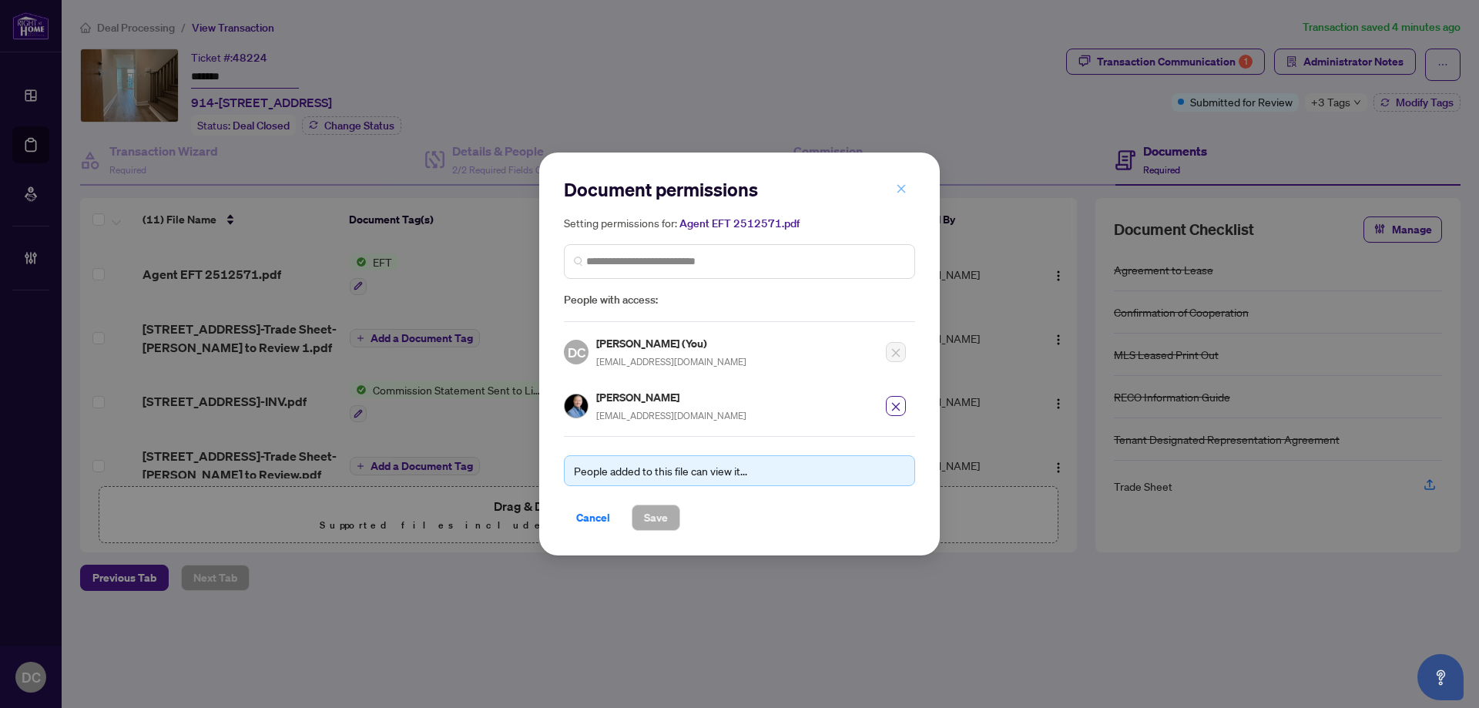
click at [901, 190] on icon "close" at bounding box center [901, 188] width 11 height 11
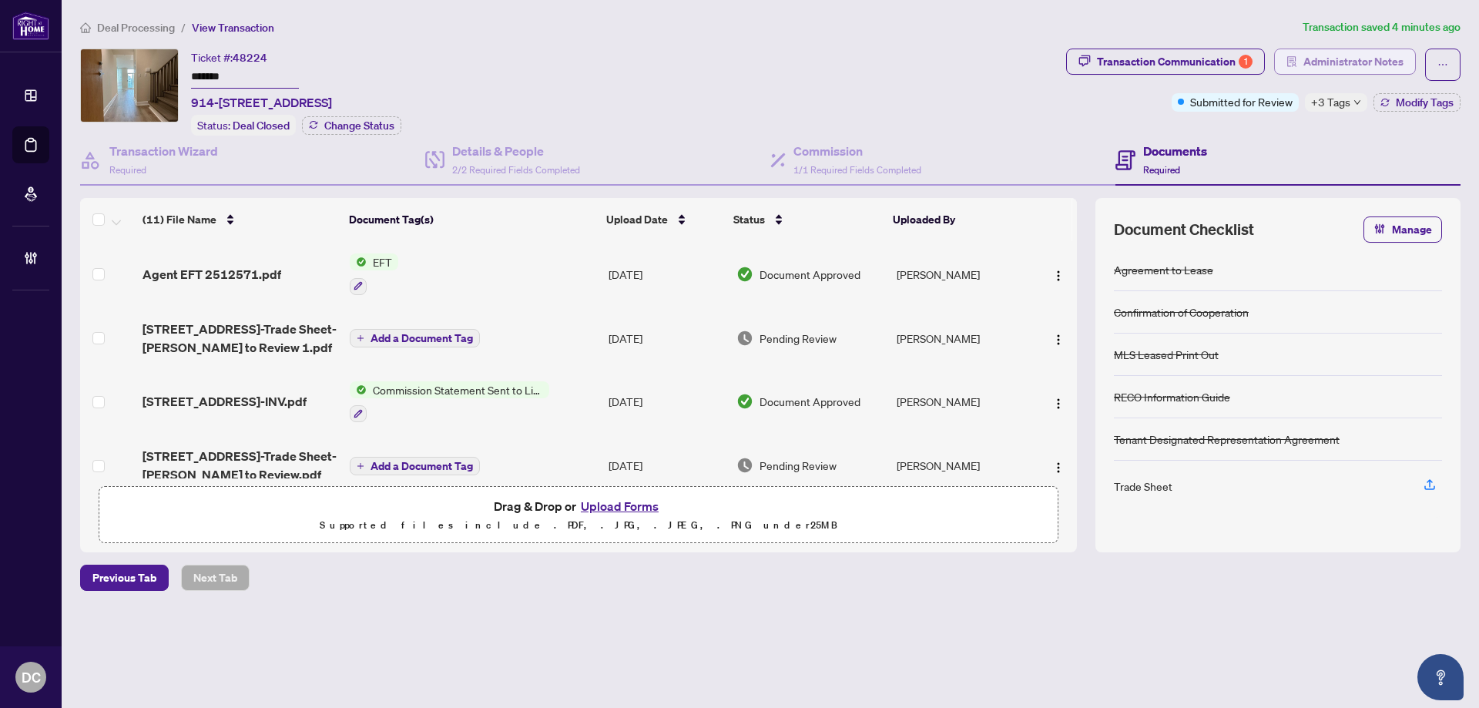
click at [1338, 61] on span "Administrator Notes" at bounding box center [1354, 61] width 100 height 25
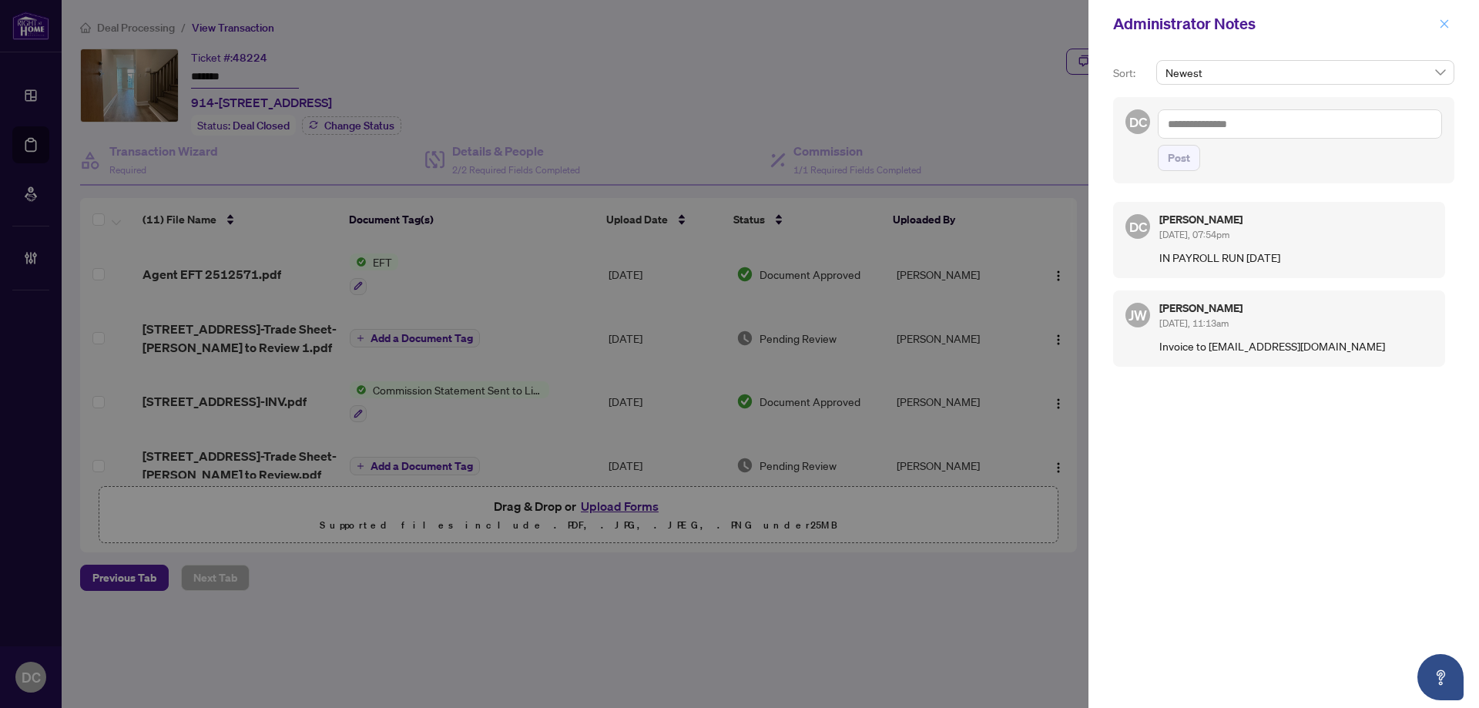
click at [1450, 25] on button "button" at bounding box center [1445, 24] width 20 height 18
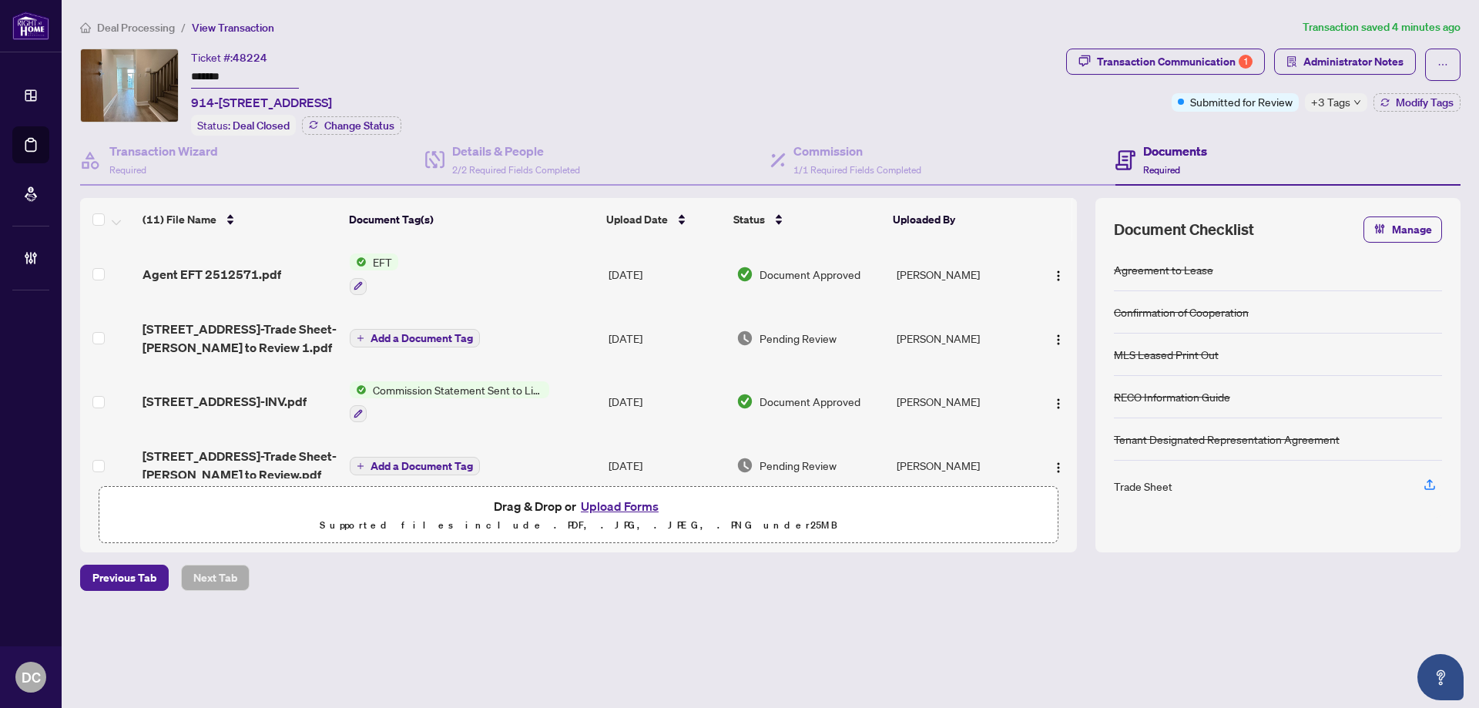
click at [1337, 105] on span "+3 Tags" at bounding box center [1330, 102] width 39 height 18
click at [996, 104] on div "Ticket #: 48224 ******* 914-3939 [STREET_ADDRESS] Status: Deal Closed Change St…" at bounding box center [570, 92] width 980 height 87
click at [126, 32] on span "Deal Processing" at bounding box center [136, 28] width 78 height 14
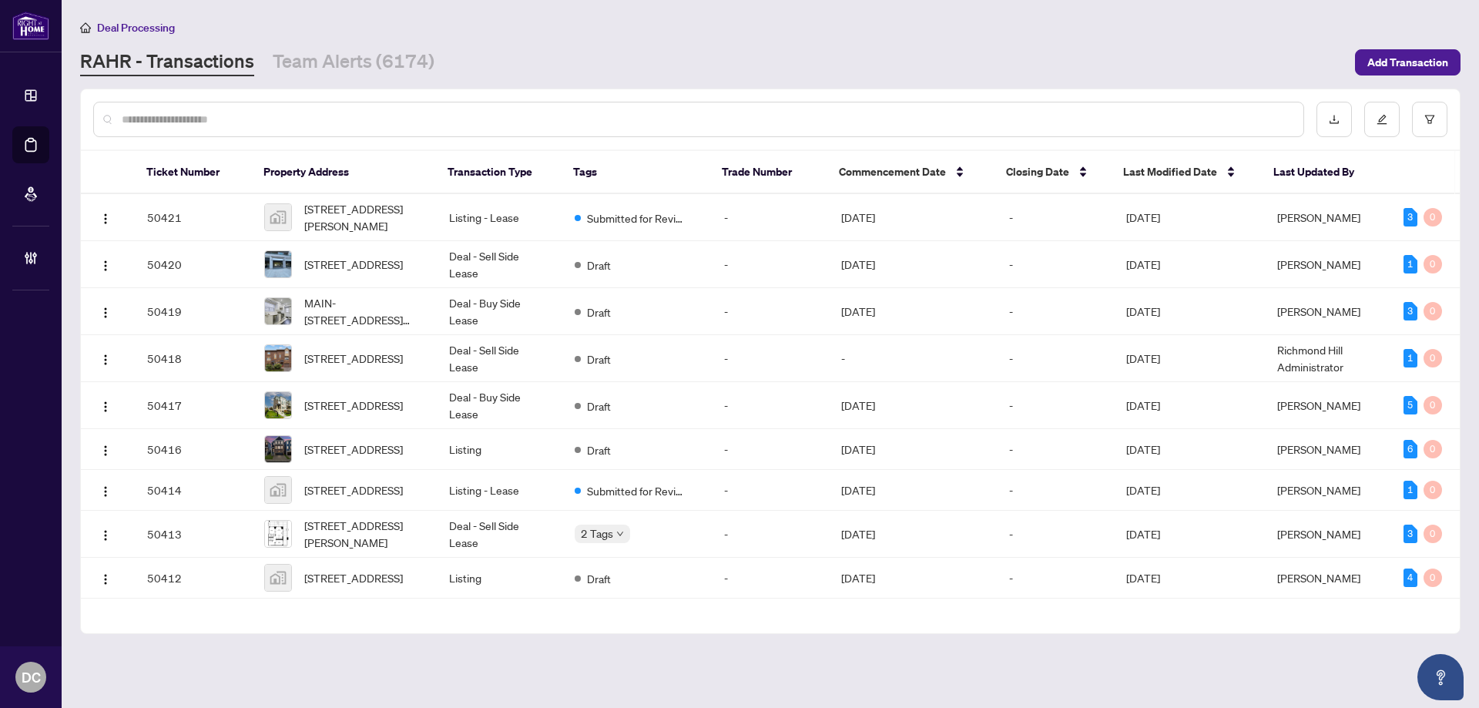
drag, startPoint x: 296, startPoint y: 121, endPoint x: 196, endPoint y: 119, distance: 99.4
click at [294, 120] on input "text" at bounding box center [707, 119] width 1170 height 17
paste input "*******"
type input "*******"
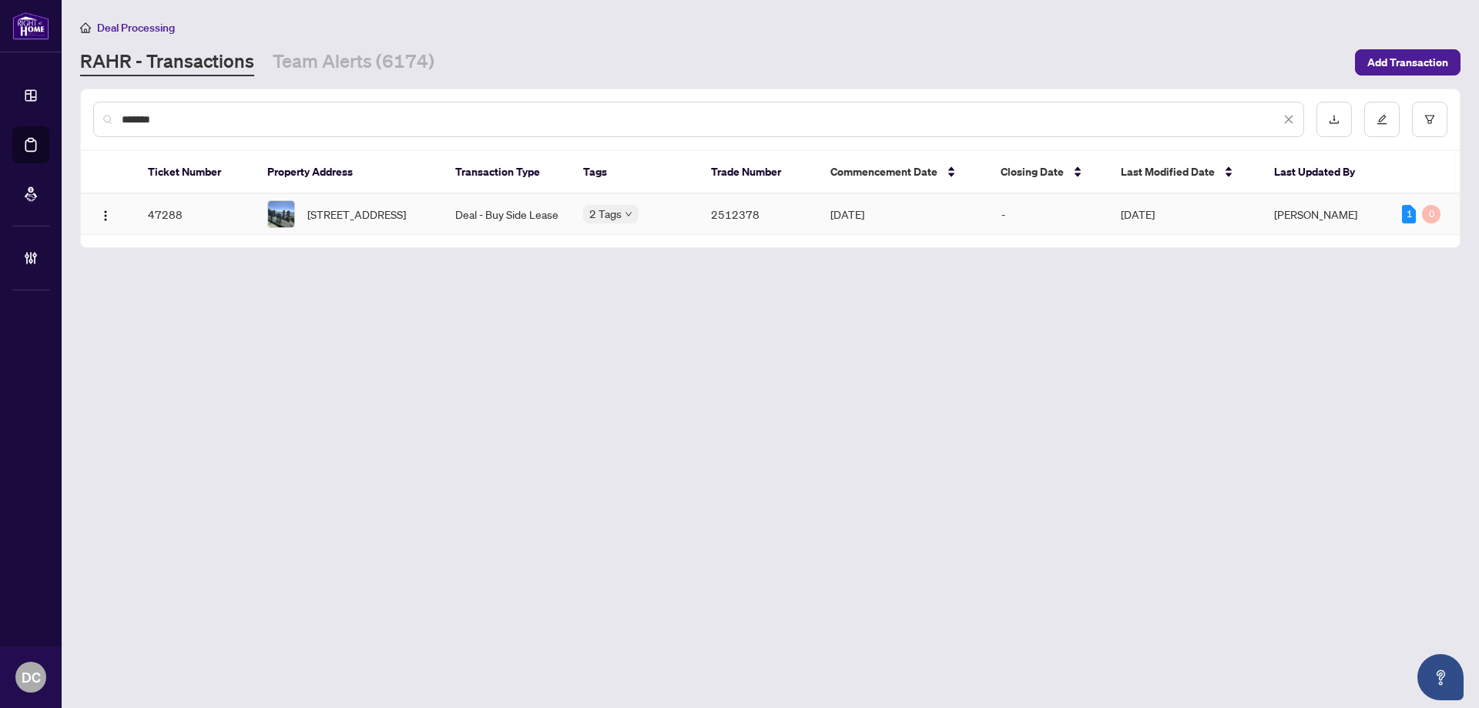
click at [381, 216] on span "[STREET_ADDRESS]" at bounding box center [356, 214] width 99 height 17
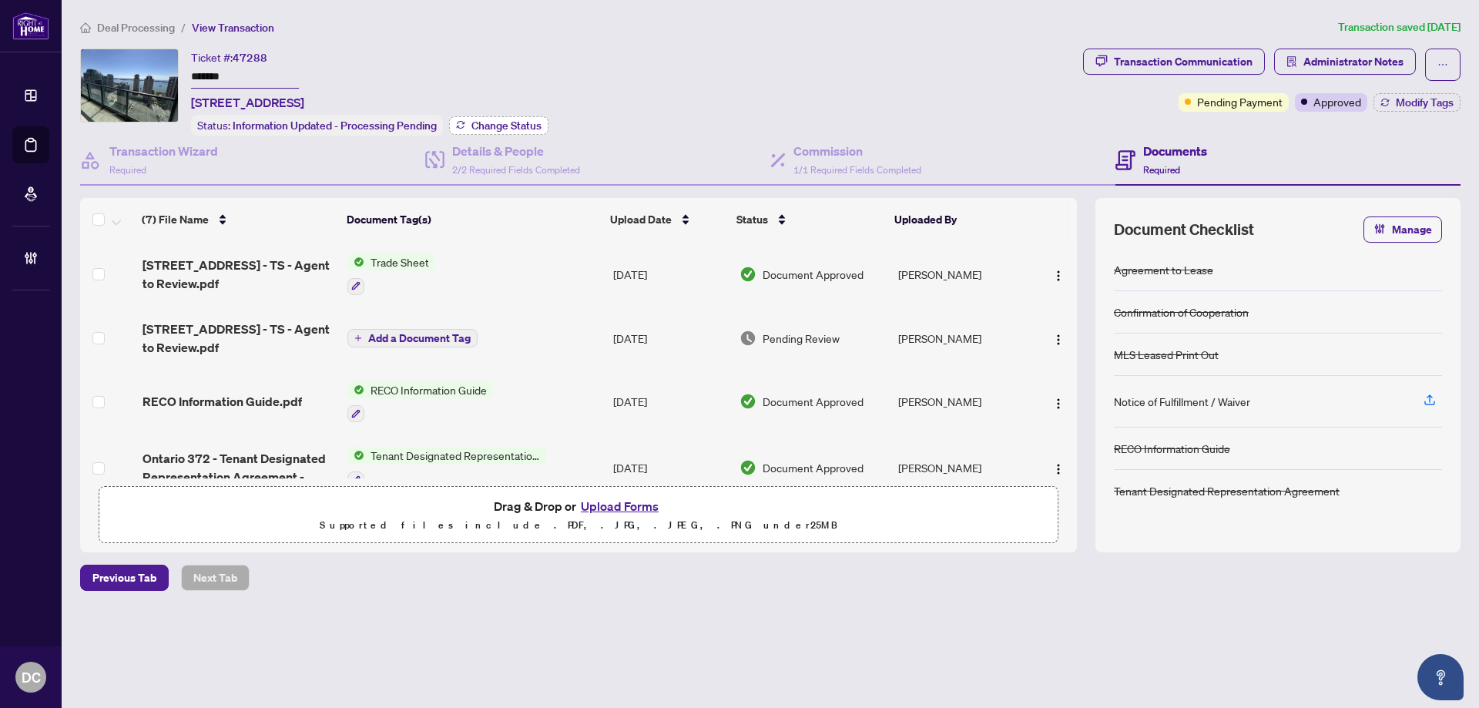
click at [495, 116] on button "Change Status" at bounding box center [498, 125] width 99 height 18
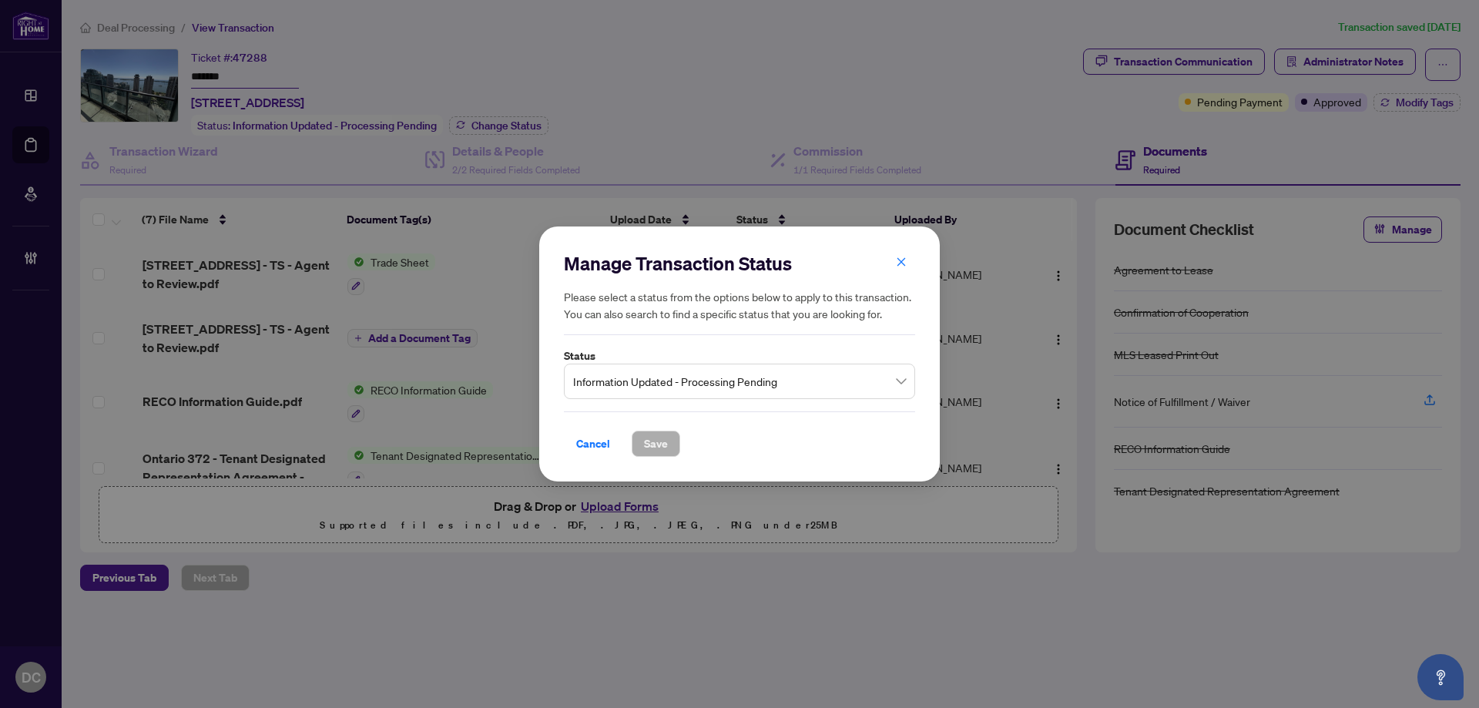
click at [725, 379] on span "Information Updated - Processing Pending" at bounding box center [739, 381] width 333 height 29
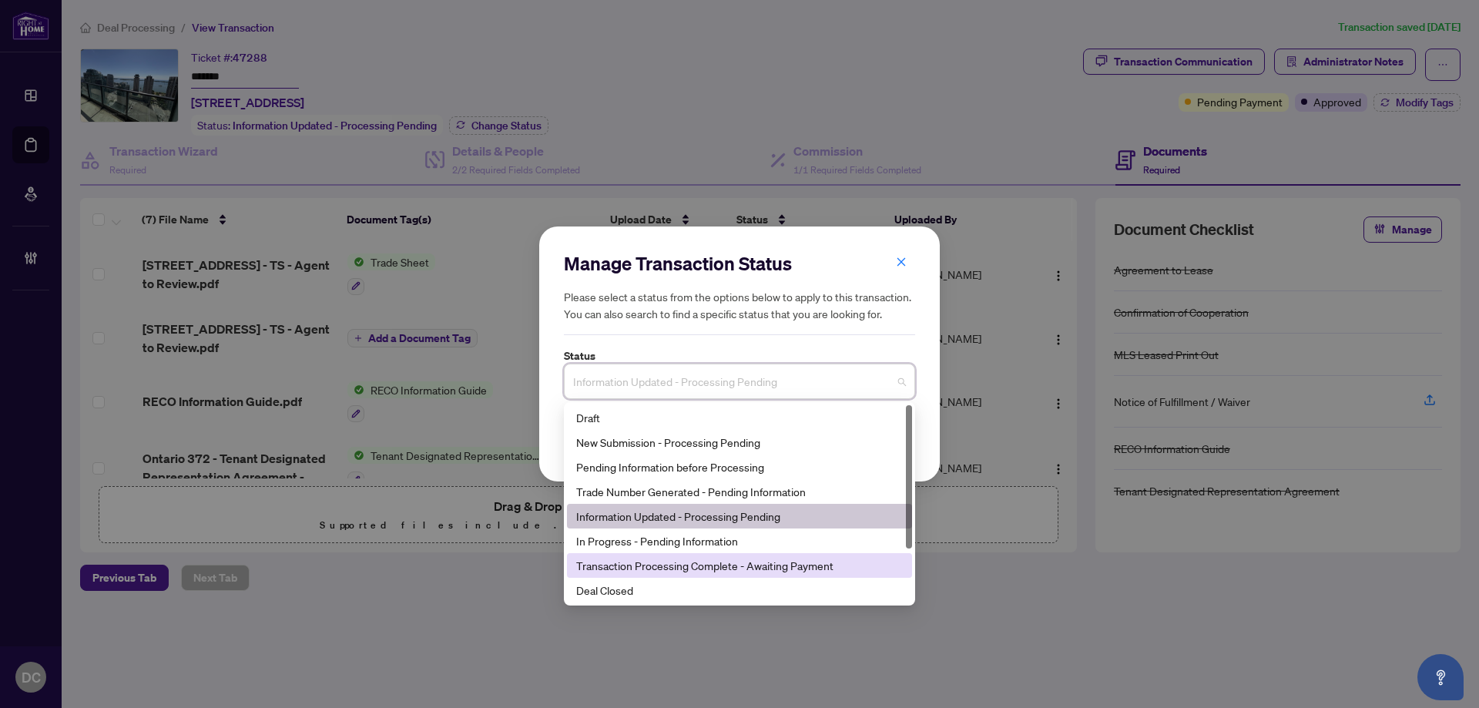
click at [630, 587] on div "Deal Closed" at bounding box center [739, 590] width 327 height 17
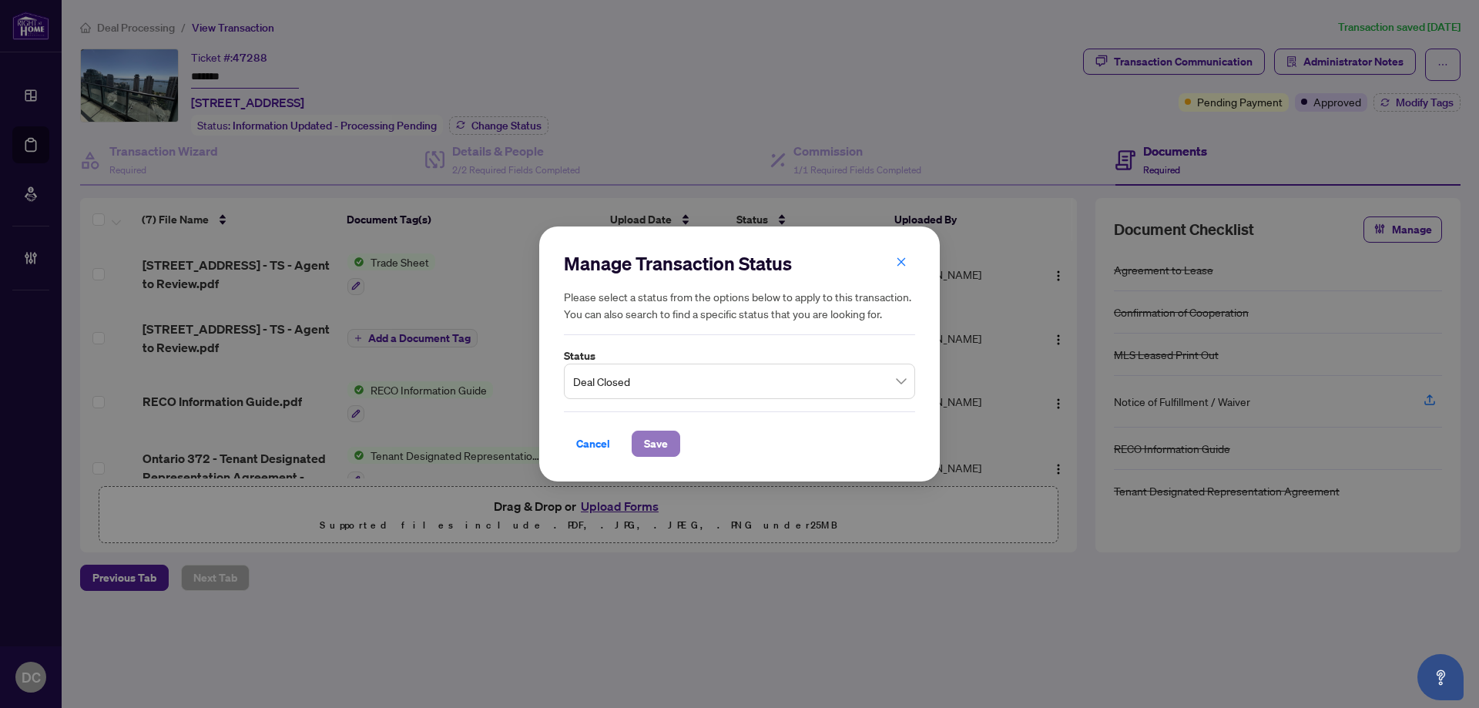
click at [656, 439] on span "Save" at bounding box center [656, 444] width 24 height 25
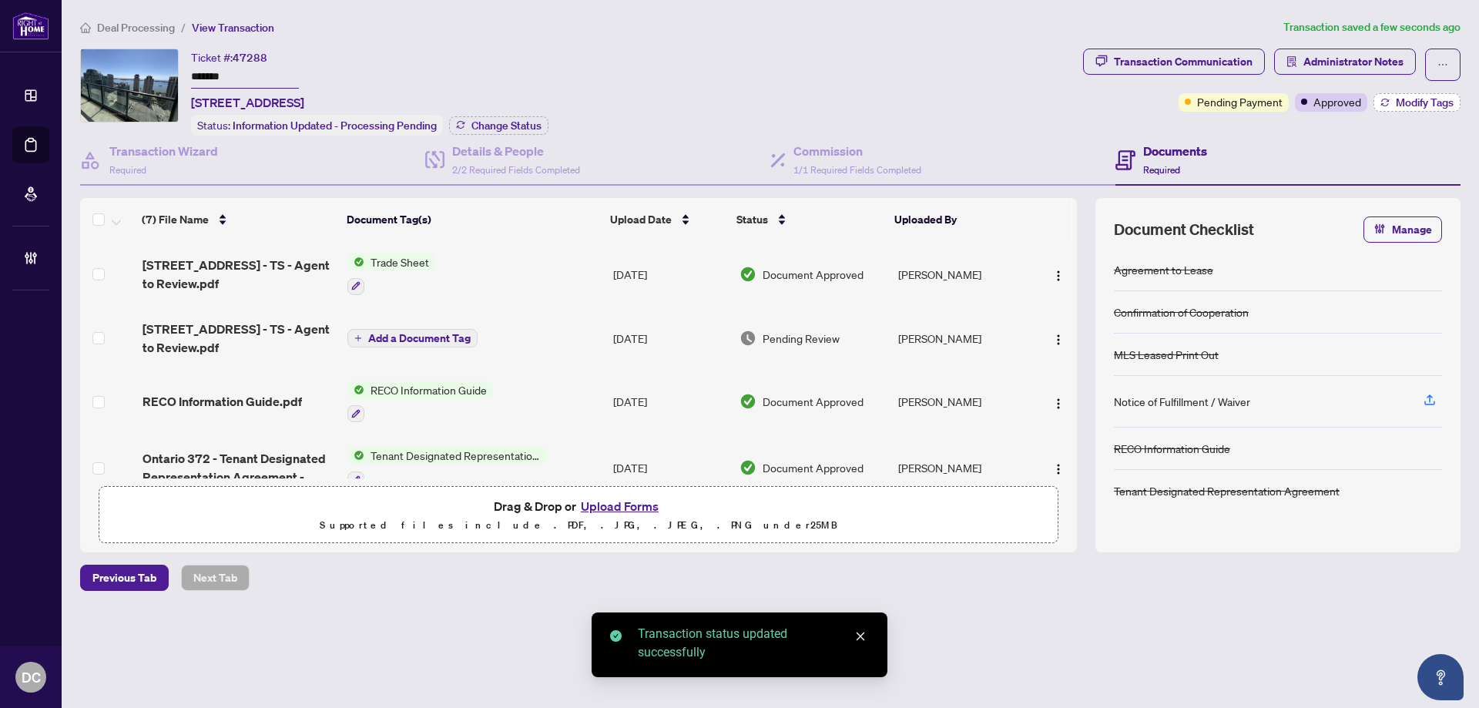
click at [1425, 106] on span "Modify Tags" at bounding box center [1425, 102] width 58 height 11
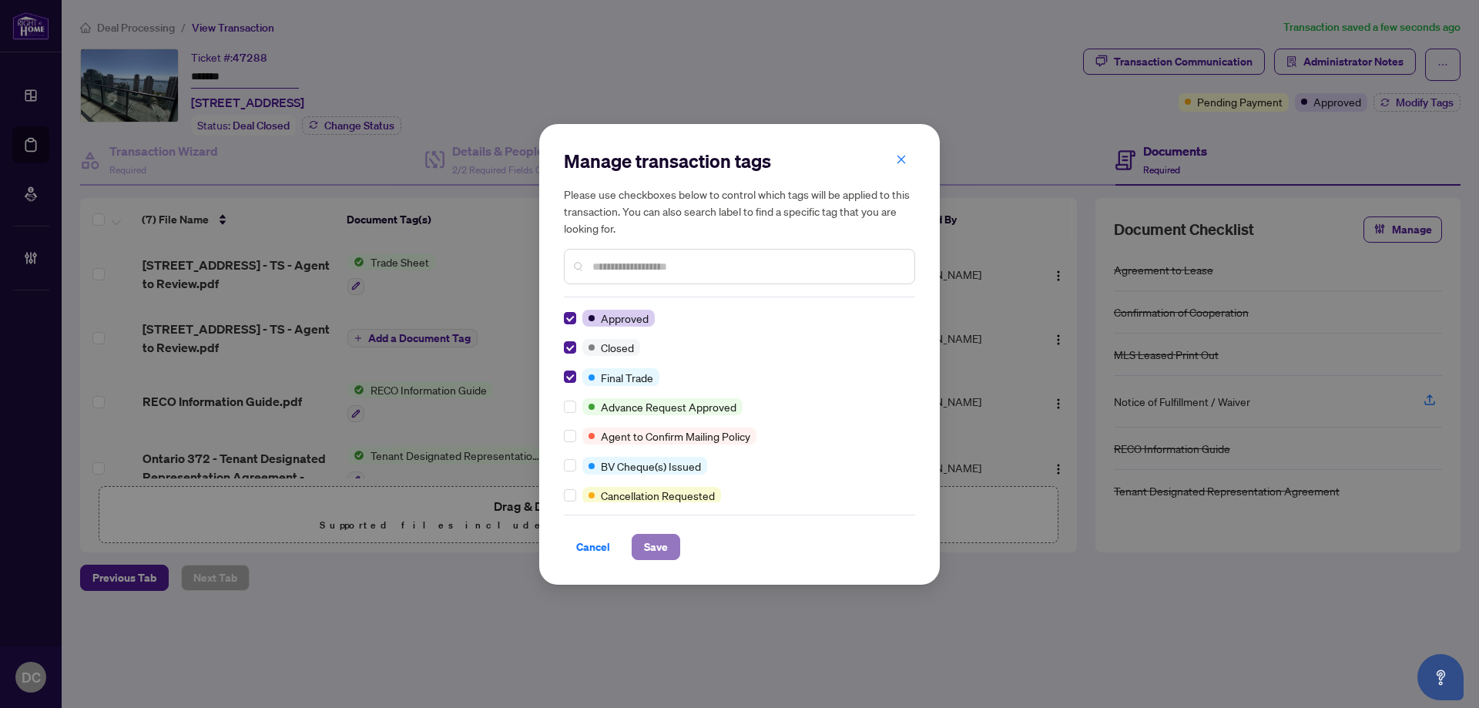
drag, startPoint x: 653, startPoint y: 538, endPoint x: 45, endPoint y: 466, distance: 612.2
click at [646, 535] on span "Save" at bounding box center [656, 547] width 24 height 25
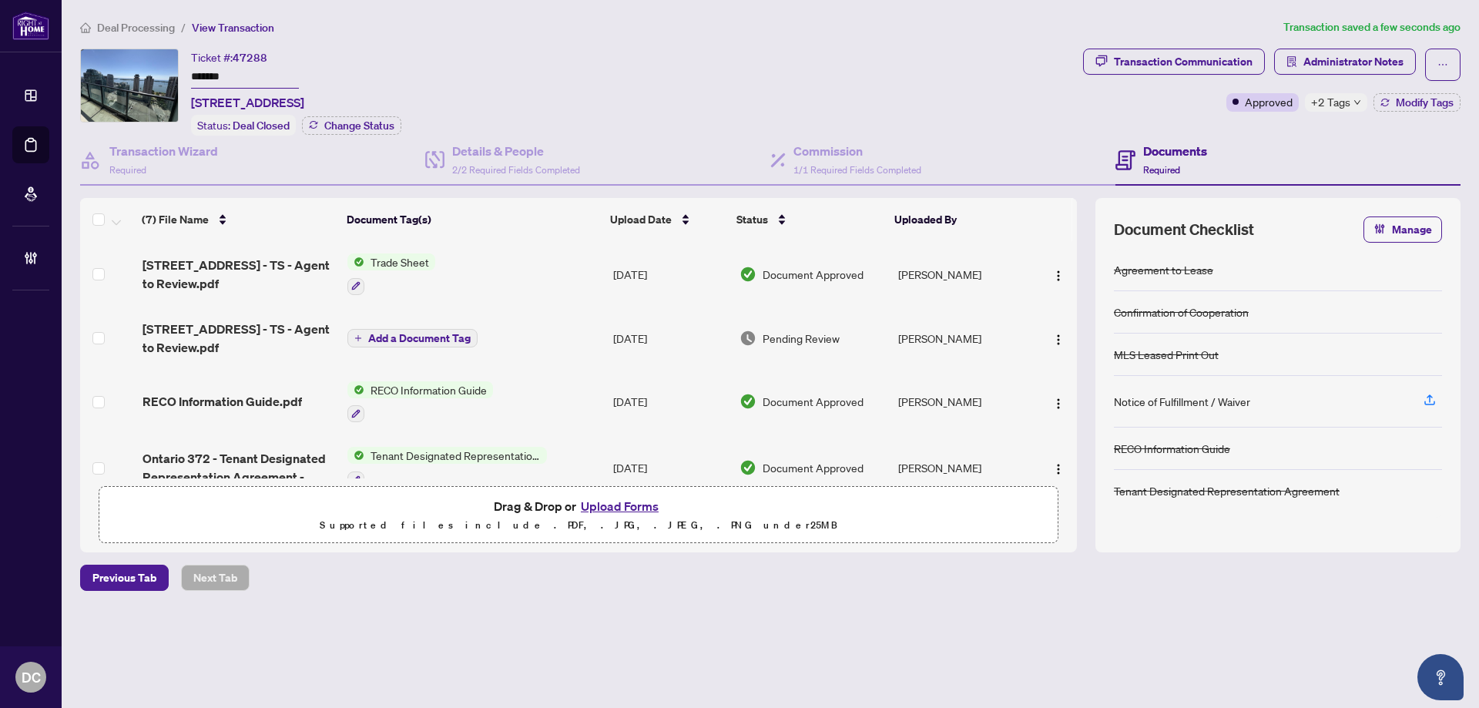
click at [1350, 101] on div "+2 Tags" at bounding box center [1336, 102] width 62 height 18
click at [1287, 128] on div "Transaction Communication Administrator Notes Approved +2 Tags Modify Tags" at bounding box center [1272, 92] width 384 height 87
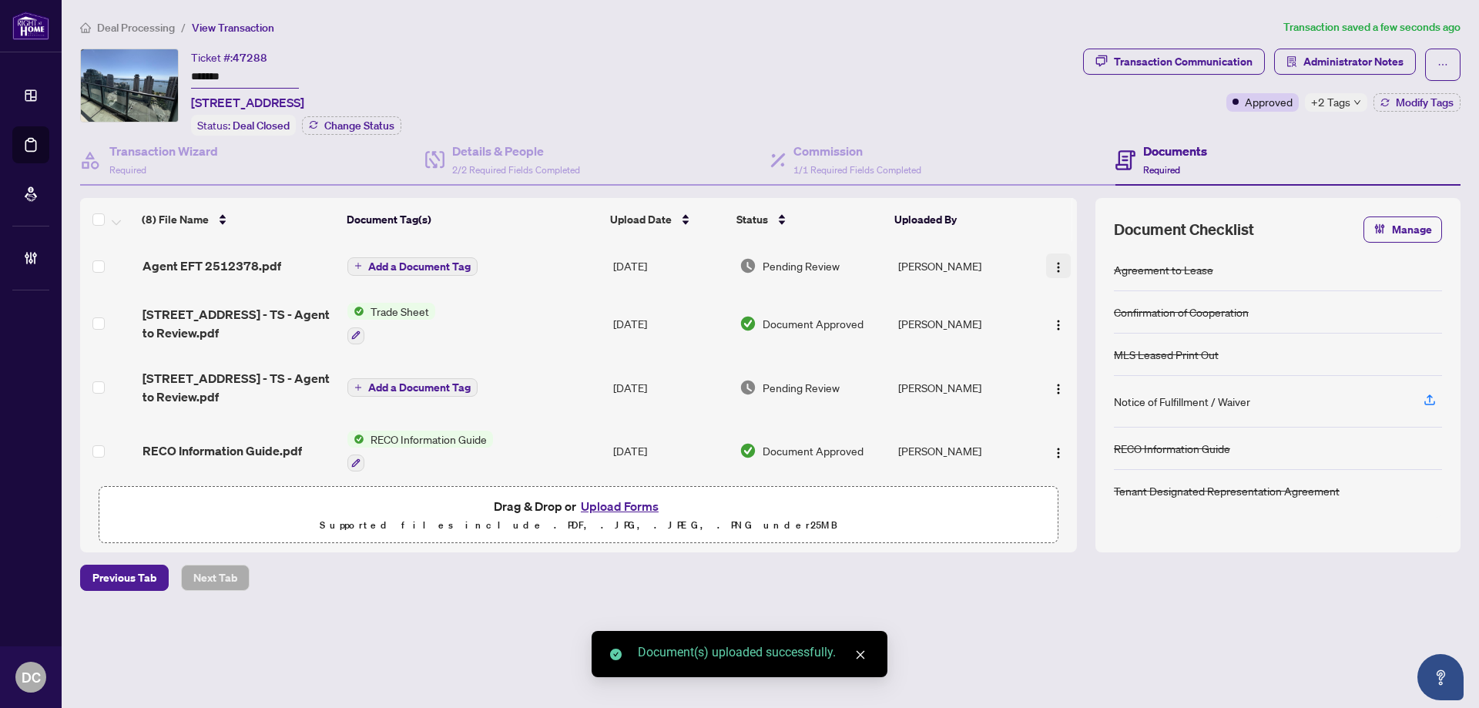
click at [1062, 263] on button "button" at bounding box center [1058, 266] width 25 height 25
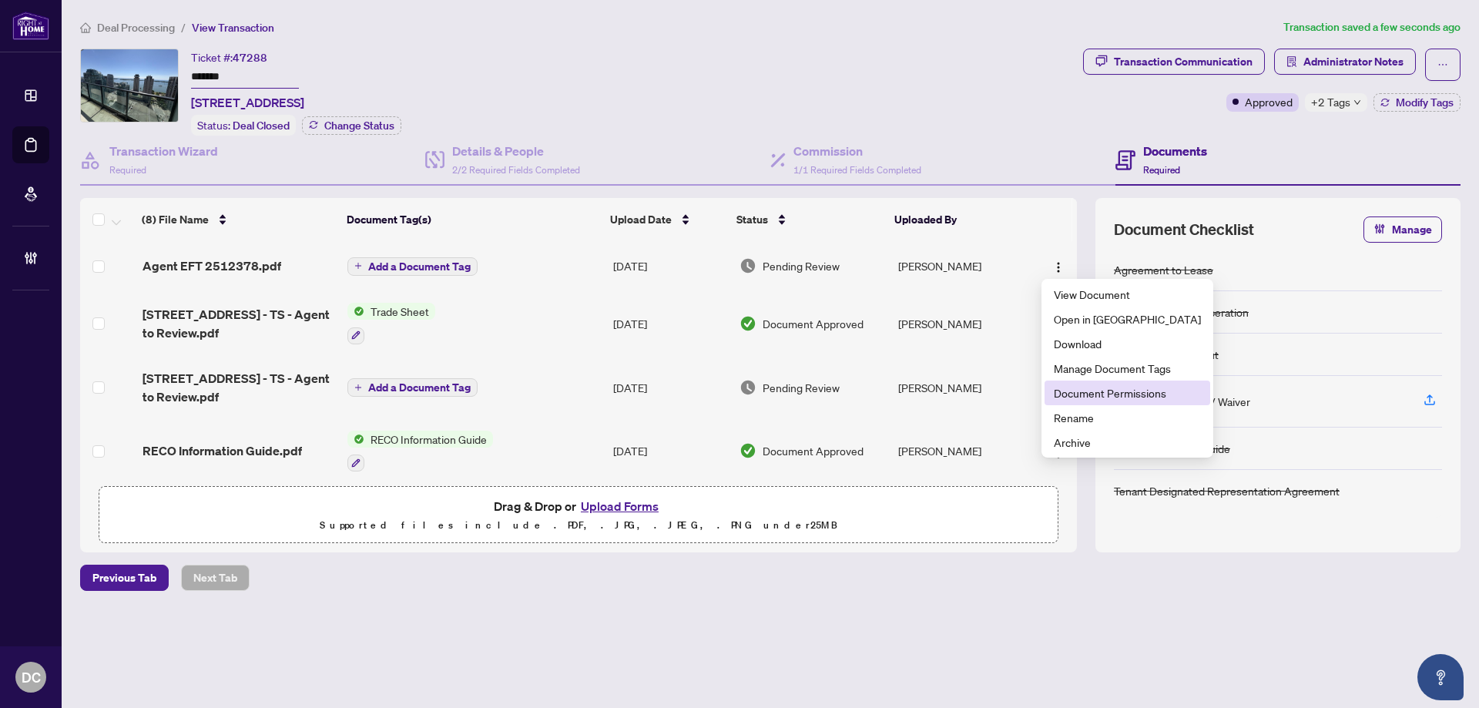
click at [1080, 385] on span "Document Permissions" at bounding box center [1127, 392] width 147 height 17
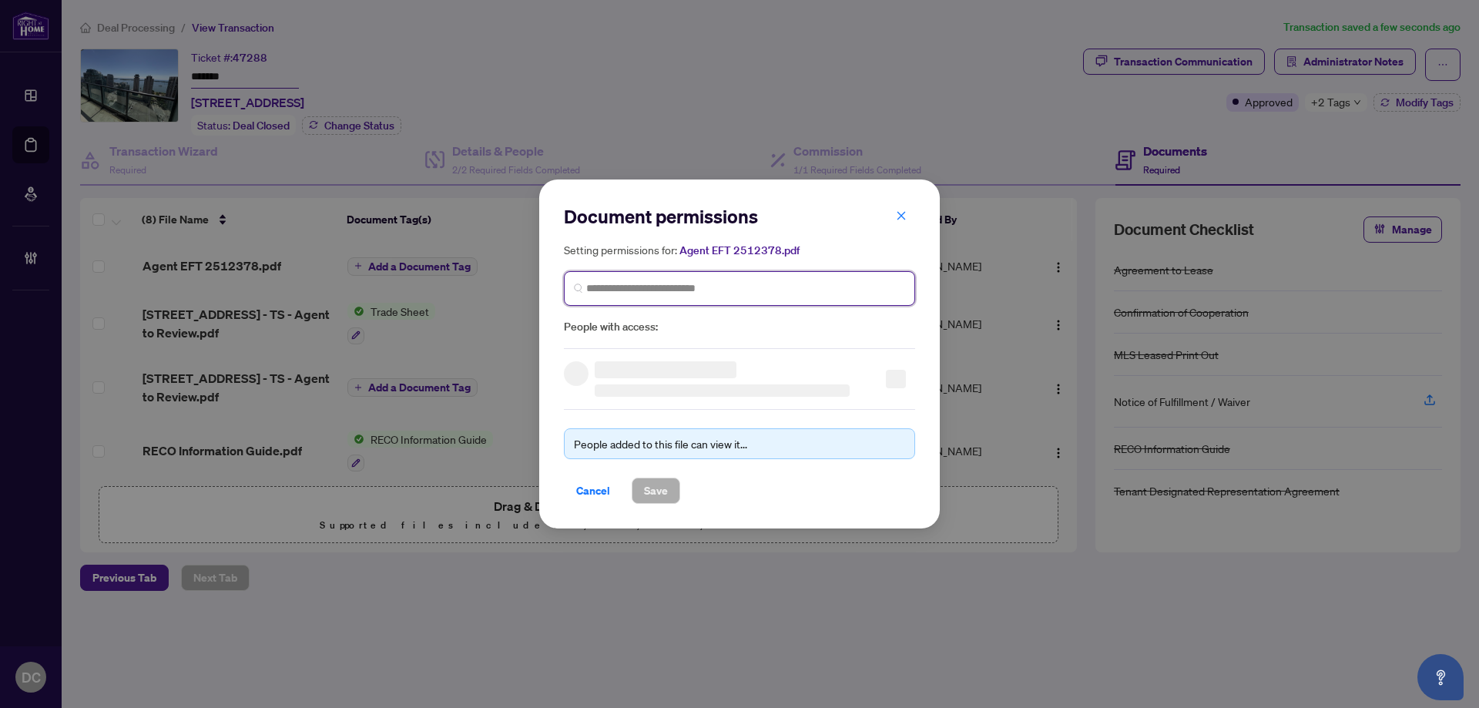
click at [787, 289] on input "search" at bounding box center [745, 288] width 319 height 16
type input "******"
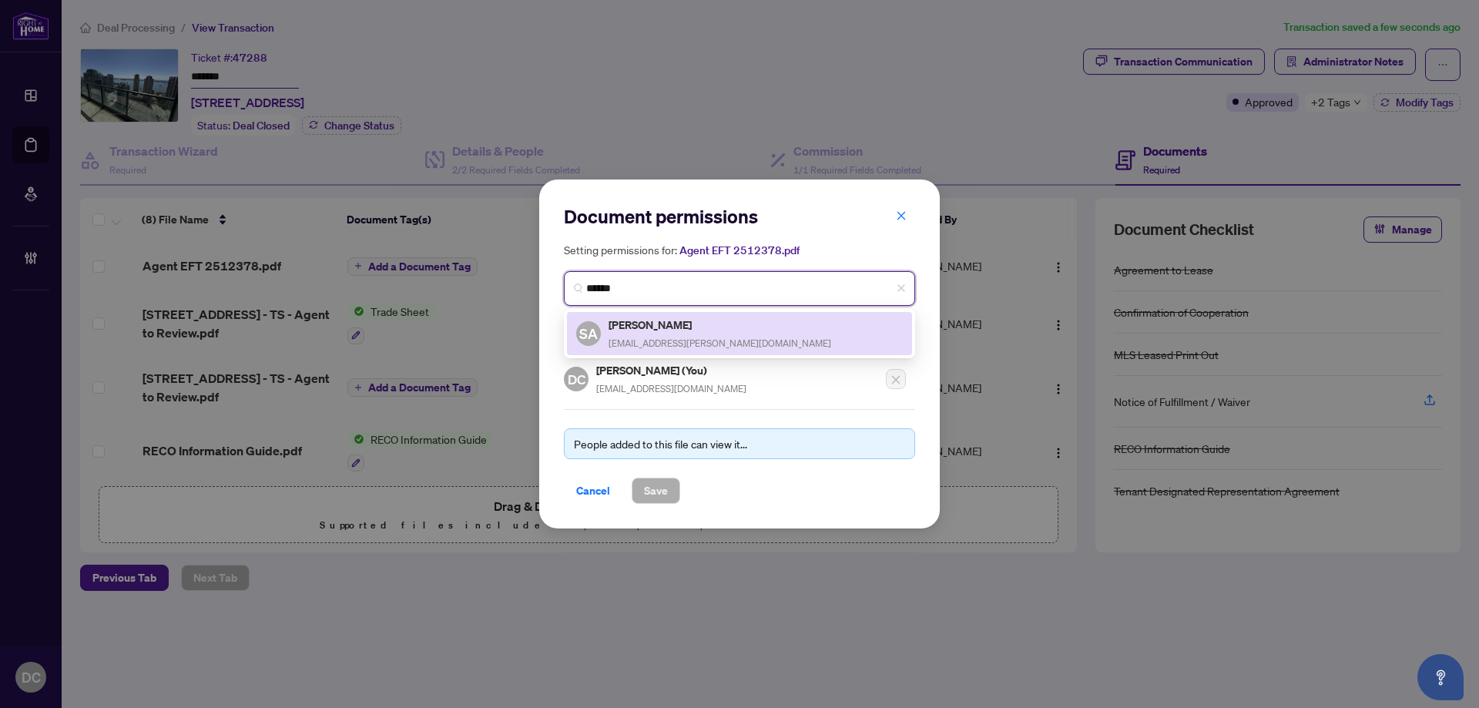
click at [733, 334] on div "[PERSON_NAME] Asnani [EMAIL_ADDRESS][PERSON_NAME][DOMAIN_NAME]" at bounding box center [739, 333] width 327 height 35
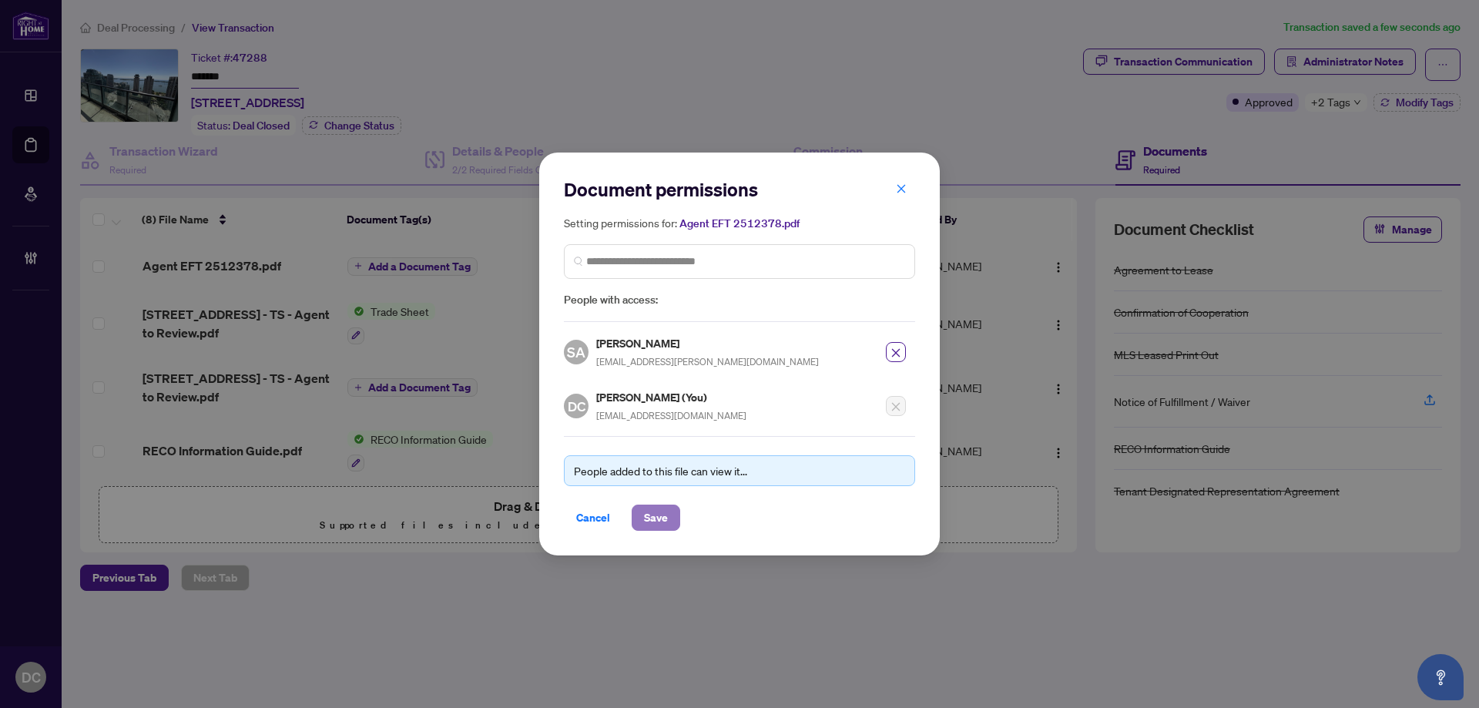
click at [652, 511] on span "Save" at bounding box center [656, 517] width 24 height 25
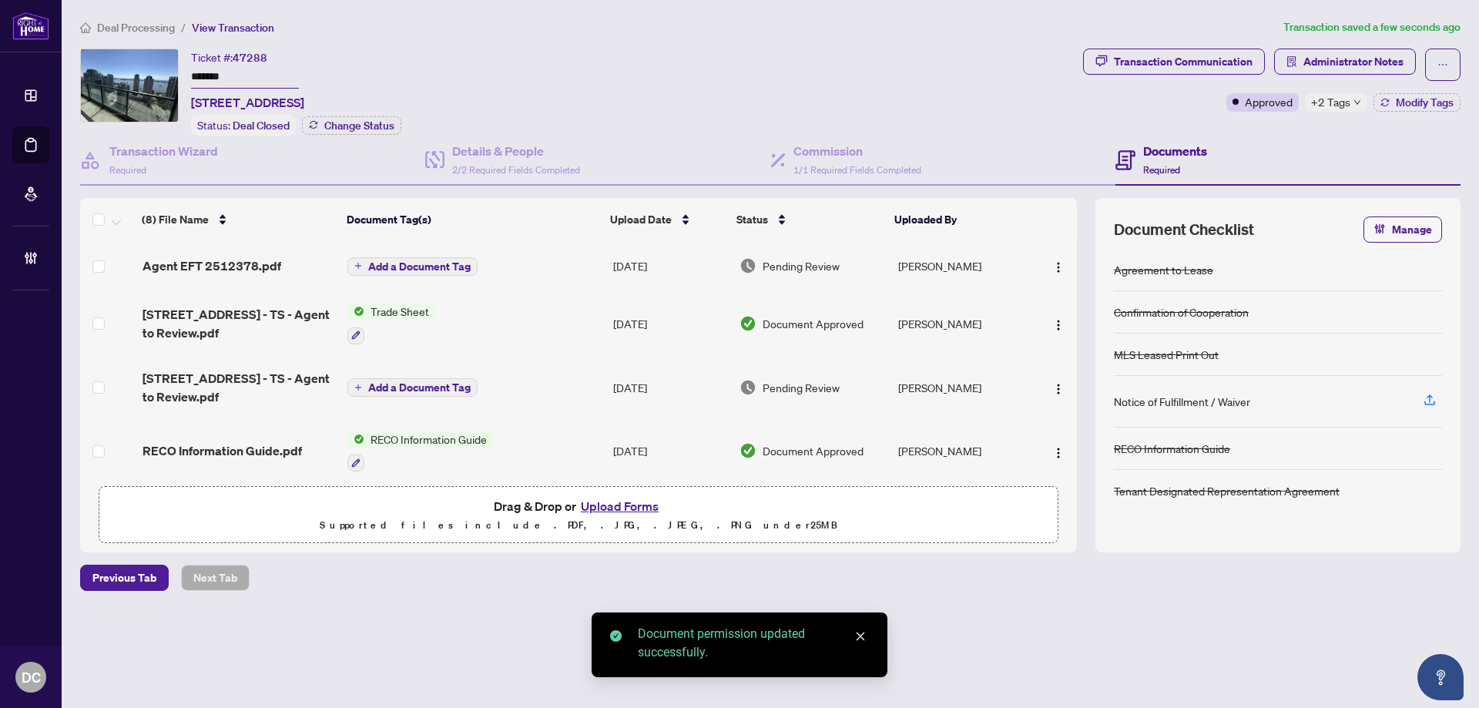
click at [425, 270] on span "Add a Document Tag" at bounding box center [419, 266] width 102 height 11
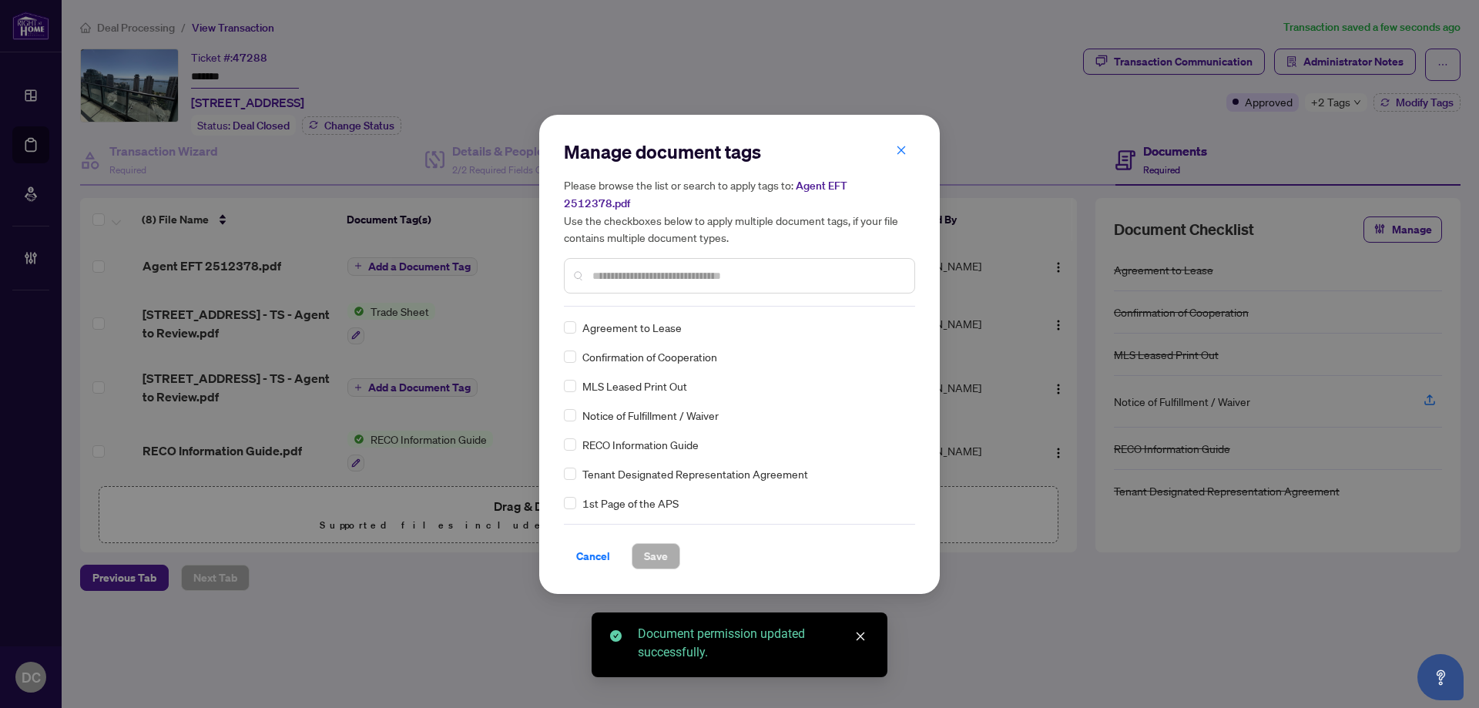
click at [727, 270] on input "text" at bounding box center [748, 275] width 310 height 17
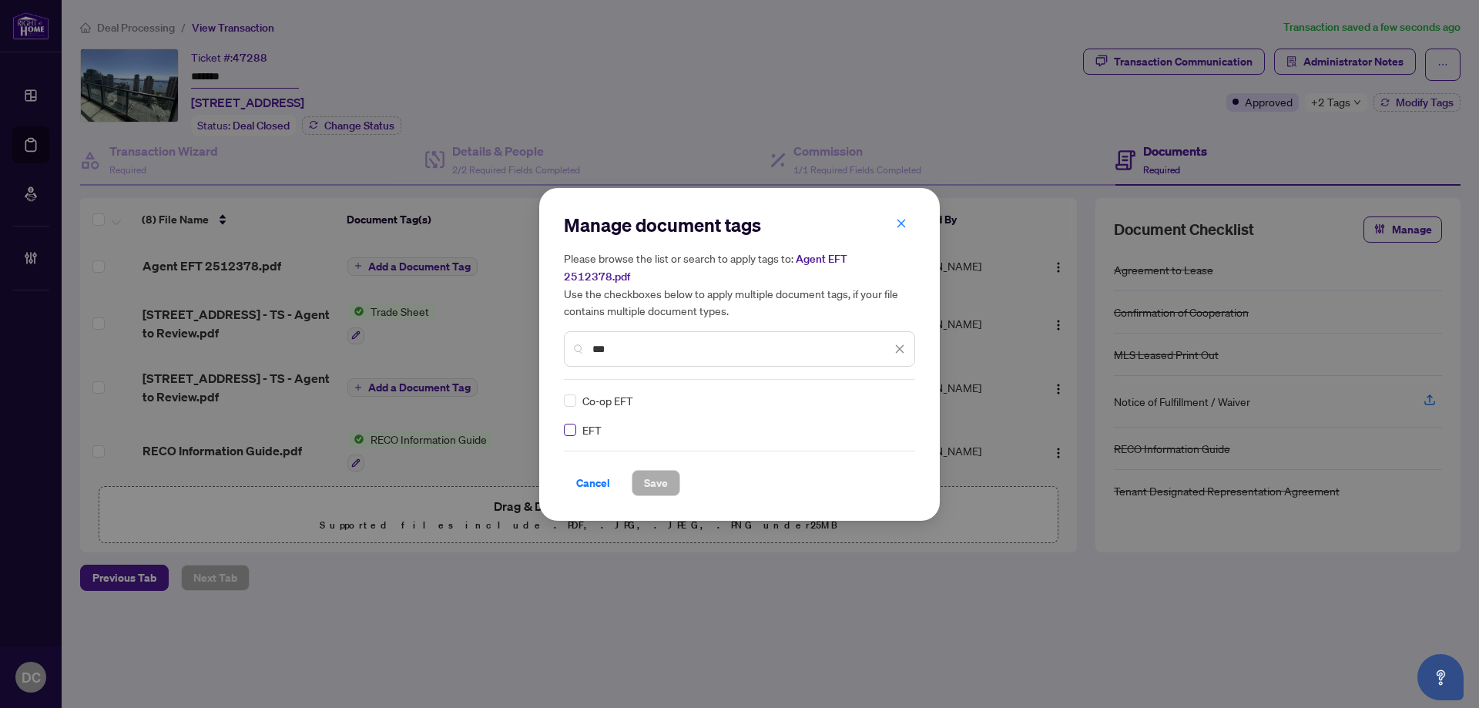
type input "***"
click at [881, 395] on img at bounding box center [883, 400] width 15 height 15
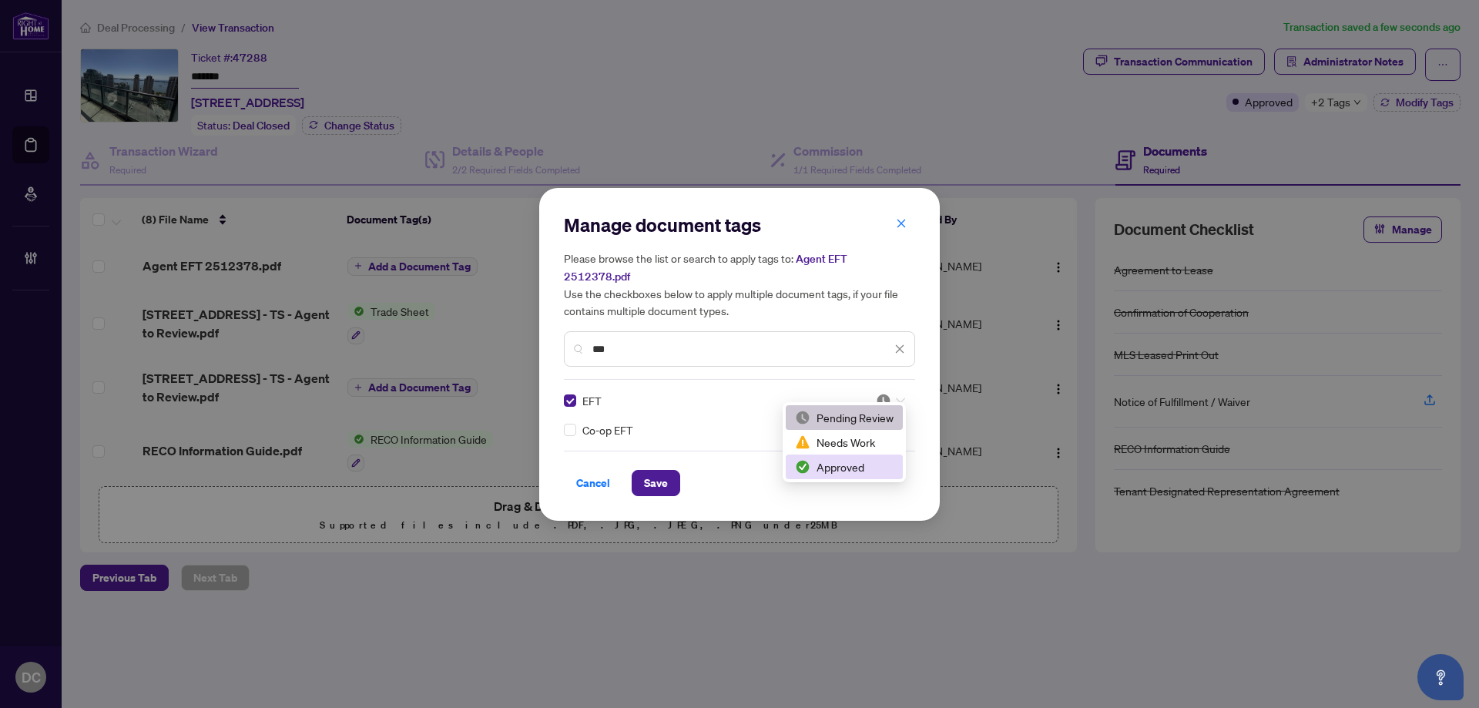
click at [830, 466] on div "Approved" at bounding box center [844, 466] width 99 height 17
click at [660, 471] on span "Save" at bounding box center [656, 483] width 24 height 25
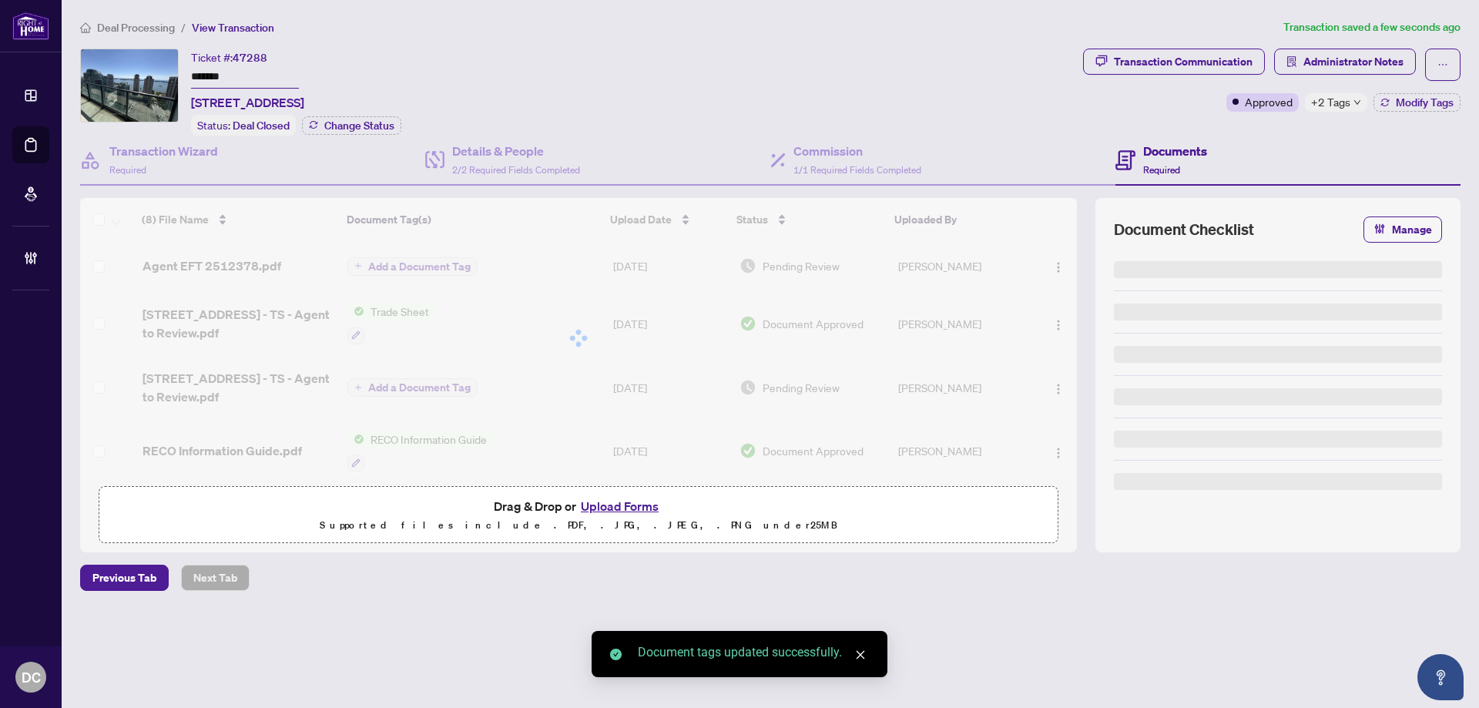
click at [1356, 106] on div "+2 Tags" at bounding box center [1336, 102] width 62 height 18
click at [1361, 56] on span "Administrator Notes" at bounding box center [1354, 61] width 100 height 25
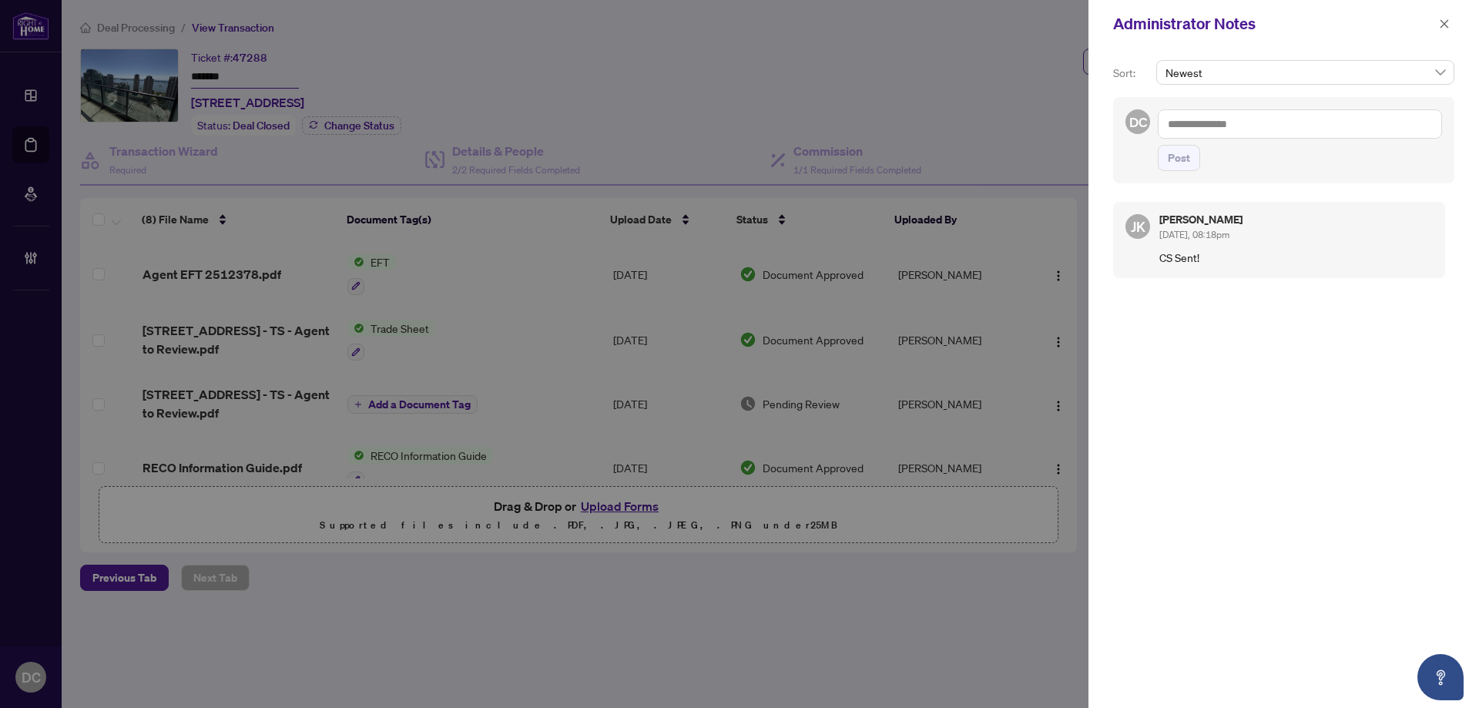
click at [1317, 127] on textarea at bounding box center [1300, 123] width 284 height 29
paste textarea "**********"
type textarea "**********"
click at [1195, 160] on button "Post" at bounding box center [1179, 158] width 42 height 26
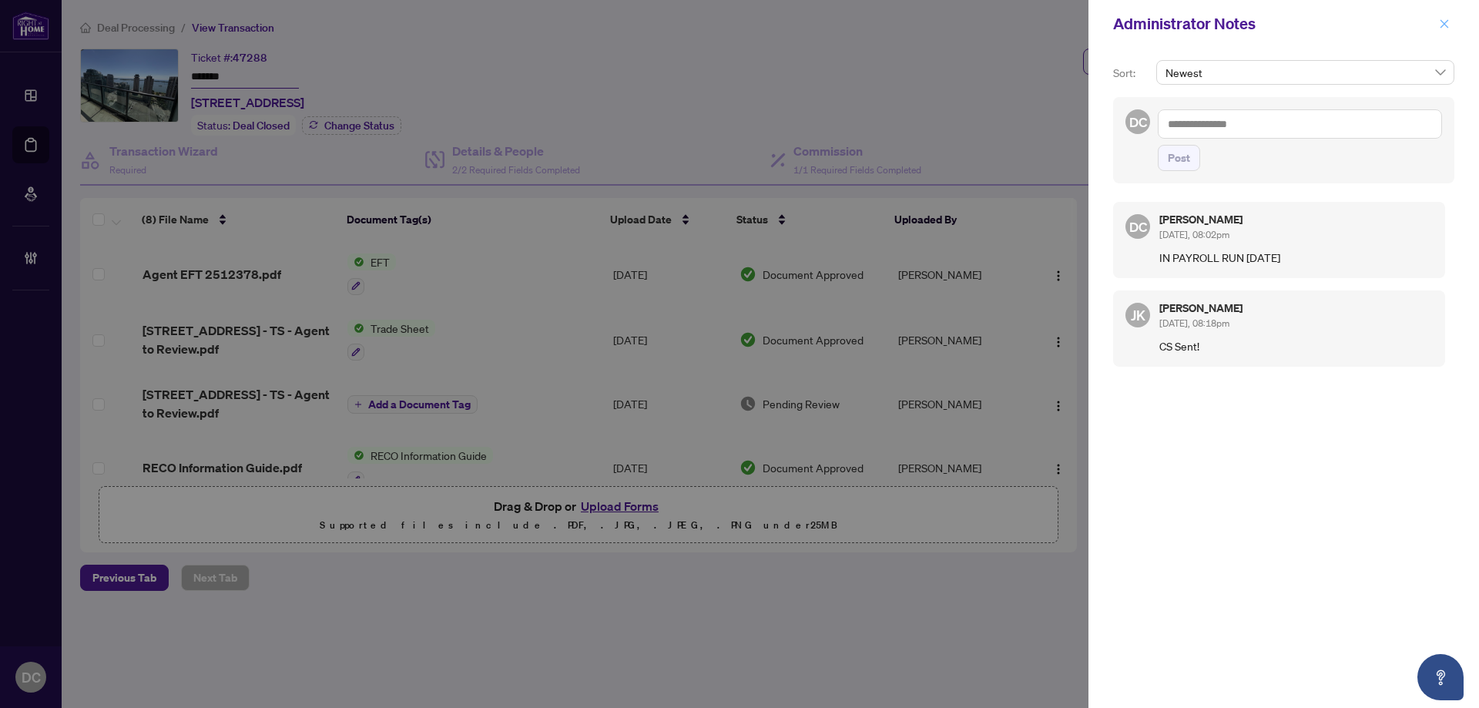
click at [1445, 28] on icon "close" at bounding box center [1444, 23] width 11 height 11
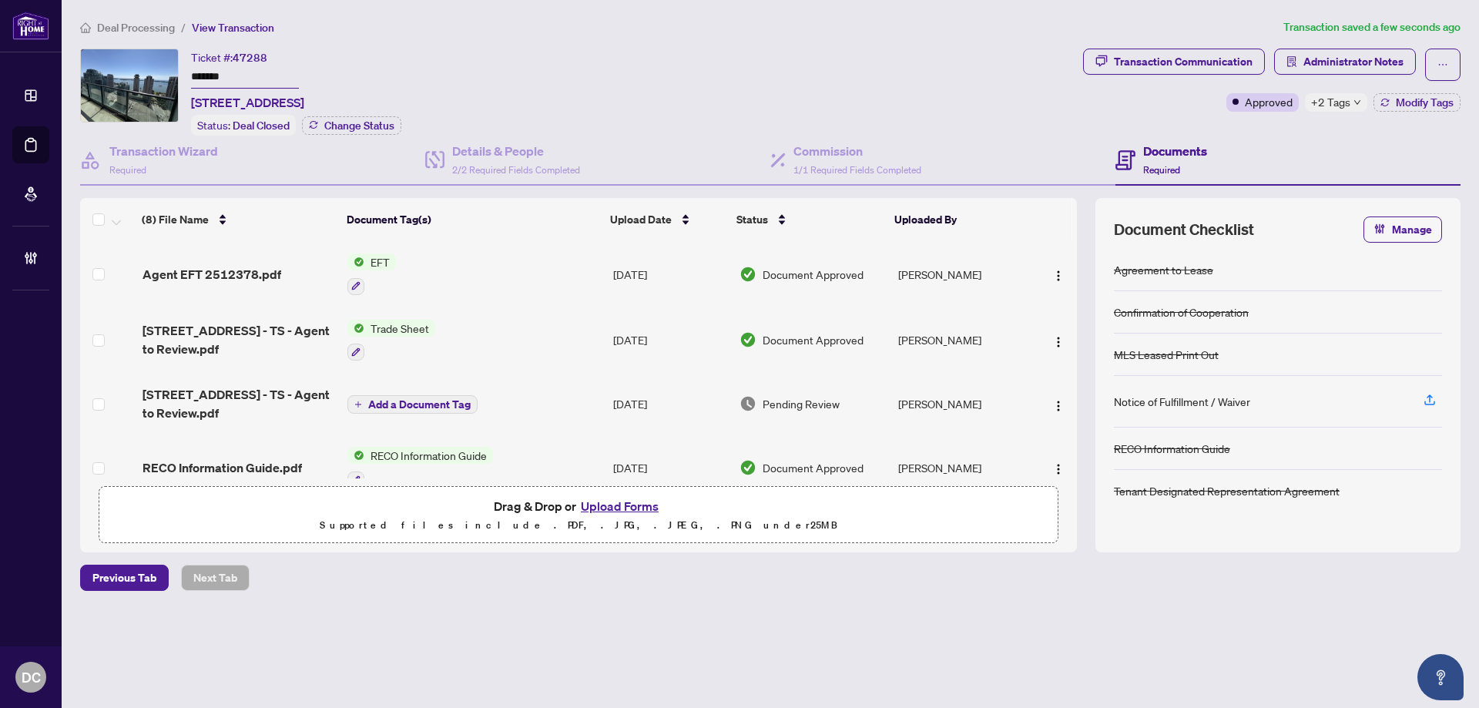
click at [1321, 99] on span "+2 Tags" at bounding box center [1330, 102] width 39 height 18
click at [160, 29] on span "Deal Processing" at bounding box center [136, 28] width 78 height 14
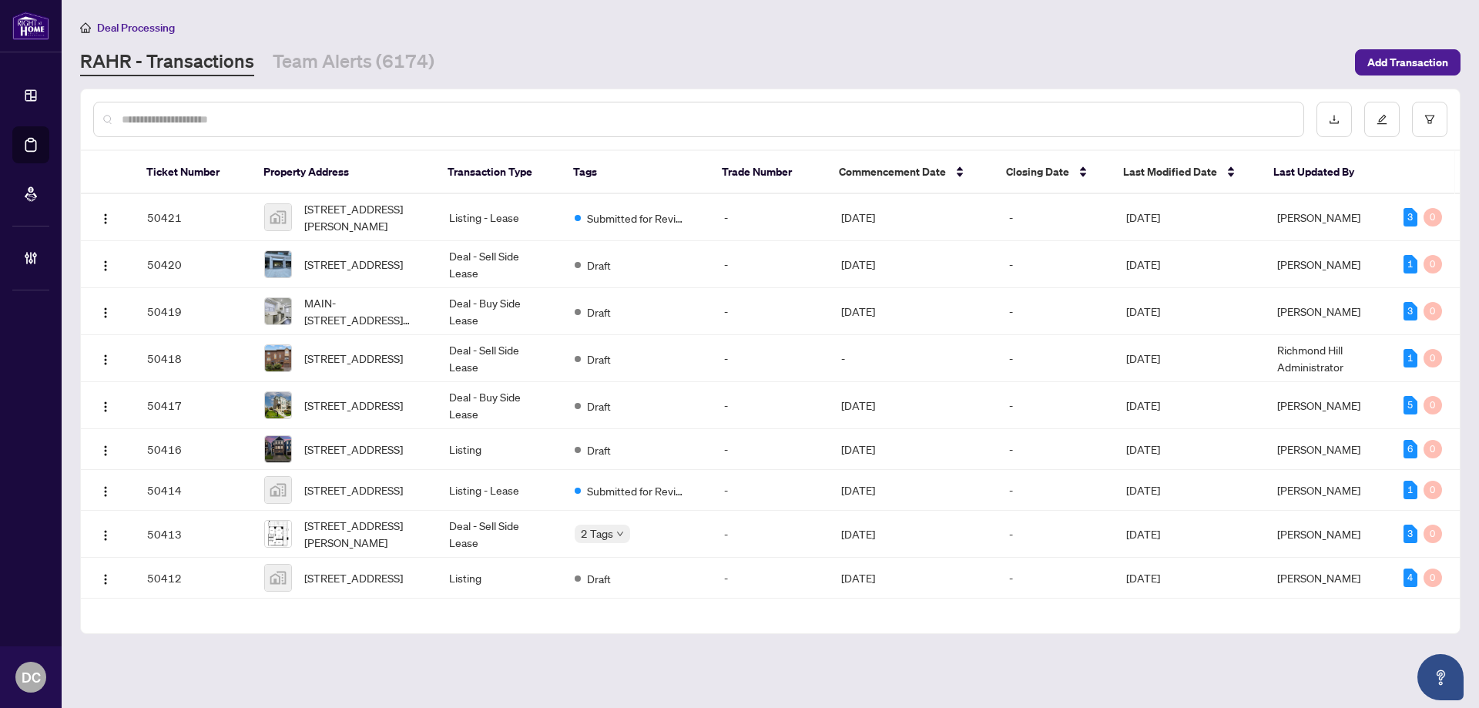
click at [294, 116] on input "text" at bounding box center [707, 119] width 1170 height 17
paste input "*******"
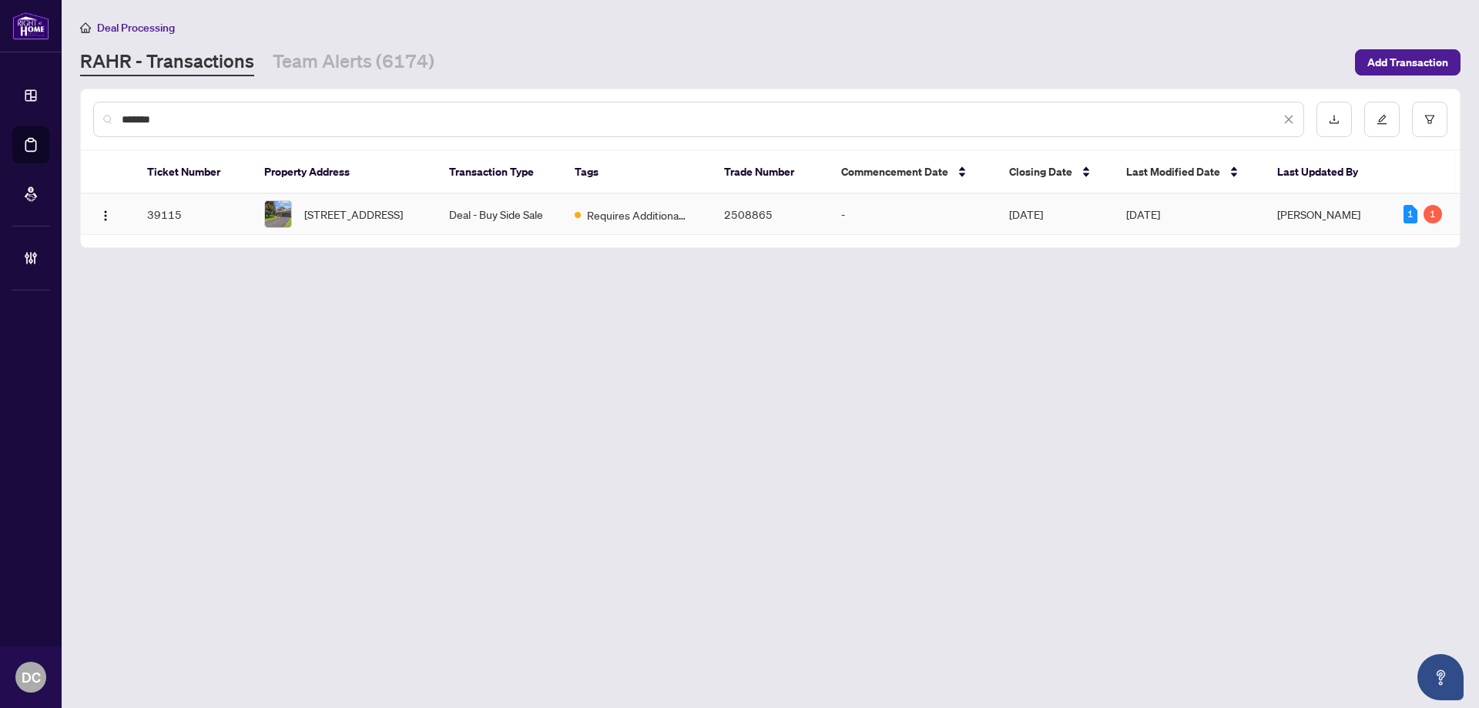
type input "*******"
click at [358, 217] on span "[STREET_ADDRESS]" at bounding box center [353, 214] width 99 height 17
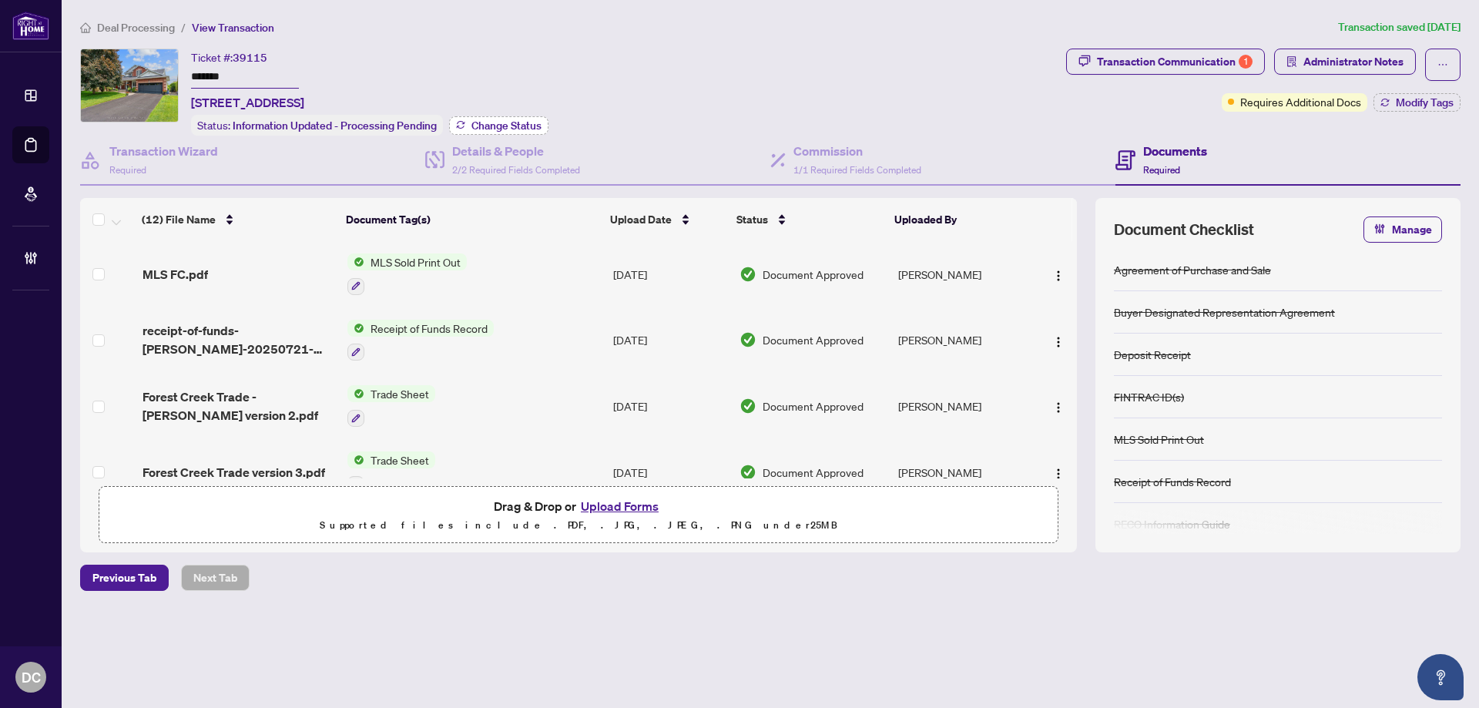
click at [511, 123] on span "Change Status" at bounding box center [507, 125] width 70 height 11
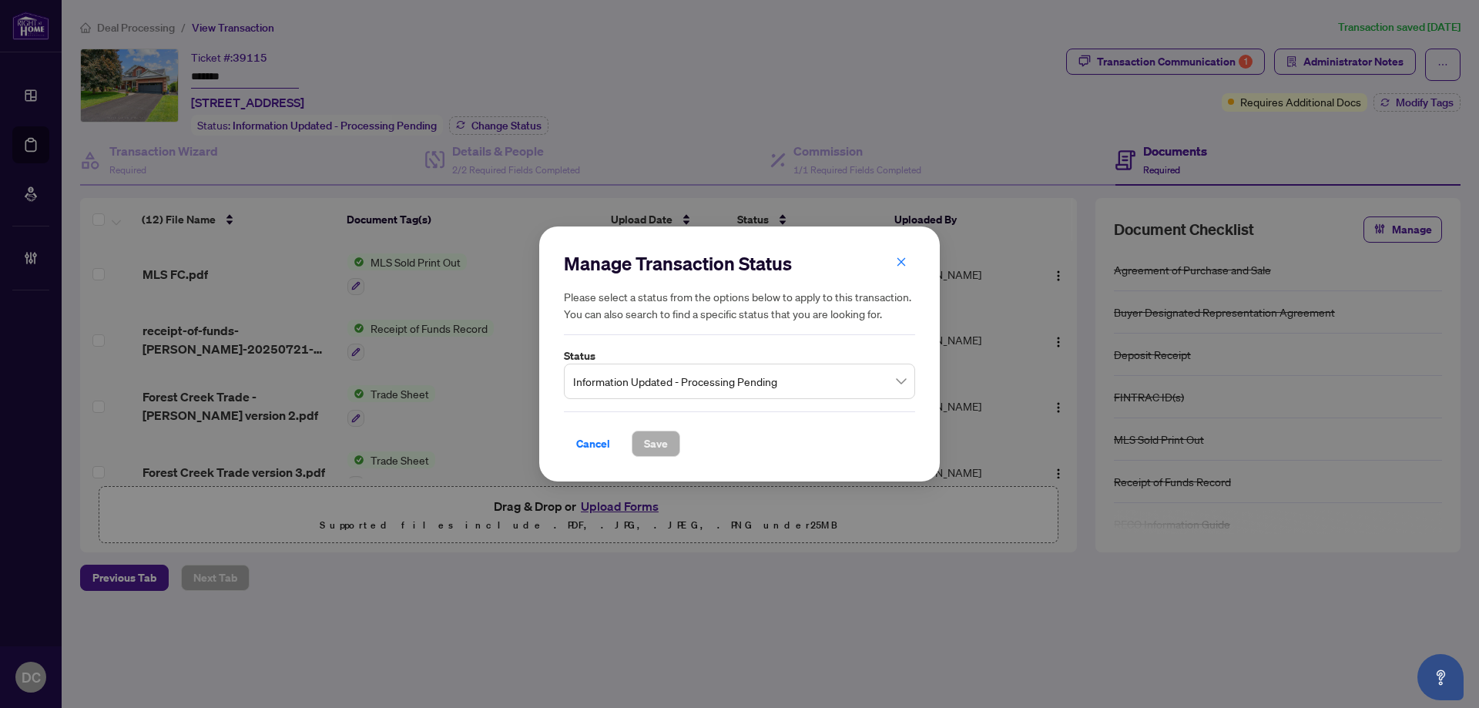
click at [780, 378] on span "Information Updated - Processing Pending" at bounding box center [739, 381] width 333 height 29
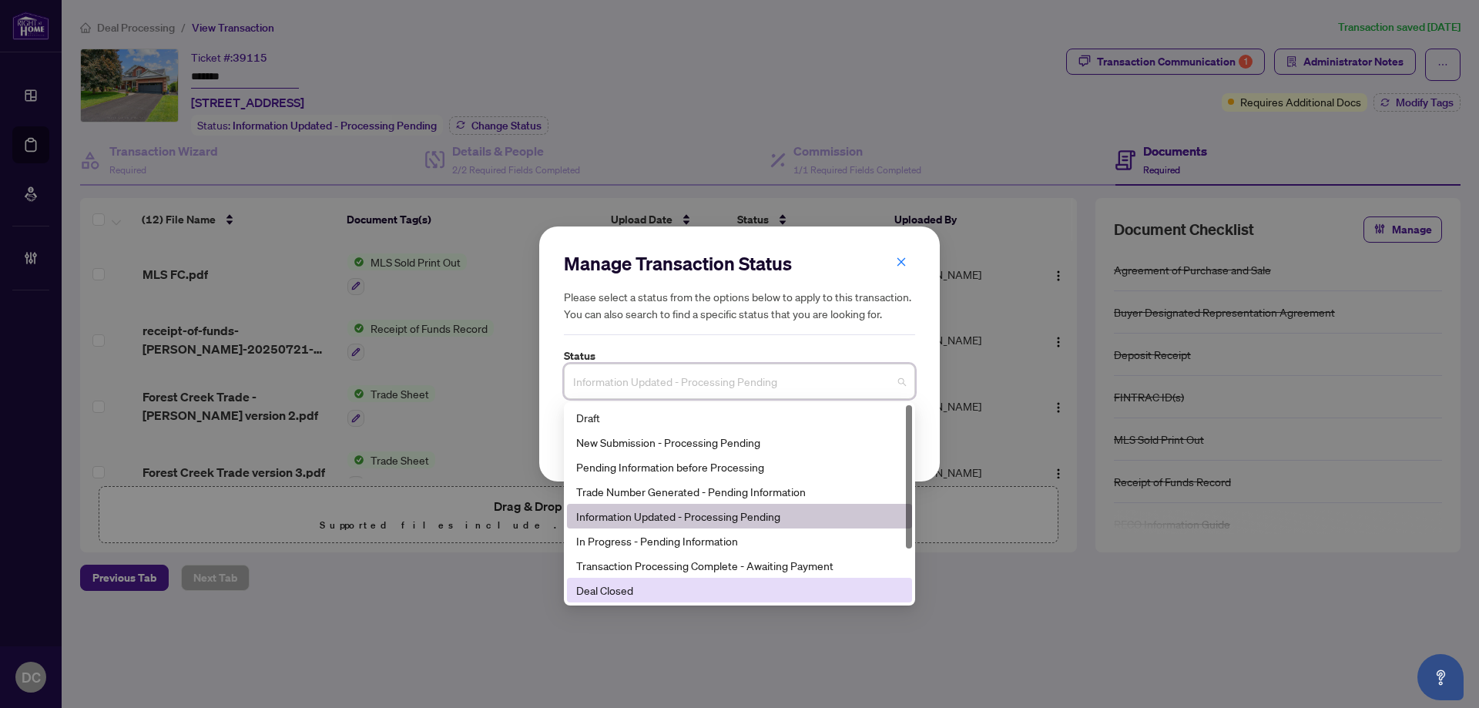
click at [633, 588] on div "Deal Closed" at bounding box center [739, 590] width 327 height 17
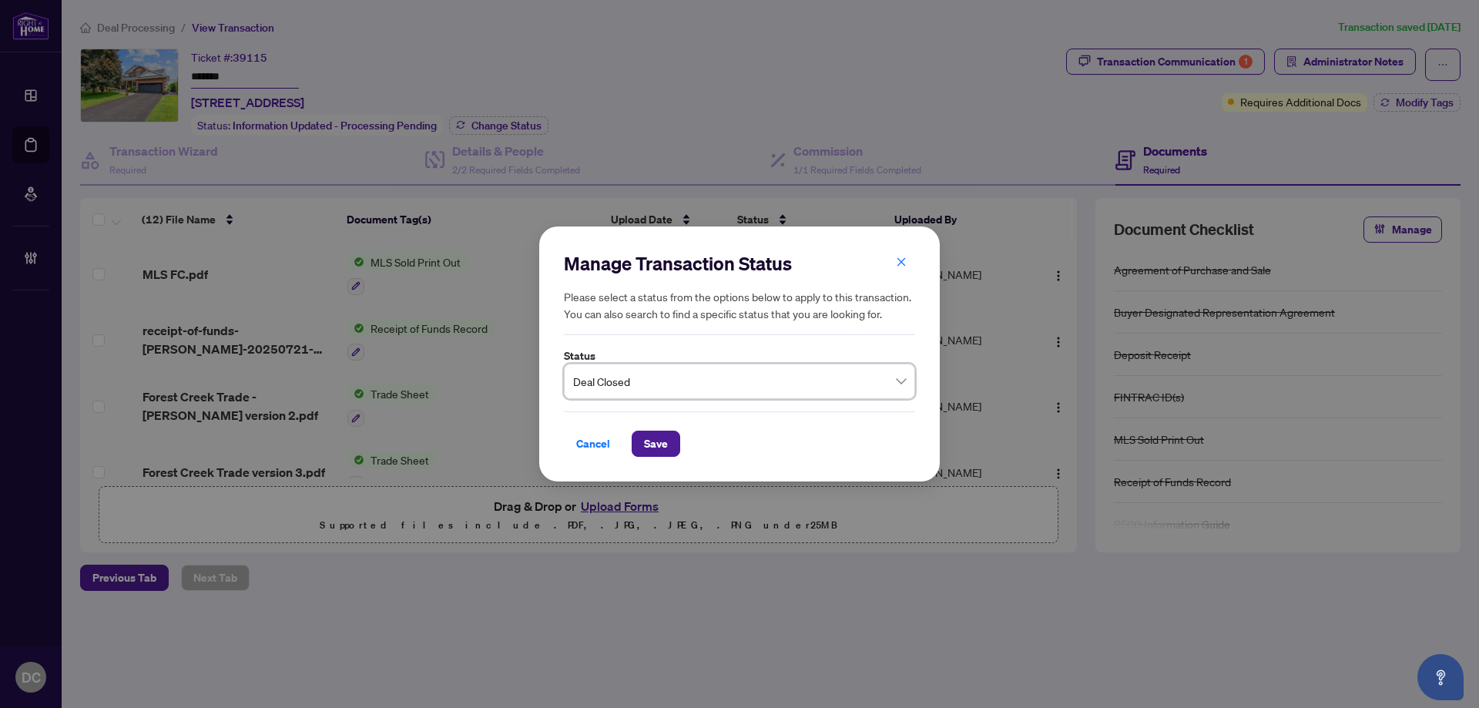
click at [640, 459] on div "Manage Transaction Status Please select a status from the options below to appl…" at bounding box center [739, 355] width 401 height 256
click at [651, 438] on span "Save" at bounding box center [656, 444] width 24 height 25
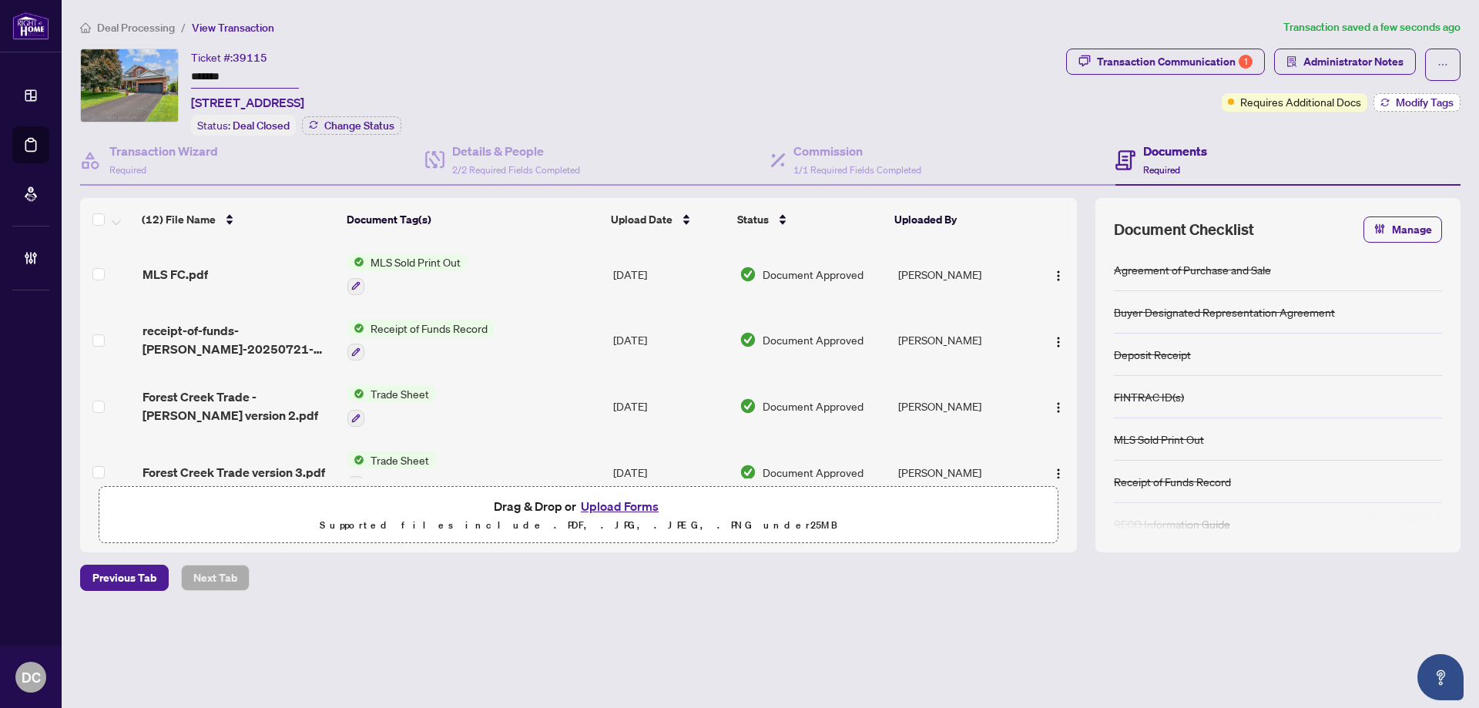
click at [1385, 99] on icon "button" at bounding box center [1385, 102] width 9 height 9
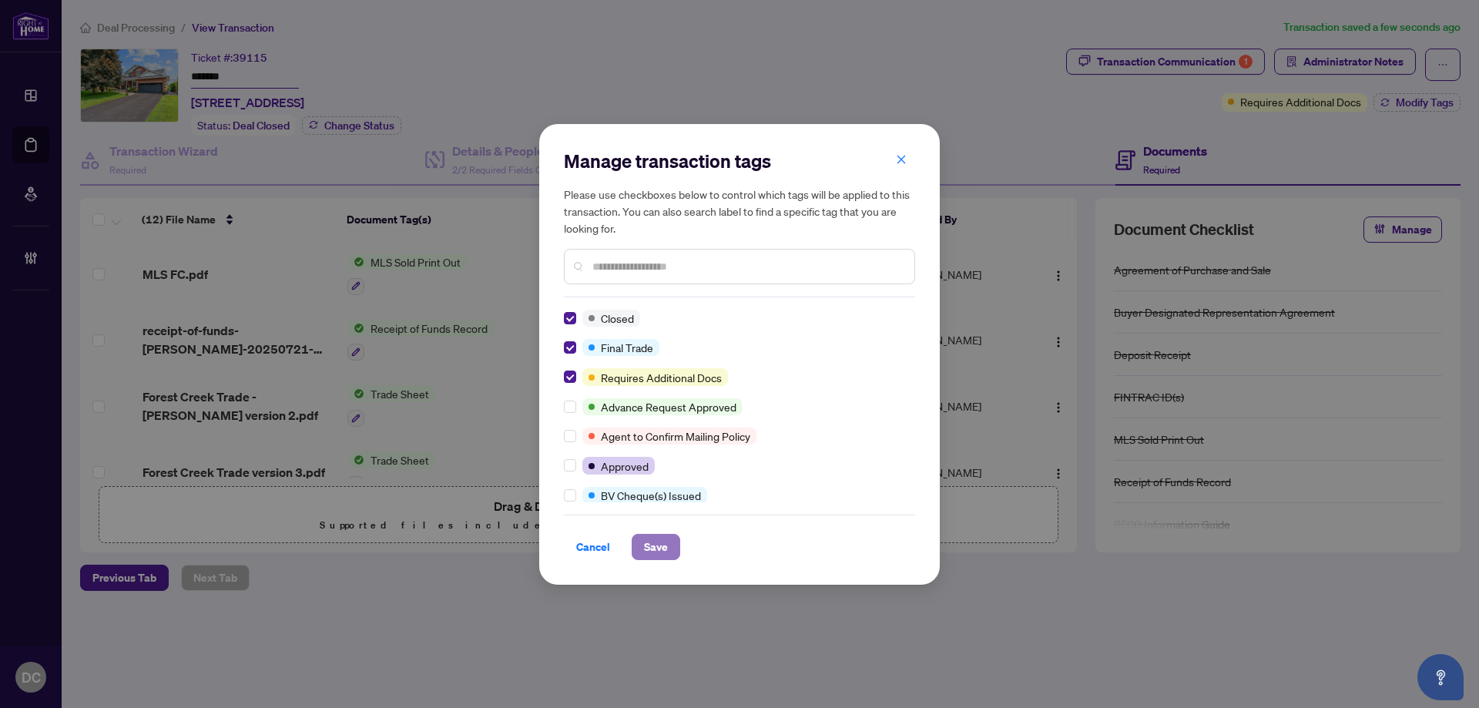
click at [665, 556] on span "Save" at bounding box center [656, 547] width 24 height 25
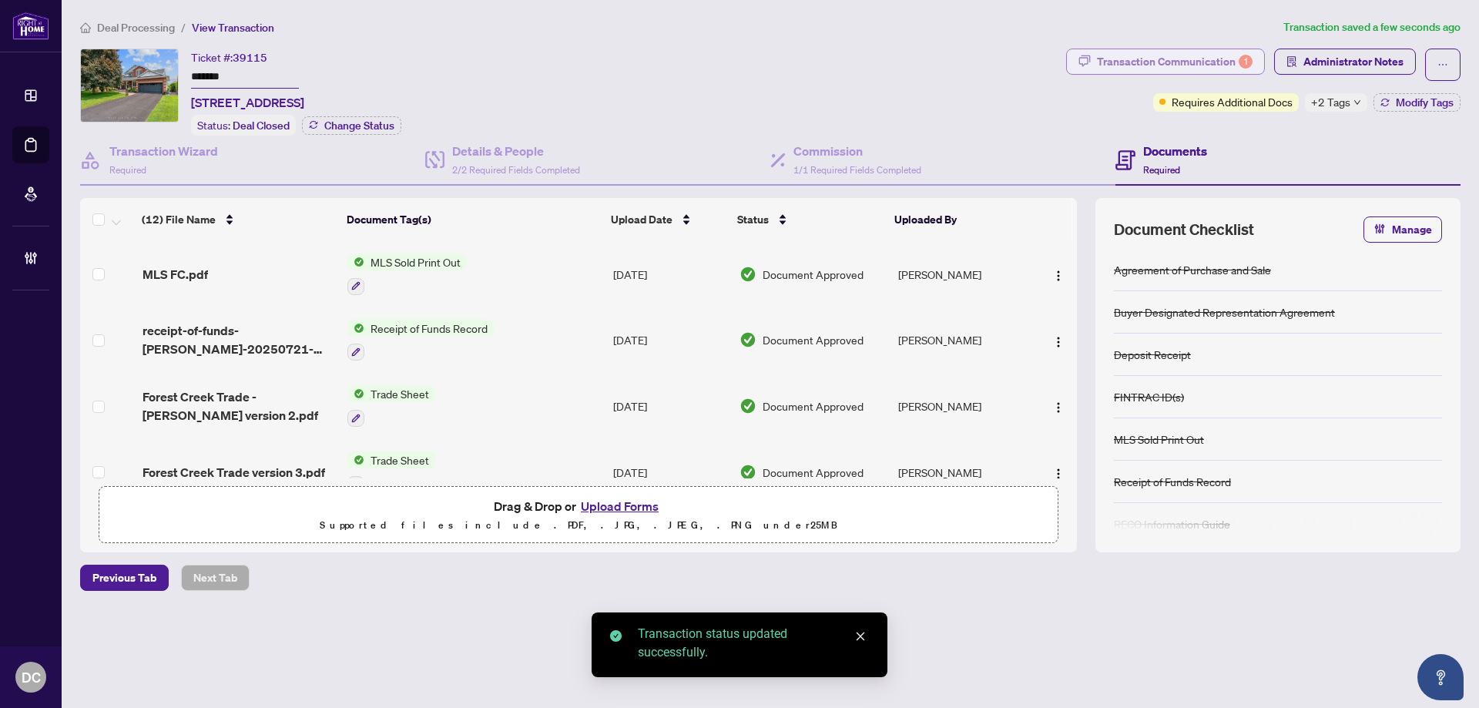
click at [1227, 72] on div "Transaction Communication 1" at bounding box center [1175, 61] width 156 height 25
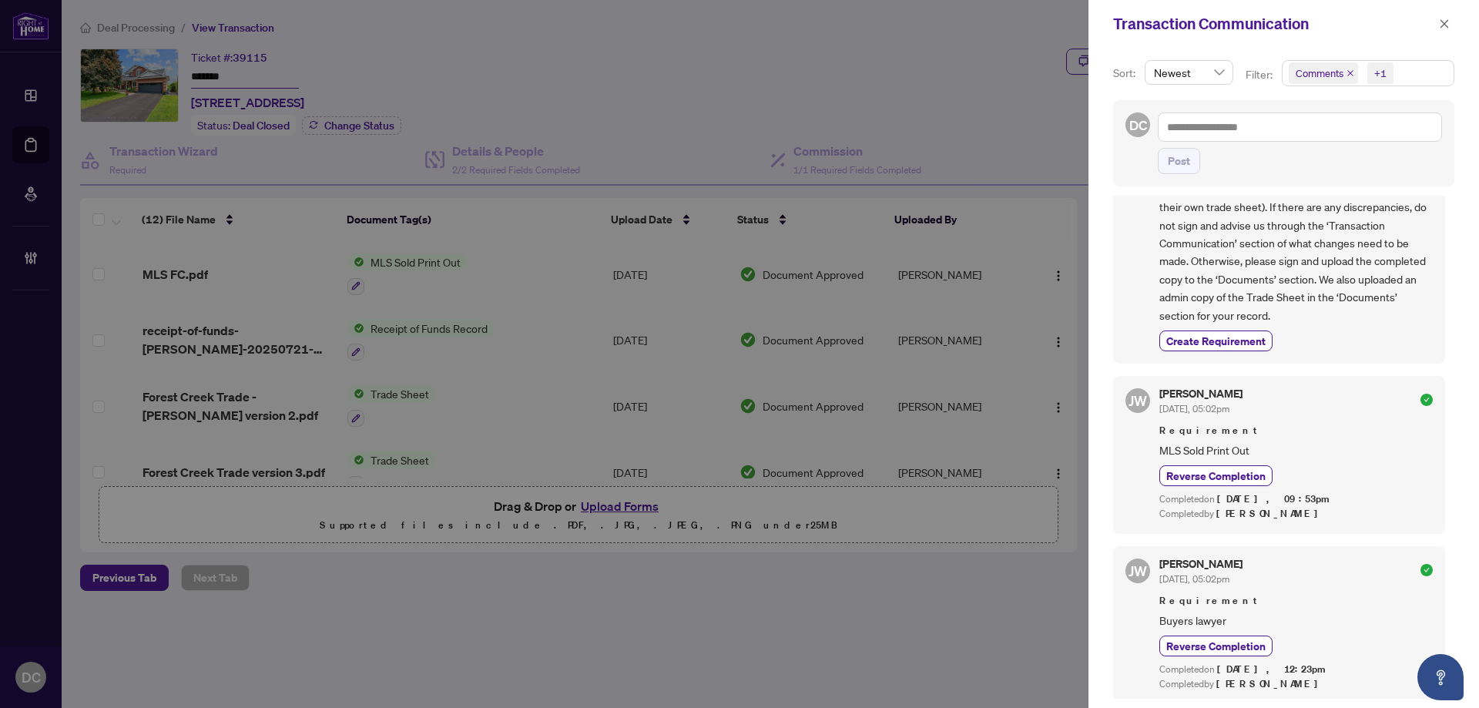
scroll to position [1926, 0]
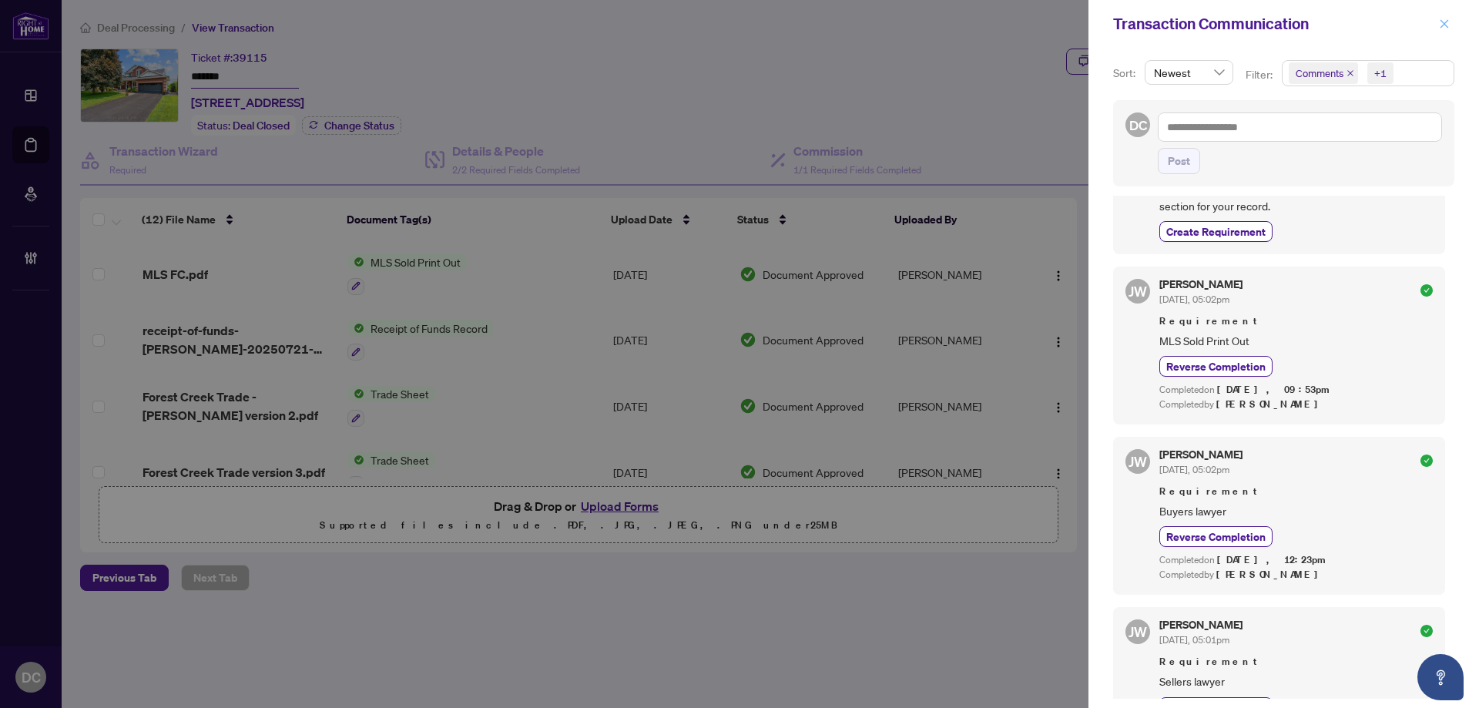
click at [1449, 20] on icon "close" at bounding box center [1444, 23] width 11 height 11
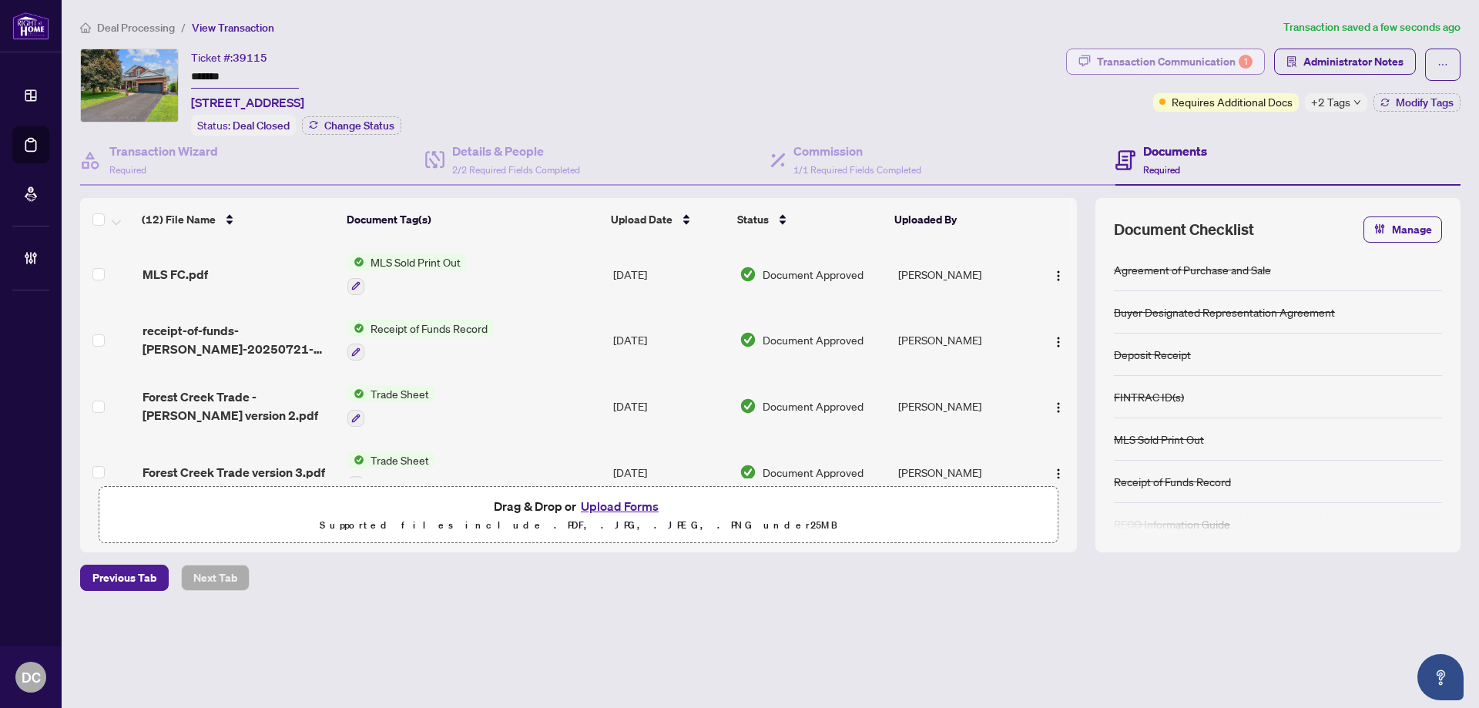
click at [1138, 63] on div "Transaction Communication 1" at bounding box center [1175, 61] width 156 height 25
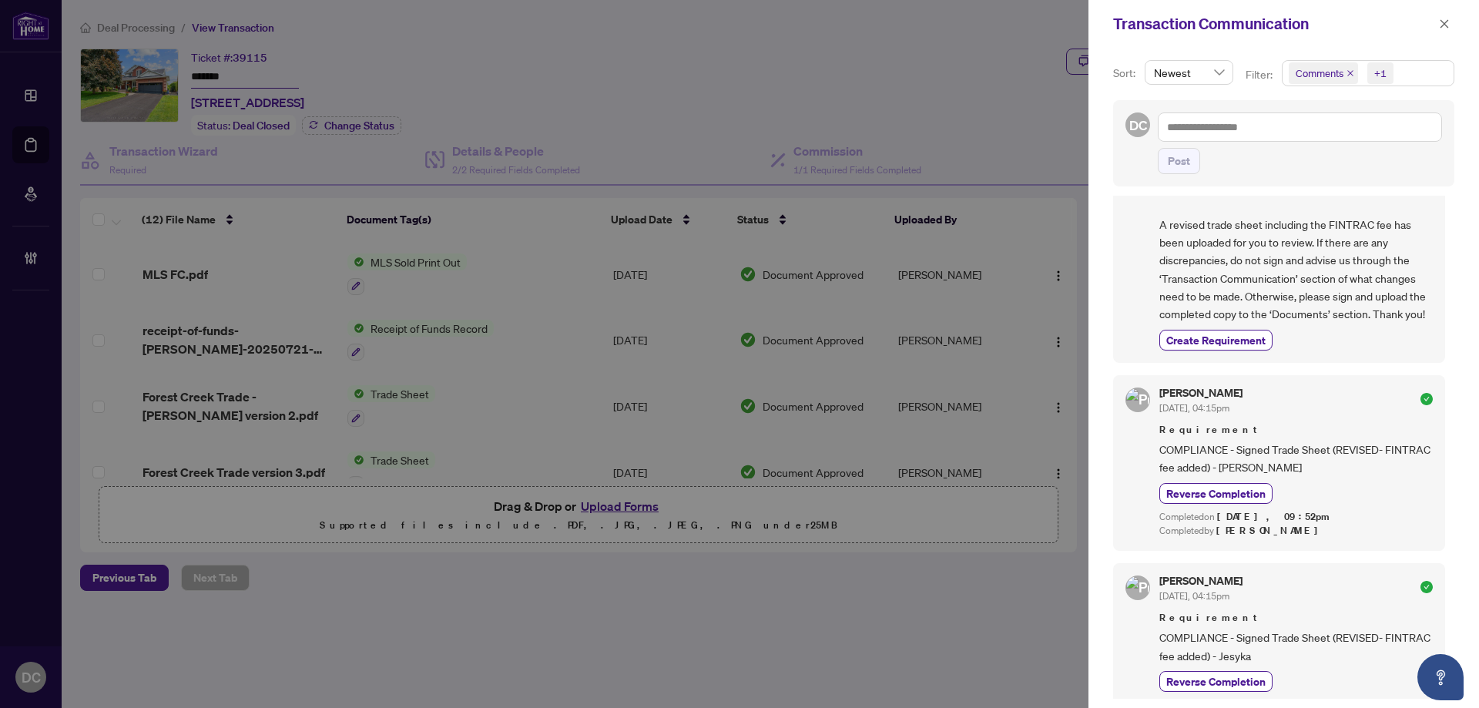
scroll to position [0, 0]
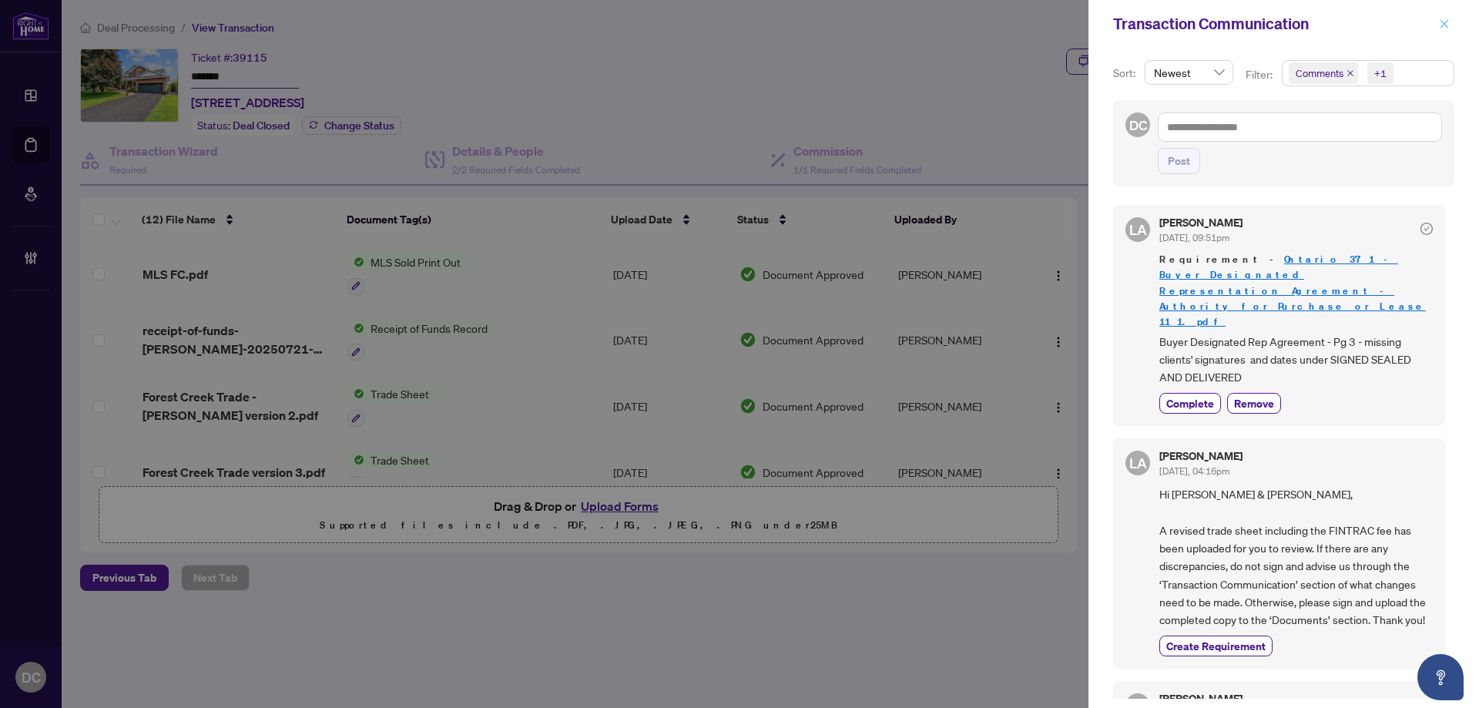
click at [1446, 20] on icon "close" at bounding box center [1444, 23] width 11 height 11
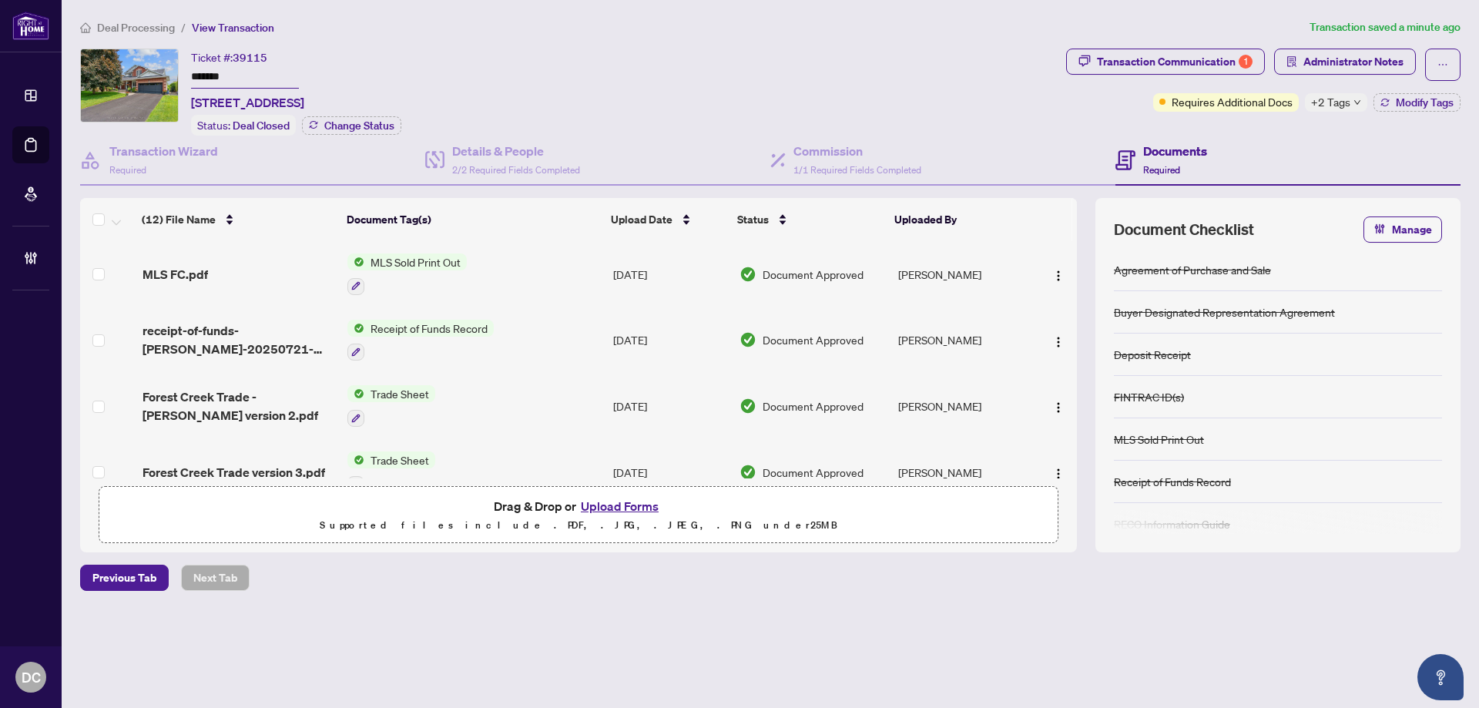
drag, startPoint x: 255, startPoint y: 76, endPoint x: 119, endPoint y: 68, distance: 135.9
click at [119, 68] on div "Ticket #: 39115 ******* [STREET_ADDRESS] Status: Deal Closed Change Status" at bounding box center [570, 92] width 980 height 87
click at [1318, 103] on span "+2 Tags" at bounding box center [1330, 102] width 39 height 18
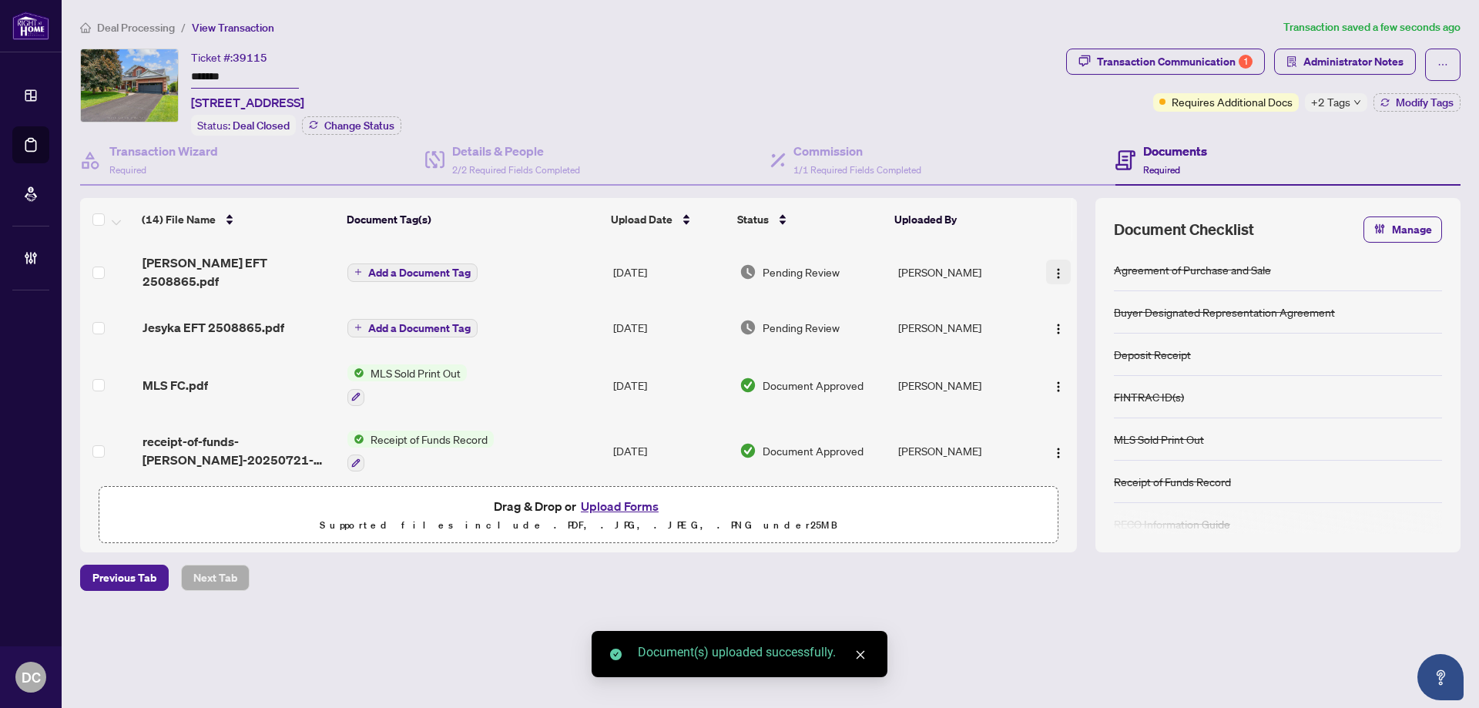
click at [1055, 267] on img "button" at bounding box center [1059, 273] width 12 height 12
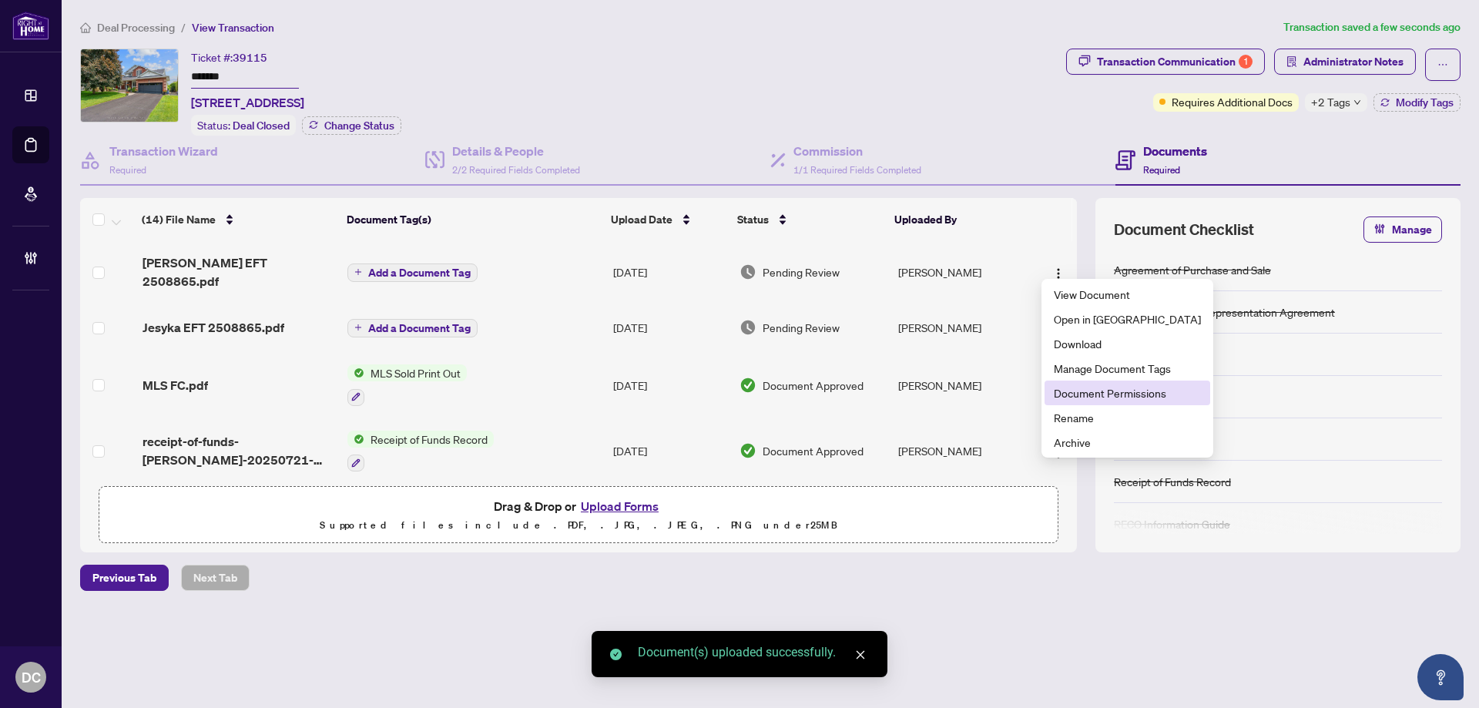
click at [1103, 390] on span "Document Permissions" at bounding box center [1127, 392] width 147 height 17
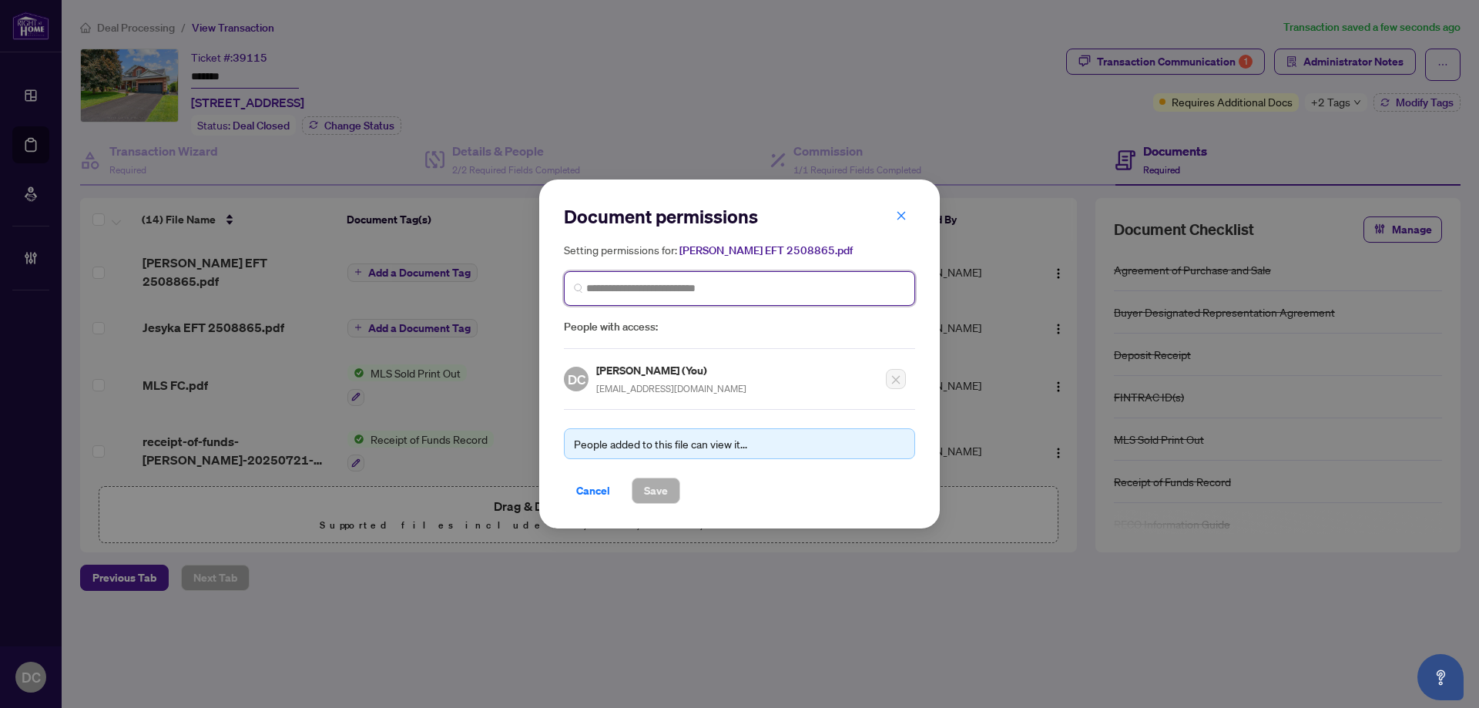
click at [756, 292] on input "search" at bounding box center [745, 288] width 319 height 16
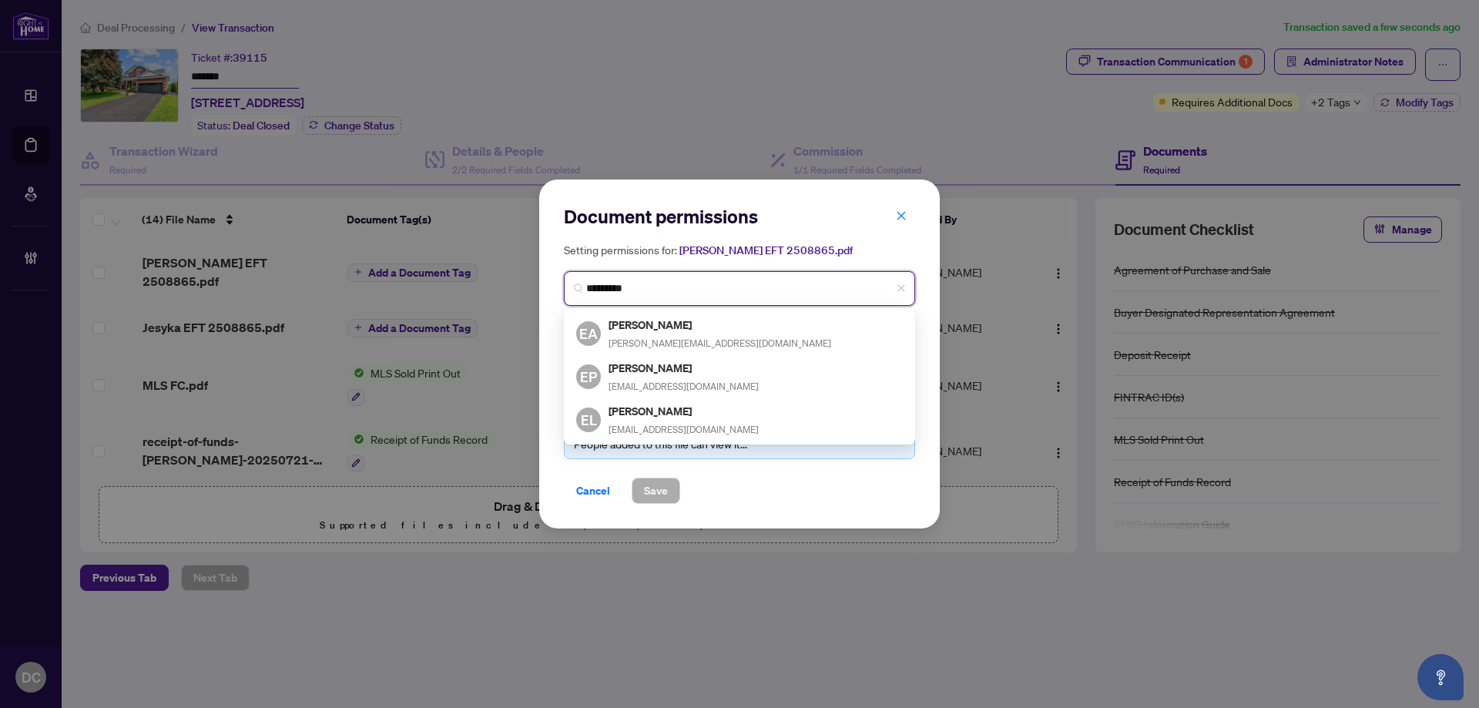
type input "**********"
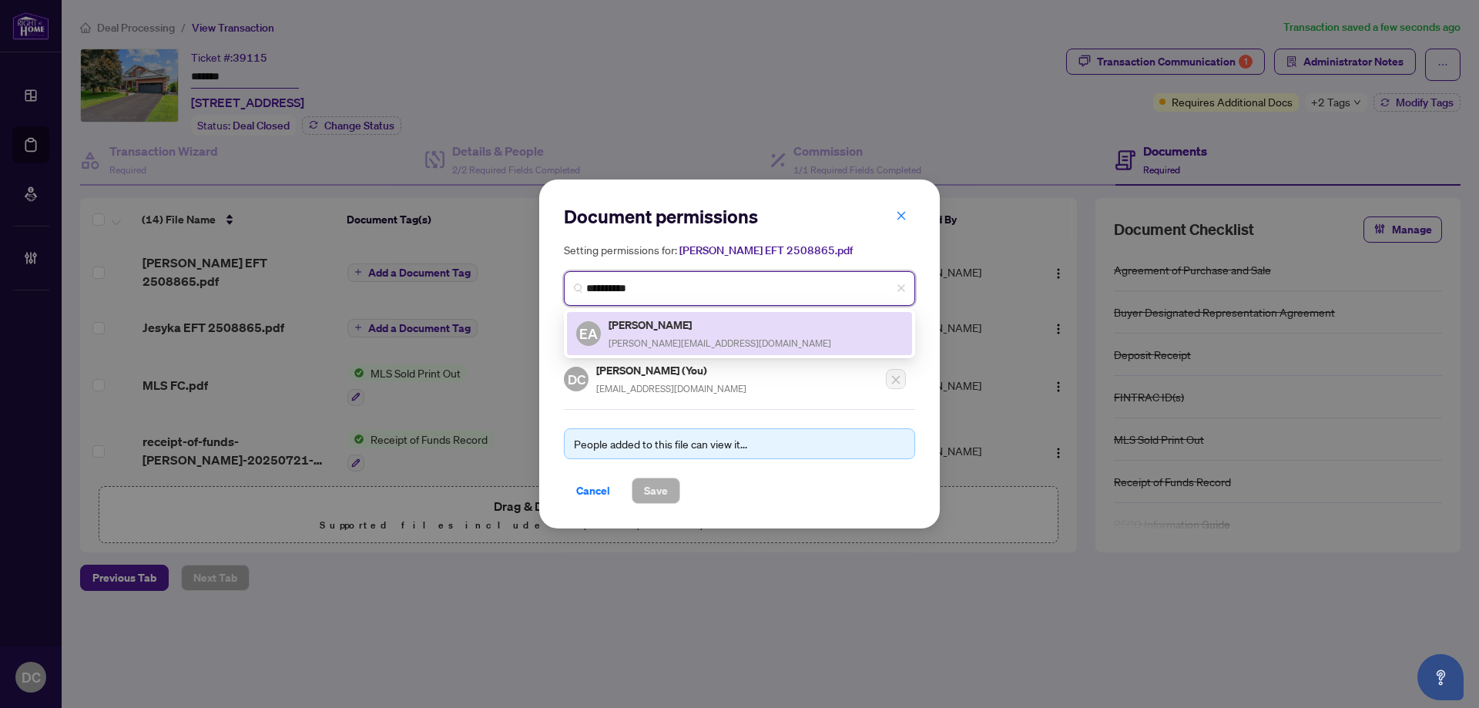
click at [701, 330] on h5 "[PERSON_NAME]" at bounding box center [720, 325] width 223 height 18
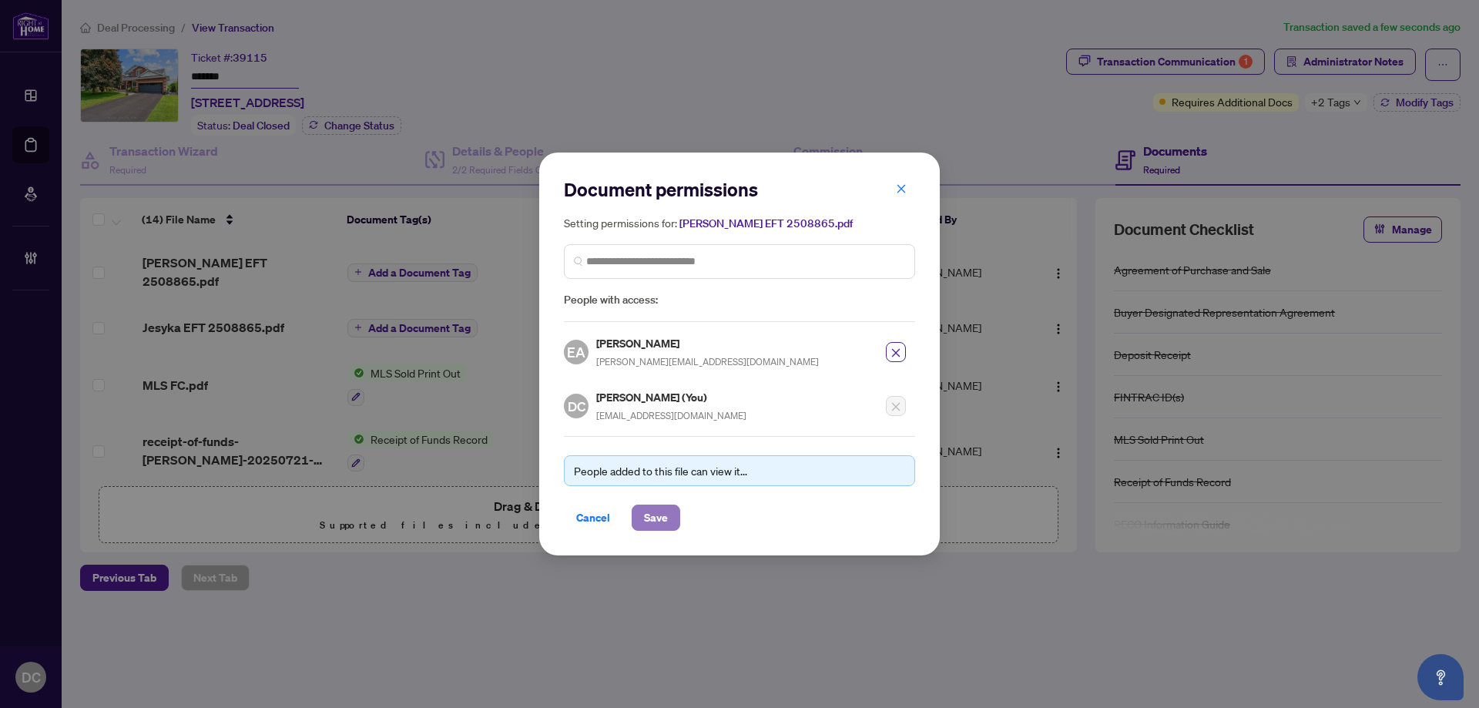
click at [659, 515] on span "Save" at bounding box center [656, 517] width 24 height 25
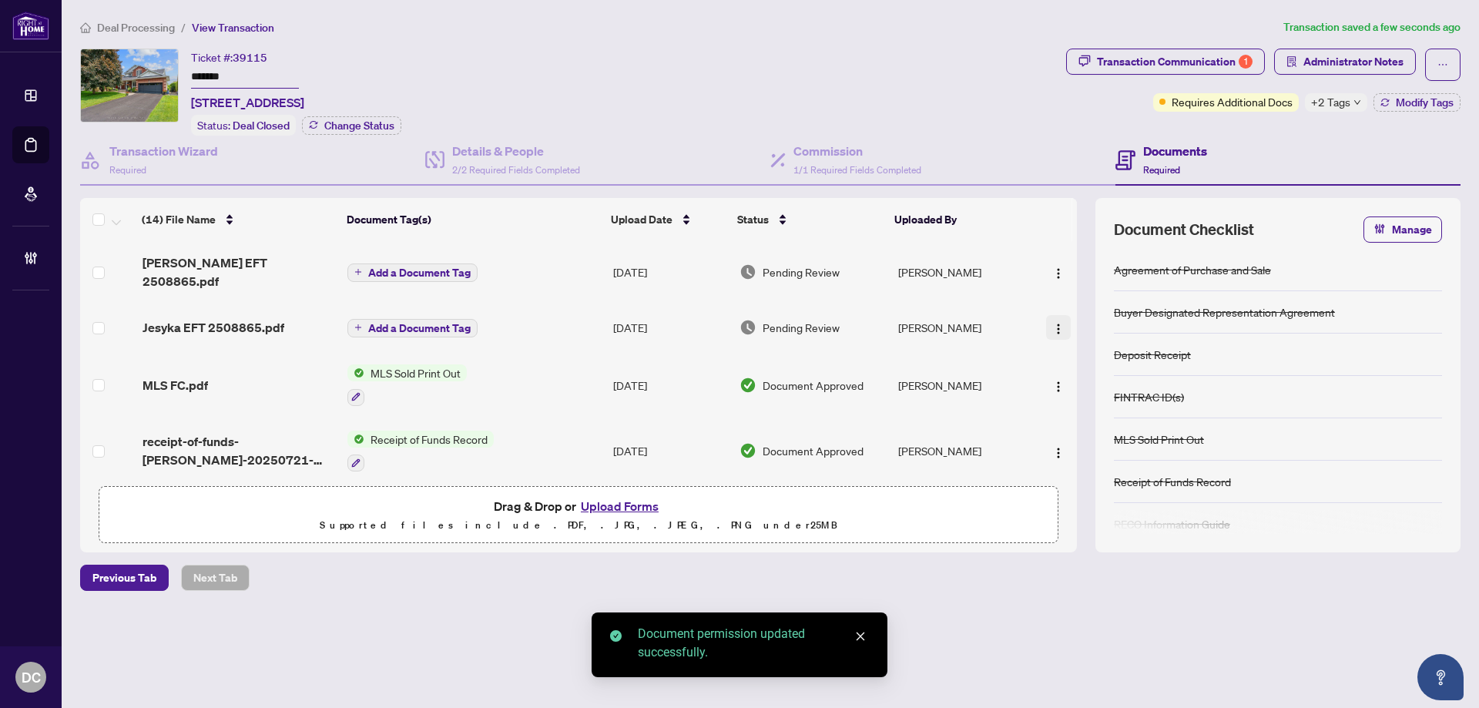
click at [1053, 323] on img "button" at bounding box center [1059, 329] width 12 height 12
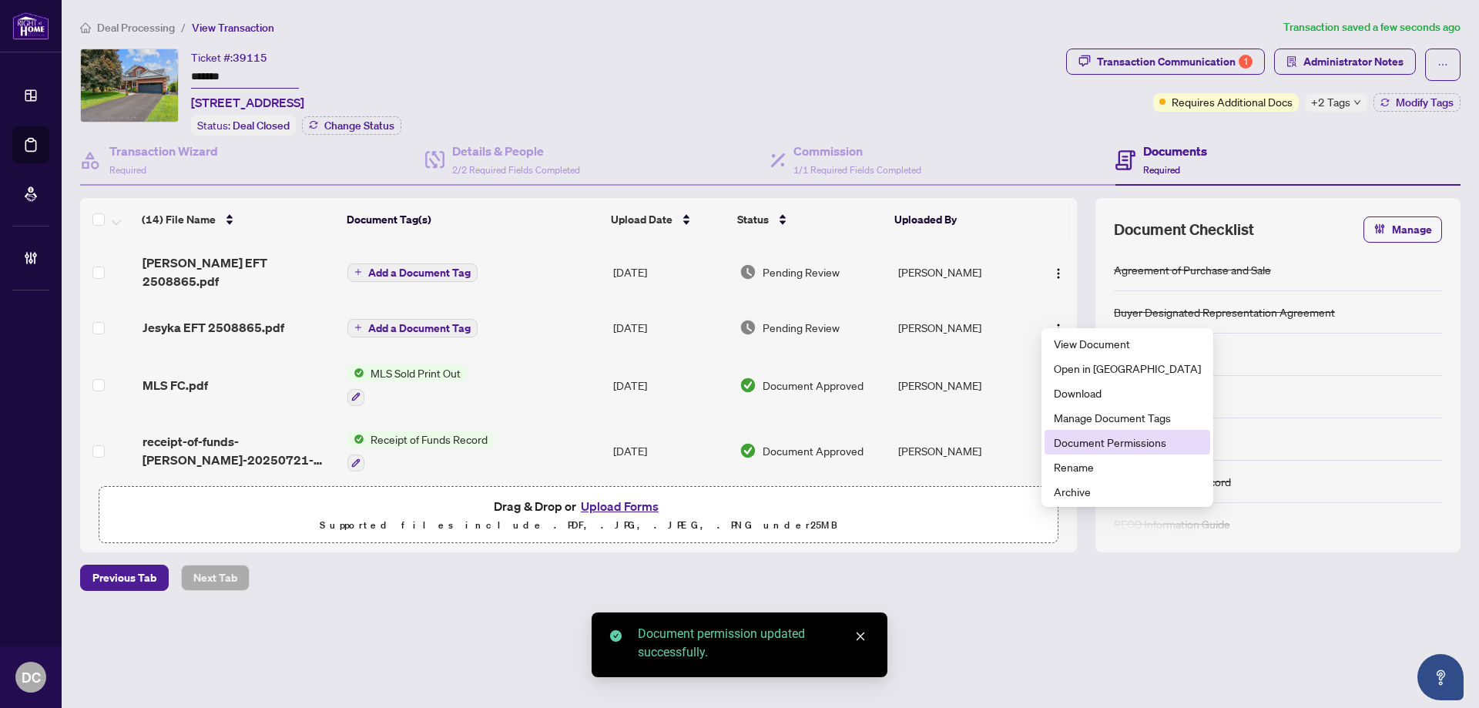
click at [1094, 443] on span "Document Permissions" at bounding box center [1127, 442] width 147 height 17
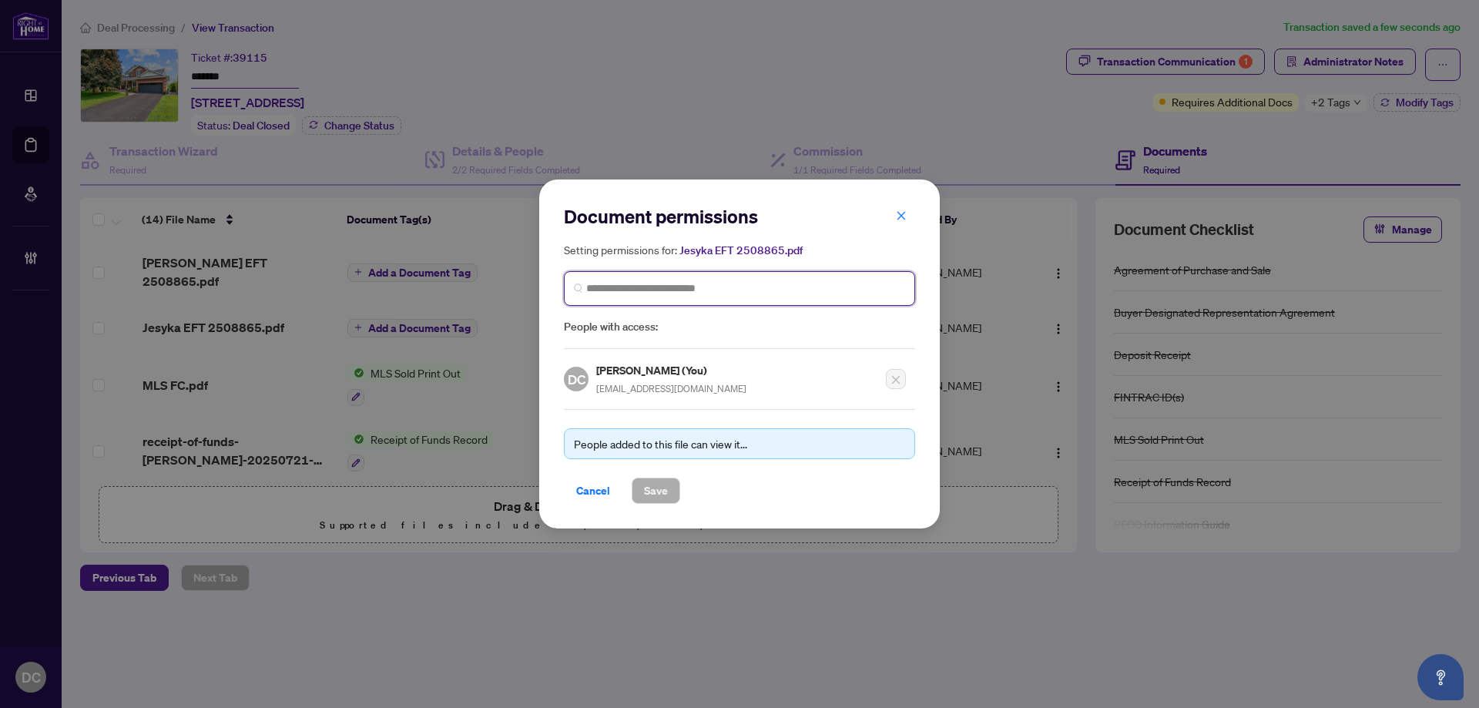
click at [616, 293] on input "search" at bounding box center [745, 288] width 319 height 16
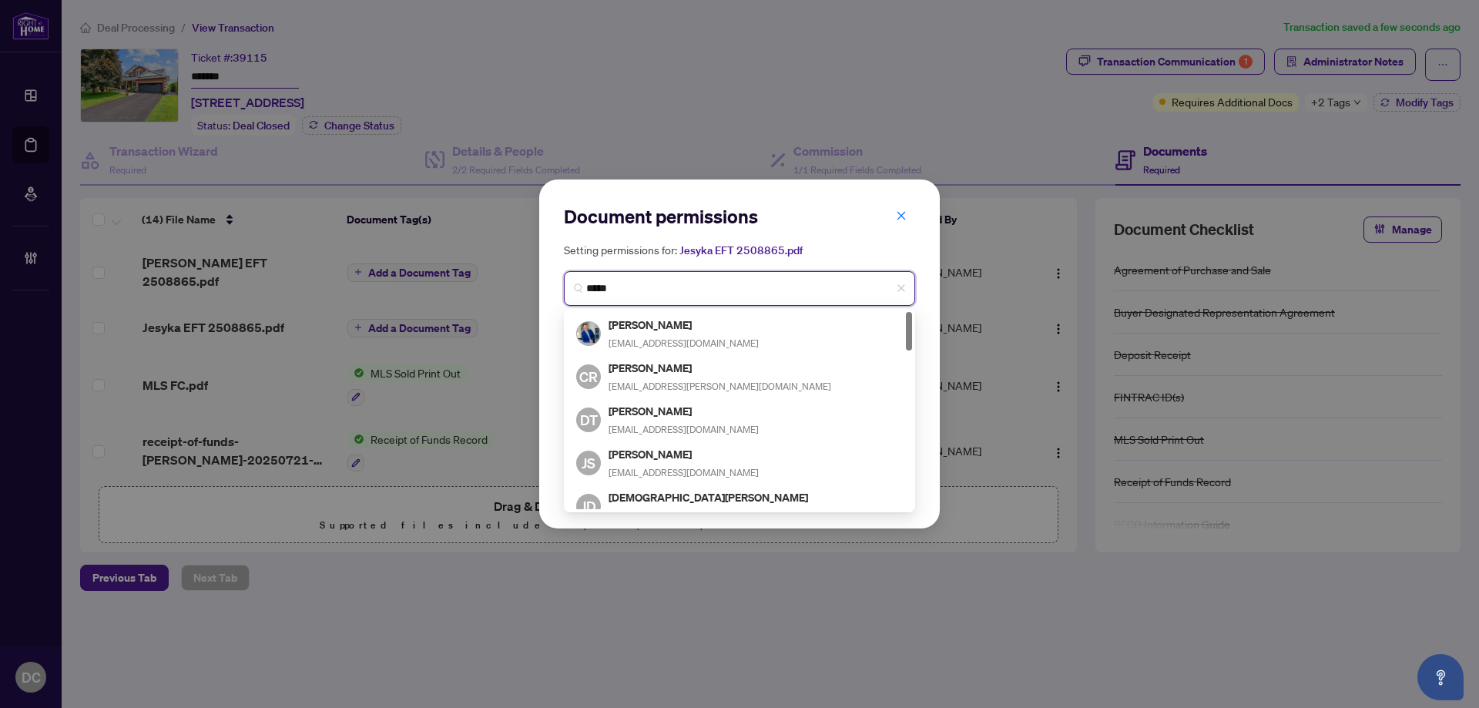
type input "******"
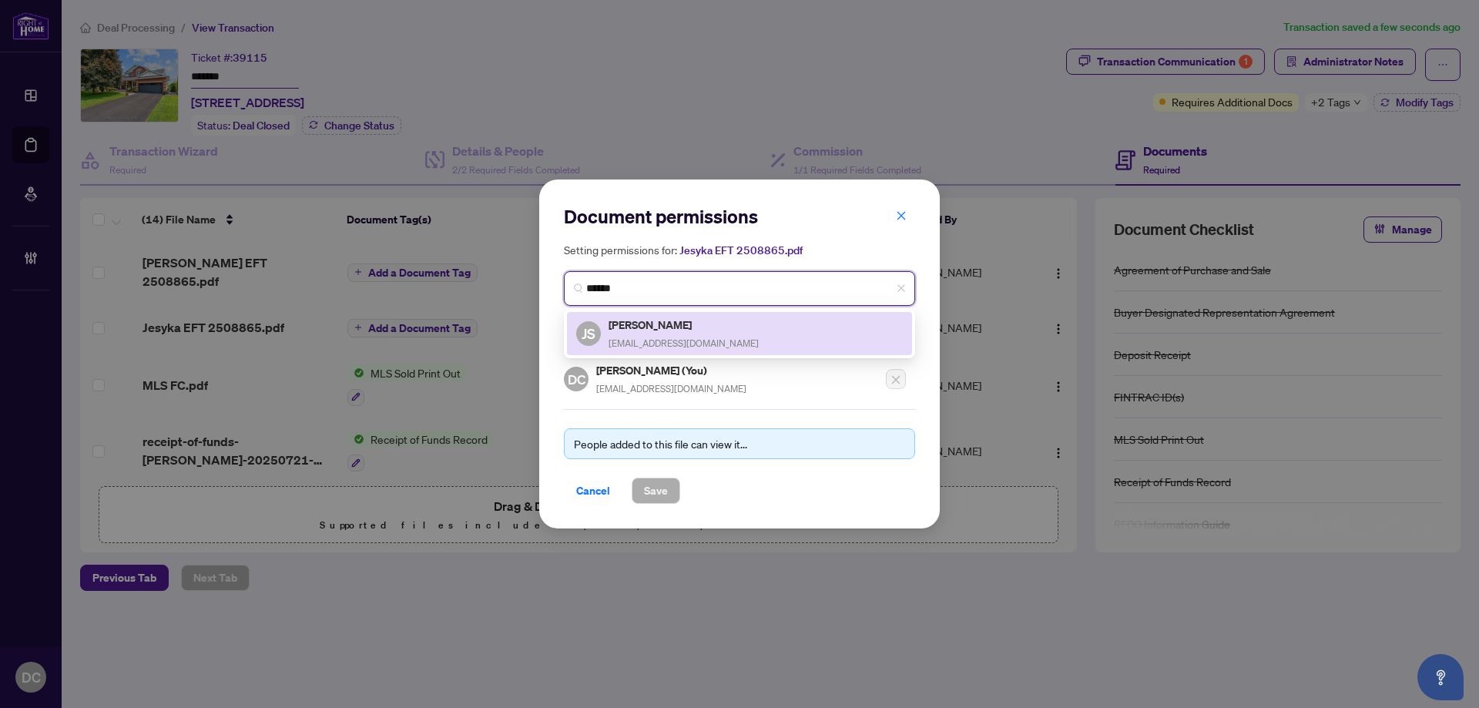
click at [694, 333] on div "[PERSON_NAME] [PERSON_NAME][EMAIL_ADDRESS][DOMAIN_NAME]" at bounding box center [684, 333] width 150 height 35
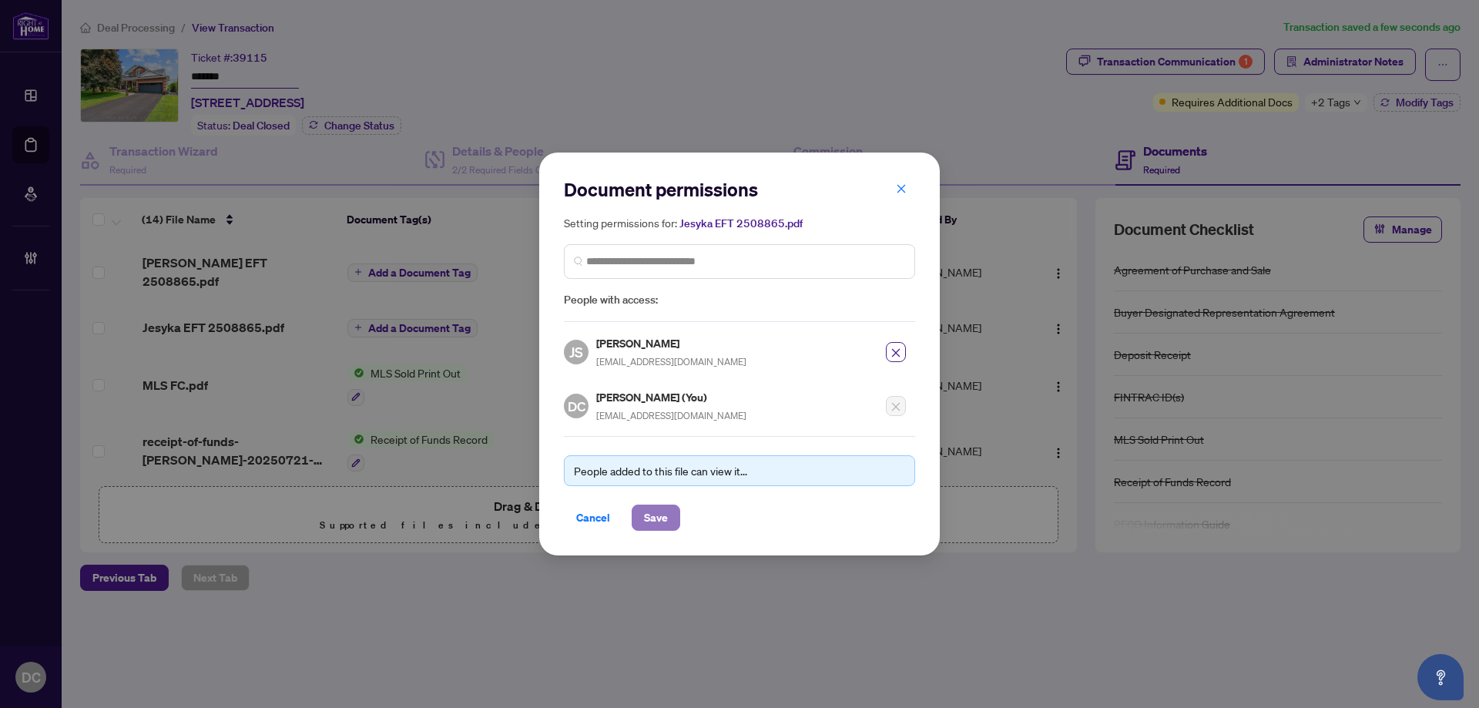
click at [656, 521] on span "Save" at bounding box center [656, 517] width 24 height 25
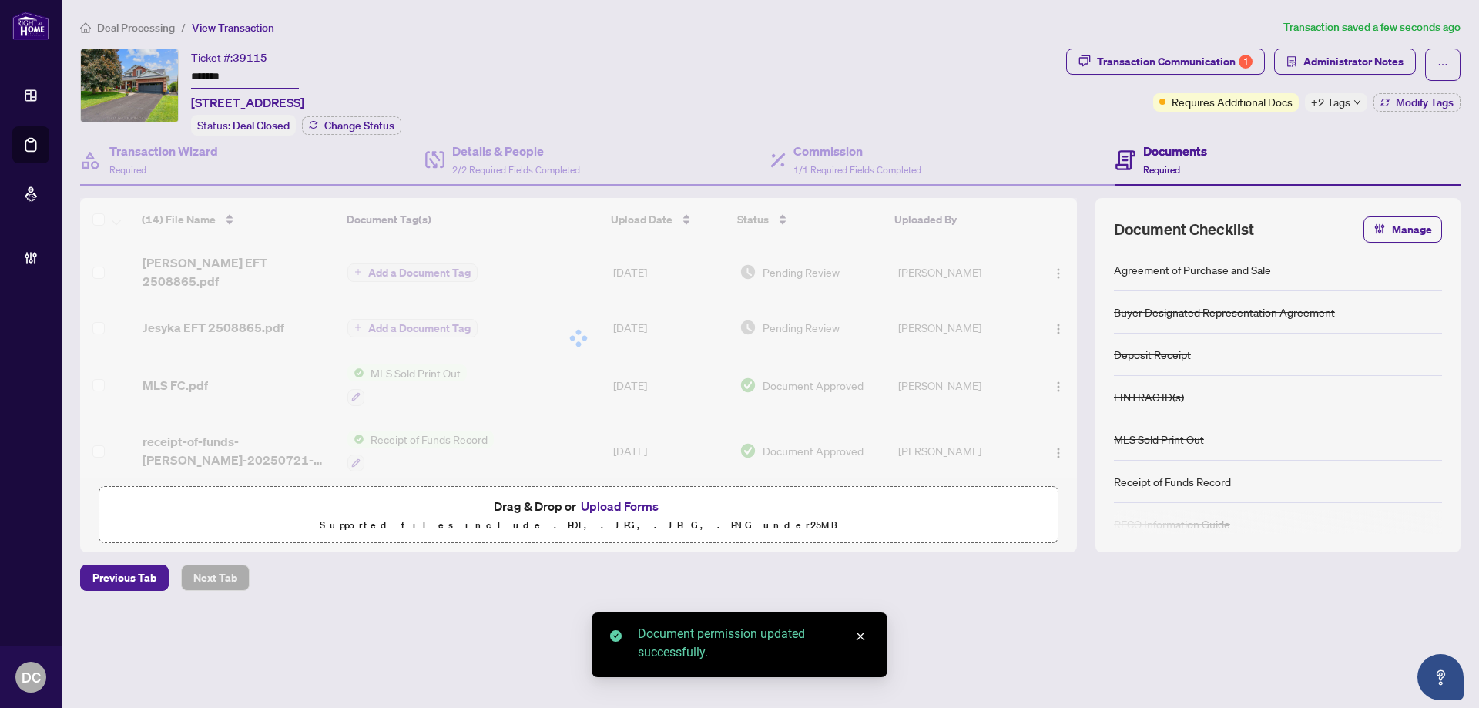
click at [419, 260] on div at bounding box center [578, 338] width 997 height 280
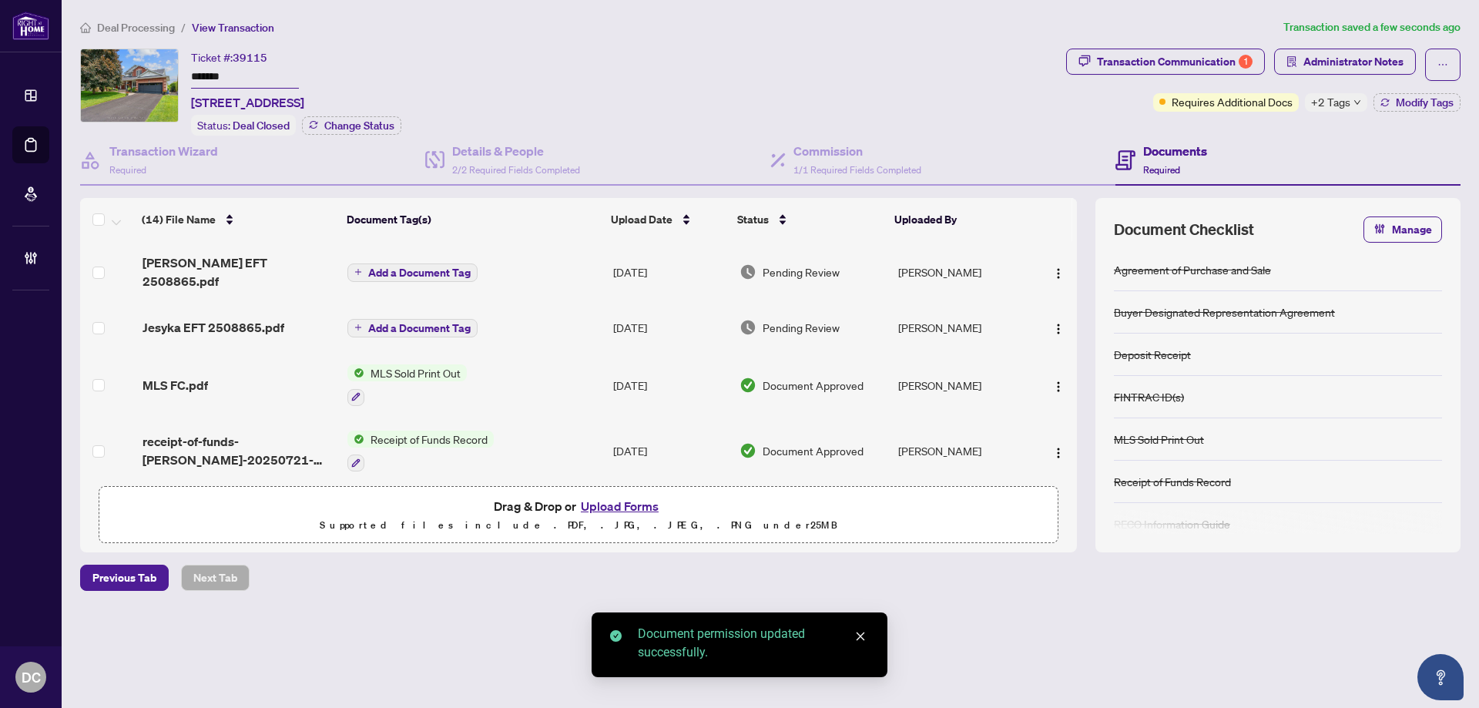
click at [421, 267] on span "Add a Document Tag" at bounding box center [419, 272] width 102 height 11
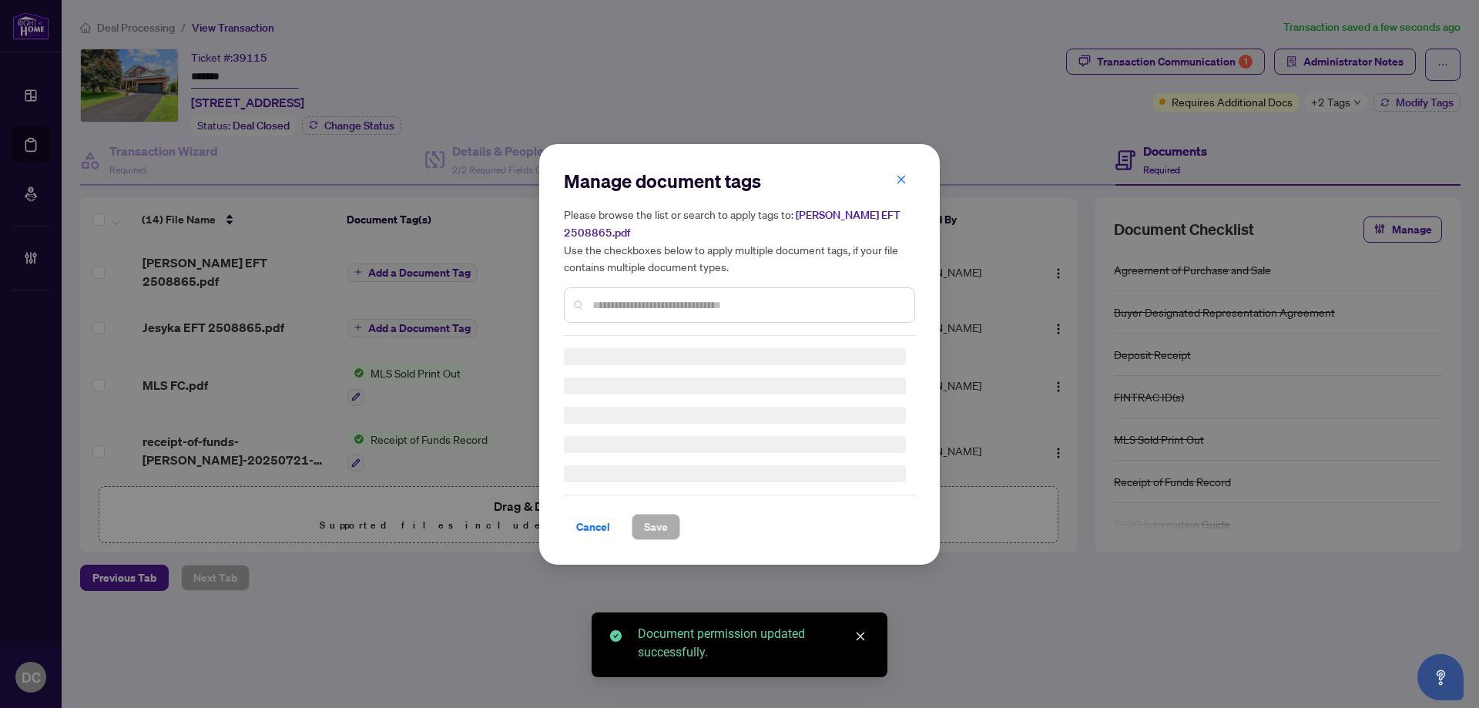
click at [714, 290] on div "Manage document tags Please browse the list or search to apply tags to: [PERSON…" at bounding box center [739, 252] width 351 height 167
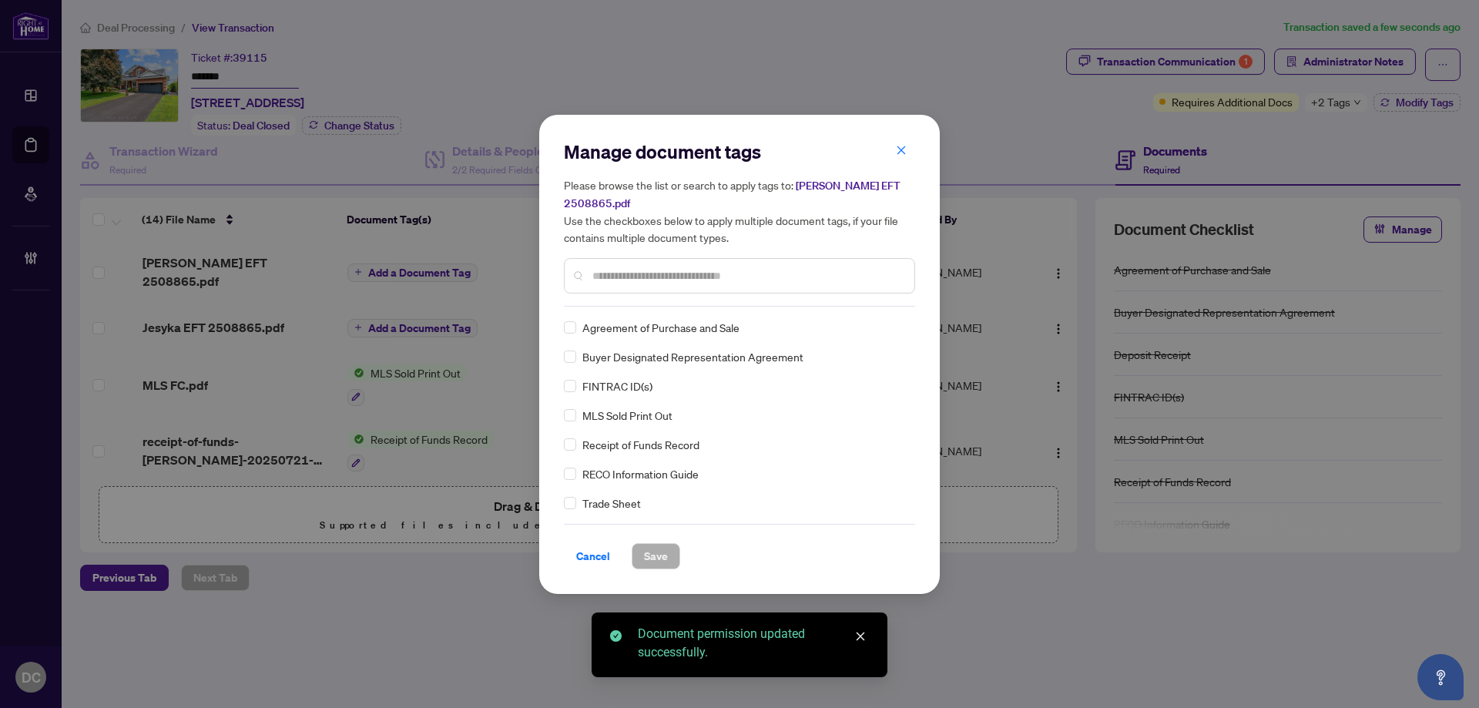
click at [742, 268] on input "text" at bounding box center [748, 275] width 310 height 17
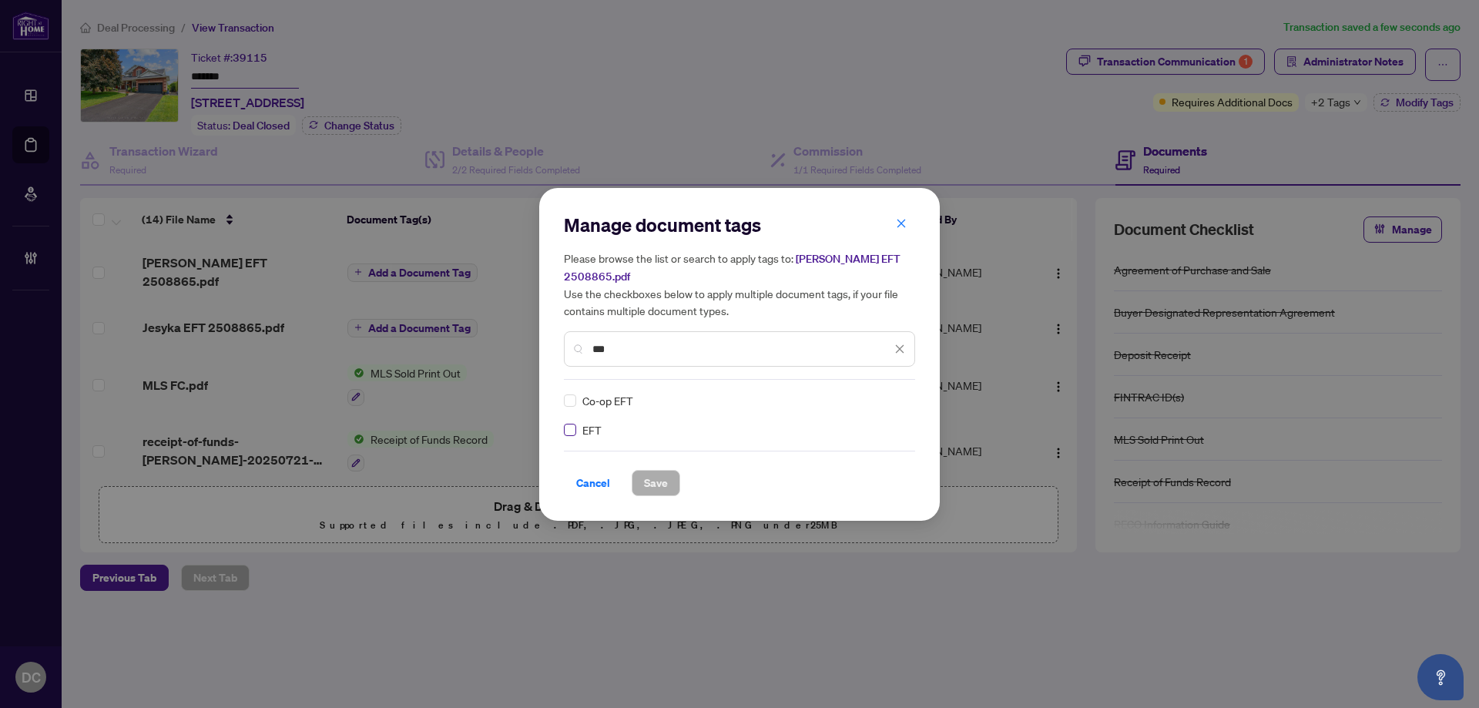
type input "***"
click at [880, 393] on img at bounding box center [883, 400] width 15 height 15
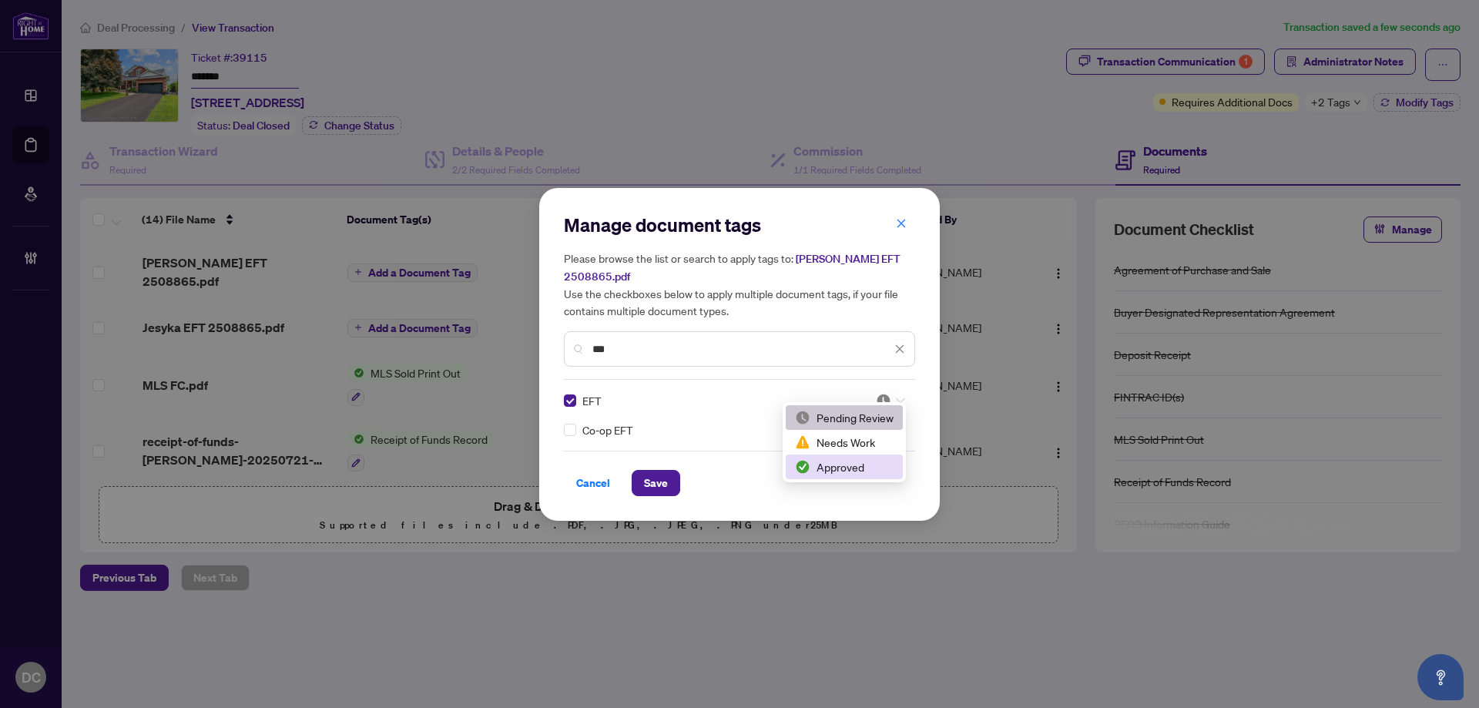
click at [848, 477] on div "Approved" at bounding box center [844, 467] width 117 height 25
click at [673, 475] on button "Save" at bounding box center [656, 483] width 49 height 26
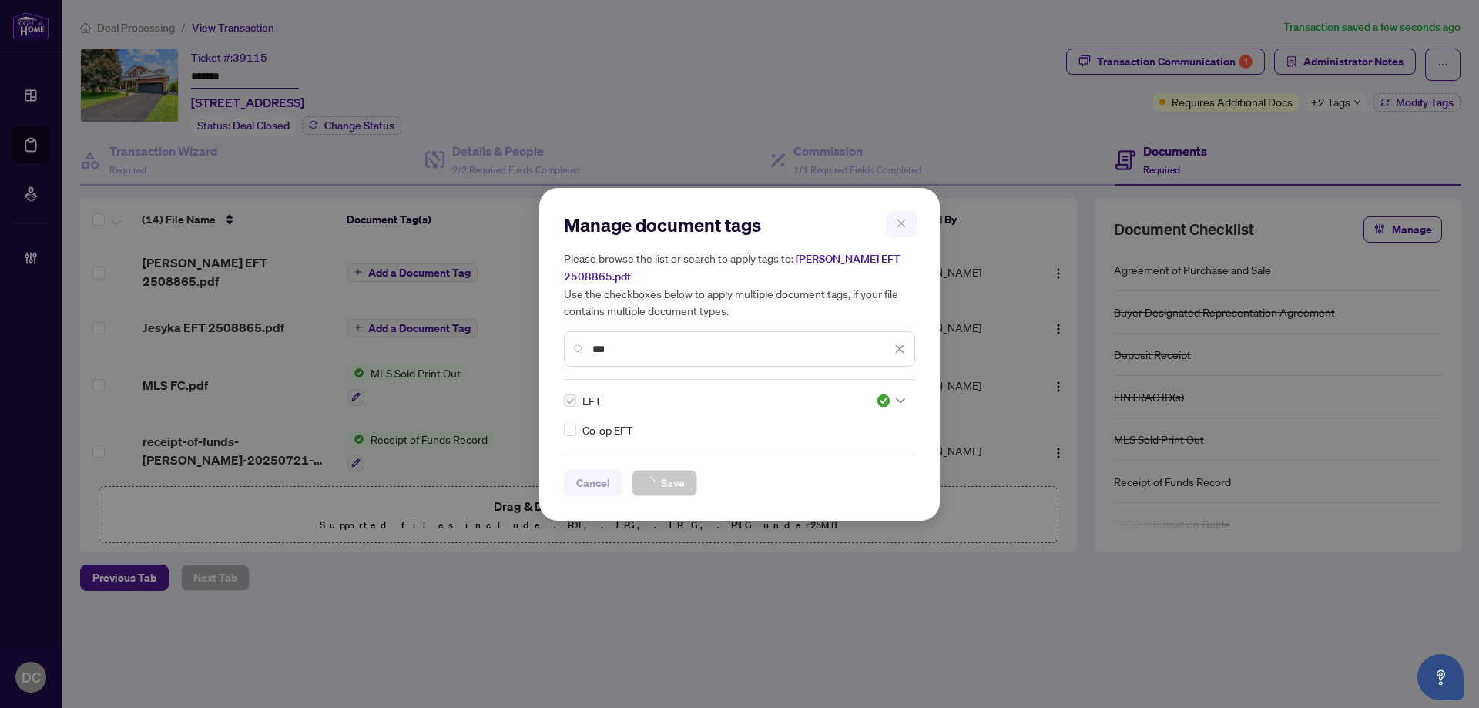
click at [448, 314] on div "Manage document tags Please browse the list or search to apply tags to: [PERSON…" at bounding box center [739, 354] width 1479 height 708
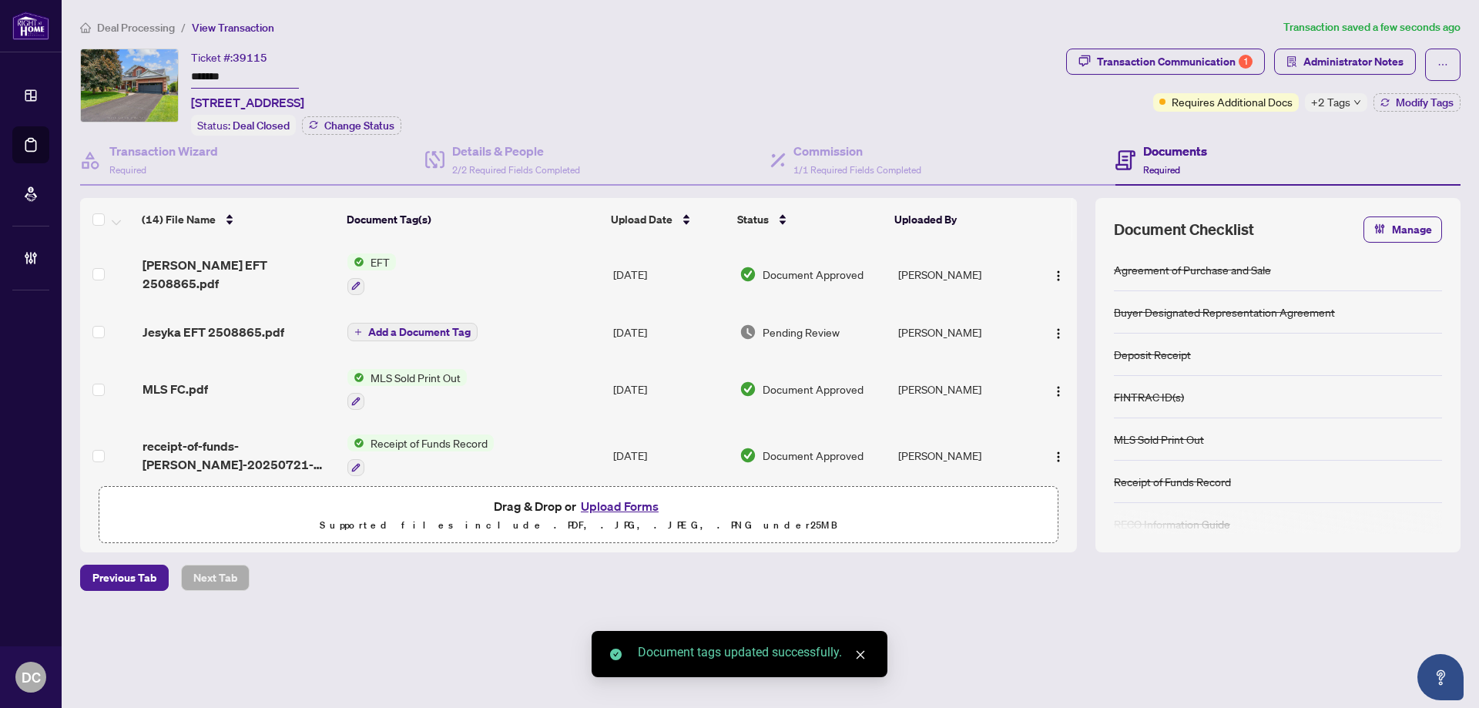
click at [439, 327] on span "Add a Document Tag" at bounding box center [419, 332] width 102 height 11
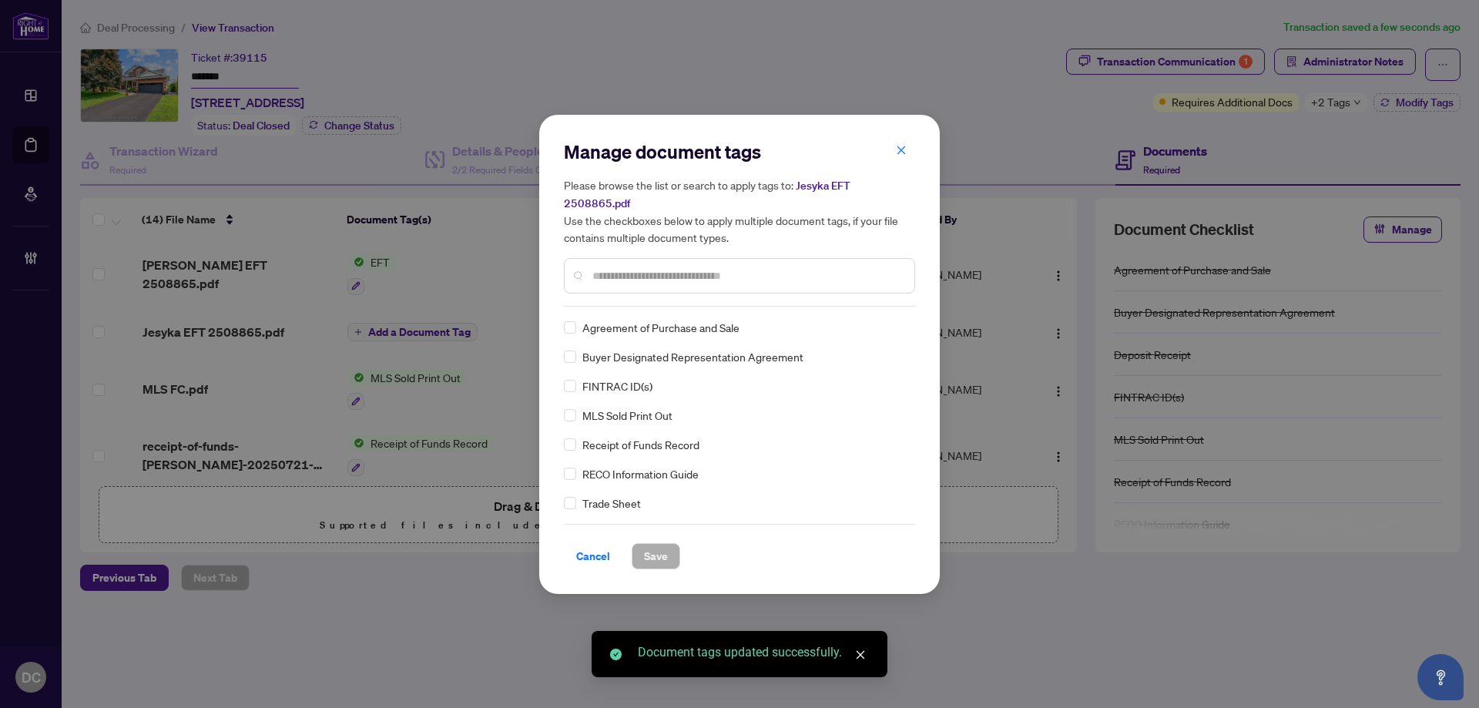
click at [726, 305] on div "Manage document tags Please browse the list or search to apply tags to: Jesyka …" at bounding box center [739, 222] width 351 height 167
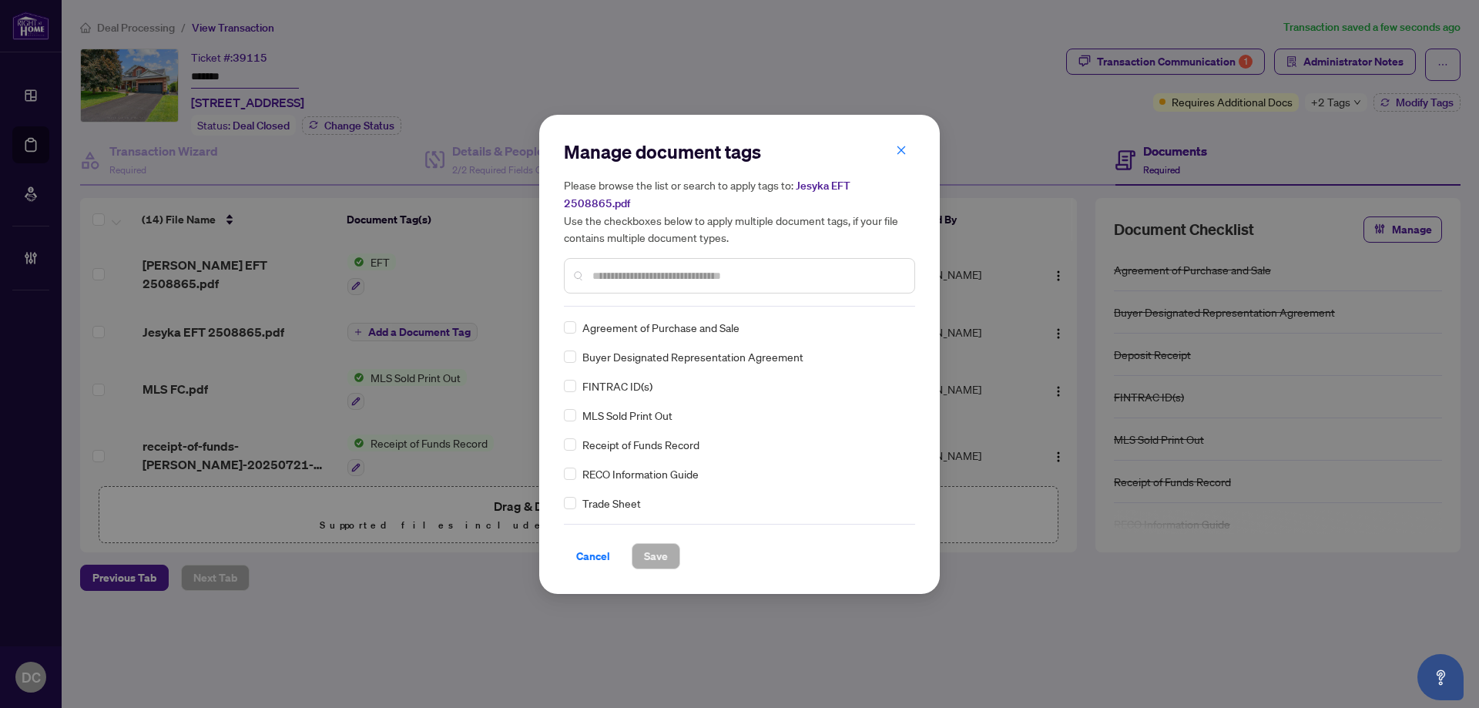
click at [742, 284] on div at bounding box center [739, 275] width 351 height 35
click at [756, 277] on input "text" at bounding box center [748, 275] width 310 height 17
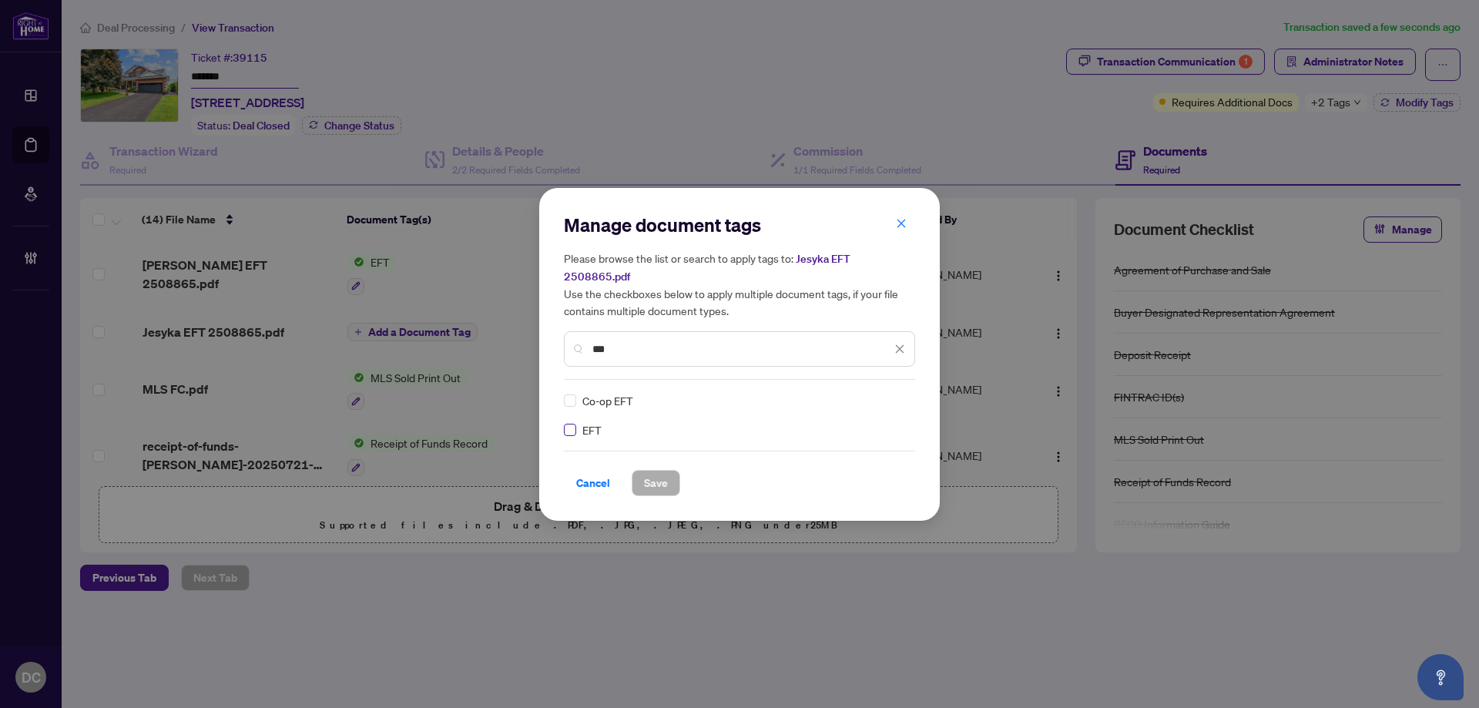
type input "***"
click at [902, 398] on icon at bounding box center [900, 401] width 9 height 6
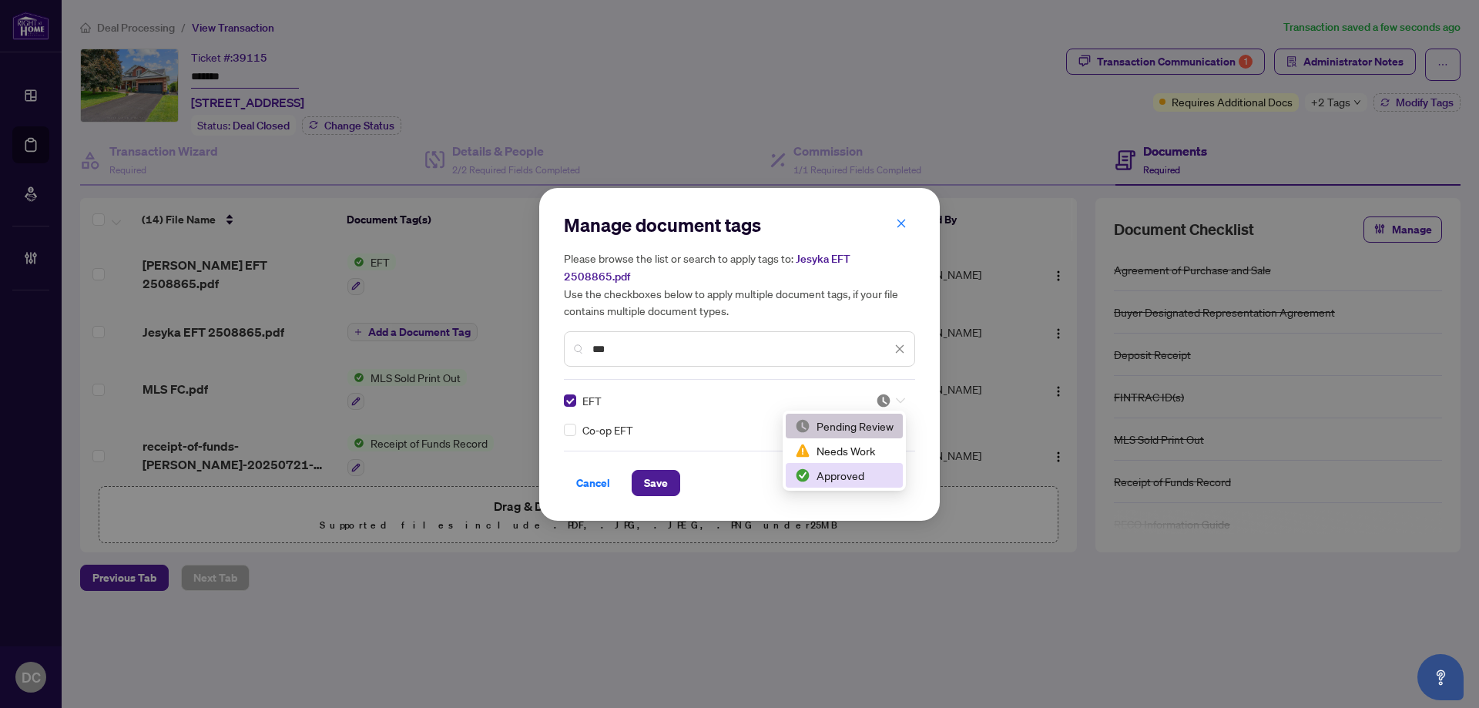
click at [866, 475] on div "Approved" at bounding box center [844, 475] width 99 height 17
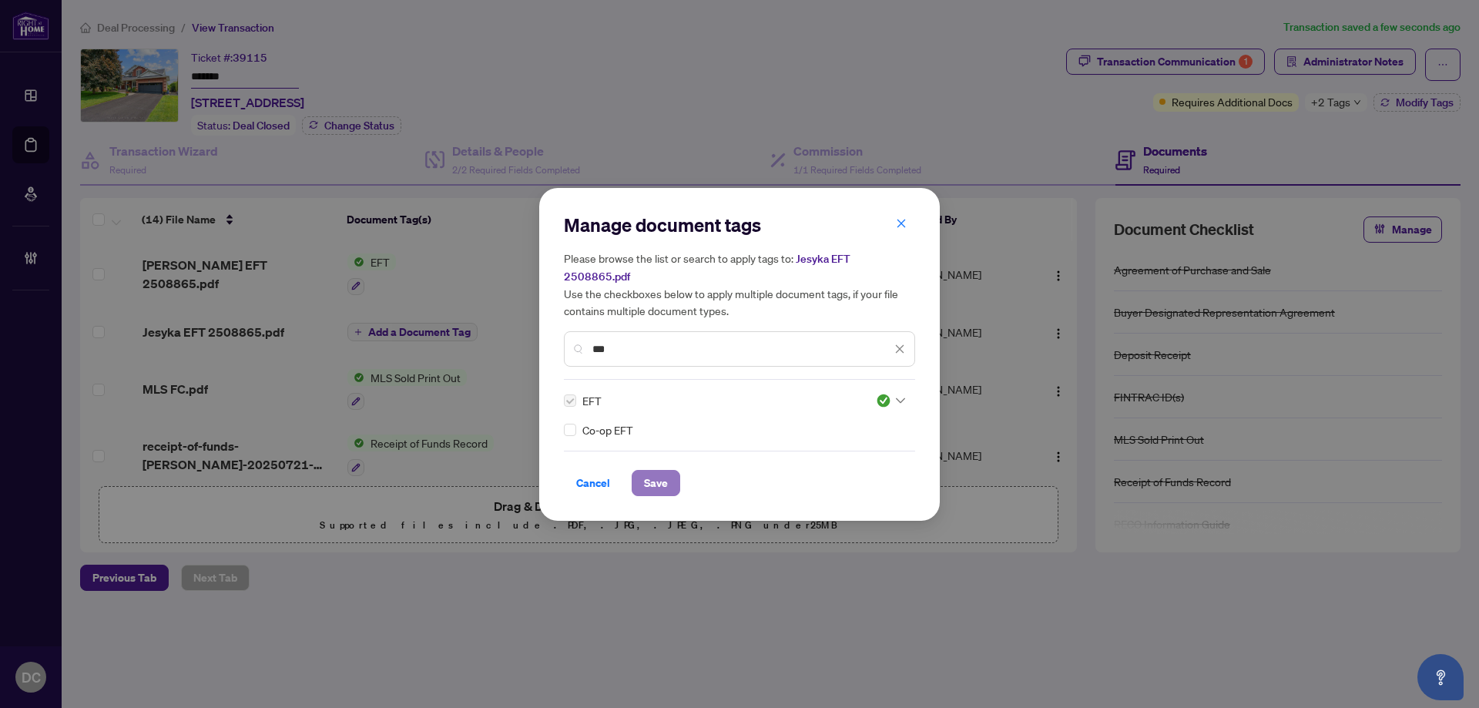
click at [649, 479] on span "Save" at bounding box center [656, 483] width 24 height 25
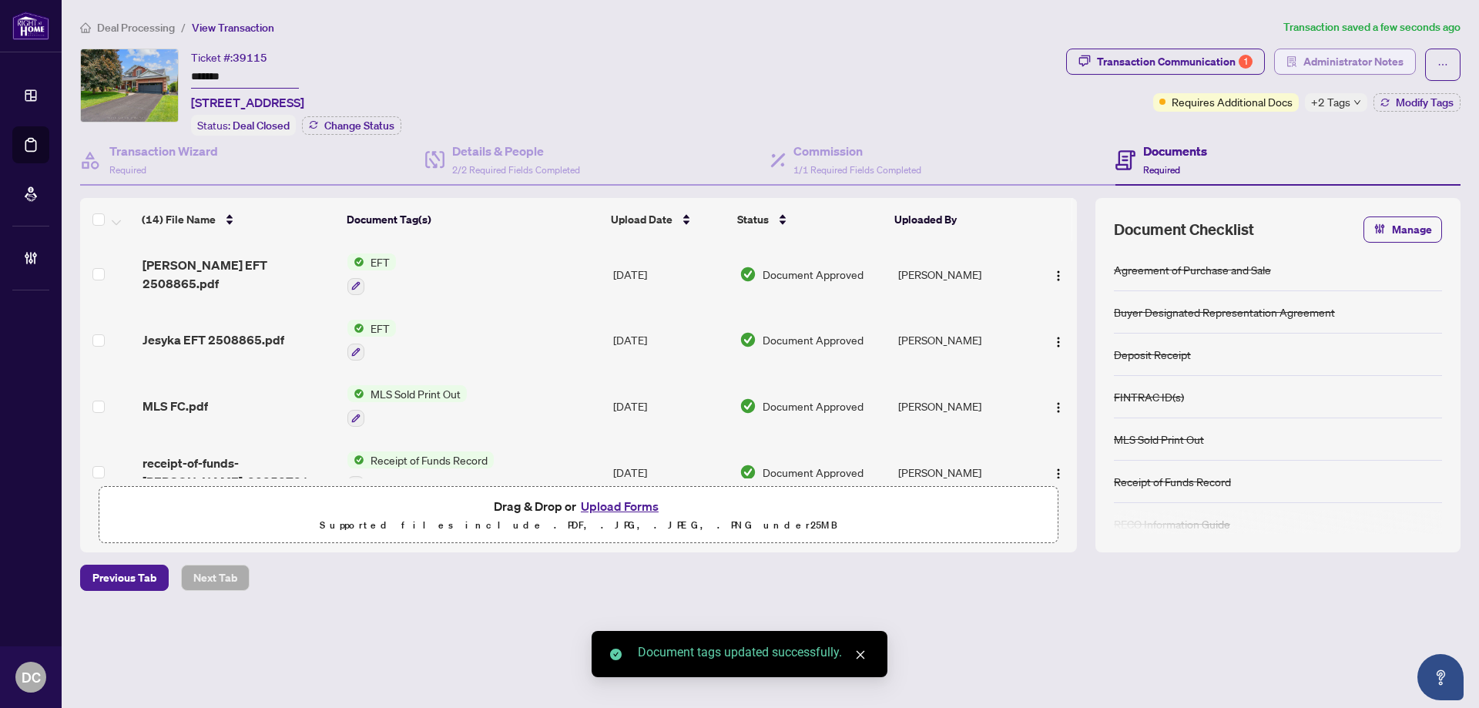
click at [1347, 61] on span "Administrator Notes" at bounding box center [1354, 61] width 100 height 25
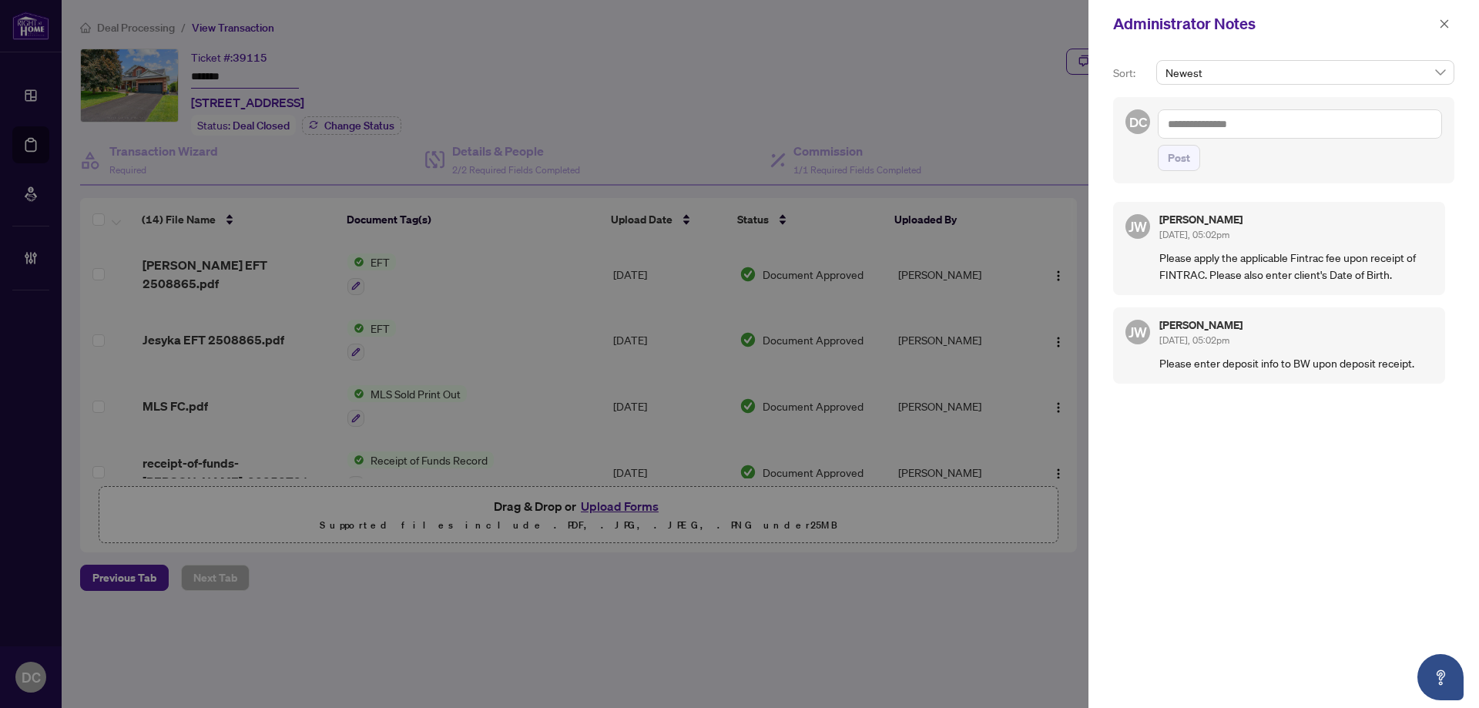
click at [1335, 123] on textarea at bounding box center [1300, 123] width 284 height 29
paste textarea "**********"
type textarea "**********"
click at [1191, 171] on button "Post" at bounding box center [1179, 158] width 42 height 26
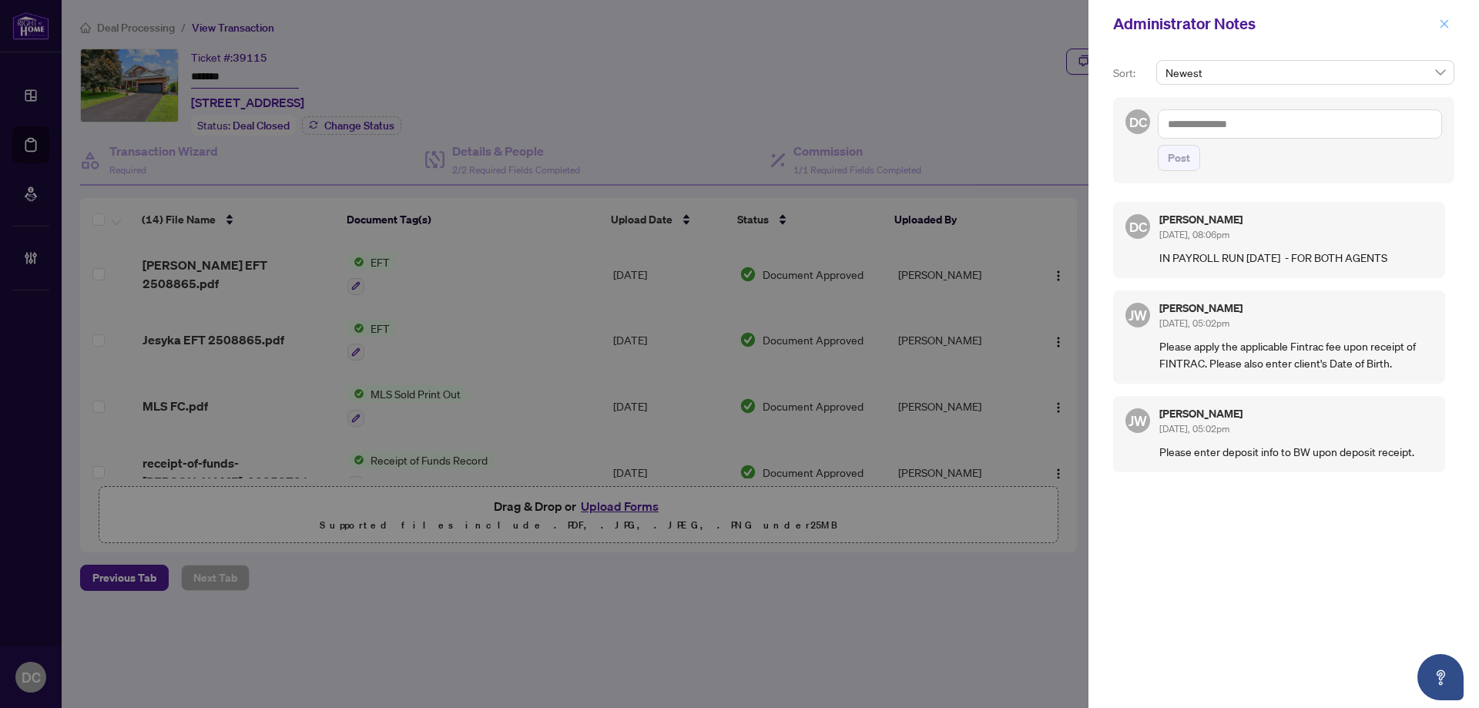
click at [1449, 22] on icon "close" at bounding box center [1444, 23] width 11 height 11
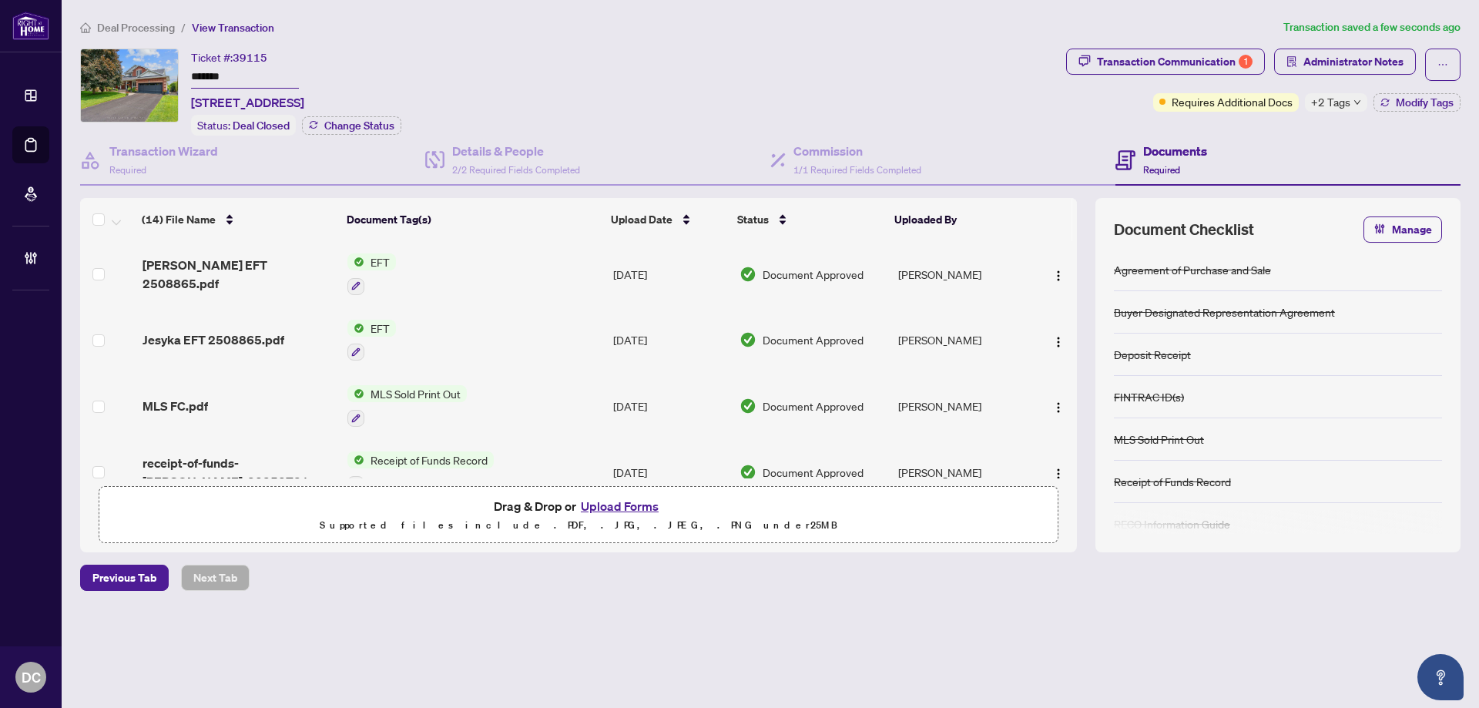
click at [136, 29] on span "Deal Processing" at bounding box center [136, 28] width 78 height 14
